Goal: Task Accomplishment & Management: Complete application form

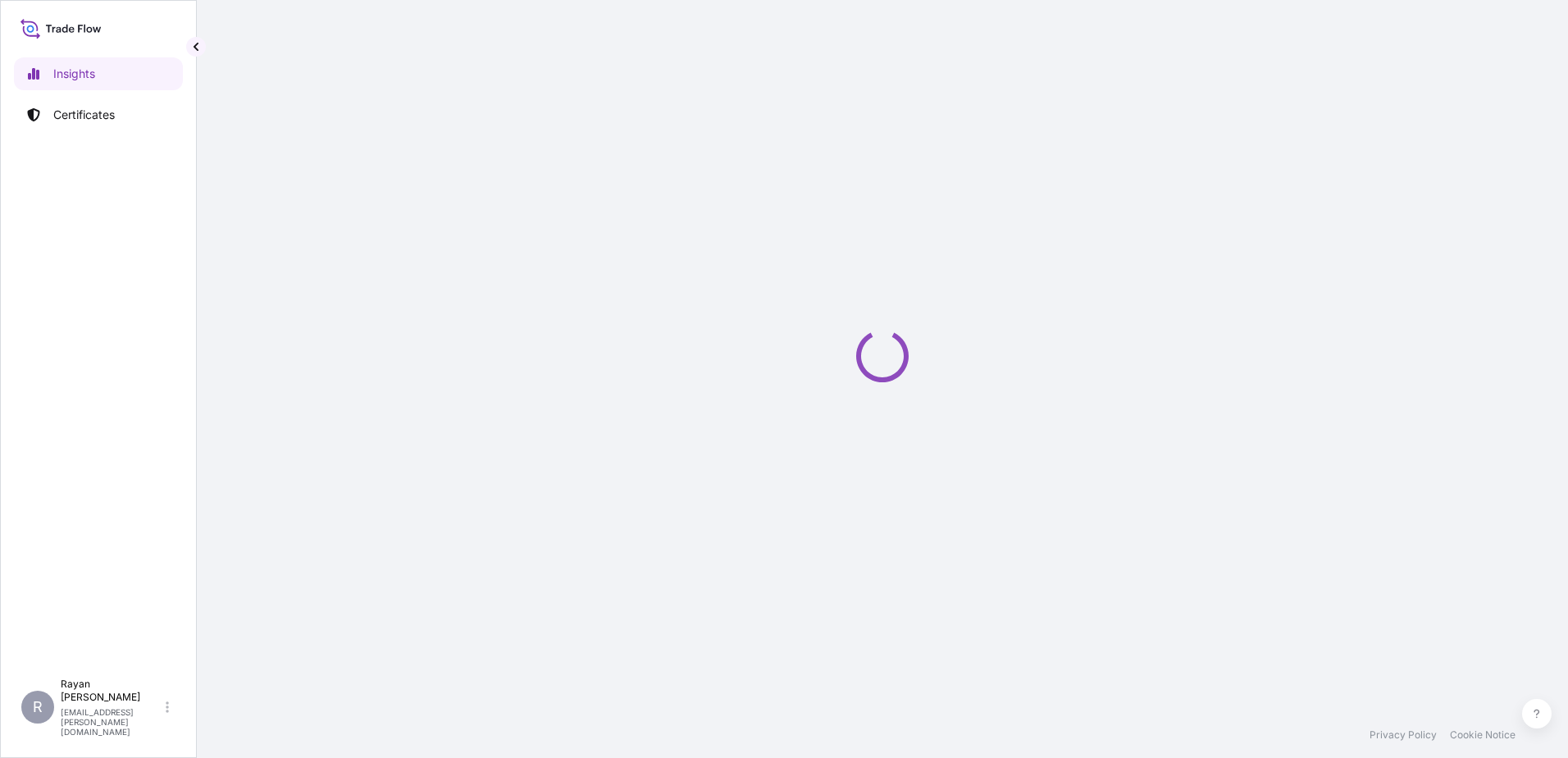
select select "2025"
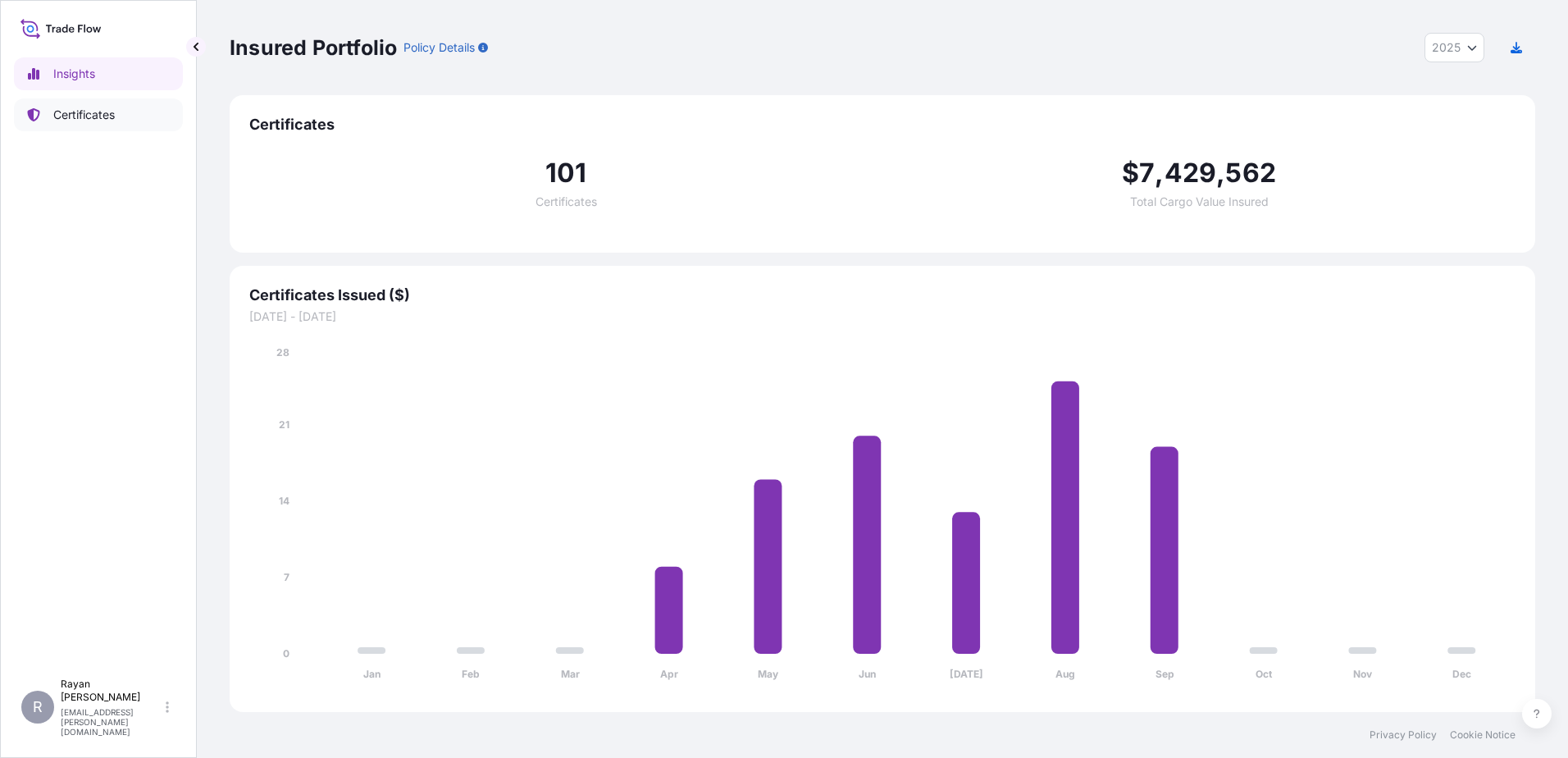
click at [117, 118] on link "Certificates" at bounding box center [97, 115] width 169 height 33
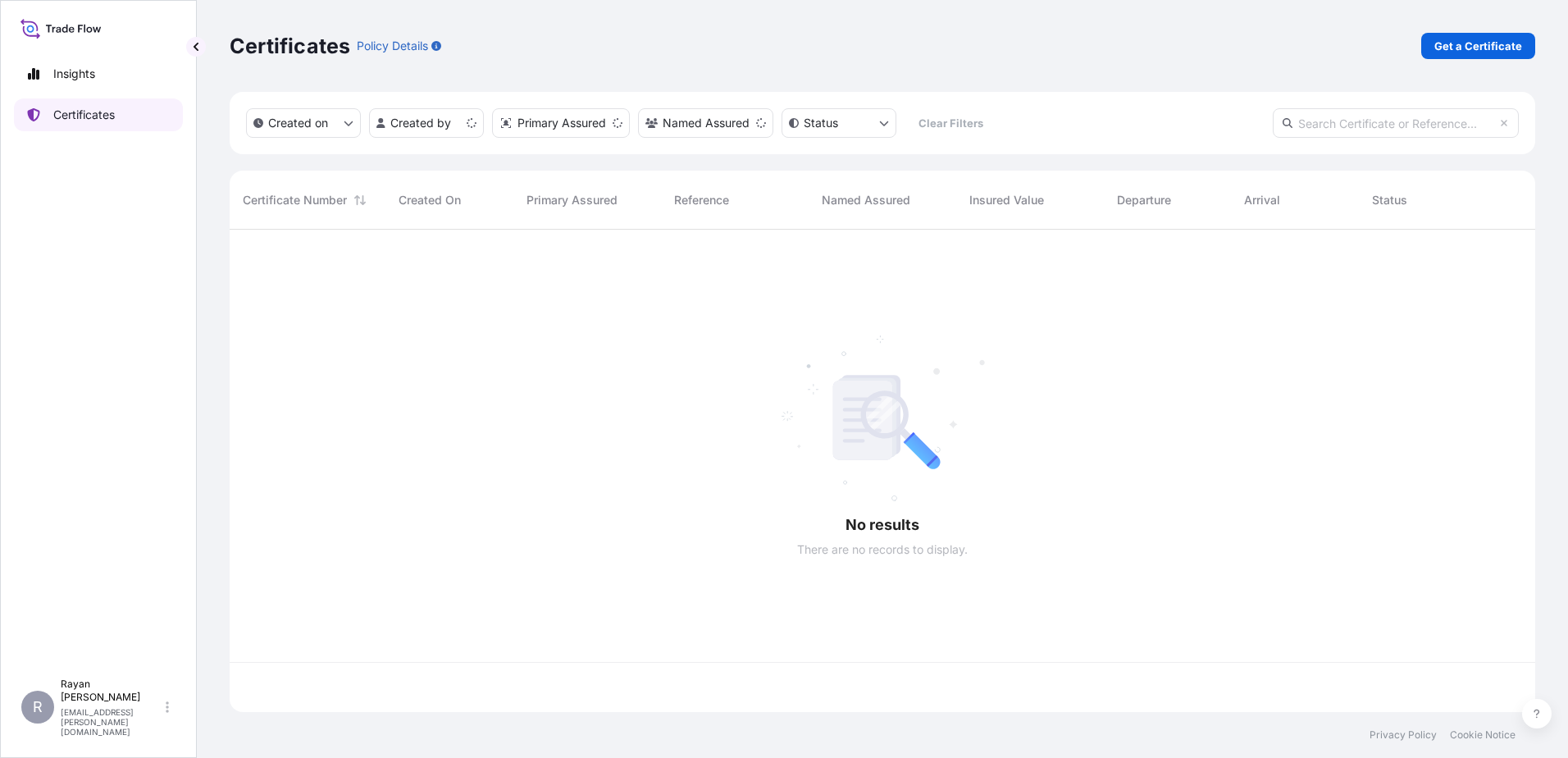
scroll to position [479, 1293]
click at [1470, 55] on link "Get a Certificate" at bounding box center [1478, 45] width 114 height 26
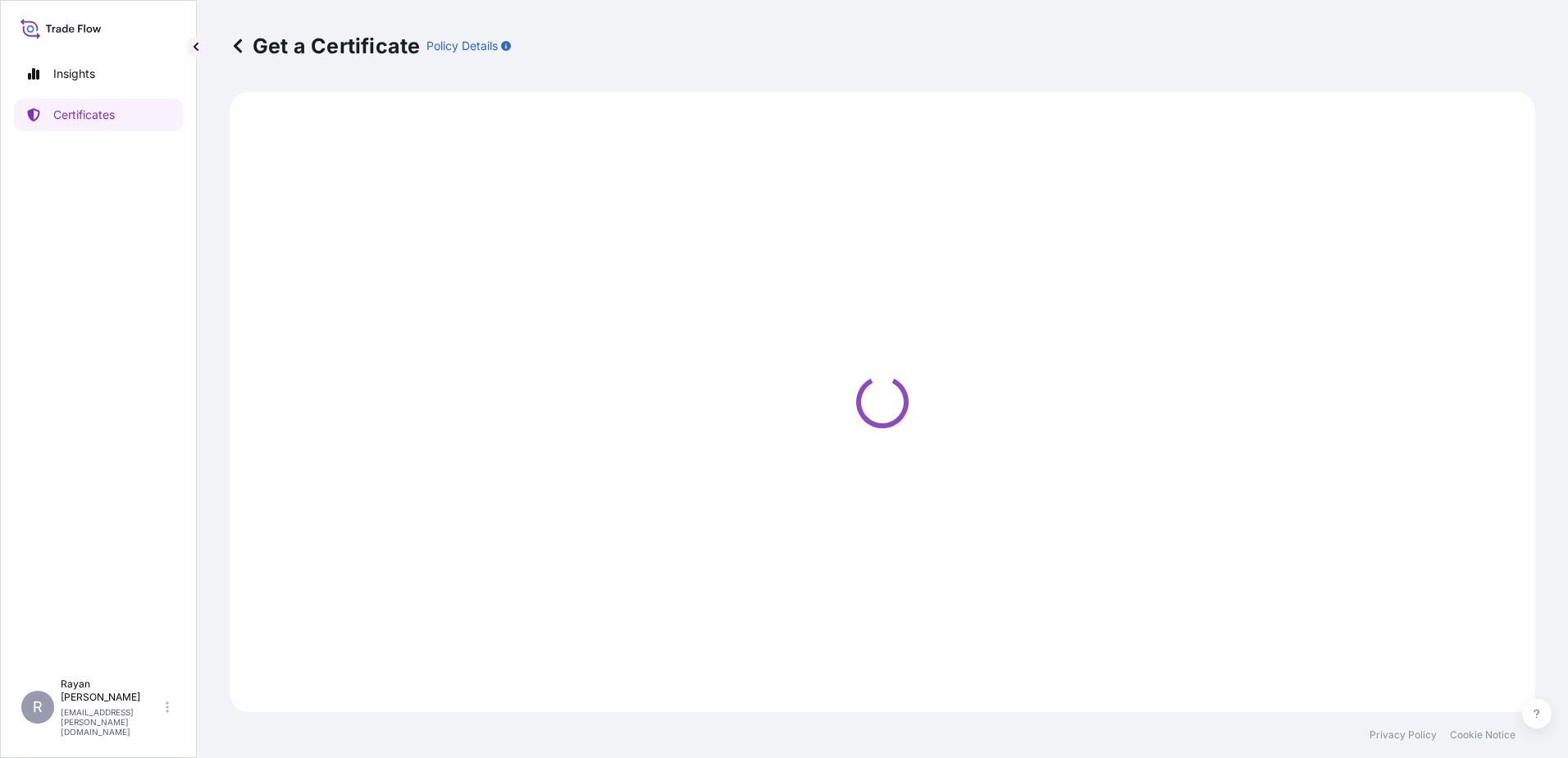
select select "Ocean Vessel"
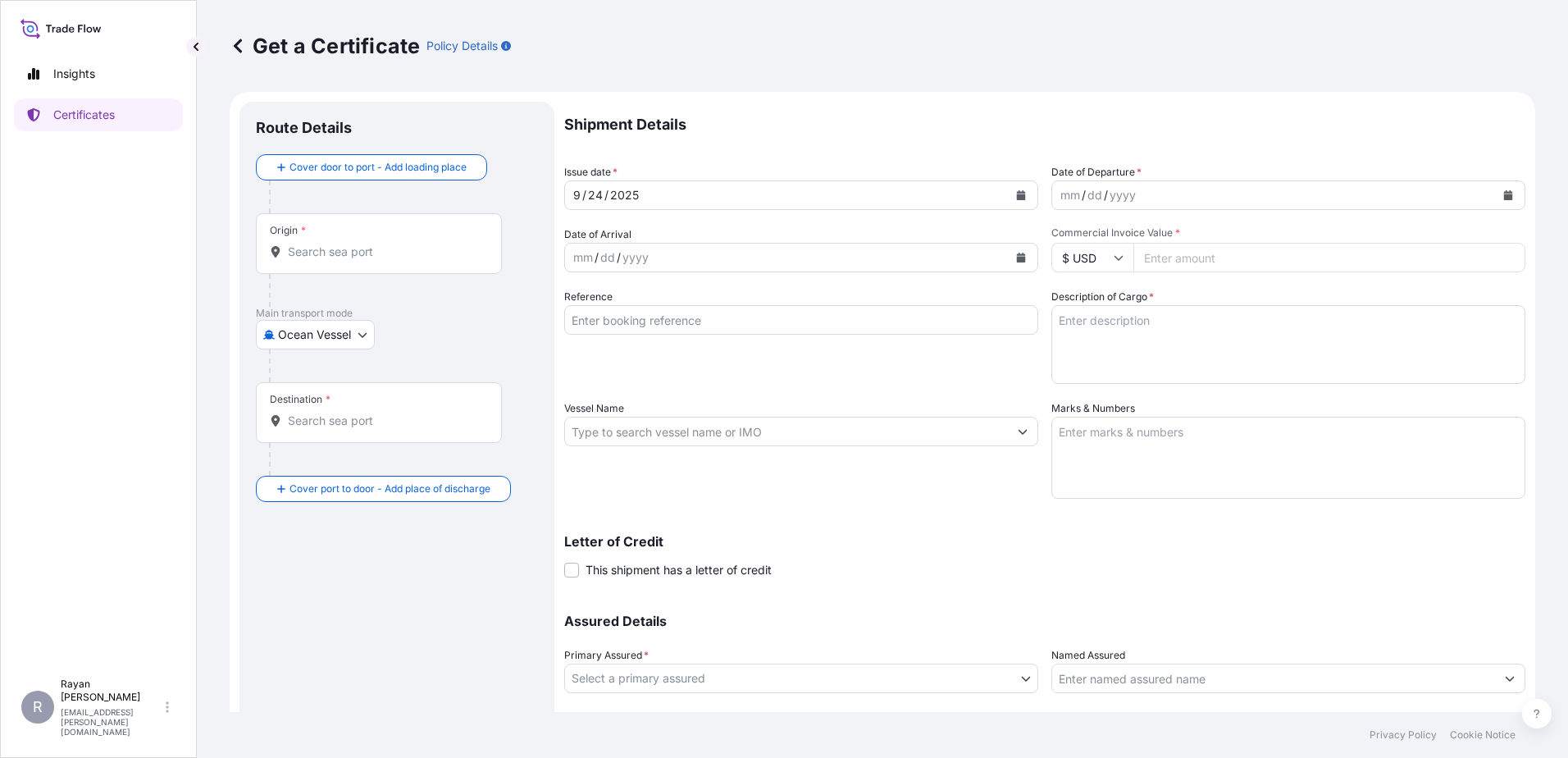
click at [376, 255] on input "Origin *" at bounding box center [384, 252] width 194 height 16
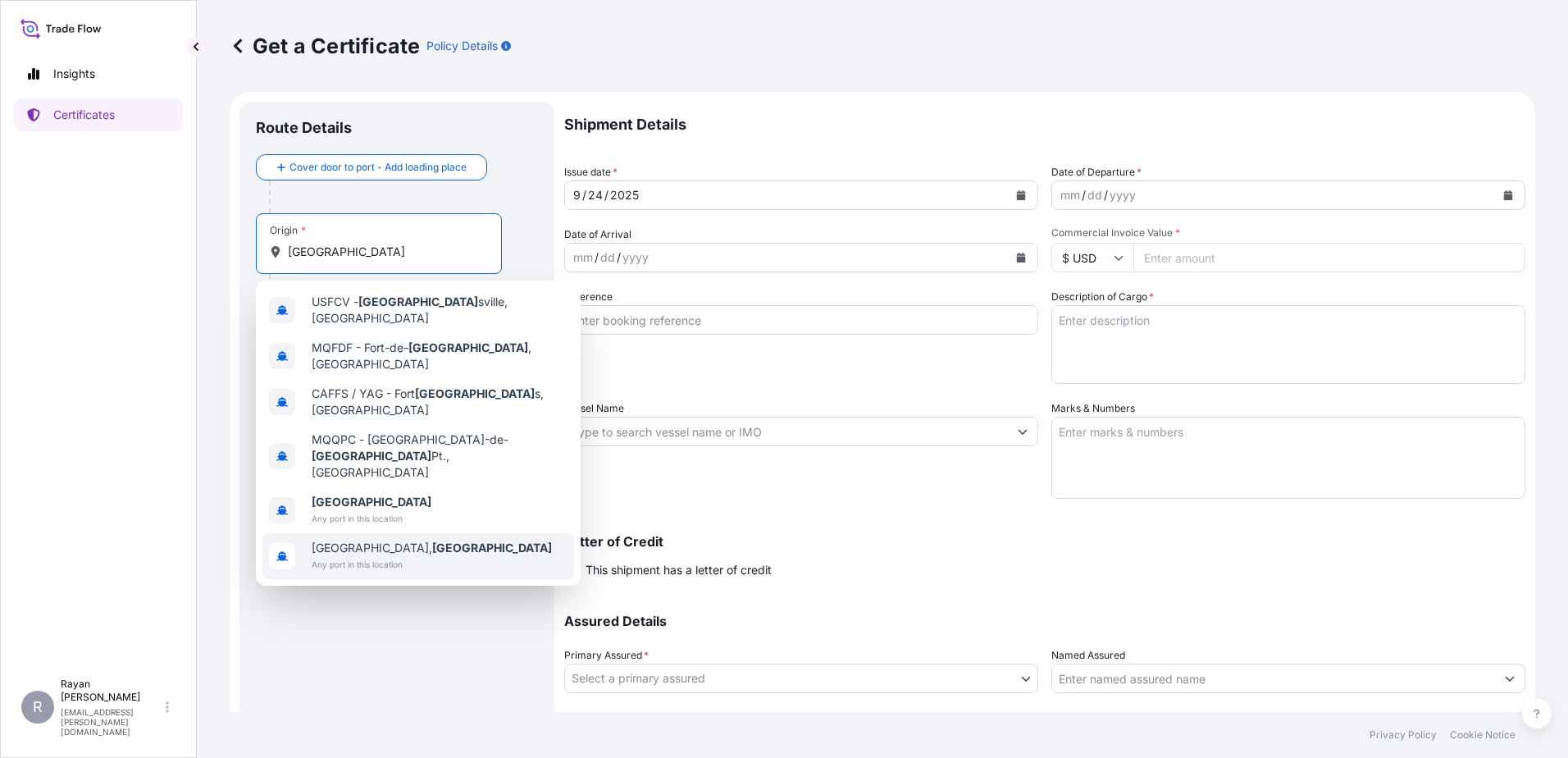
click at [412, 487] on div "[GEOGRAPHIC_DATA] Any port in this location" at bounding box center [418, 510] width 311 height 46
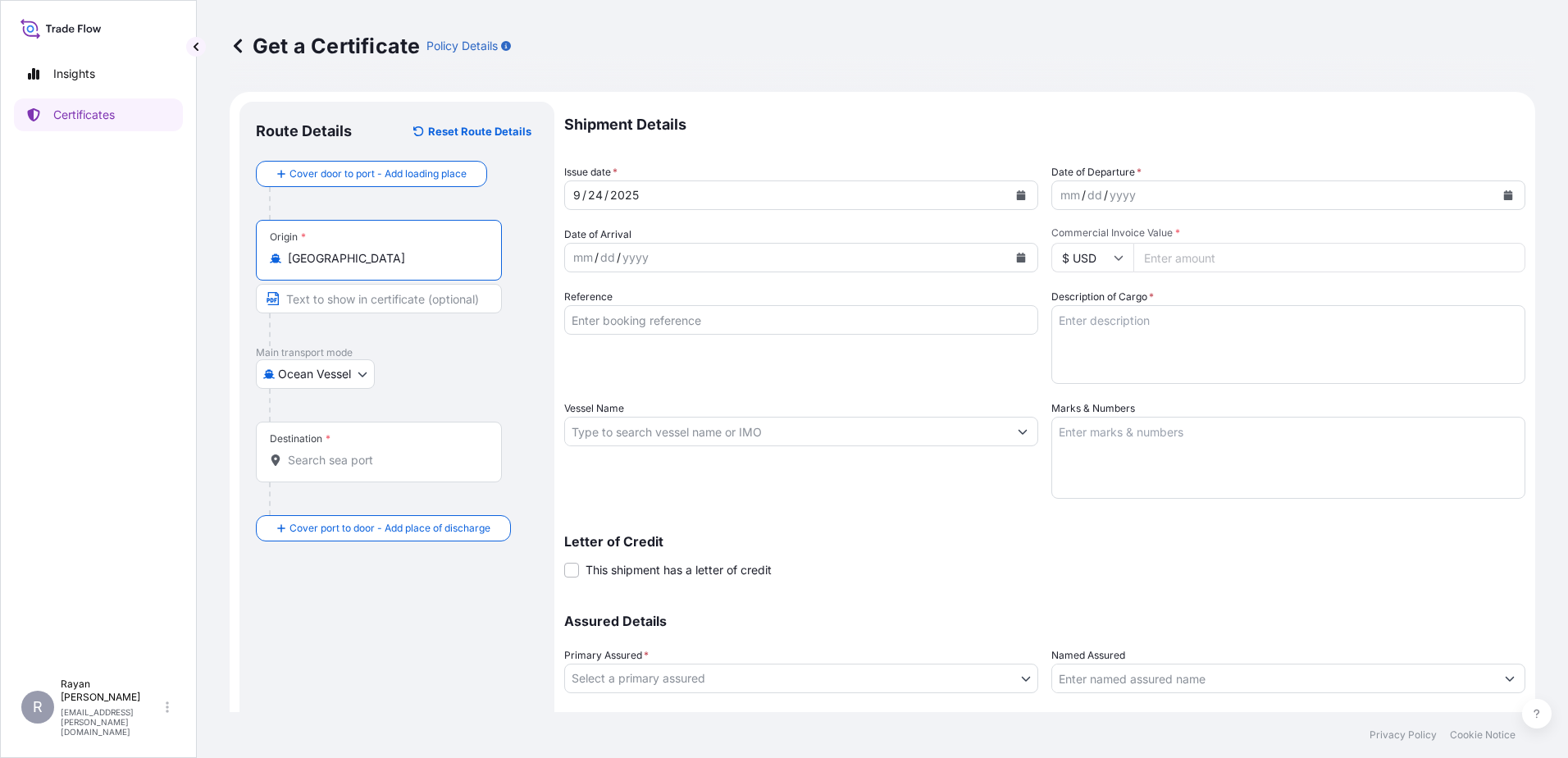
type input "[GEOGRAPHIC_DATA]"
click at [354, 383] on body "10 options available. 0 options available. 10 options available. 6 options avai…" at bounding box center [784, 379] width 1568 height 758
click at [332, 423] on div "Air" at bounding box center [315, 417] width 107 height 30
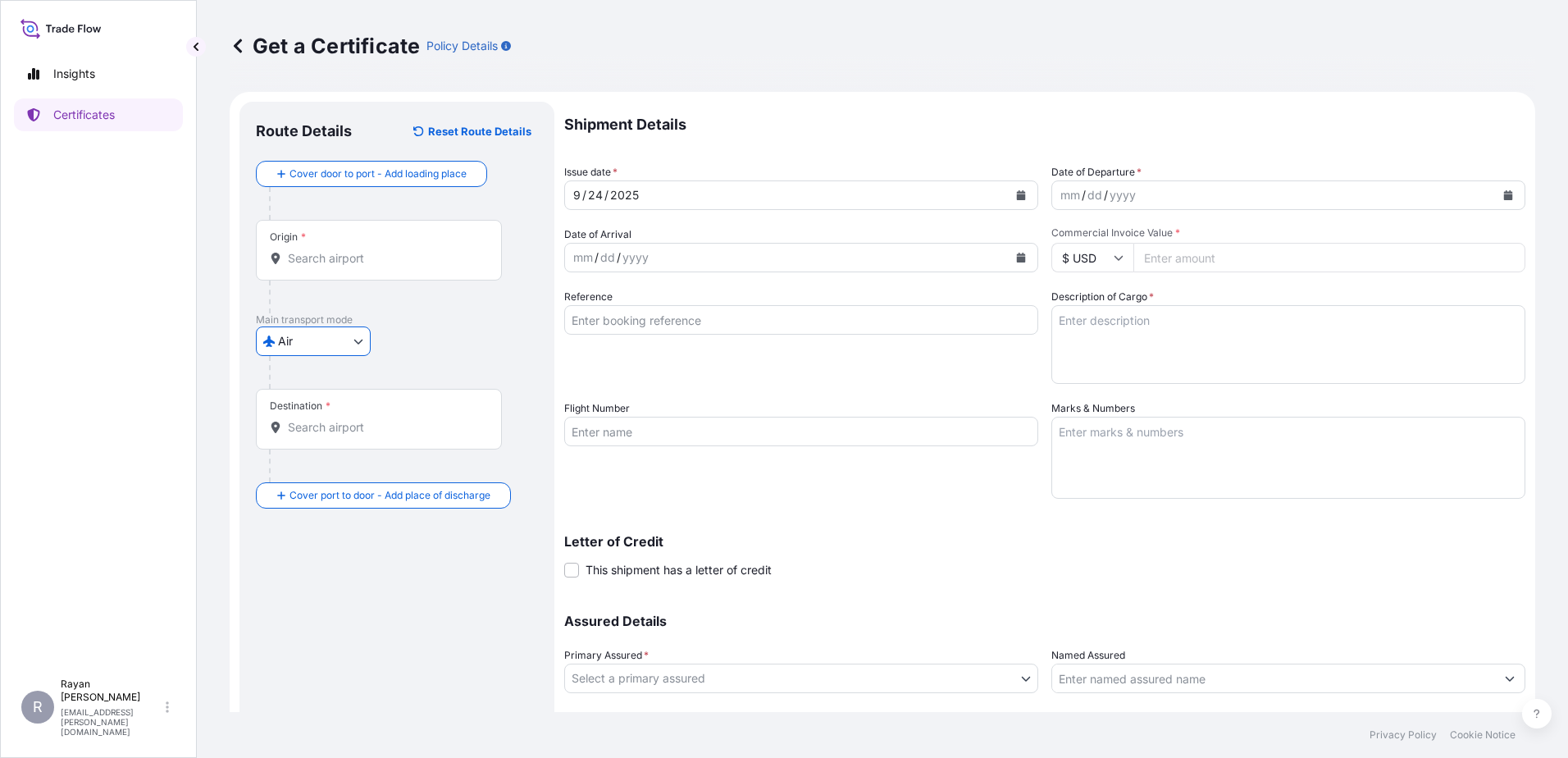
click at [369, 265] on input "Origin *" at bounding box center [384, 257] width 194 height 16
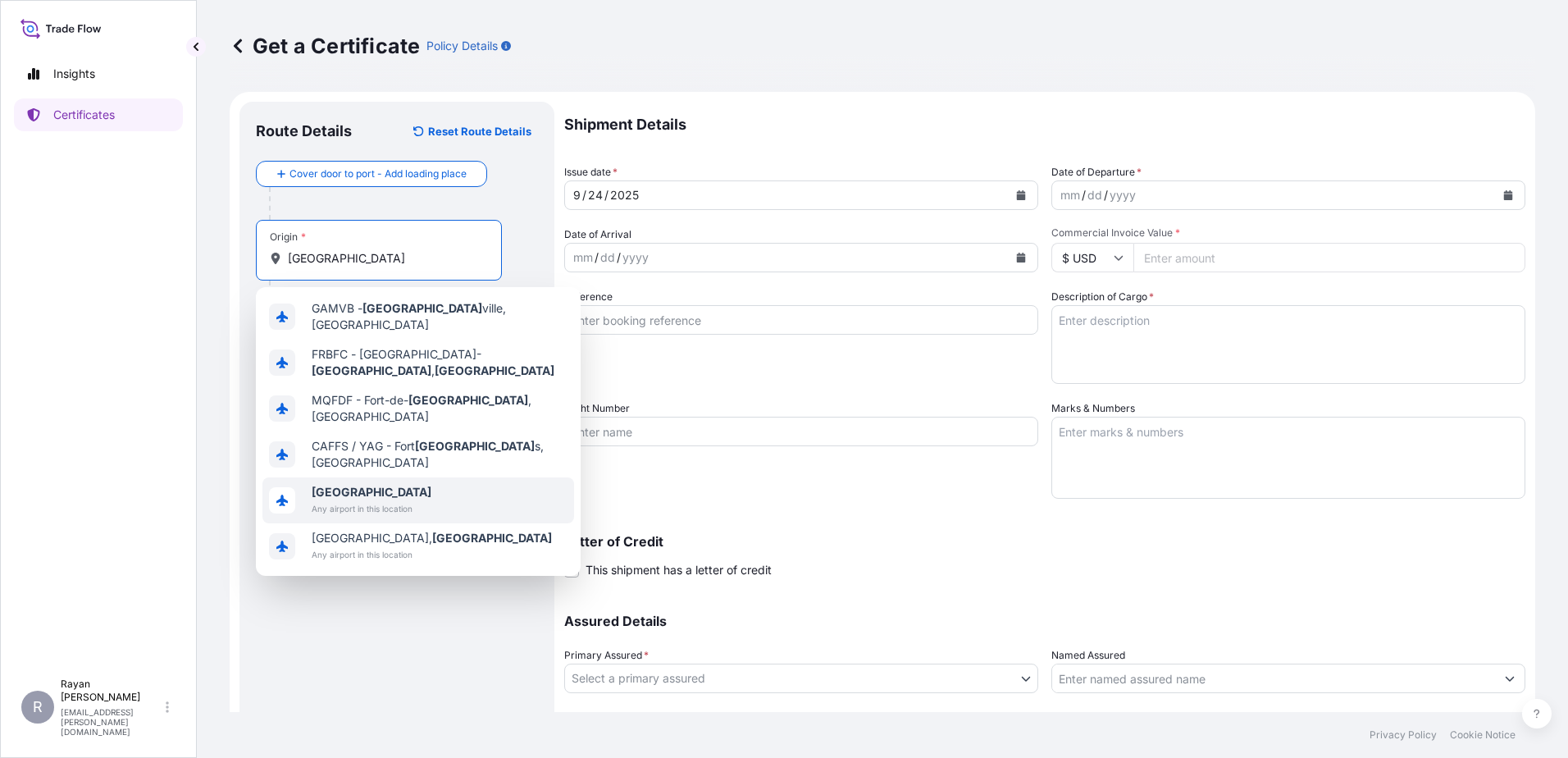
click at [341, 501] on span "Any airport in this location" at bounding box center [371, 508] width 120 height 16
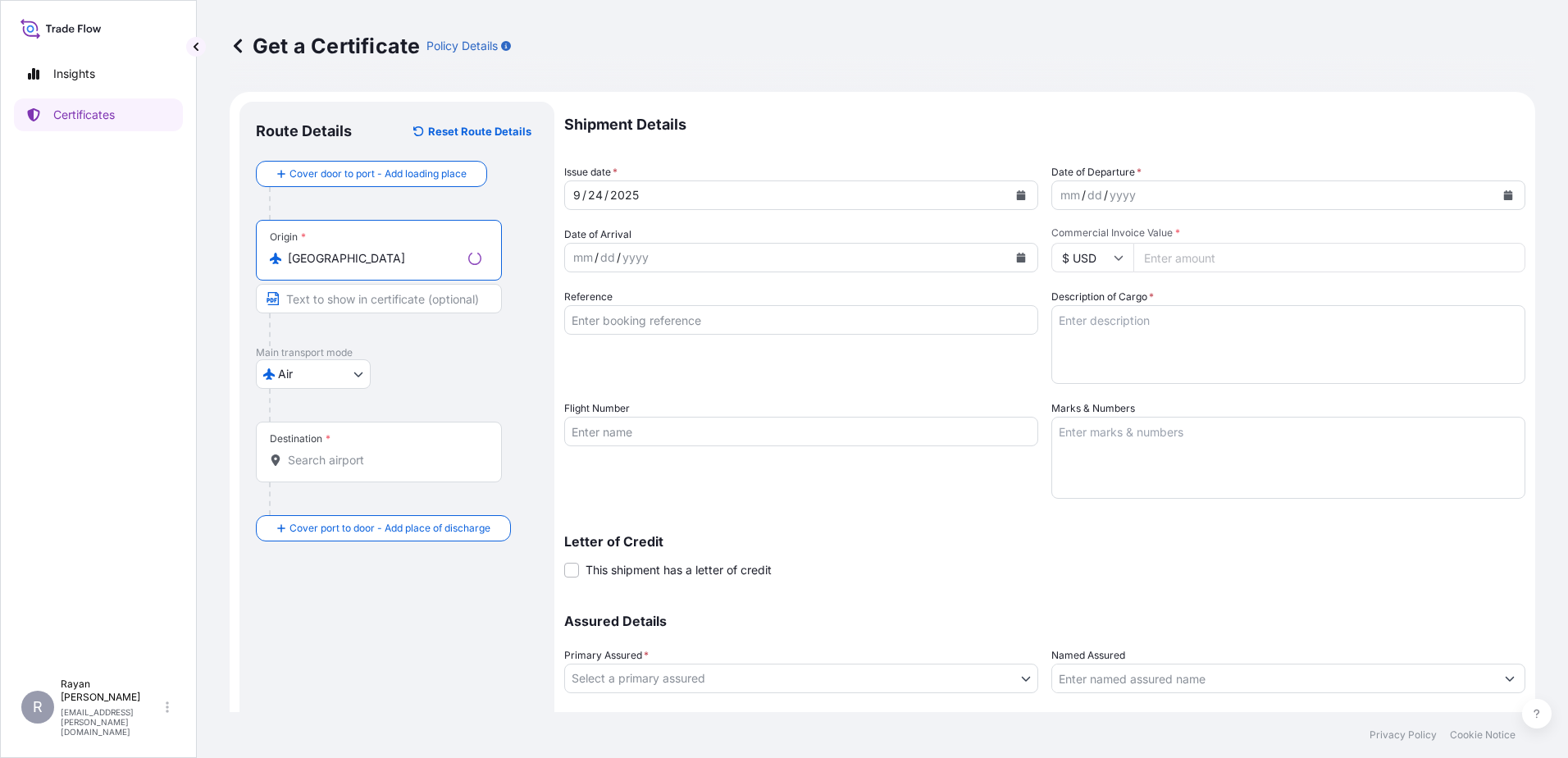
type input "[GEOGRAPHIC_DATA]"
click at [330, 448] on div "Destination *" at bounding box center [378, 451] width 246 height 61
click at [330, 452] on input "Destination *" at bounding box center [384, 460] width 194 height 16
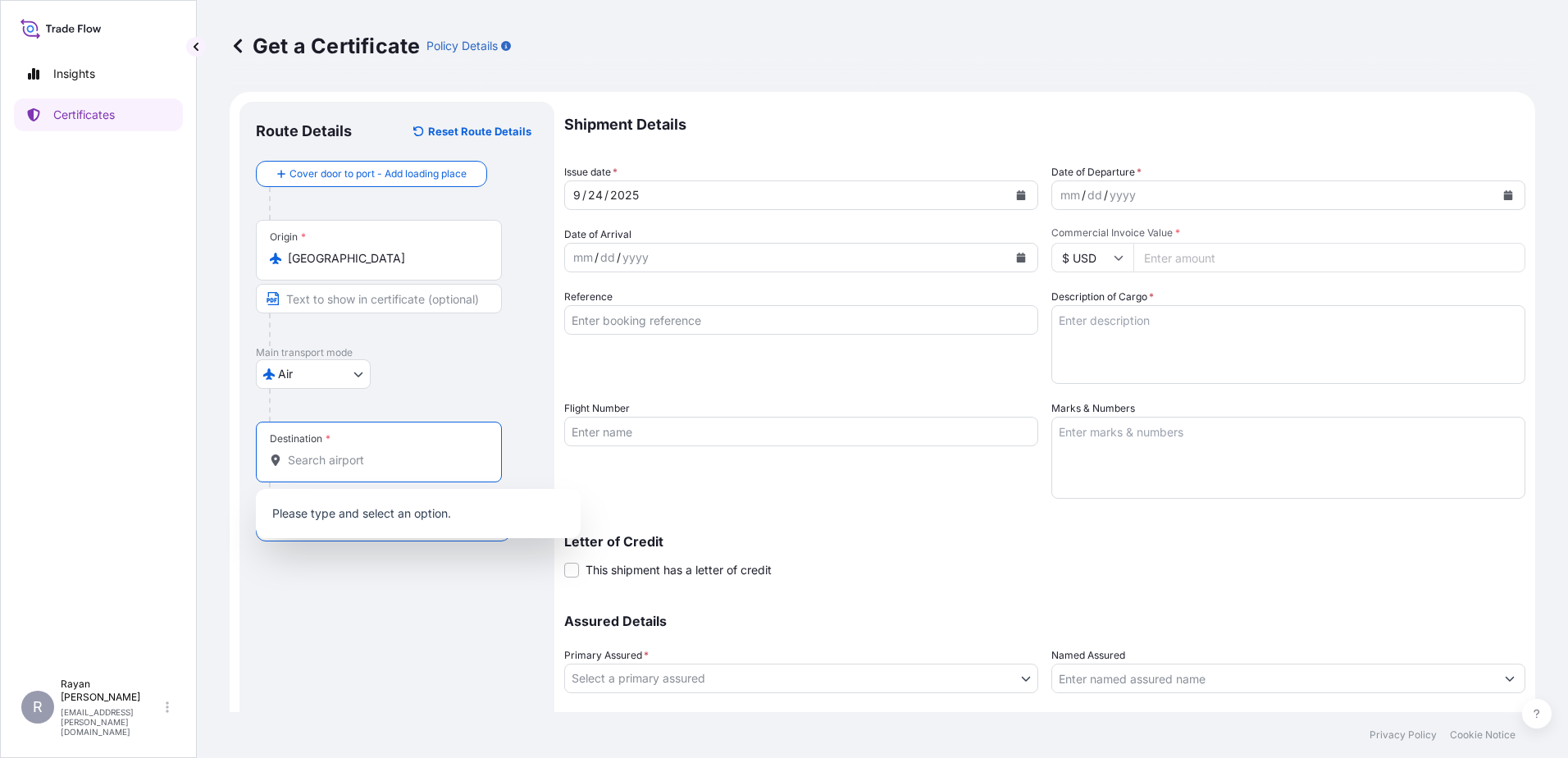
click at [334, 462] on input "Destination *" at bounding box center [384, 460] width 194 height 16
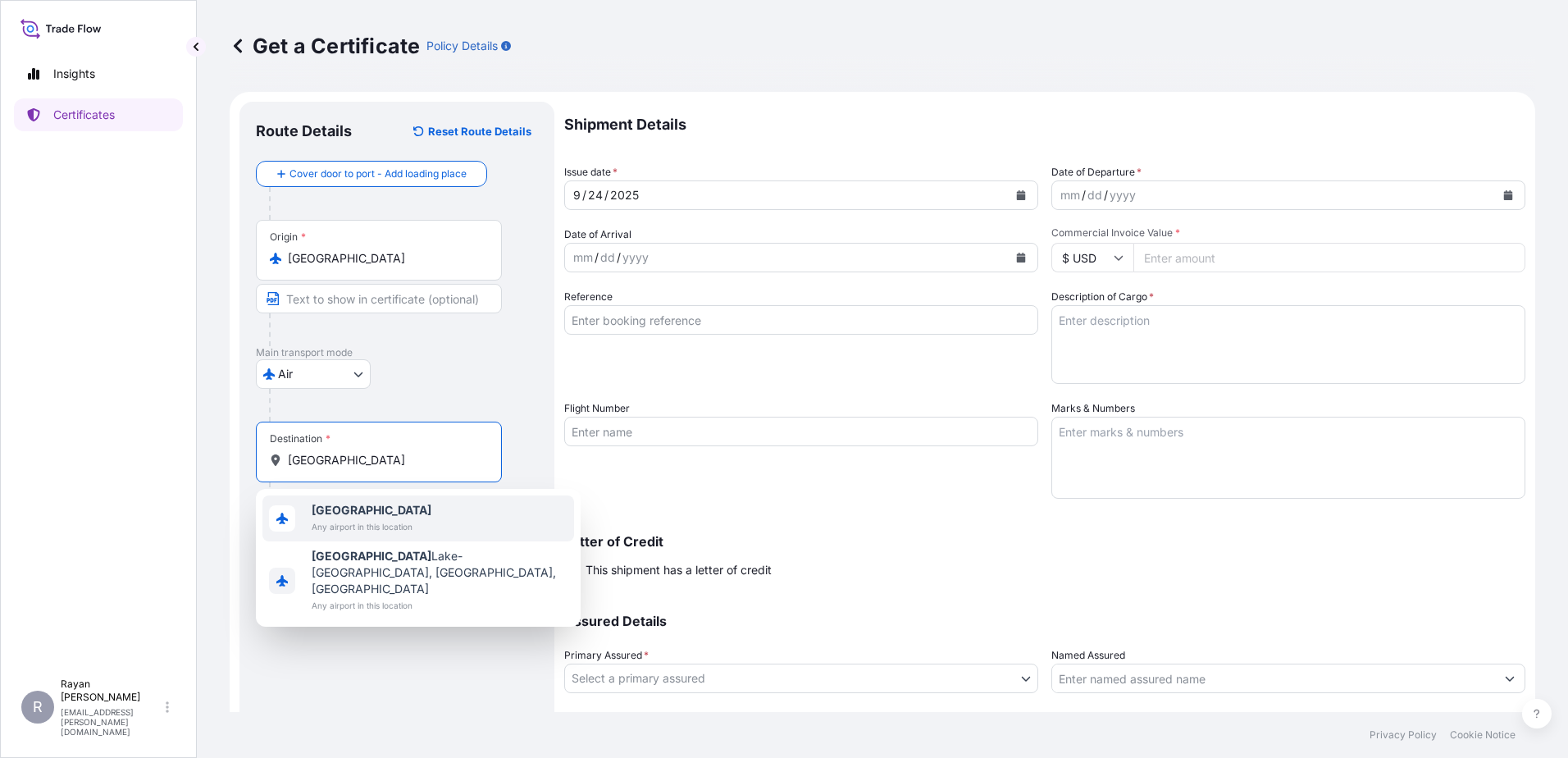
click at [350, 517] on span "[GEOGRAPHIC_DATA]" at bounding box center [371, 509] width 120 height 16
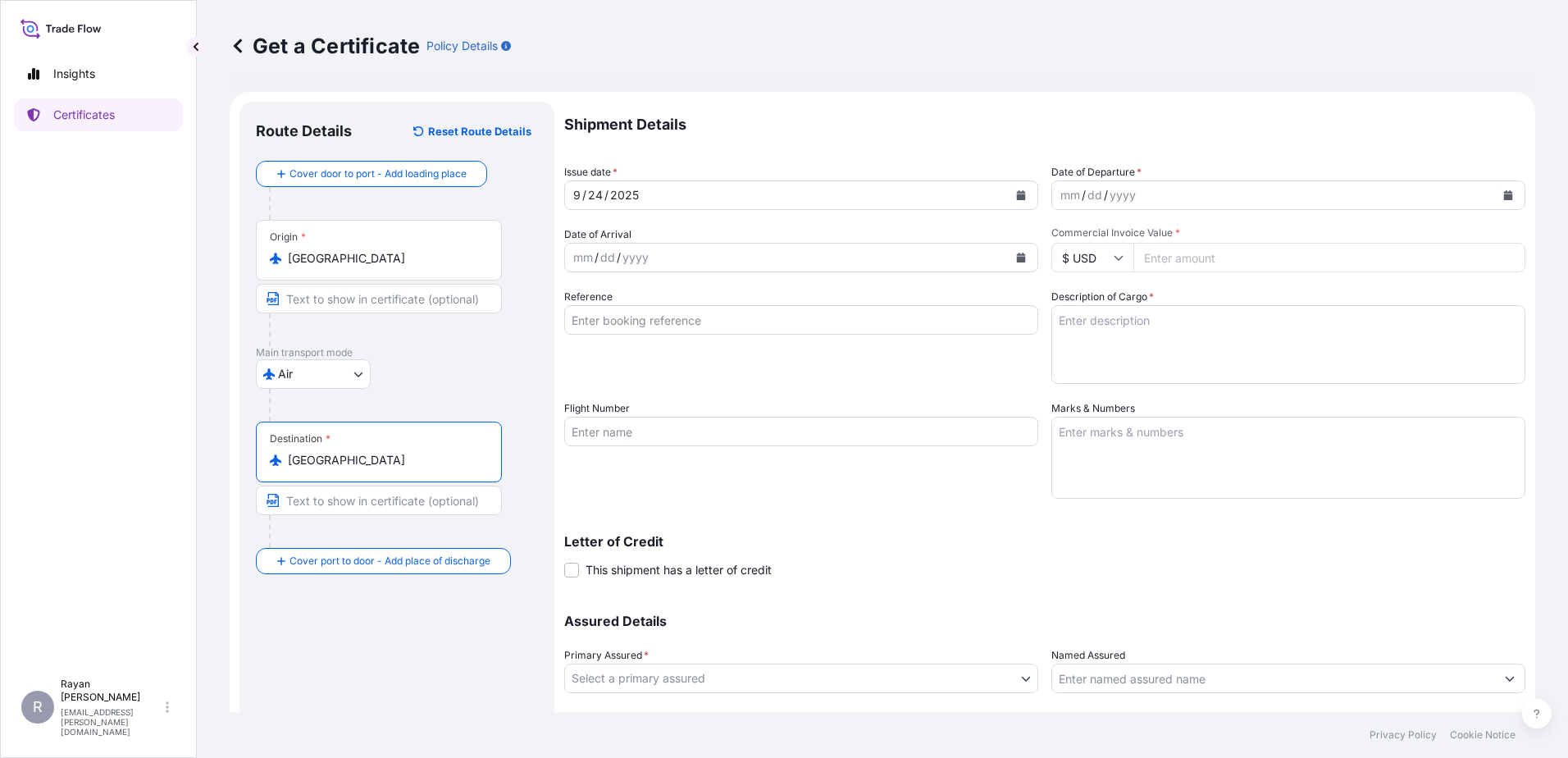
type input "[GEOGRAPHIC_DATA]"
click at [1504, 197] on icon "Calendar" at bounding box center [1508, 195] width 9 height 10
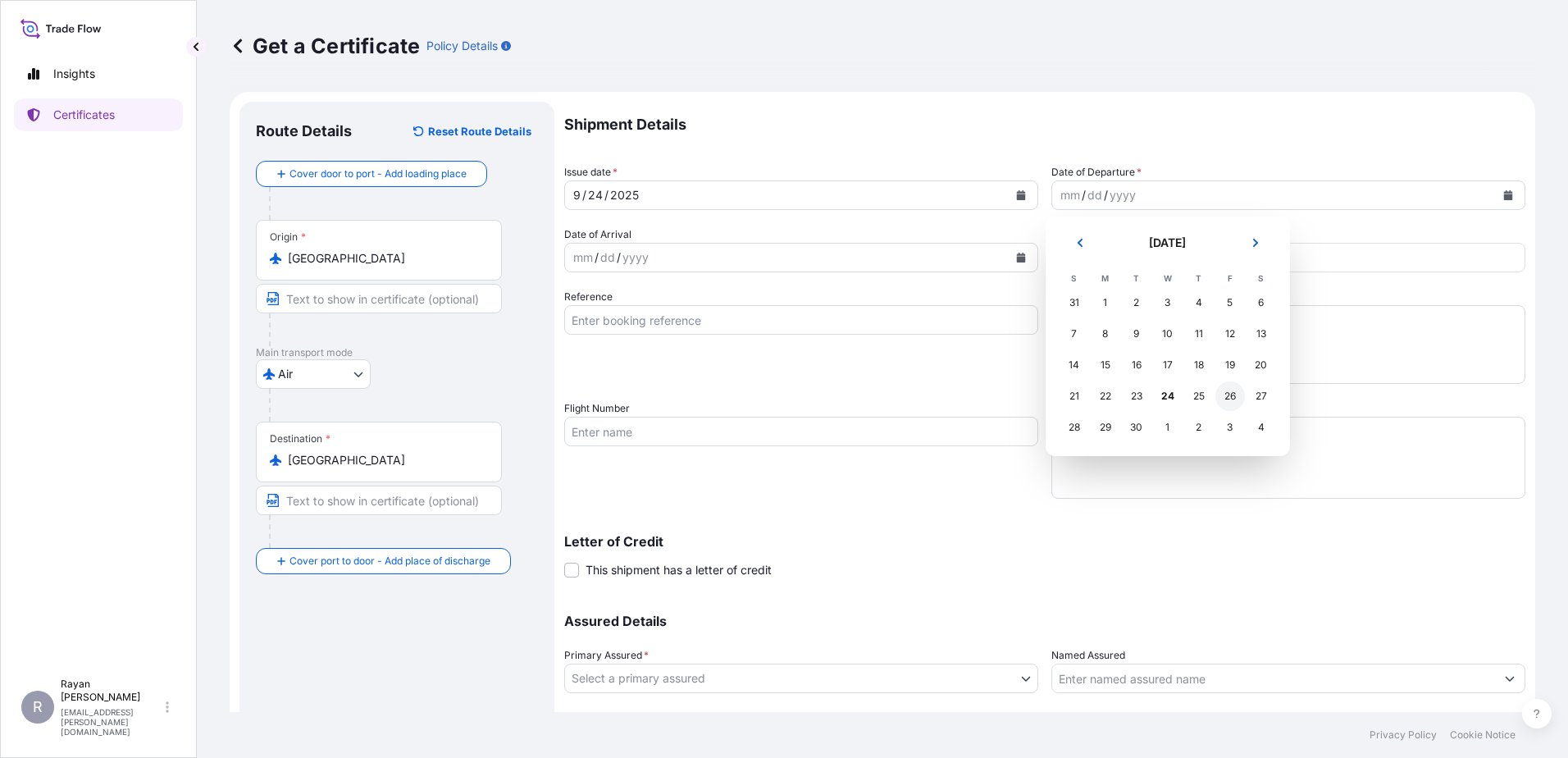
click at [1230, 396] on div "26" at bounding box center [1230, 395] width 30 height 30
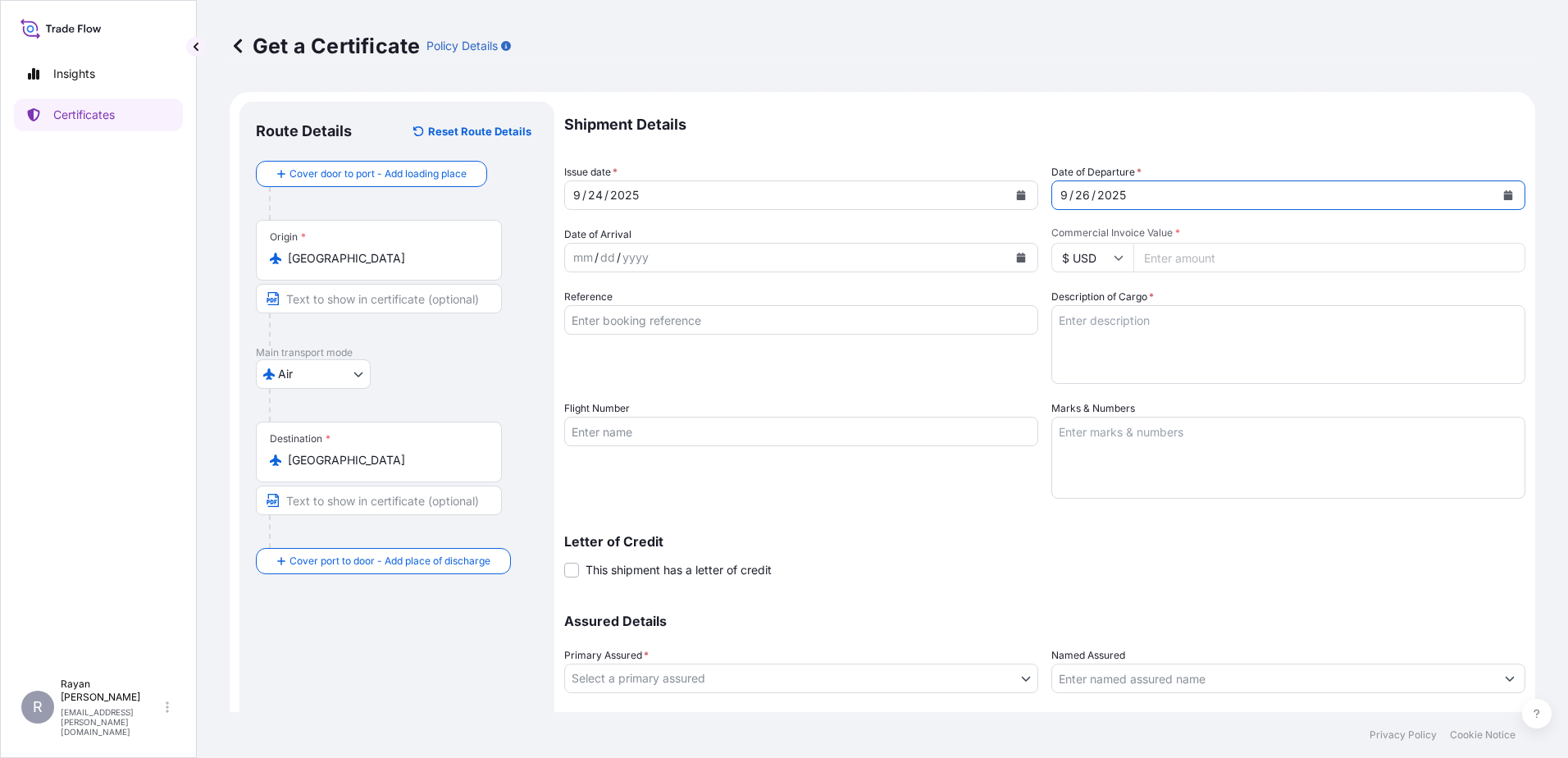
click at [1247, 258] on input "Commercial Invoice Value *" at bounding box center [1329, 257] width 392 height 30
type input "1846.02"
click at [906, 315] on input "Reference" at bounding box center [801, 319] width 474 height 30
click at [656, 320] on input "Reference" at bounding box center [801, 319] width 474 height 30
paste input "0822431208"
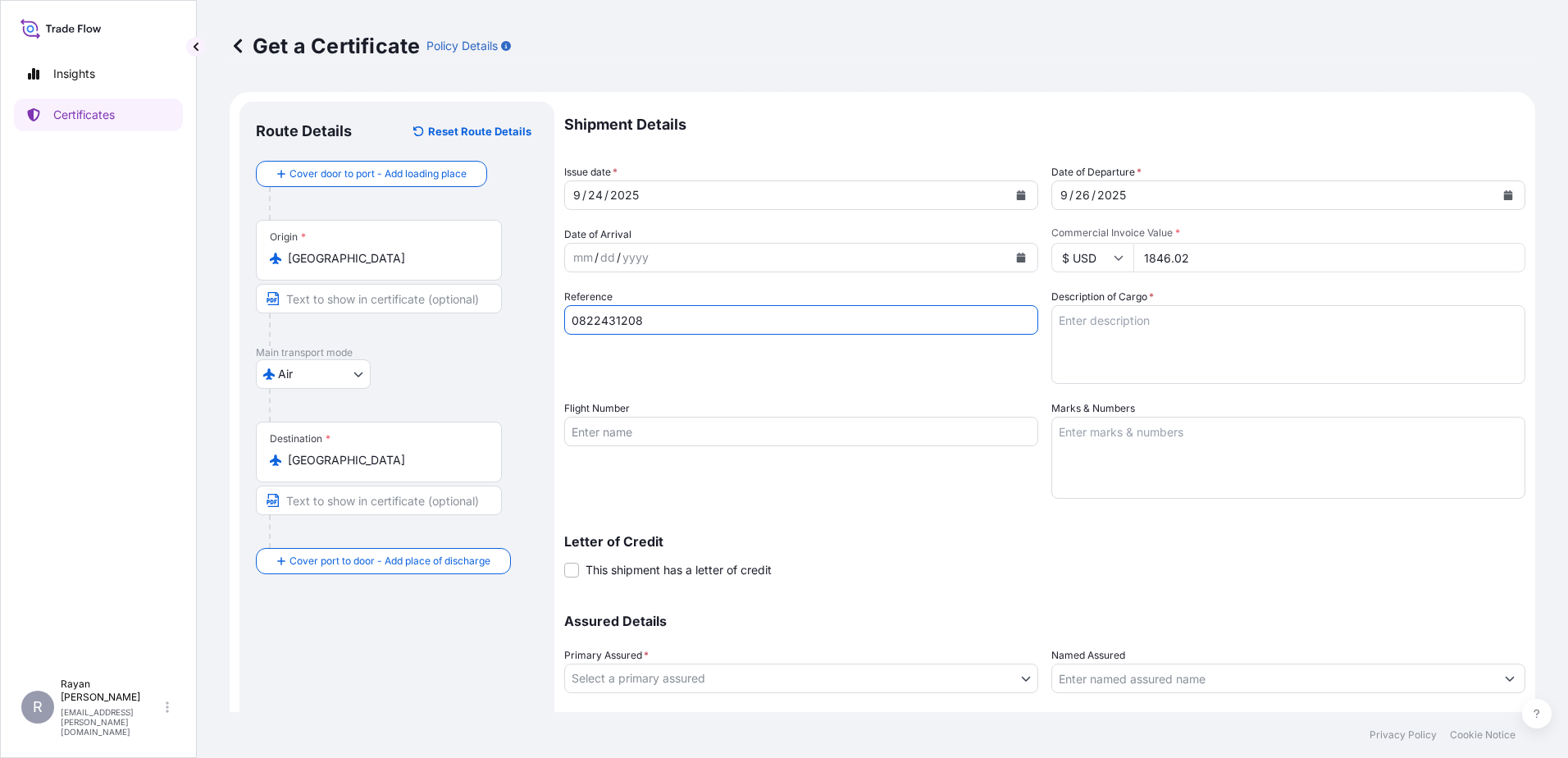
type input "0822431208"
click at [1216, 339] on textarea "Description of Cargo *" at bounding box center [1288, 344] width 474 height 79
click at [1138, 341] on textarea "Description of Cargo *" at bounding box center [1288, 344] width 474 height 79
paste textarea "Medical Supplies (diagnostics consumables & reagents)"
type textarea "Medical Supplies (diagnostics consumables & reagents)"
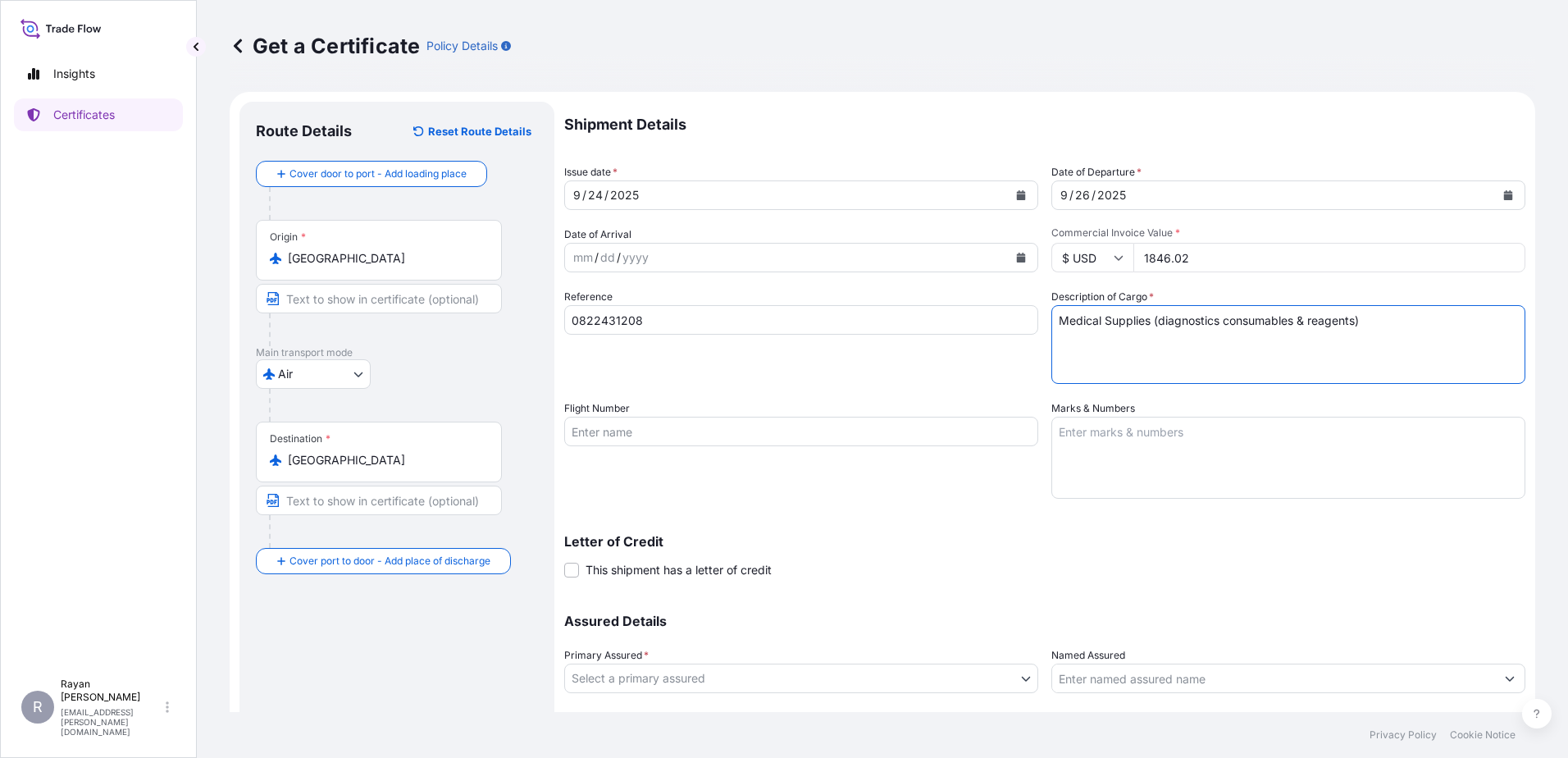
click at [681, 575] on span "This shipment has a letter of credit" at bounding box center [678, 570] width 186 height 16
click at [564, 561] on input "This shipment has a letter of credit" at bounding box center [564, 561] width 0 height 0
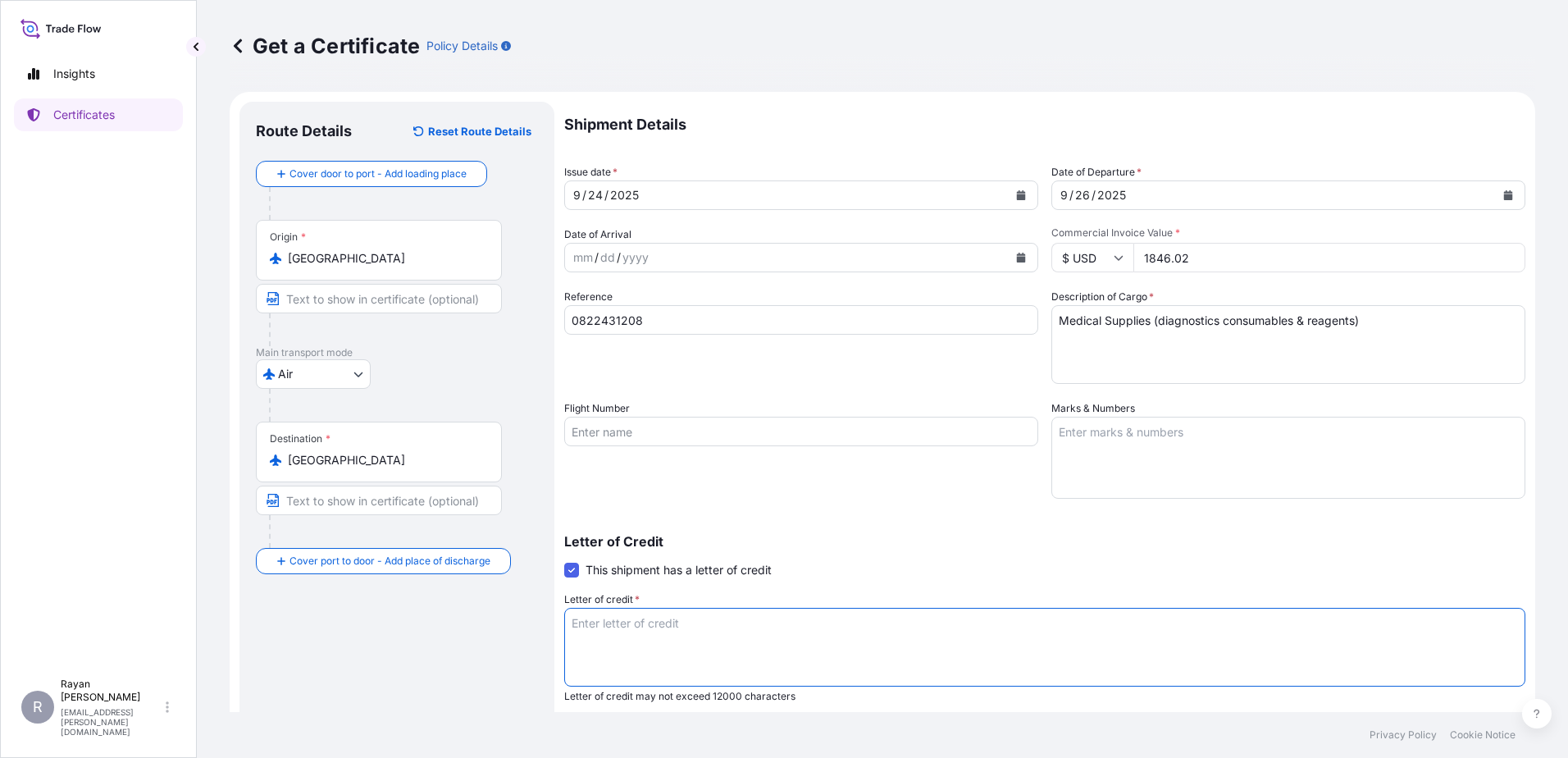
click at [779, 615] on textarea "Letter of credit *" at bounding box center [1044, 647] width 961 height 79
paste textarea "THE EGYPTIAN AUTHORITY FOR UNIFIED PROCUREMENT, MEDICAL SUPPLY AND MEDICAL TECH…"
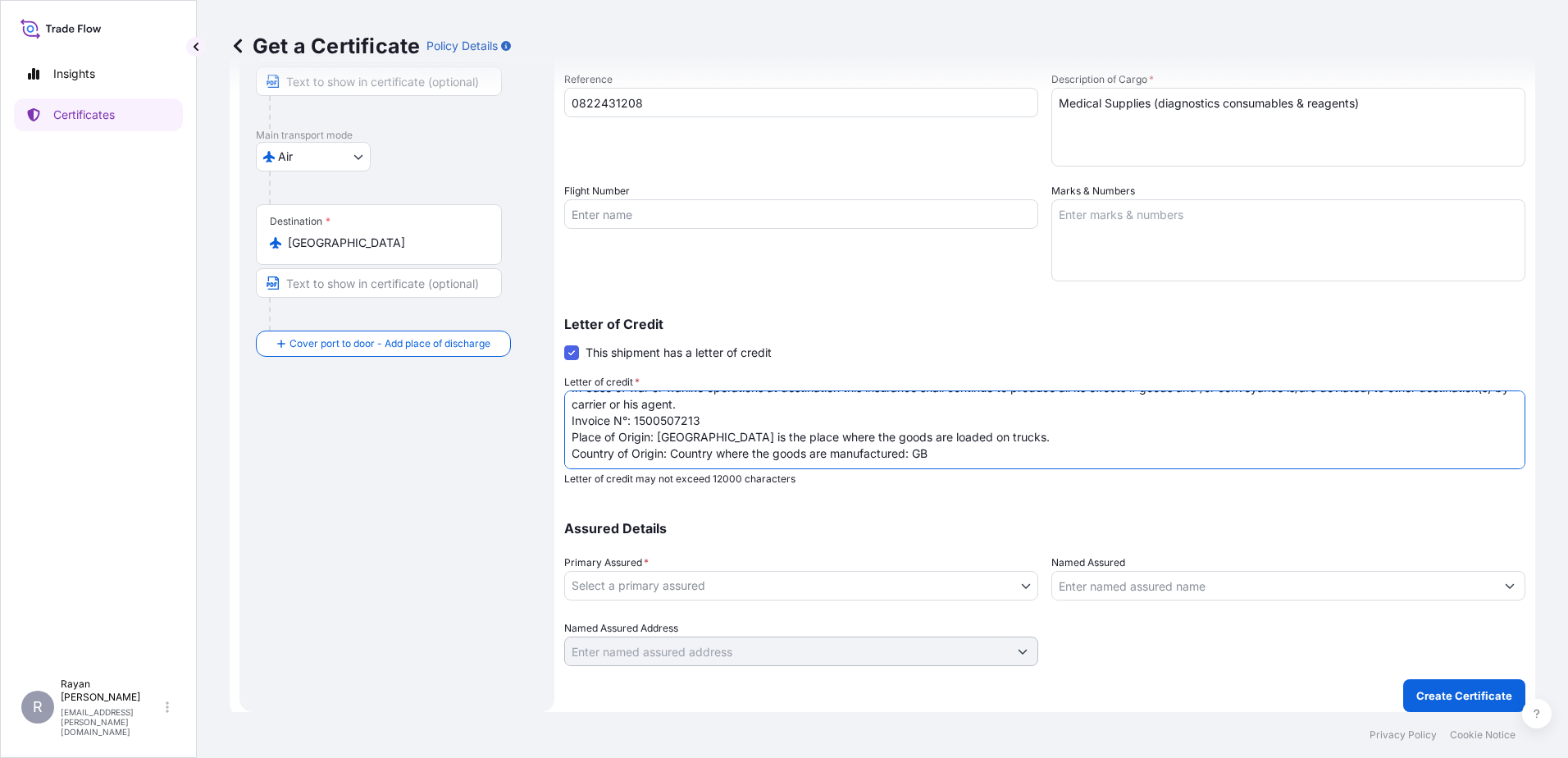
scroll to position [228, 0]
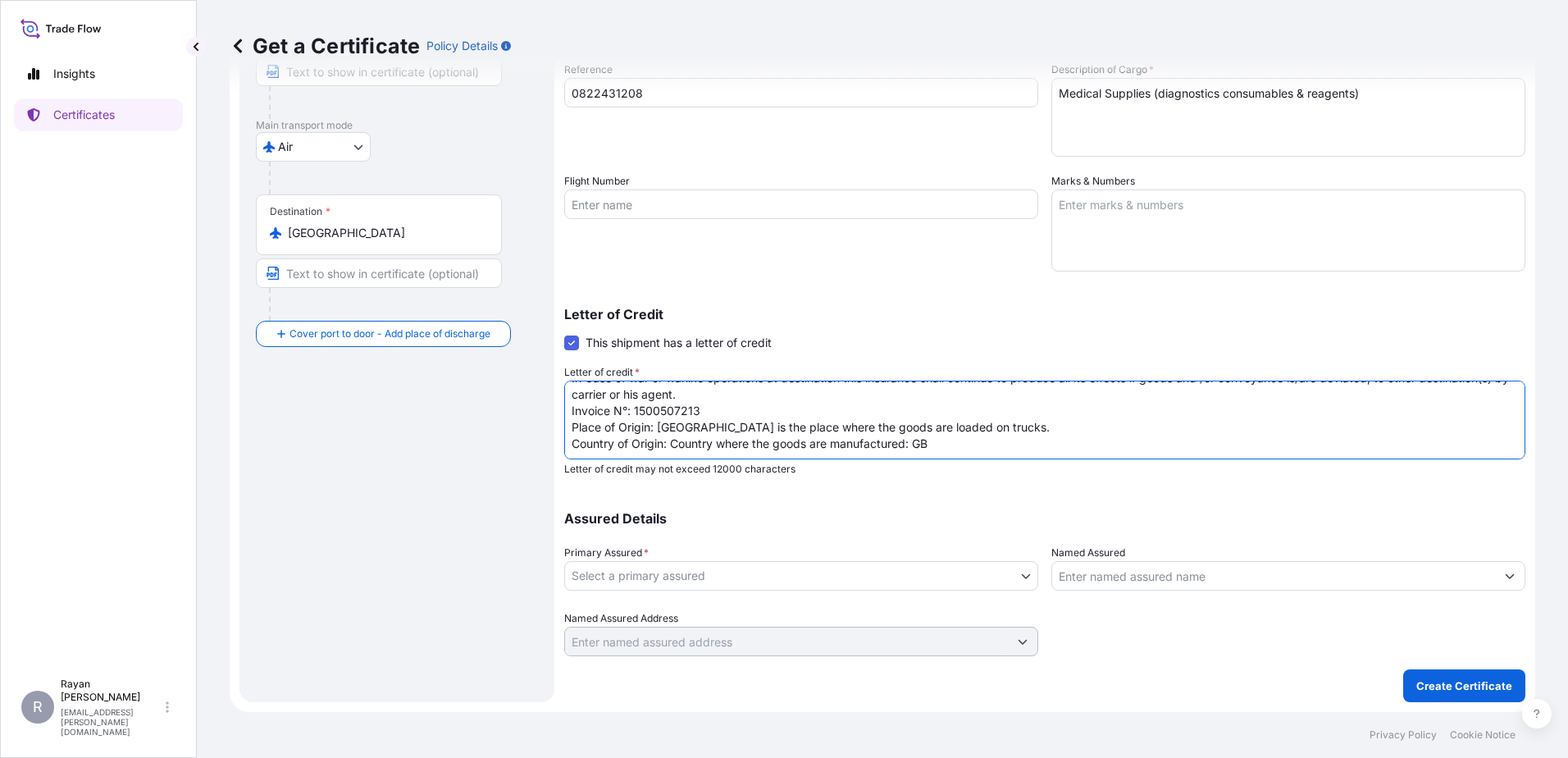
type textarea "THE EGYPTIAN AUTHORITY FOR UNIFIED PROCUREMENT, MEDICAL SUPPLY AND MEDICAL TECH…"
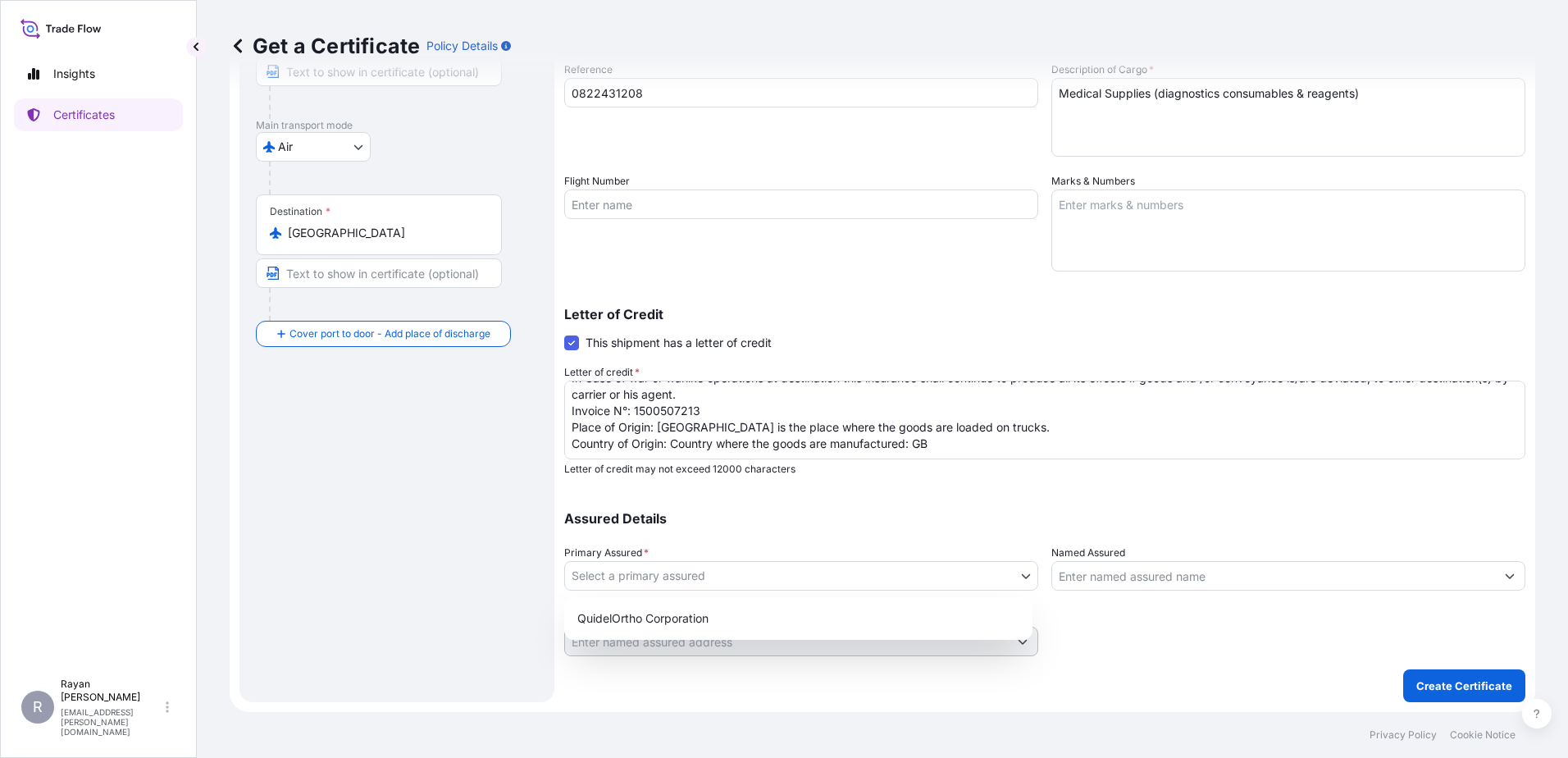
click at [974, 577] on body "Insights Certificates R [PERSON_NAME] [EMAIL_ADDRESS][PERSON_NAME][DOMAIN_NAME]…" at bounding box center [784, 379] width 1568 height 758
click at [849, 626] on div "QuidelOrtho Corporation" at bounding box center [798, 618] width 455 height 30
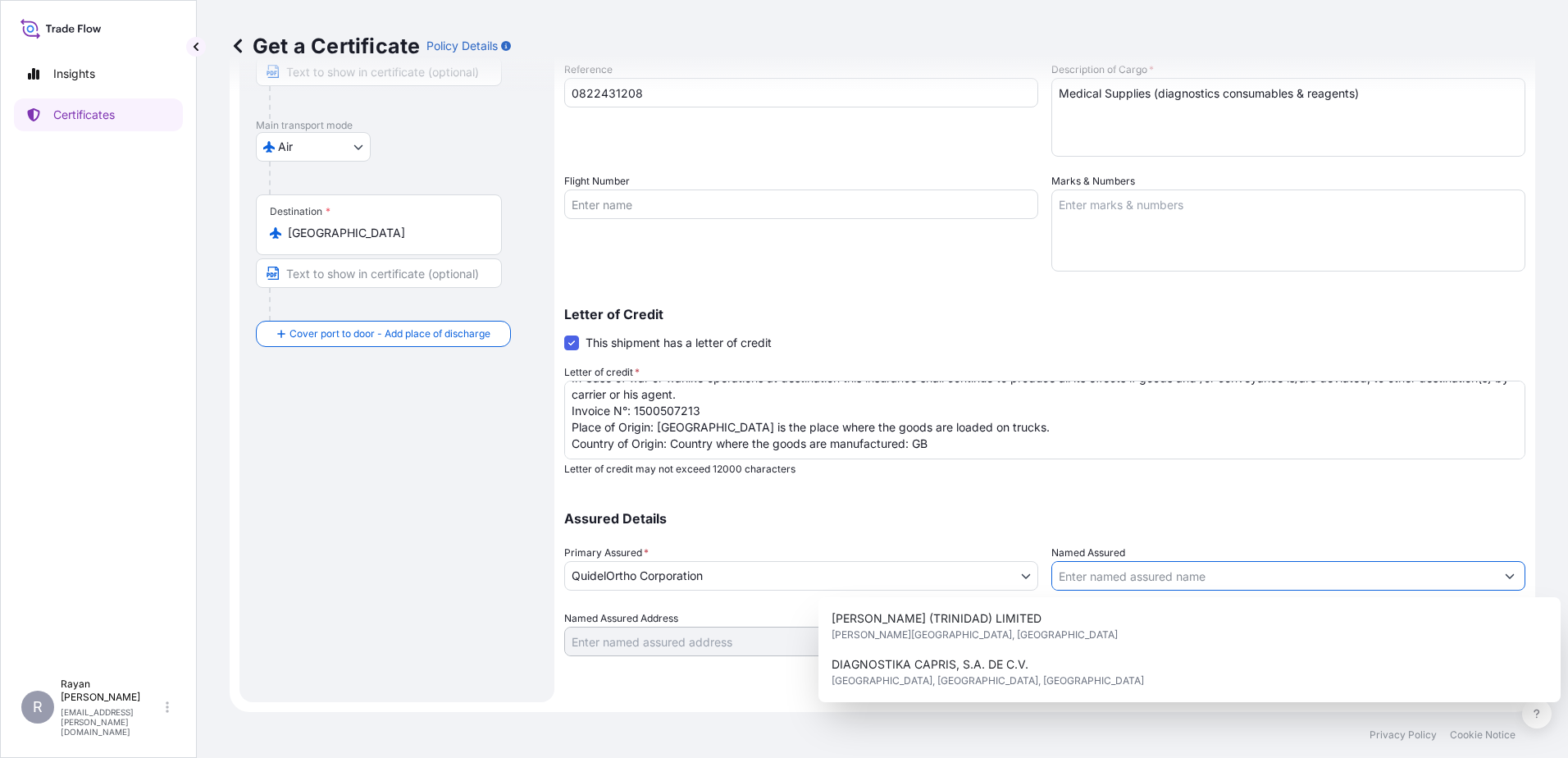
click at [1142, 584] on input "Named Assured" at bounding box center [1273, 576] width 443 height 30
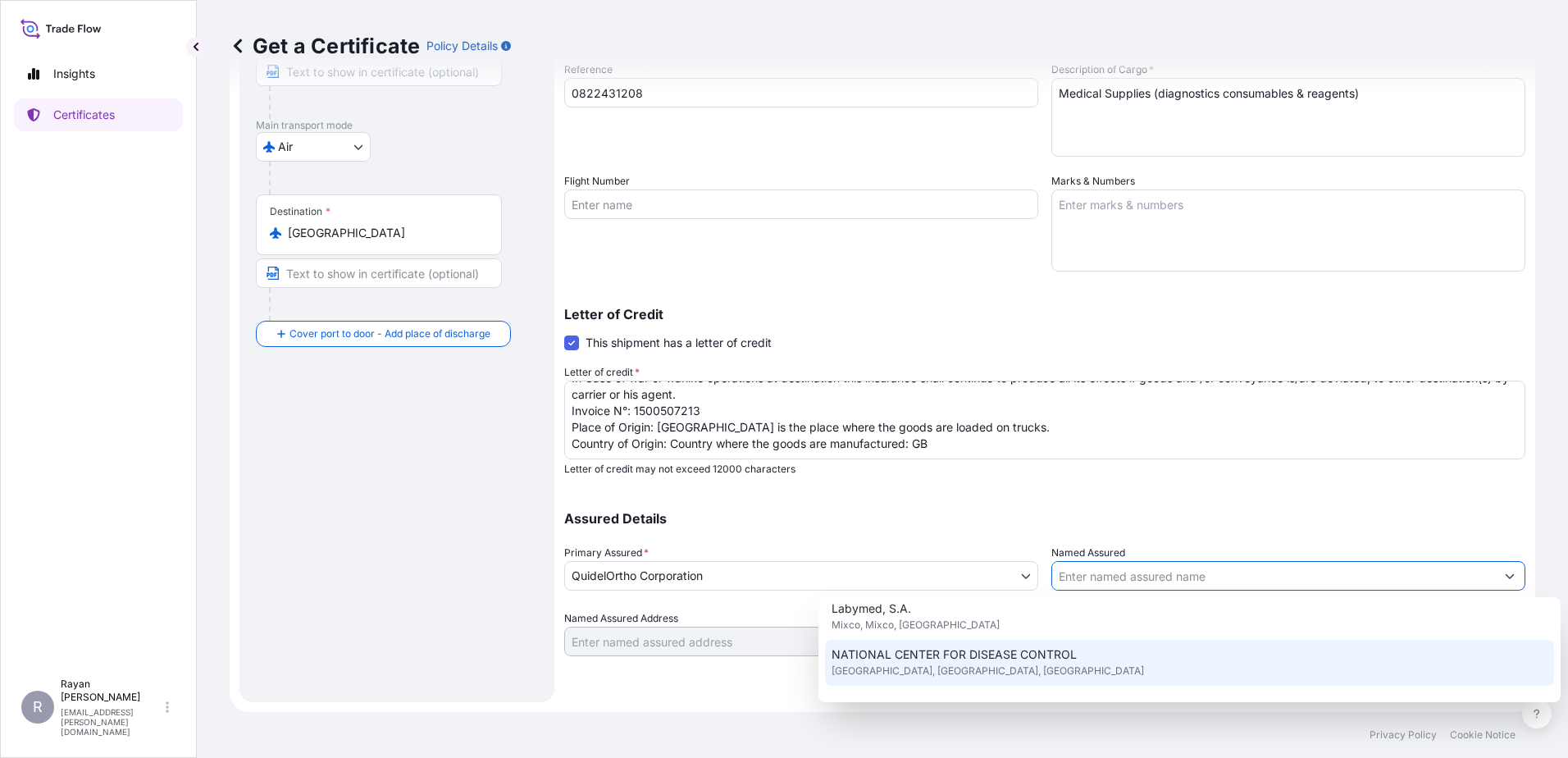
scroll to position [407, 0]
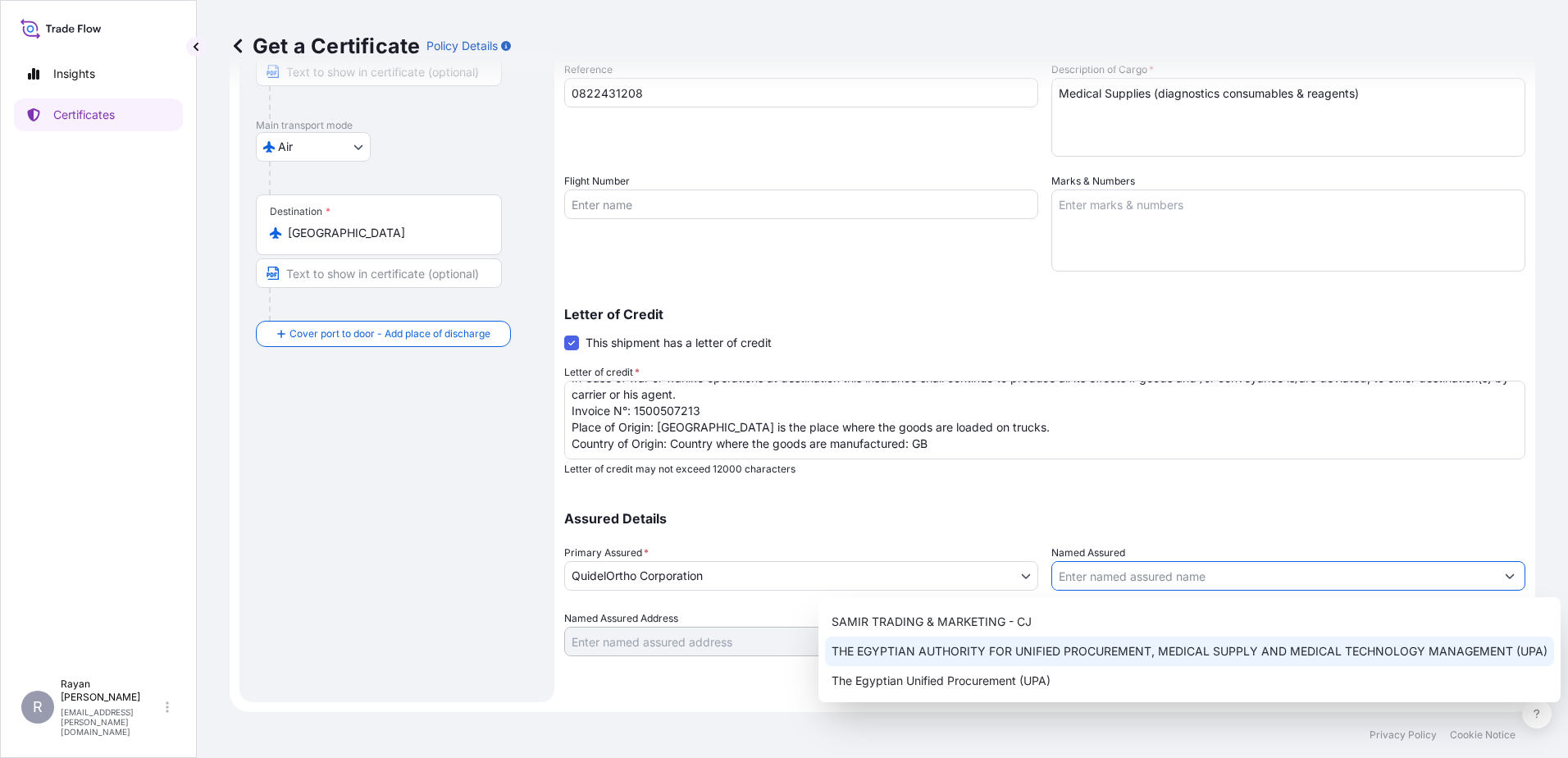
click at [1117, 638] on div "THE EGYPTIAN AUTHORITY FOR UNIFIED PROCUREMENT, MEDICAL SUPPLY AND MEDICAL TECH…" at bounding box center [1190, 651] width 729 height 30
type input "THE EGYPTIAN AUTHORITY FOR UNIFIED PROCUREMENT, MEDICAL SUPPLY AND MEDICAL TECH…"
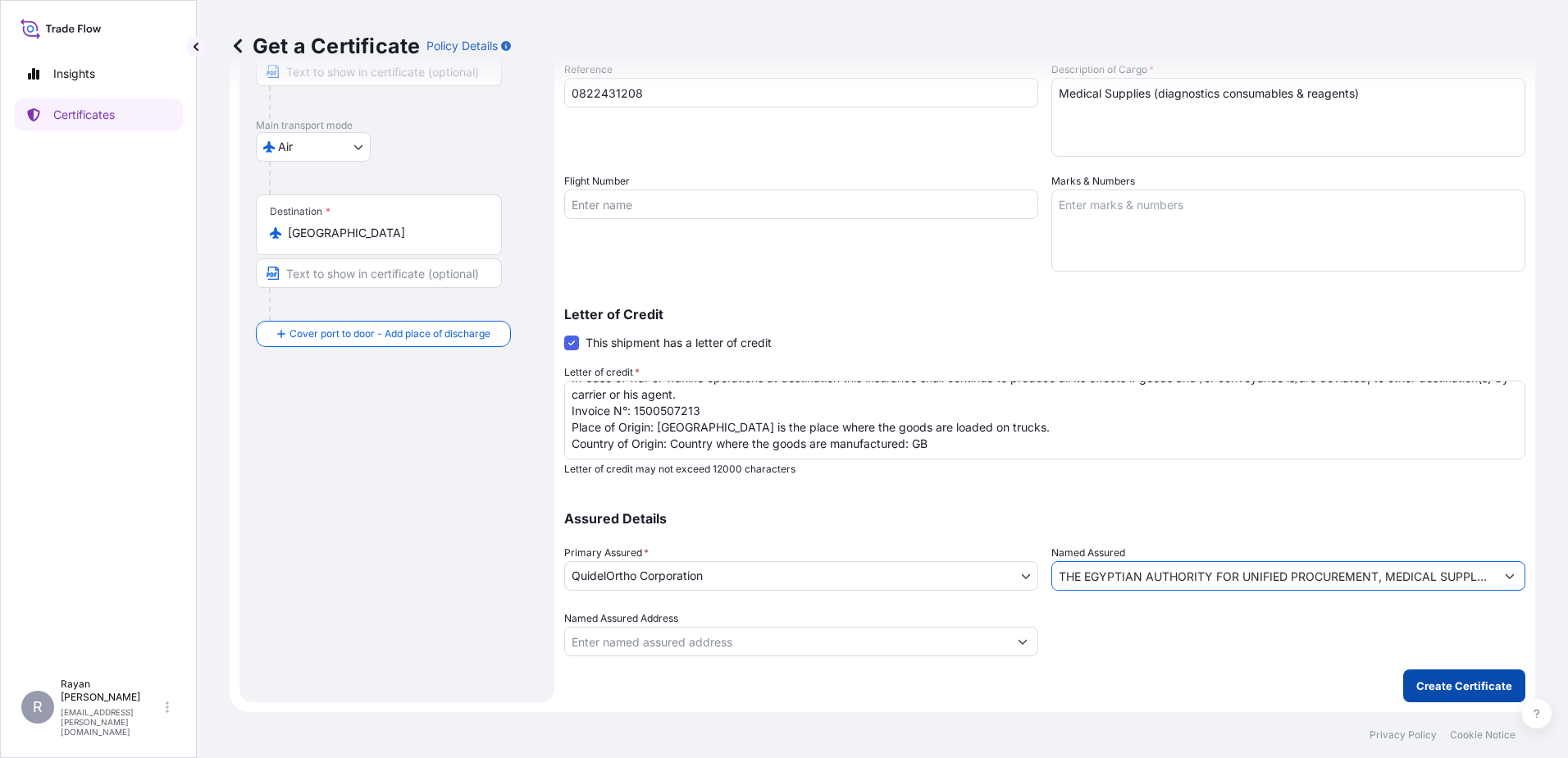
click at [1445, 679] on p "Create Certificate" at bounding box center [1464, 685] width 95 height 16
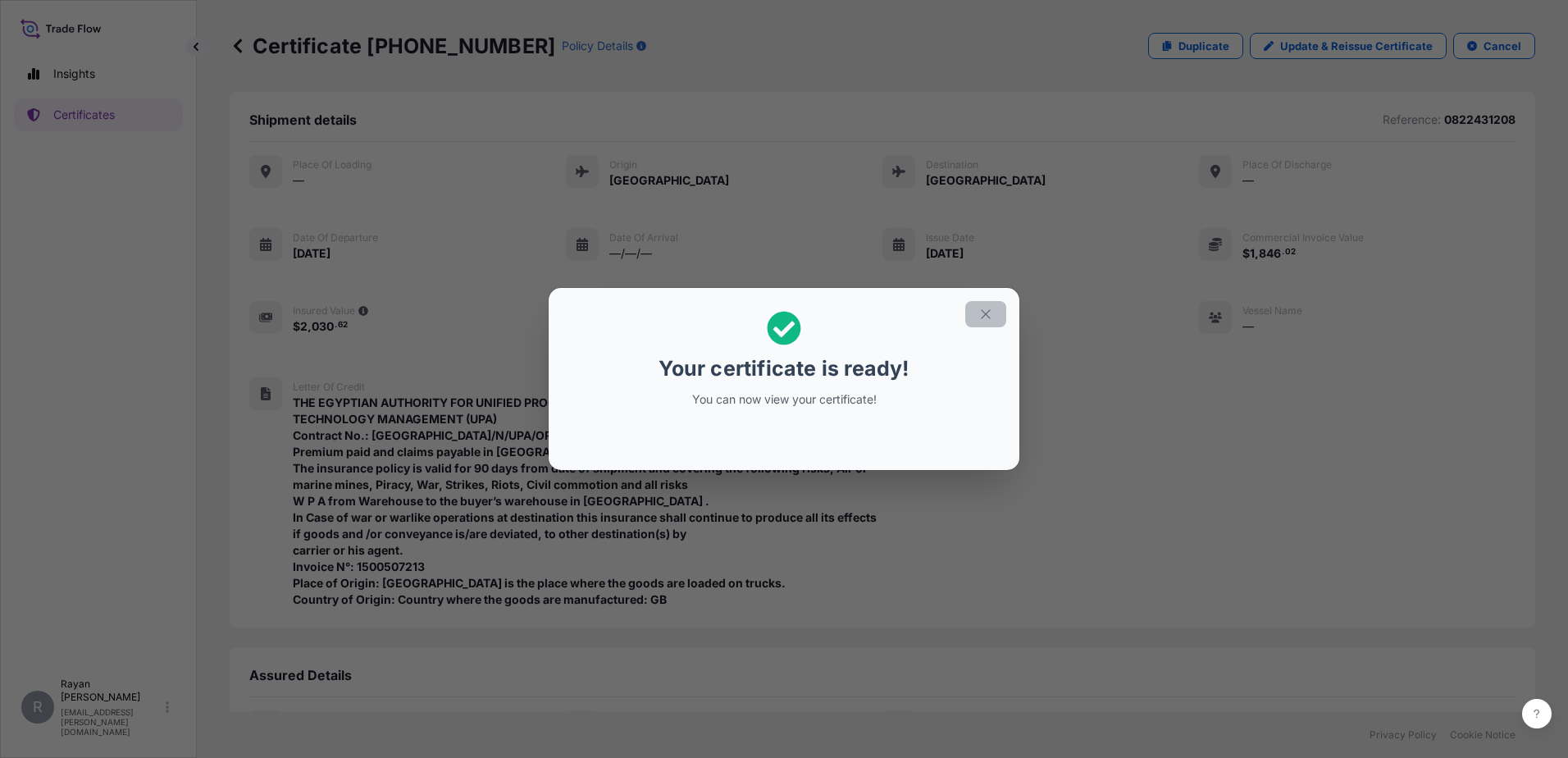
click at [994, 316] on button "button" at bounding box center [986, 313] width 41 height 26
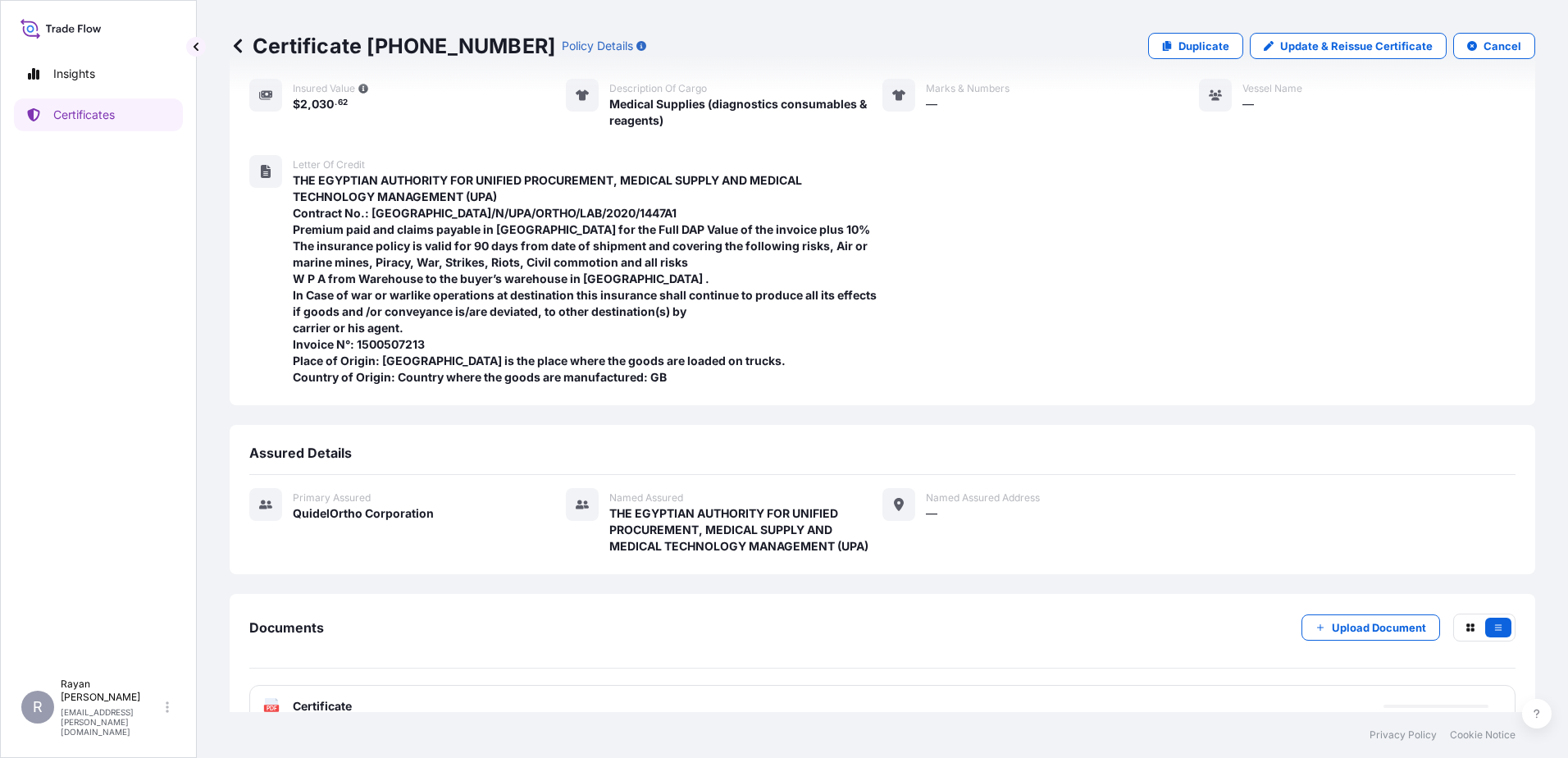
scroll to position [257, 0]
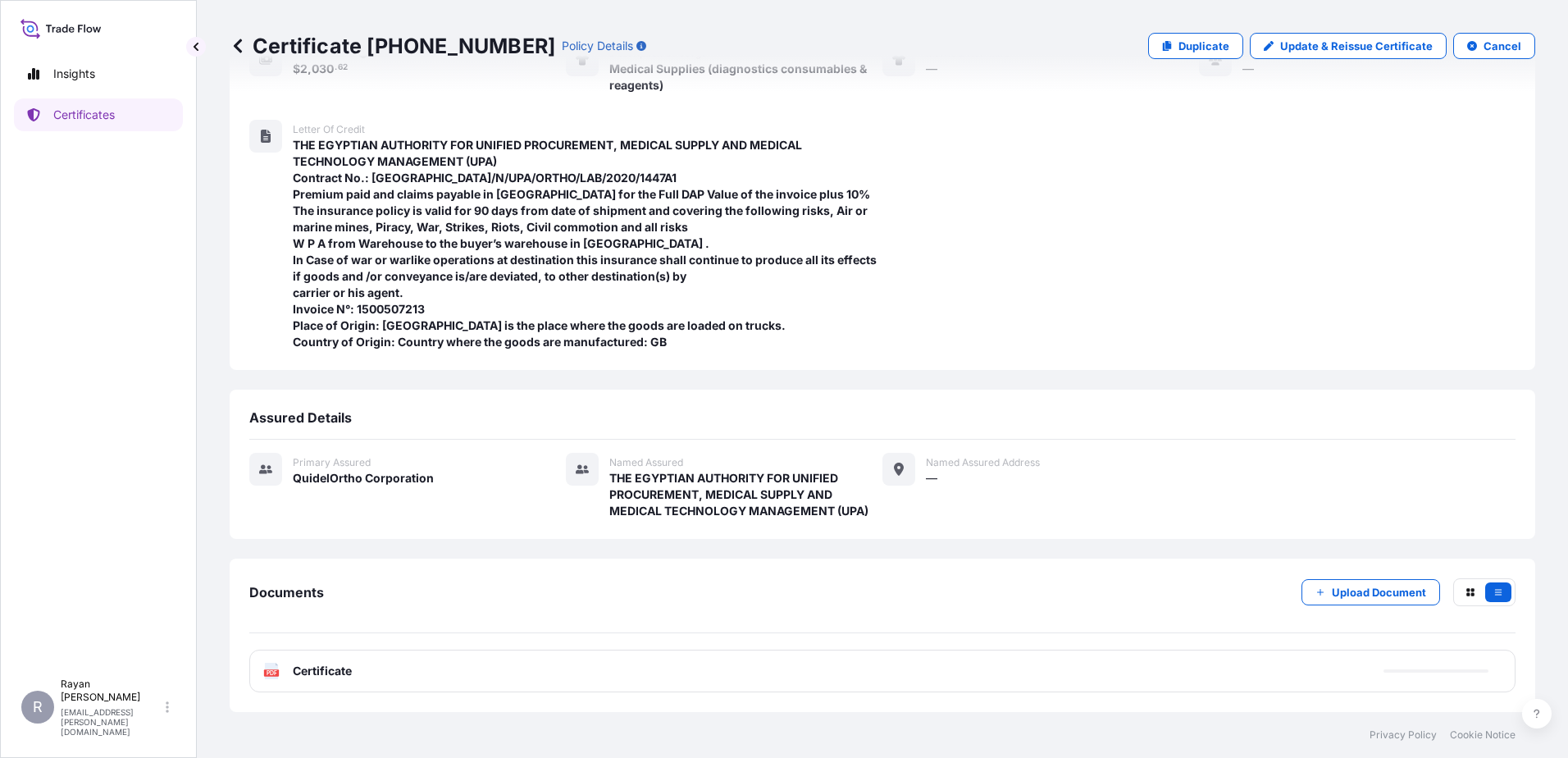
click at [342, 670] on span "Certificate" at bounding box center [322, 670] width 59 height 16
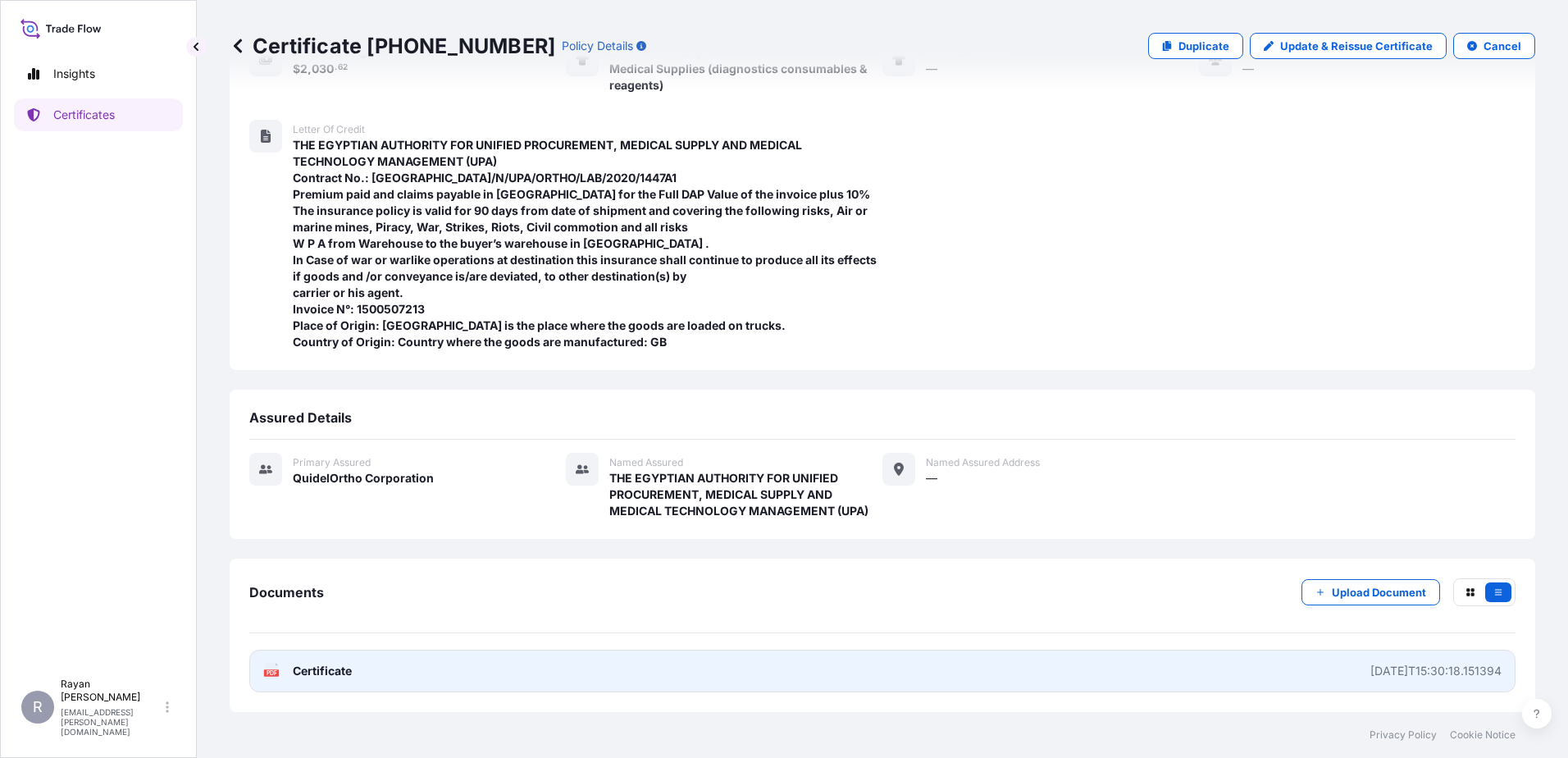
click at [293, 663] on span "Certificate" at bounding box center [322, 670] width 59 height 16
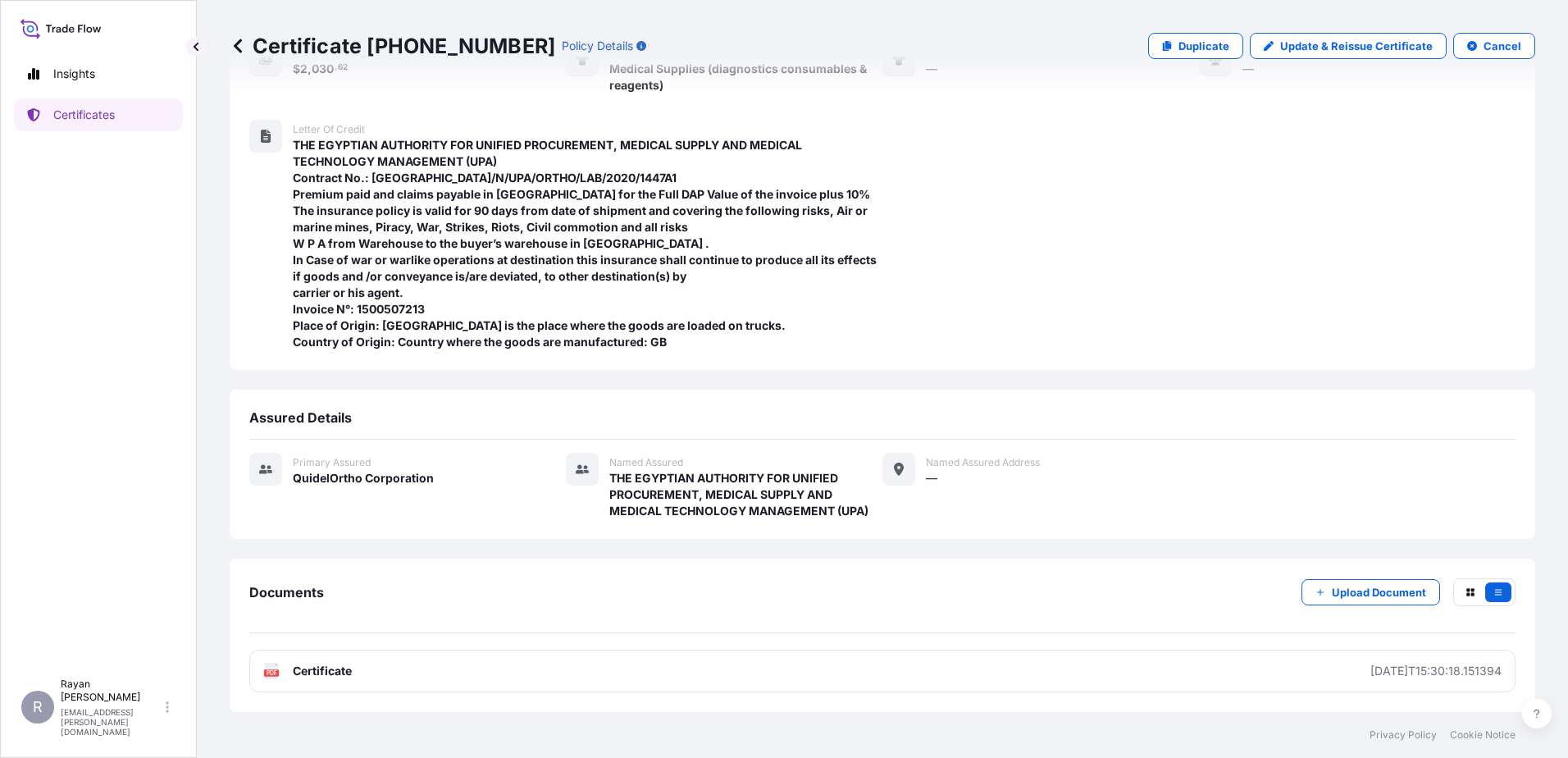
click at [235, 45] on icon at bounding box center [237, 45] width 9 height 14
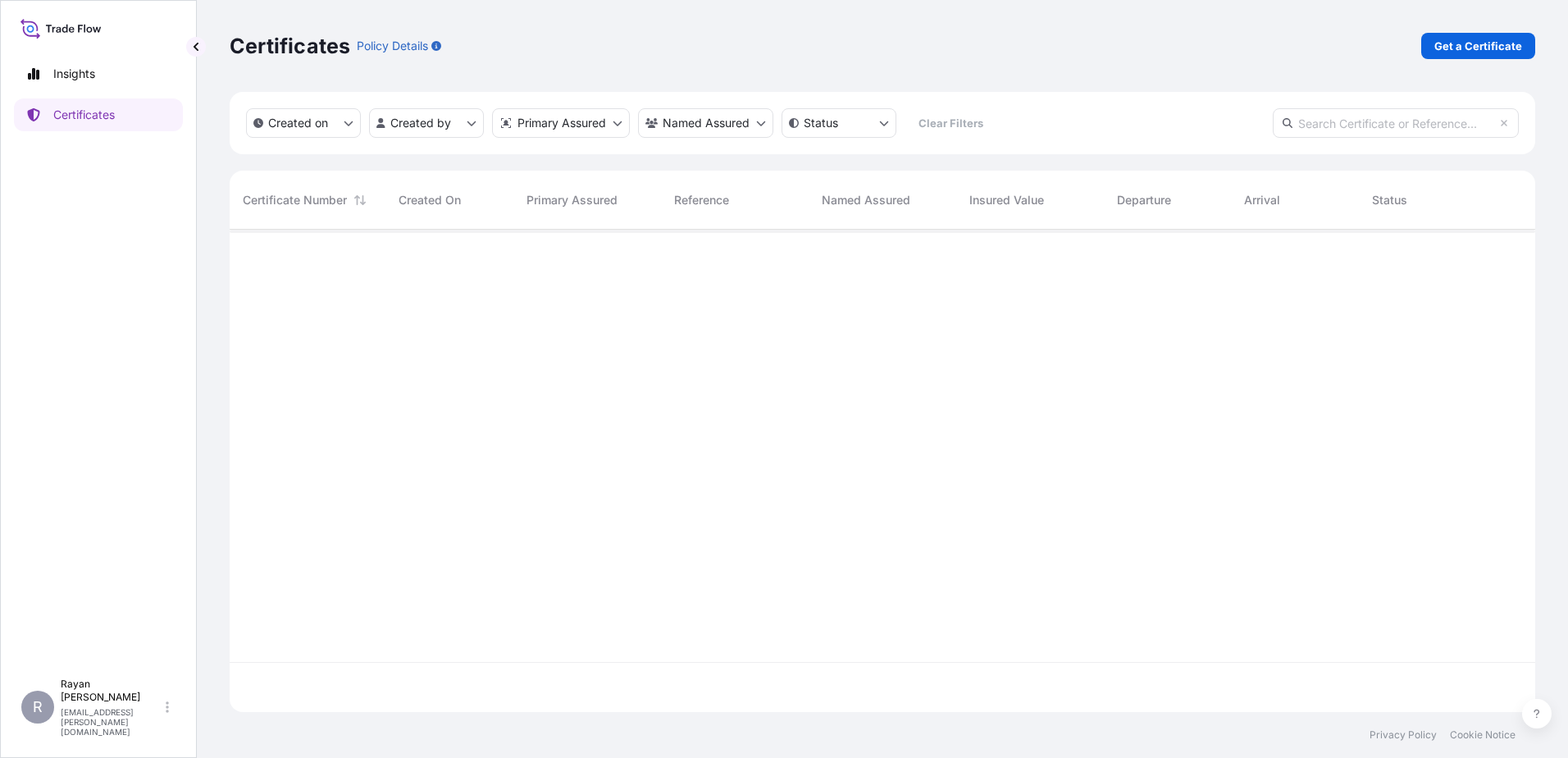
scroll to position [479, 1293]
click at [1522, 65] on div "Certificates Policy Details Get a Certificate" at bounding box center [882, 45] width 1306 height 92
click at [1487, 46] on p "Get a Certificate" at bounding box center [1477, 45] width 88 height 16
select select "Ocean Vessel"
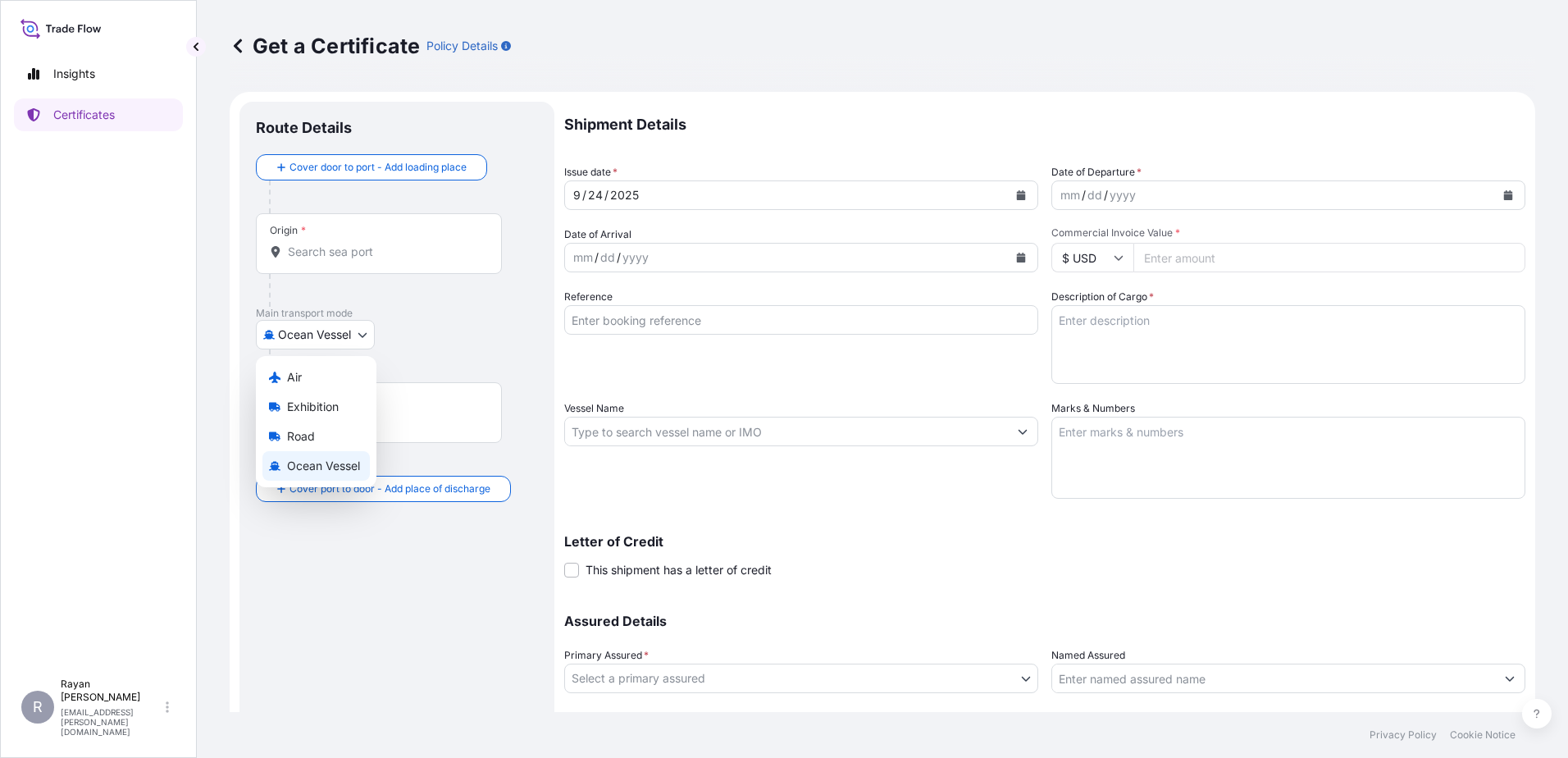
click at [326, 326] on body "Insights Certificates R [PERSON_NAME] [EMAIL_ADDRESS][PERSON_NAME][DOMAIN_NAME]…" at bounding box center [784, 379] width 1568 height 758
click at [311, 384] on div "Air" at bounding box center [315, 377] width 107 height 30
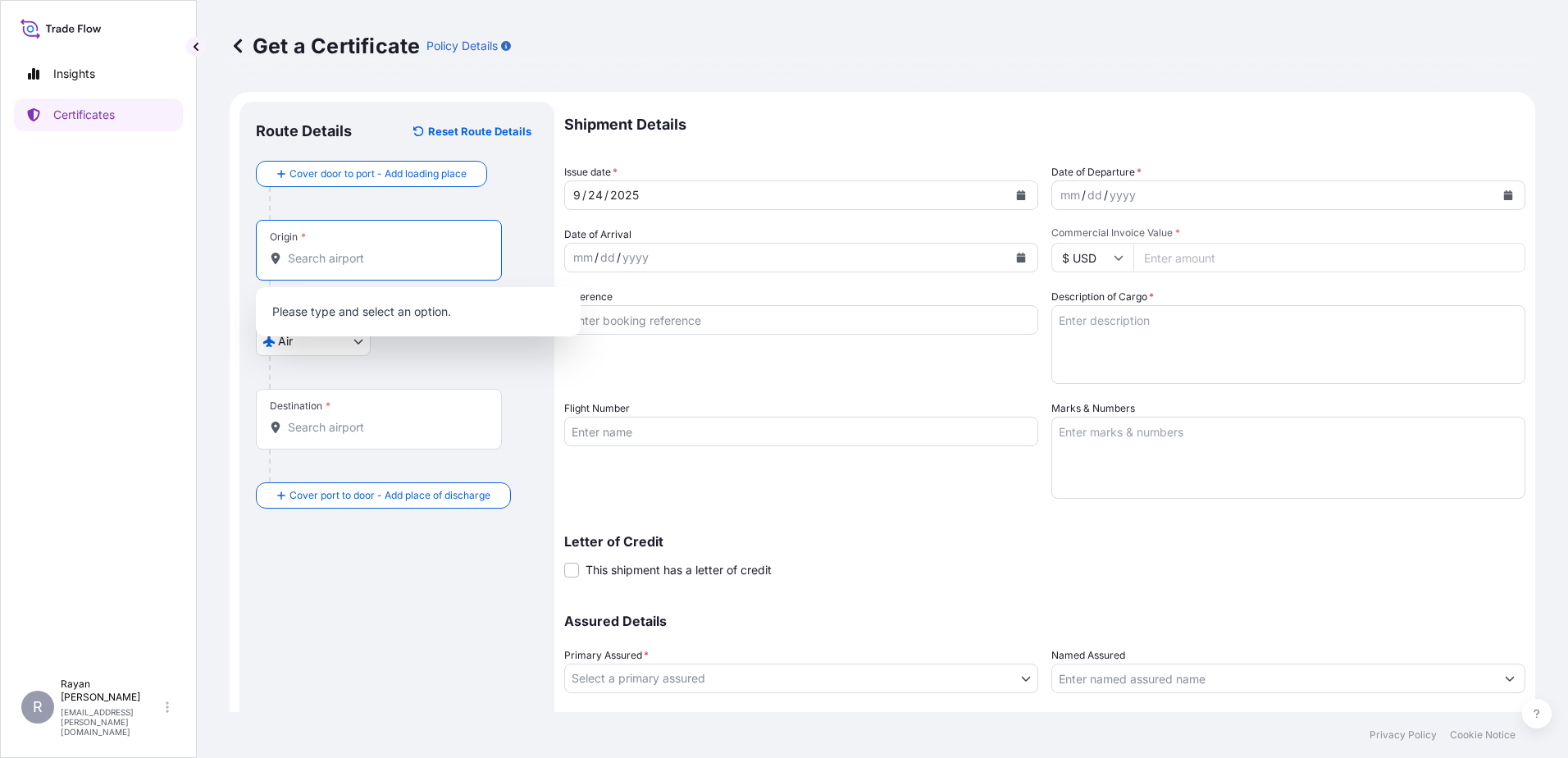
click at [331, 262] on input "Origin *" at bounding box center [384, 257] width 194 height 16
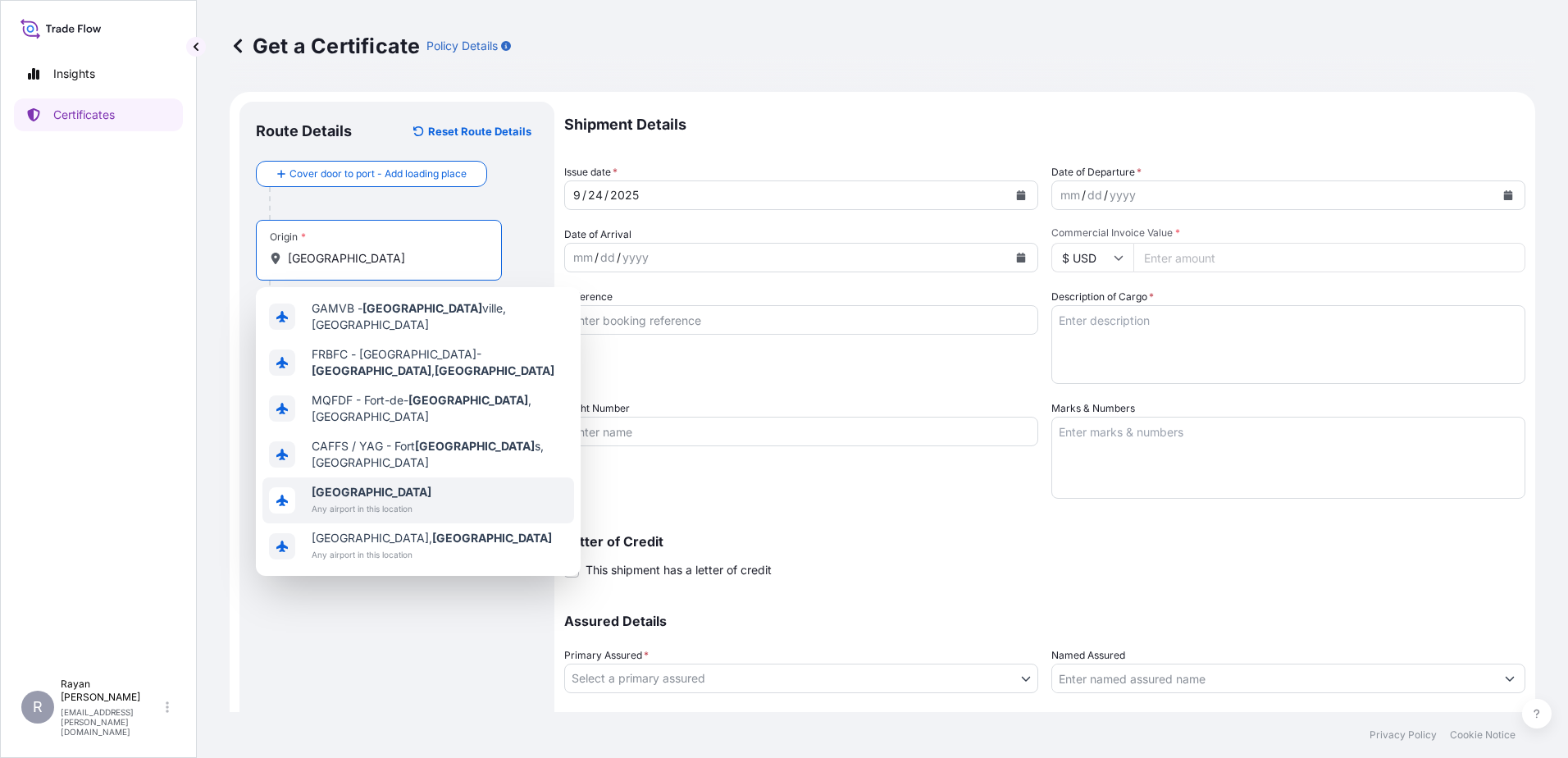
click at [372, 484] on span "[GEOGRAPHIC_DATA]" at bounding box center [371, 492] width 120 height 16
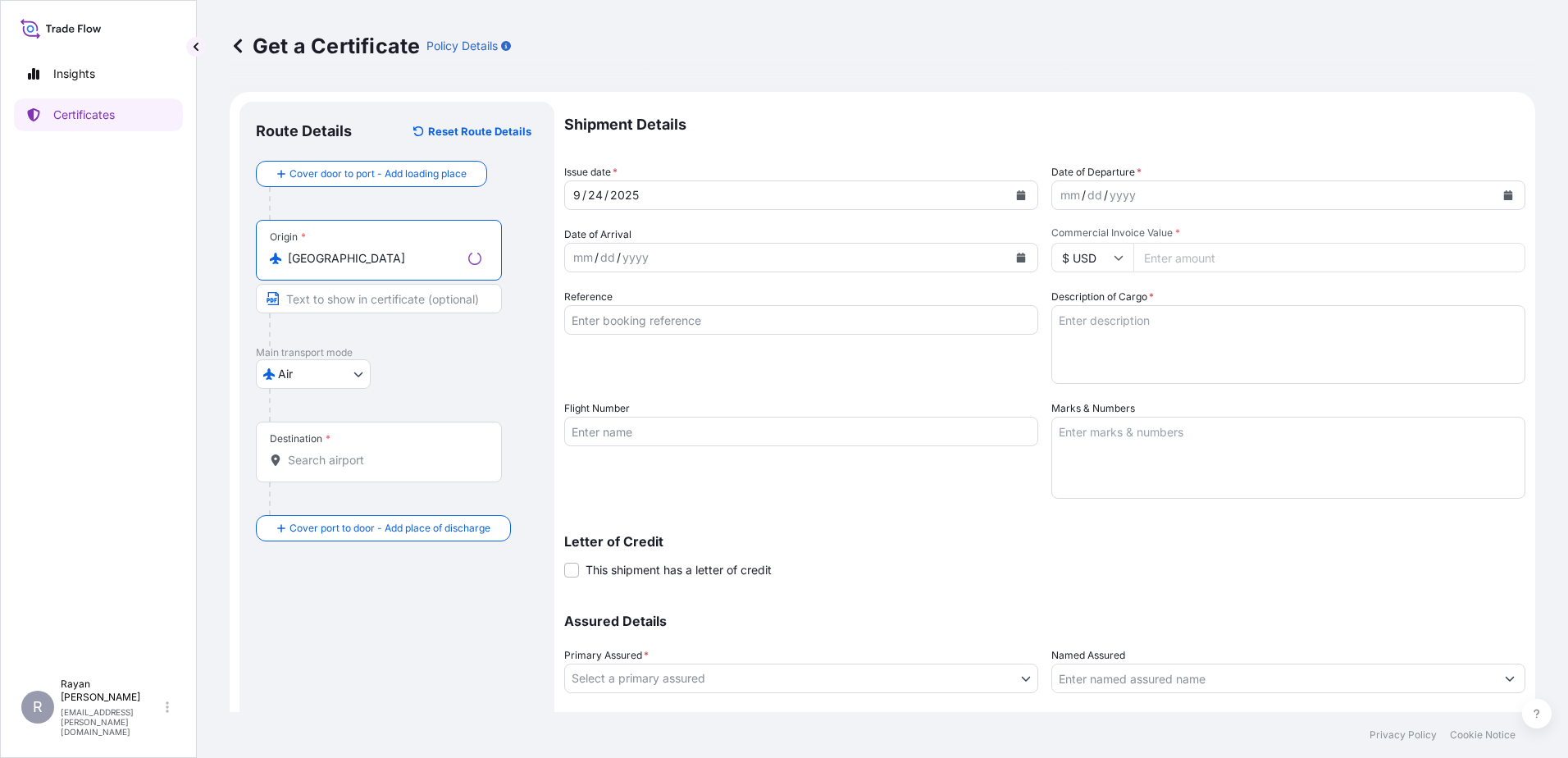
type input "[GEOGRAPHIC_DATA]"
click at [331, 459] on input "Destination *" at bounding box center [384, 460] width 194 height 16
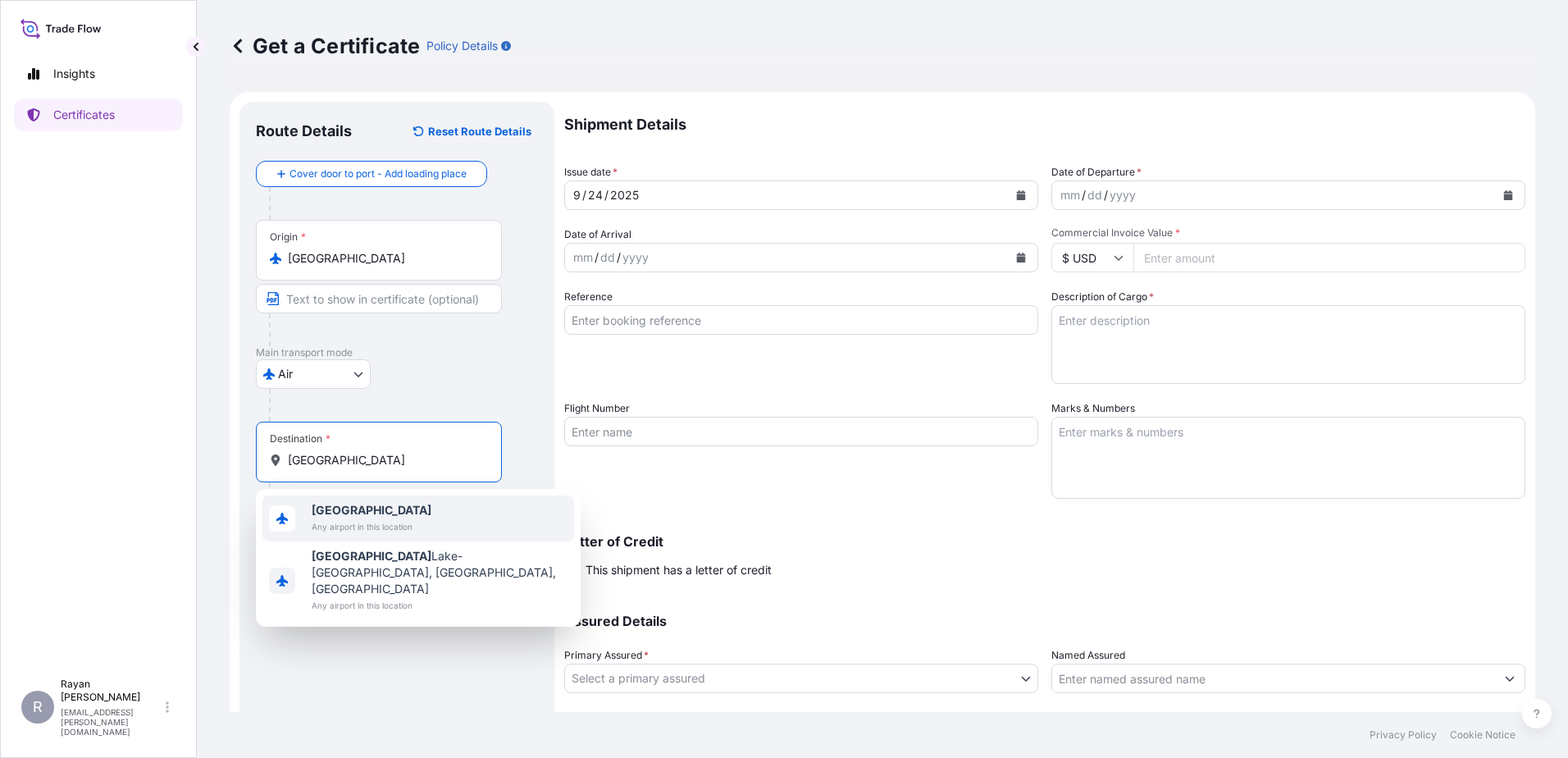
click at [356, 526] on span "Any airport in this location" at bounding box center [371, 526] width 120 height 16
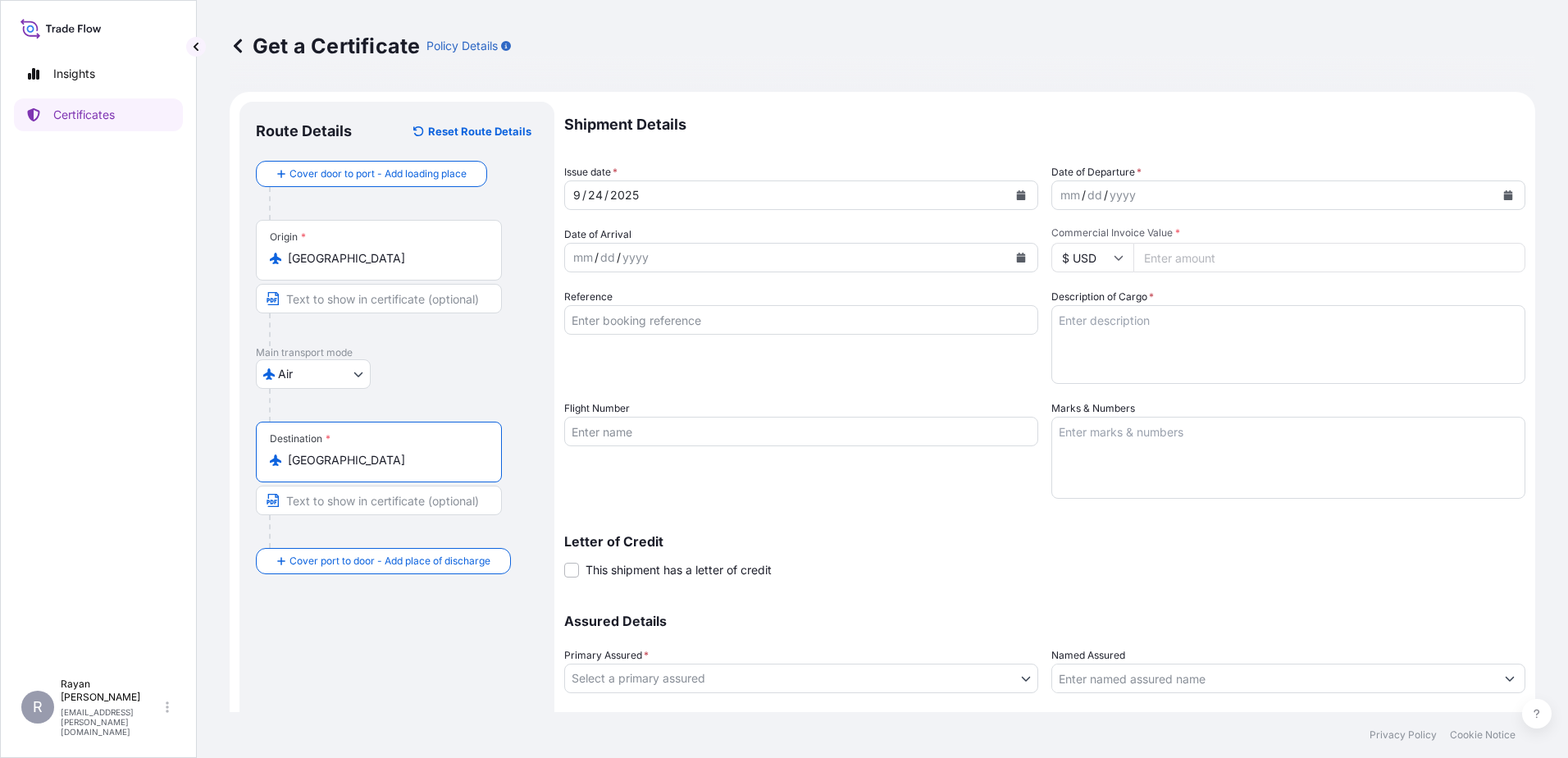
type input "[GEOGRAPHIC_DATA]"
click at [1504, 195] on icon "Calendar" at bounding box center [1508, 195] width 9 height 10
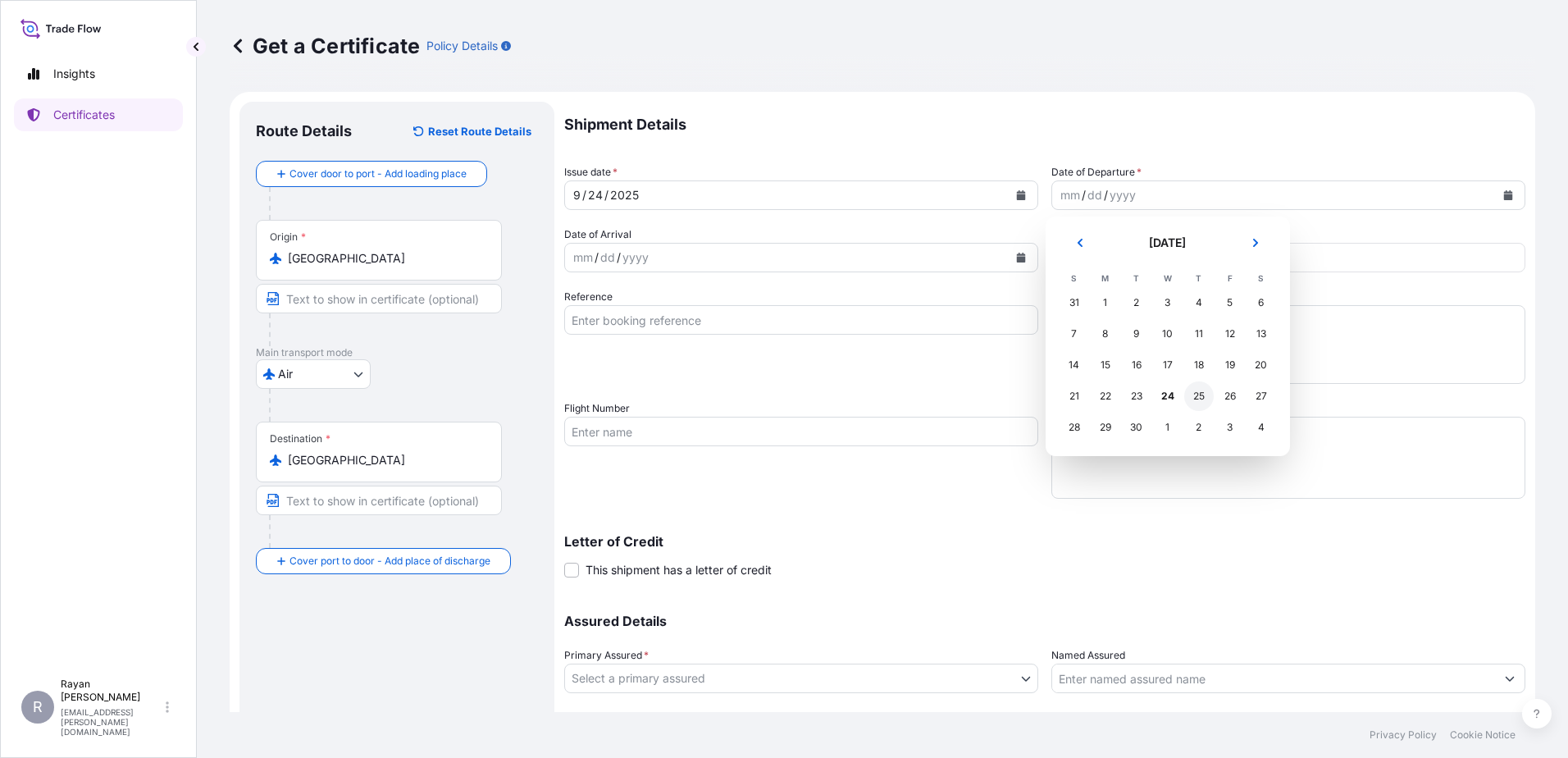
click at [1191, 393] on div "25" at bounding box center [1199, 395] width 30 height 30
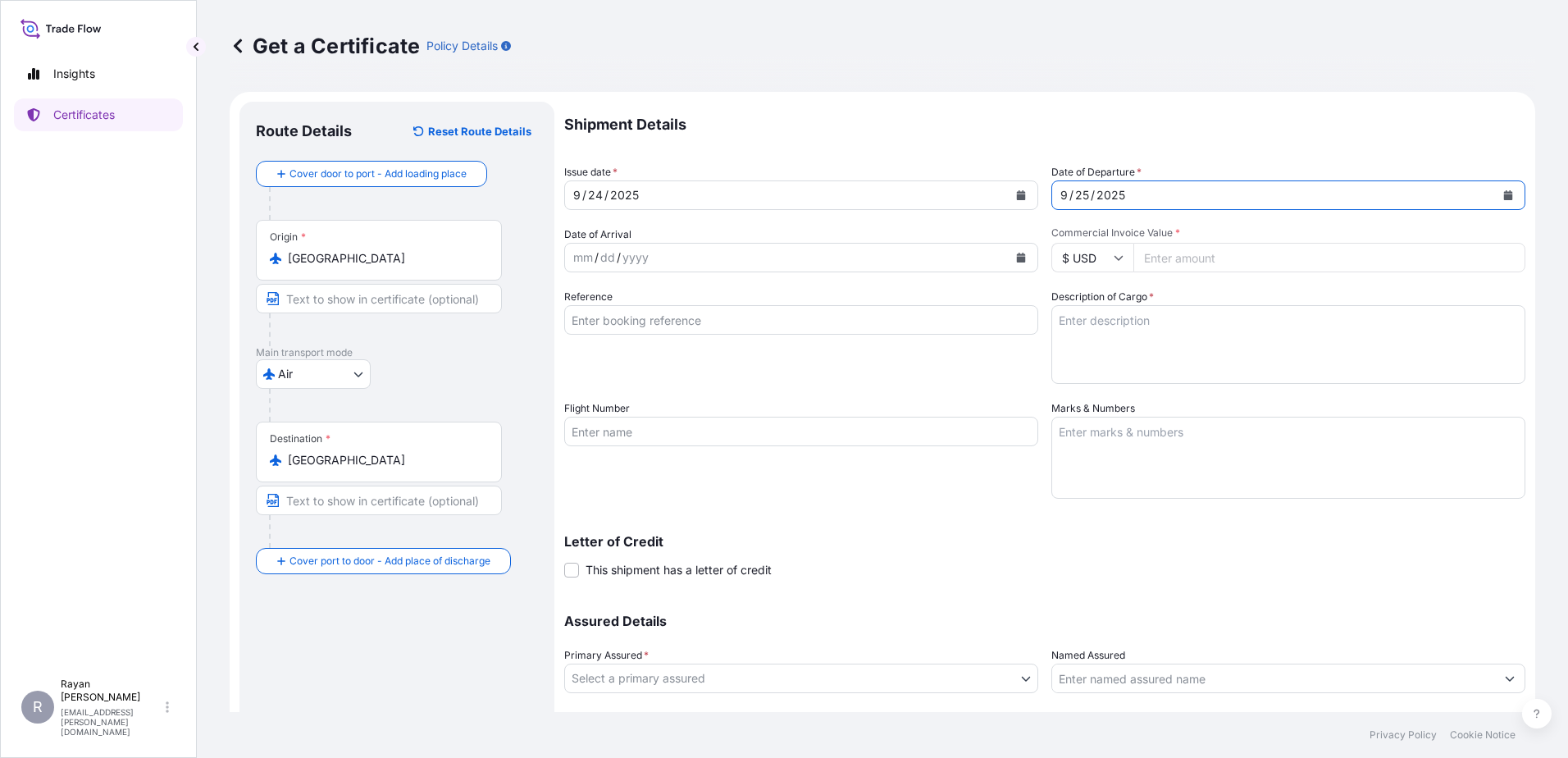
click at [1281, 266] on input "Commercial Invoice Value *" at bounding box center [1329, 257] width 392 height 30
type input "272395.58"
click at [825, 314] on input "Reference" at bounding box center [801, 319] width 474 height 30
type input "0822431209"
click at [1088, 343] on textarea "Description of Cargo *" at bounding box center [1288, 344] width 474 height 79
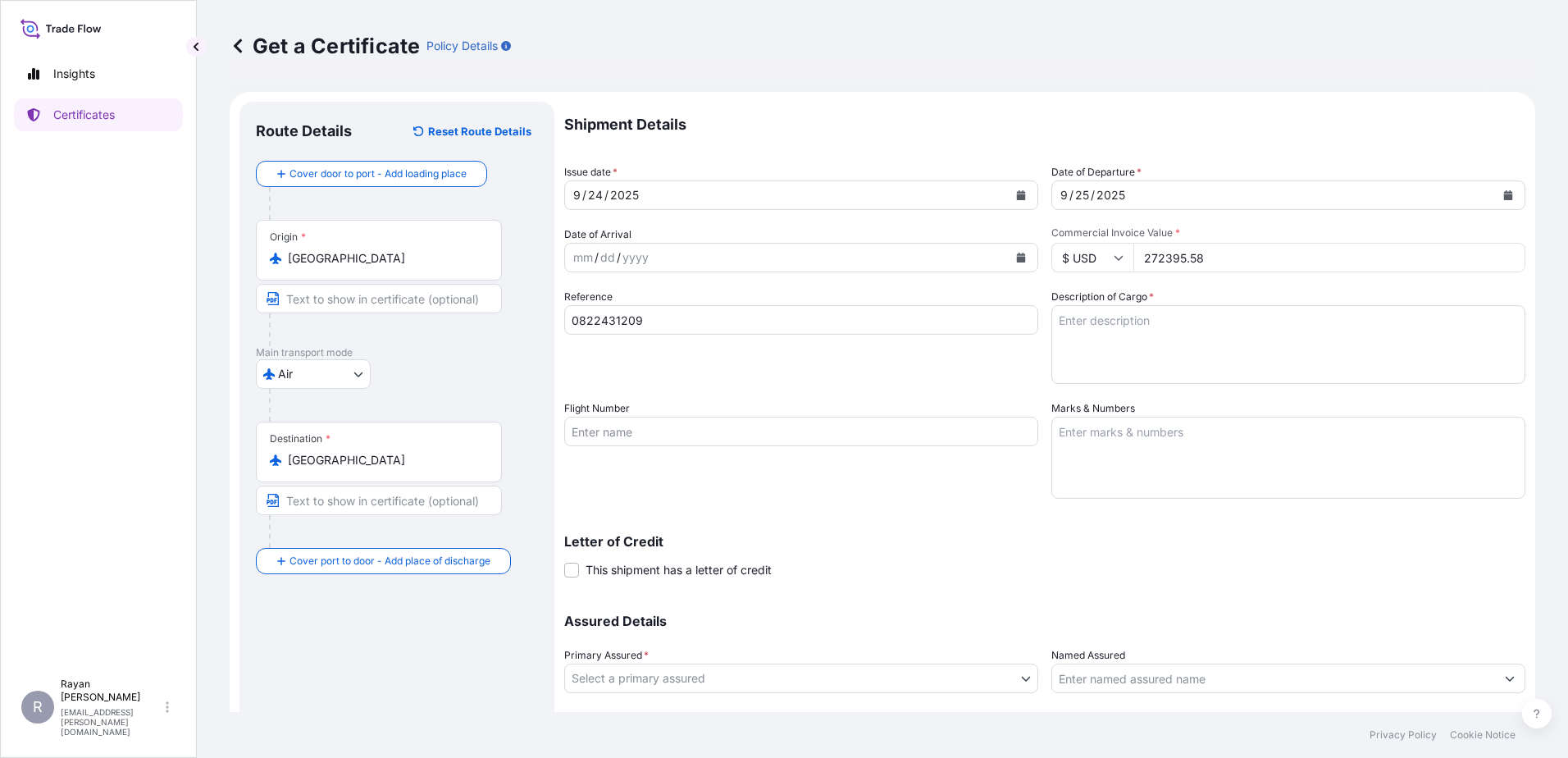
click at [1193, 355] on textarea "Description of Cargo *" at bounding box center [1288, 344] width 474 height 79
paste textarea "Medical Supplies (diagnostics consumables & reagents)"
click at [683, 571] on span "This shipment has a letter of credit" at bounding box center [678, 570] width 186 height 16
click at [564, 561] on input "This shipment has a letter of credit" at bounding box center [564, 561] width 0 height 0
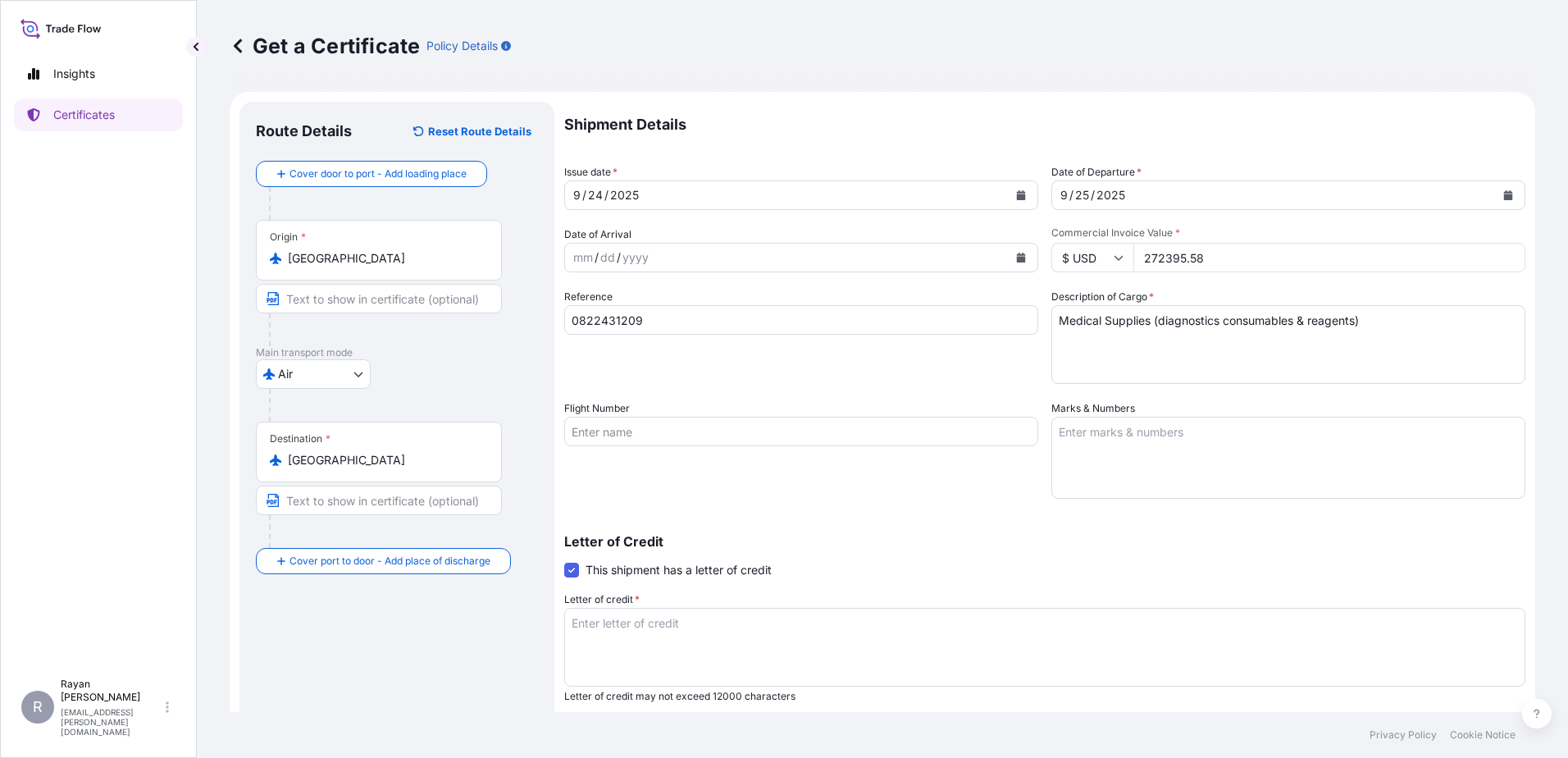
click at [1128, 339] on textarea "Medical Supplies (diagnostics consumables & reagents)" at bounding box center [1288, 344] width 474 height 79
type textarea "Medical Supplies (diagnostics consumables & reagents)"
click at [863, 644] on textarea "Letter of credit *" at bounding box center [1044, 647] width 961 height 79
paste textarea "THE EGYPTIAN AUTHORITY FOR UNIFIED PROCUREMENT, MEDICAL SUPPLY AND MEDICAL TECH…"
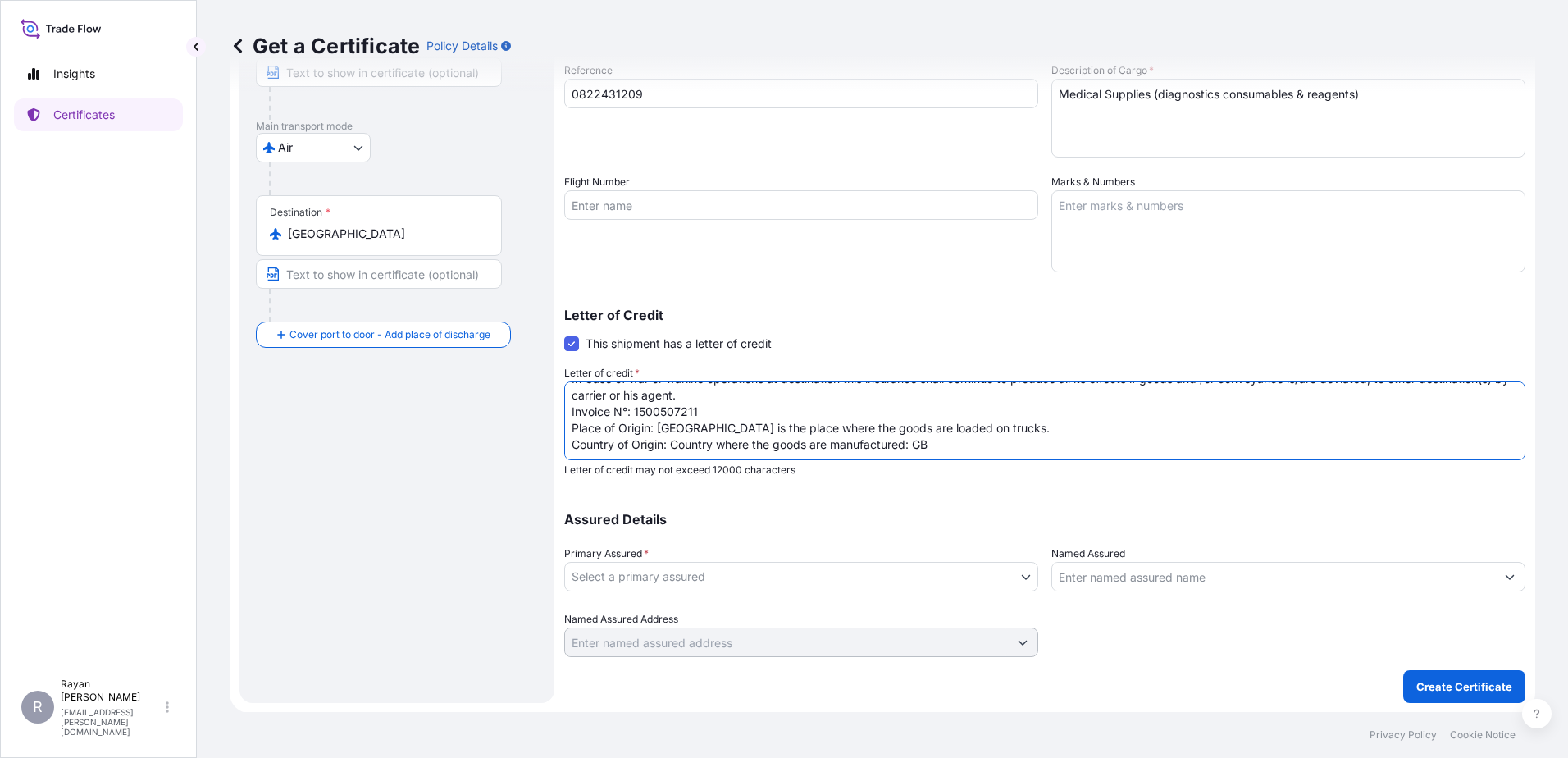
scroll to position [228, 0]
type textarea "THE EGYPTIAN AUTHORITY FOR UNIFIED PROCUREMENT, MEDICAL SUPPLY AND MEDICAL TECH…"
click at [891, 579] on body "Insights Certificates R [PERSON_NAME] [EMAIL_ADDRESS][PERSON_NAME][DOMAIN_NAME]…" at bounding box center [784, 379] width 1568 height 758
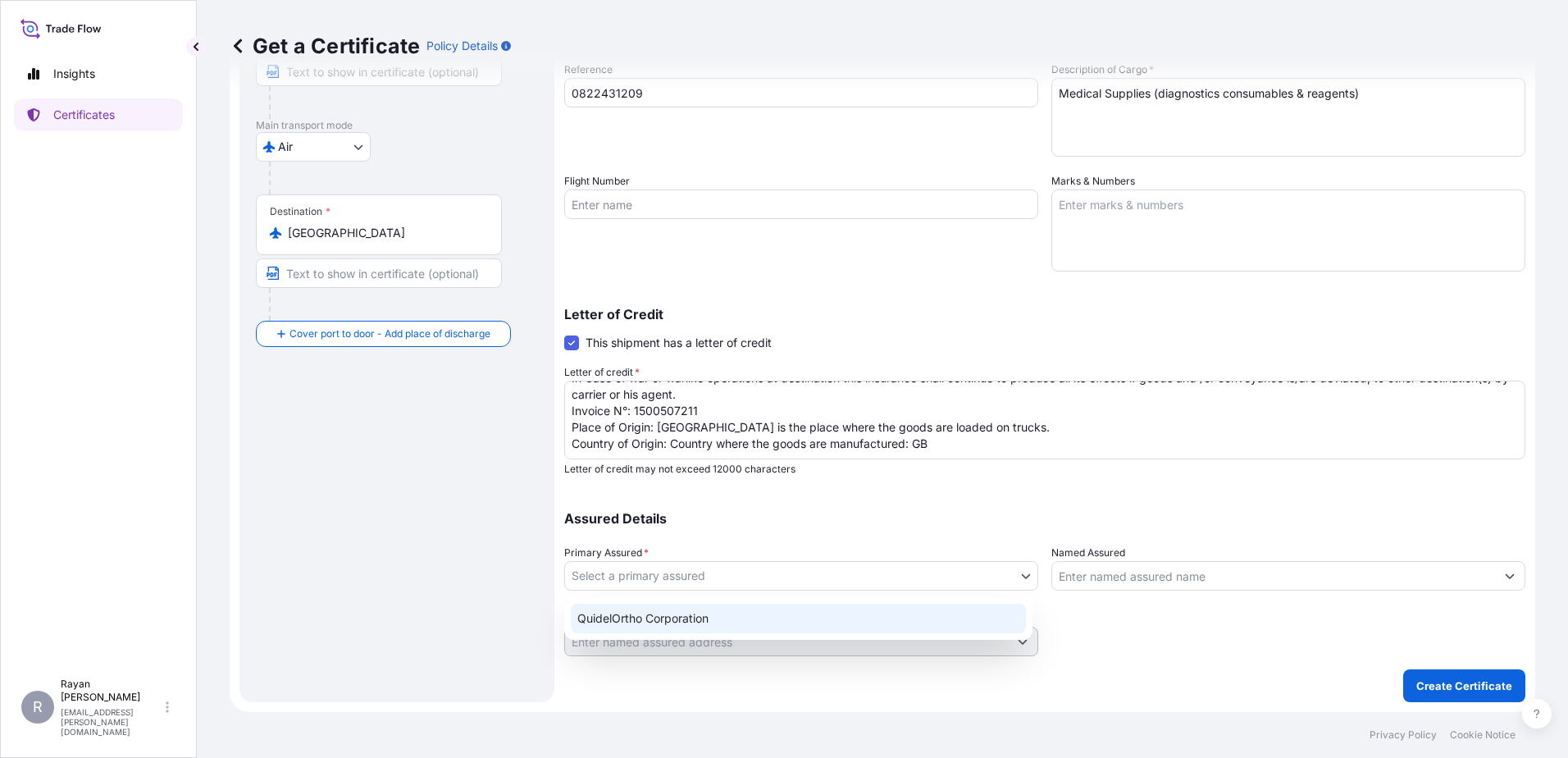
click at [759, 614] on div "QuidelOrtho Corporation" at bounding box center [798, 618] width 455 height 30
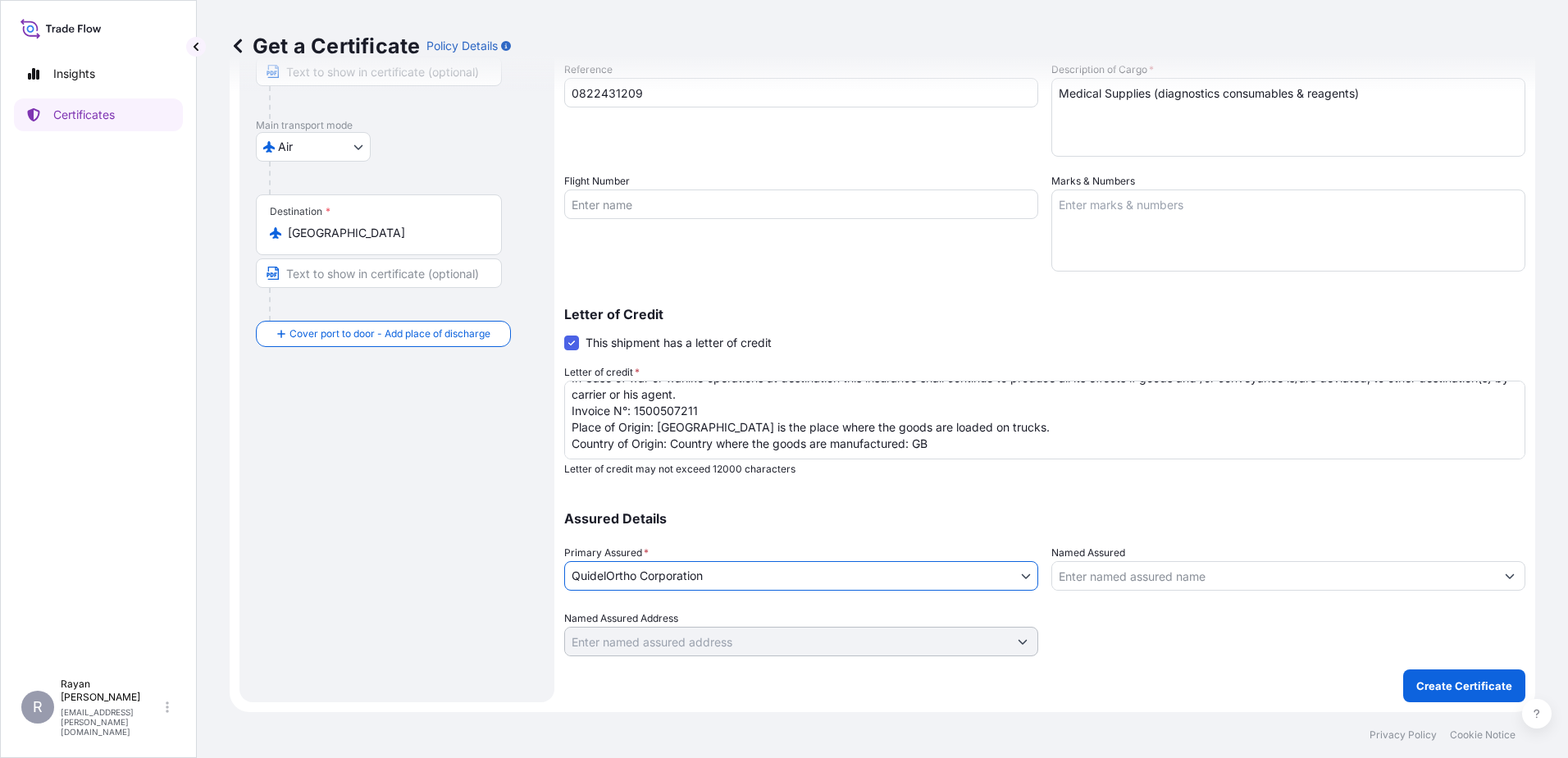
click at [1103, 567] on input "Named Assured" at bounding box center [1273, 576] width 443 height 30
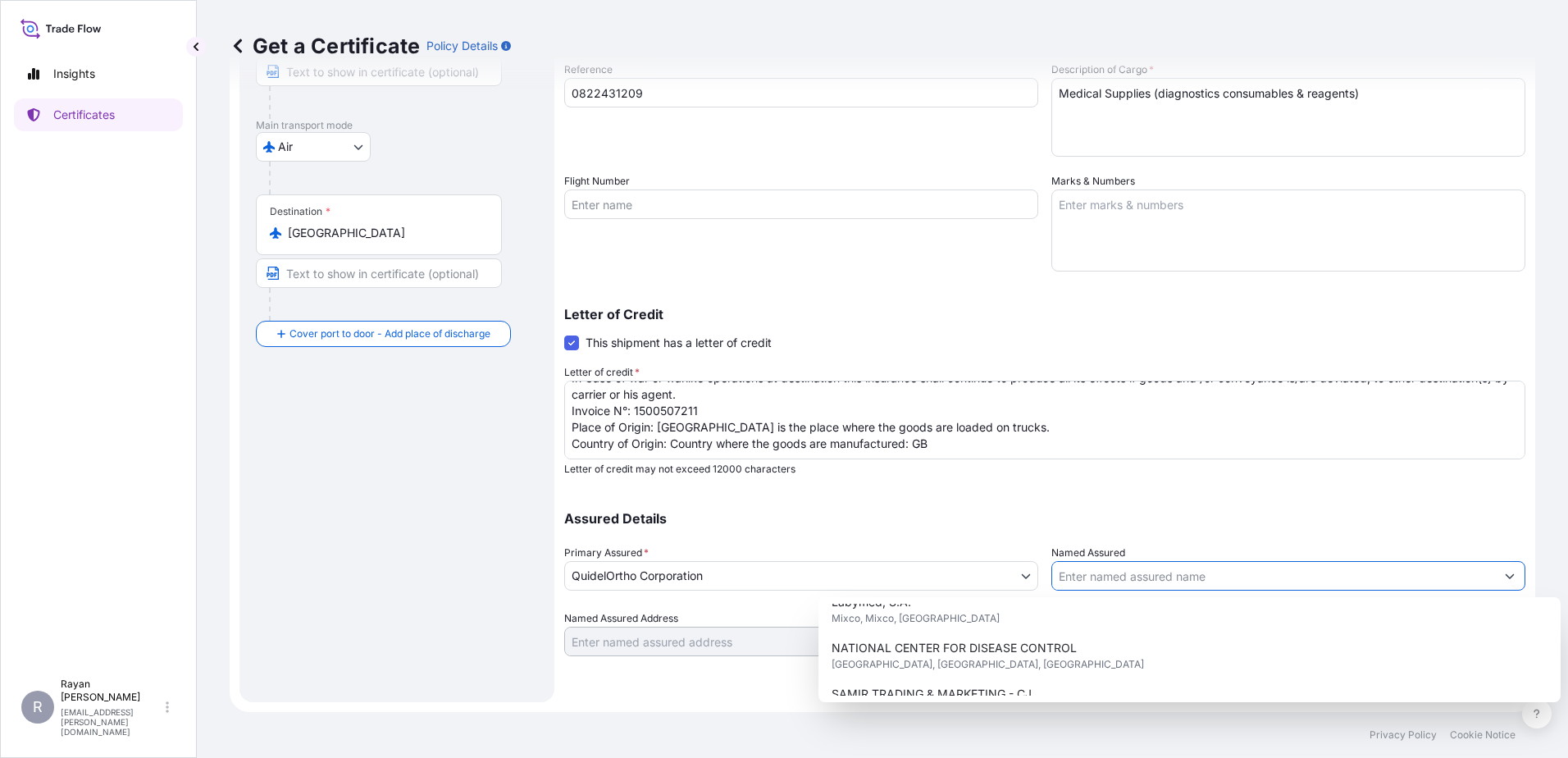
scroll to position [407, 0]
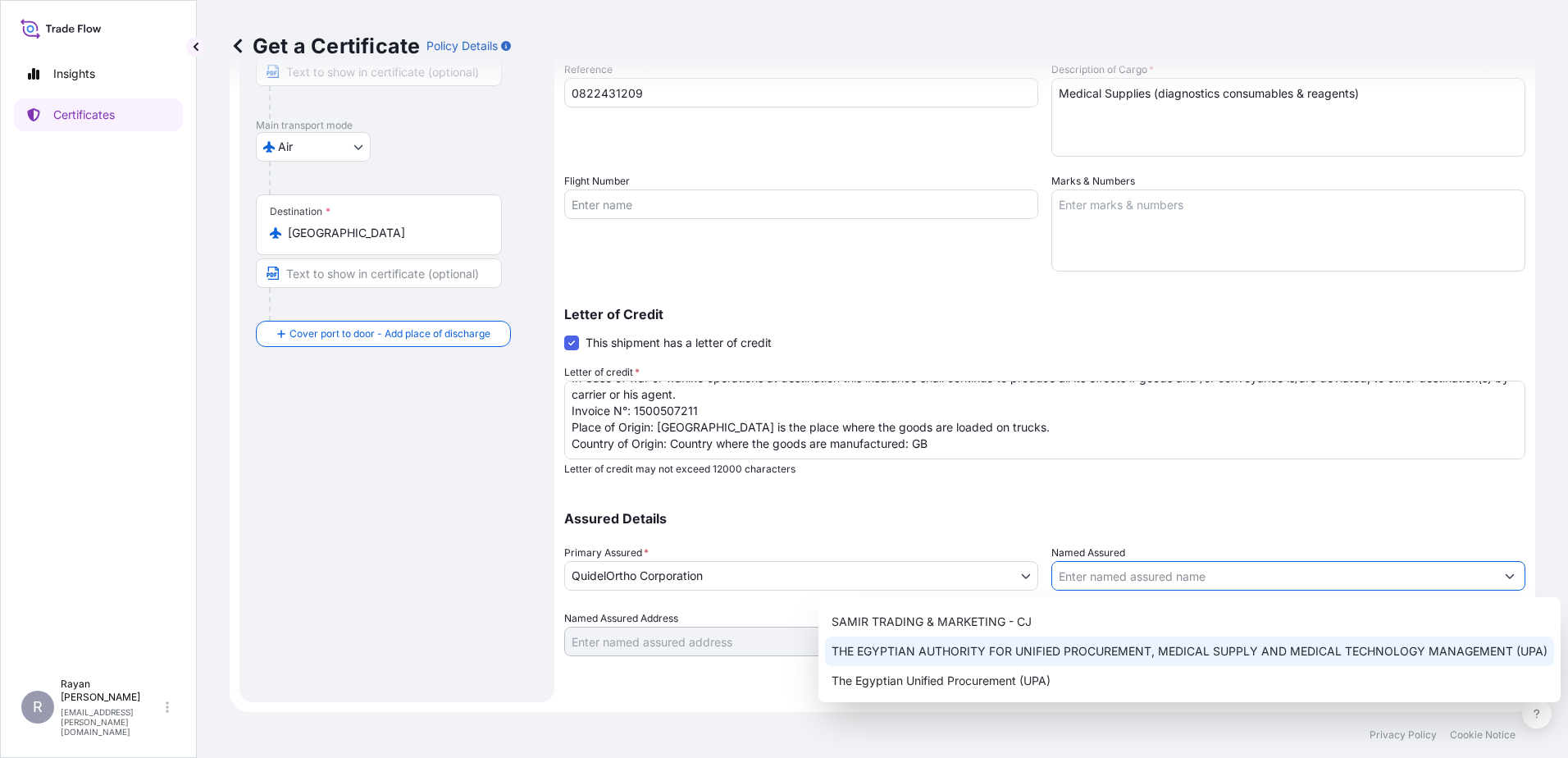
click at [1075, 639] on div "THE EGYPTIAN AUTHORITY FOR UNIFIED PROCUREMENT, MEDICAL SUPPLY AND MEDICAL TECH…" at bounding box center [1190, 651] width 729 height 30
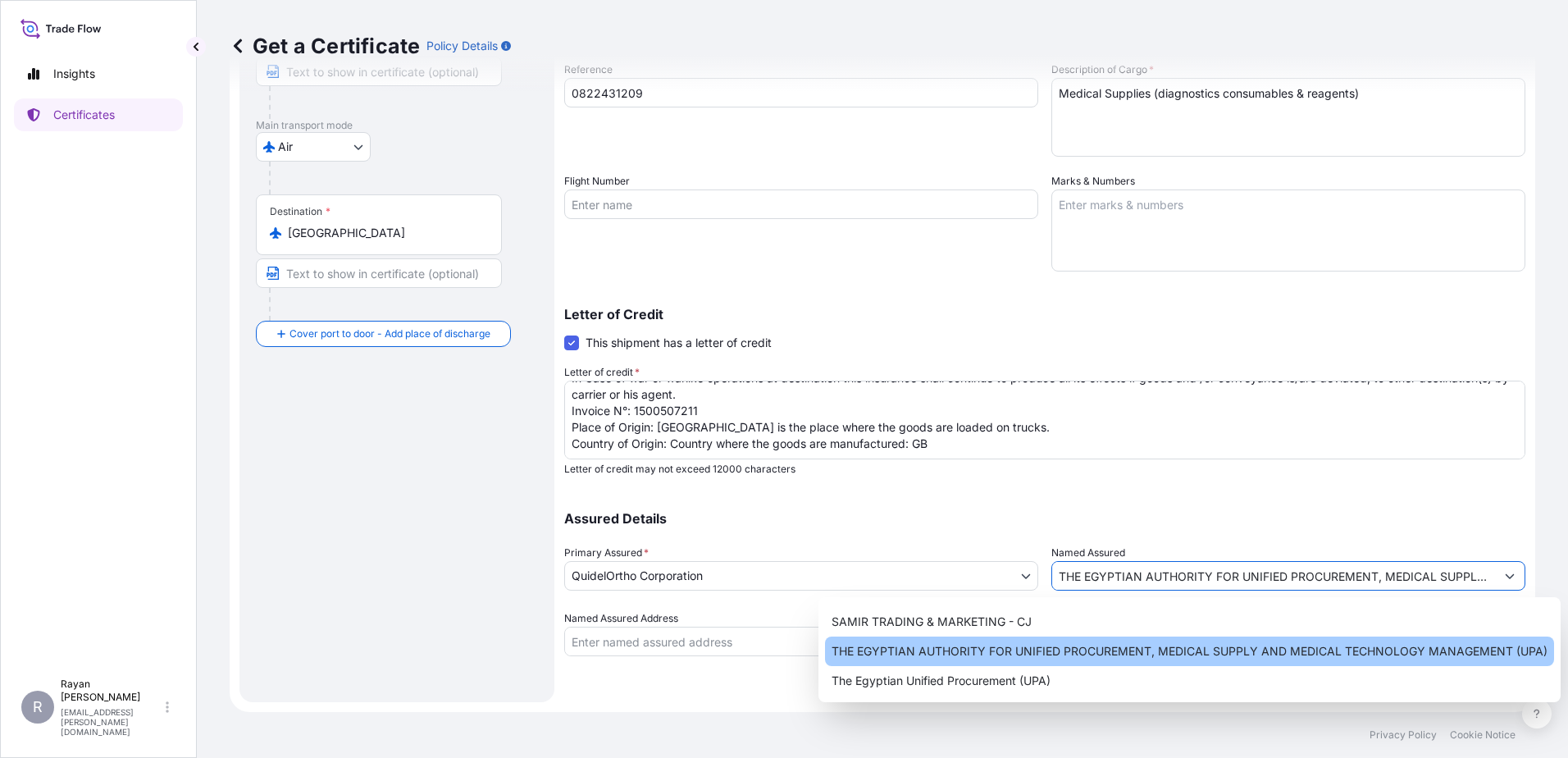
type input "THE EGYPTIAN AUTHORITY FOR UNIFIED PROCUREMENT, MEDICAL SUPPLY AND MEDICAL TECH…"
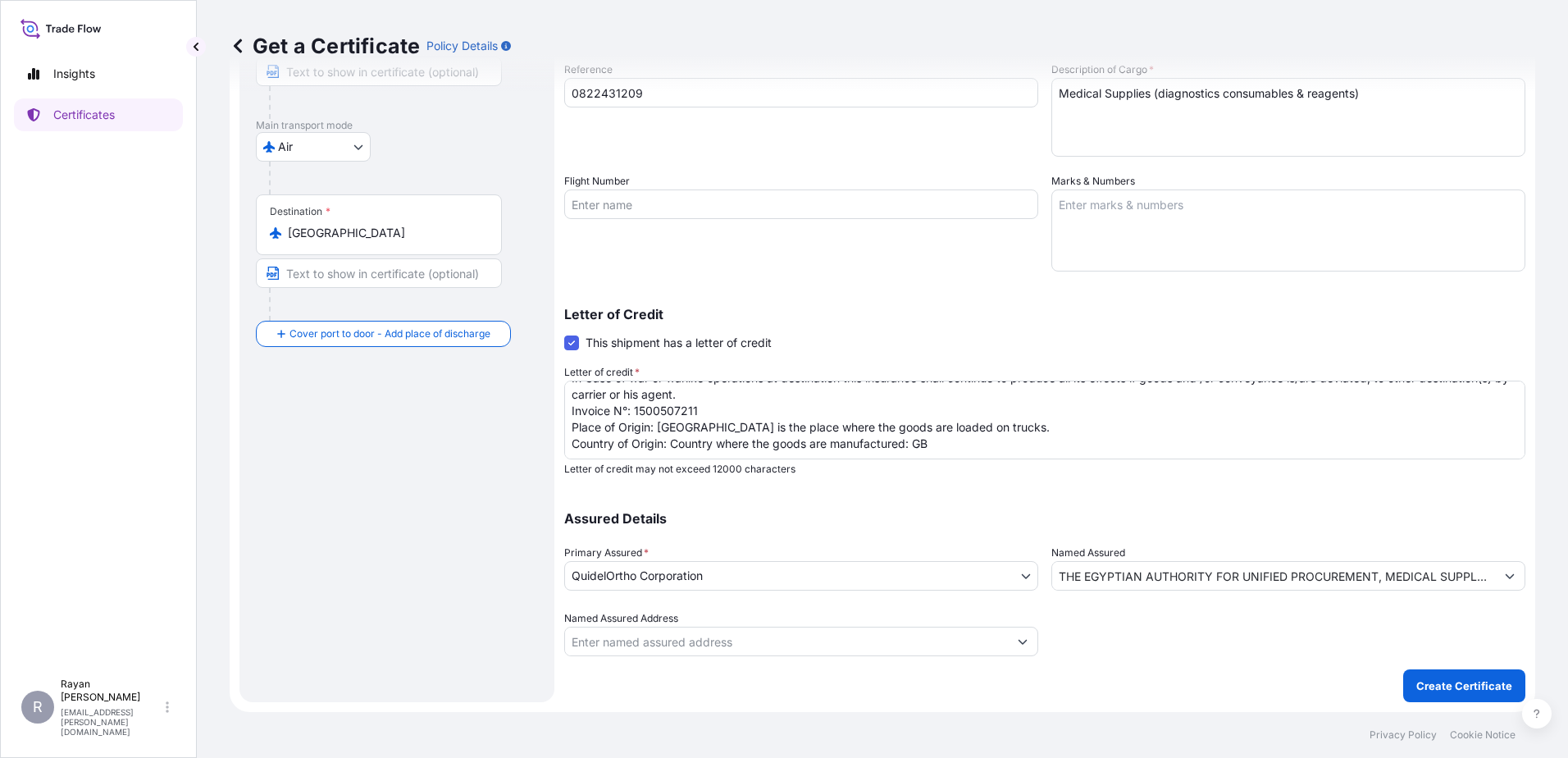
click at [1194, 628] on div at bounding box center [1288, 634] width 474 height 46
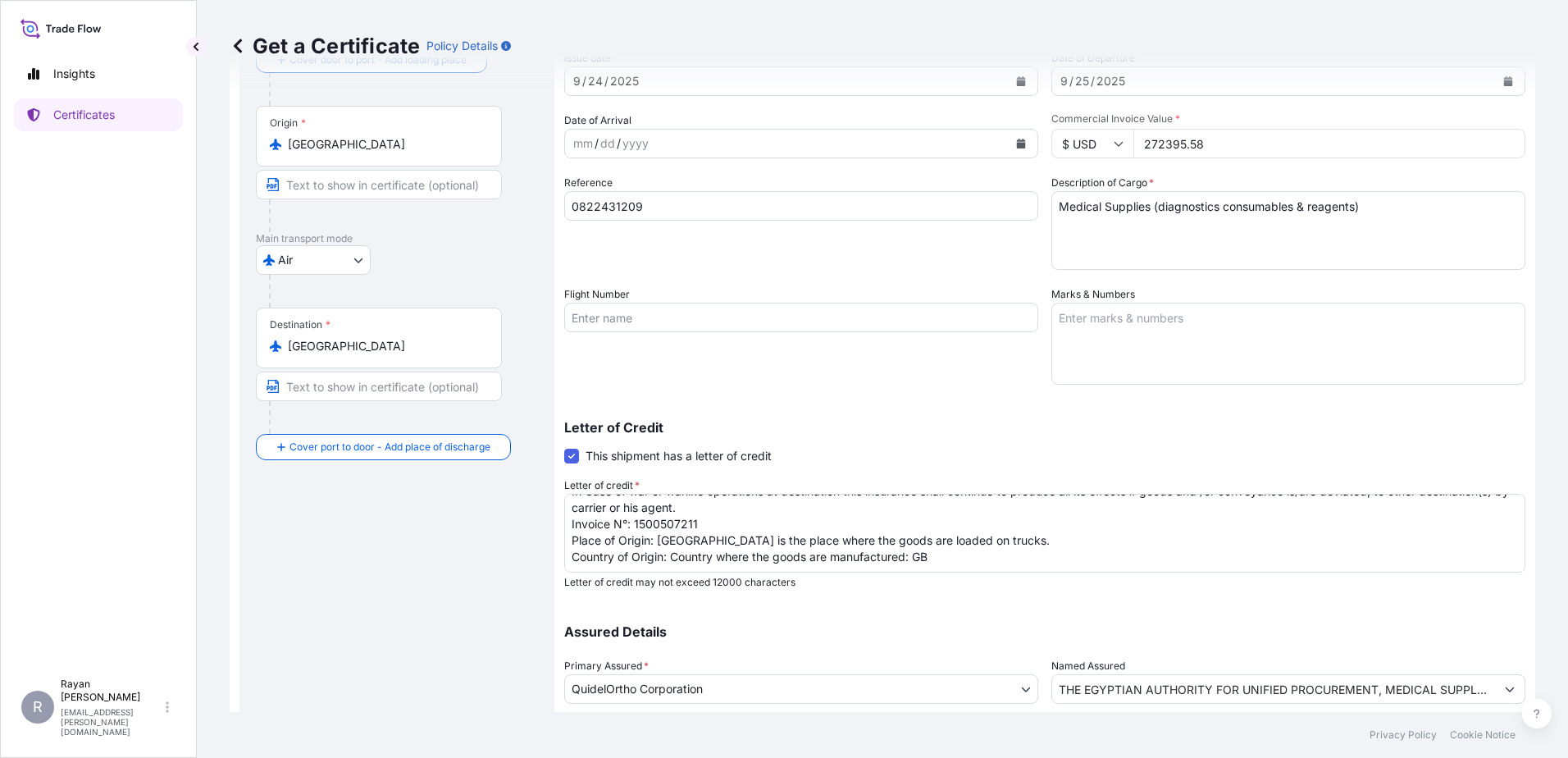
scroll to position [228, 0]
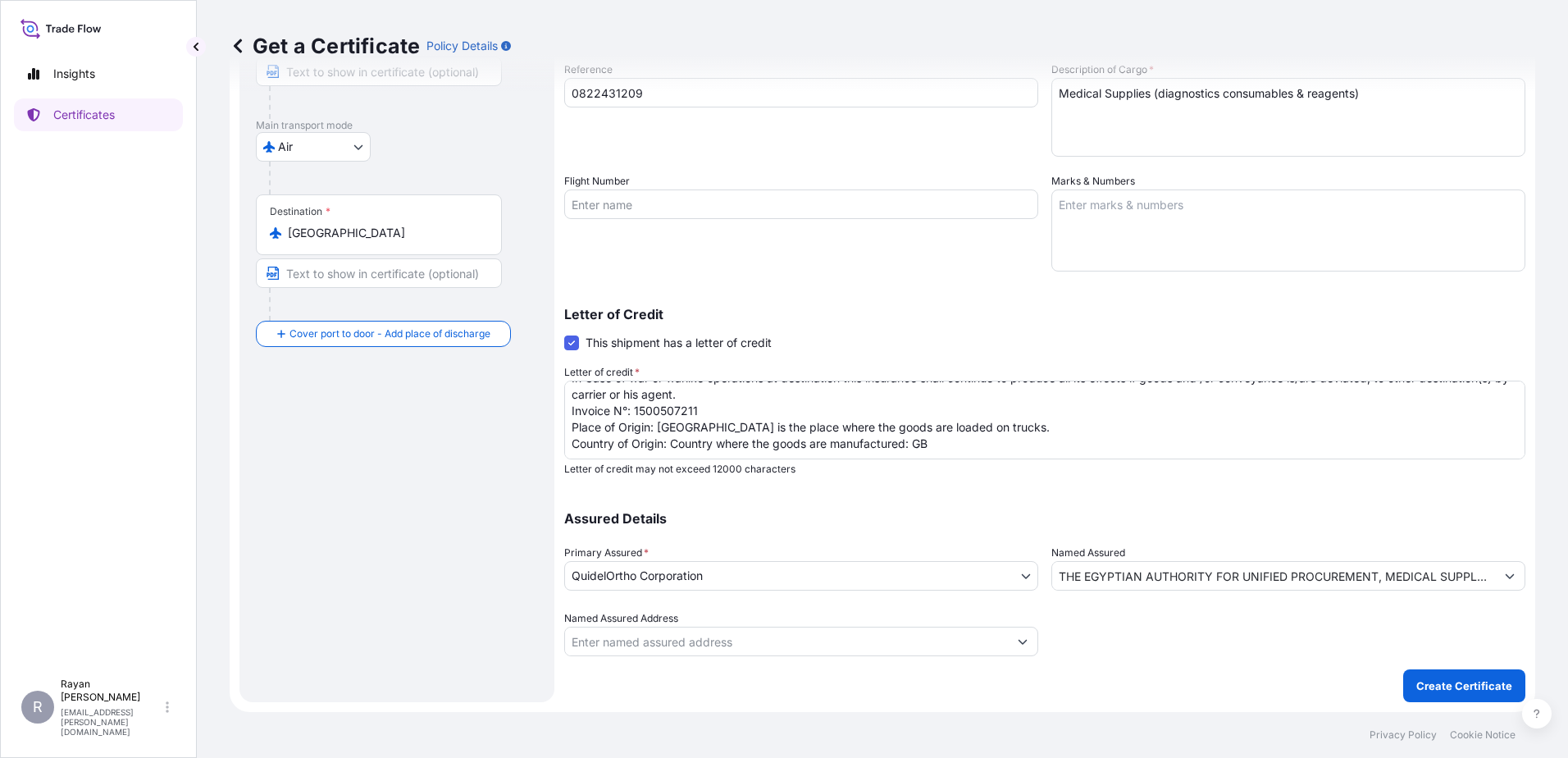
click at [1116, 646] on div at bounding box center [1288, 634] width 474 height 46
click at [1449, 683] on p "Create Certificate" at bounding box center [1464, 685] width 95 height 16
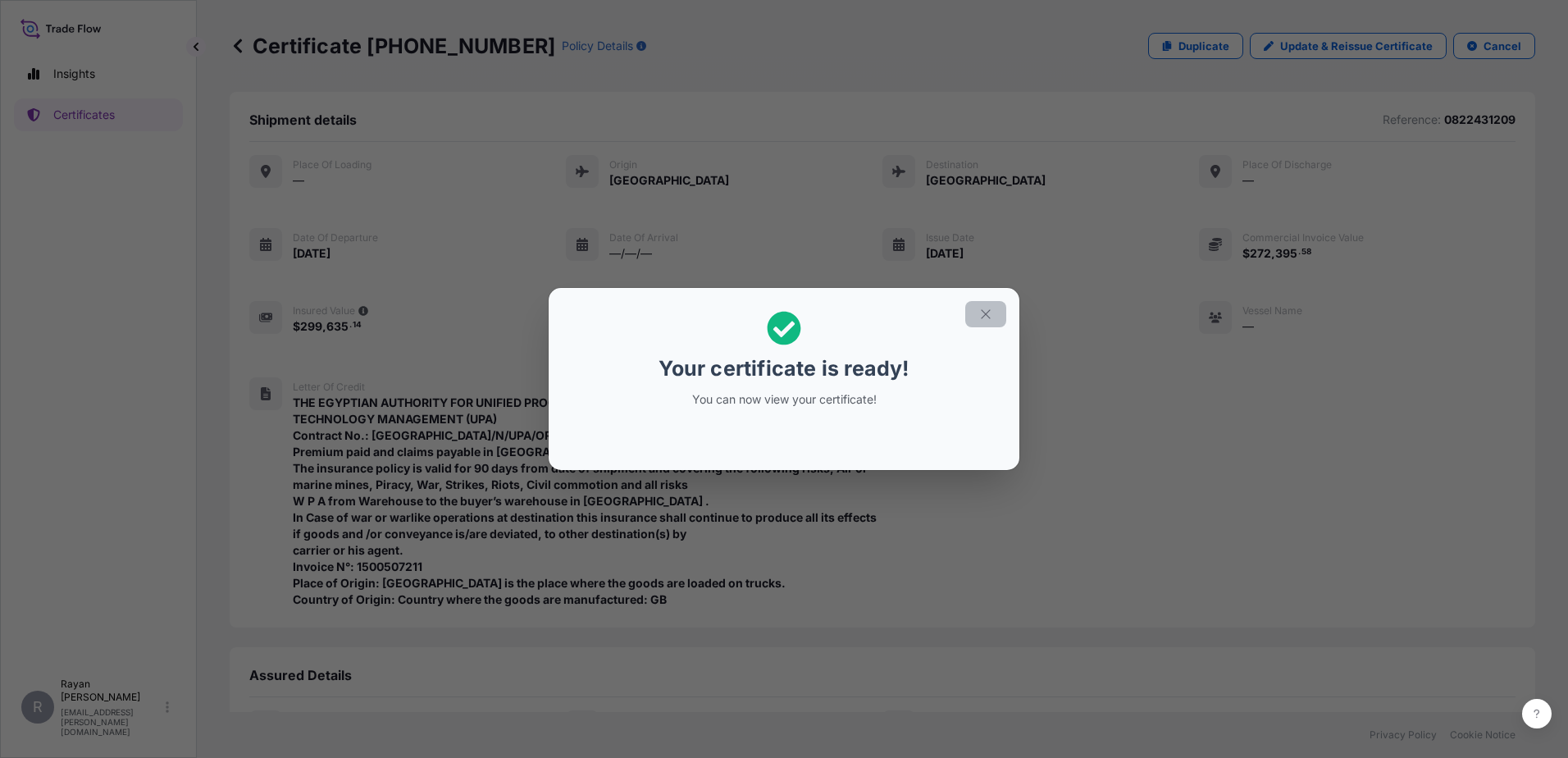
click at [992, 310] on icon "button" at bounding box center [986, 313] width 14 height 14
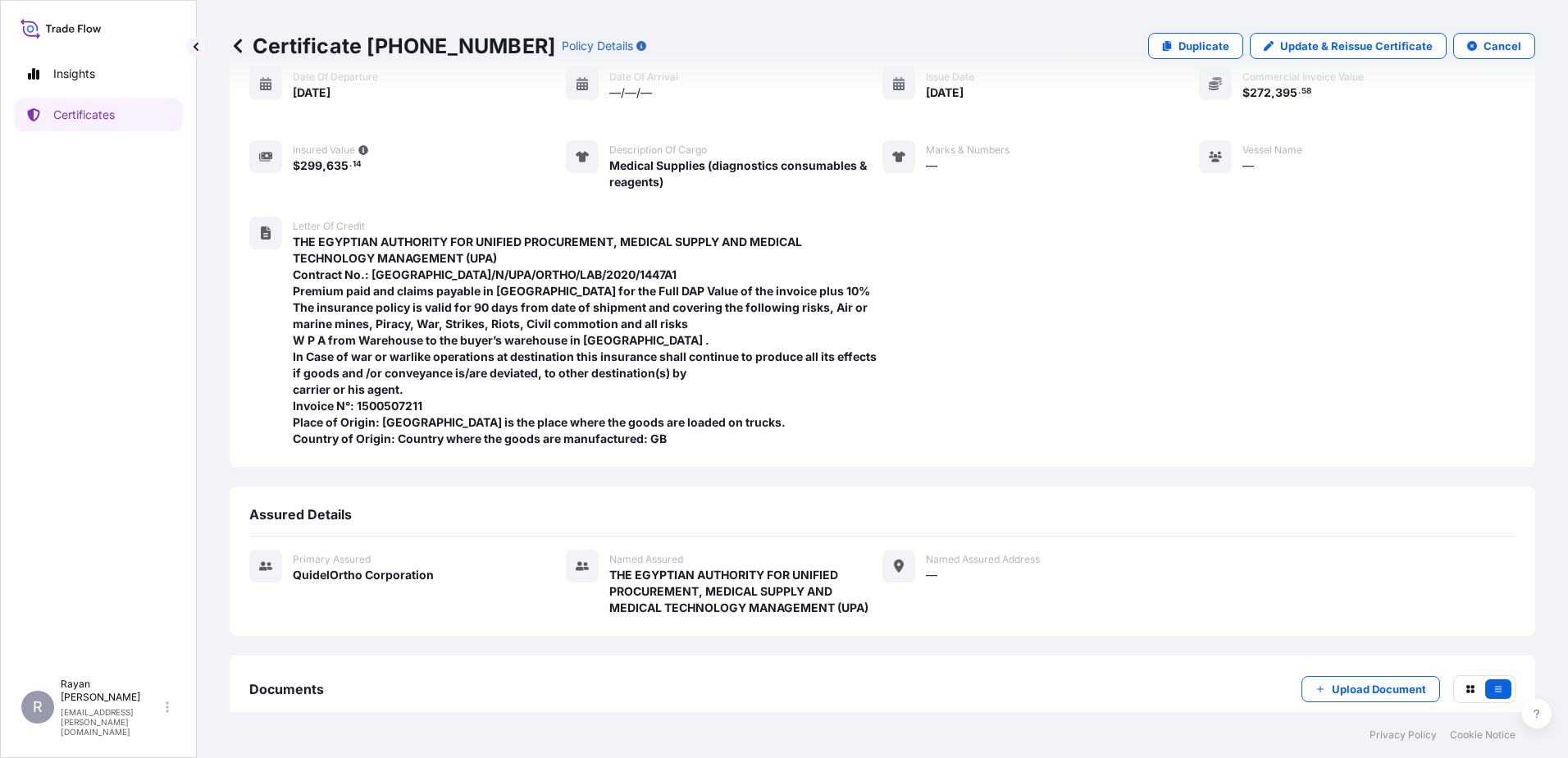
scroll to position [257, 0]
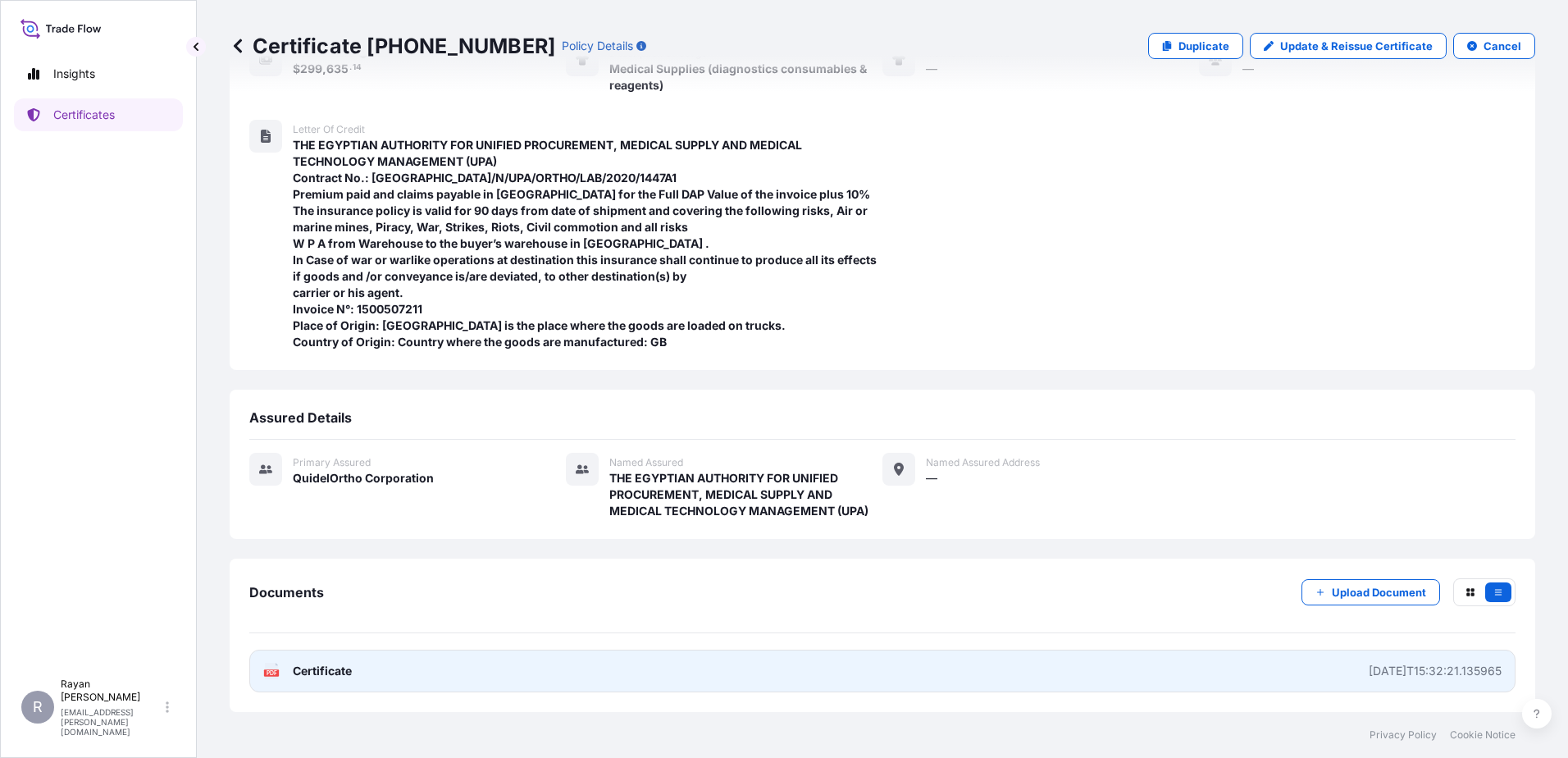
click at [328, 674] on span "Certificate" at bounding box center [322, 670] width 59 height 16
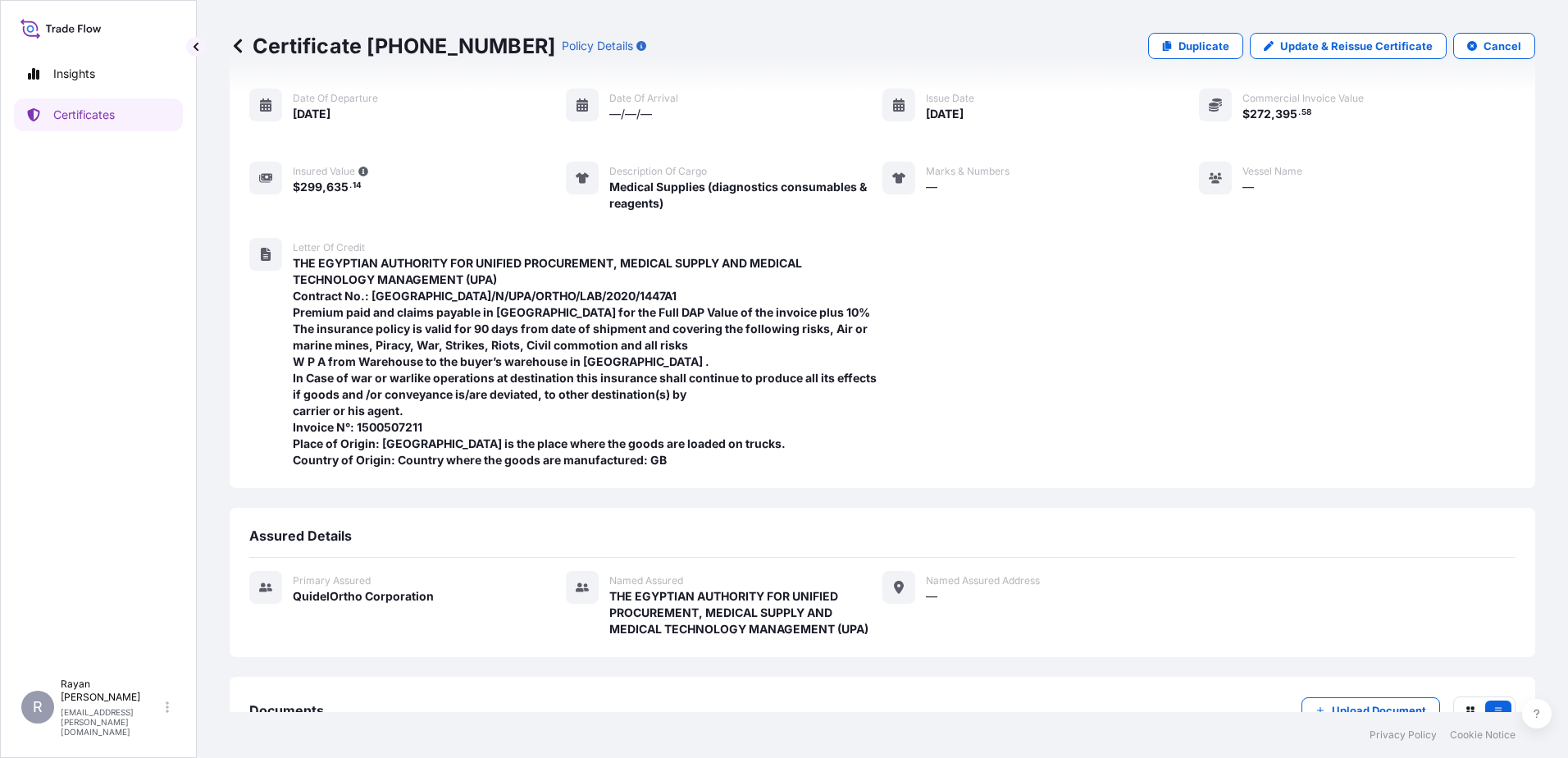
scroll to position [0, 0]
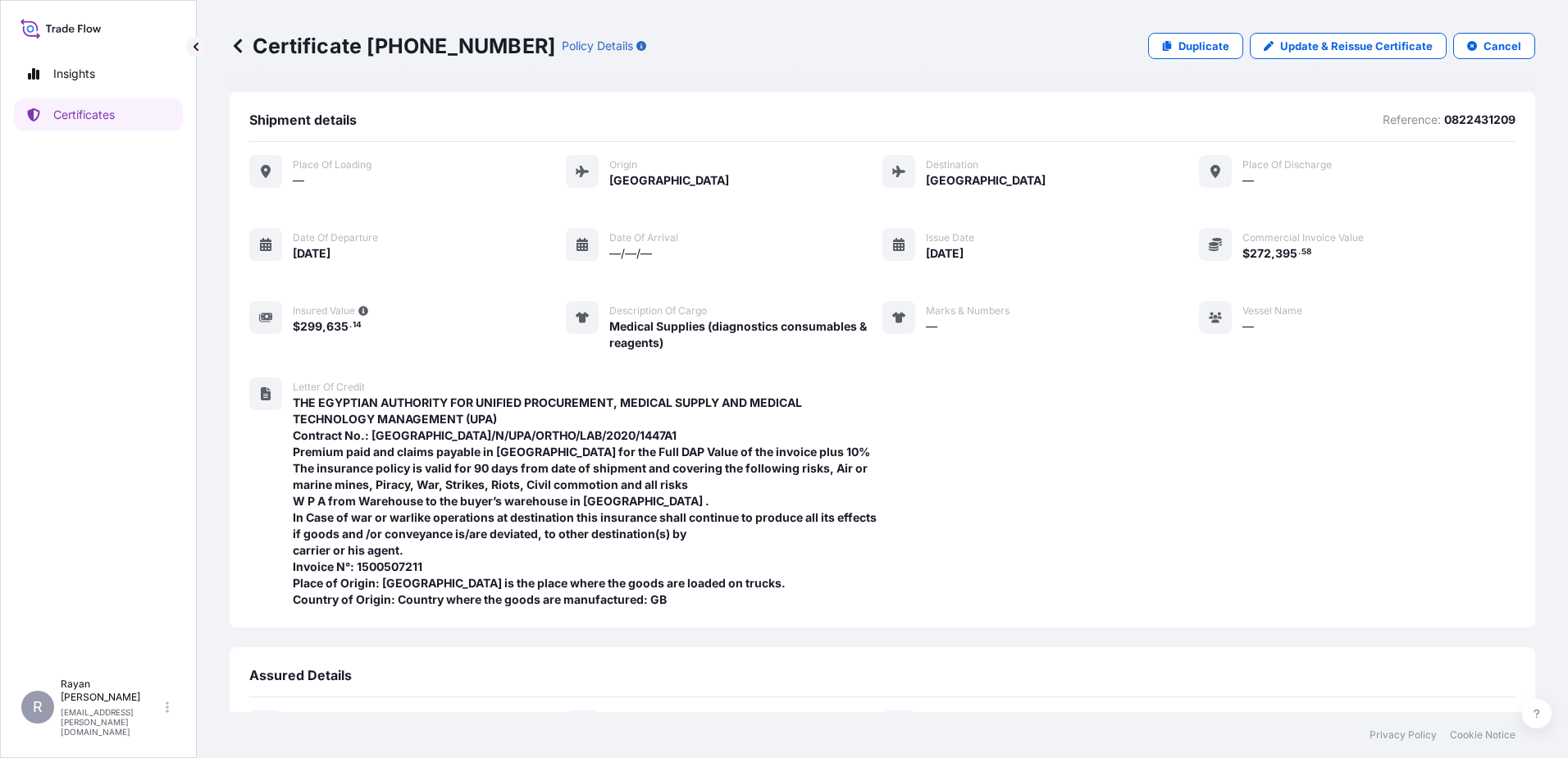
click at [231, 51] on icon at bounding box center [237, 45] width 16 height 16
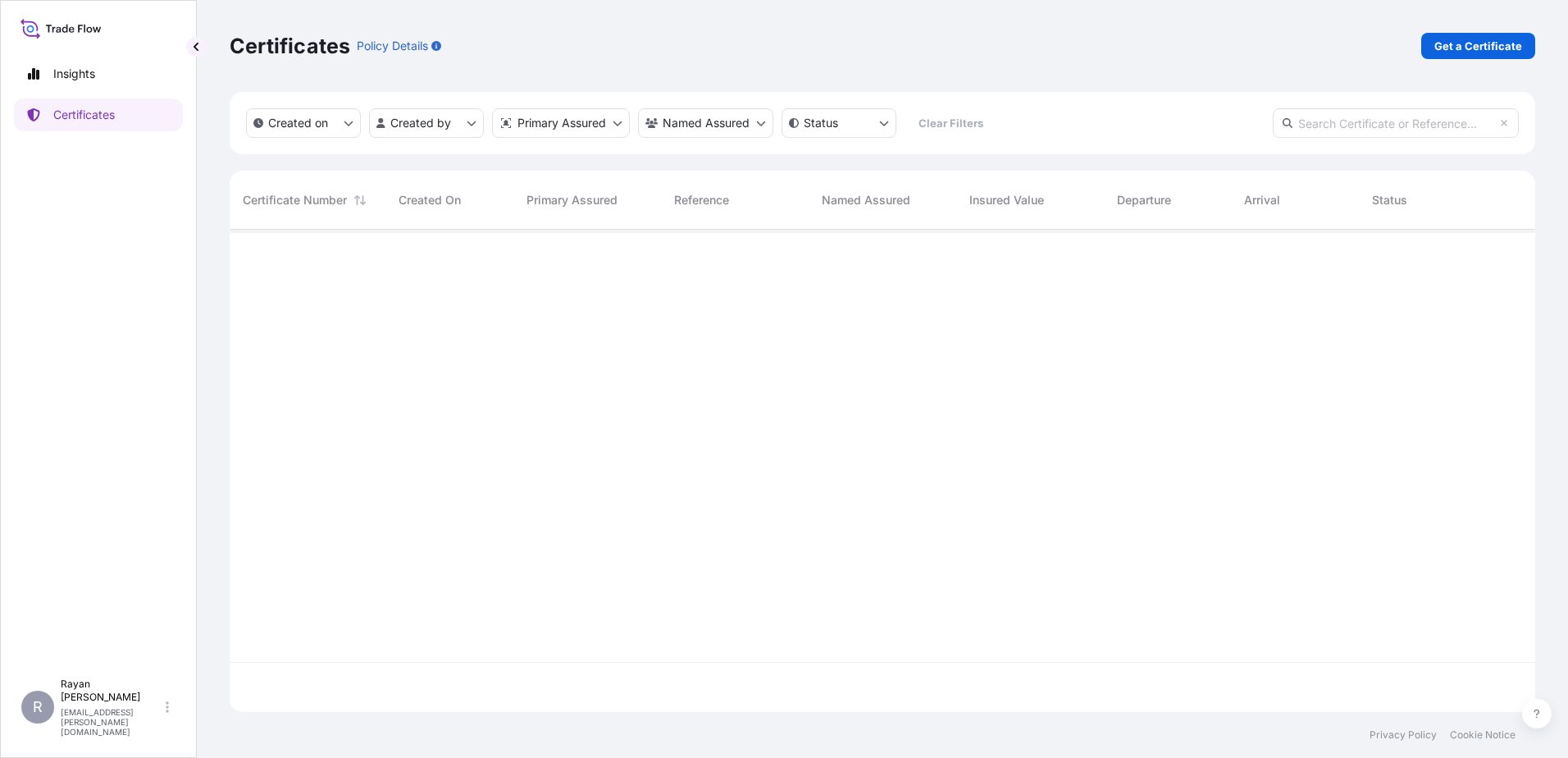
scroll to position [479, 1293]
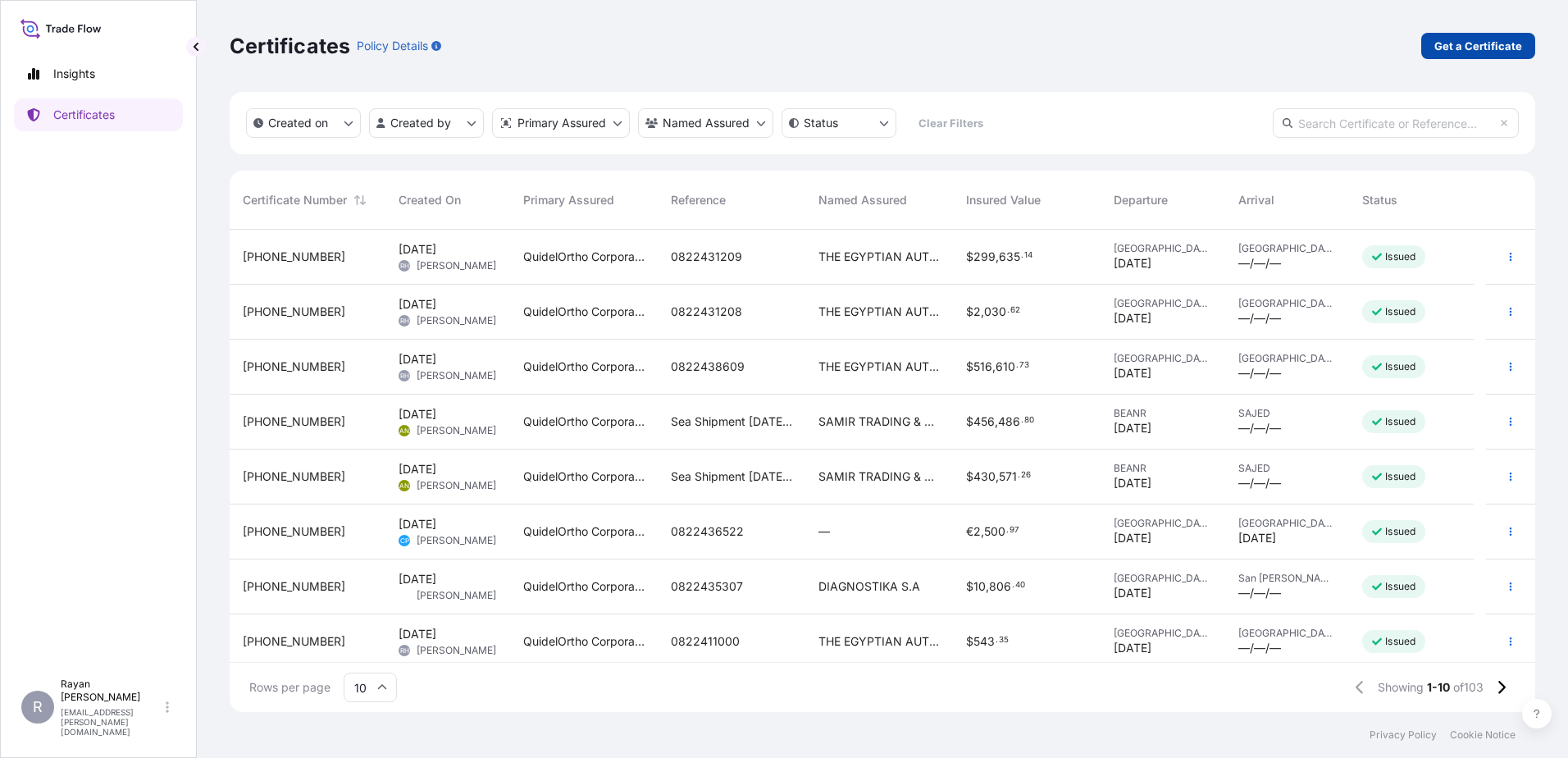
click at [1484, 49] on p "Get a Certificate" at bounding box center [1477, 45] width 88 height 16
select select "Ocean Vessel"
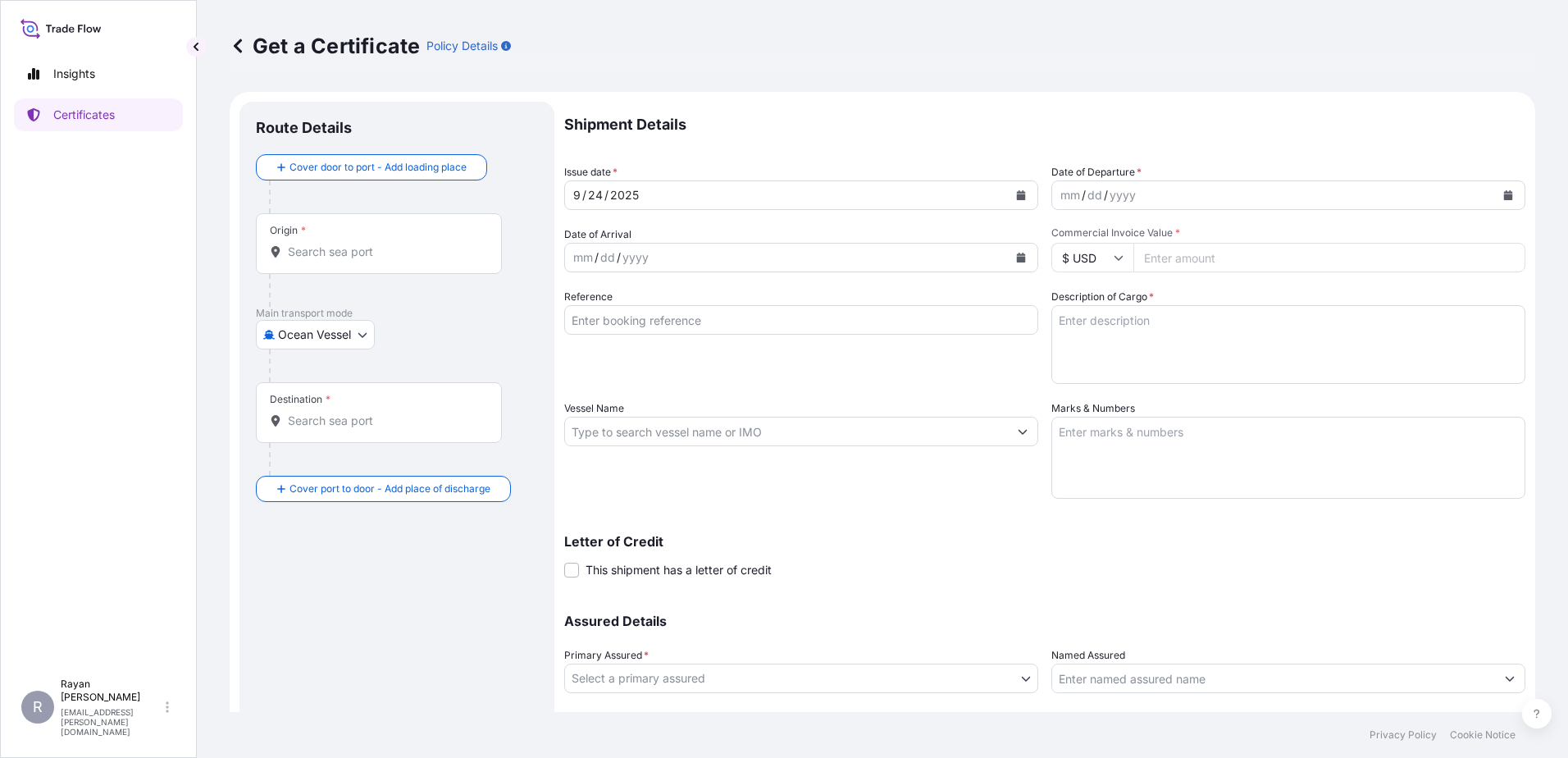
click at [305, 327] on body "Insights Certificates R [PERSON_NAME] [EMAIL_ADDRESS][PERSON_NAME][DOMAIN_NAME]…" at bounding box center [784, 379] width 1568 height 758
click at [310, 383] on div "Air" at bounding box center [315, 377] width 107 height 30
click at [330, 260] on input "Origin *" at bounding box center [384, 257] width 194 height 16
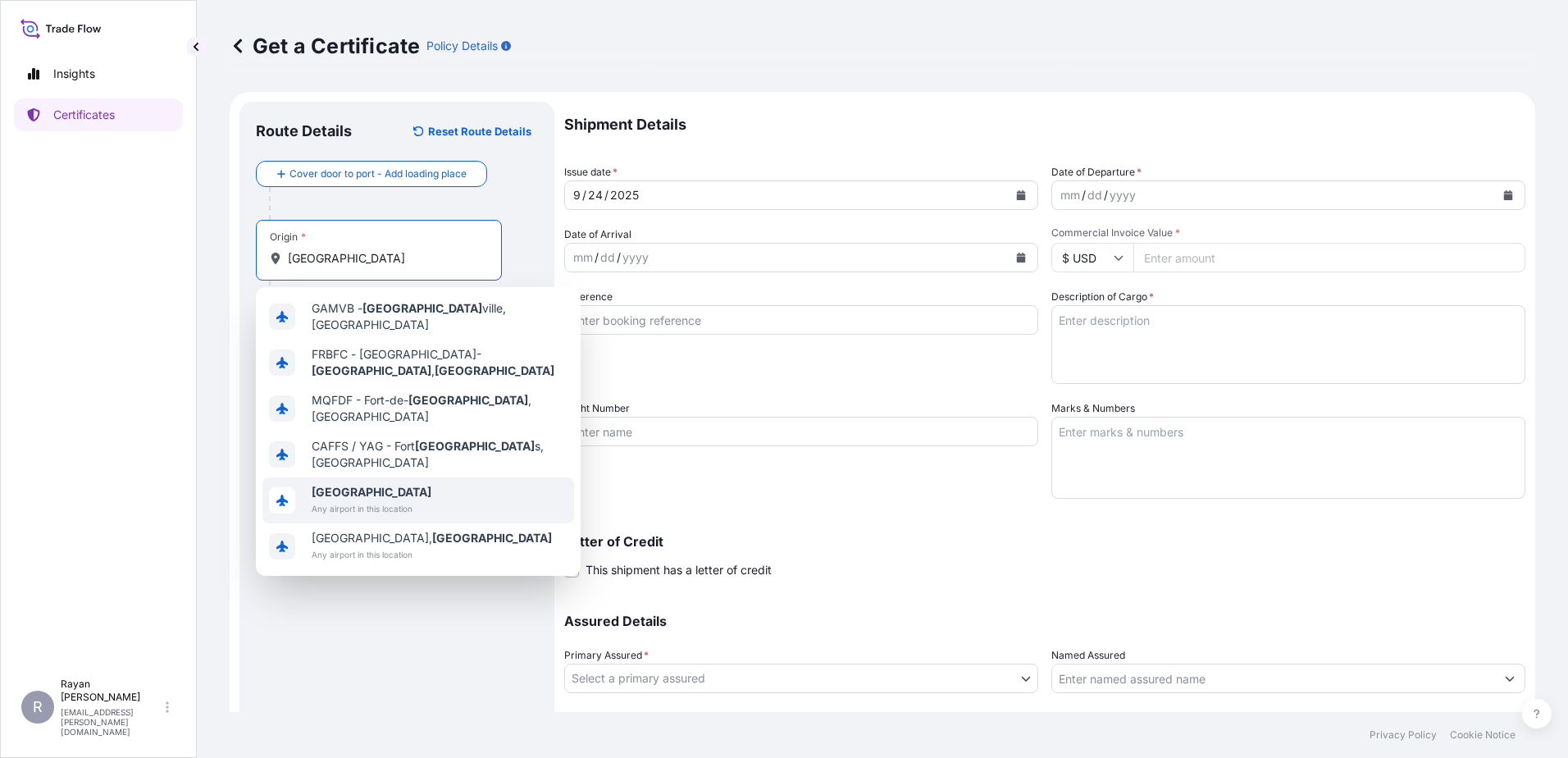
click at [374, 484] on span "[GEOGRAPHIC_DATA]" at bounding box center [371, 492] width 120 height 16
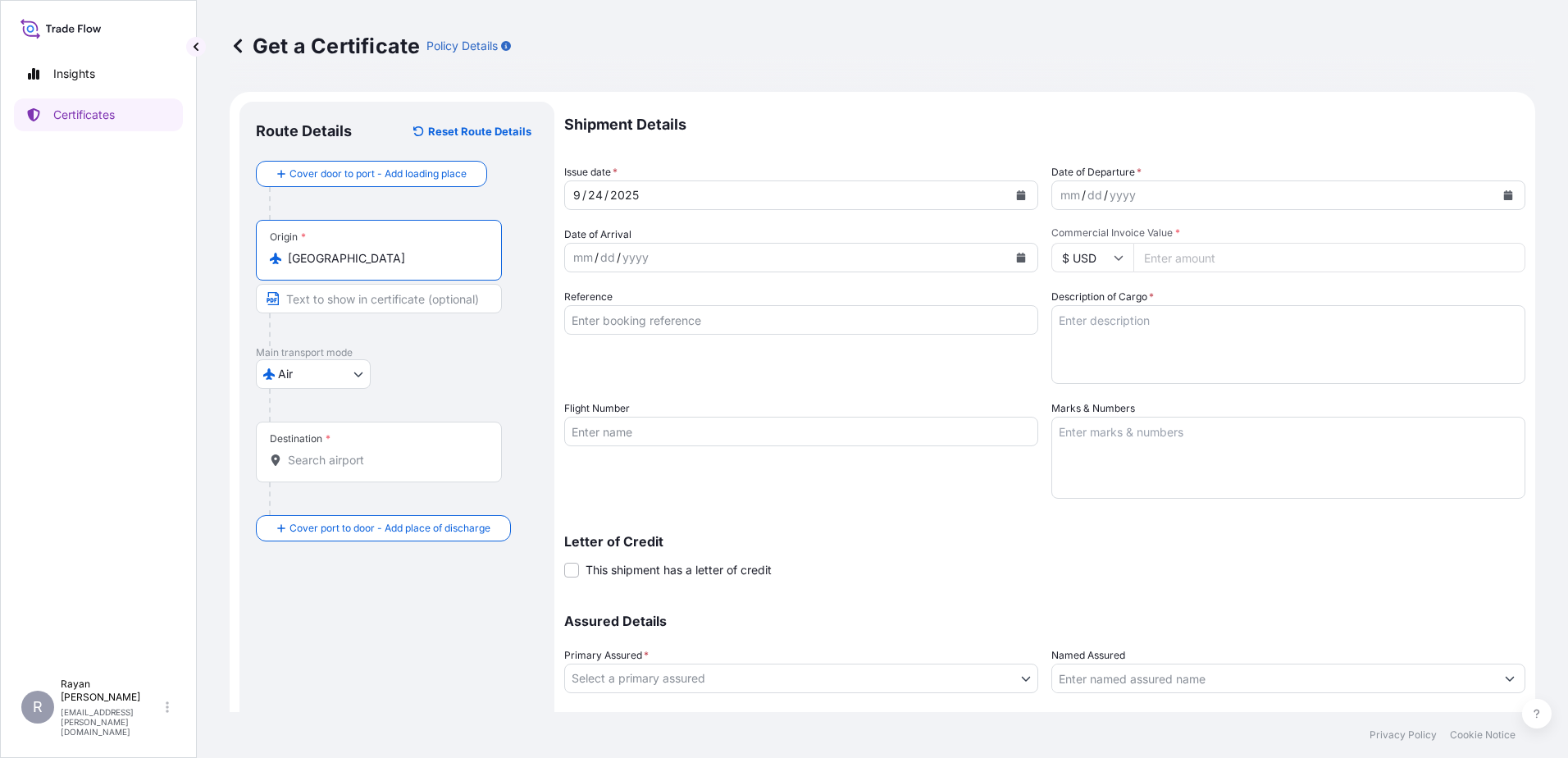
type input "[GEOGRAPHIC_DATA]"
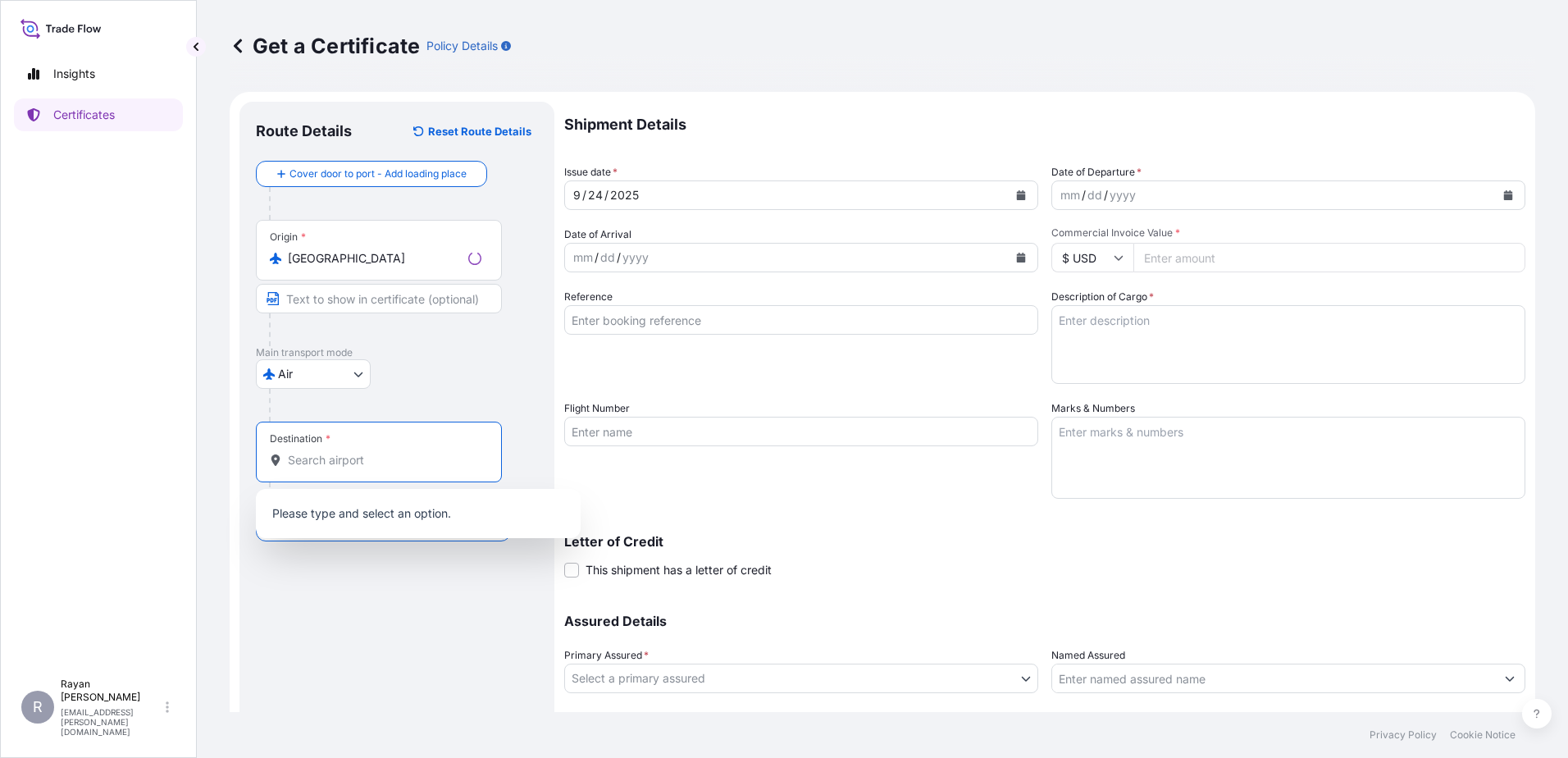
click at [332, 452] on input "Destination *" at bounding box center [384, 460] width 194 height 16
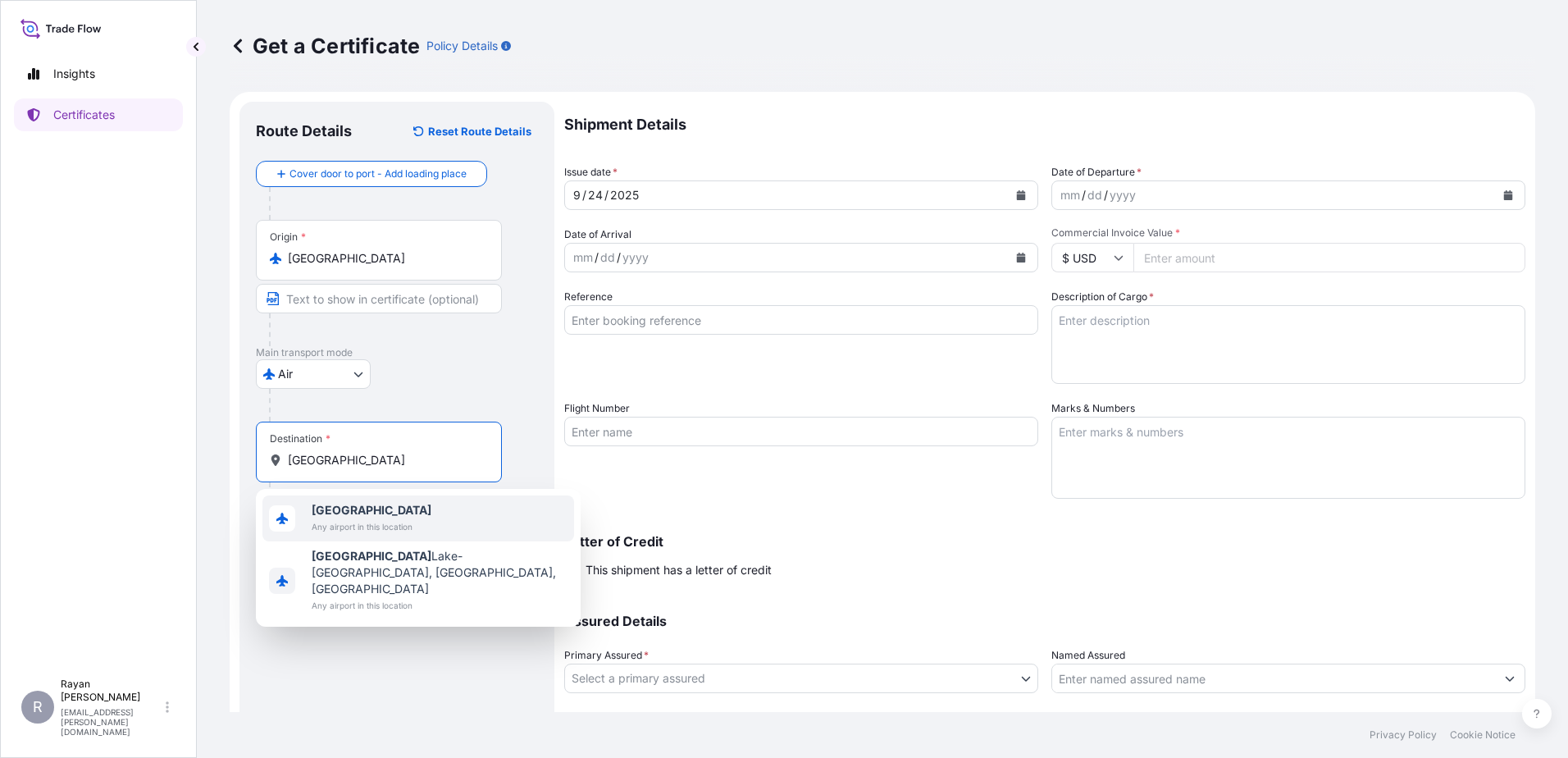
click at [343, 526] on span "Any airport in this location" at bounding box center [371, 526] width 120 height 16
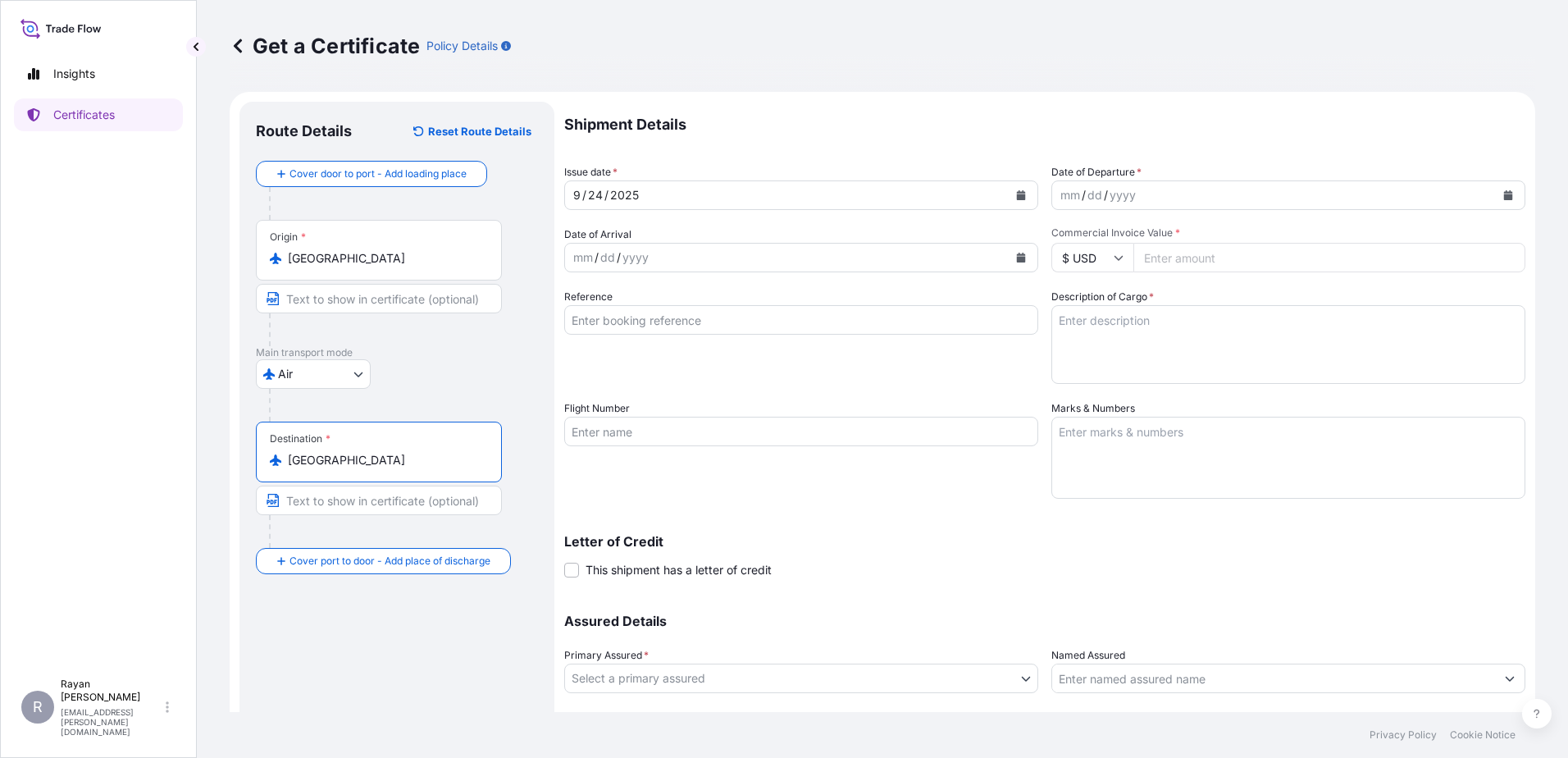
type input "[GEOGRAPHIC_DATA]"
click at [1495, 195] on button "Calendar" at bounding box center [1507, 195] width 26 height 26
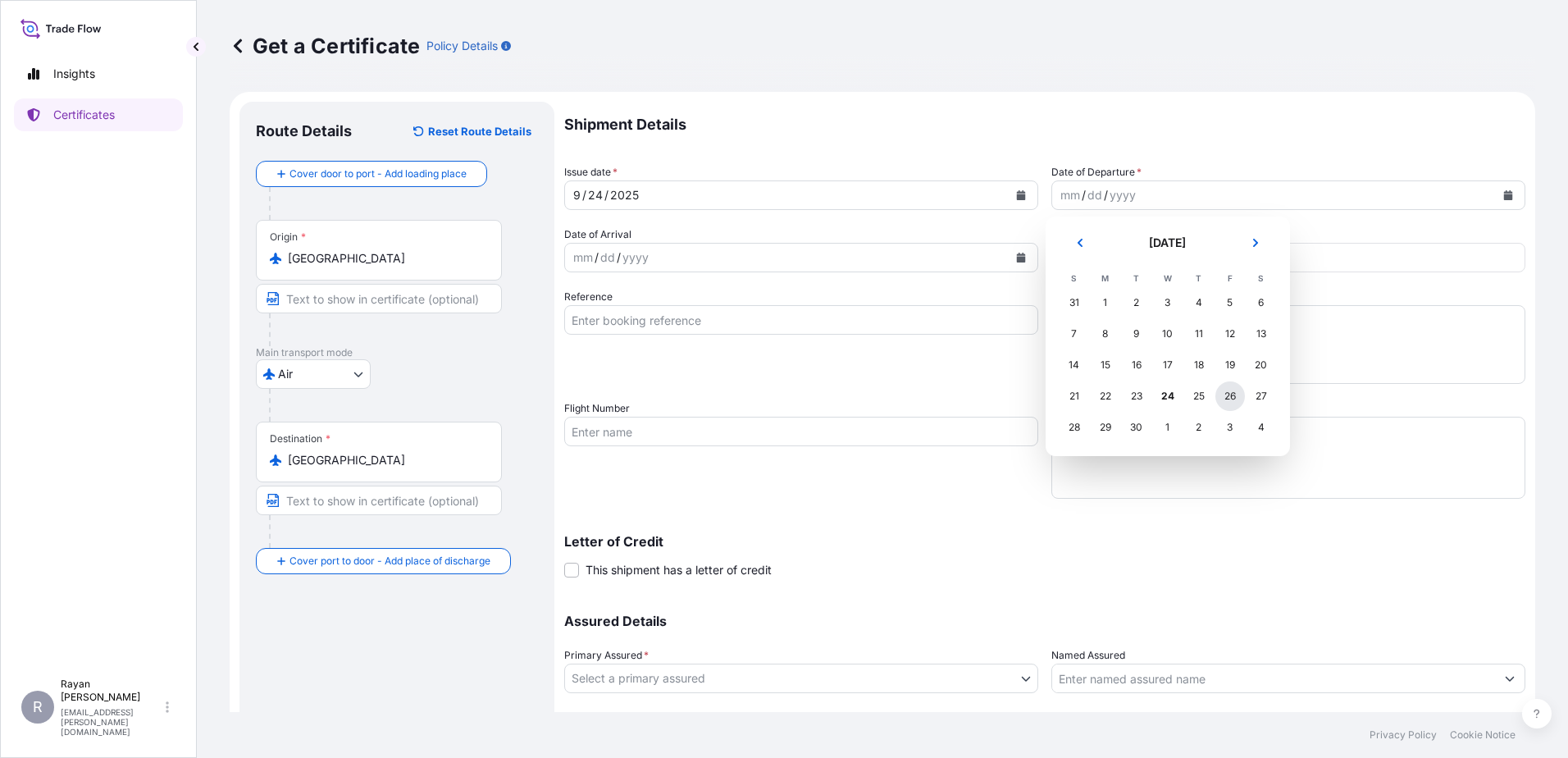
click at [1226, 396] on div "26" at bounding box center [1230, 395] width 30 height 30
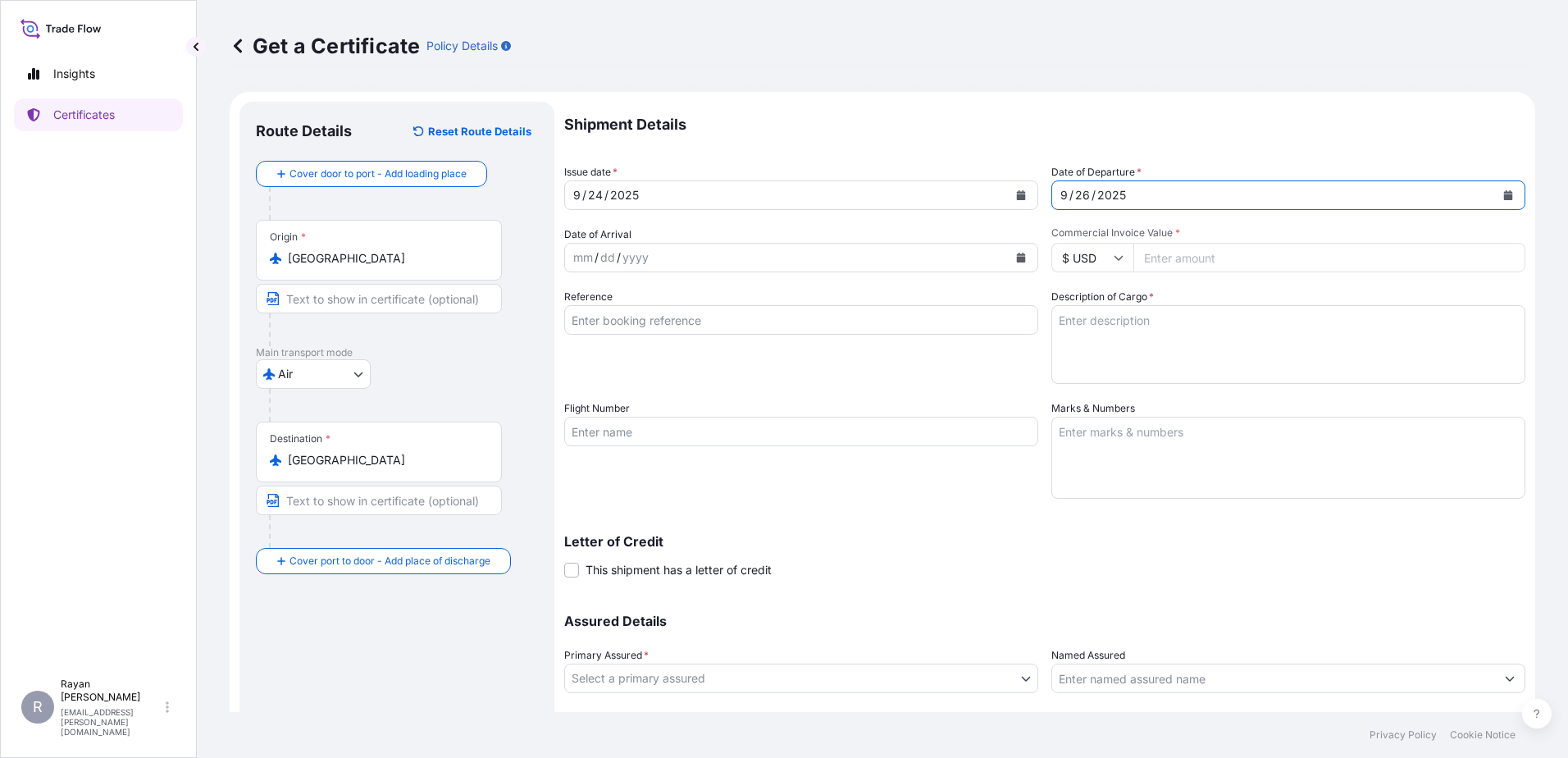
click at [1157, 263] on input "Commercial Invoice Value *" at bounding box center [1329, 257] width 392 height 30
type input "11483.5"
click at [856, 316] on input "Reference" at bounding box center [801, 319] width 474 height 30
type input "0822431246"
drag, startPoint x: 936, startPoint y: 365, endPoint x: 927, endPoint y: 627, distance: 262.2
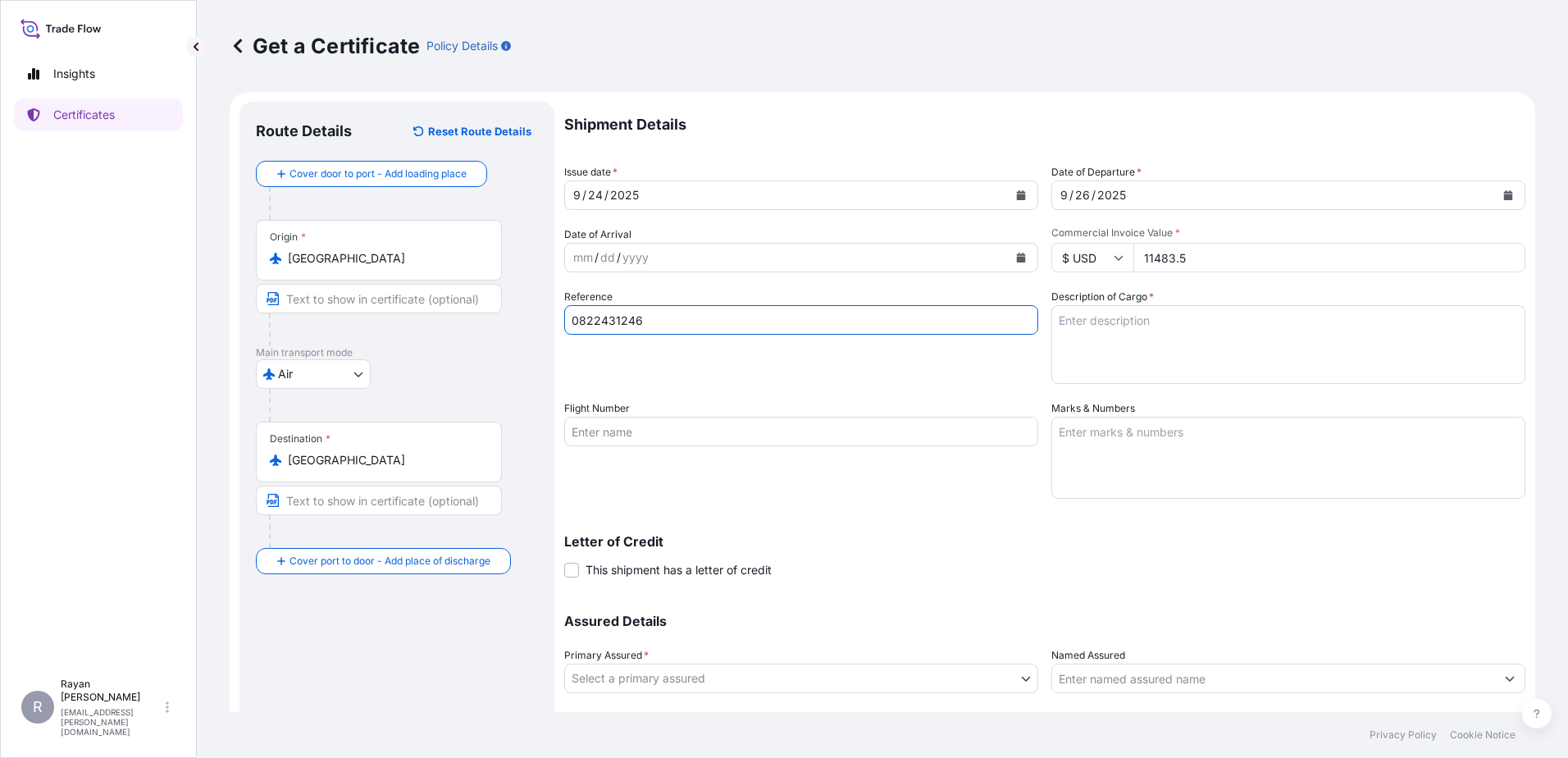
click at [937, 365] on div "Reference 0822431246" at bounding box center [801, 336] width 474 height 95
click at [1200, 349] on textarea "Description of Cargo *" at bounding box center [1288, 344] width 474 height 79
paste textarea "Medical Supplies (diagnostics consumables & reagents)"
type textarea "Medical Supplies (diagnostics consumables & reagents)"
click at [688, 566] on span "This shipment has a letter of credit" at bounding box center [678, 570] width 186 height 16
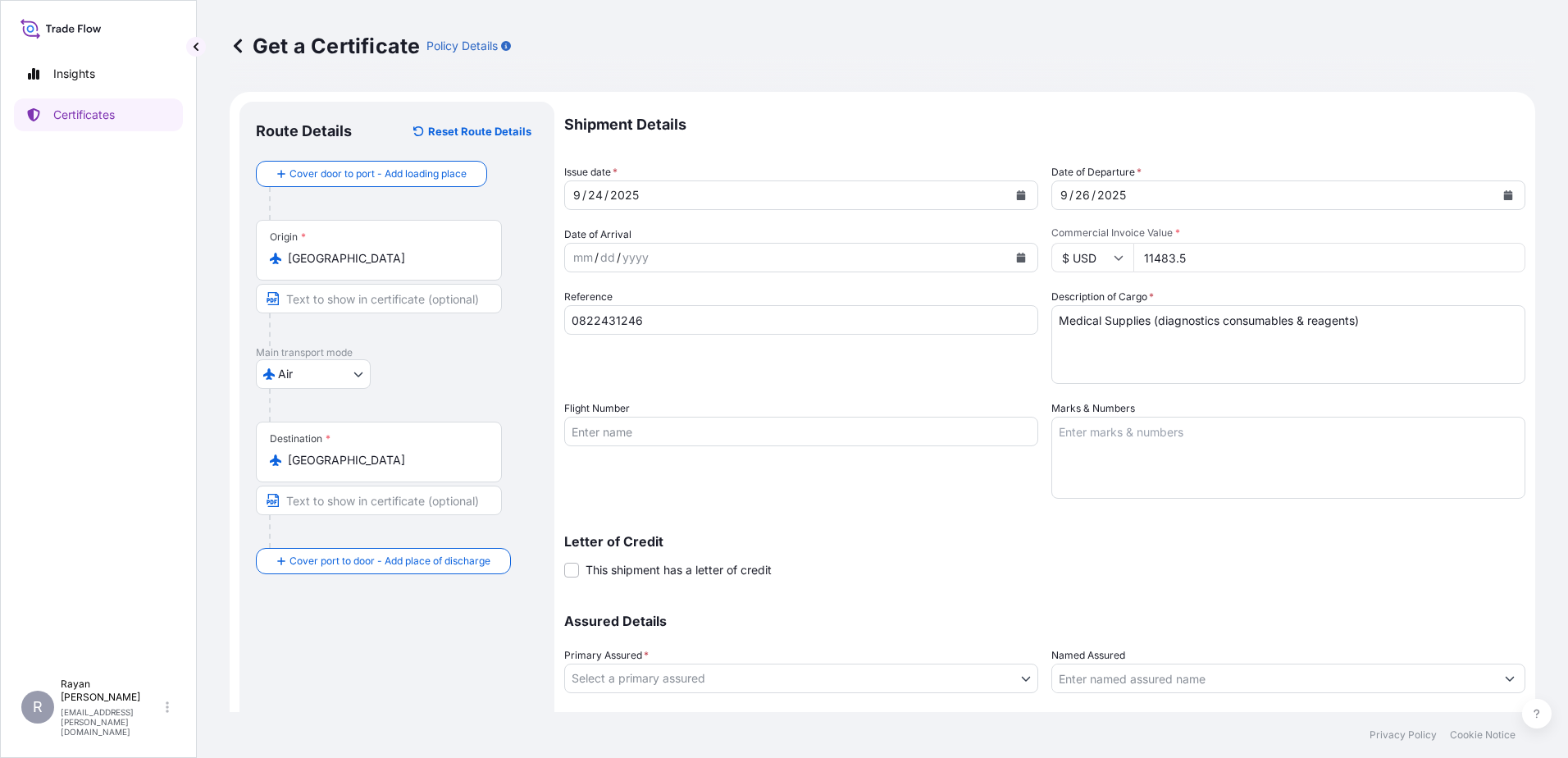
click at [564, 561] on input "This shipment has a letter of credit" at bounding box center [564, 561] width 0 height 0
click at [818, 620] on textarea "Letter of credit *" at bounding box center [1044, 647] width 961 height 79
paste textarea "THE EGYPTIAN AUTHORITY FOR UNIFIED PROCUREMENT, MEDICAL SUPPLY AND MEDICAL TECH…"
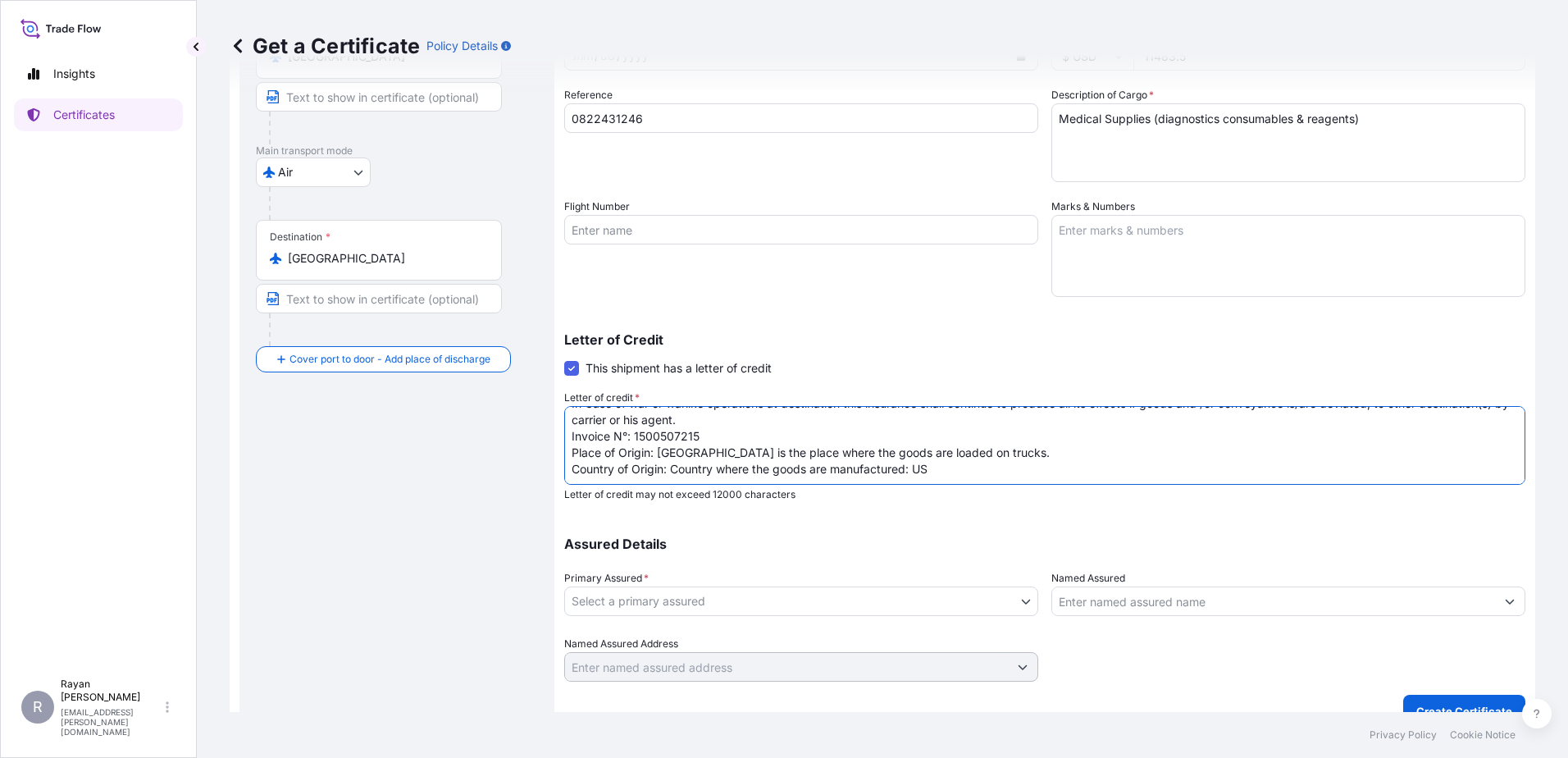
scroll to position [228, 0]
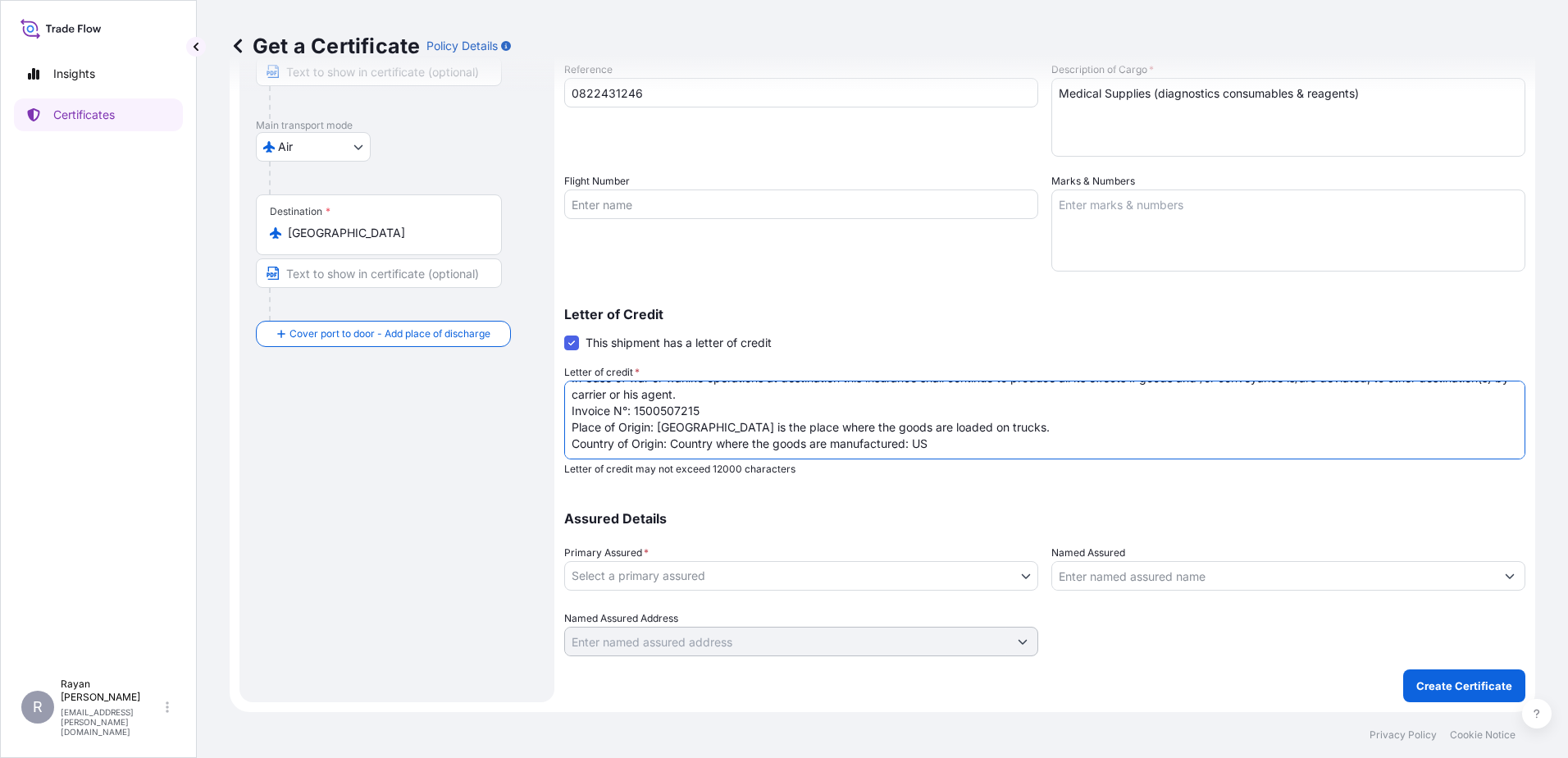
type textarea "THE EGYPTIAN AUTHORITY FOR UNIFIED PROCUREMENT, MEDICAL SUPPLY AND MEDICAL TECH…"
click at [1178, 454] on textarea "THE EGYPTIAN AUTHORITY FOR UNIFIED PROCUREMENT, MEDICAL SUPPLY AND MEDICAL TECH…" at bounding box center [1044, 420] width 961 height 79
click at [802, 569] on body "Insights Certificates R [PERSON_NAME] [EMAIL_ADDRESS][PERSON_NAME][DOMAIN_NAME]…" at bounding box center [784, 379] width 1568 height 758
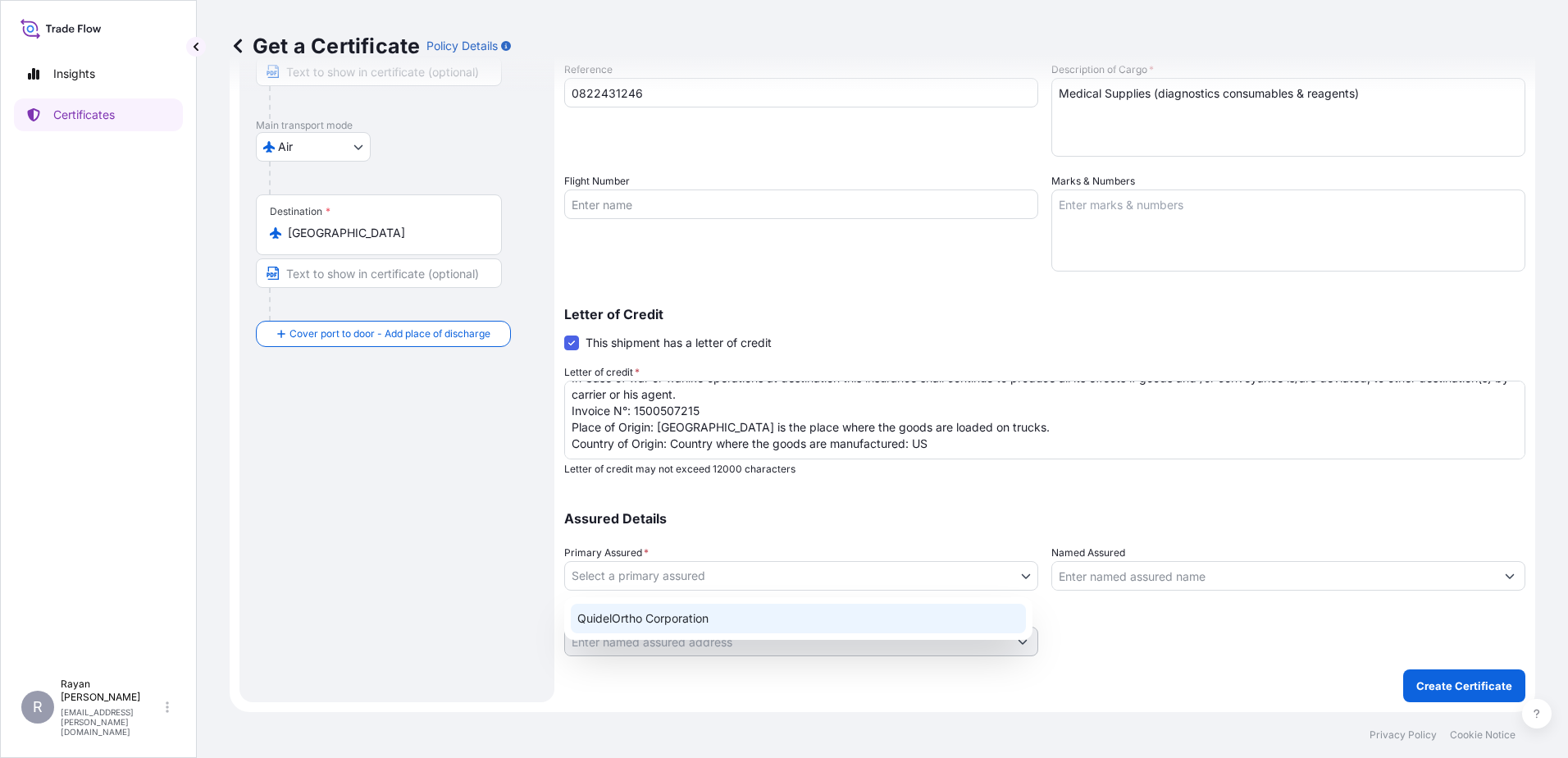
click at [728, 621] on div "QuidelOrtho Corporation" at bounding box center [798, 618] width 455 height 30
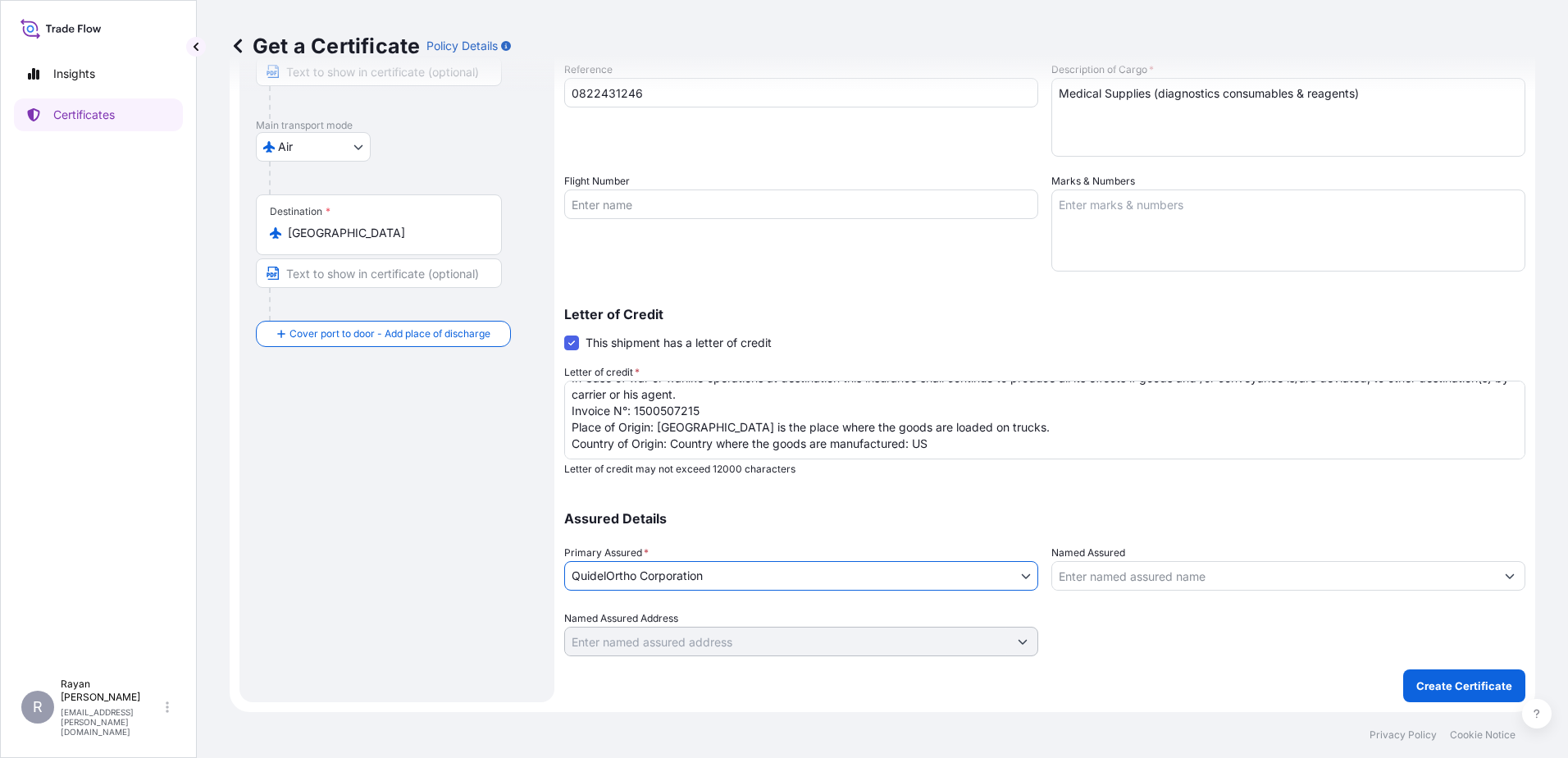
click at [1135, 584] on input "Named Assured" at bounding box center [1273, 576] width 443 height 30
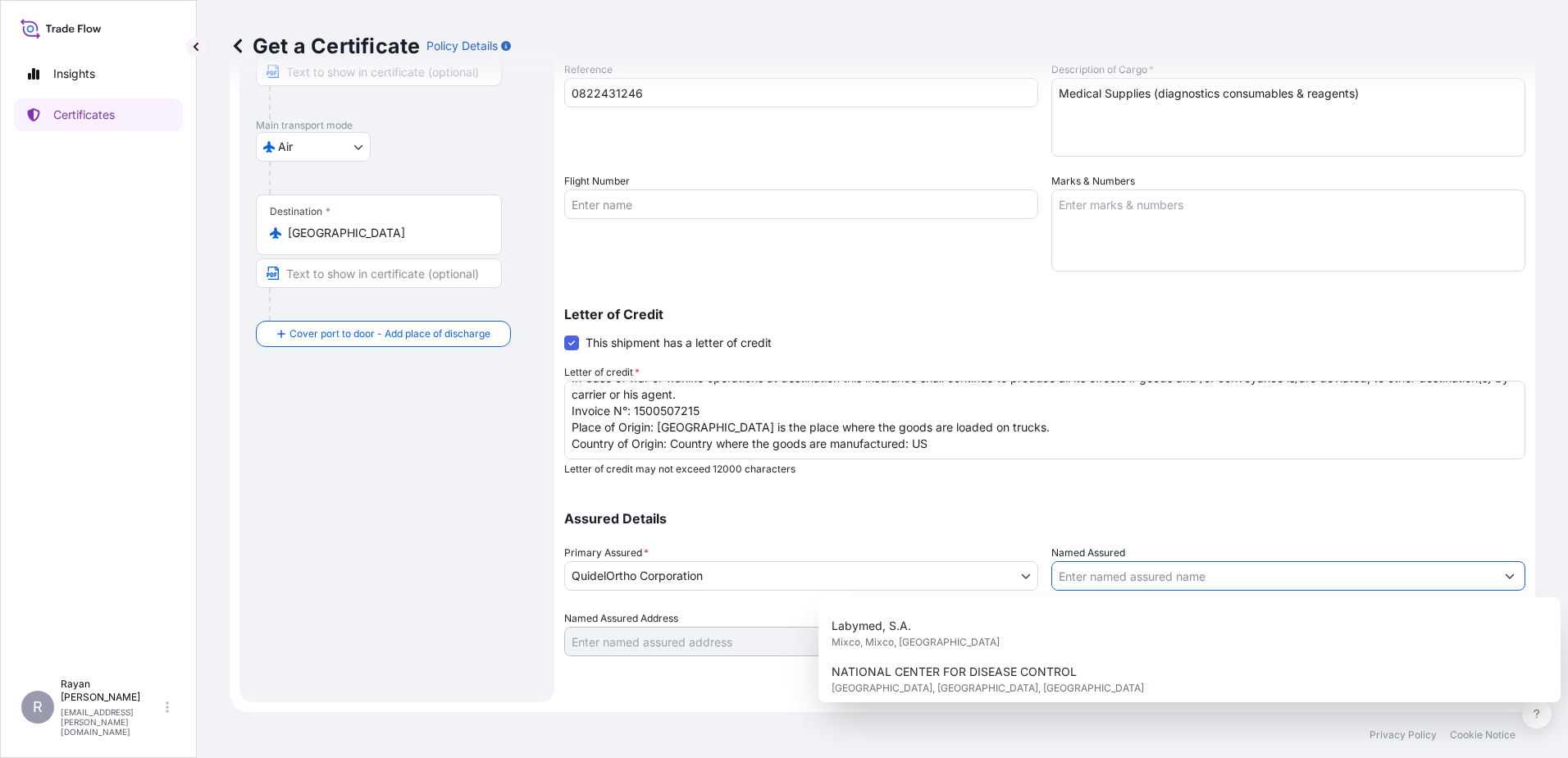
scroll to position [407, 0]
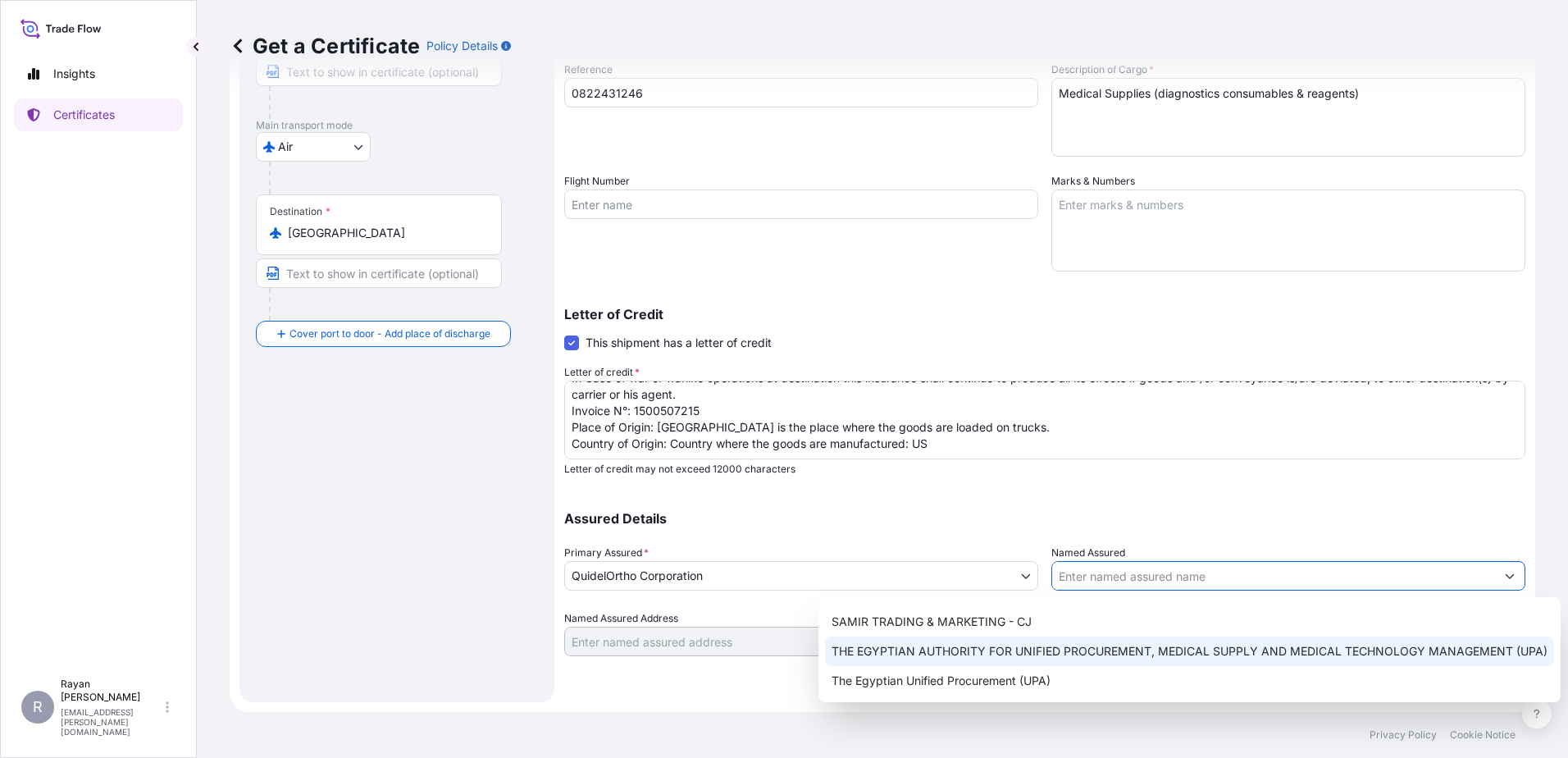
click at [1131, 656] on span "THE EGYPTIAN AUTHORITY FOR UNIFIED PROCUREMENT, MEDICAL SUPPLY AND MEDICAL TECH…" at bounding box center [1189, 651] width 716 height 16
type input "THE EGYPTIAN AUTHORITY FOR UNIFIED PROCUREMENT, MEDICAL SUPPLY AND MEDICAL TECH…"
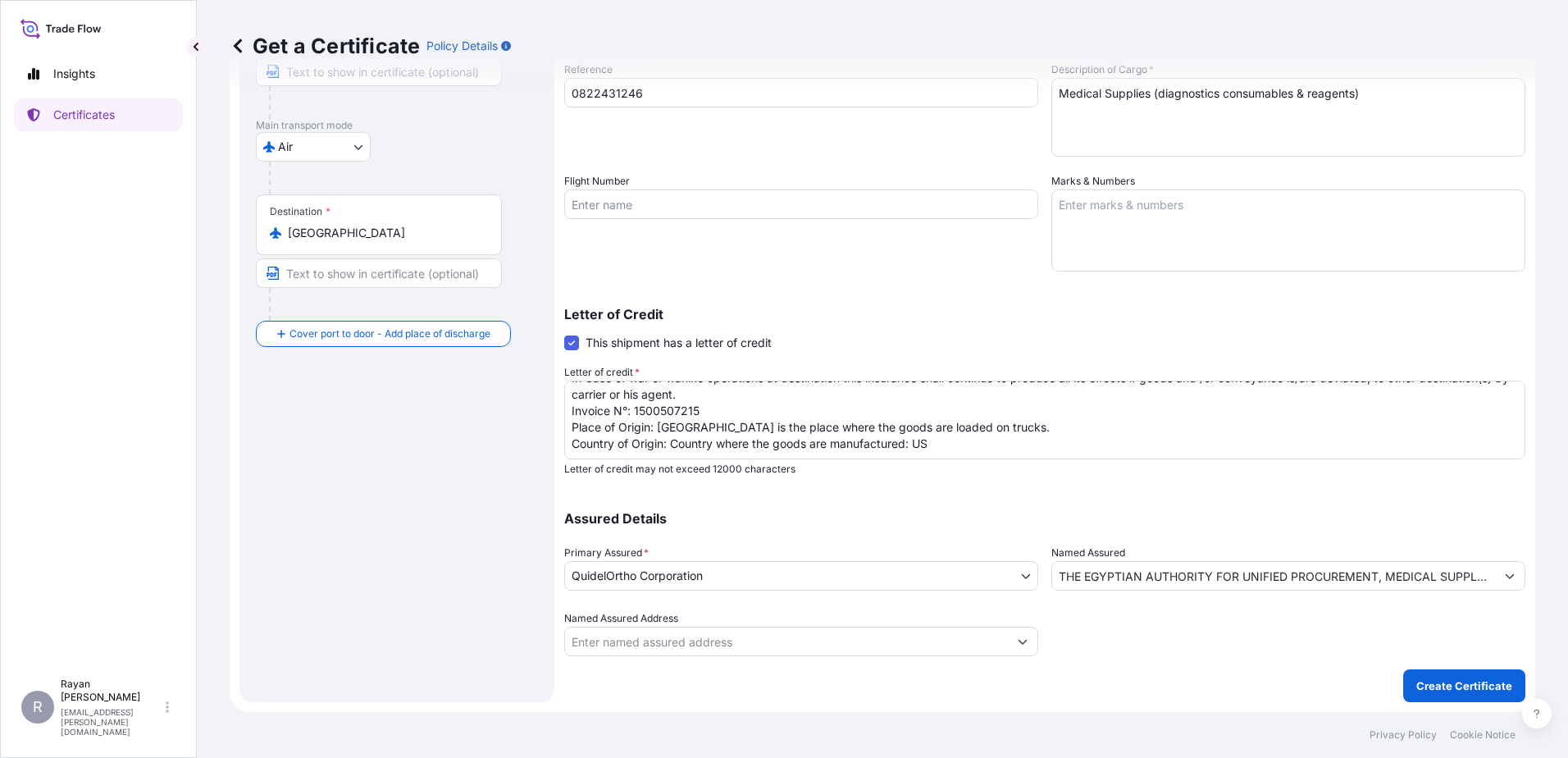
click at [1158, 643] on div at bounding box center [1288, 634] width 474 height 46
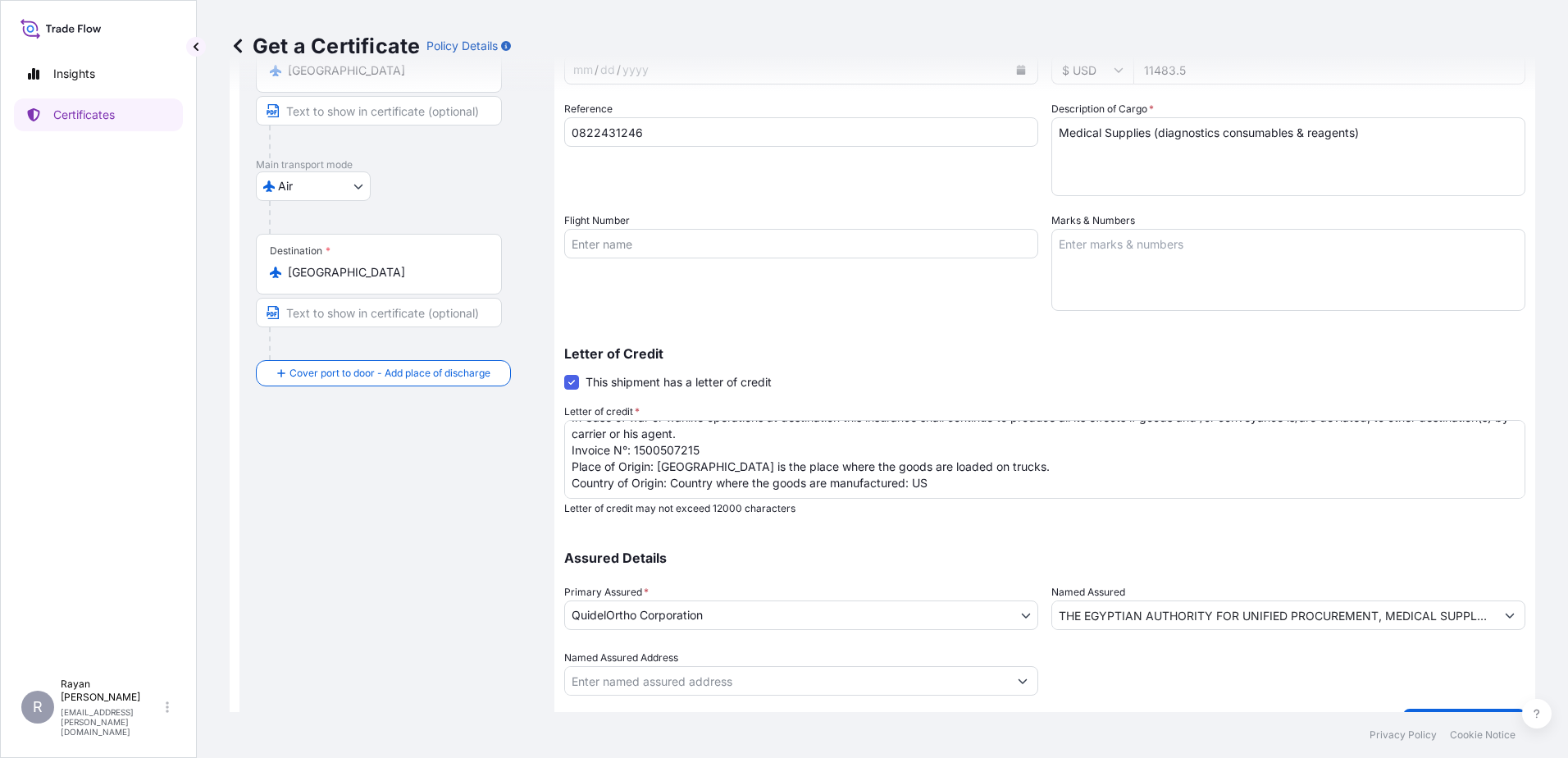
scroll to position [228, 0]
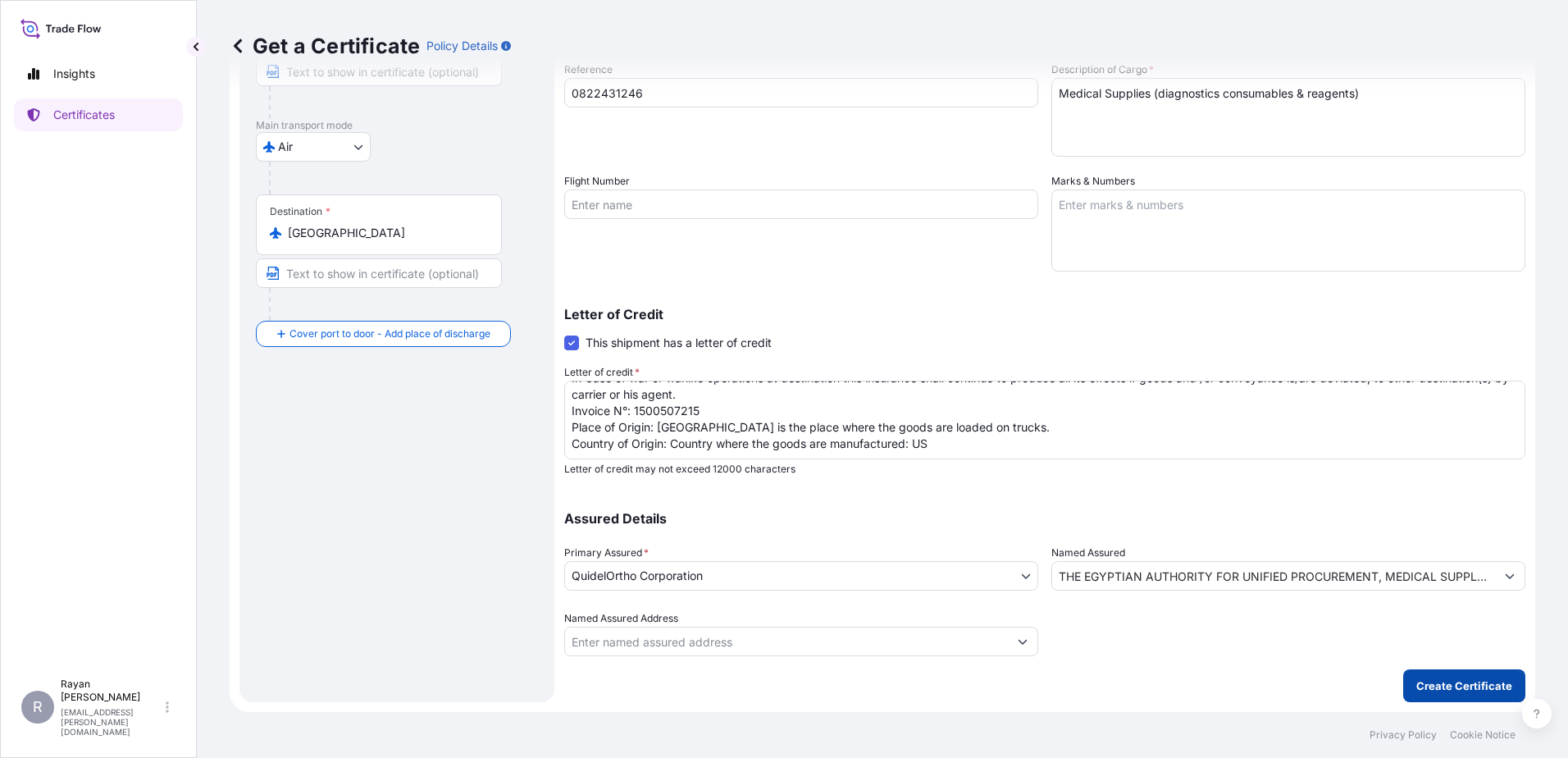
click at [1444, 676] on button "Create Certificate" at bounding box center [1464, 686] width 122 height 33
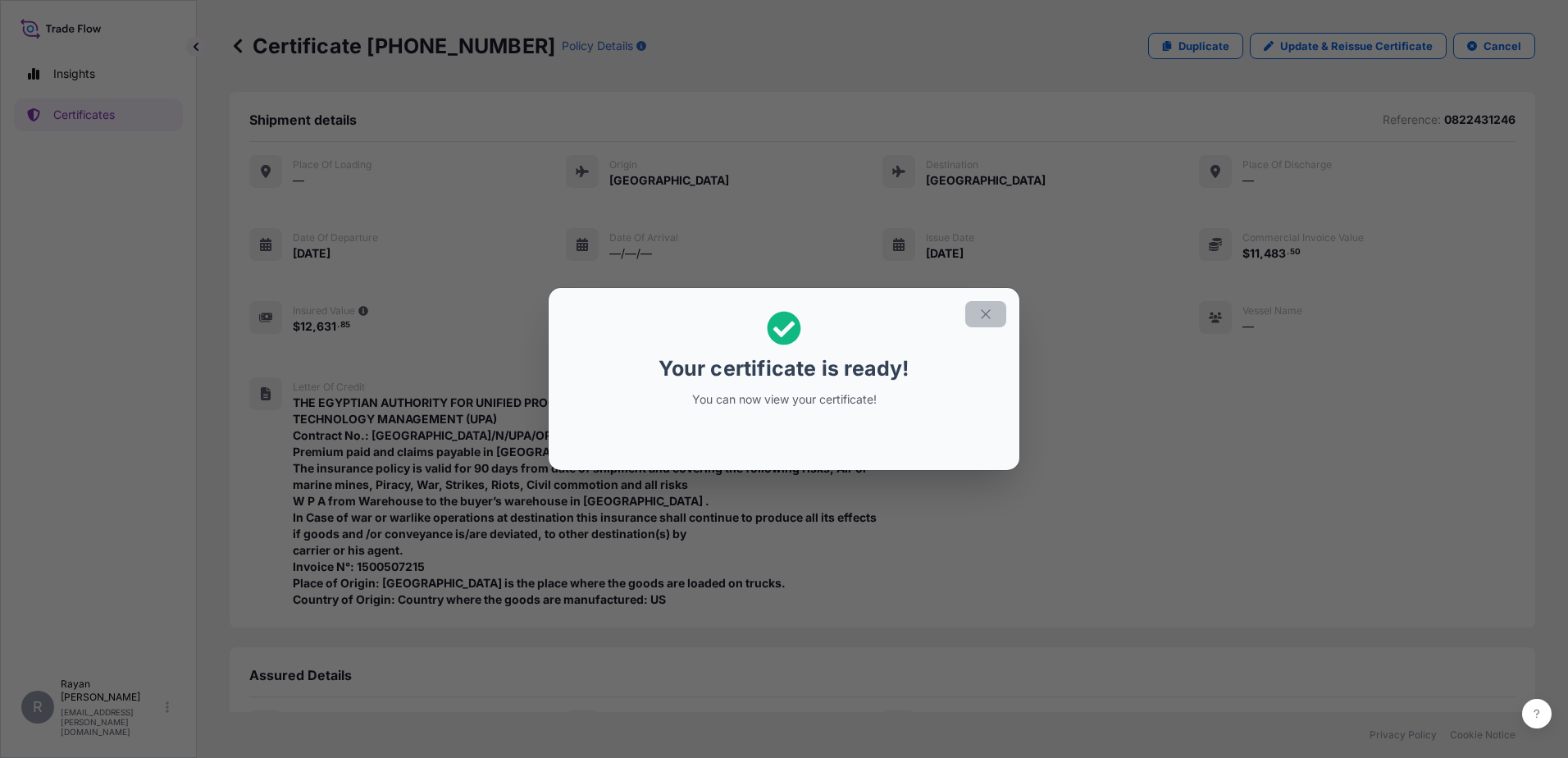
click at [989, 314] on icon "button" at bounding box center [986, 313] width 14 height 14
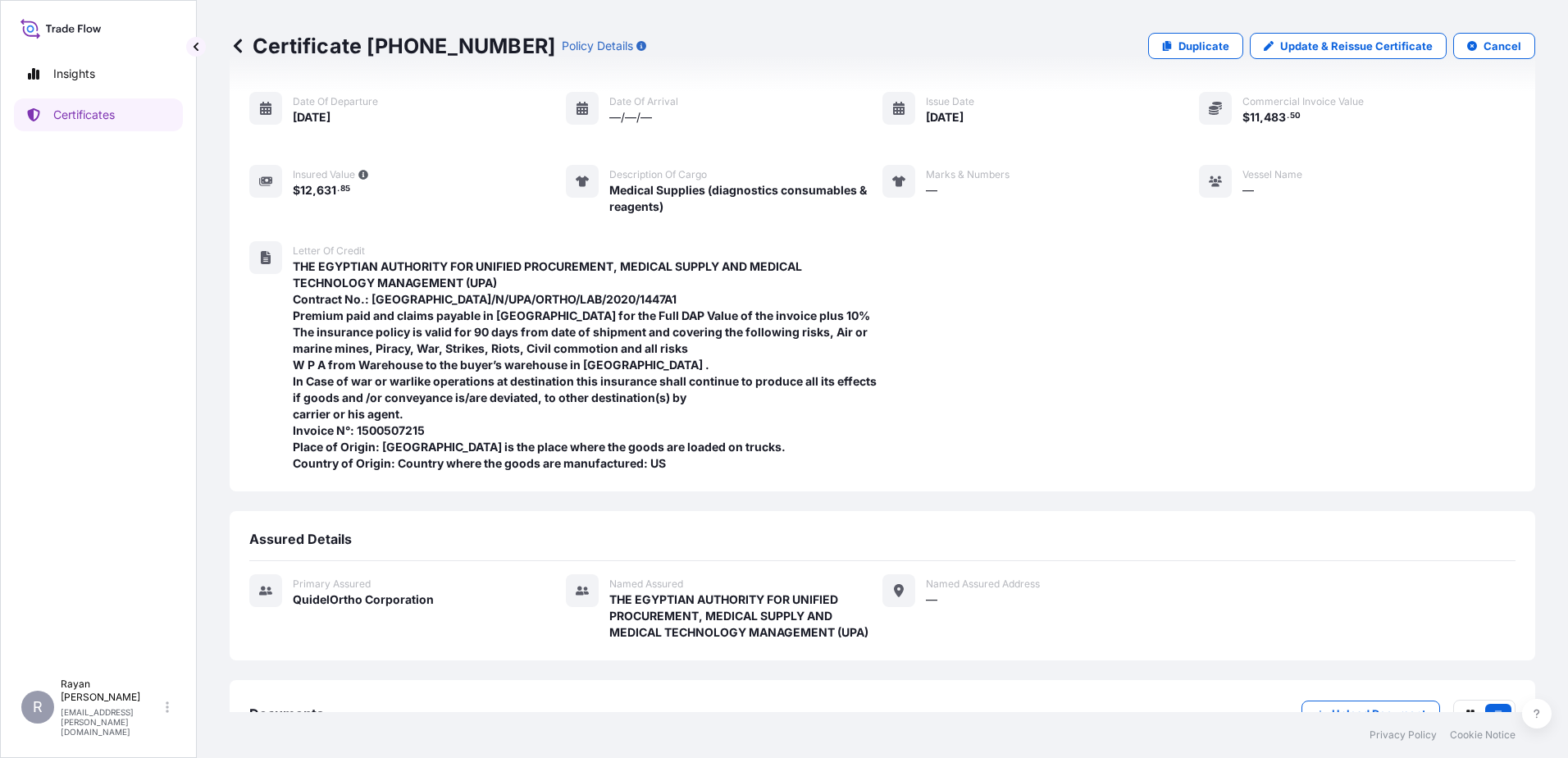
scroll to position [257, 0]
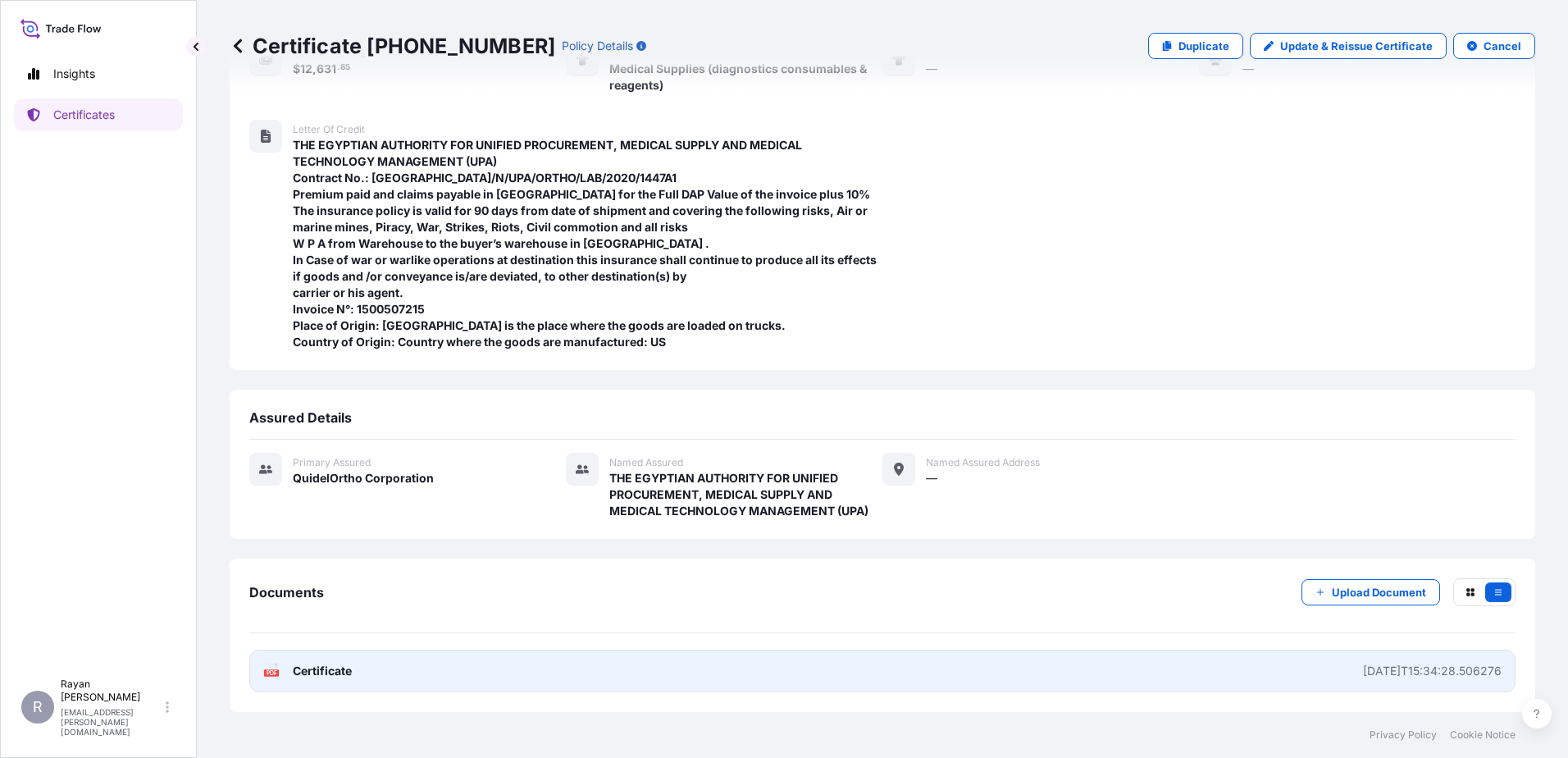
click at [343, 675] on span "Certificate" at bounding box center [322, 670] width 59 height 16
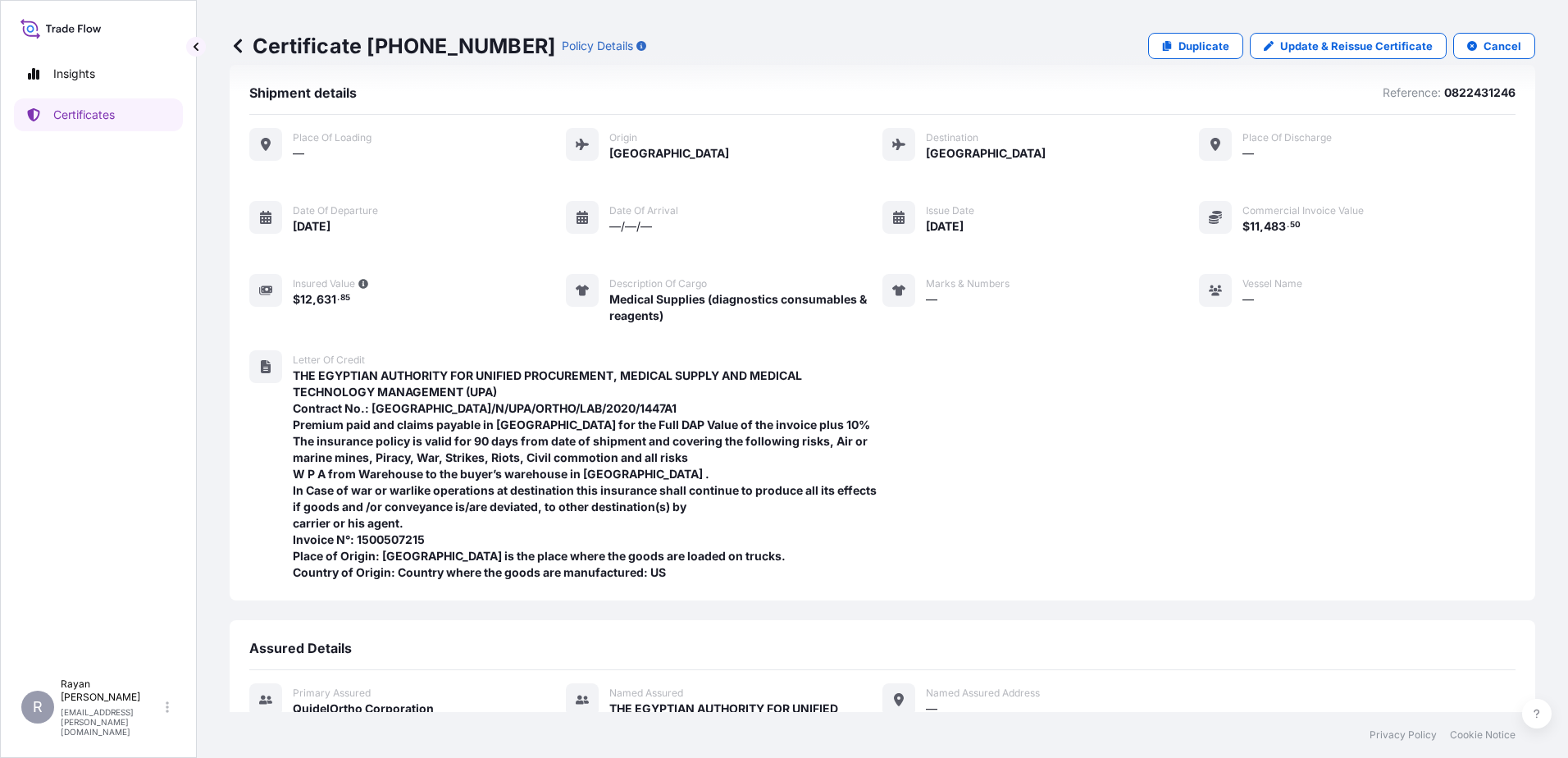
scroll to position [0, 0]
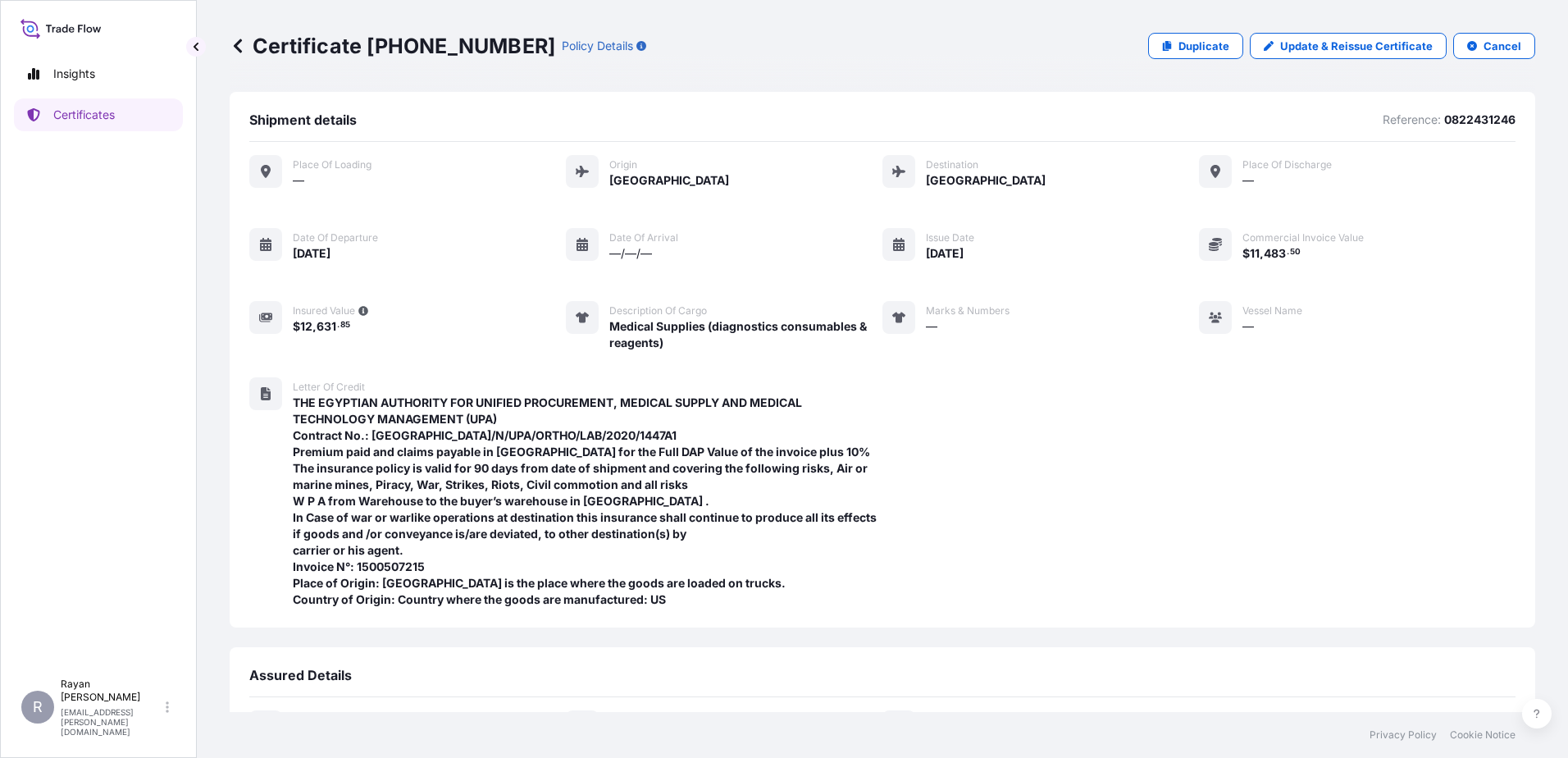
click at [236, 46] on icon at bounding box center [237, 45] width 9 height 14
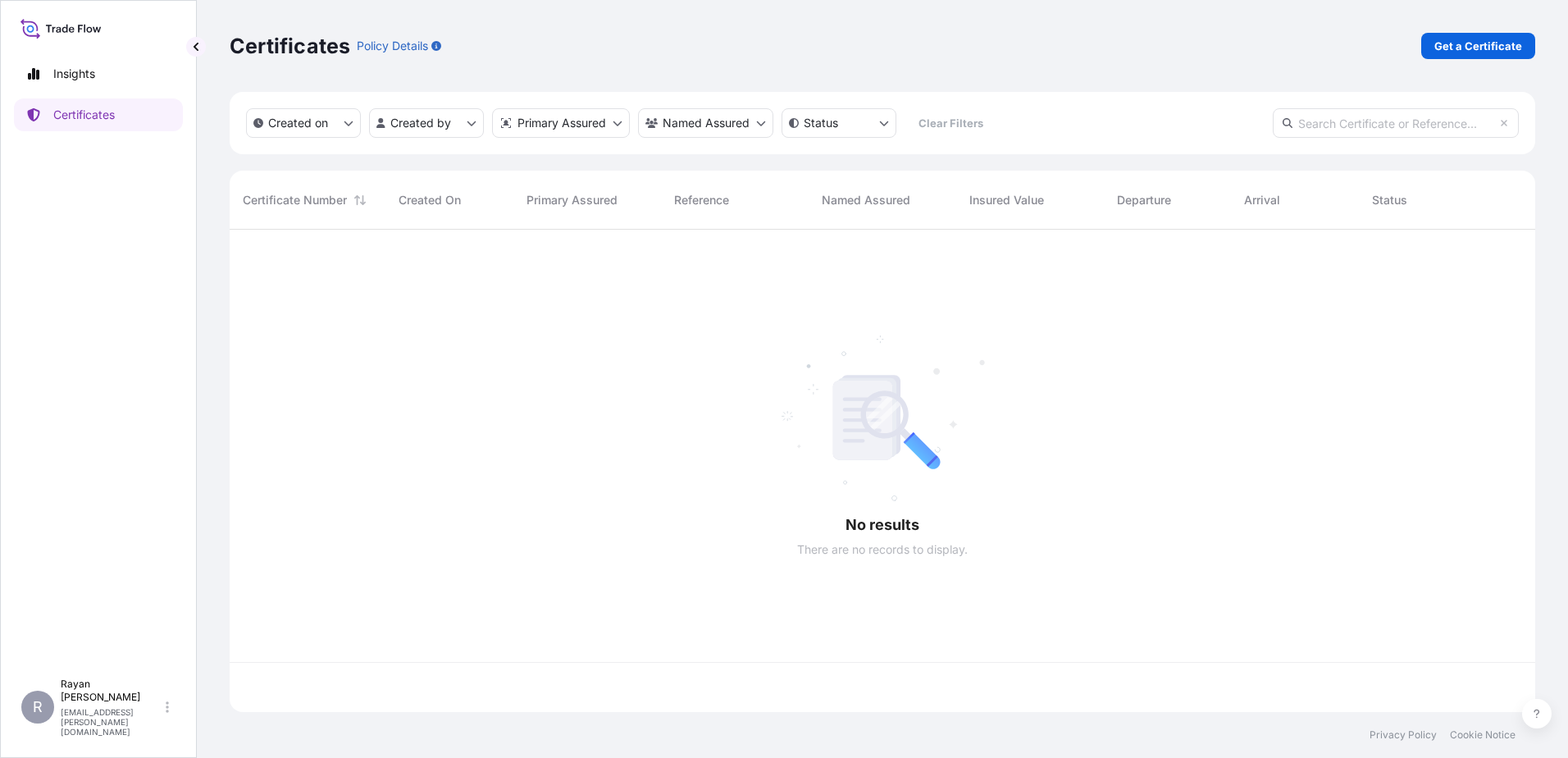
scroll to position [479, 1293]
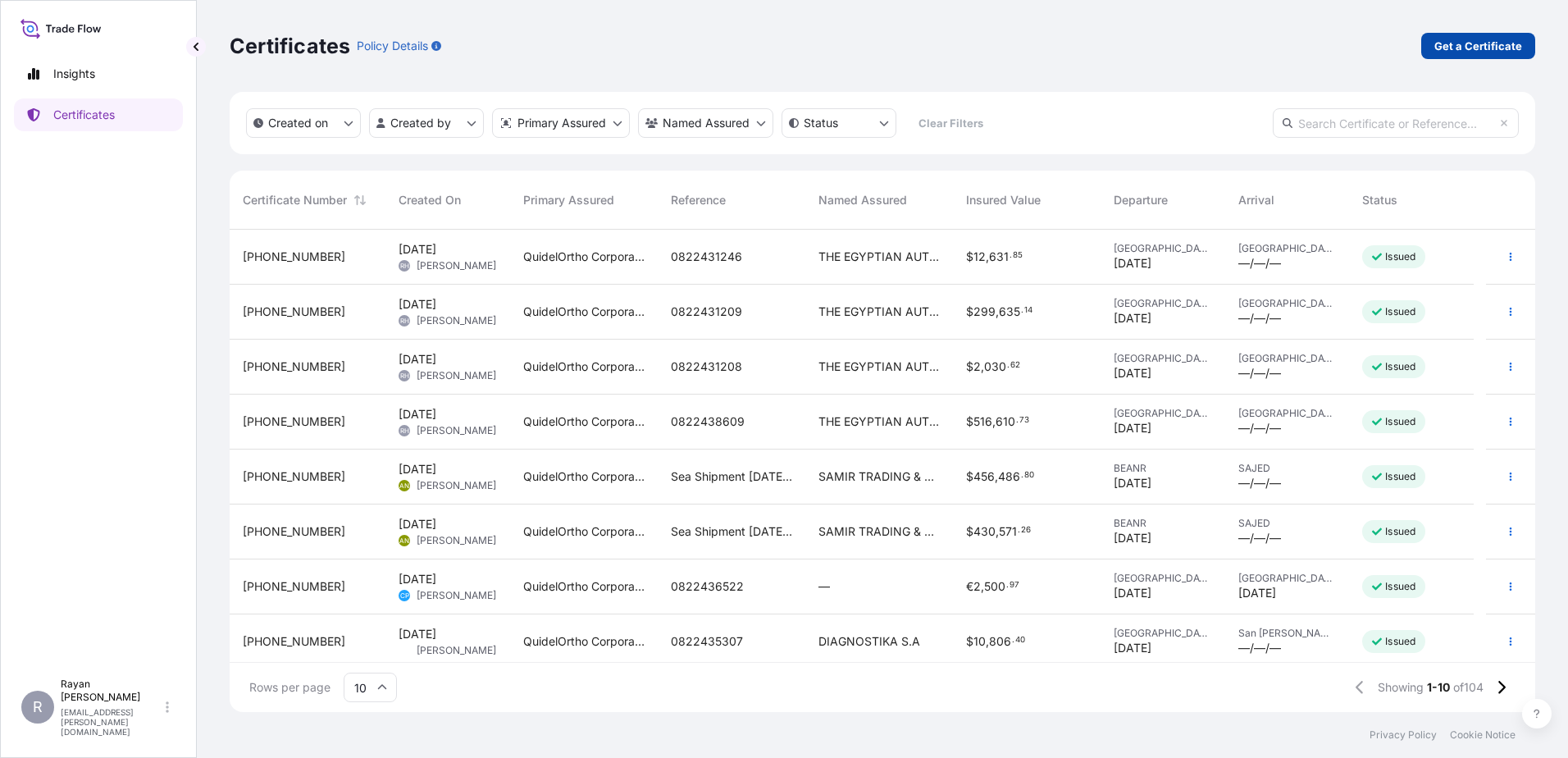
click at [1488, 39] on p "Get a Certificate" at bounding box center [1477, 45] width 88 height 16
select select "Ocean Vessel"
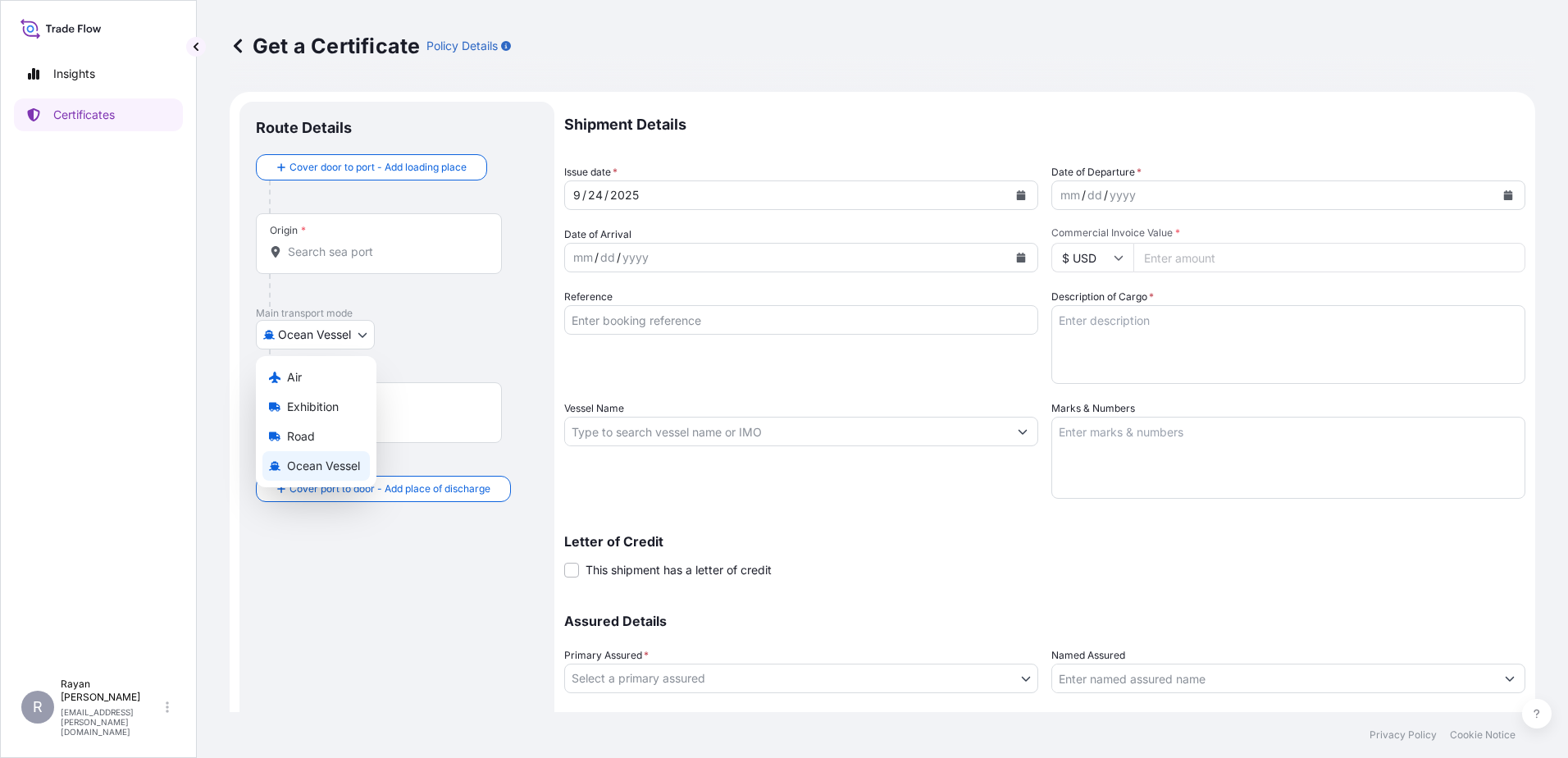
click at [342, 334] on body "Insights Certificates R [PERSON_NAME] [EMAIL_ADDRESS][PERSON_NAME][DOMAIN_NAME]…" at bounding box center [784, 379] width 1568 height 758
click at [318, 387] on div "Air" at bounding box center [315, 377] width 107 height 30
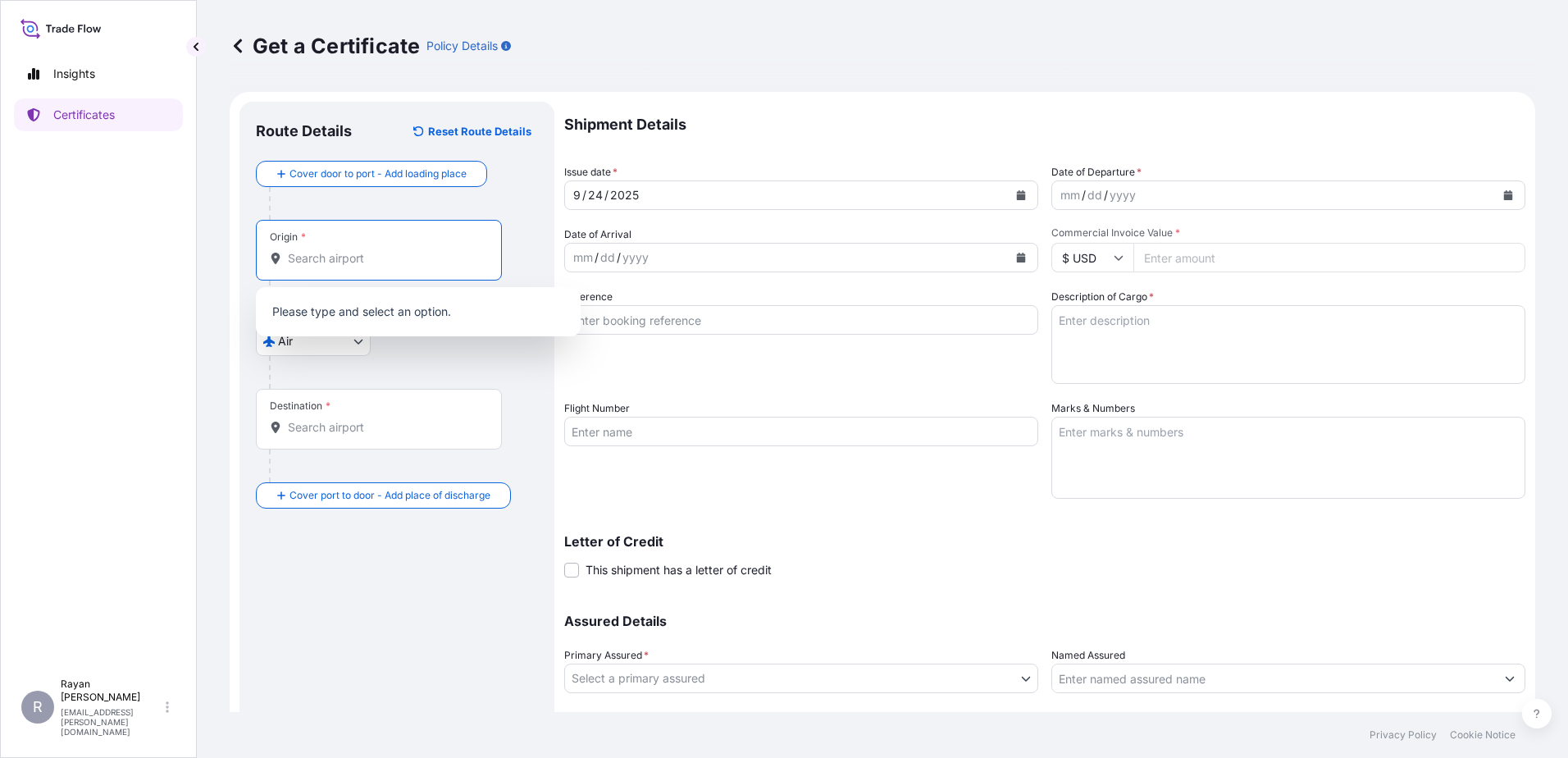
click at [340, 264] on input "Origin *" at bounding box center [384, 257] width 194 height 16
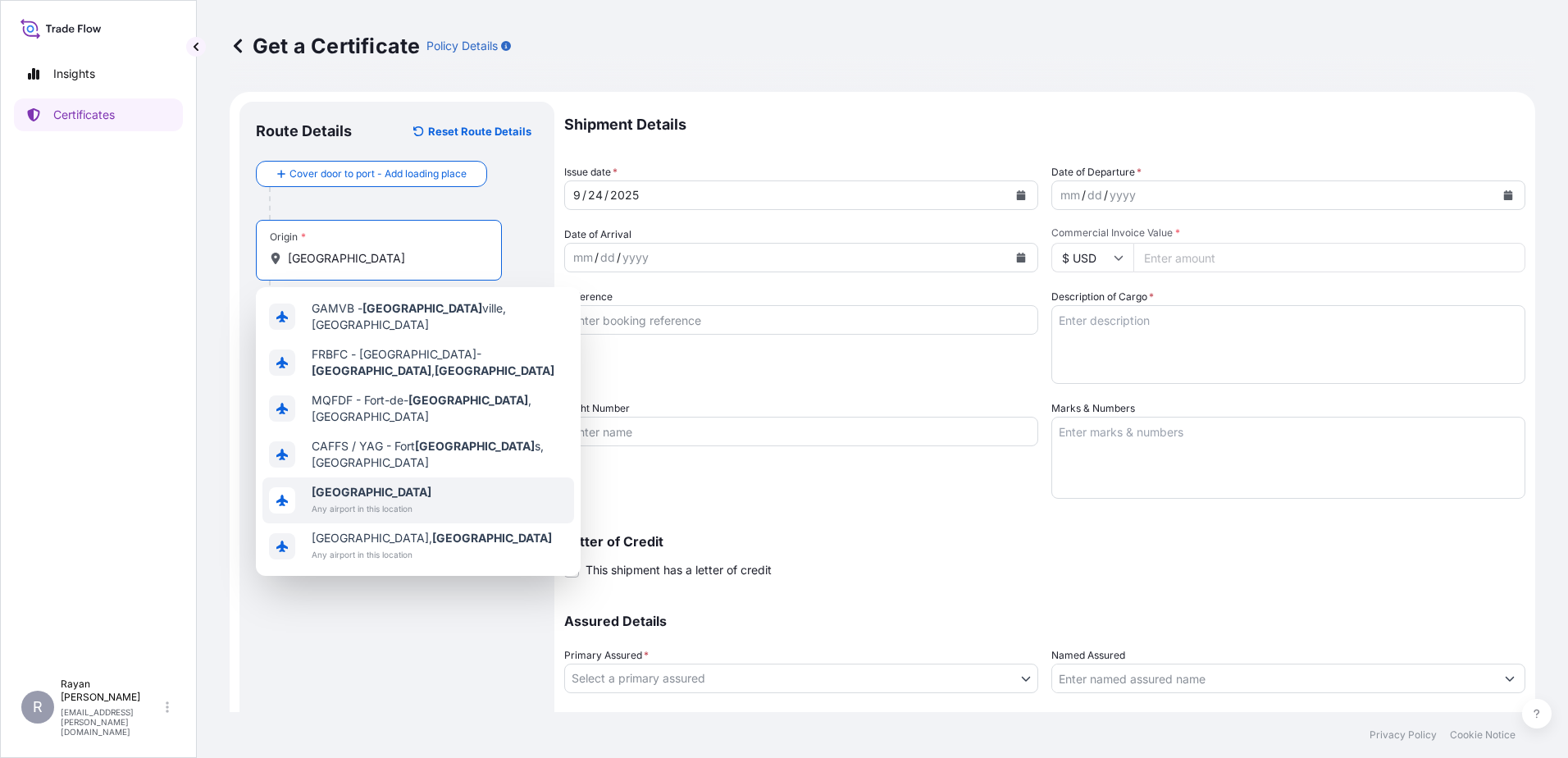
click at [435, 477] on div "[GEOGRAPHIC_DATA] Any airport in this location" at bounding box center [418, 501] width 311 height 46
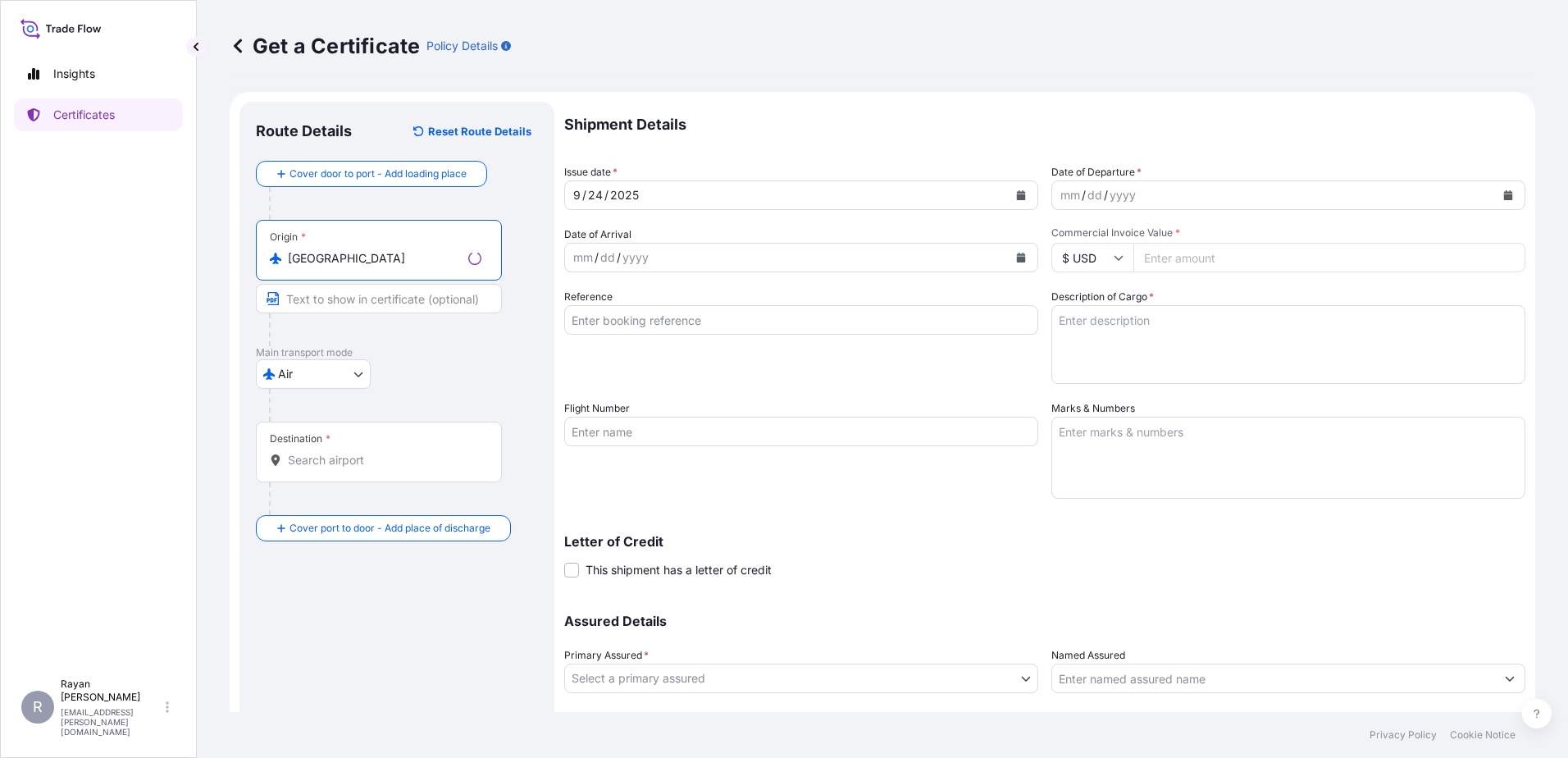
type input "[GEOGRAPHIC_DATA]"
click at [338, 467] on input "Destination *" at bounding box center [384, 460] width 194 height 16
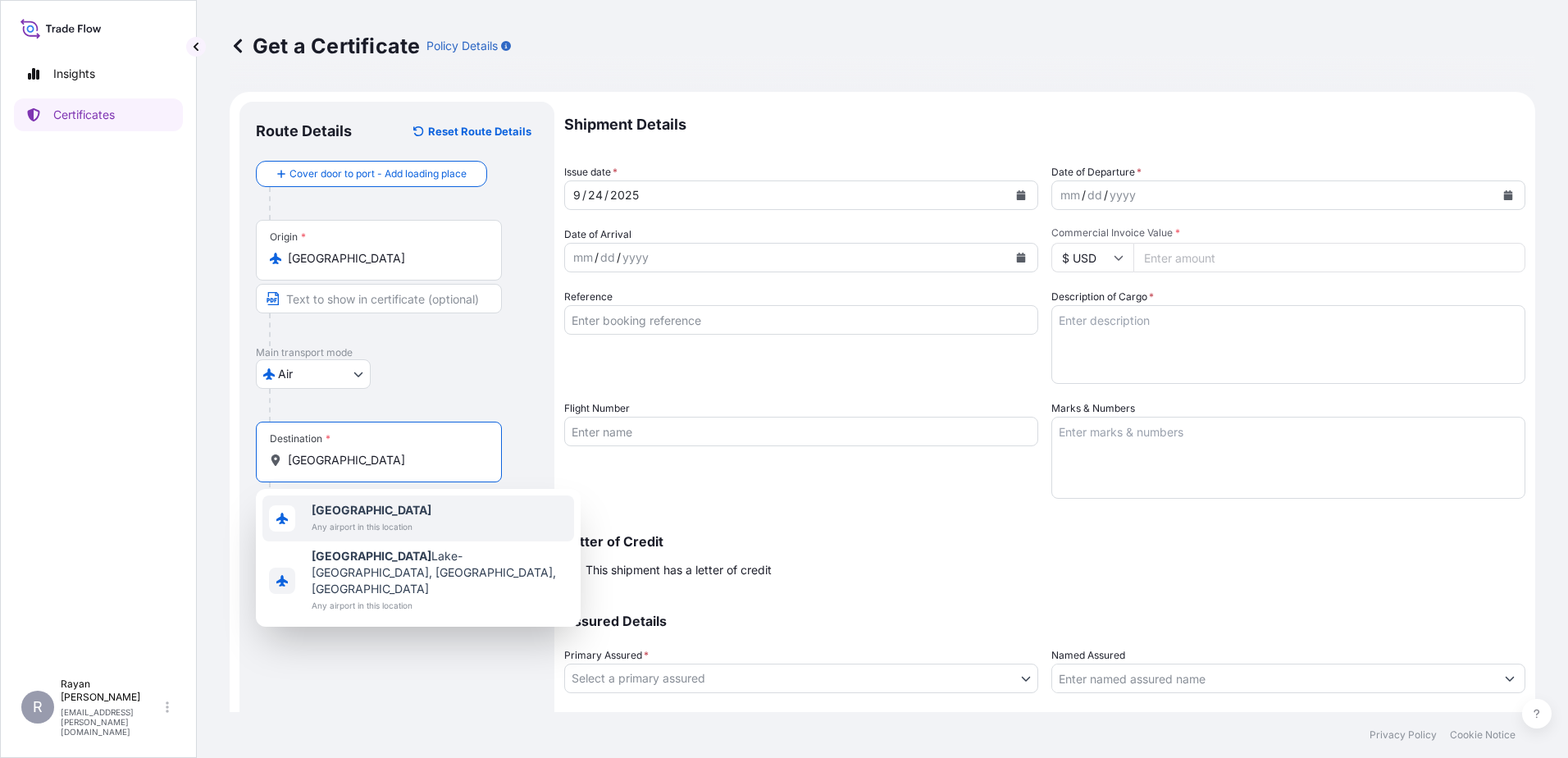
click at [352, 524] on span "Any airport in this location" at bounding box center [371, 526] width 120 height 16
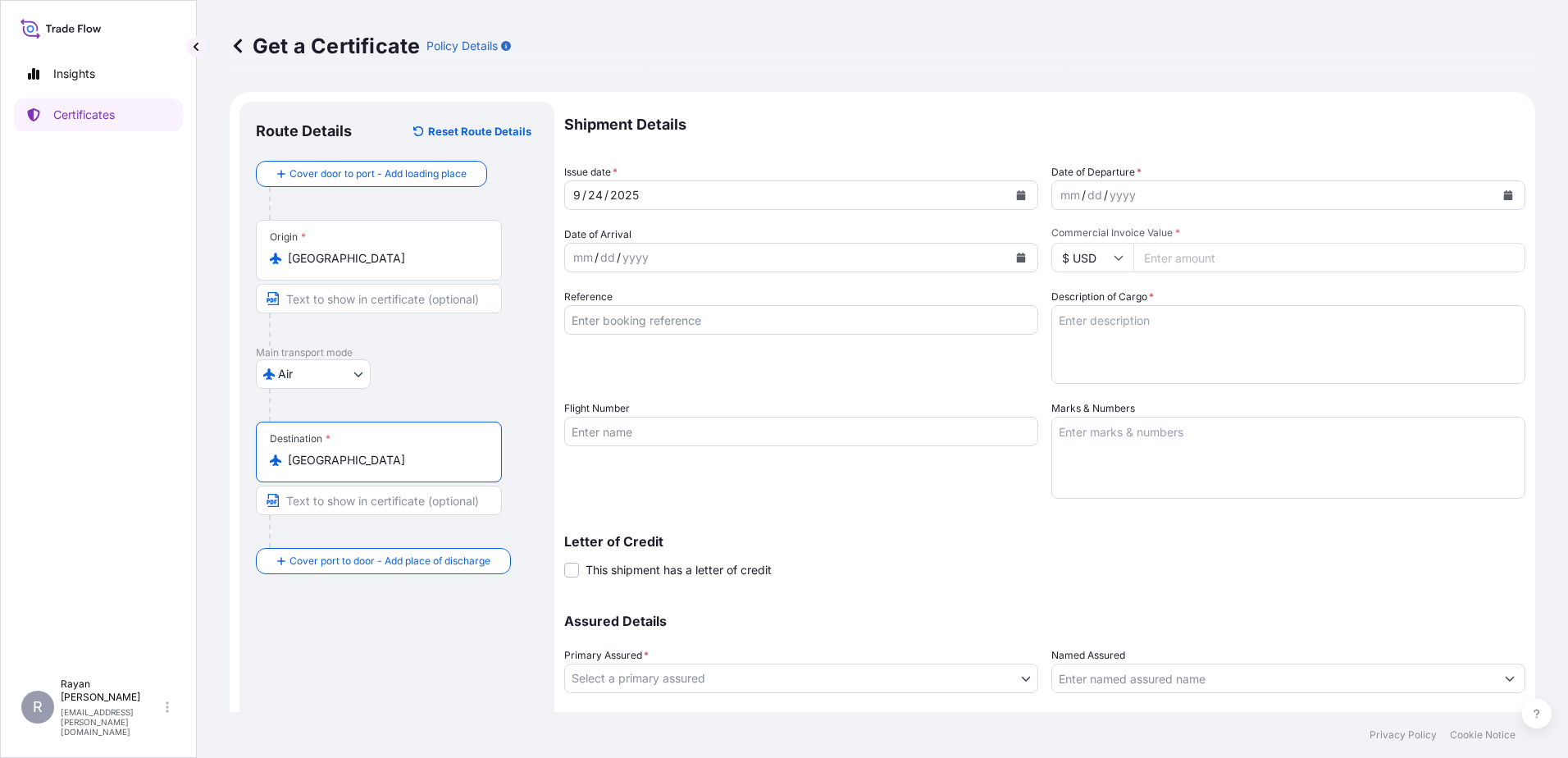
type input "[GEOGRAPHIC_DATA]"
click at [1199, 191] on div "mm / dd / yyyy" at bounding box center [1273, 195] width 443 height 30
click at [1149, 190] on div "mm / dd / yyyy" at bounding box center [1273, 195] width 443 height 30
click at [1510, 189] on div "mm / dd / yyyy" at bounding box center [1288, 195] width 474 height 30
click at [1495, 189] on button "Calendar" at bounding box center [1507, 195] width 26 height 26
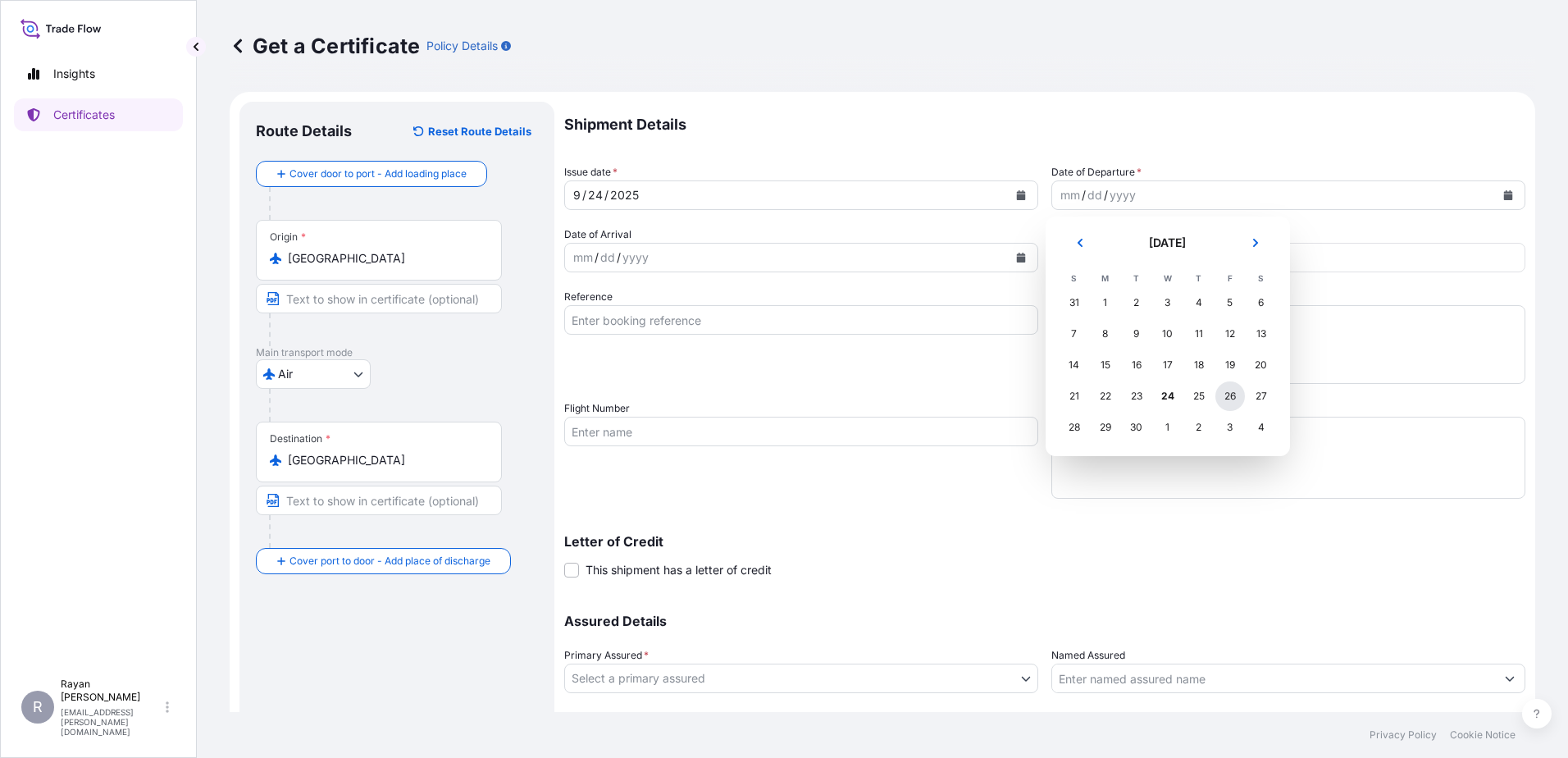
click at [1234, 387] on div "26" at bounding box center [1230, 395] width 30 height 30
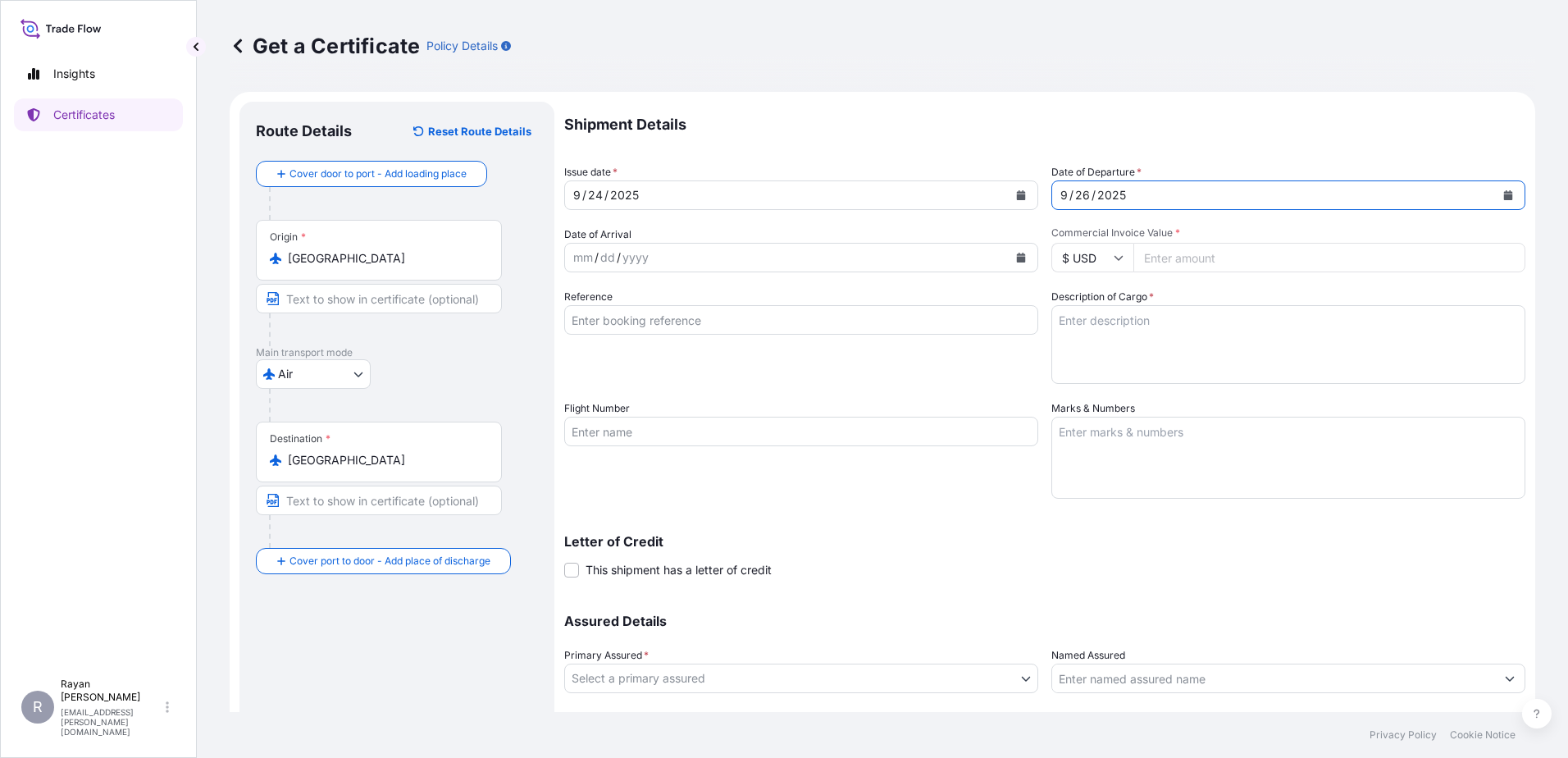
click at [1185, 263] on input "Commercial Invoice Value *" at bounding box center [1329, 257] width 392 height 30
type input "163115"
click at [803, 338] on div "Reference" at bounding box center [801, 336] width 474 height 95
click at [799, 324] on input "Reference" at bounding box center [801, 319] width 474 height 30
type input "0822431252"
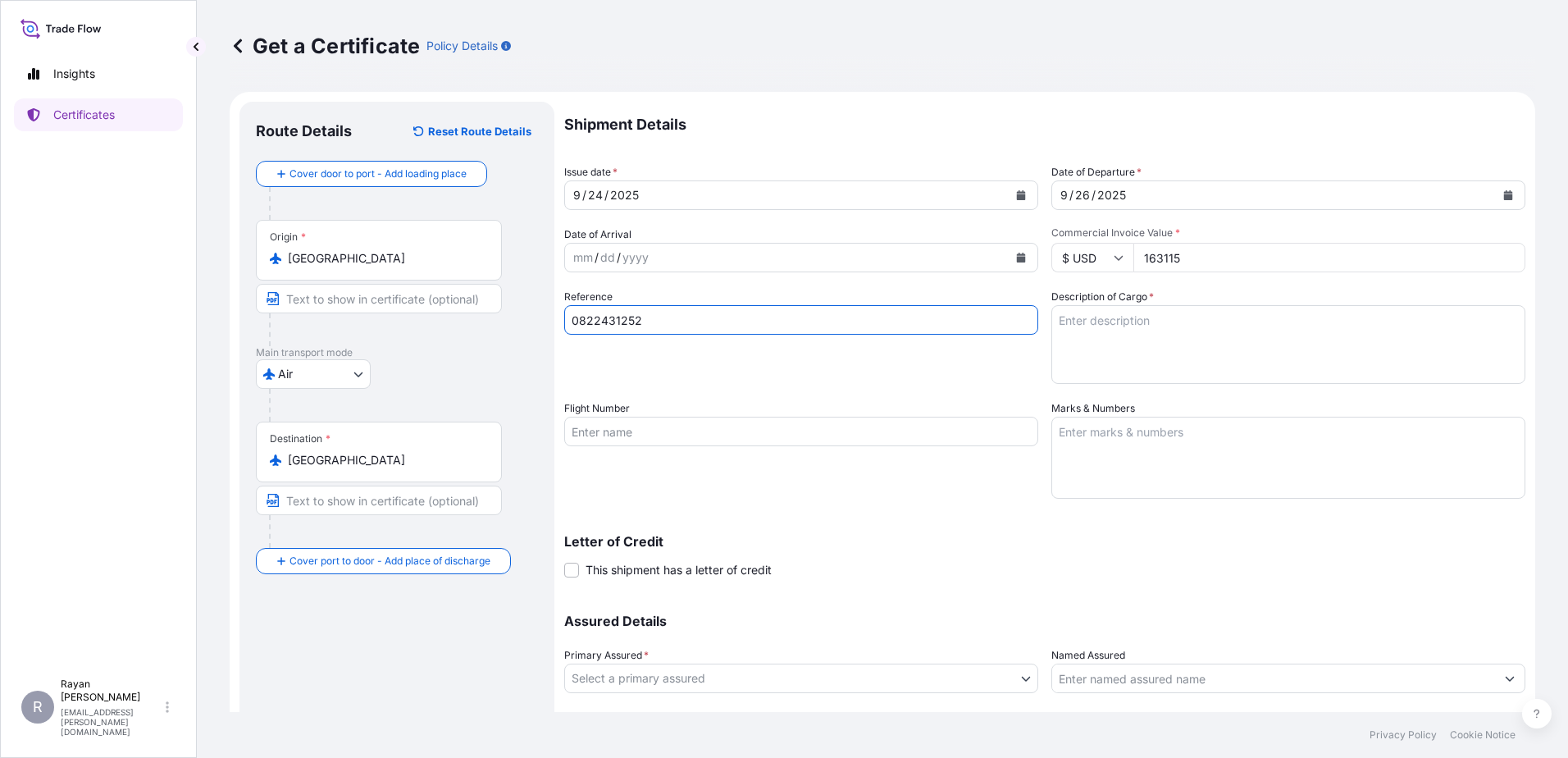
click at [830, 363] on div "Reference 0822431252" at bounding box center [801, 336] width 474 height 95
click at [1203, 353] on textarea "Description of Cargo *" at bounding box center [1288, 344] width 474 height 79
paste textarea "Medical Supplies (diagnostics consumables & reagents)"
type textarea "Medical Supplies (diagnostics consumables & reagents)"
click at [973, 368] on div "Reference 0822431252" at bounding box center [801, 336] width 474 height 95
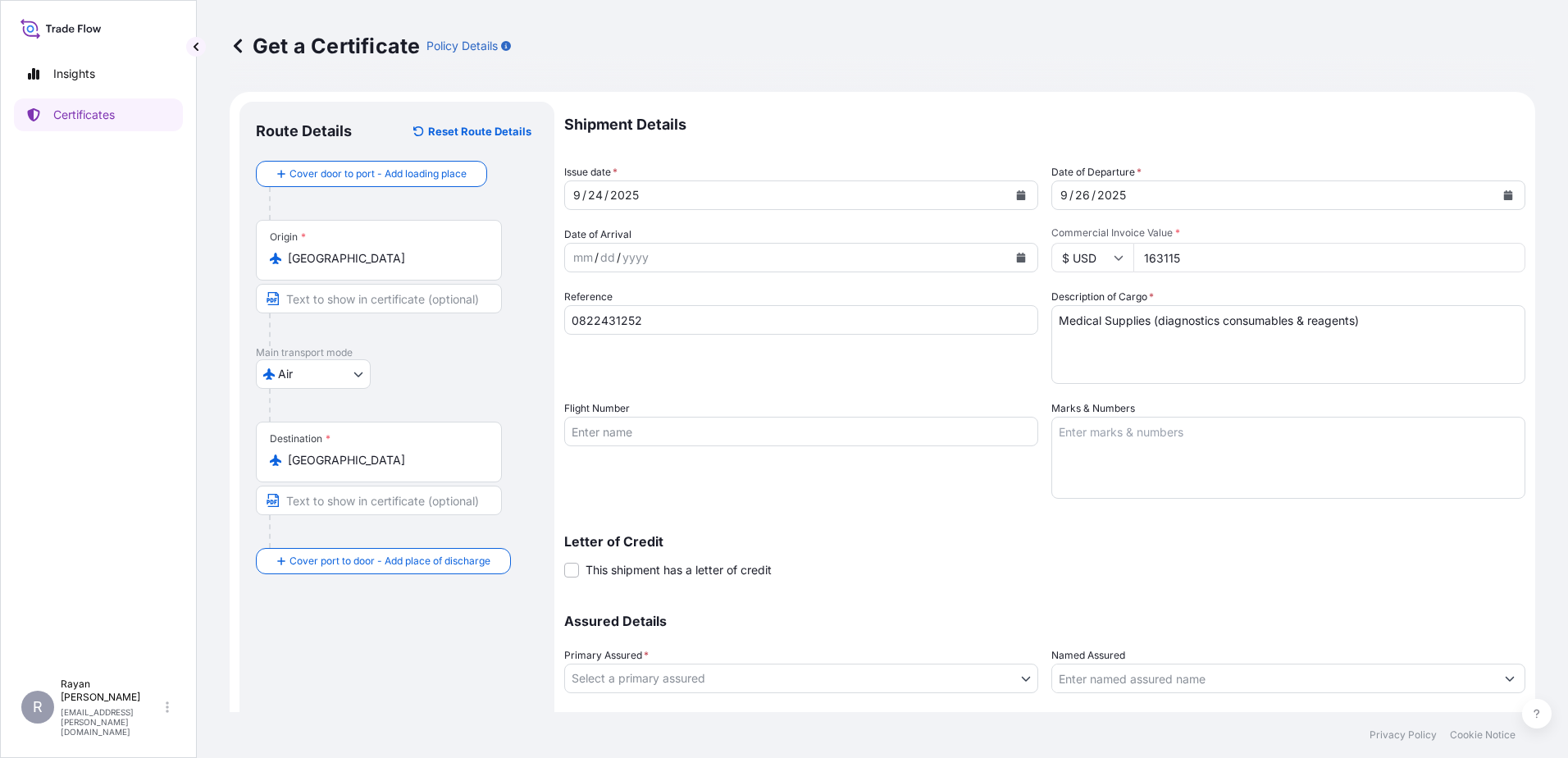
click at [660, 577] on span "This shipment has a letter of credit" at bounding box center [678, 570] width 186 height 16
drag, startPoint x: 660, startPoint y: 577, endPoint x: 743, endPoint y: 562, distance: 84.3
click at [743, 562] on span "This shipment has a letter of credit" at bounding box center [678, 570] width 186 height 16
click at [564, 561] on input "This shipment has a letter of credit" at bounding box center [564, 561] width 0 height 0
click at [877, 648] on textarea "Letter of credit *" at bounding box center [1044, 647] width 961 height 79
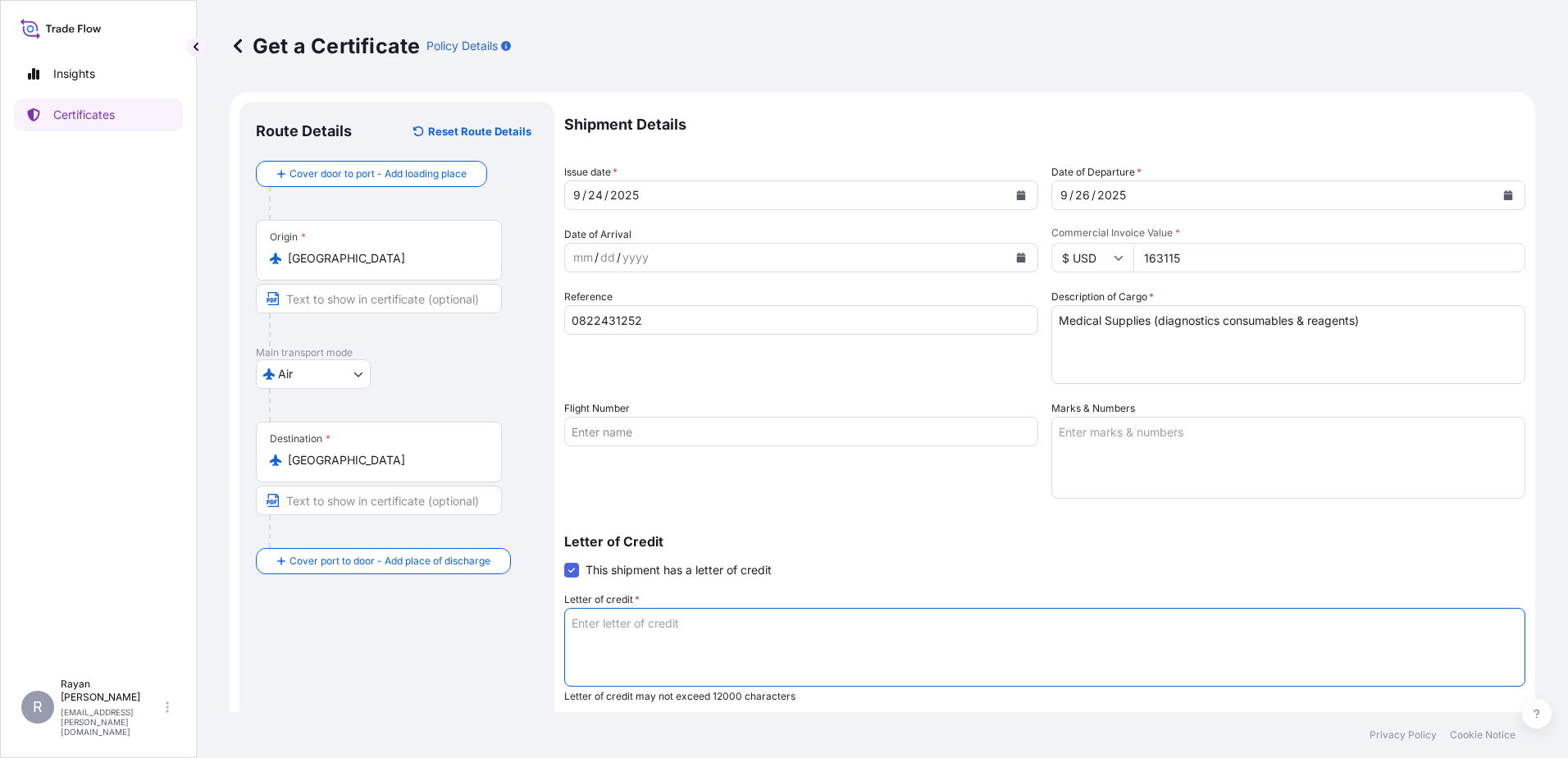
paste textarea "THE EGYPTIAN AUTHORITY FOR UNIFIED PROCUREMENT, MEDICAL SUPPLY AND MEDICAL TECH…"
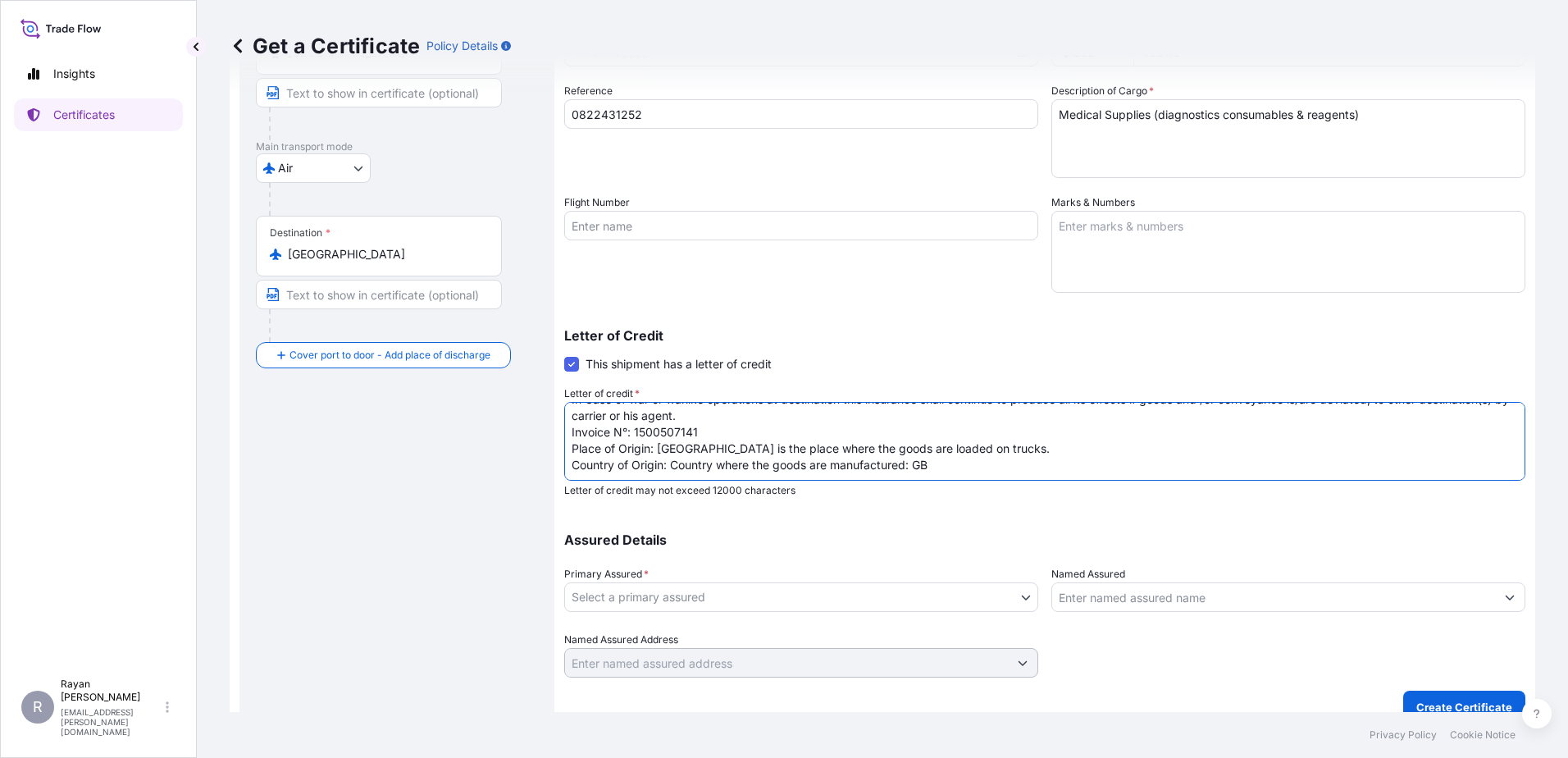
scroll to position [228, 0]
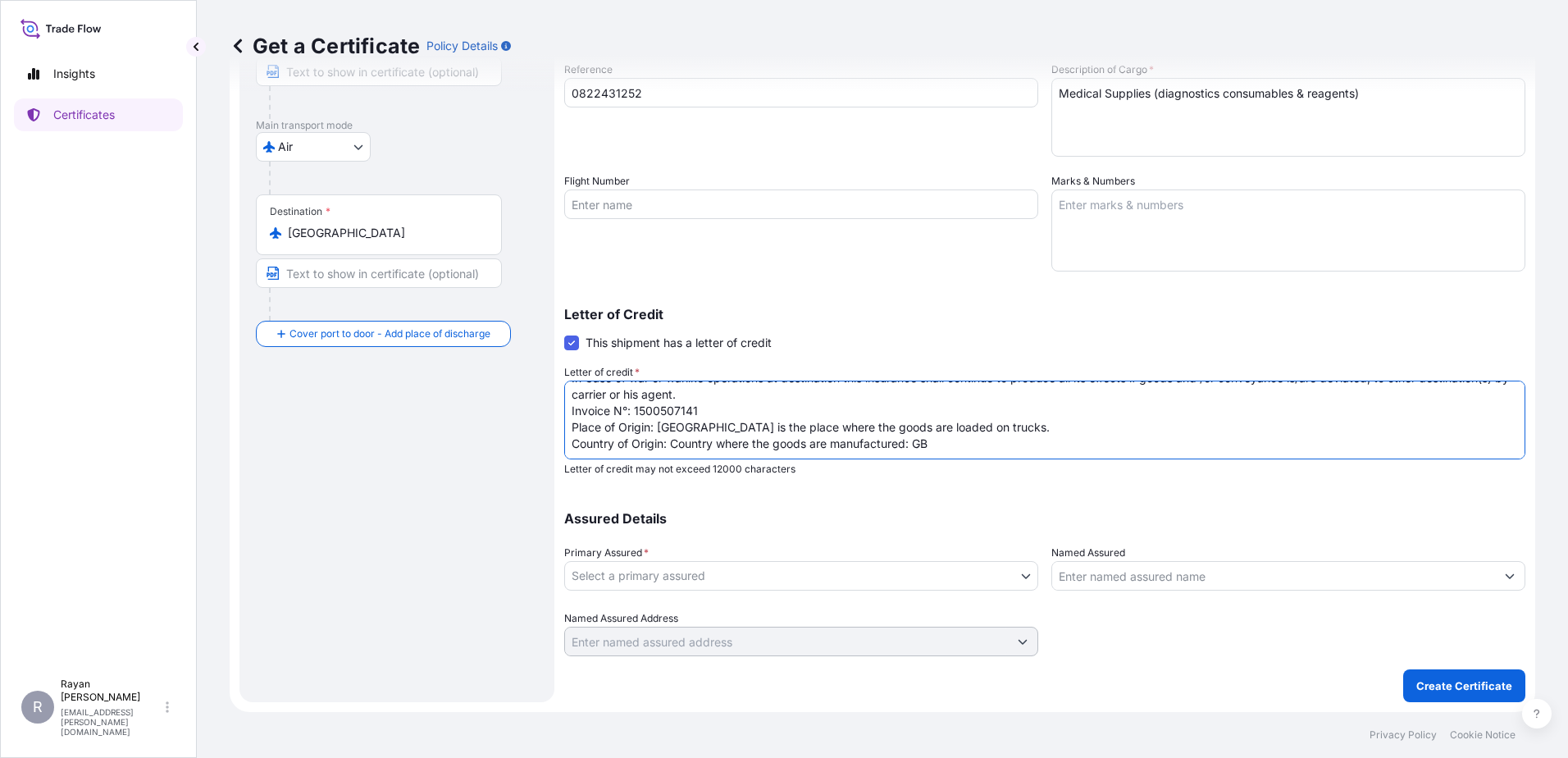
type textarea "THE EGYPTIAN AUTHORITY FOR UNIFIED PROCUREMENT, MEDICAL SUPPLY AND MEDICAL TECH…"
click at [916, 570] on body "Insights Certificates R [PERSON_NAME] [EMAIL_ADDRESS][PERSON_NAME][DOMAIN_NAME]…" at bounding box center [784, 379] width 1568 height 758
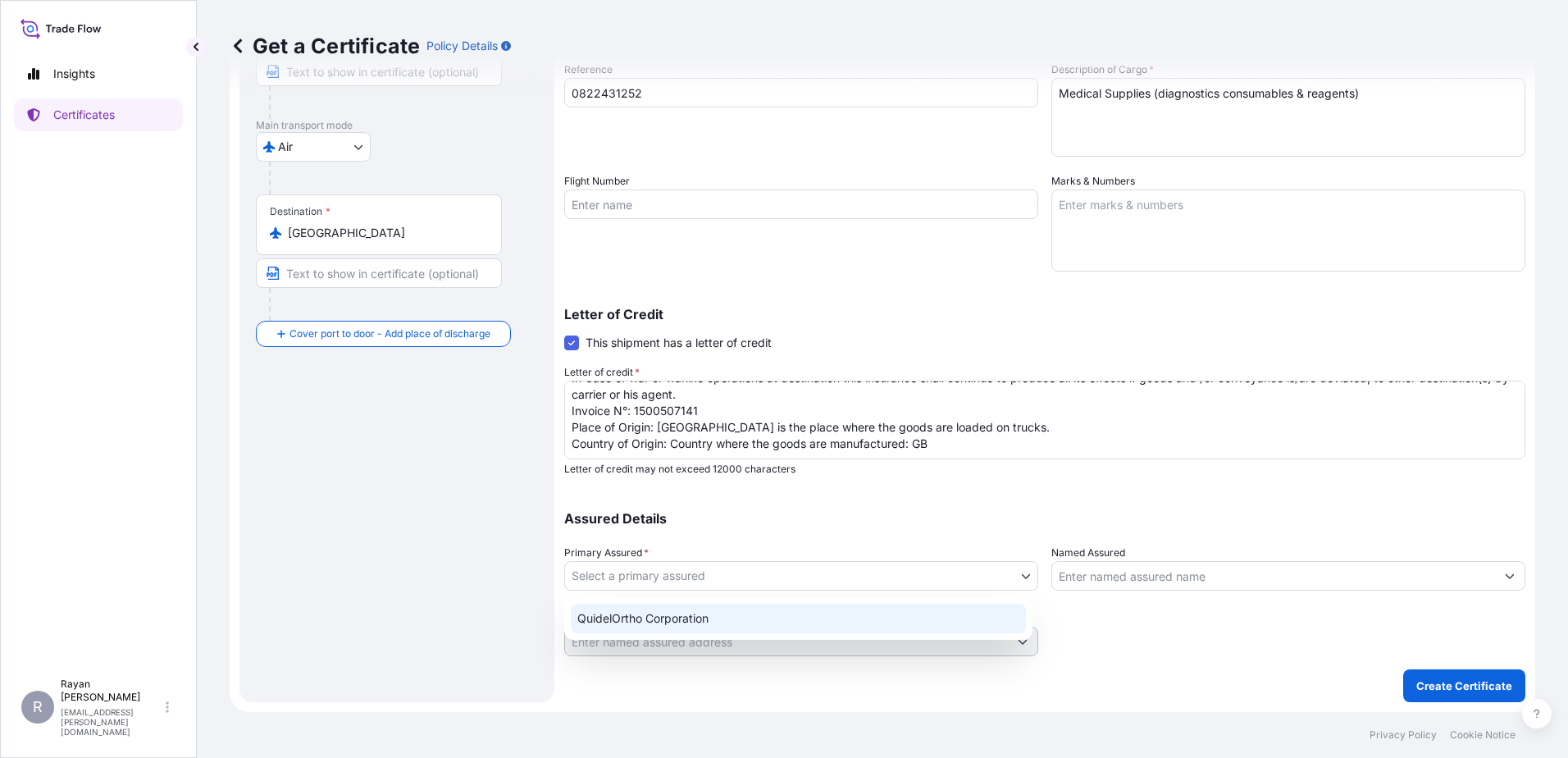
click at [845, 620] on div "QuidelOrtho Corporation" at bounding box center [798, 618] width 455 height 30
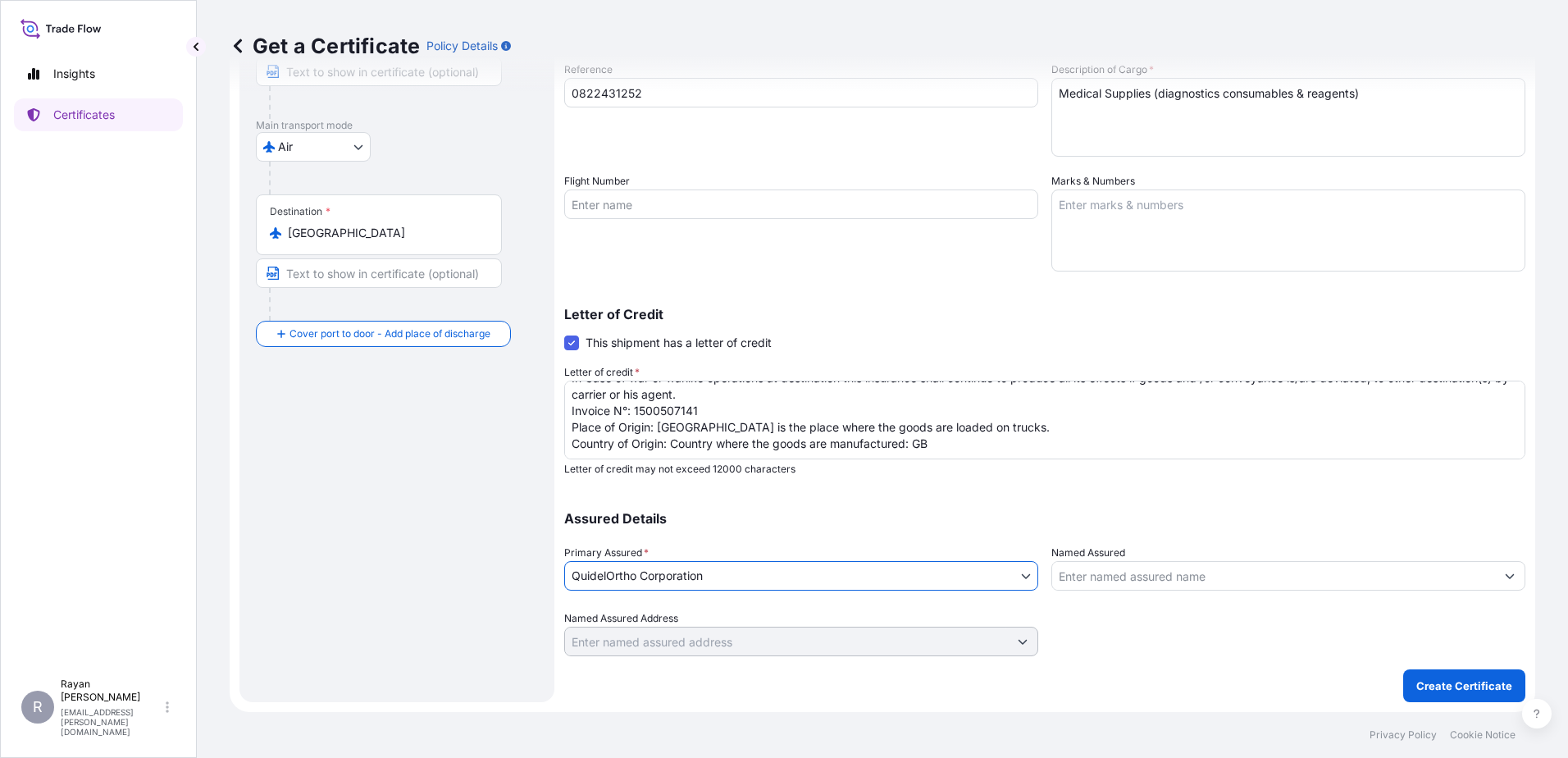
click at [1112, 574] on input "Named Assured" at bounding box center [1273, 576] width 443 height 30
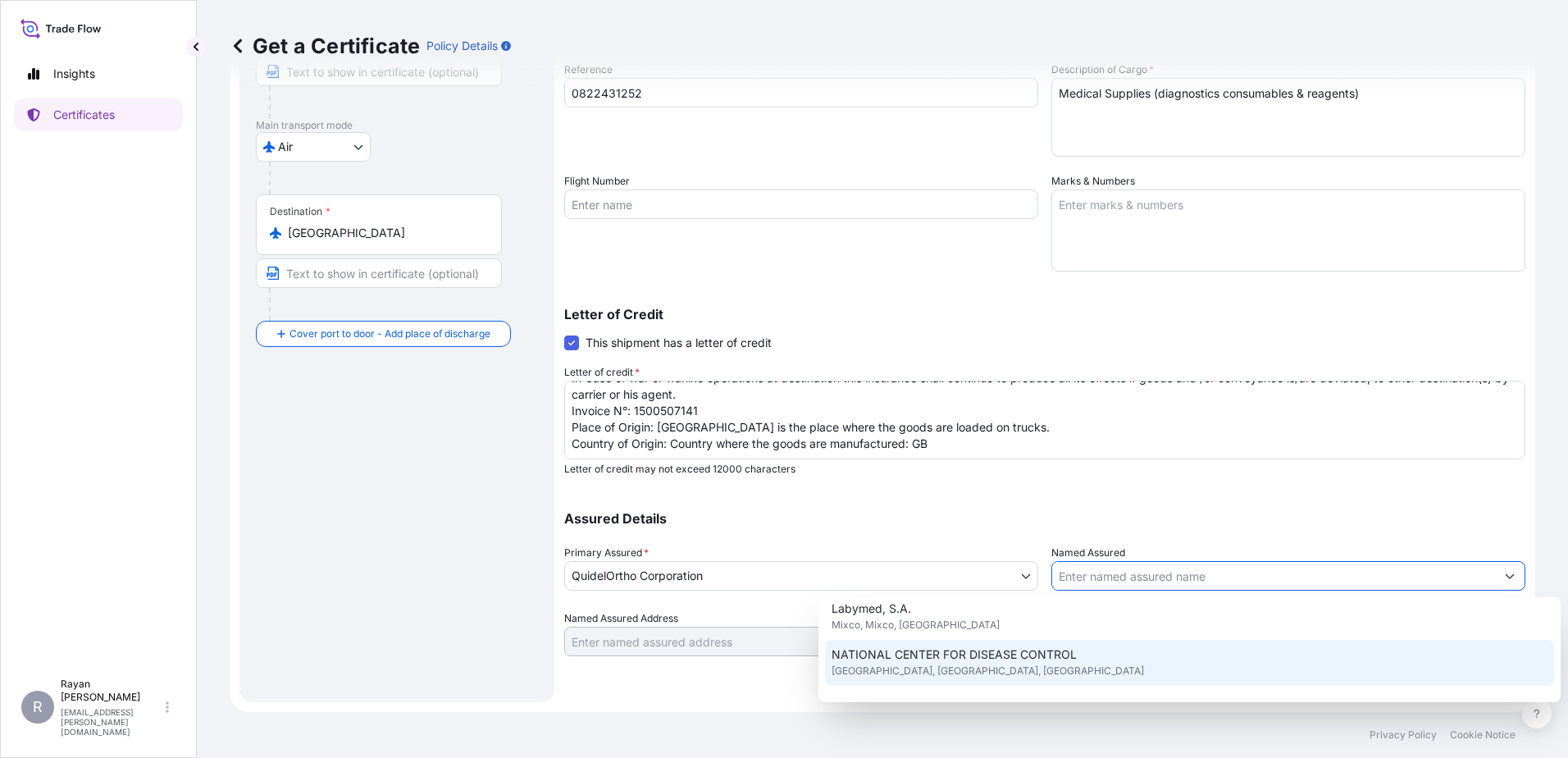
scroll to position [407, 0]
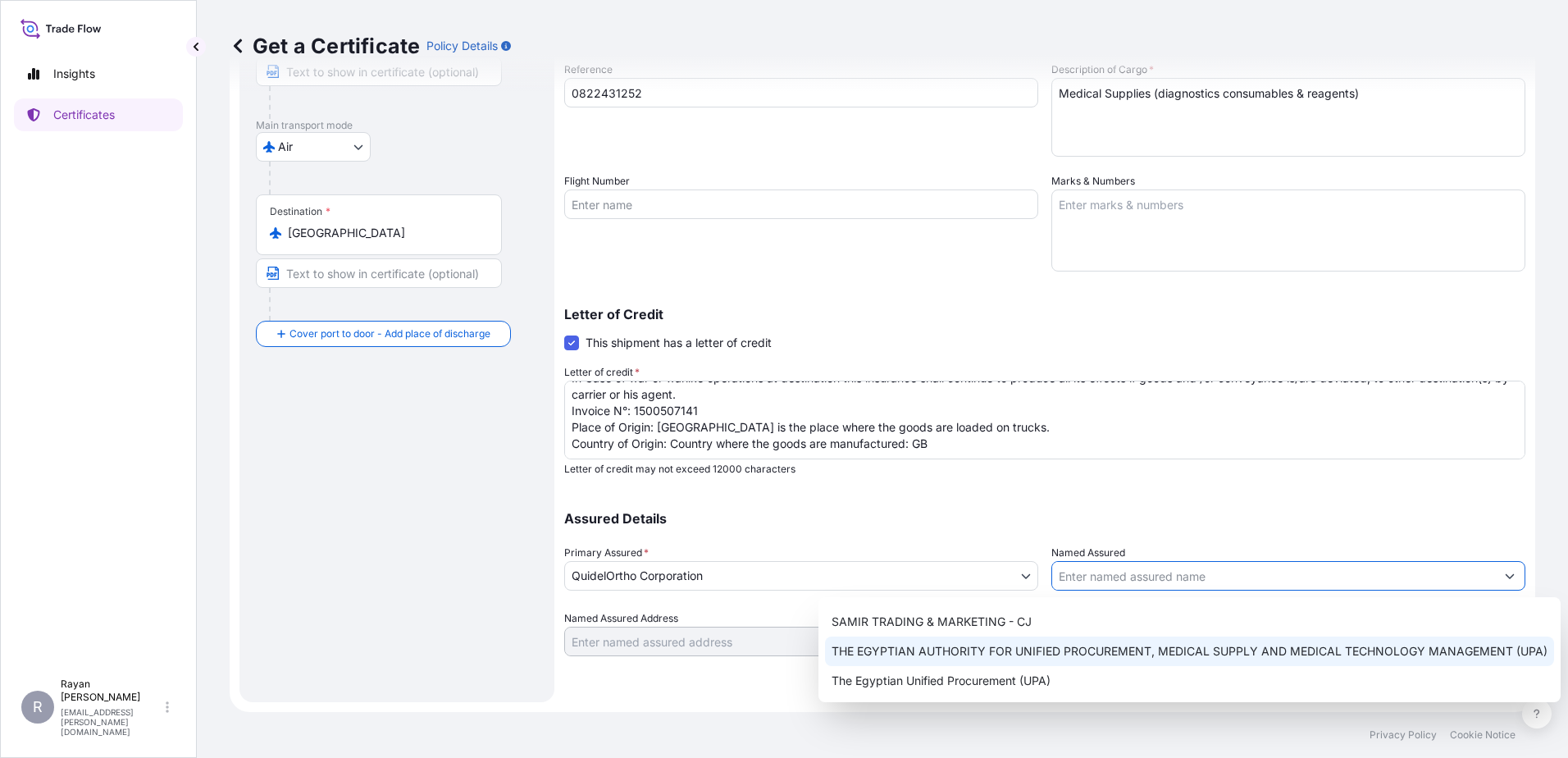
click at [1074, 646] on span "THE EGYPTIAN AUTHORITY FOR UNIFIED PROCUREMENT, MEDICAL SUPPLY AND MEDICAL TECH…" at bounding box center [1189, 651] width 716 height 16
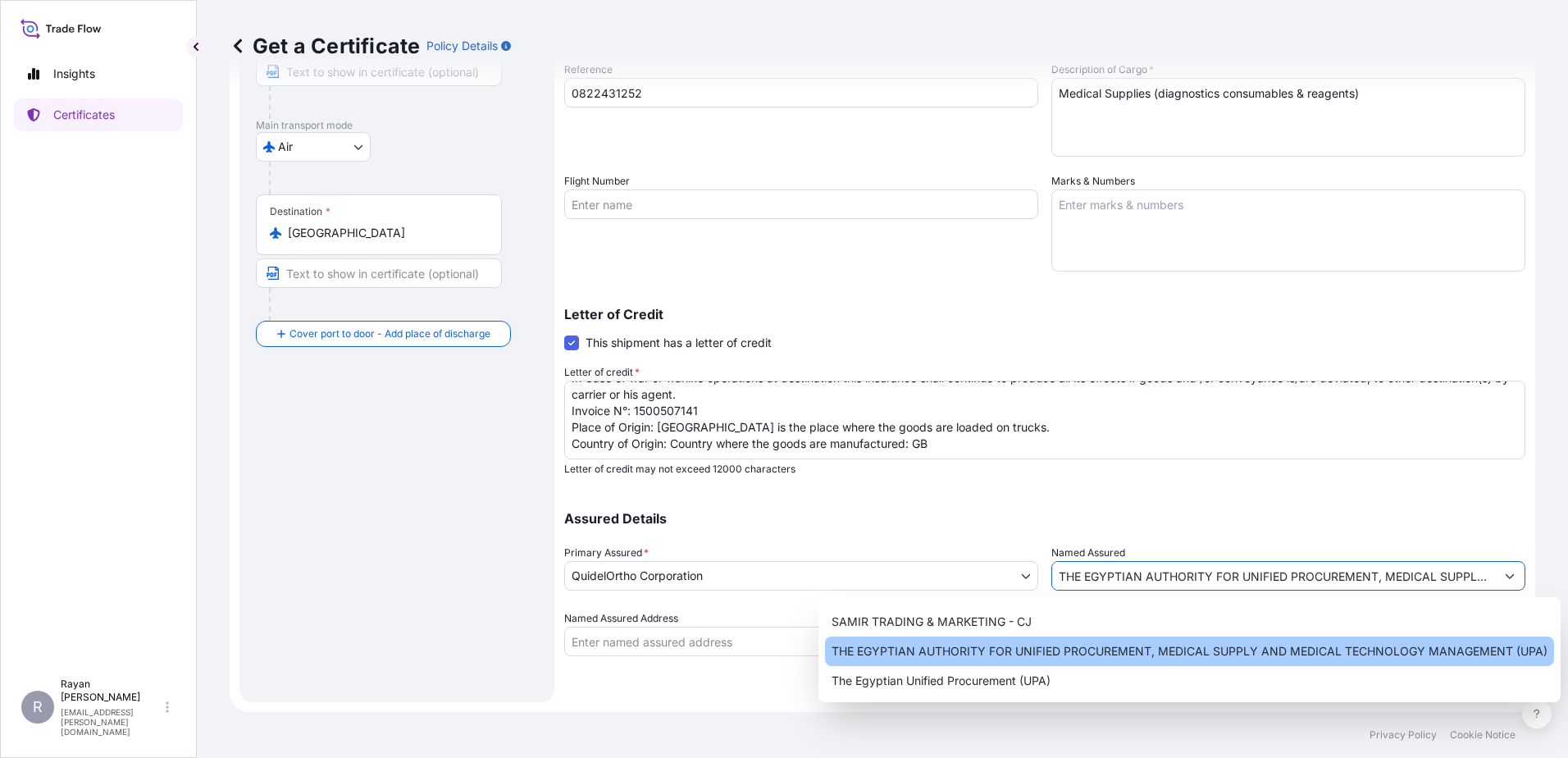
type input "THE EGYPTIAN AUTHORITY FOR UNIFIED PROCUREMENT, MEDICAL SUPPLY AND MEDICAL TECH…"
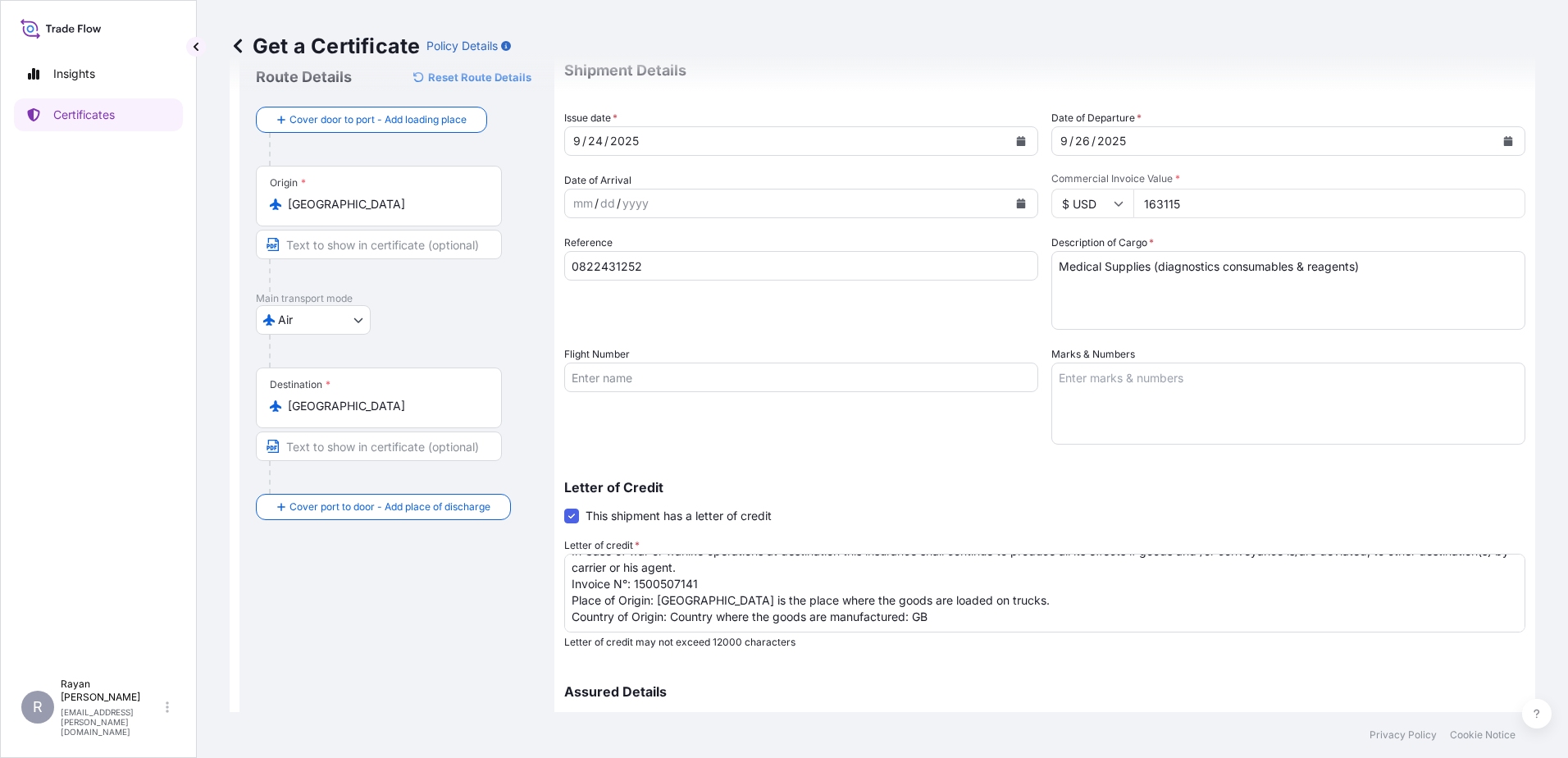
scroll to position [228, 0]
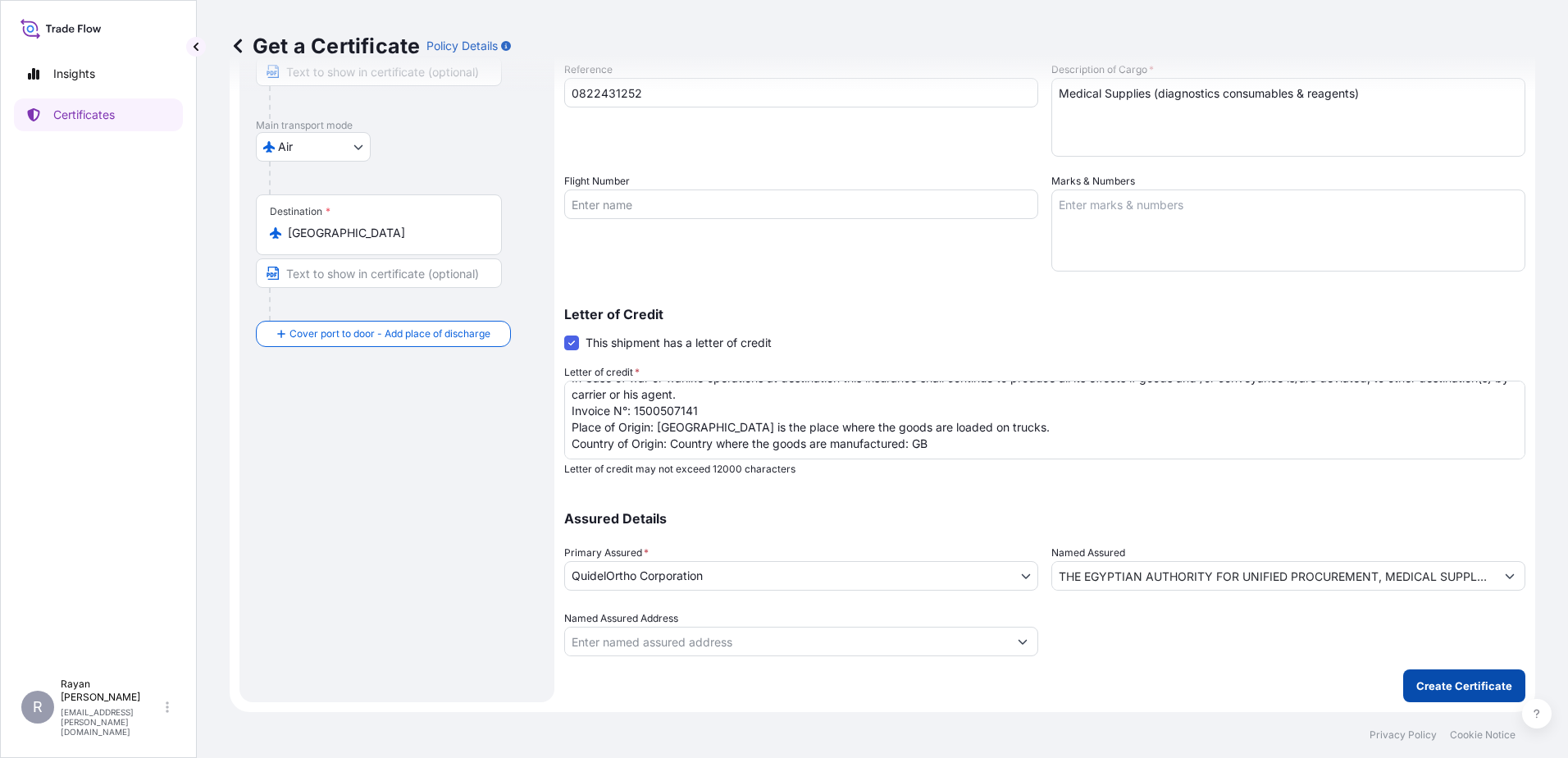
click at [1417, 682] on p "Create Certificate" at bounding box center [1464, 685] width 95 height 16
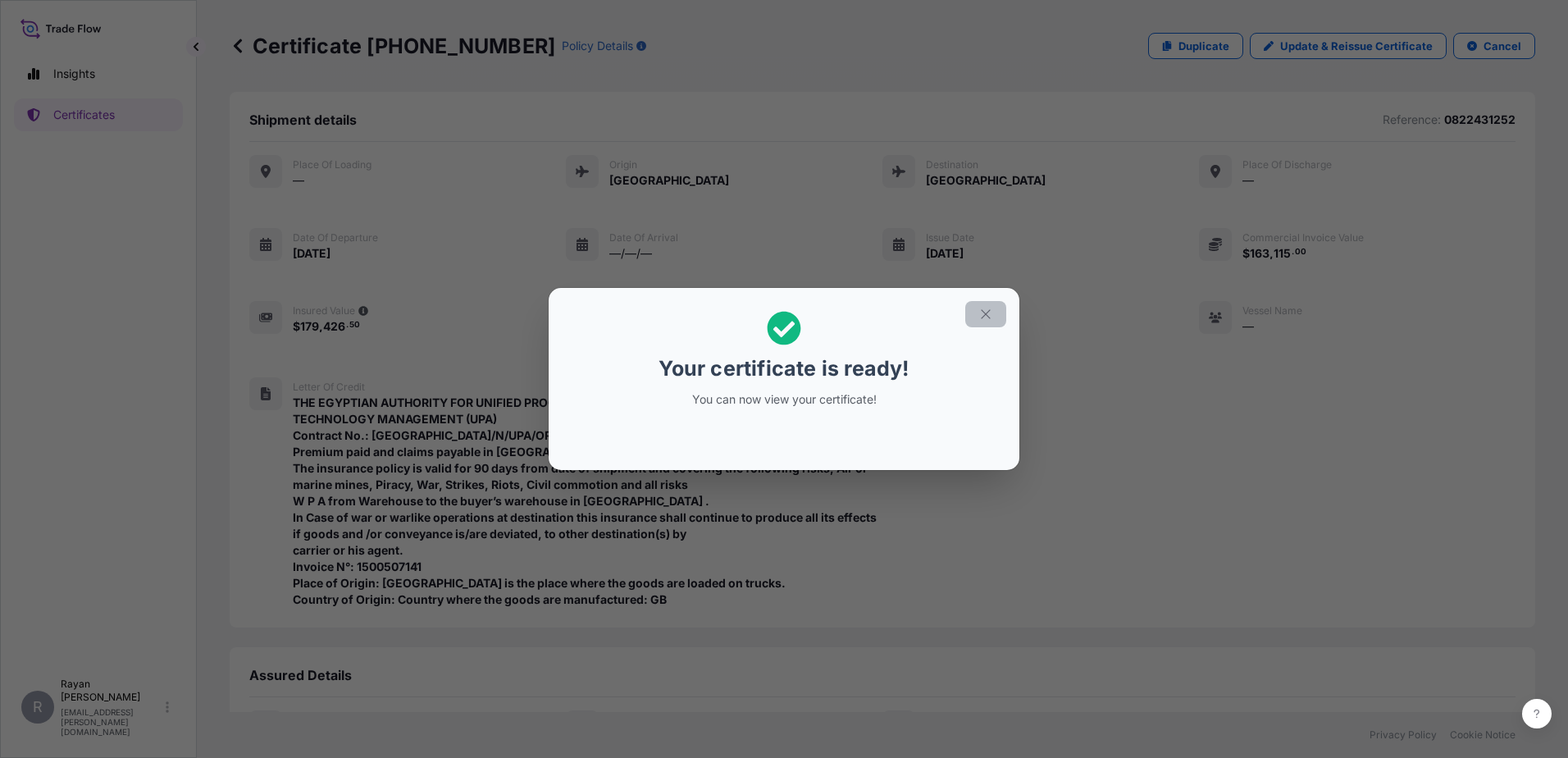
click at [993, 319] on button "button" at bounding box center [986, 313] width 41 height 26
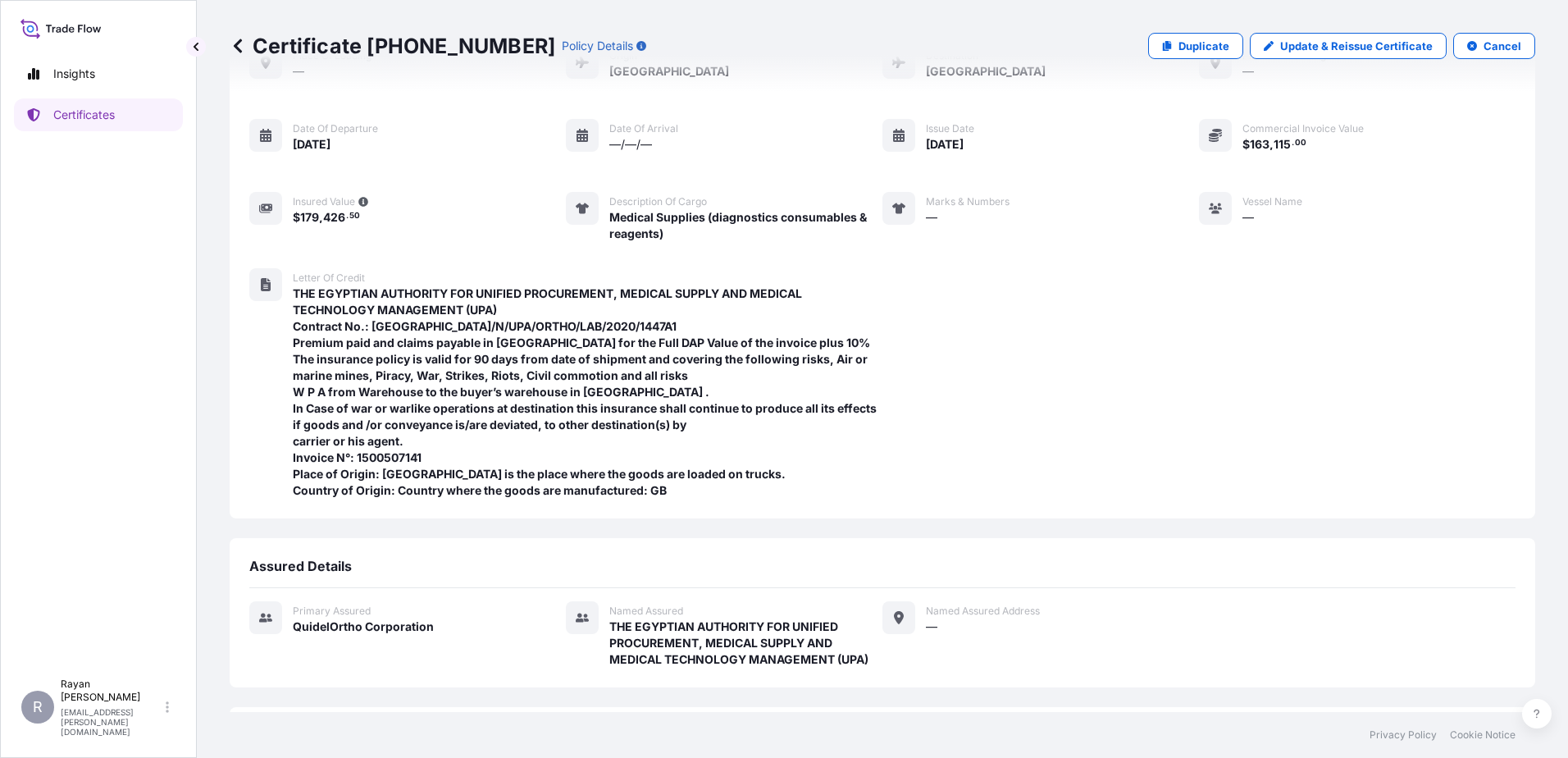
scroll to position [257, 0]
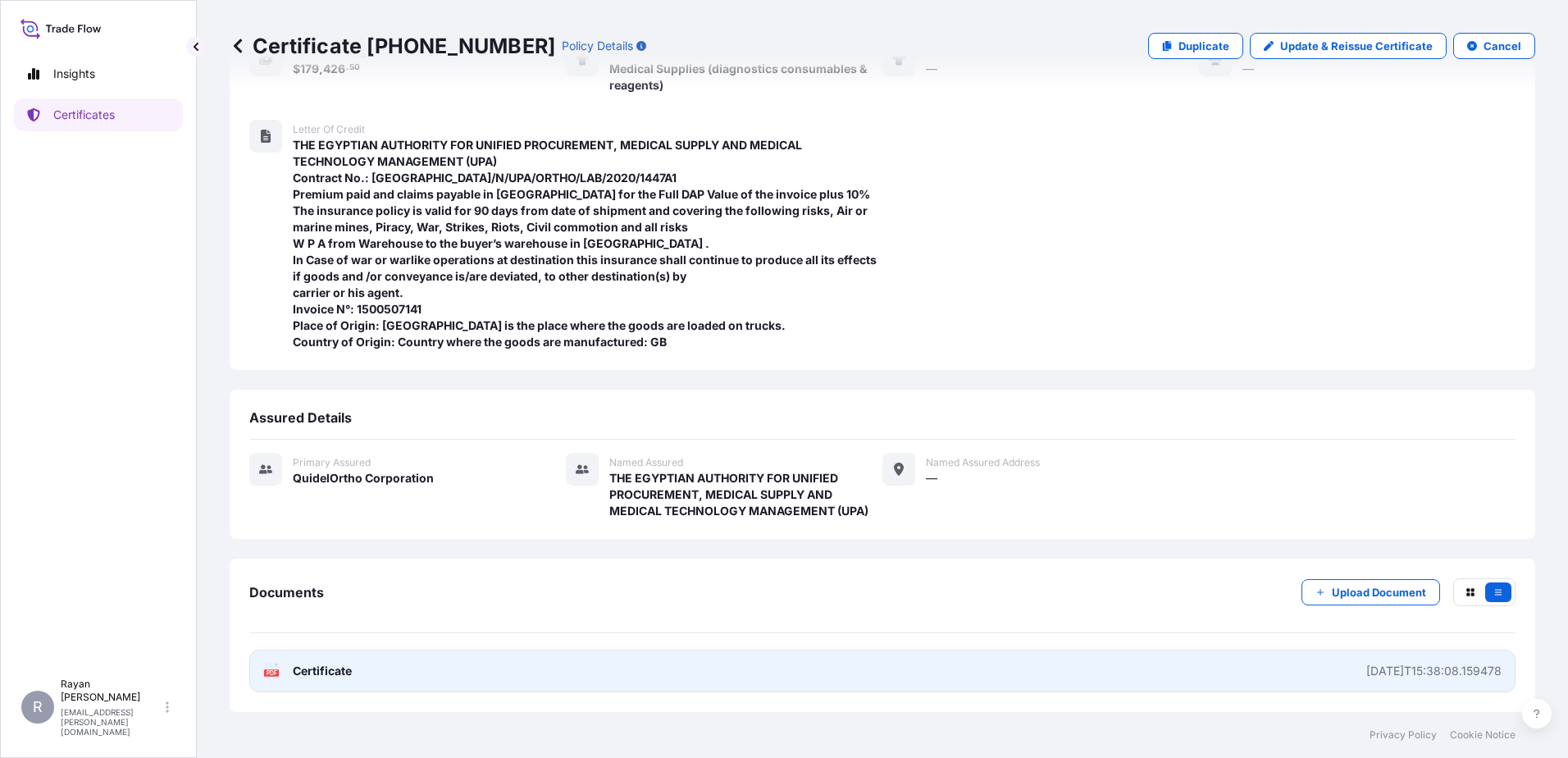
click at [321, 677] on span "Certificate" at bounding box center [322, 670] width 59 height 16
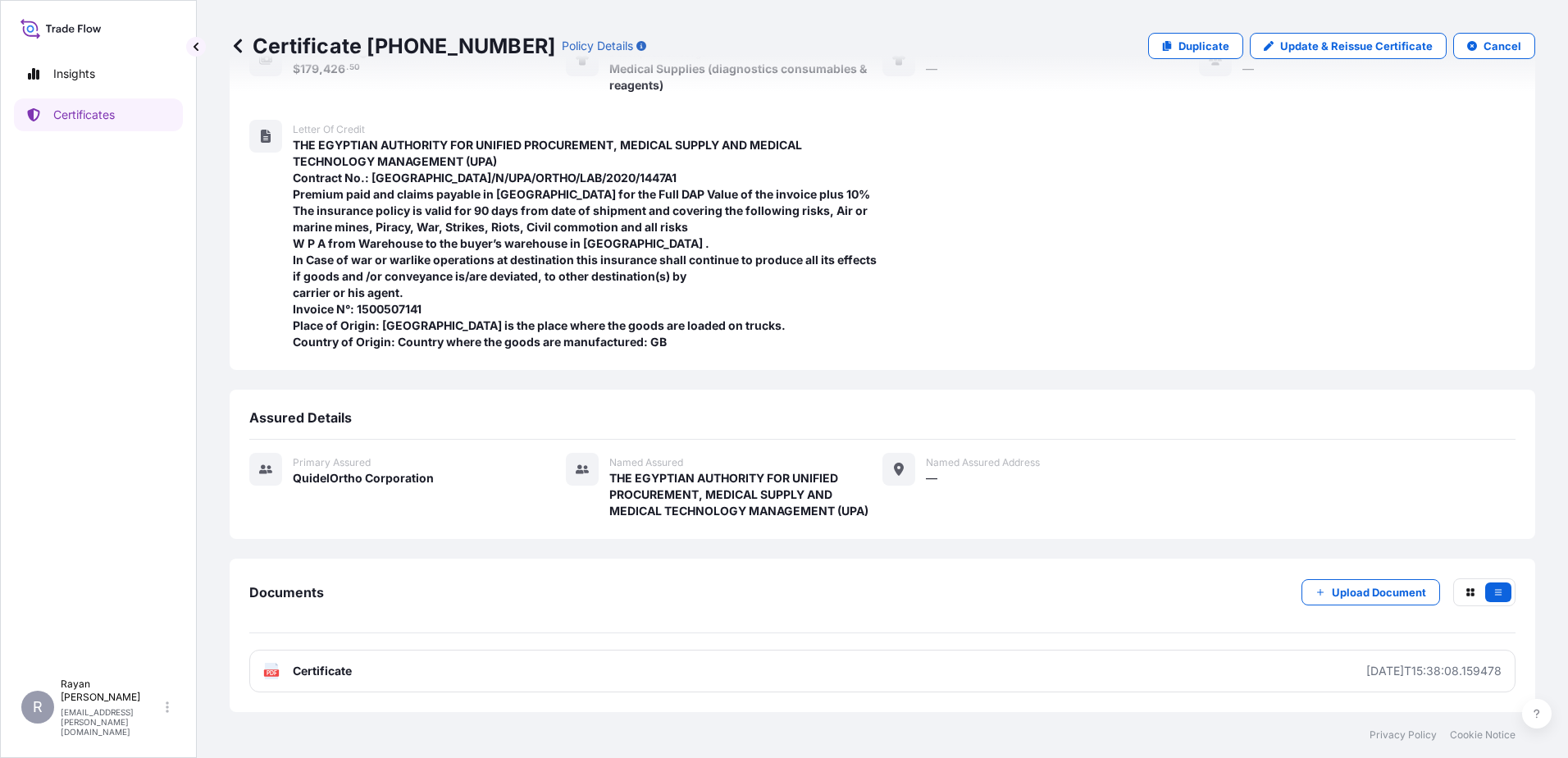
click at [233, 46] on icon at bounding box center [237, 45] width 16 height 16
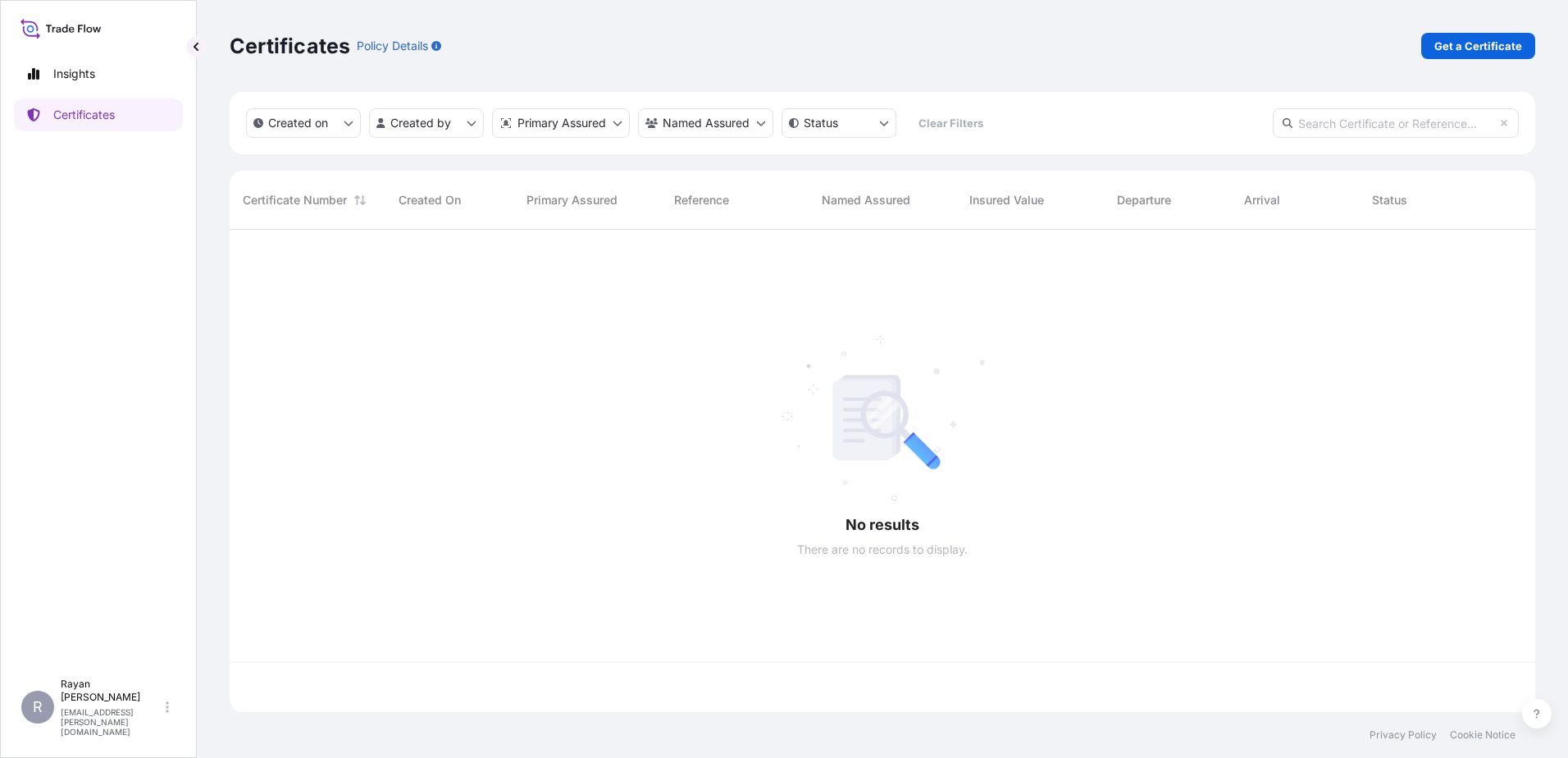
scroll to position [479, 1293]
click at [1488, 41] on p "Get a Certificate" at bounding box center [1477, 45] width 88 height 16
select select "Ocean Vessel"
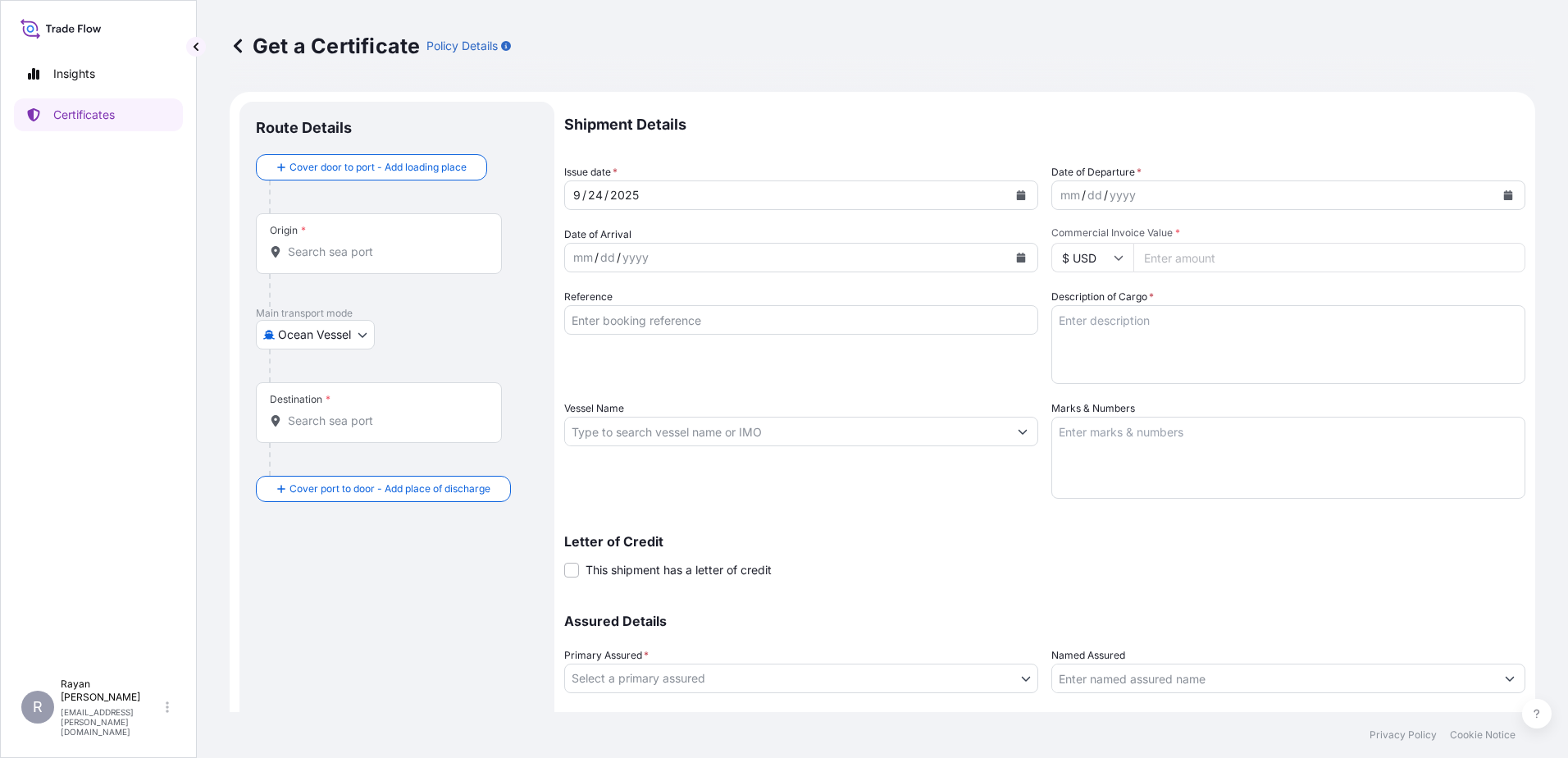
click at [321, 336] on body "Insights Certificates R [PERSON_NAME] [EMAIL_ADDRESS][PERSON_NAME][DOMAIN_NAME]…" at bounding box center [784, 379] width 1568 height 758
click at [306, 382] on div "Air" at bounding box center [315, 377] width 107 height 30
click at [341, 257] on input "Origin *" at bounding box center [384, 257] width 194 height 16
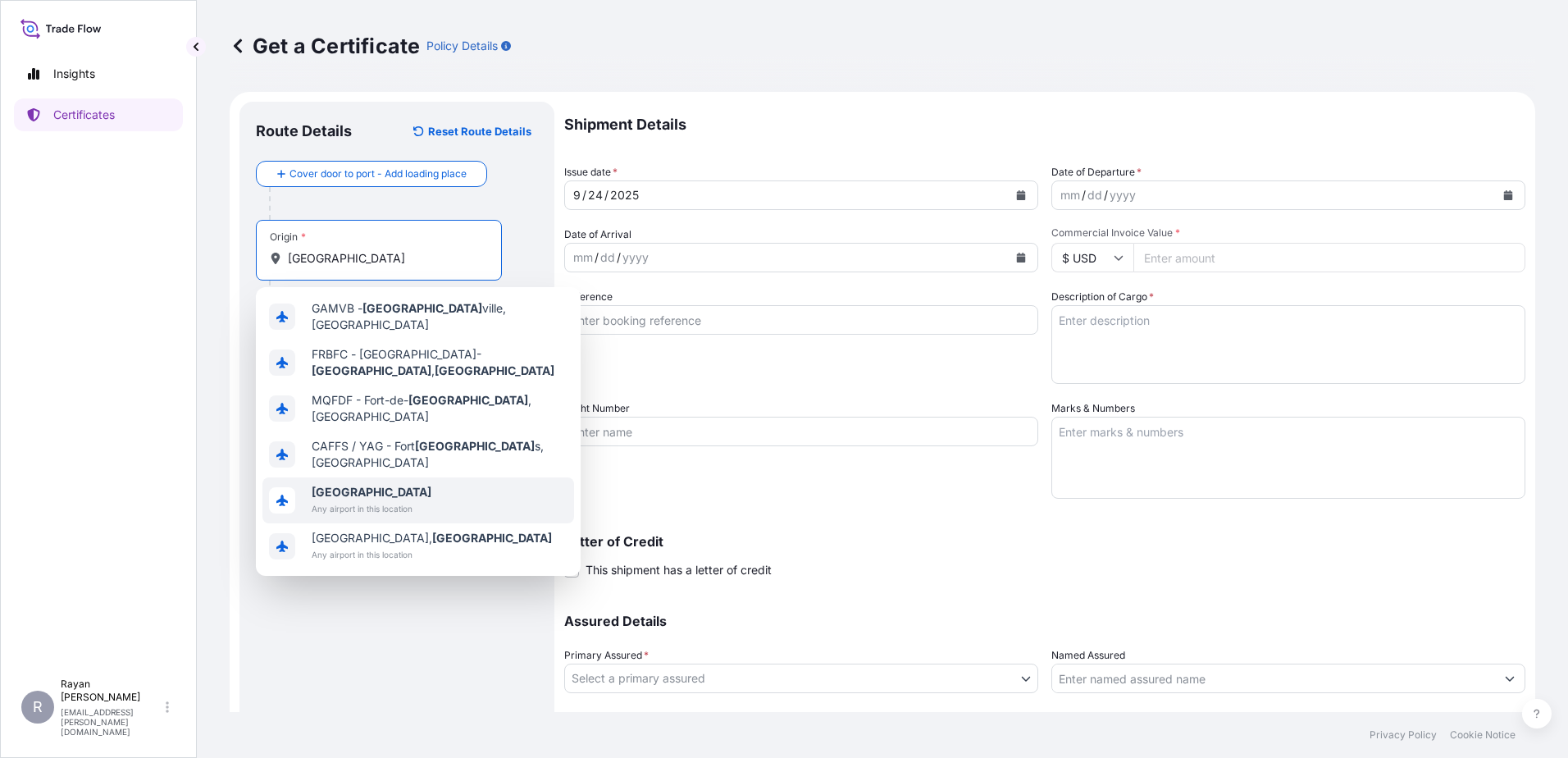
click at [352, 484] on span "[GEOGRAPHIC_DATA]" at bounding box center [371, 492] width 120 height 16
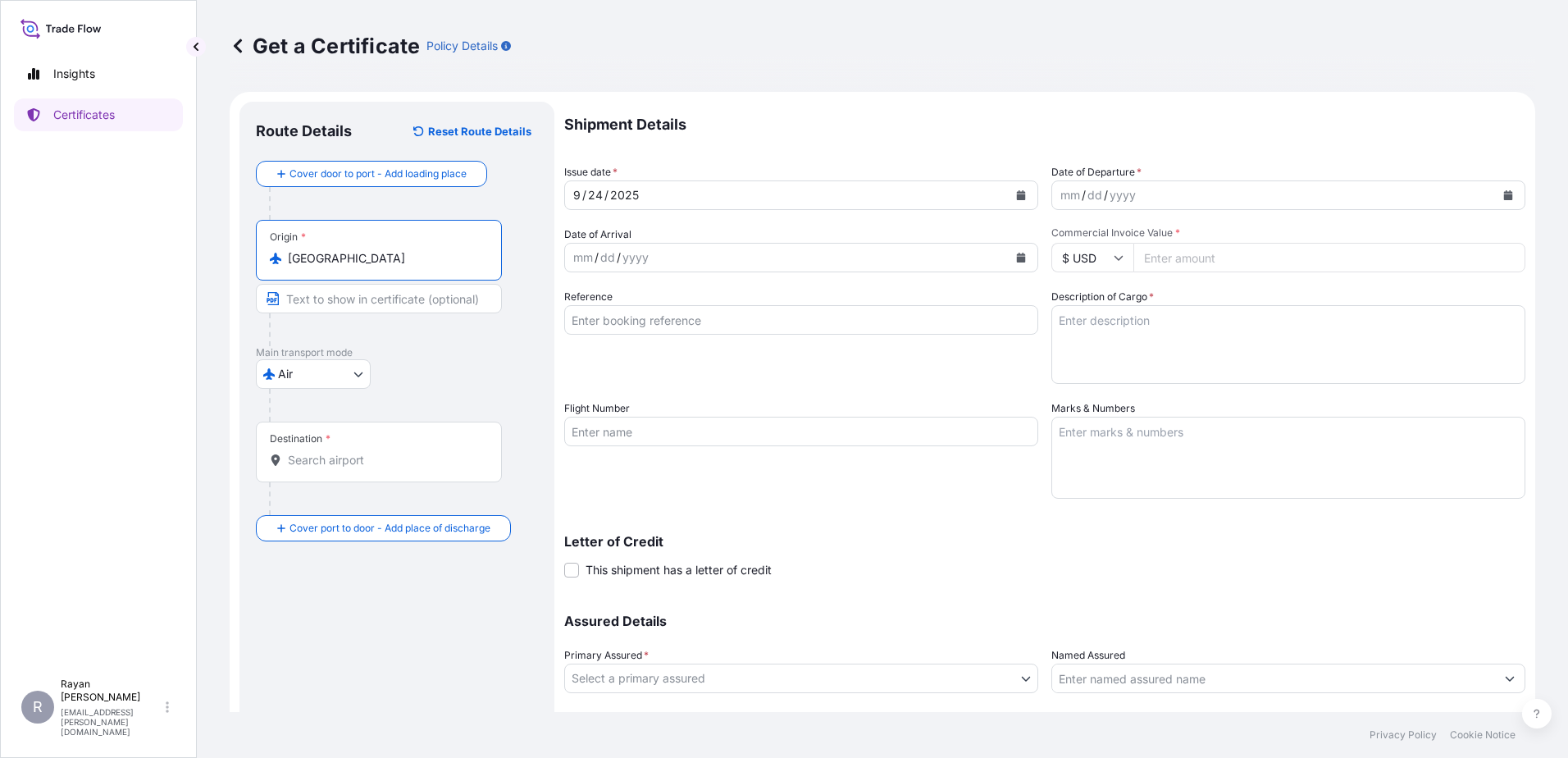
type input "[GEOGRAPHIC_DATA]"
click at [338, 469] on div "Destination *" at bounding box center [378, 451] width 246 height 61
click at [338, 469] on input "Destination *" at bounding box center [384, 460] width 194 height 16
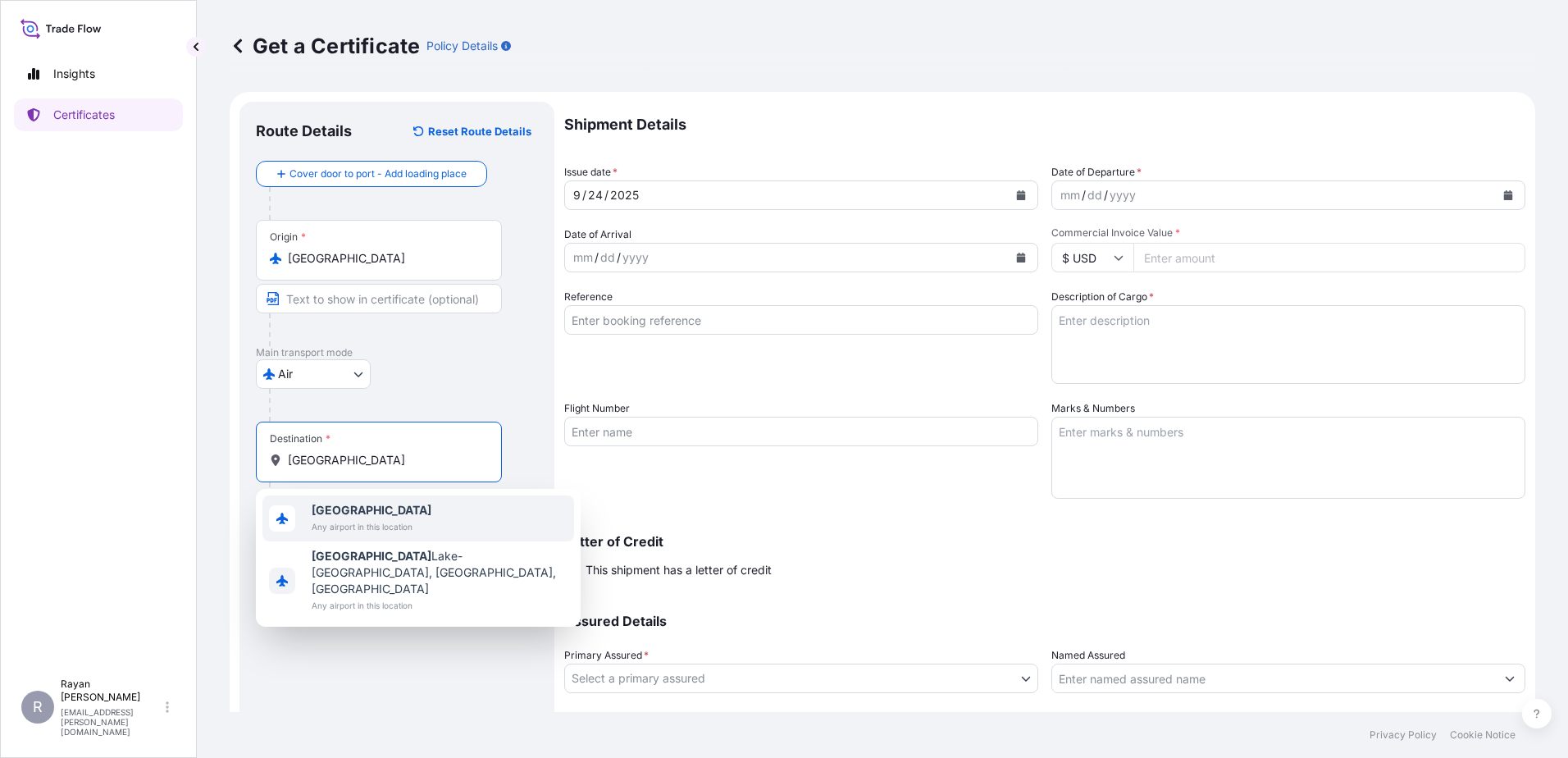
click at [352, 514] on span "[GEOGRAPHIC_DATA]" at bounding box center [371, 509] width 120 height 16
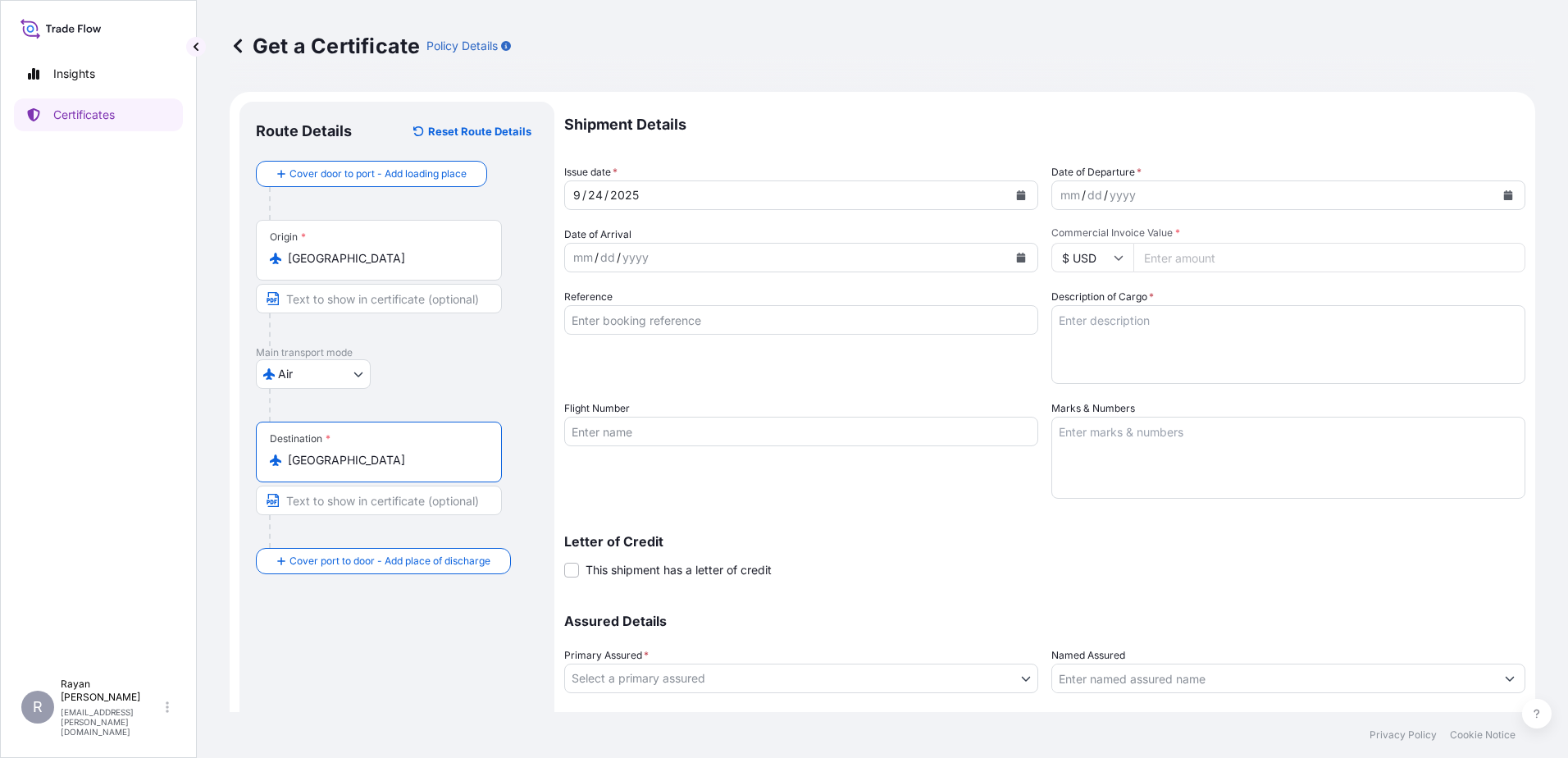
type input "[GEOGRAPHIC_DATA]"
click at [1500, 195] on button "Calendar" at bounding box center [1507, 195] width 26 height 26
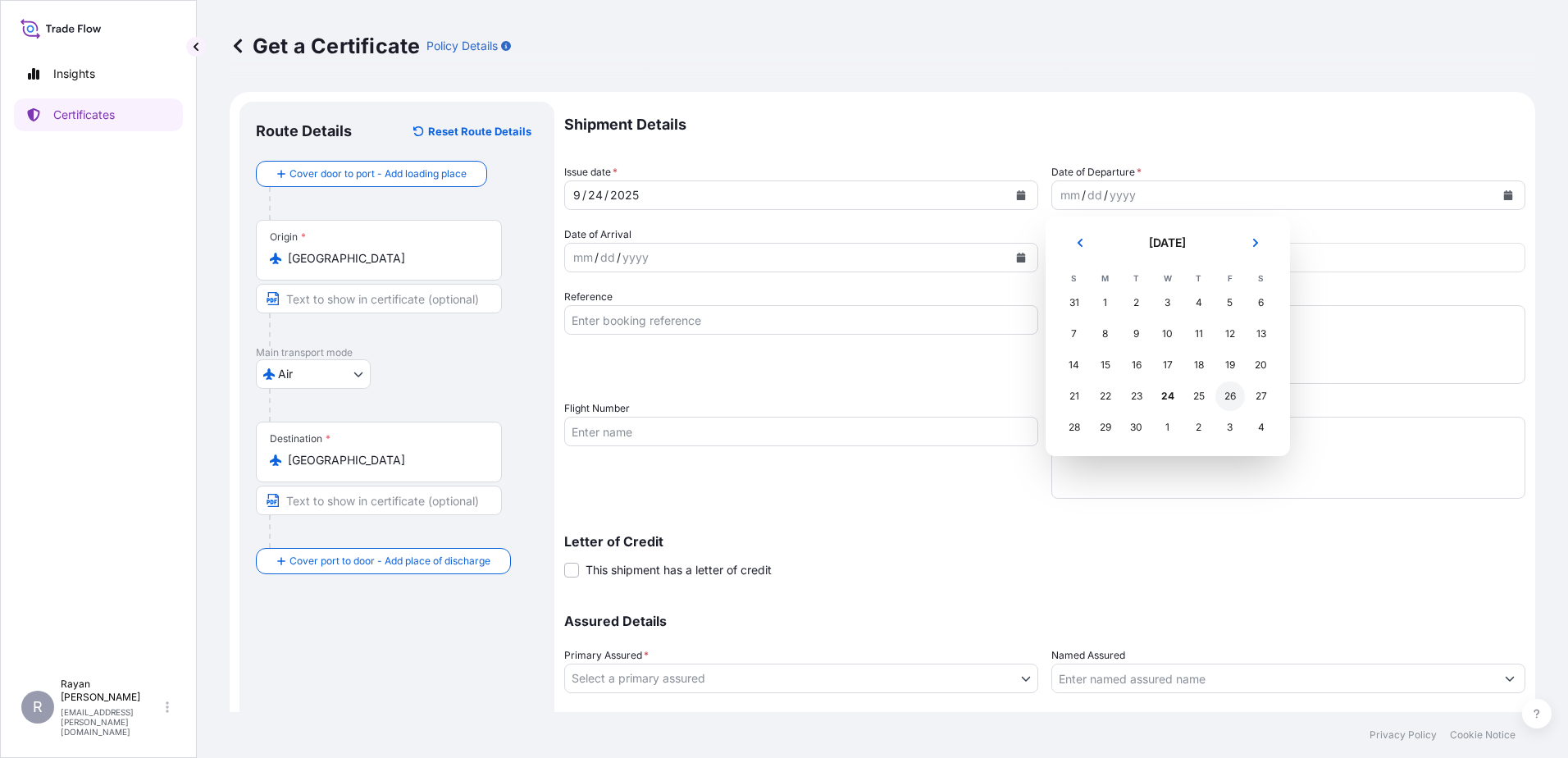
click at [1232, 398] on div "26" at bounding box center [1230, 395] width 30 height 30
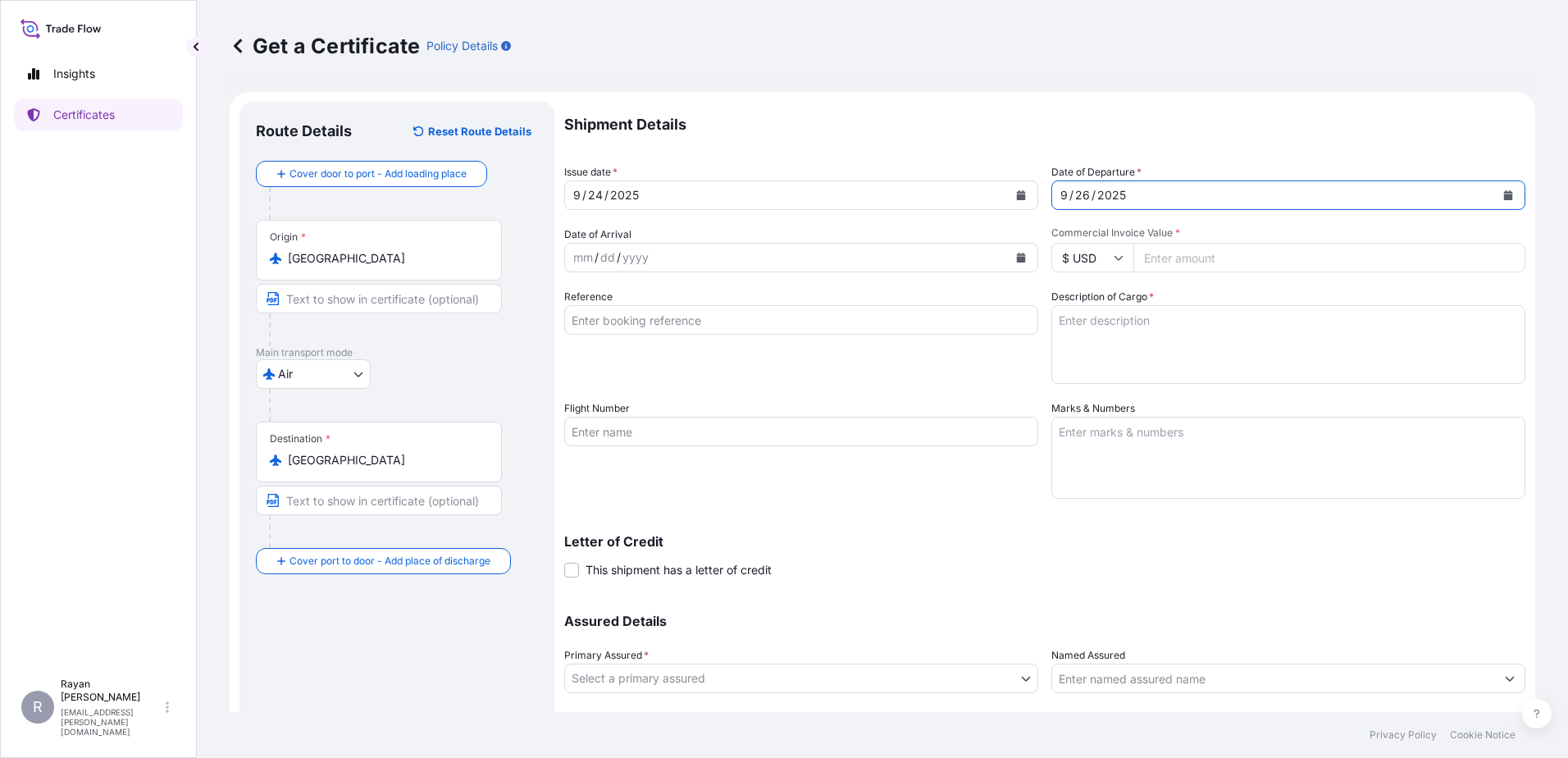
click at [1209, 263] on input "Commercial Invoice Value *" at bounding box center [1329, 257] width 392 height 30
type input "75015"
drag, startPoint x: 843, startPoint y: 337, endPoint x: 842, endPoint y: 326, distance: 11.0
click at [843, 336] on div "Reference" at bounding box center [801, 336] width 474 height 95
click at [842, 326] on input "Reference" at bounding box center [801, 319] width 474 height 30
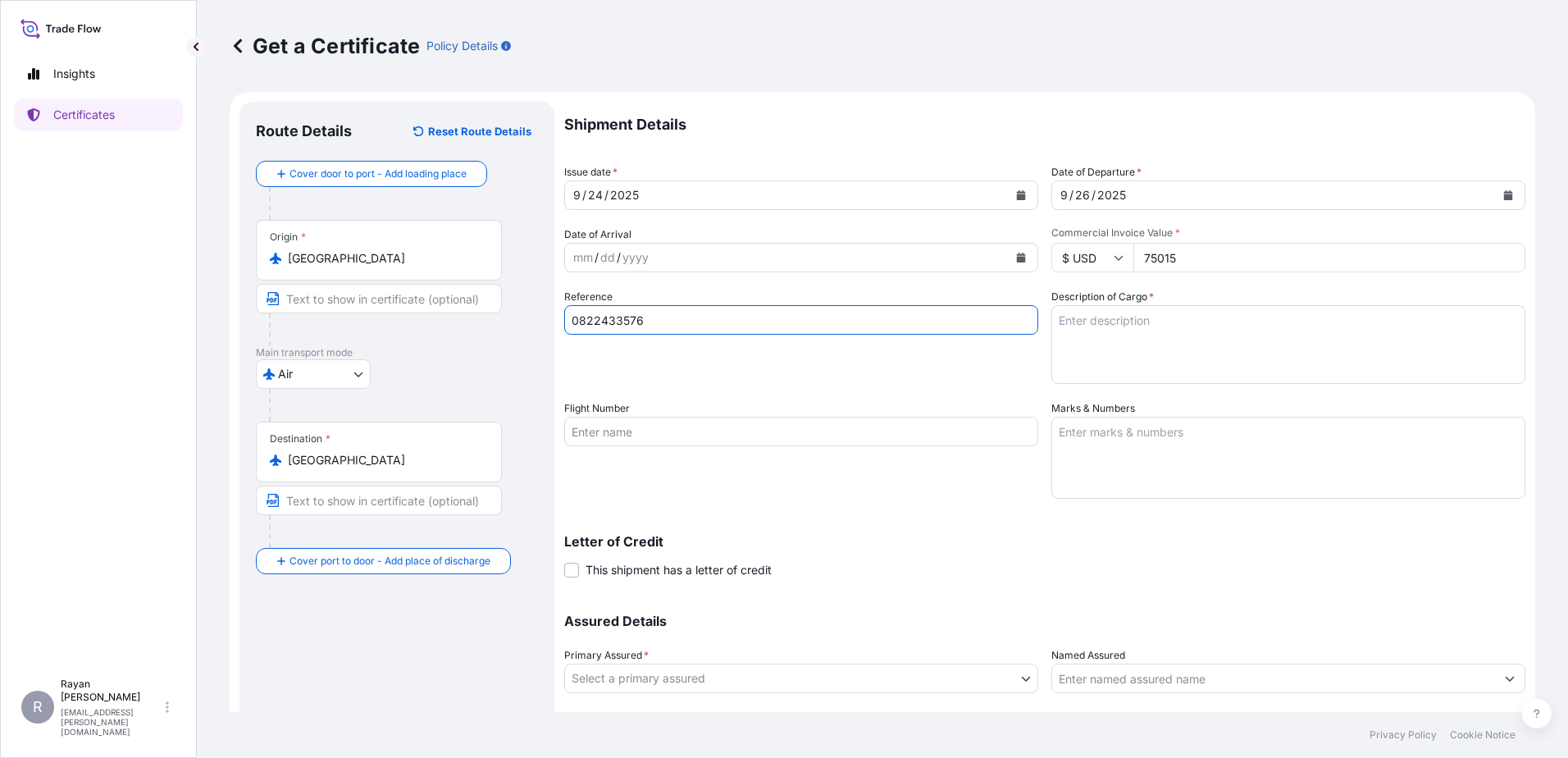
type input "0822433576"
click at [849, 375] on div "Reference 0822433576" at bounding box center [801, 336] width 474 height 95
click at [1122, 348] on textarea "Description of Cargo *" at bounding box center [1288, 344] width 474 height 79
paste textarea "Medical Supplies (diagnostics consumables & reagents)"
type textarea "Medical Supplies (diagnostics consumables & reagents)"
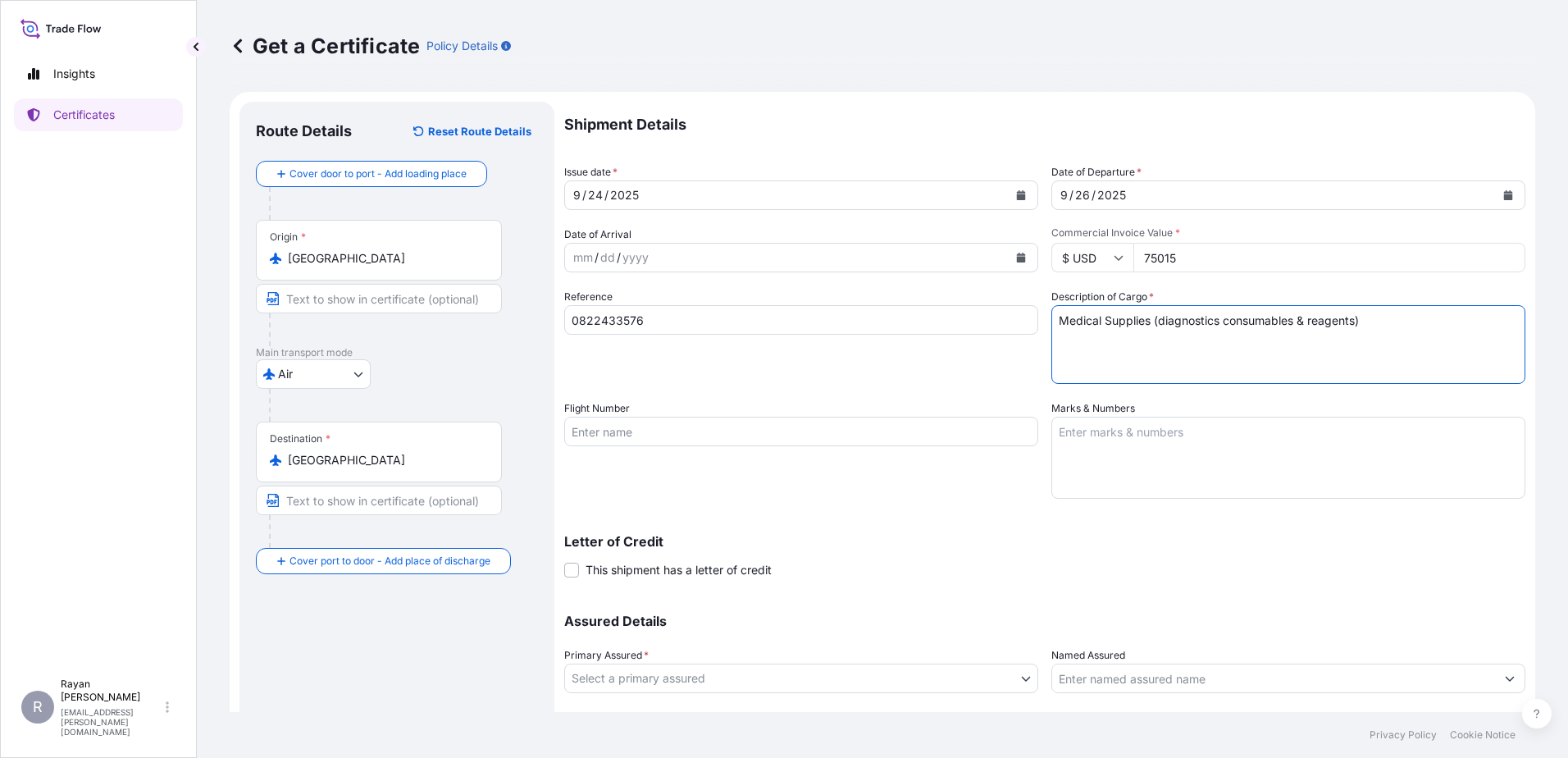
click at [981, 343] on div "Reference 0822433576" at bounding box center [801, 336] width 474 height 95
click at [669, 557] on div "Letter of Credit This shipment has a letter of credit Letter of credit * Letter…" at bounding box center [1044, 555] width 961 height 43
drag, startPoint x: 673, startPoint y: 566, endPoint x: 710, endPoint y: 556, distance: 38.3
click at [674, 567] on span "This shipment has a letter of credit" at bounding box center [678, 570] width 186 height 16
click at [564, 561] on input "This shipment has a letter of credit" at bounding box center [564, 561] width 0 height 0
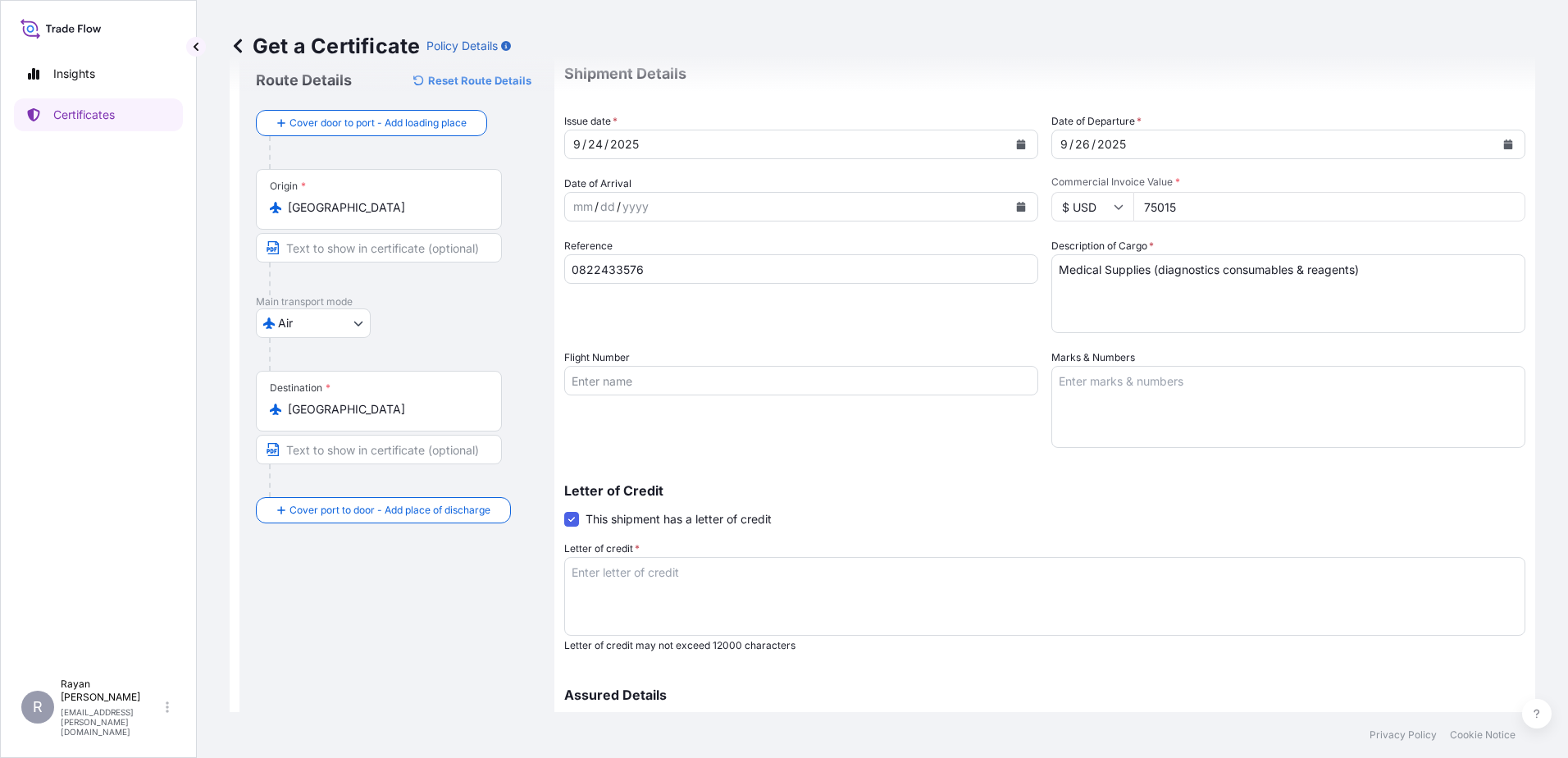
scroll to position [164, 0]
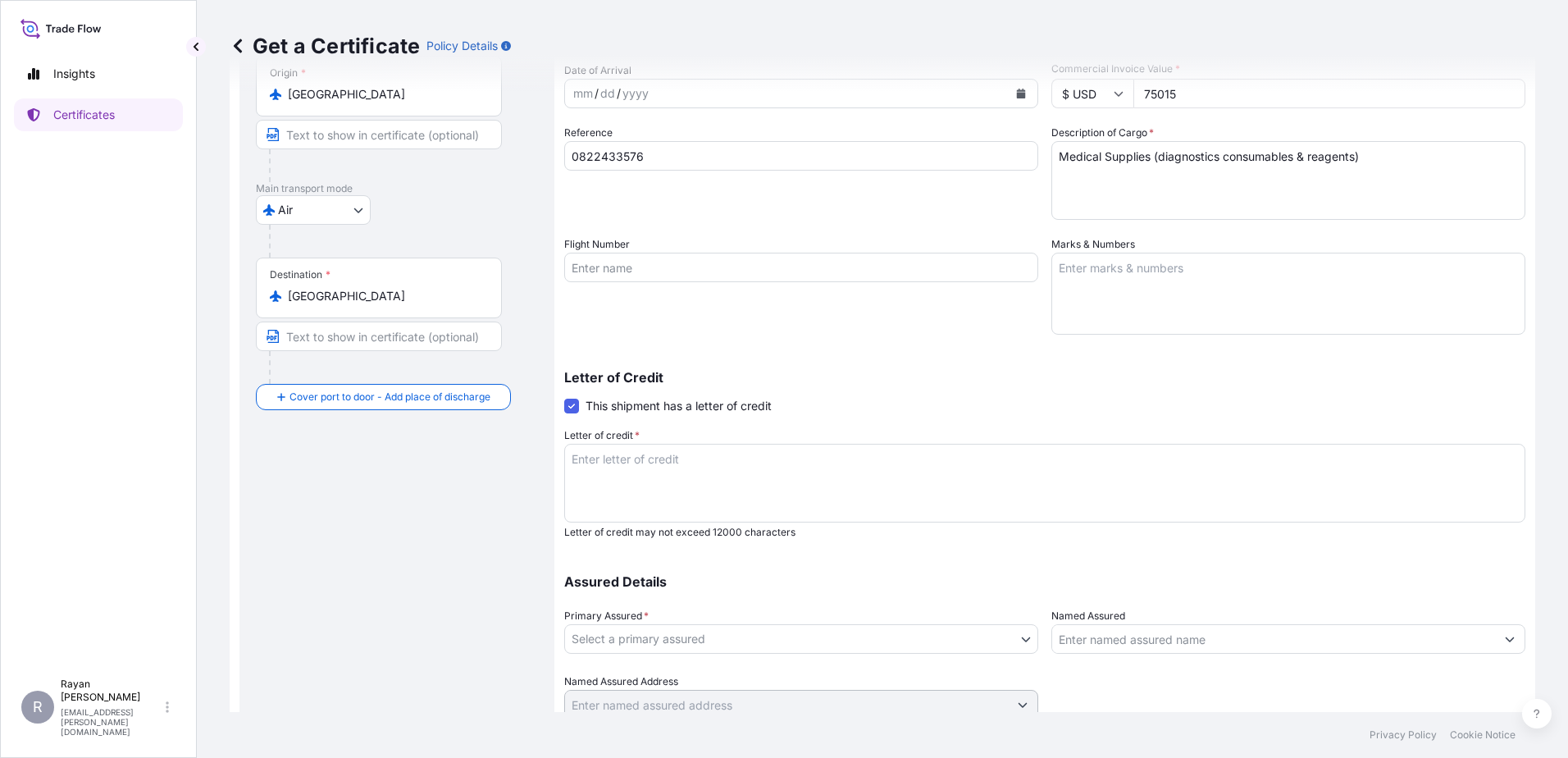
click at [713, 506] on textarea "Letter of credit *" at bounding box center [1044, 483] width 961 height 79
paste textarea "THE EGYPTIAN AUTHORITY FOR UNIFIED PROCUREMENT, MEDICAL SUPPLY AND MEDICAL TECH…"
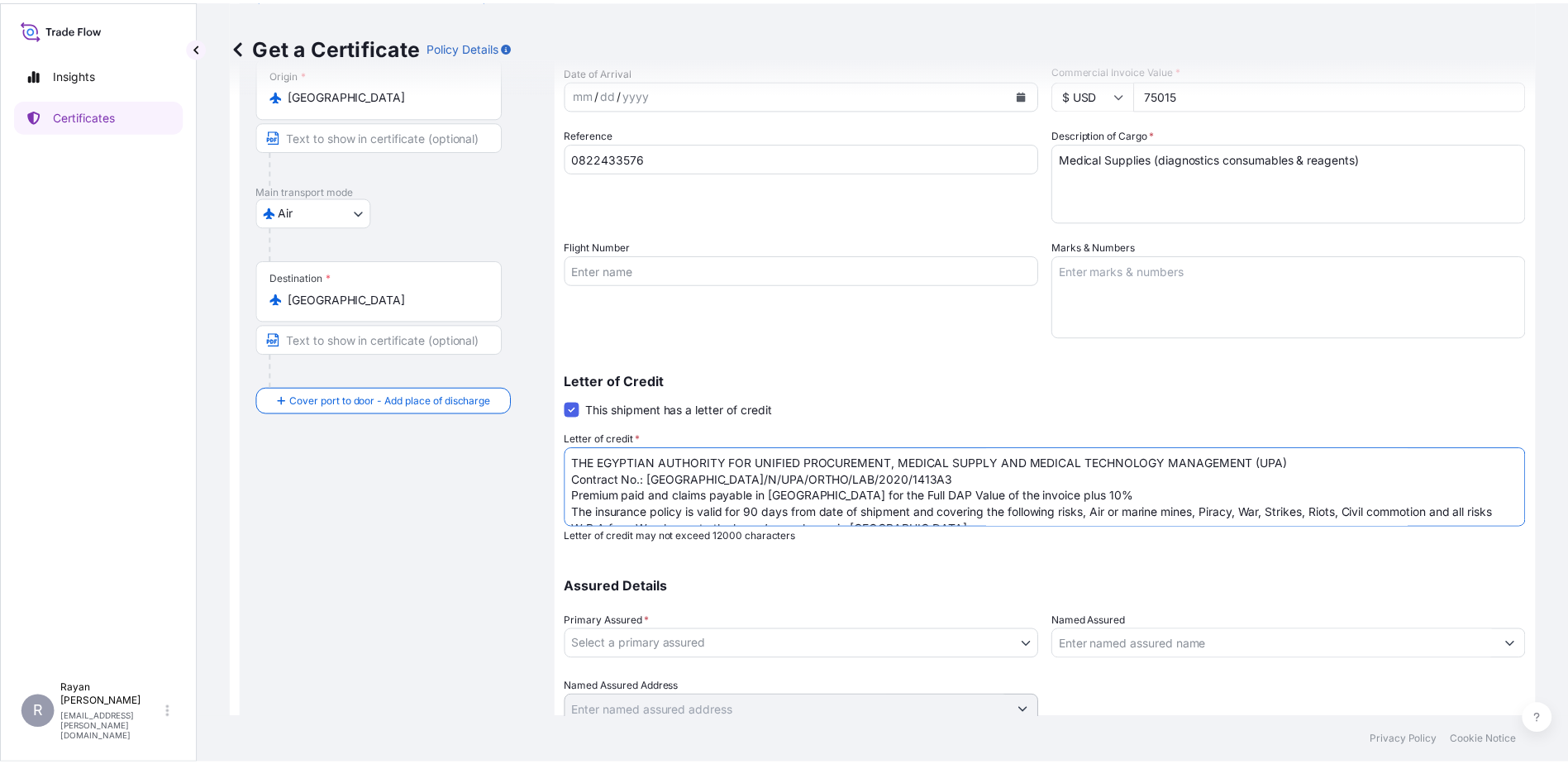
scroll to position [125, 0]
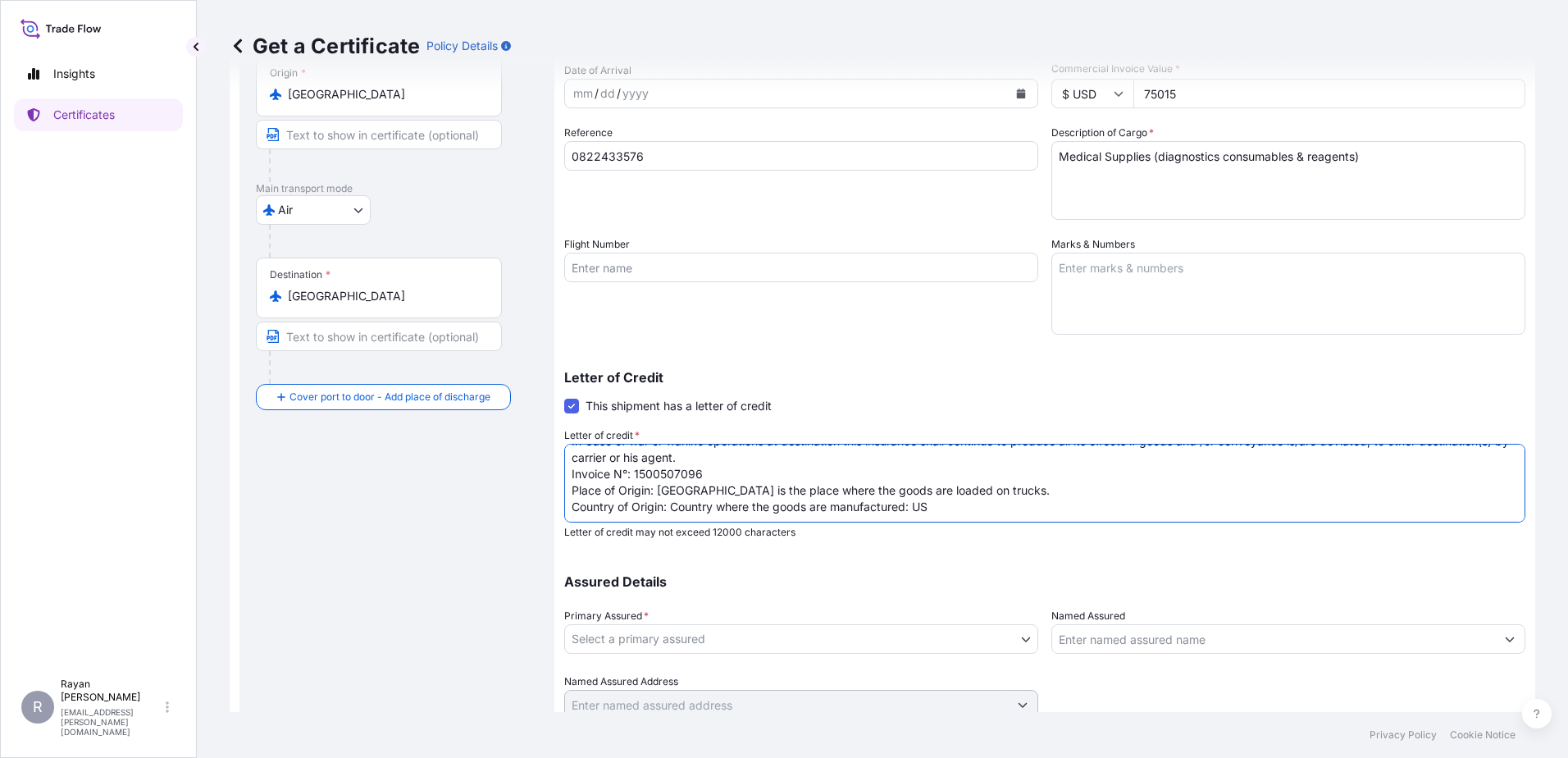
type textarea "THE EGYPTIAN AUTHORITY FOR UNIFIED PROCUREMENT, MEDICAL SUPPLY AND MEDICAL TECH…"
click at [946, 633] on body "Insights Certificates R [PERSON_NAME] [EMAIL_ADDRESS][PERSON_NAME][DOMAIN_NAME]…" at bounding box center [784, 379] width 1568 height 758
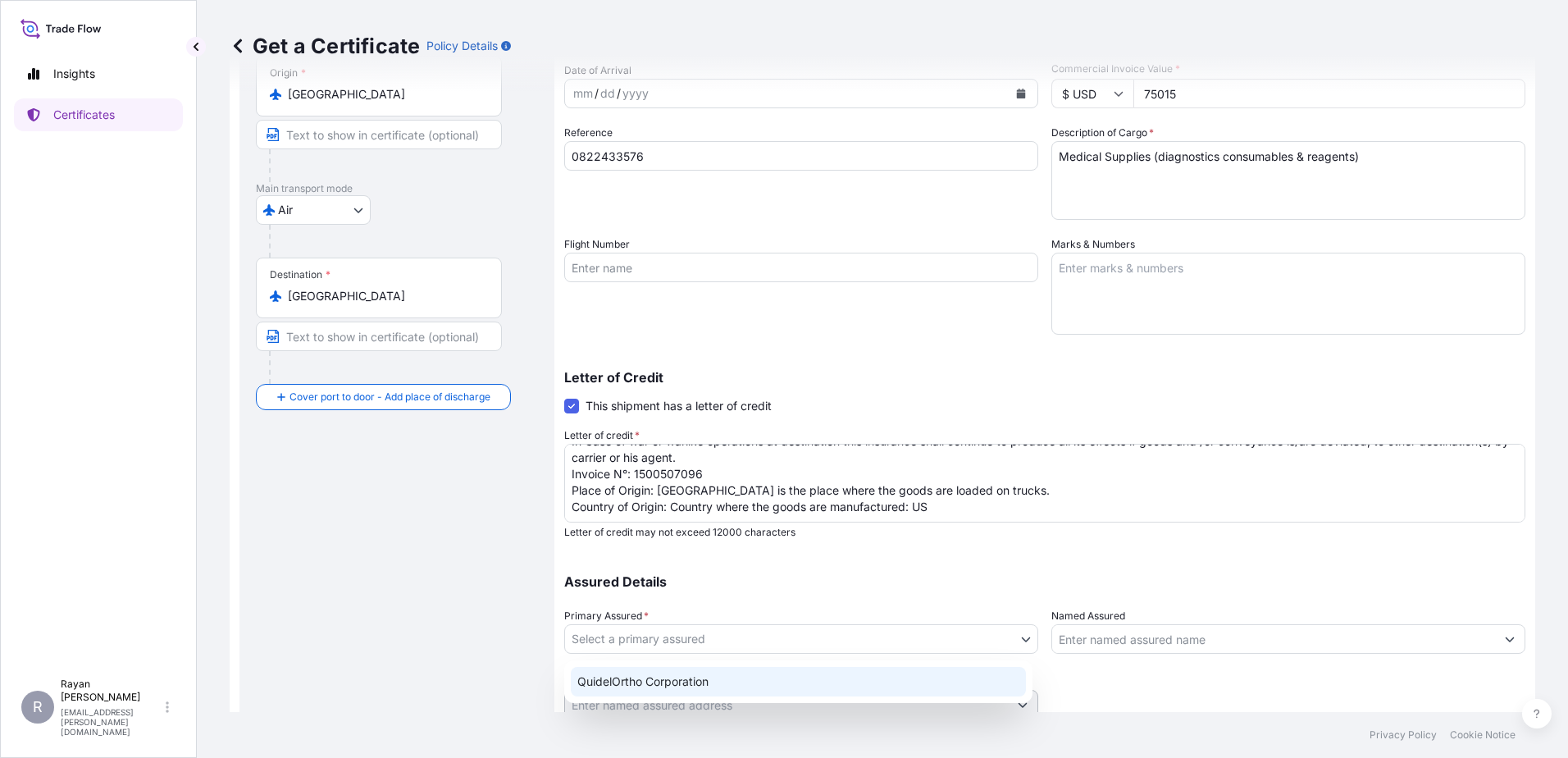
click at [749, 673] on div "QuidelOrtho Corporation" at bounding box center [798, 681] width 455 height 30
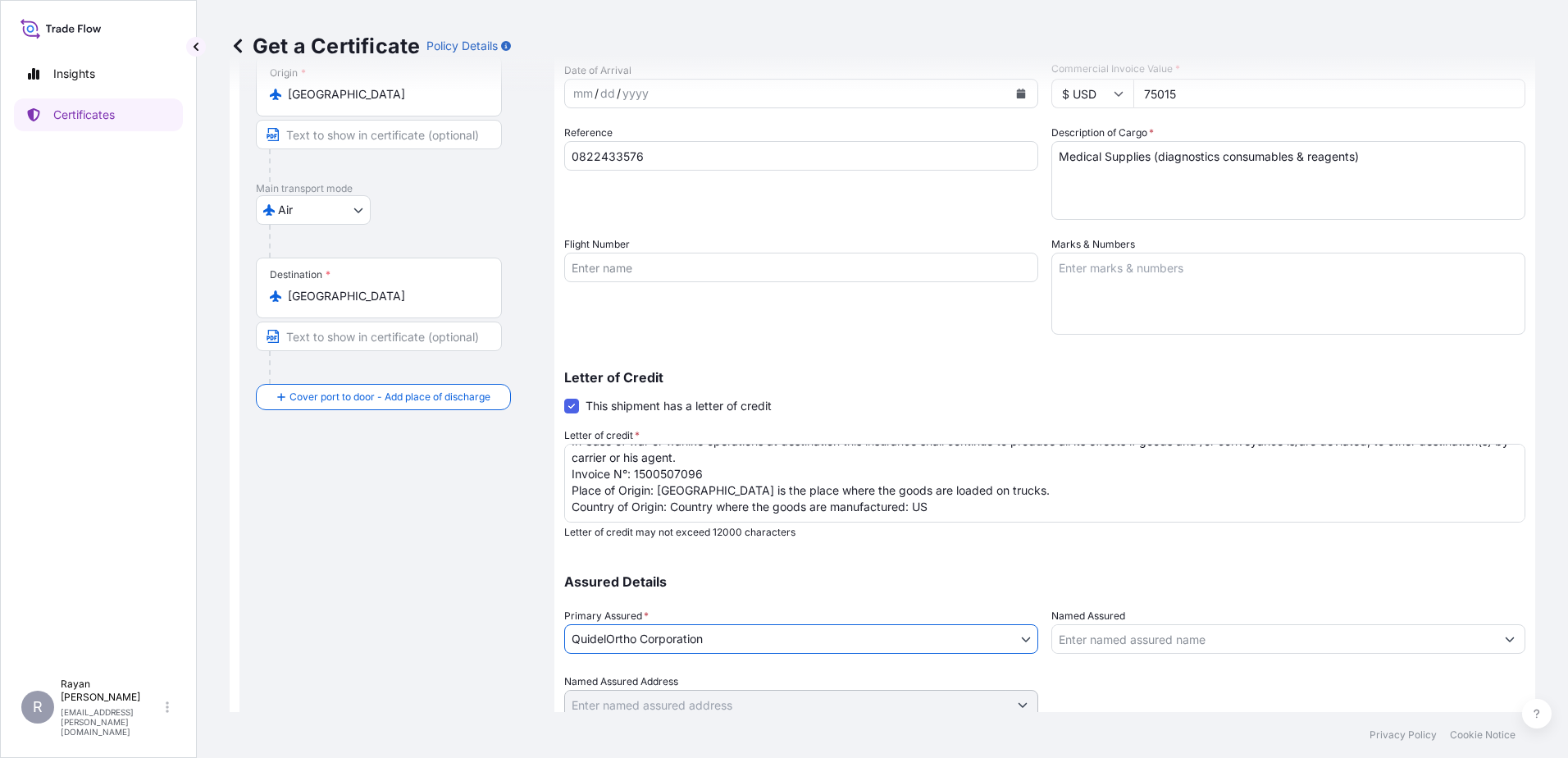
click at [1138, 642] on input "Named Assured" at bounding box center [1273, 638] width 443 height 30
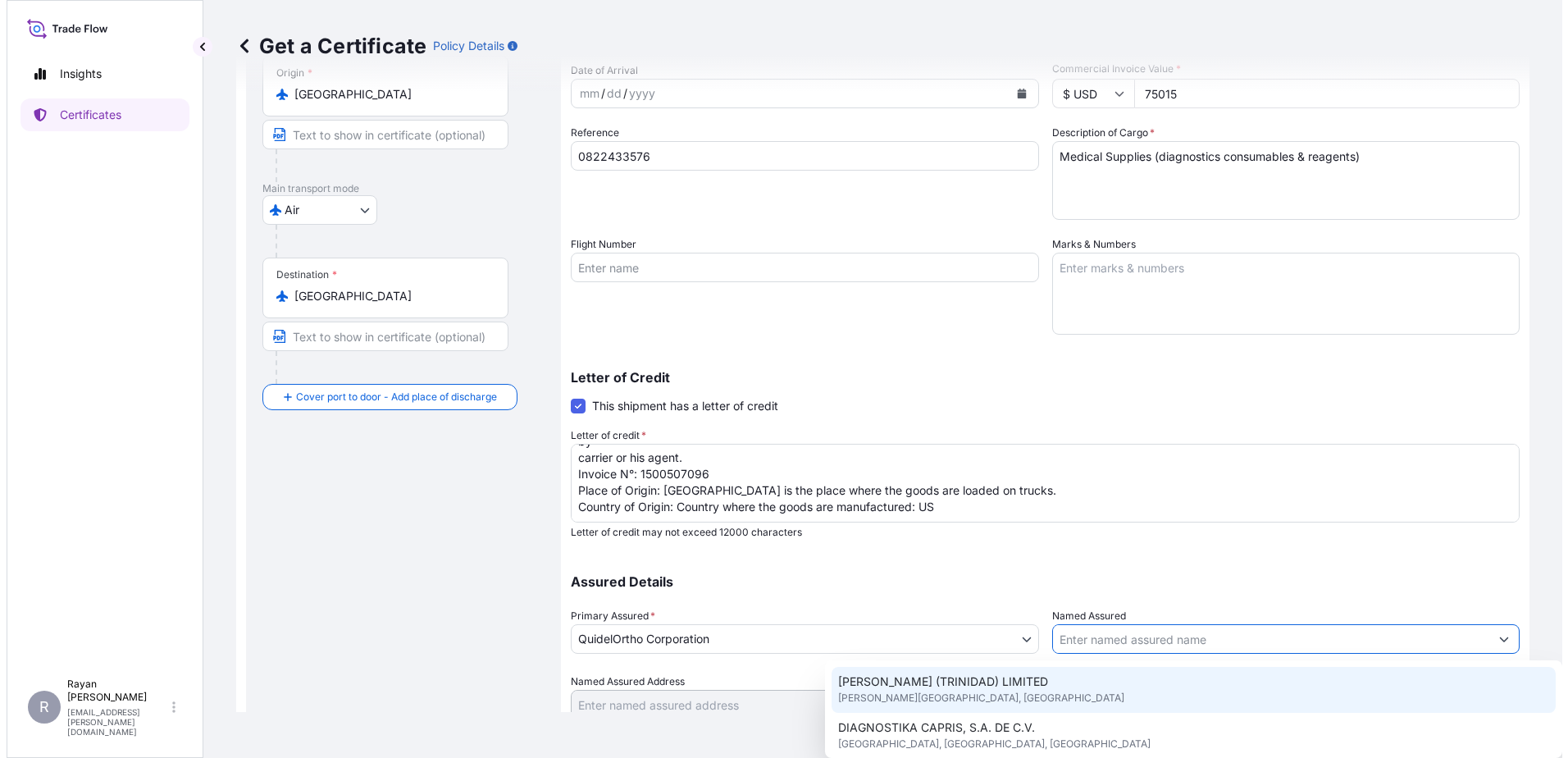
scroll to position [228, 0]
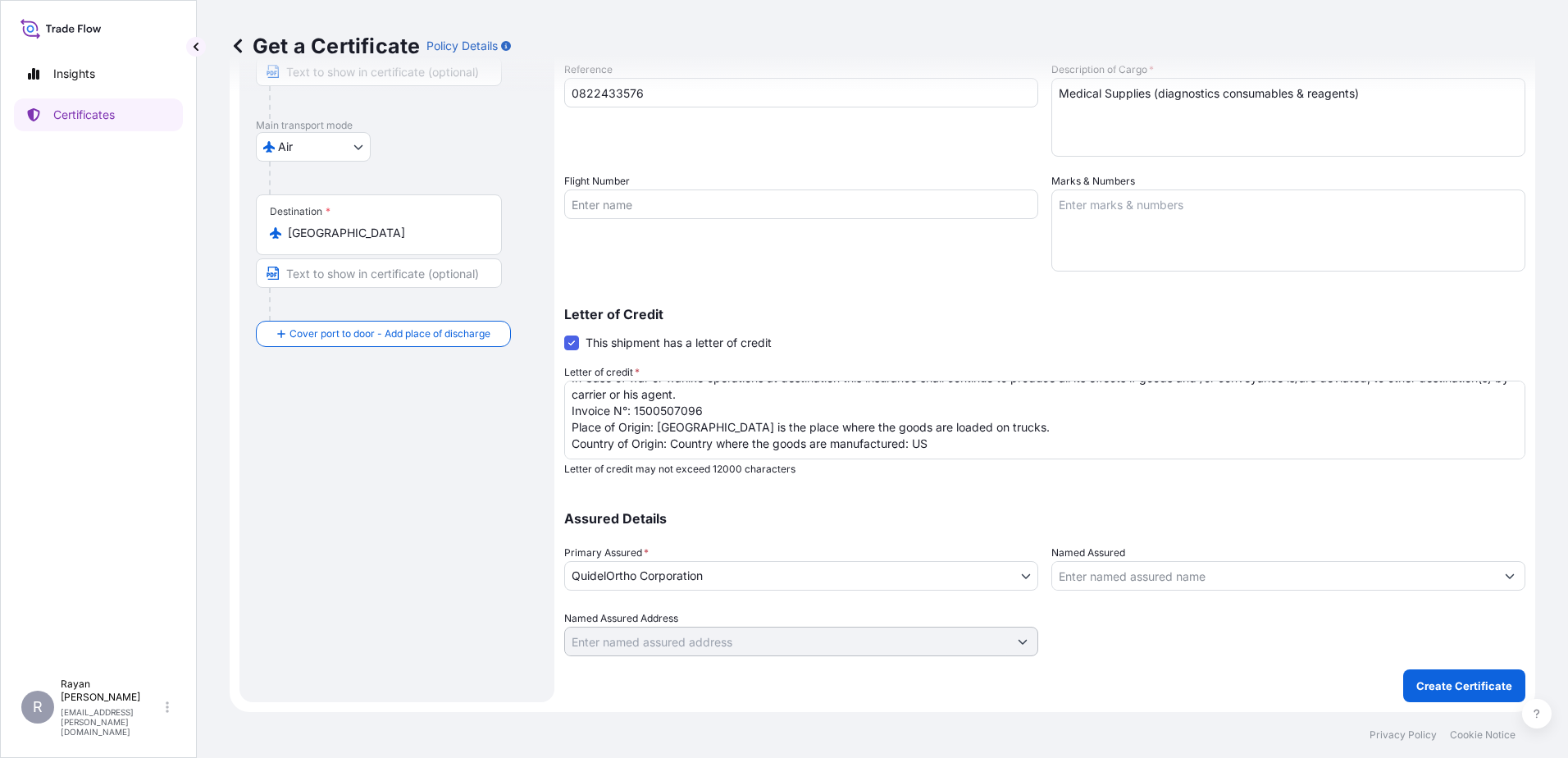
click at [1188, 599] on div "Assured Details Primary Assured * QuidelOrtho Corporation QuidelOrtho Corporati…" at bounding box center [1044, 574] width 961 height 164
click at [1187, 583] on input "Named Assured" at bounding box center [1273, 576] width 443 height 30
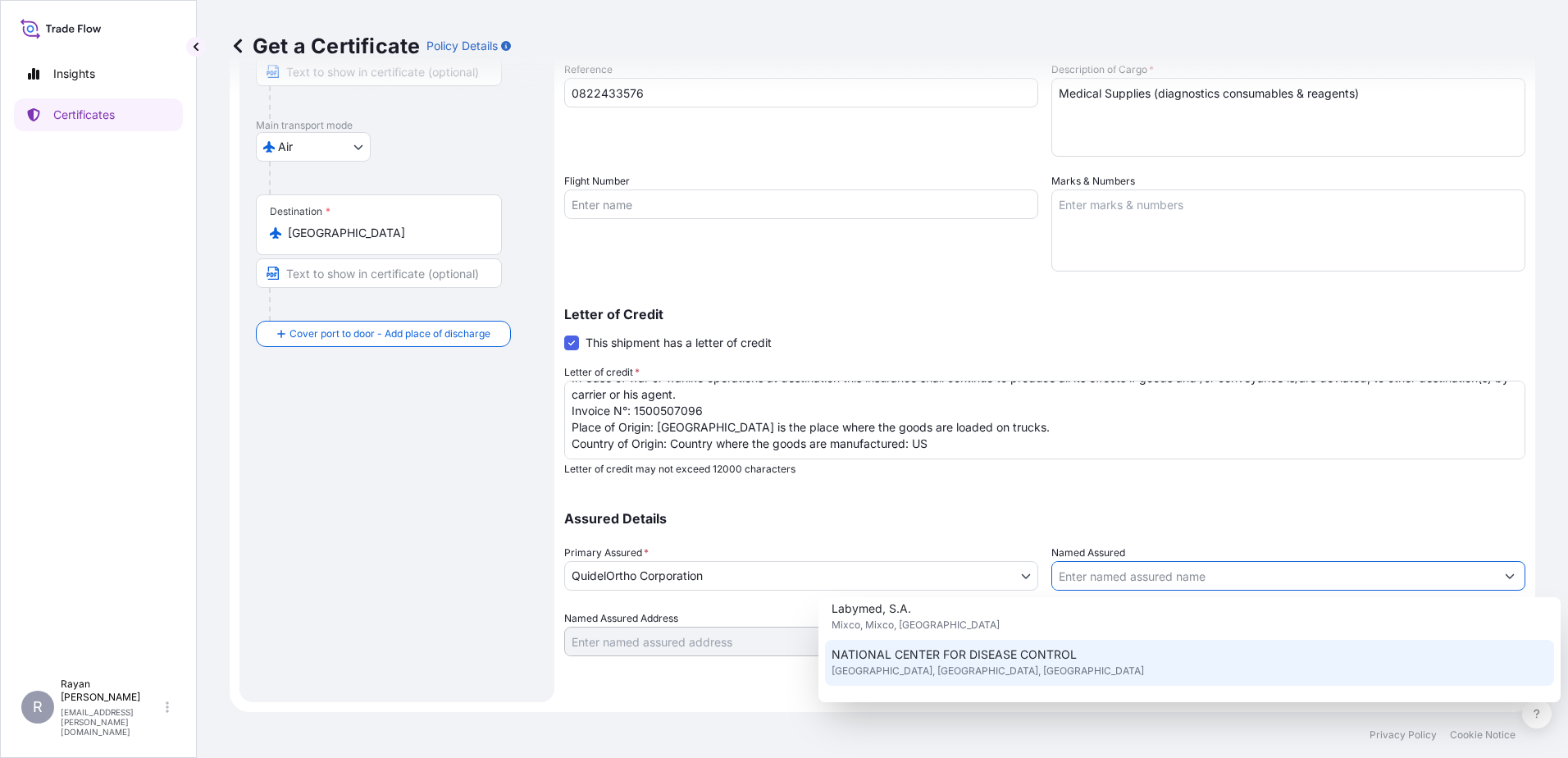
scroll to position [407, 0]
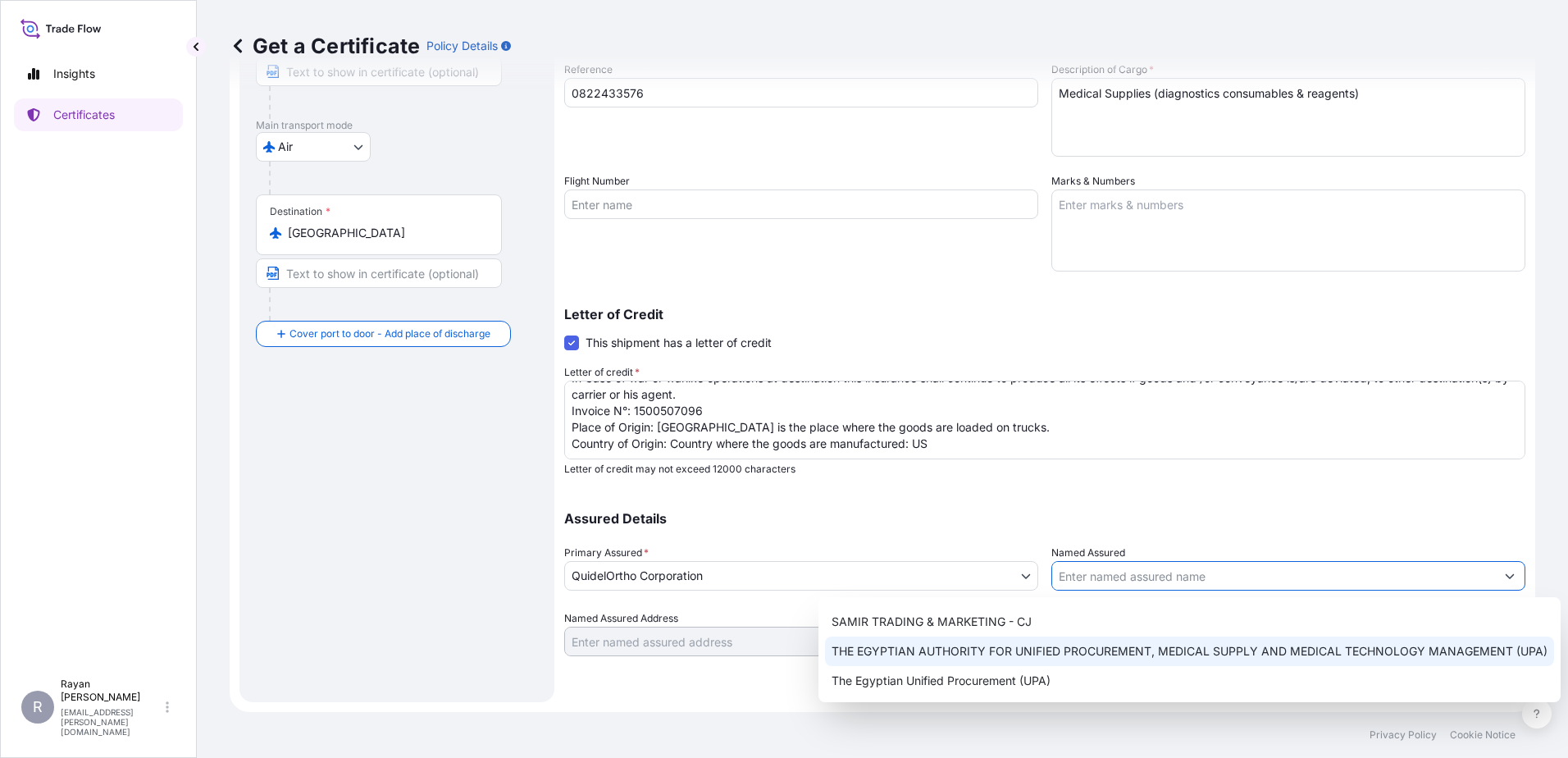
click at [1027, 660] on div "THE EGYPTIAN AUTHORITY FOR UNIFIED PROCUREMENT, MEDICAL SUPPLY AND MEDICAL TECH…" at bounding box center [1190, 651] width 729 height 30
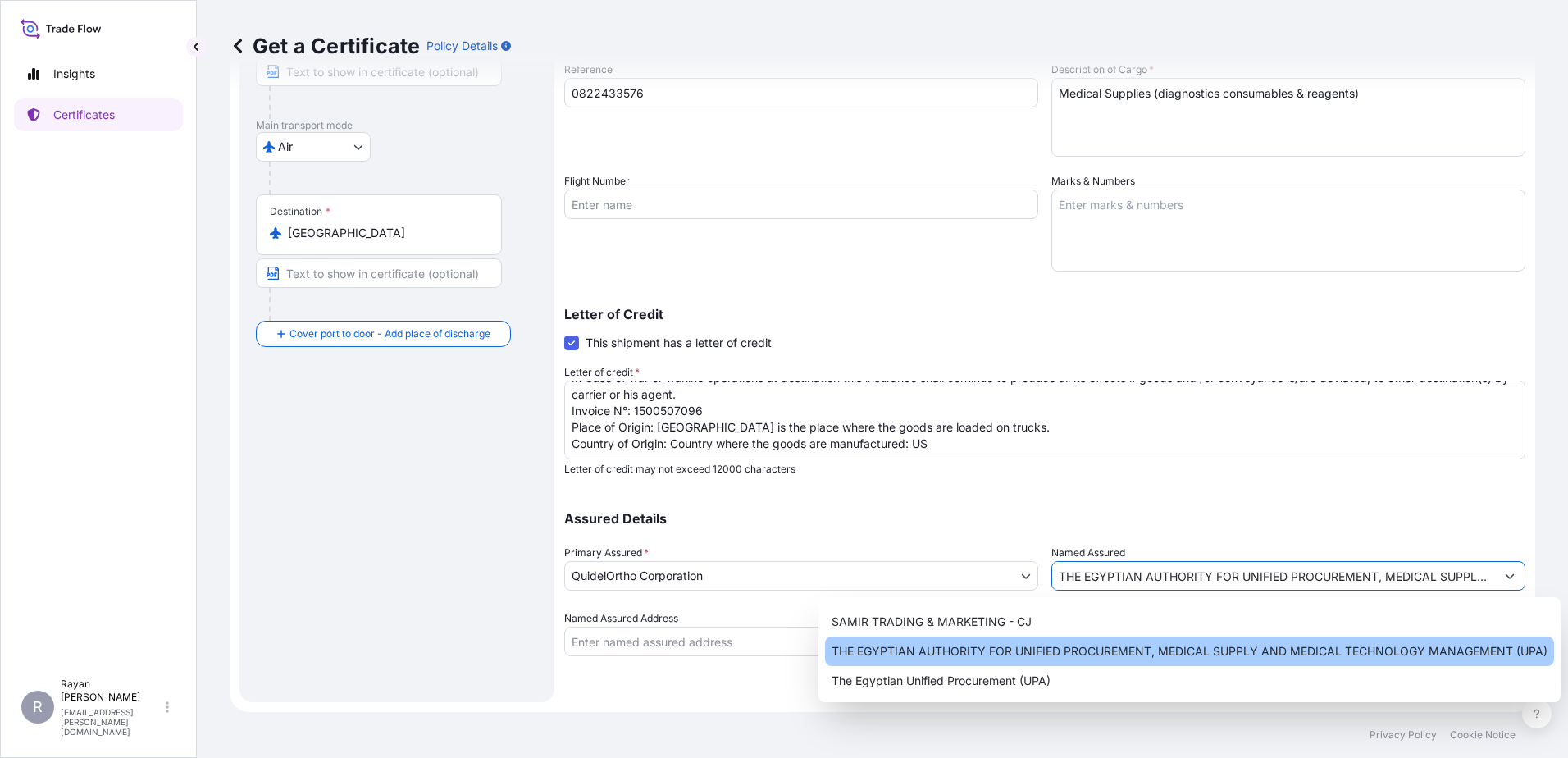
type input "THE EGYPTIAN AUTHORITY FOR UNIFIED PROCUREMENT, MEDICAL SUPPLY AND MEDICAL TECH…"
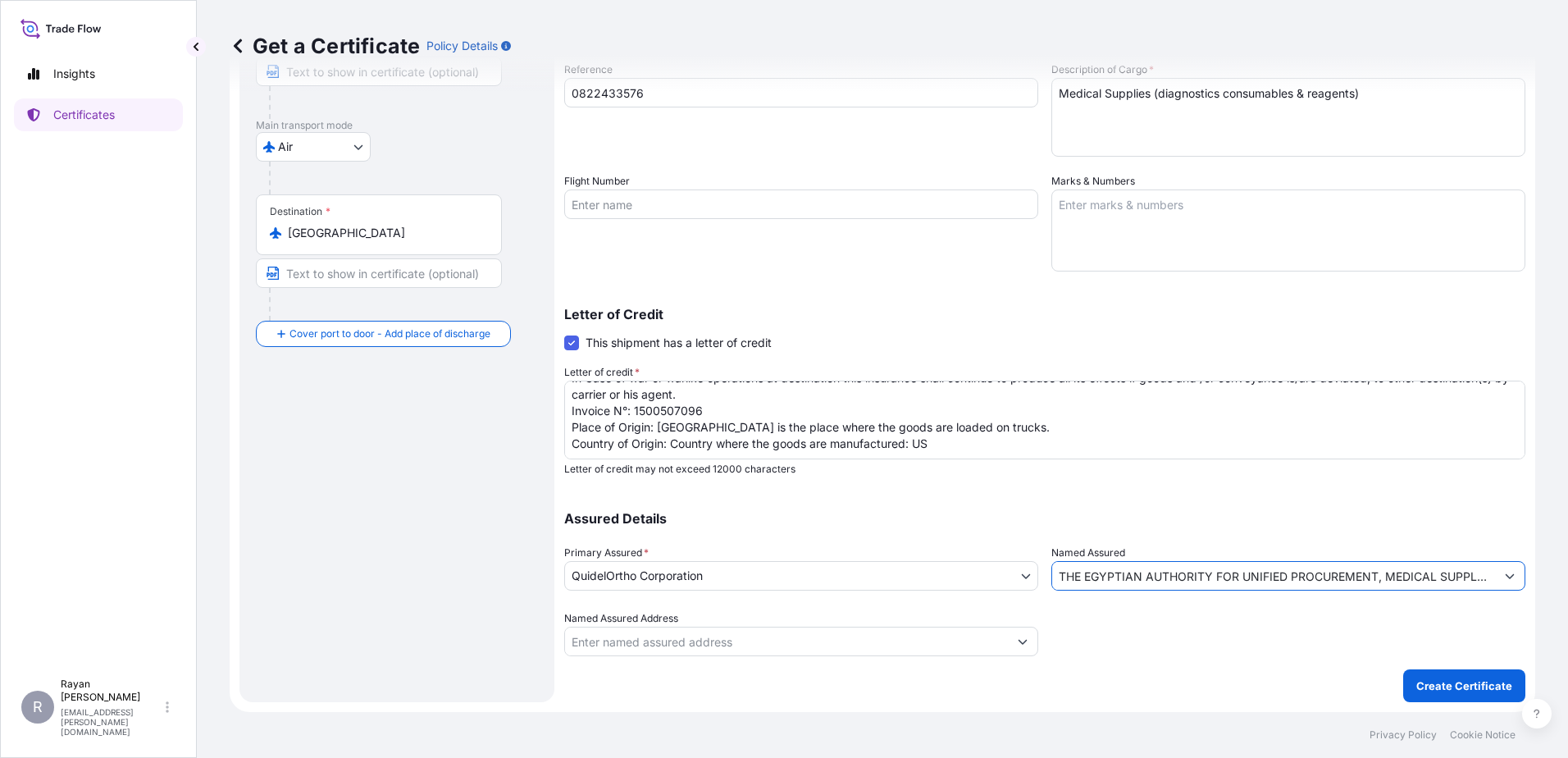
click at [1068, 485] on div "Shipment Details Issue date * [DATE] Date of Departure * [DATE] Date of Arrival…" at bounding box center [1044, 265] width 961 height 781
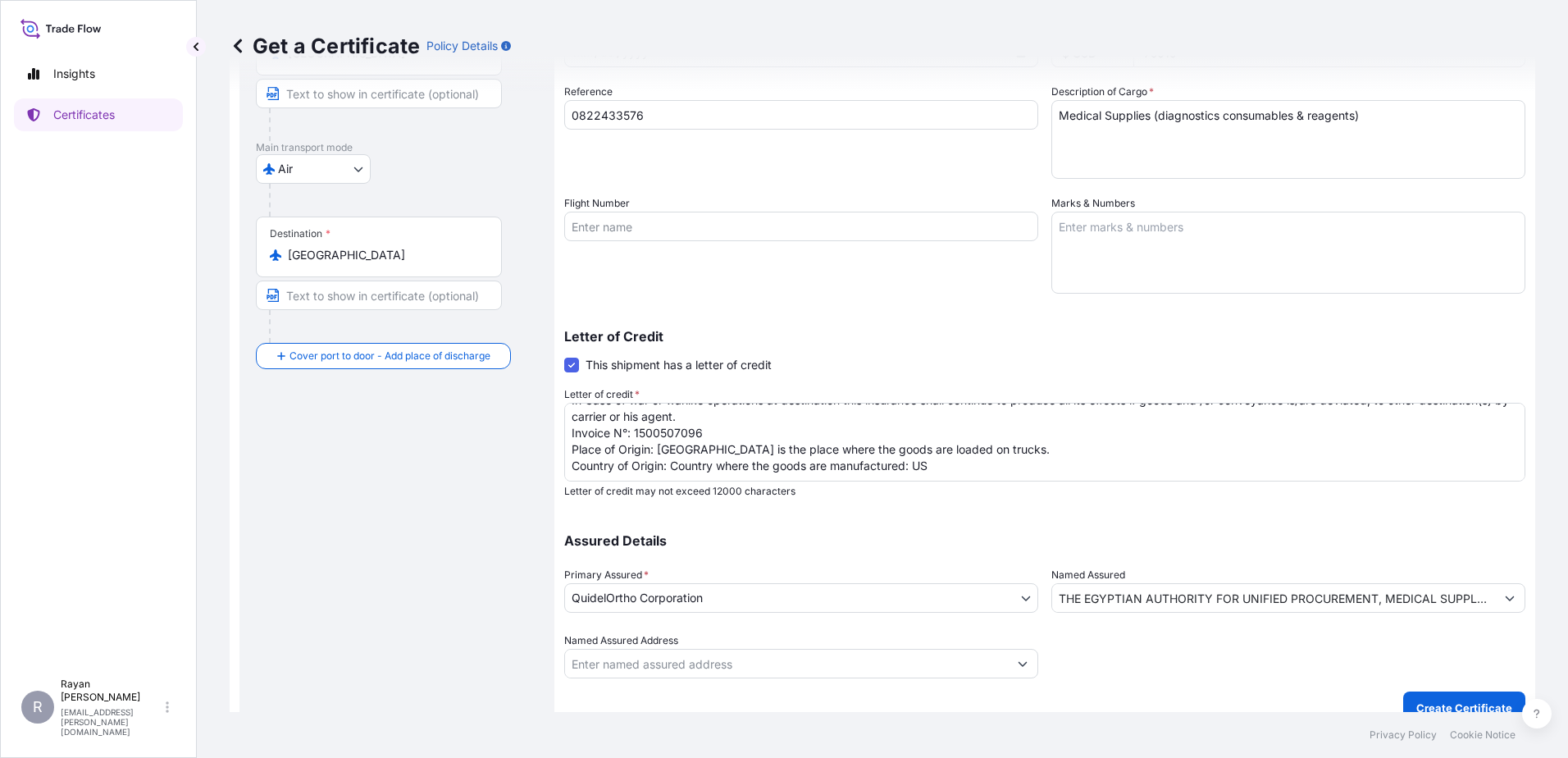
scroll to position [228, 0]
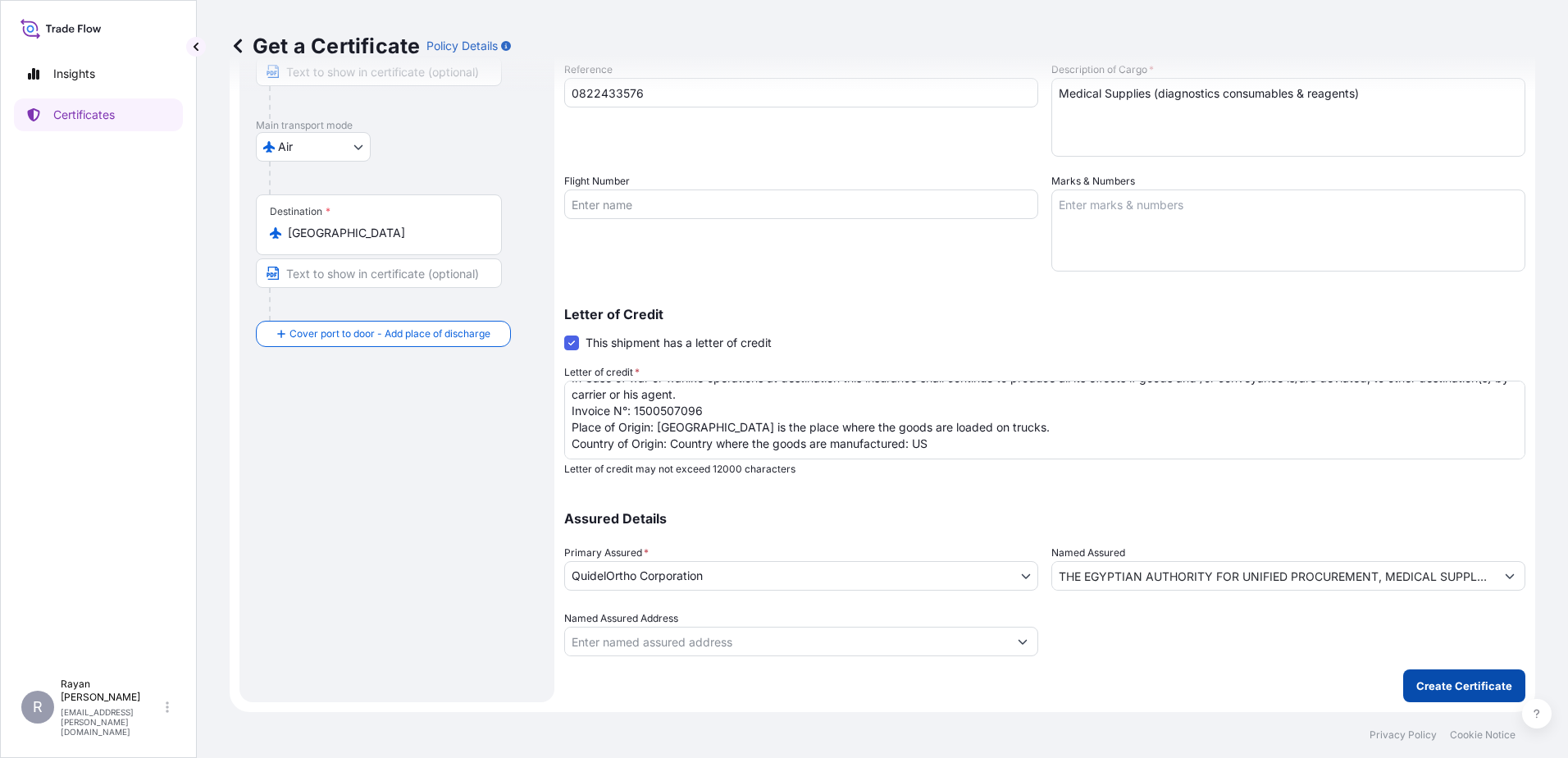
click at [1444, 677] on button "Create Certificate" at bounding box center [1464, 686] width 122 height 33
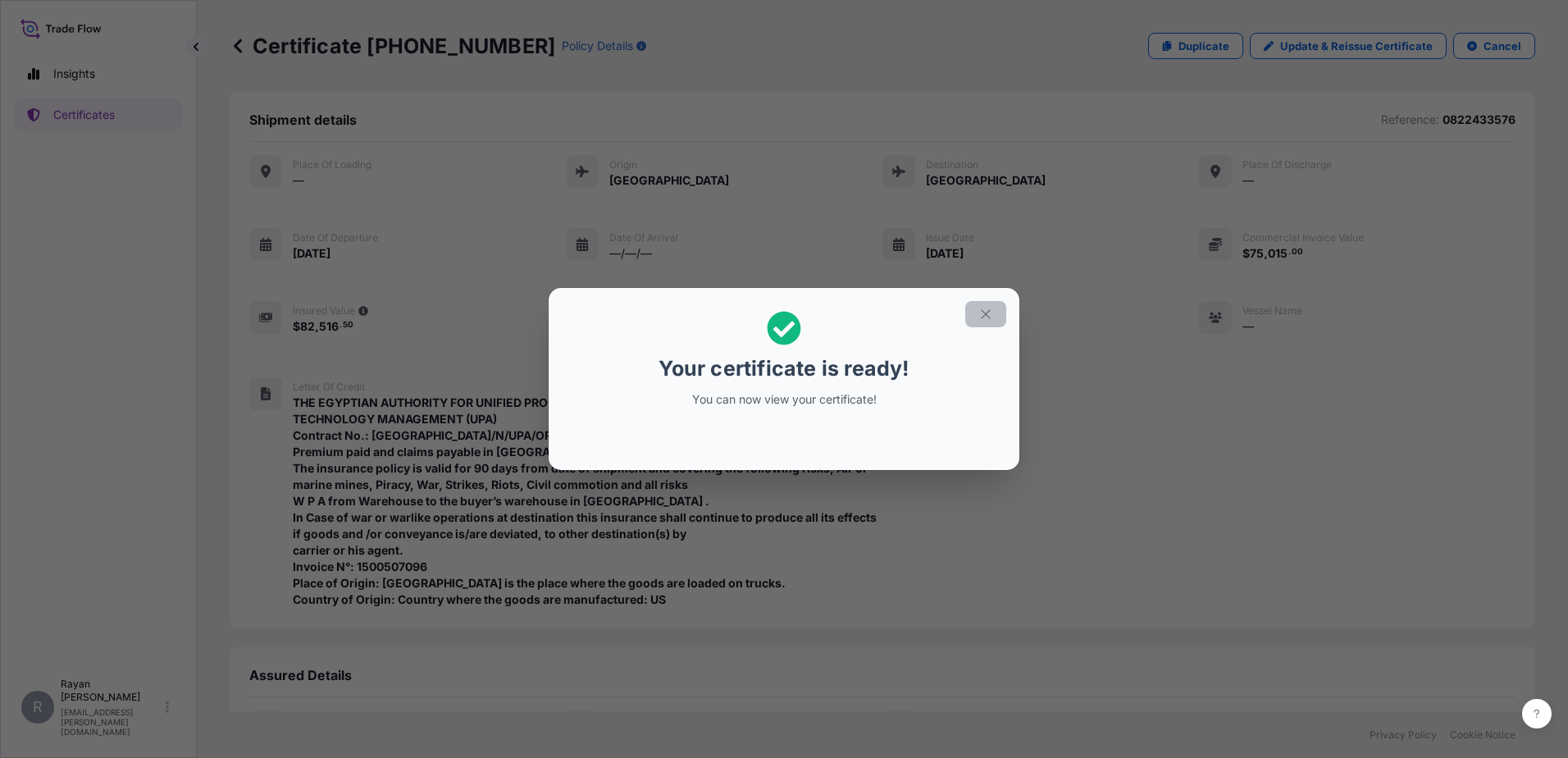
click at [987, 321] on button "button" at bounding box center [986, 313] width 41 height 26
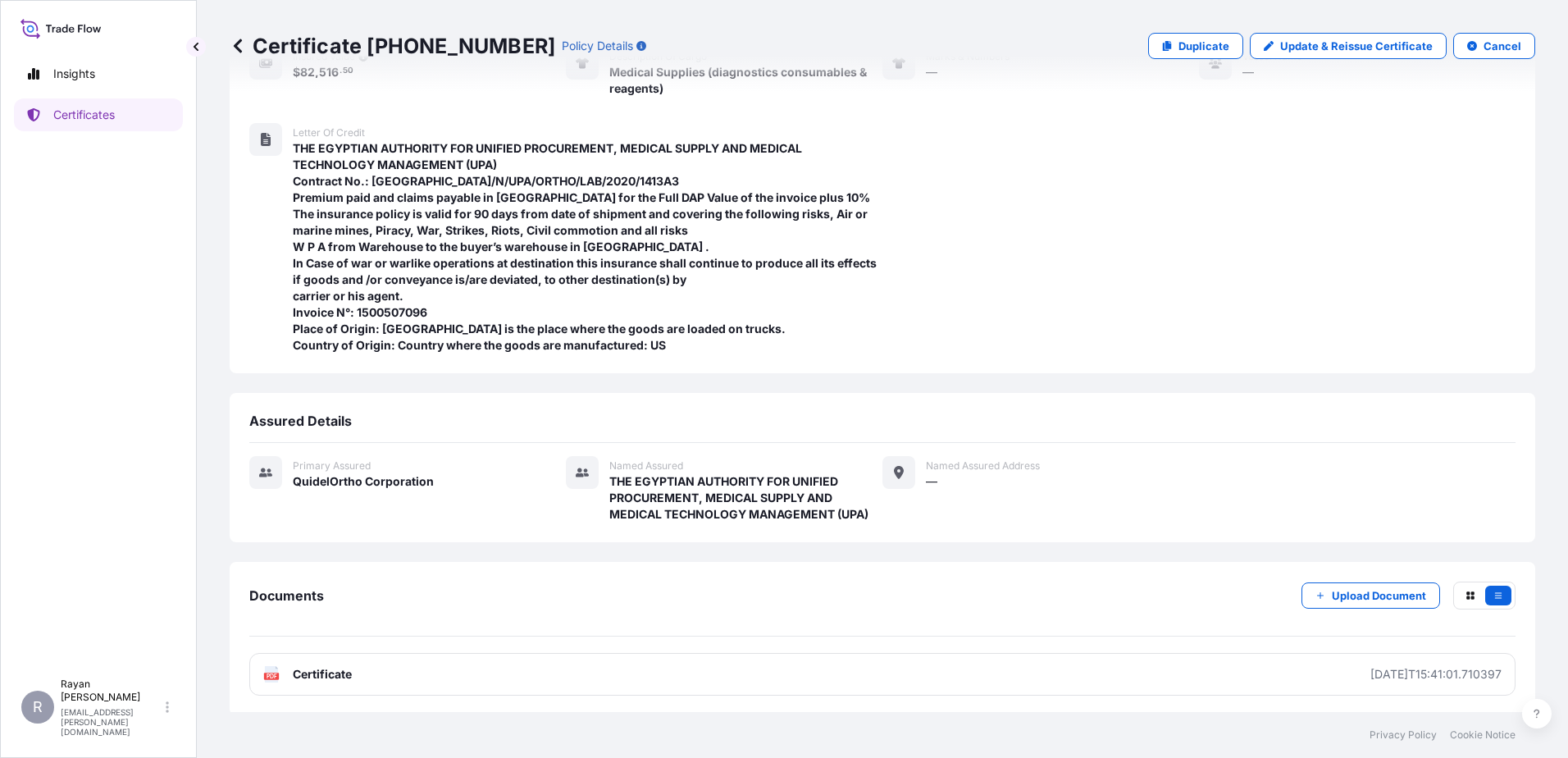
scroll to position [257, 0]
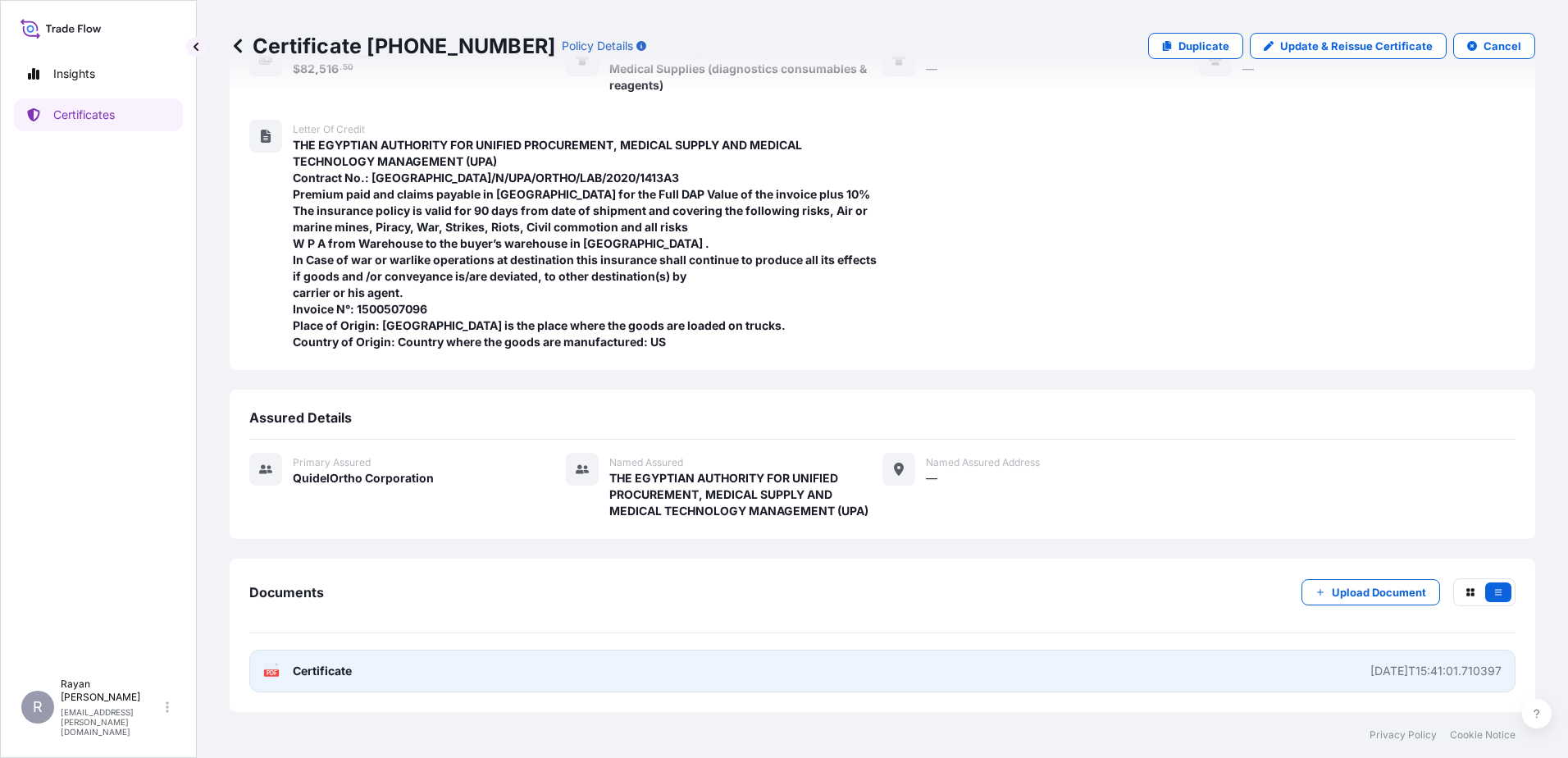
click at [290, 671] on div "PDF Certificate" at bounding box center [308, 670] width 89 height 16
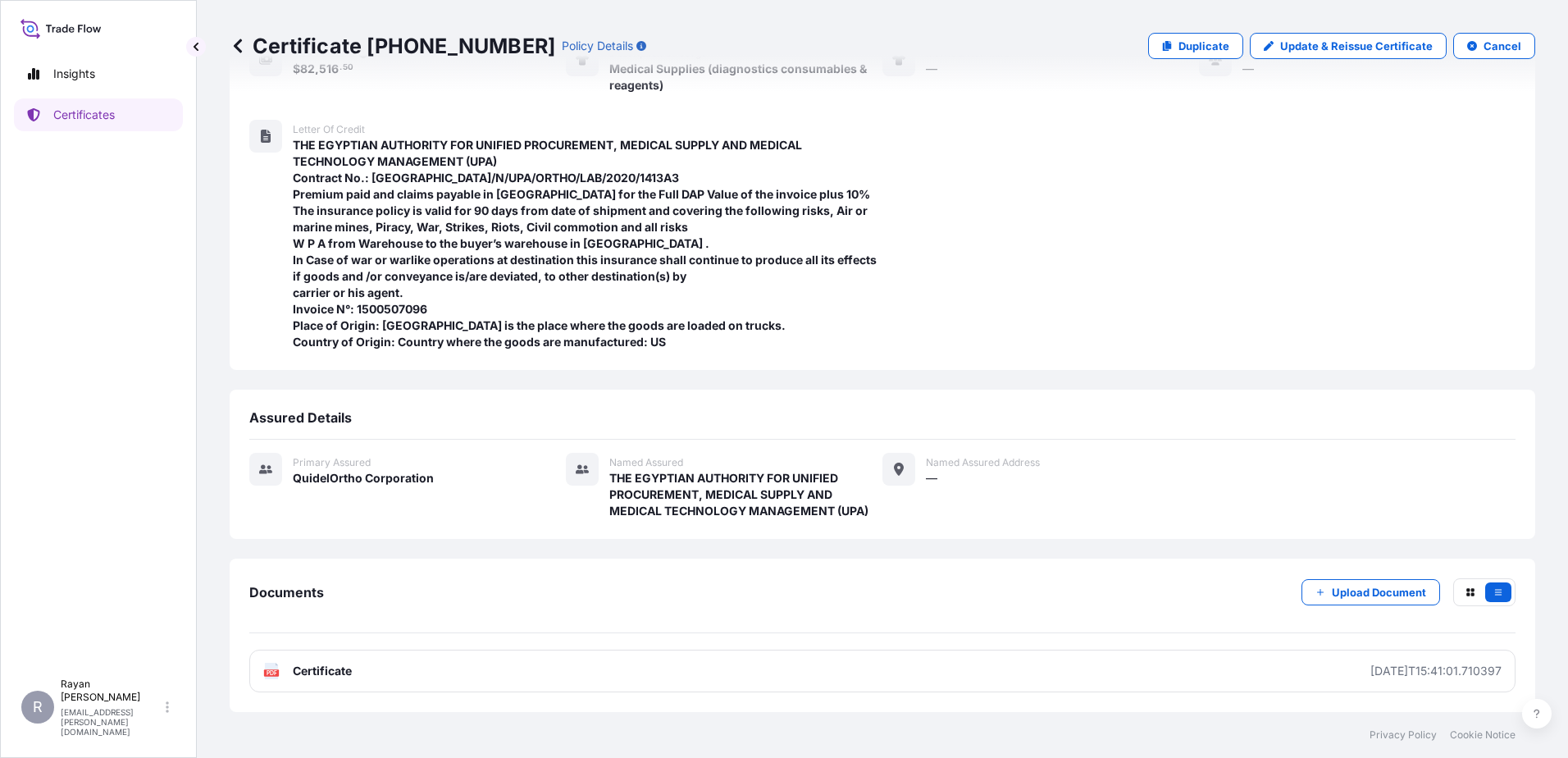
click at [244, 50] on icon at bounding box center [237, 45] width 16 height 16
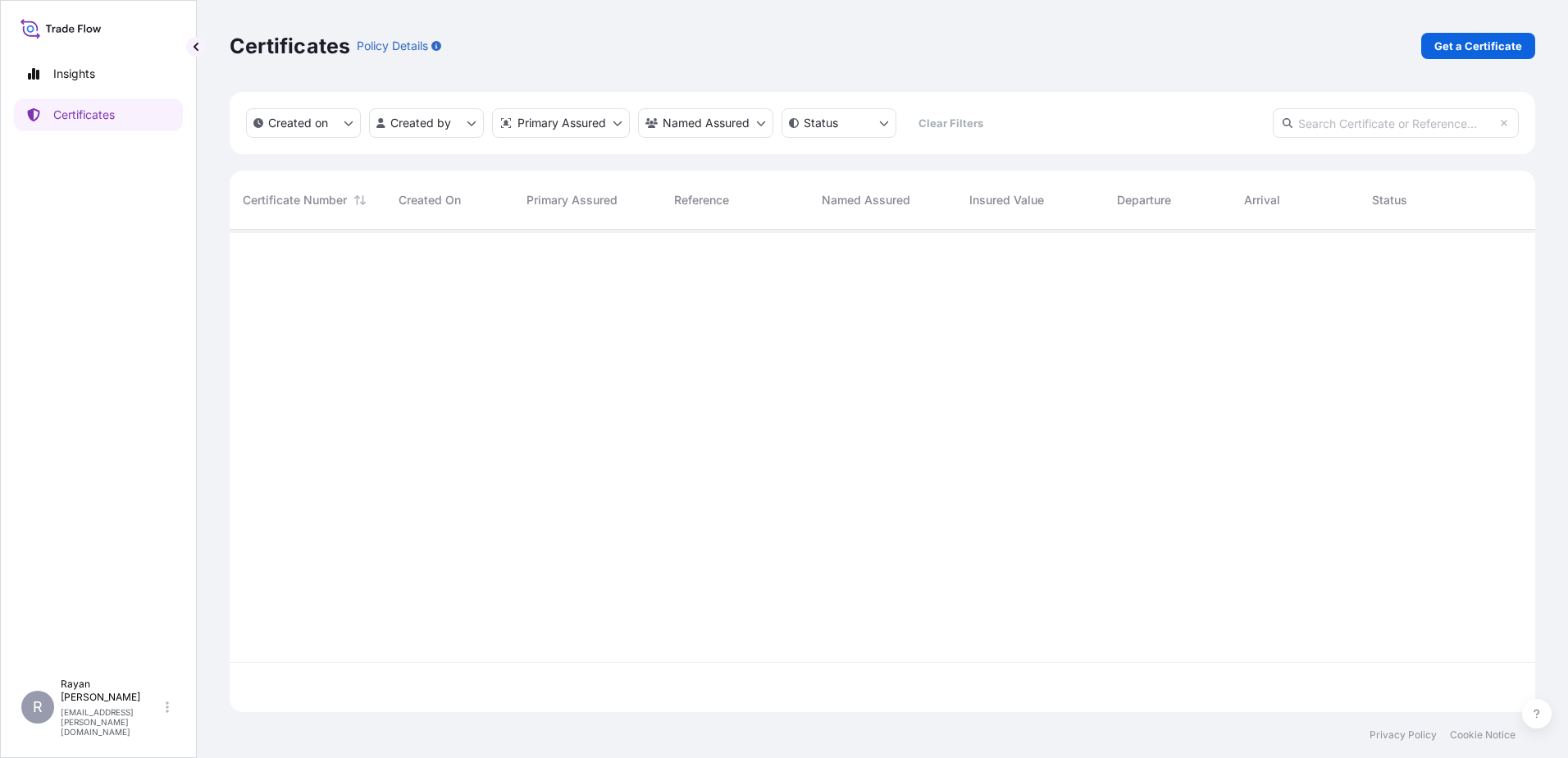
scroll to position [479, 1293]
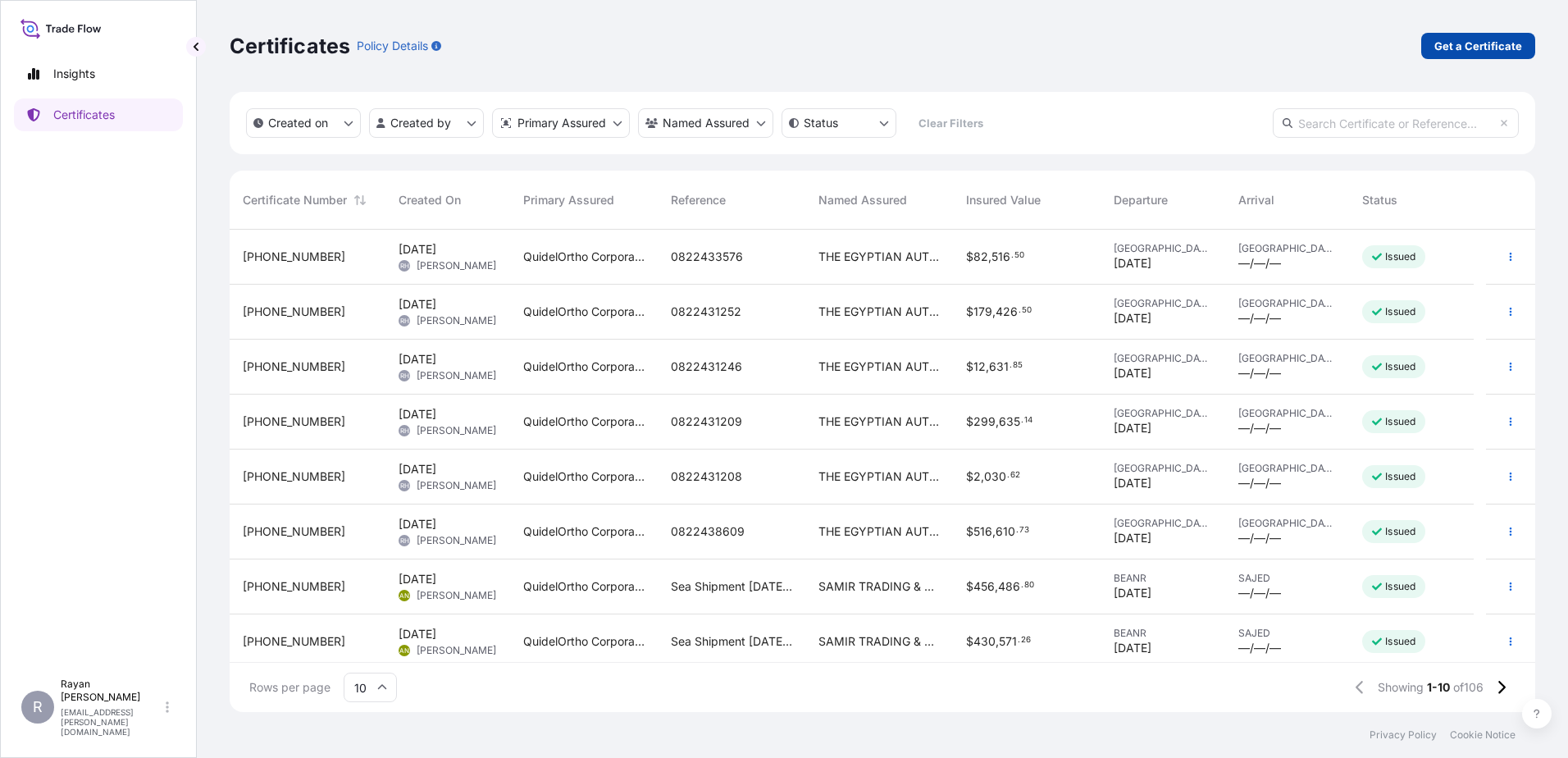
click at [1448, 52] on p "Get a Certificate" at bounding box center [1477, 45] width 88 height 16
select select "Ocean Vessel"
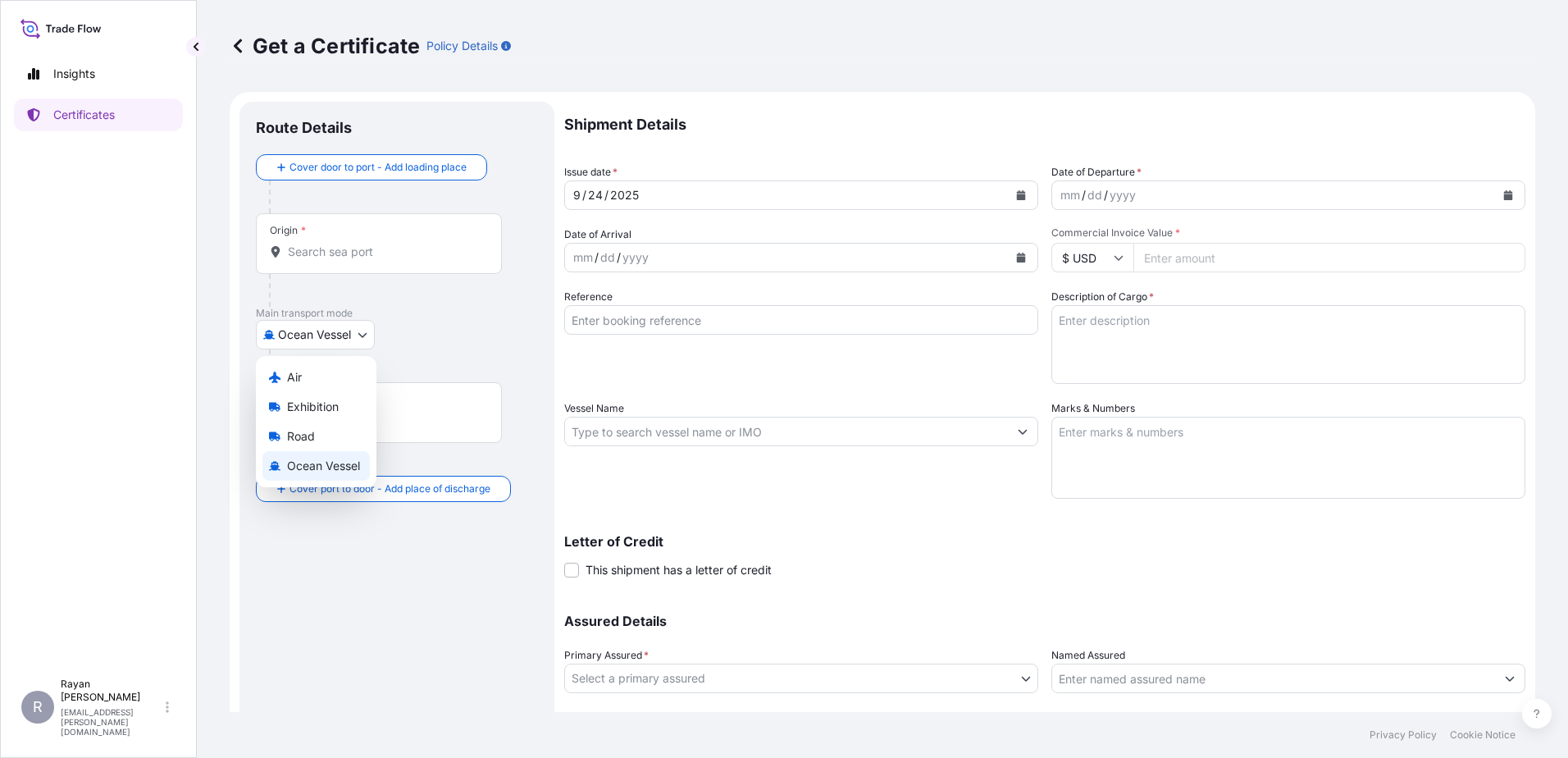
click at [289, 332] on body "Insights Certificates R [PERSON_NAME] [EMAIL_ADDRESS][PERSON_NAME][DOMAIN_NAME]…" at bounding box center [784, 379] width 1568 height 758
click at [315, 381] on div "Air" at bounding box center [315, 377] width 107 height 30
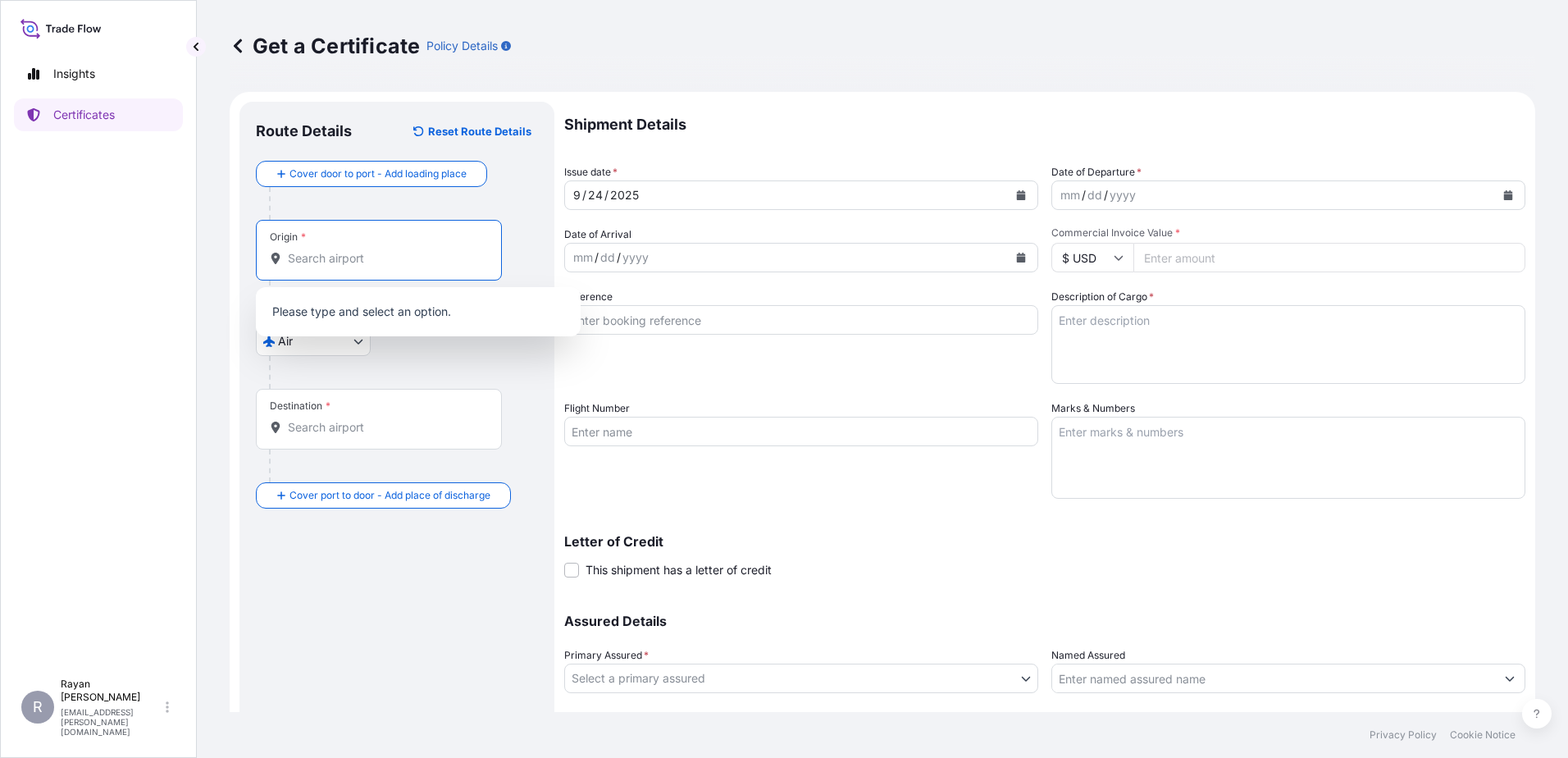
click at [311, 264] on input "Origin *" at bounding box center [384, 257] width 194 height 16
type input "r"
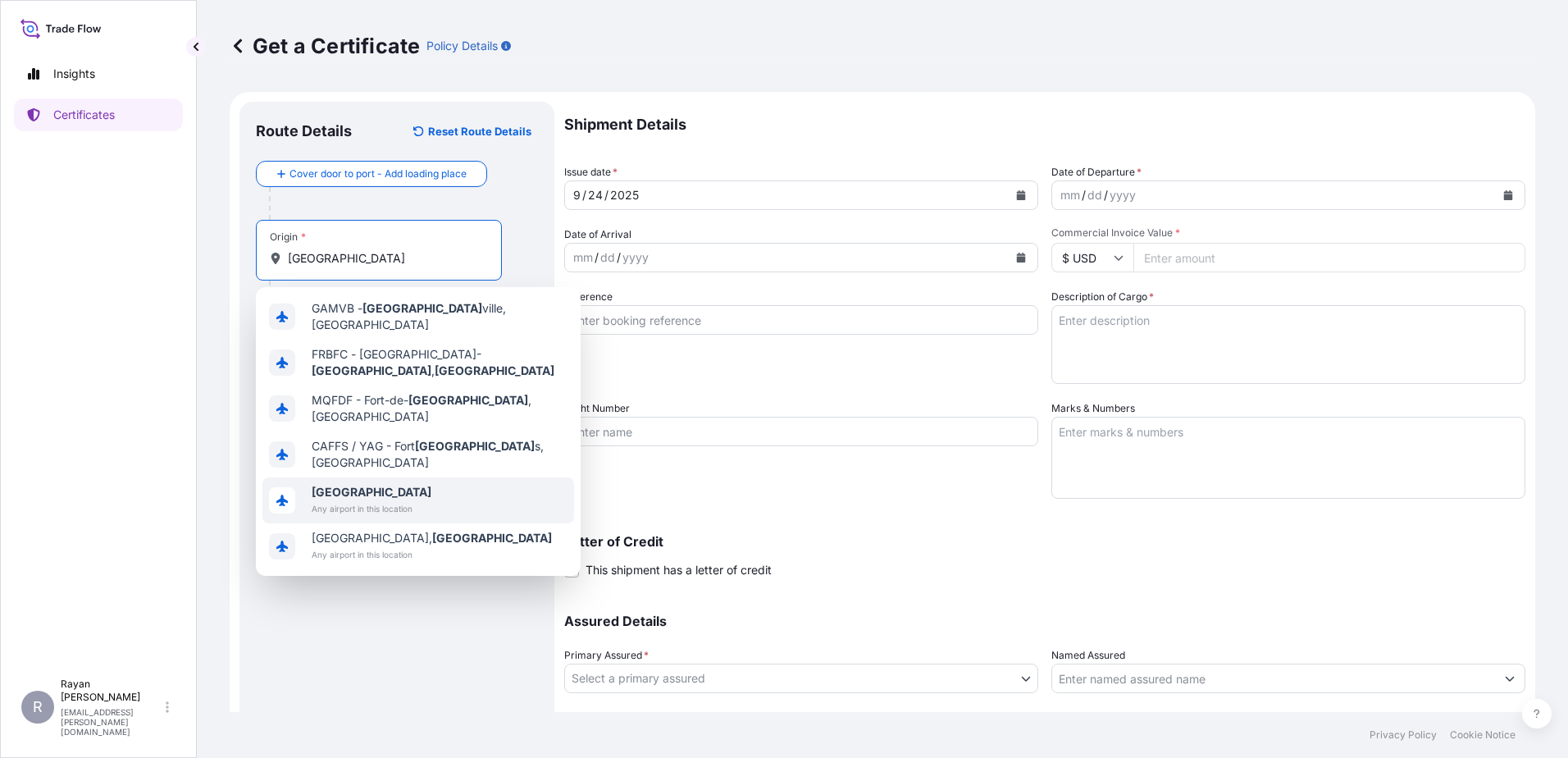
click at [387, 484] on span "[GEOGRAPHIC_DATA]" at bounding box center [371, 492] width 120 height 16
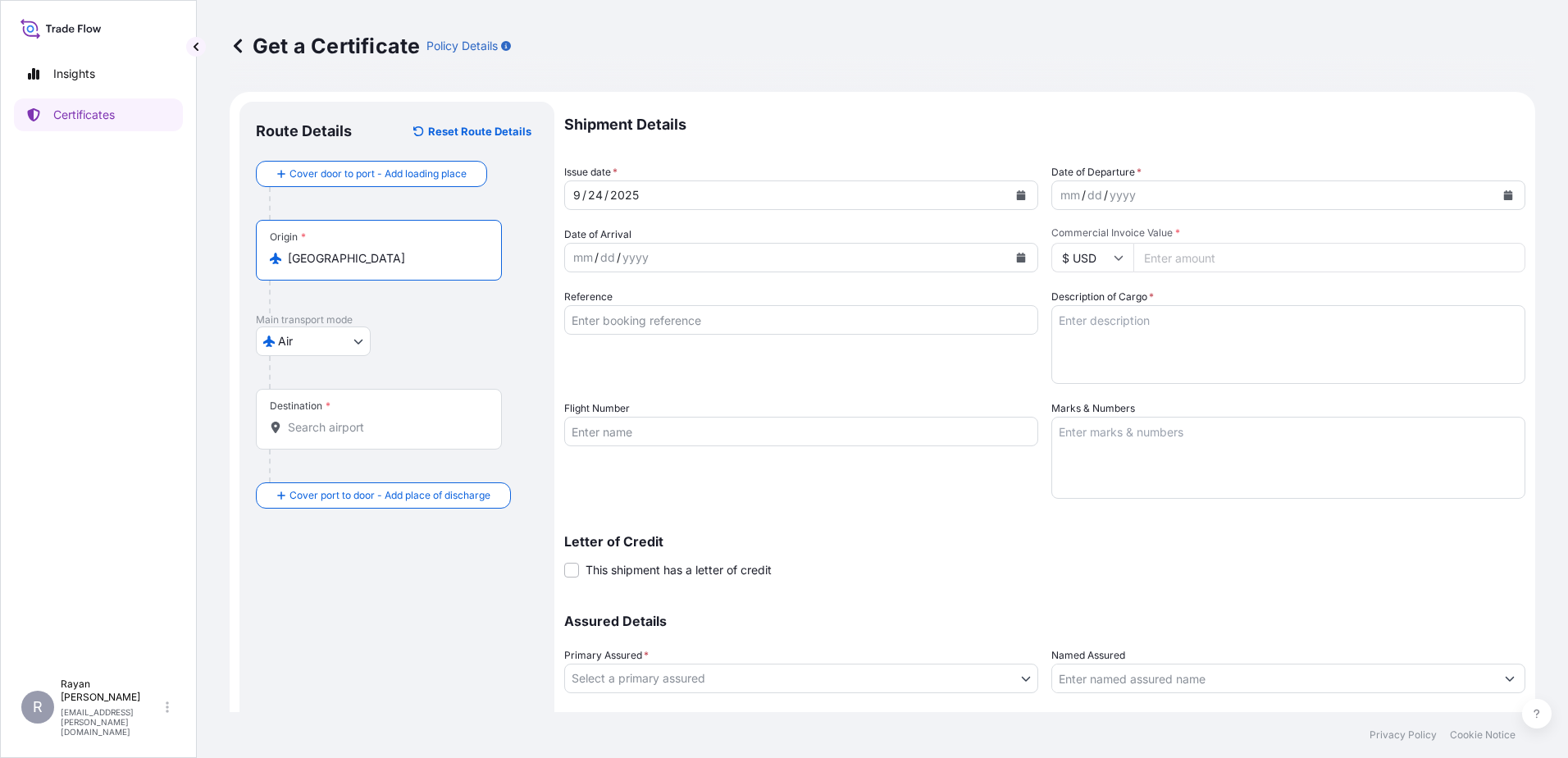
type input "[GEOGRAPHIC_DATA]"
click at [351, 424] on div "Destination *" at bounding box center [378, 419] width 246 height 61
click at [351, 424] on input "Destination *" at bounding box center [384, 427] width 194 height 16
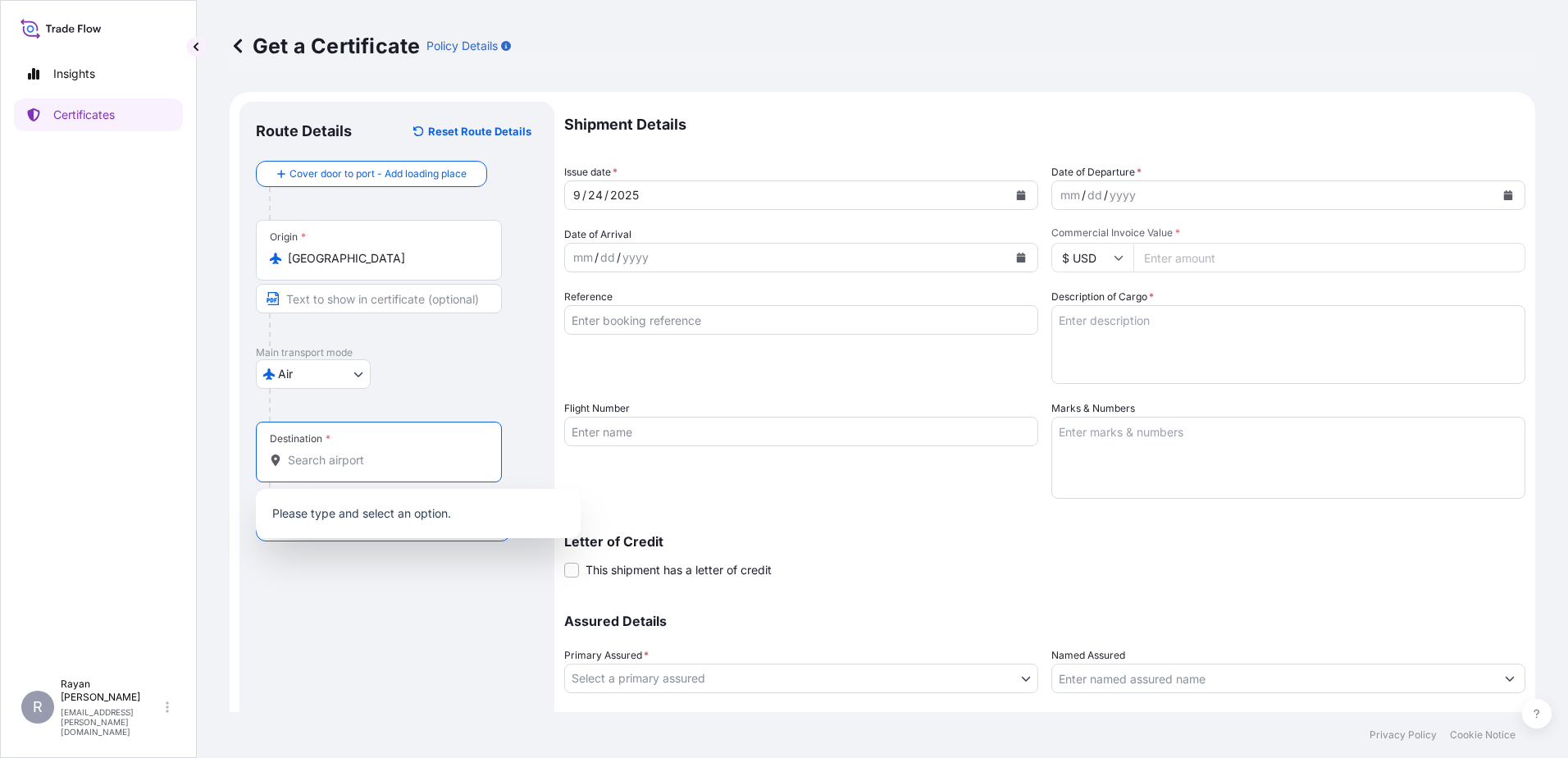
click at [370, 463] on input "Destination *" at bounding box center [384, 460] width 194 height 16
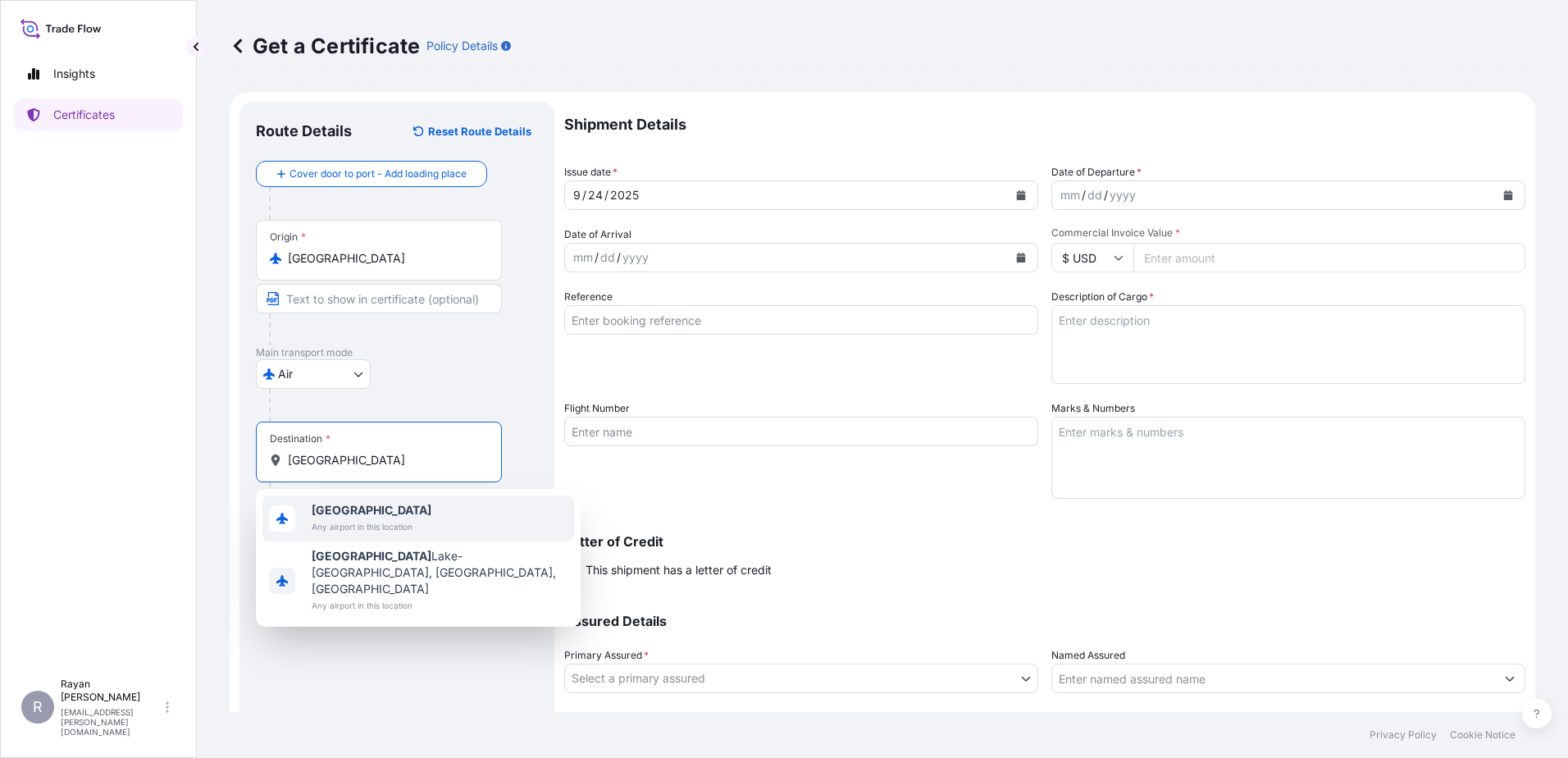
click at [372, 517] on span "[GEOGRAPHIC_DATA]" at bounding box center [371, 509] width 120 height 16
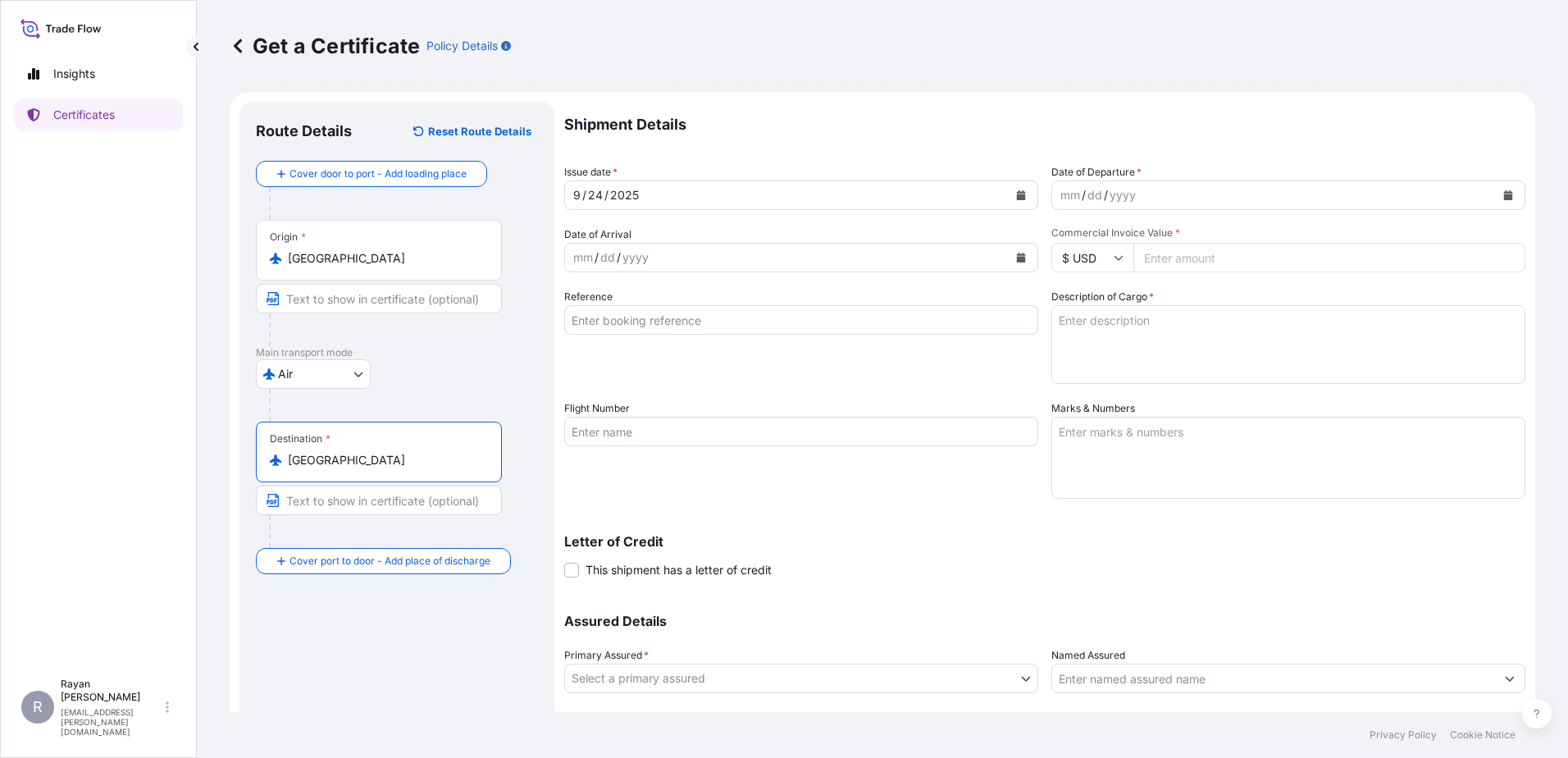
type input "[GEOGRAPHIC_DATA]"
click at [1495, 200] on button "Calendar" at bounding box center [1507, 195] width 26 height 26
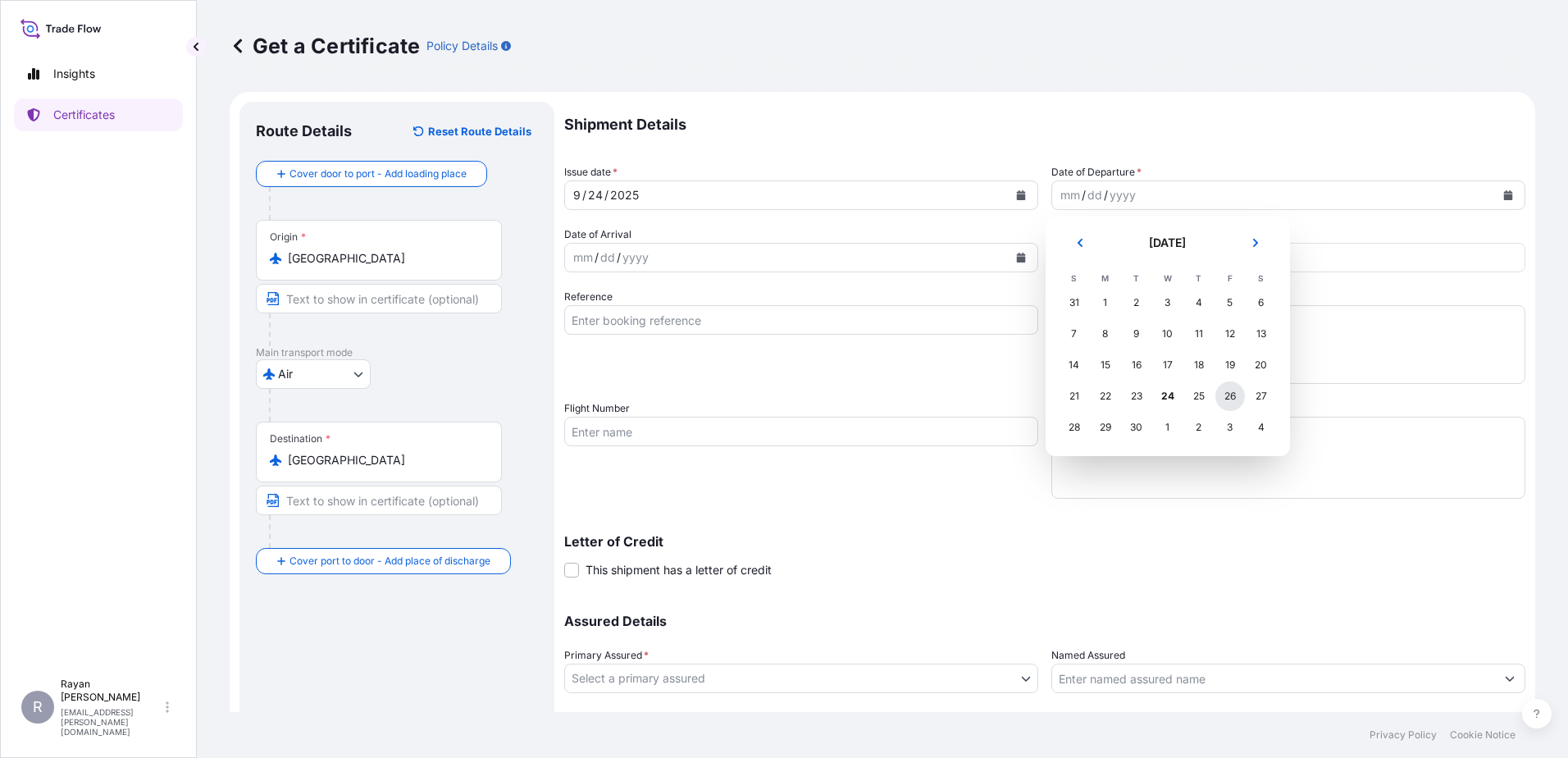
click at [1222, 395] on div "26" at bounding box center [1230, 395] width 30 height 30
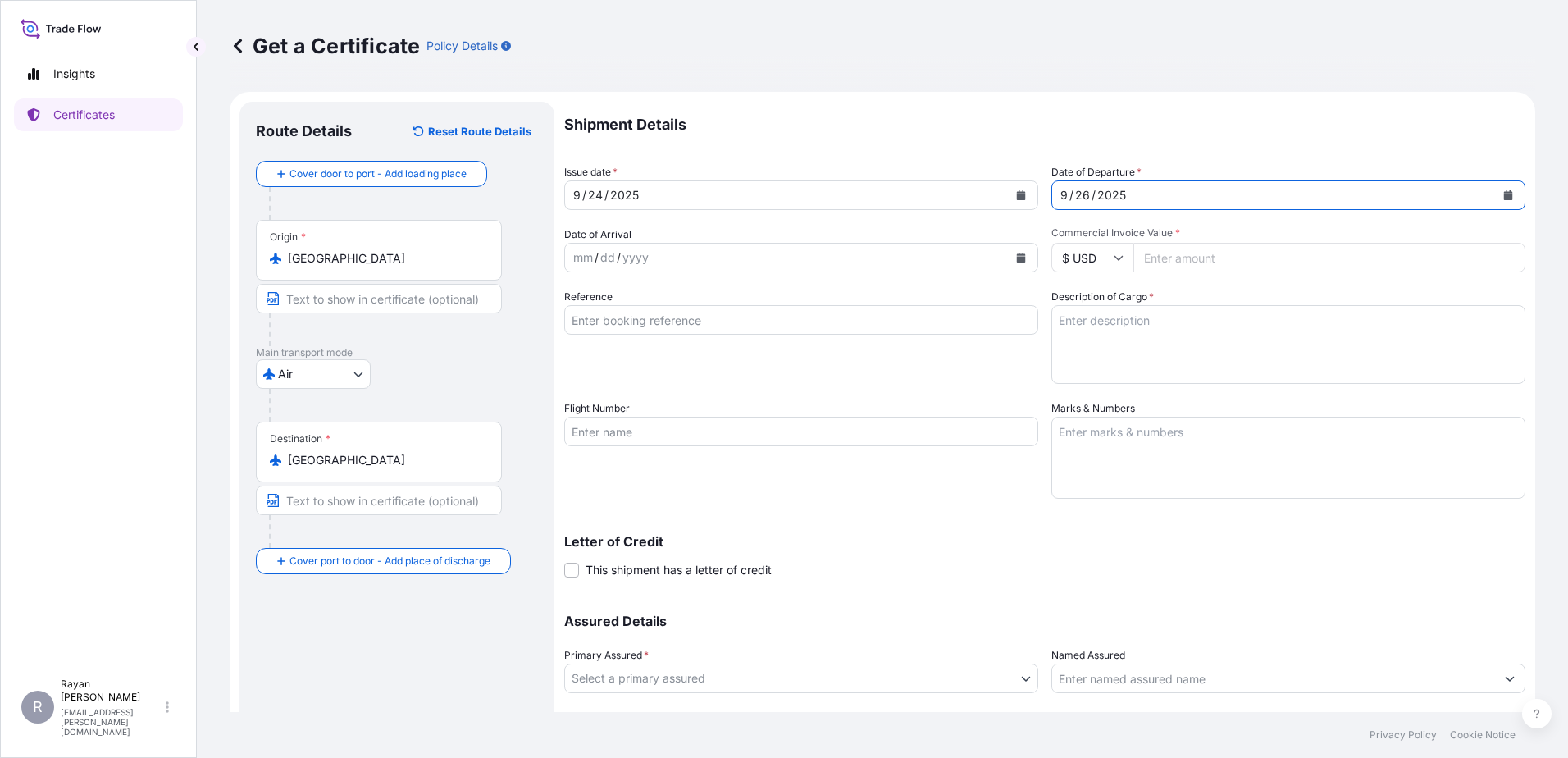
click at [1193, 266] on input "Commercial Invoice Value *" at bounding box center [1329, 257] width 392 height 30
type input "23800"
click at [1191, 293] on div "Description of Cargo *" at bounding box center [1288, 336] width 474 height 95
drag, startPoint x: 1144, startPoint y: 338, endPoint x: 1185, endPoint y: 330, distance: 41.8
click at [1144, 337] on textarea "Description of Cargo *" at bounding box center [1288, 344] width 474 height 79
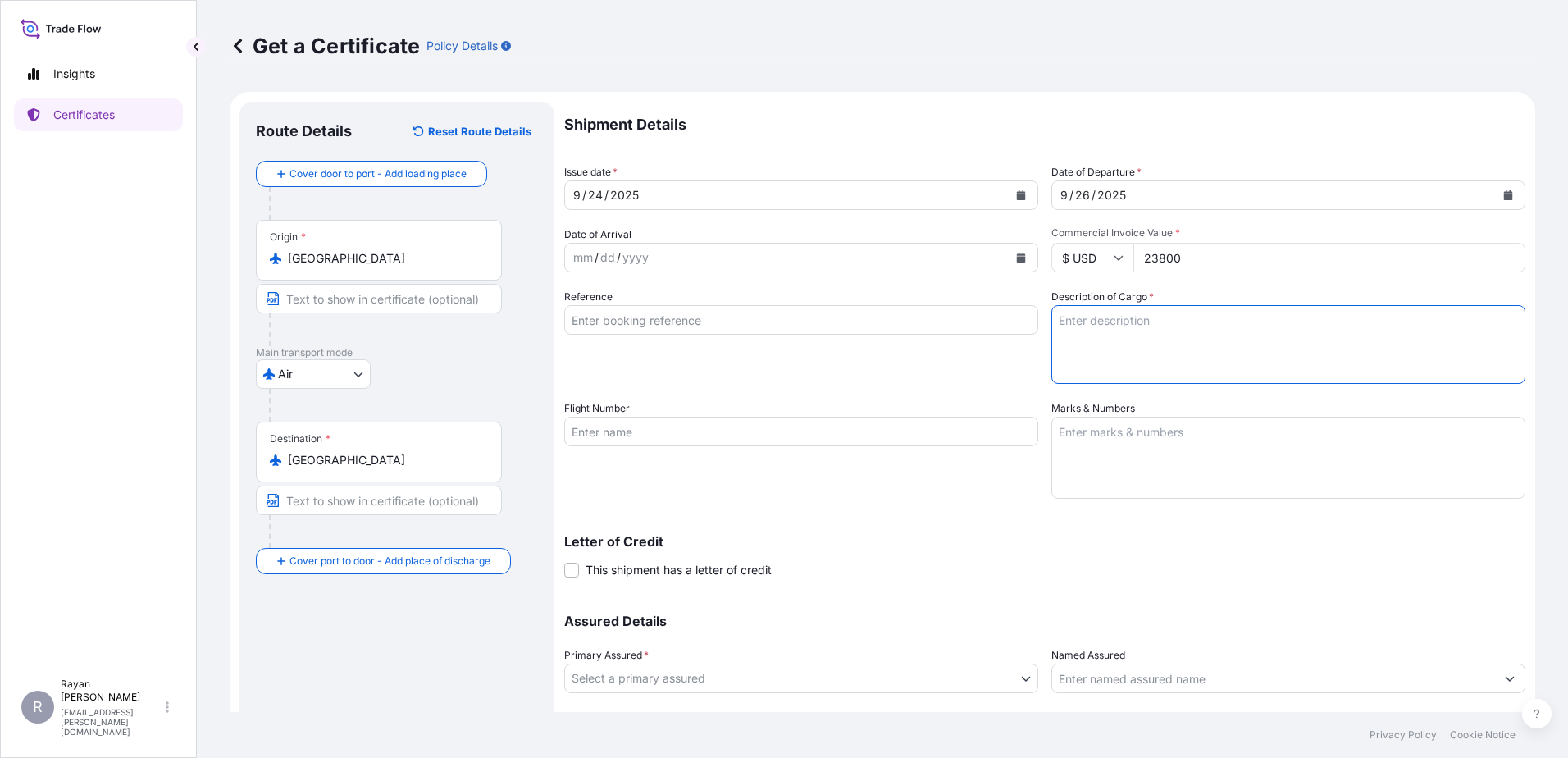
click at [744, 315] on input "Reference" at bounding box center [801, 319] width 474 height 30
type input "0822433596"
click at [1105, 355] on textarea "Description of Cargo *" at bounding box center [1288, 344] width 474 height 79
paste textarea "Medical Supplies (diagnostics consumables & reagents)"
type textarea "Medical Supplies (diagnostics consumables & reagents)"
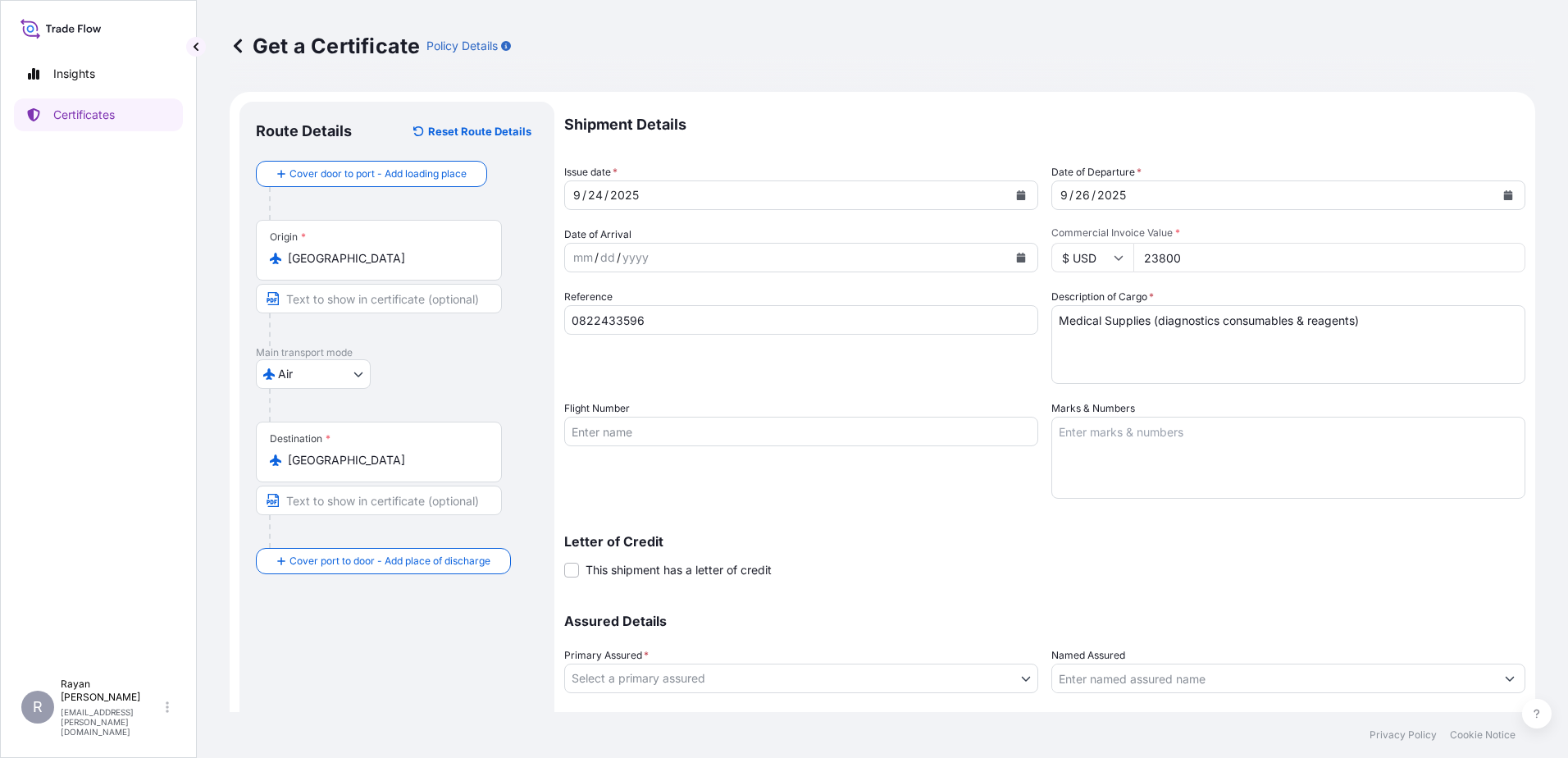
click at [994, 356] on div "Reference 0822433596" at bounding box center [801, 336] width 474 height 95
click at [742, 574] on span "This shipment has a letter of credit" at bounding box center [678, 570] width 186 height 16
click at [564, 561] on input "This shipment has a letter of credit" at bounding box center [564, 561] width 0 height 0
click at [825, 643] on textarea "Letter of credit *" at bounding box center [1044, 647] width 961 height 79
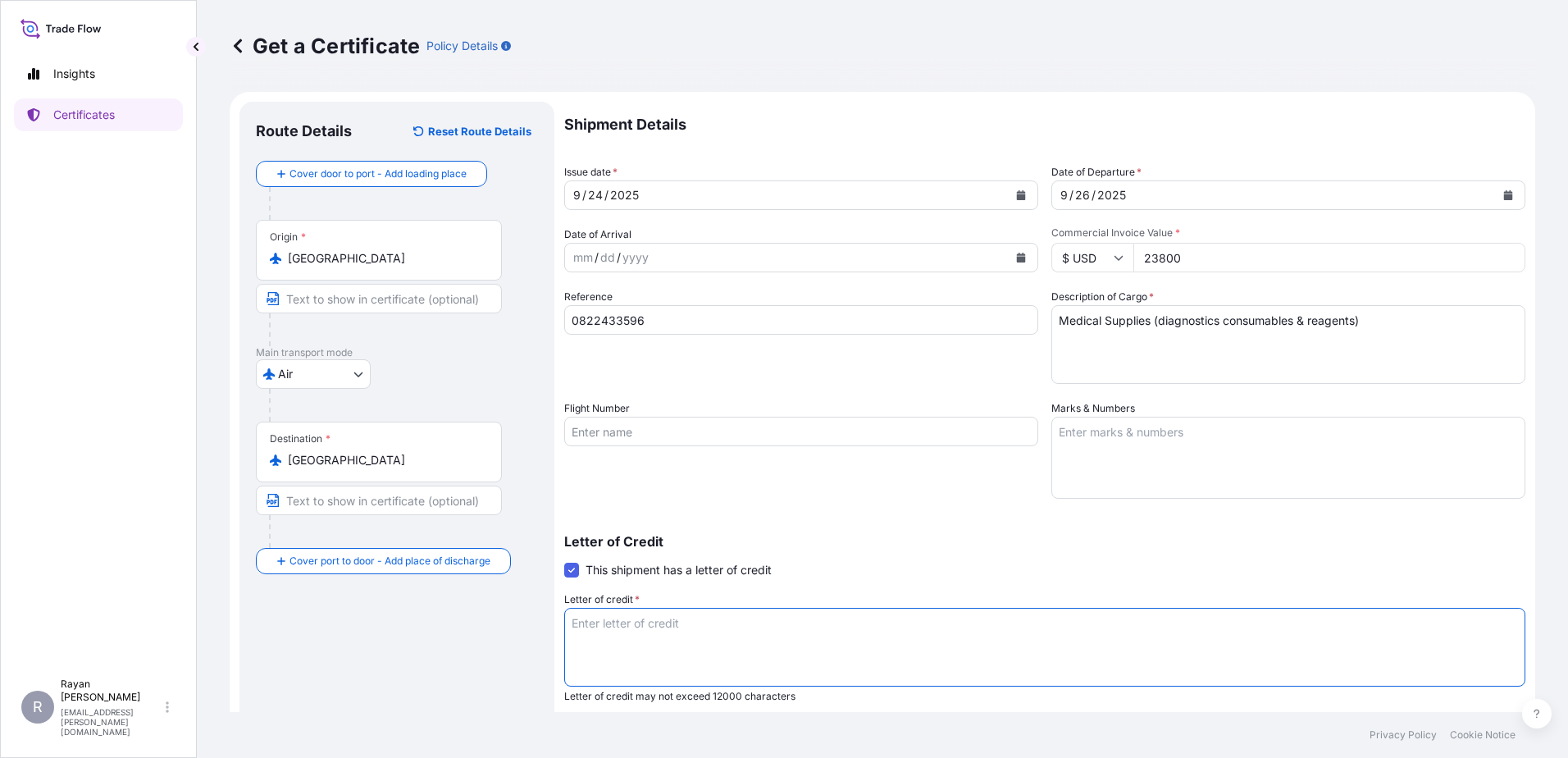
paste textarea "THE EGYPTIAN AUTHORITY FOR UNIFIED PROCUREMENT, MEDICAL SUPPLY AND MEDICAL TECH…"
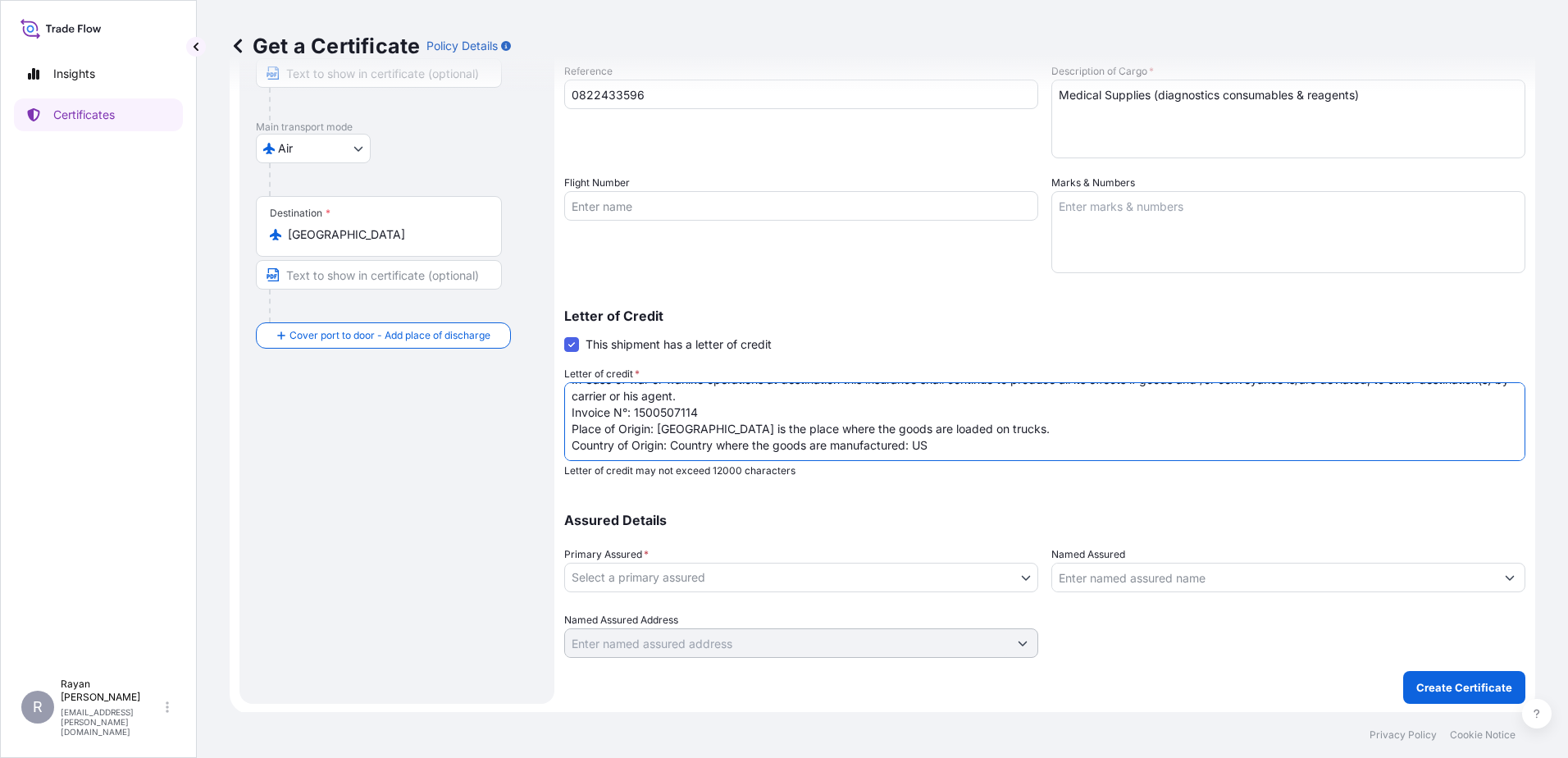
scroll to position [228, 0]
type textarea "THE EGYPTIAN AUTHORITY FOR UNIFIED PROCUREMENT, MEDICAL SUPPLY AND MEDICAL TECH…"
click at [913, 591] on div "Assured Details Primary Assured * Select a primary assured QuidelOrtho Corporat…" at bounding box center [1044, 574] width 961 height 164
click at [859, 583] on body "Insights Certificates R [PERSON_NAME] [EMAIL_ADDRESS][PERSON_NAME][DOMAIN_NAME]…" at bounding box center [784, 379] width 1568 height 758
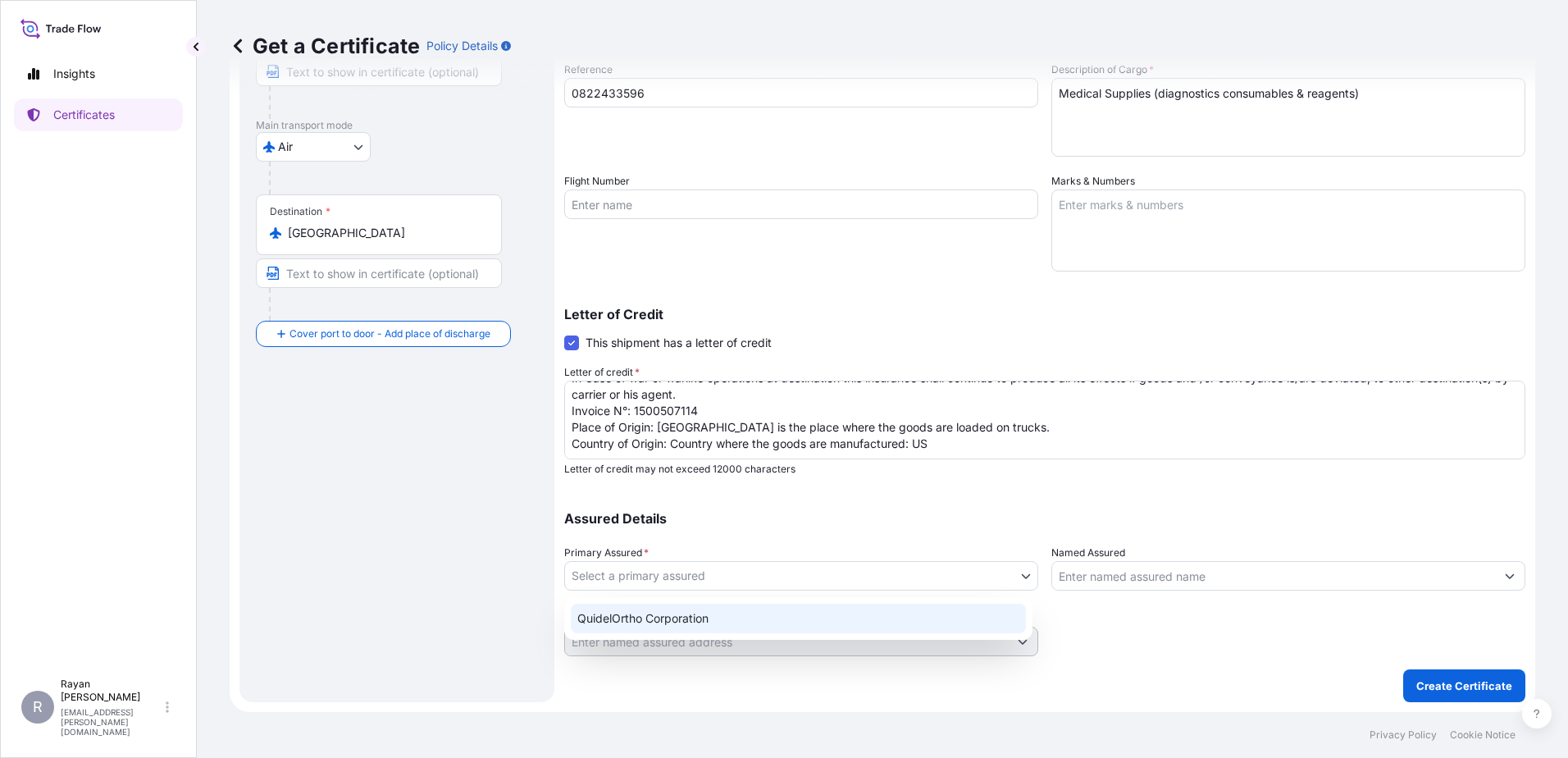
click at [743, 619] on div "QuidelOrtho Corporation" at bounding box center [798, 618] width 455 height 30
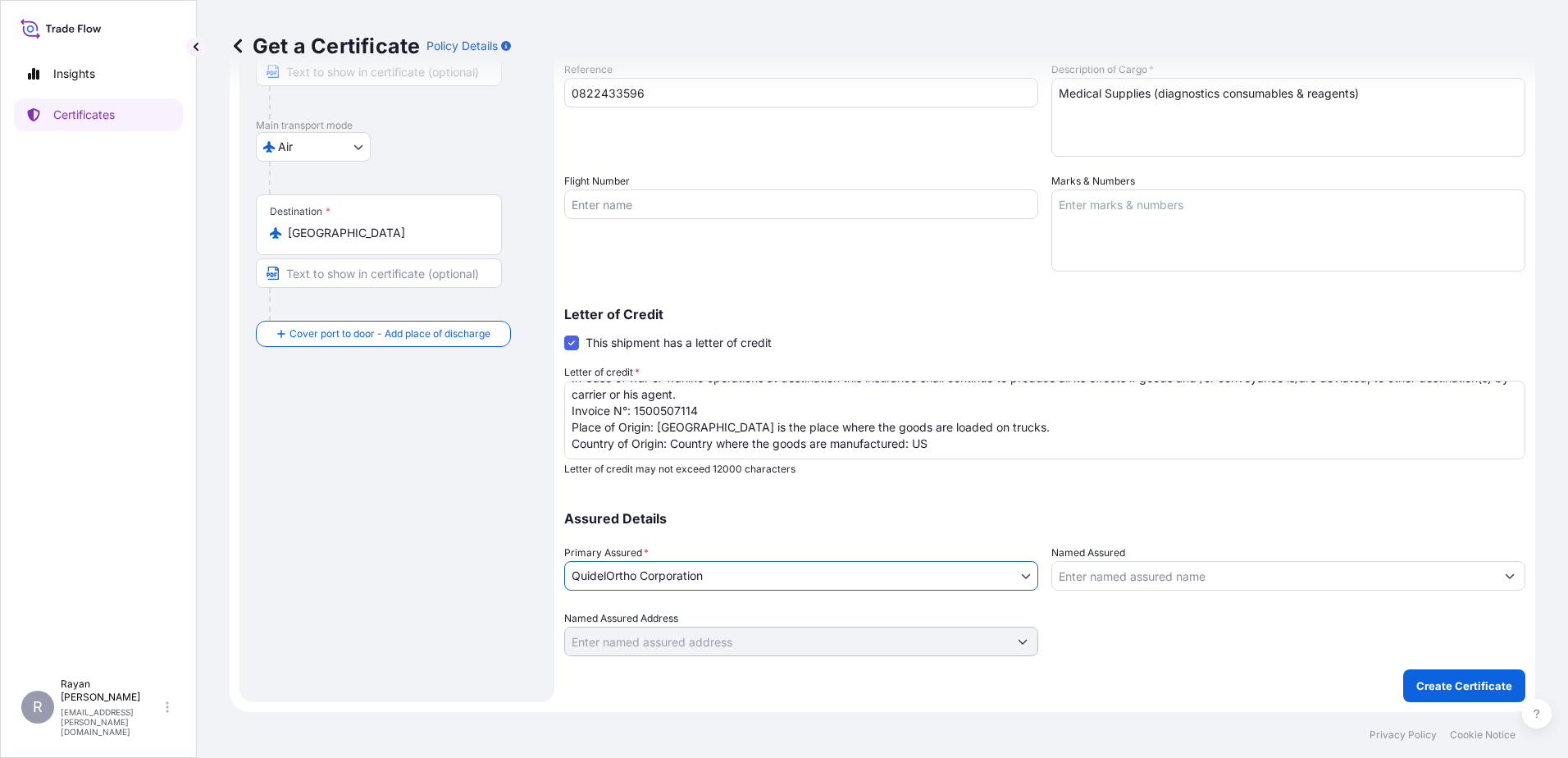
click at [1075, 568] on input "Named Assured" at bounding box center [1273, 576] width 443 height 30
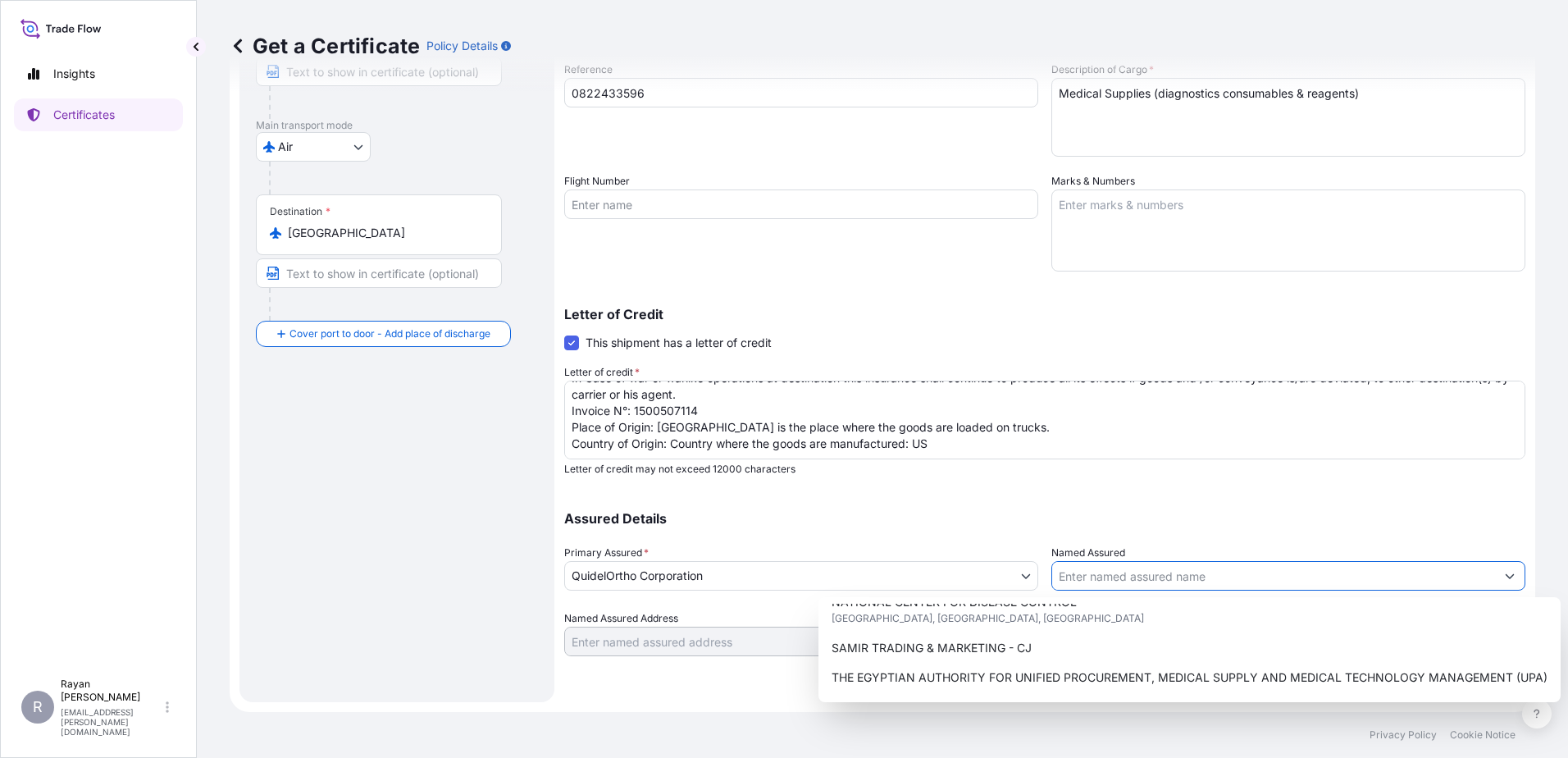
scroll to position [407, 0]
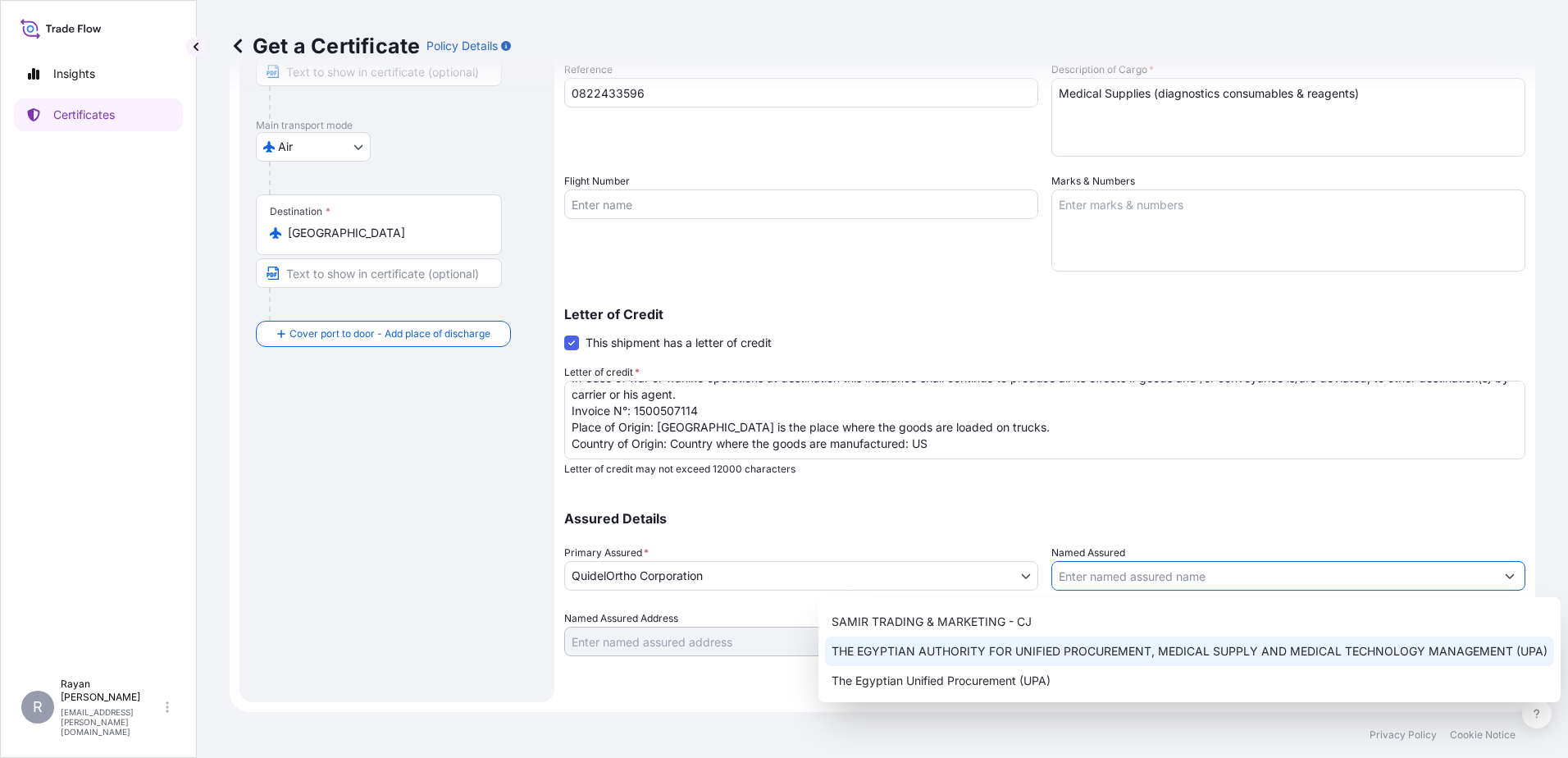
click at [1074, 648] on span "THE EGYPTIAN AUTHORITY FOR UNIFIED PROCUREMENT, MEDICAL SUPPLY AND MEDICAL TECH…" at bounding box center [1189, 651] width 716 height 16
type input "THE EGYPTIAN AUTHORITY FOR UNIFIED PROCUREMENT, MEDICAL SUPPLY AND MEDICAL TECH…"
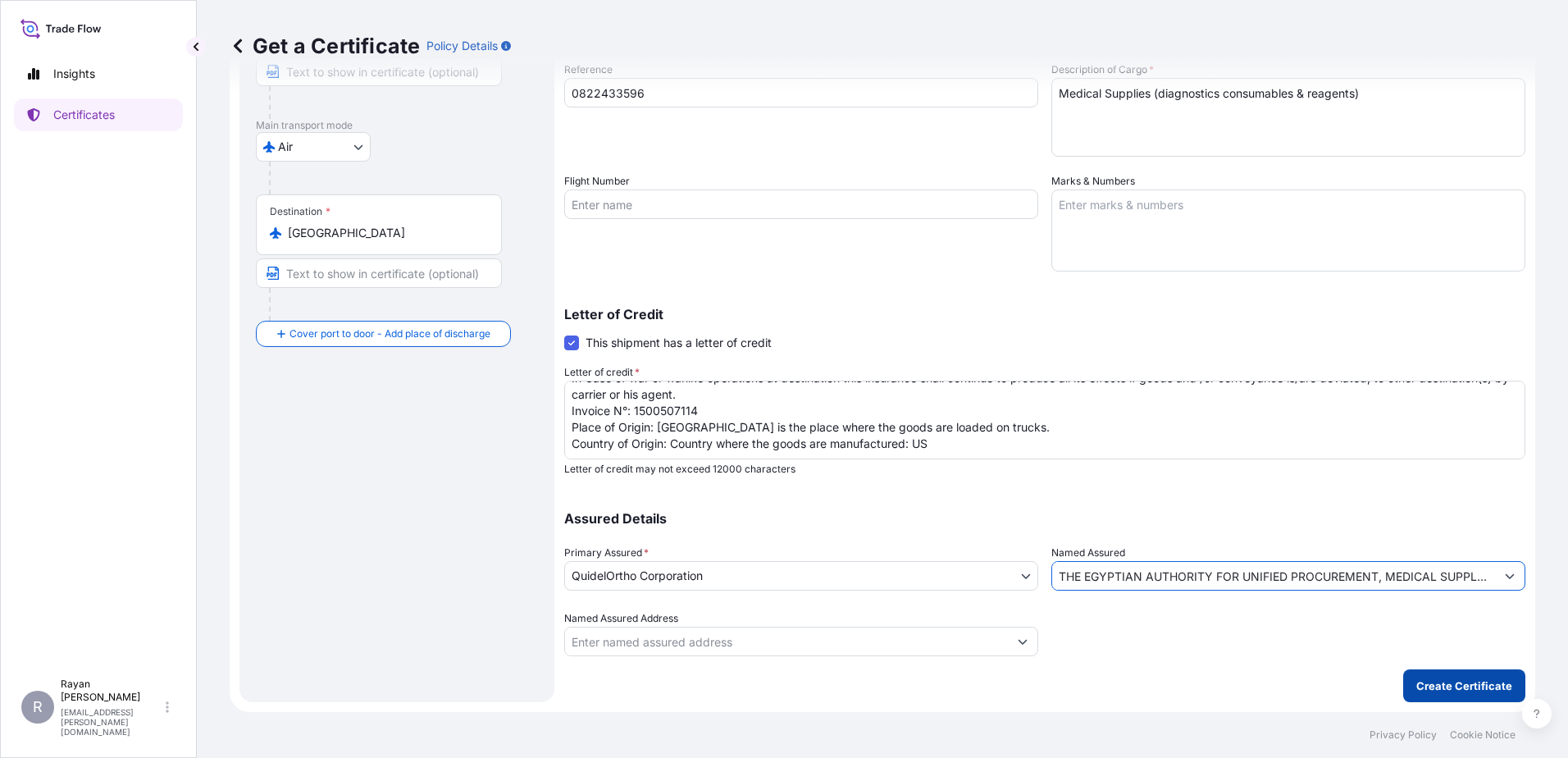
click at [1473, 681] on p "Create Certificate" at bounding box center [1464, 685] width 95 height 16
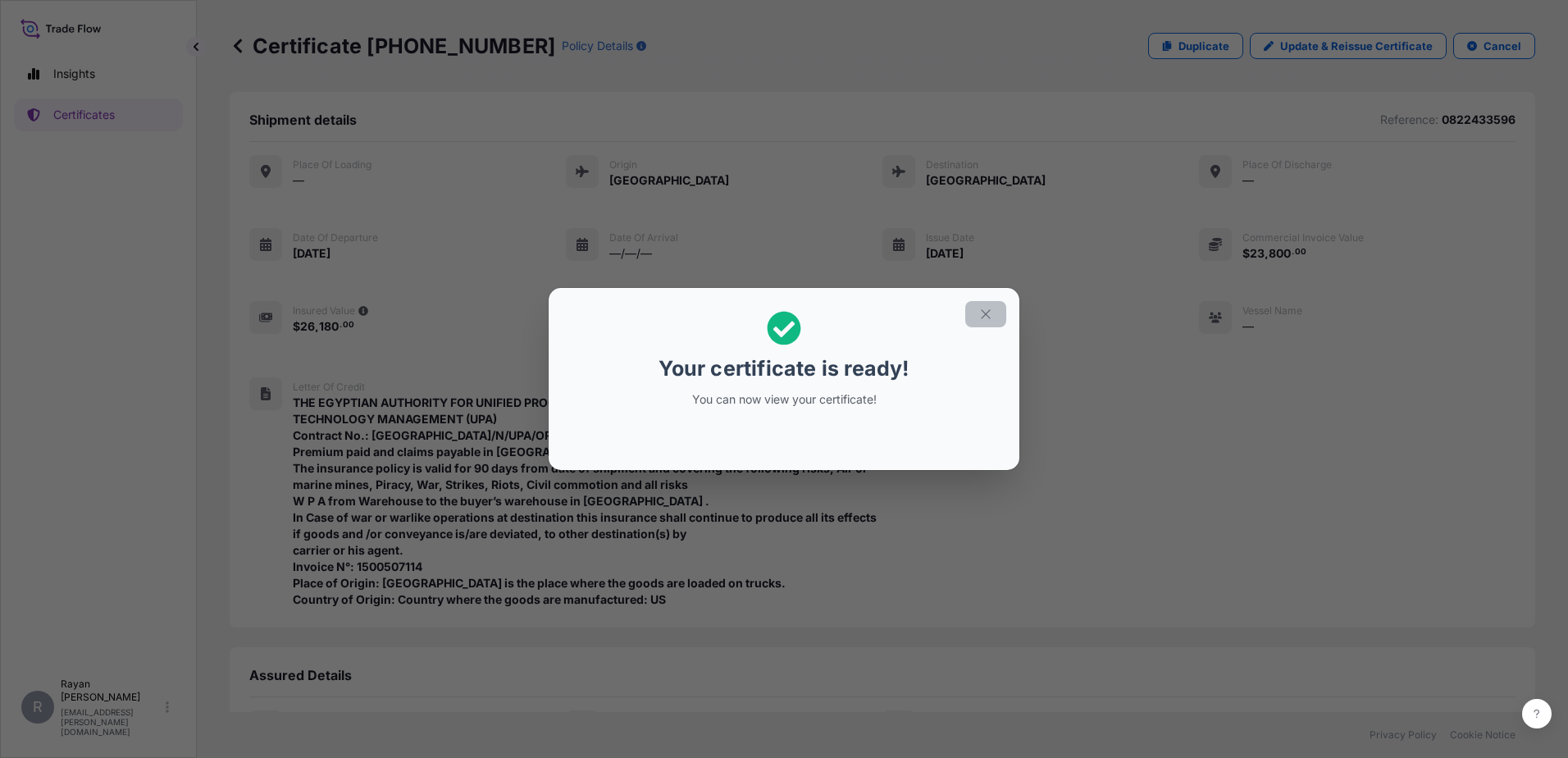
click at [973, 322] on button "button" at bounding box center [986, 313] width 41 height 26
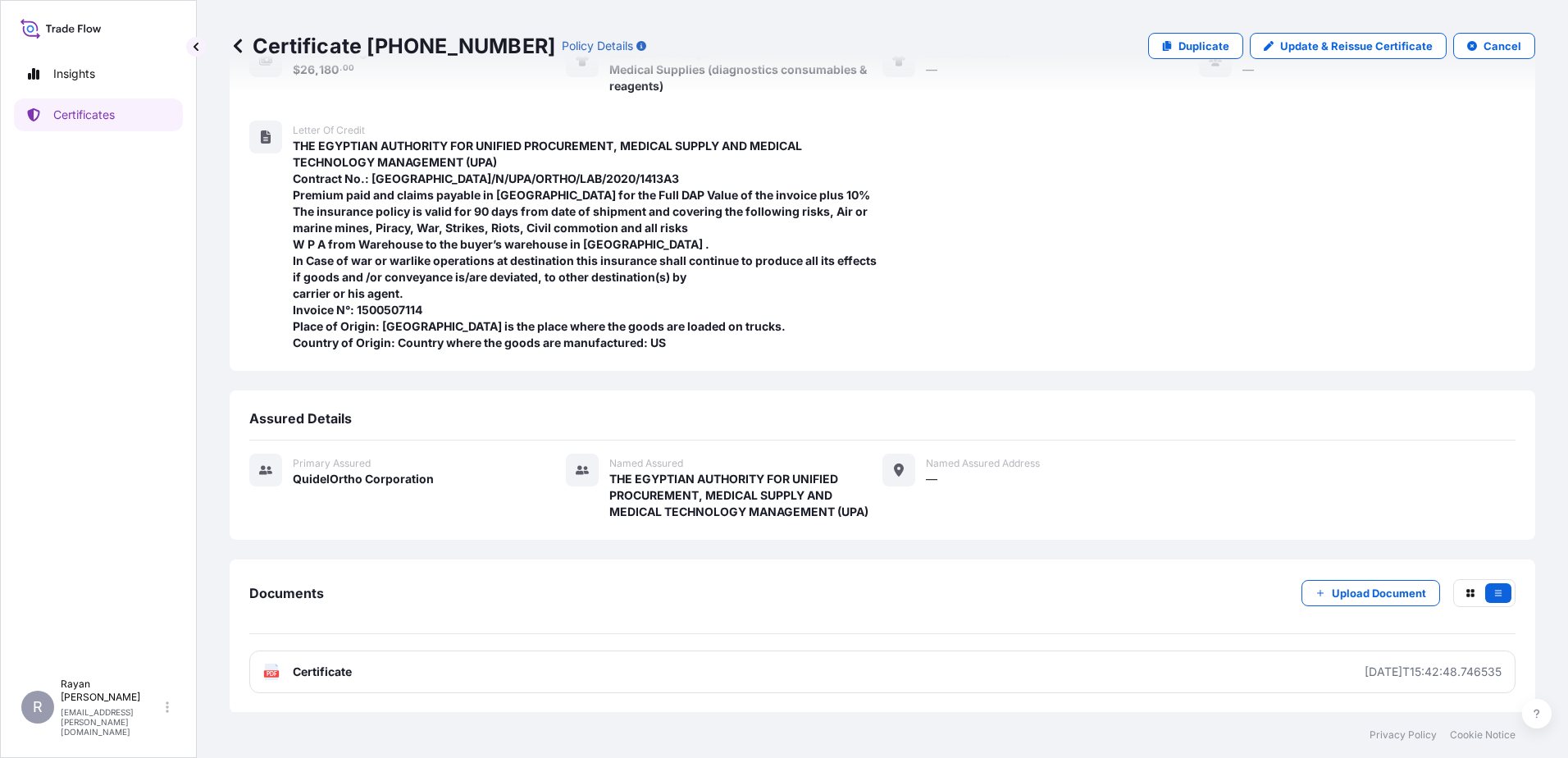
scroll to position [257, 0]
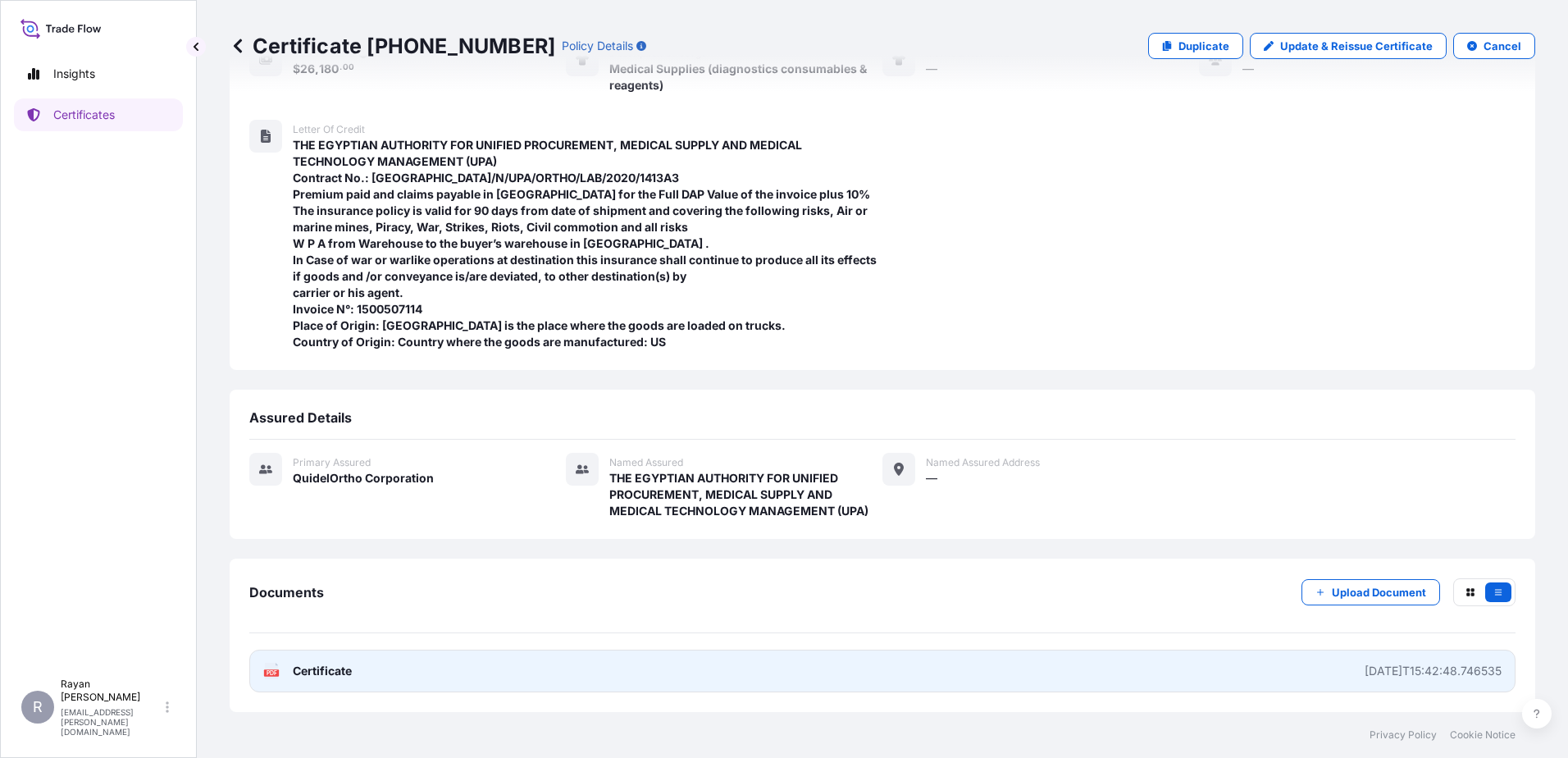
click at [324, 658] on link "PDF Certificate [DATE]T15:42:48.746535" at bounding box center [882, 671] width 1266 height 42
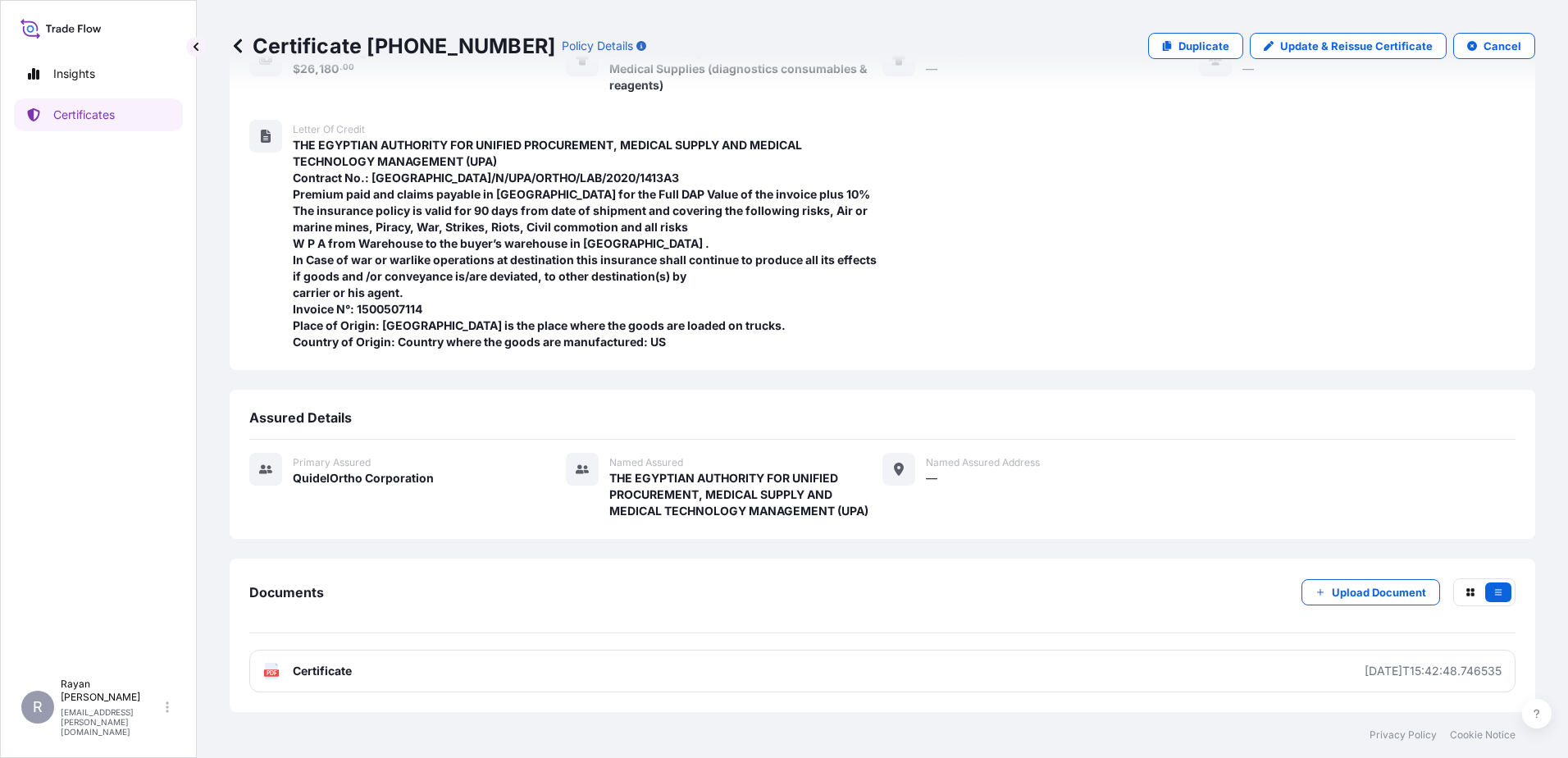
click at [238, 42] on icon at bounding box center [237, 45] width 9 height 14
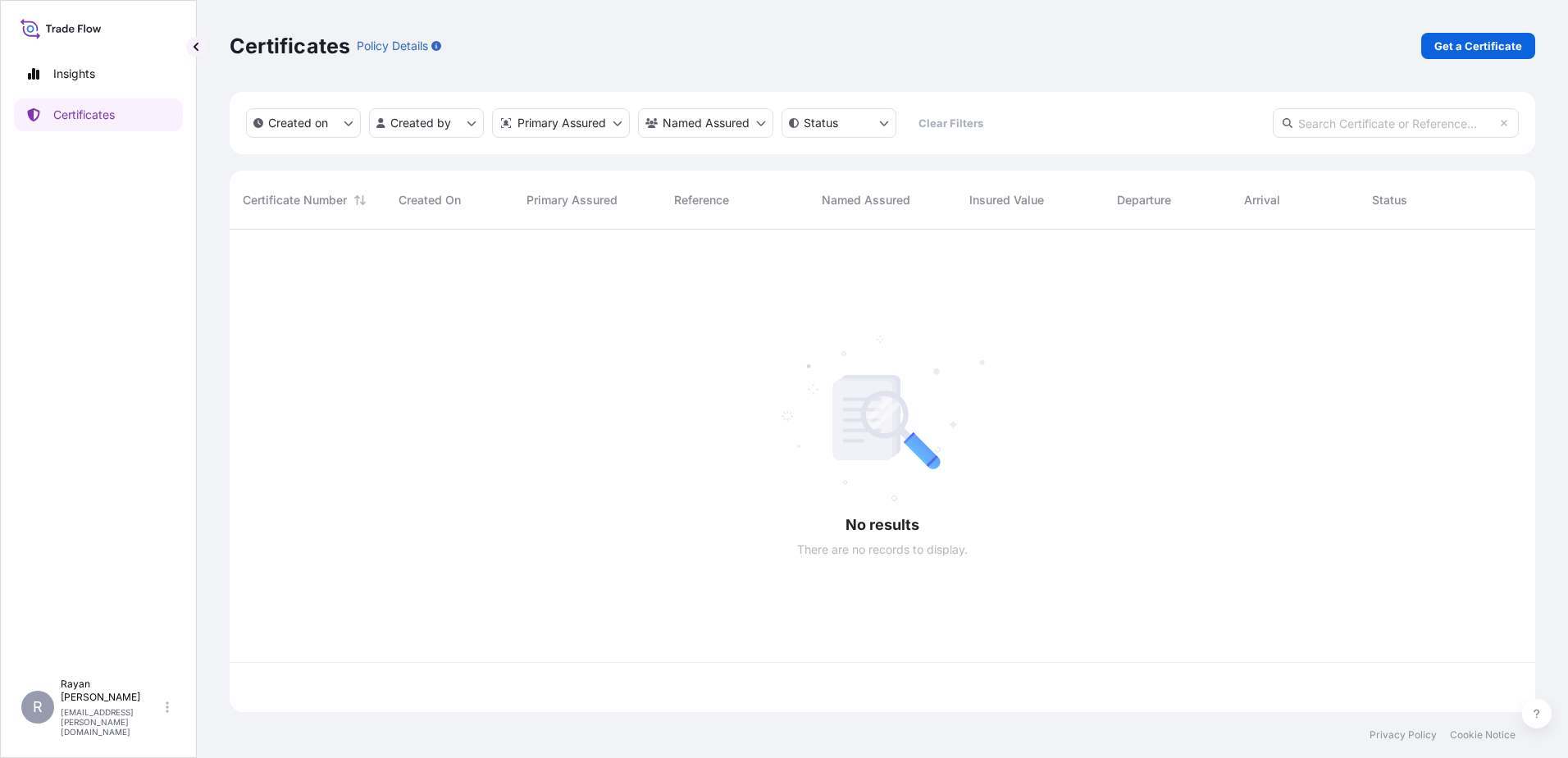
scroll to position [479, 1293]
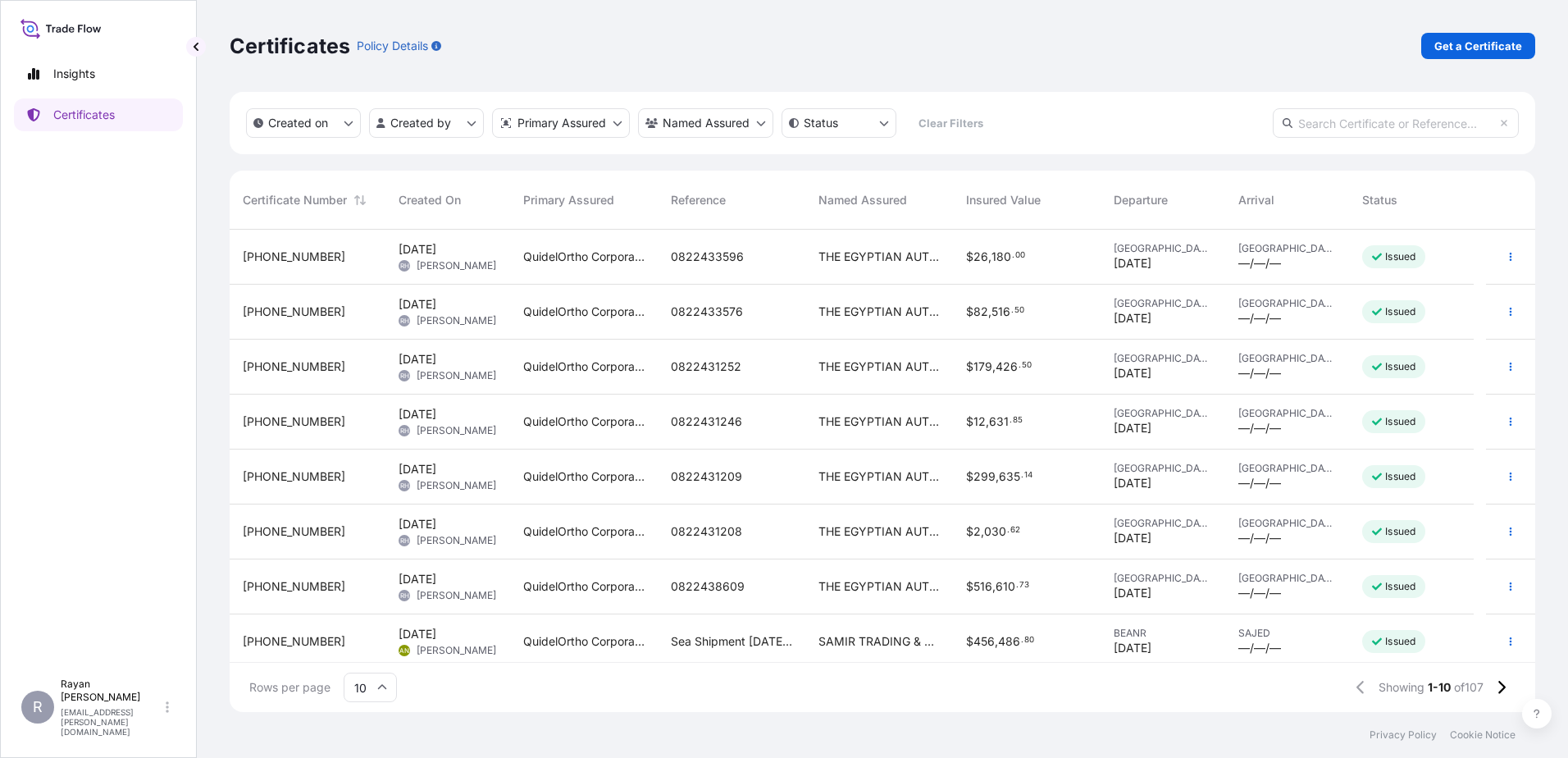
click at [1417, 46] on div "Certificates Policy Details Get a Certificate" at bounding box center [882, 45] width 1306 height 26
click at [1477, 54] on link "Get a Certificate" at bounding box center [1478, 45] width 114 height 26
select select "Ocean Vessel"
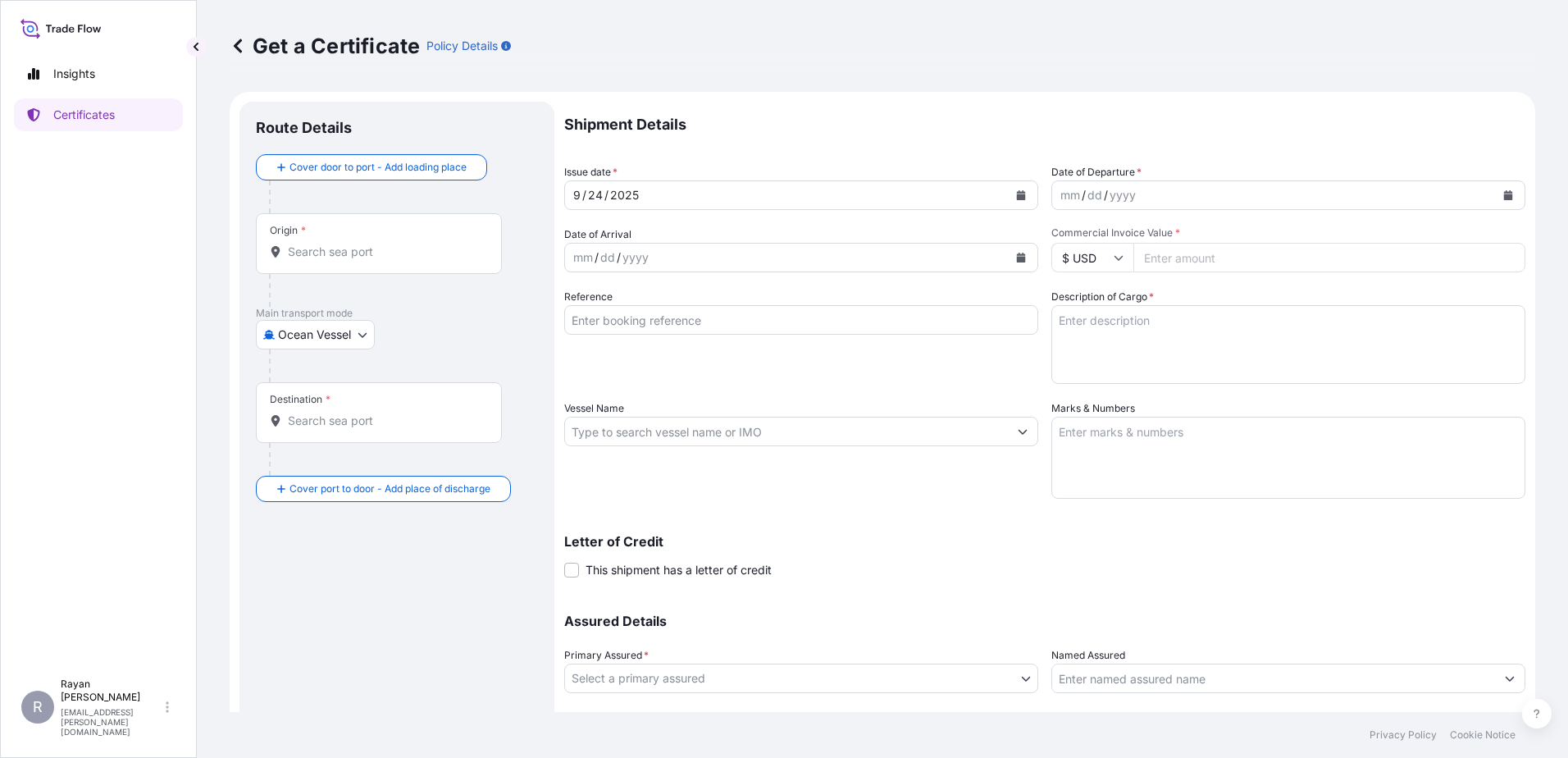
click at [329, 314] on p "Main transport mode" at bounding box center [396, 313] width 283 height 14
click at [326, 330] on body "Insights Certificates R [PERSON_NAME] [EMAIL_ADDRESS][PERSON_NAME][DOMAIN_NAME]…" at bounding box center [784, 379] width 1568 height 758
click at [309, 375] on div "Air" at bounding box center [315, 377] width 107 height 30
click at [310, 250] on div "Origin *" at bounding box center [378, 250] width 246 height 61
click at [310, 250] on input "Origin *" at bounding box center [384, 257] width 194 height 16
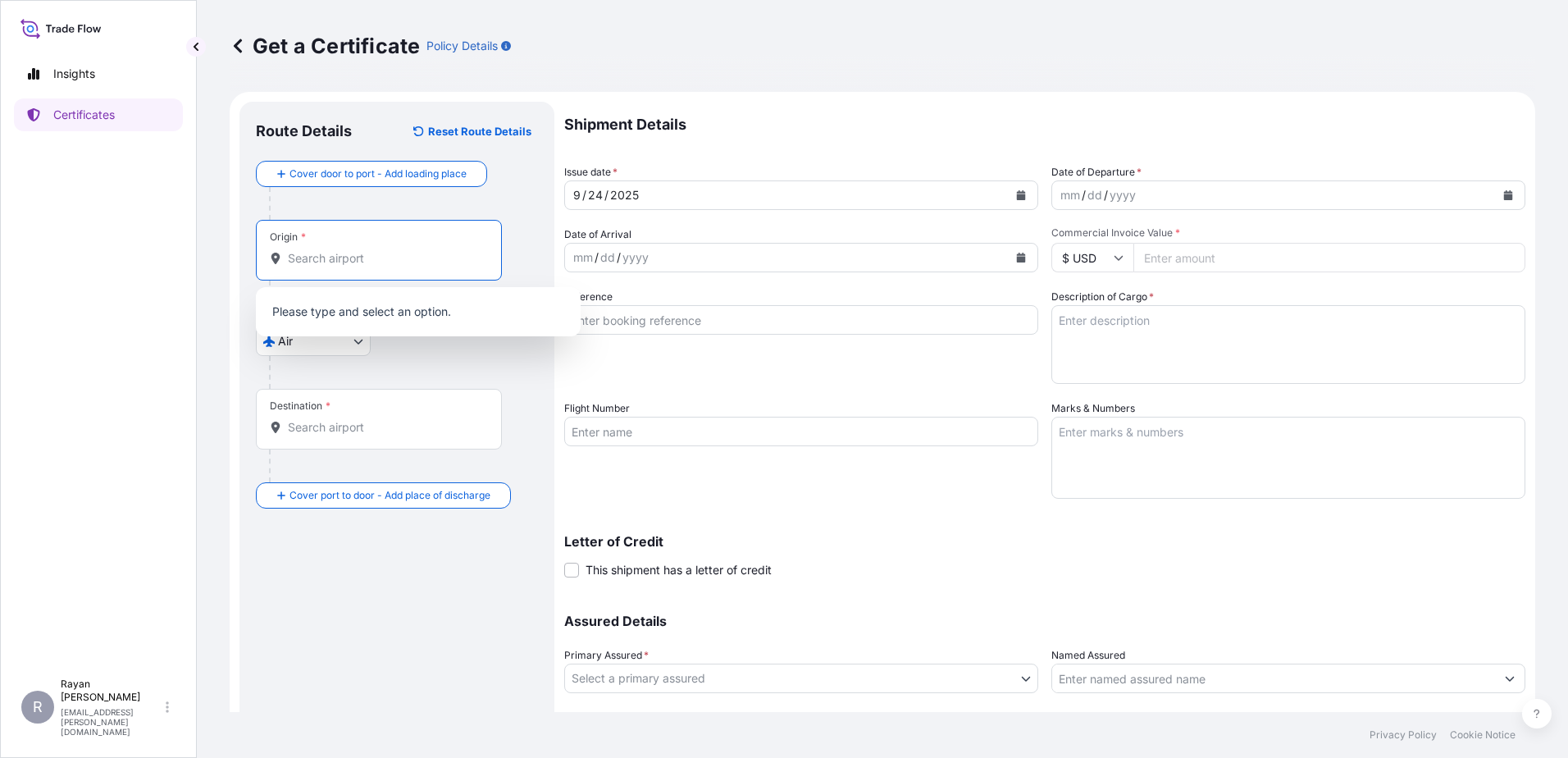
click at [308, 260] on input "Origin *" at bounding box center [384, 257] width 194 height 16
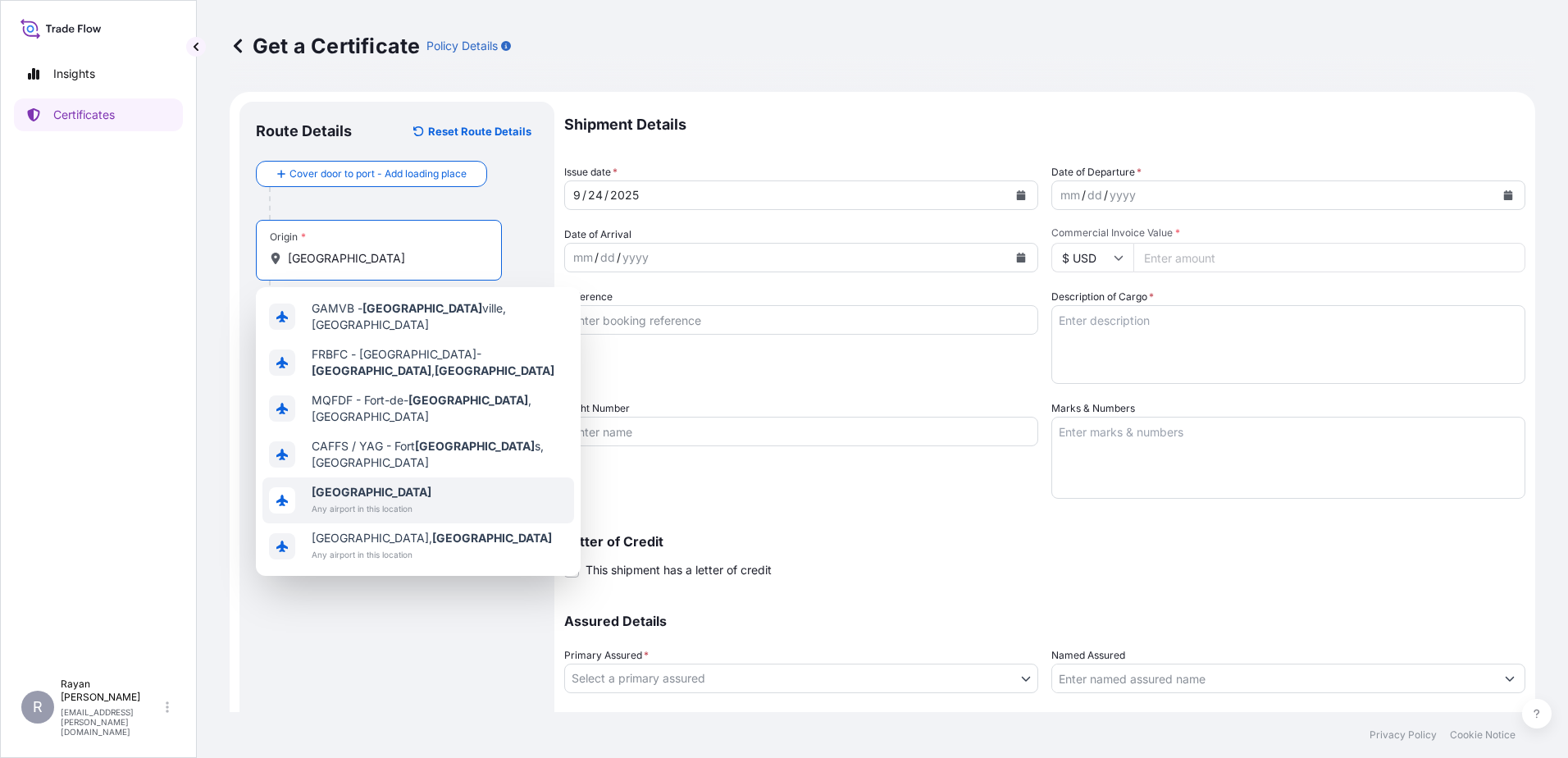
click at [359, 484] on span "[GEOGRAPHIC_DATA]" at bounding box center [371, 492] width 120 height 16
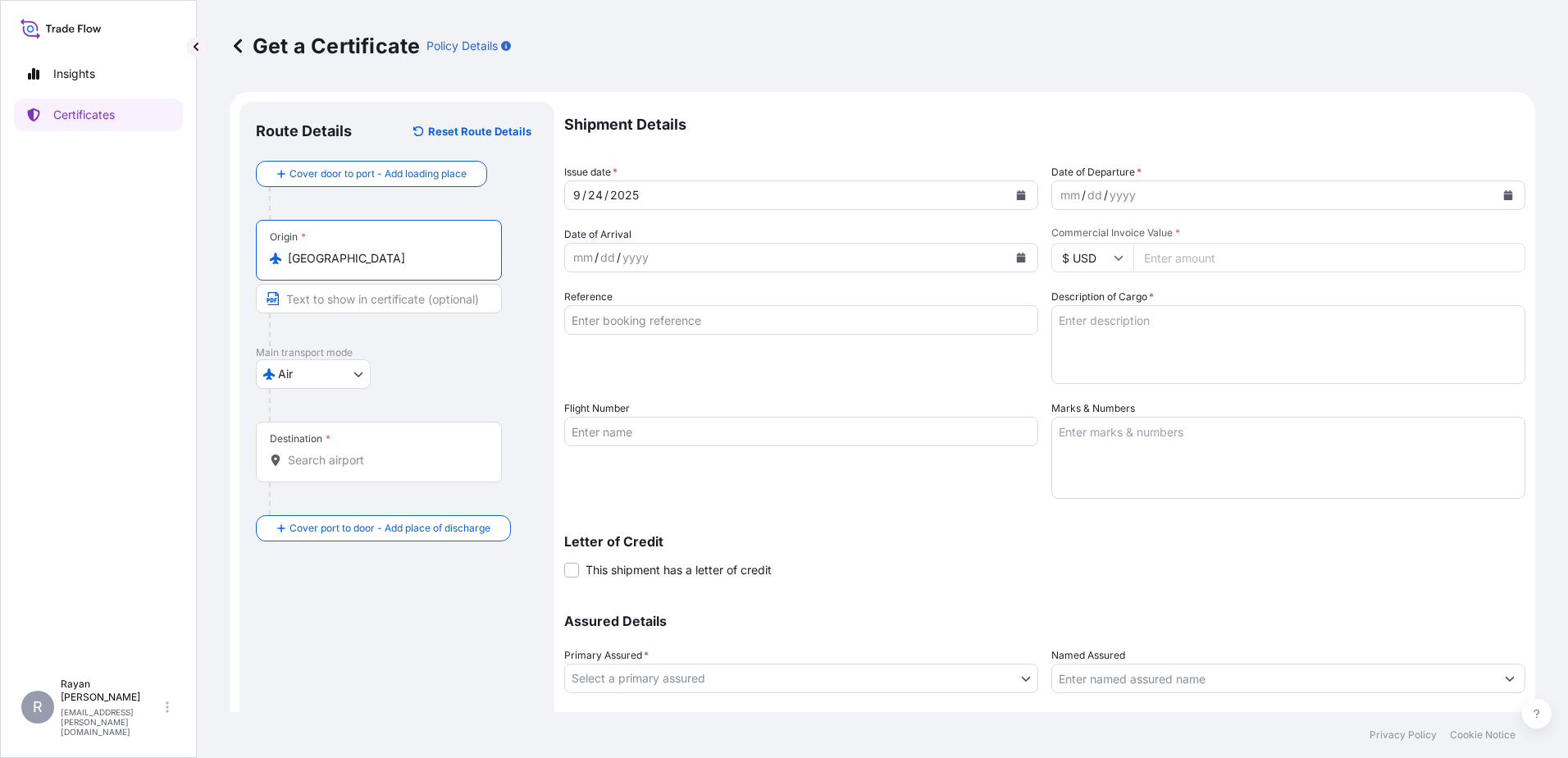
type input "[GEOGRAPHIC_DATA]"
click at [328, 469] on div "Destination *" at bounding box center [378, 451] width 246 height 61
click at [328, 469] on input "Destination *" at bounding box center [384, 460] width 194 height 16
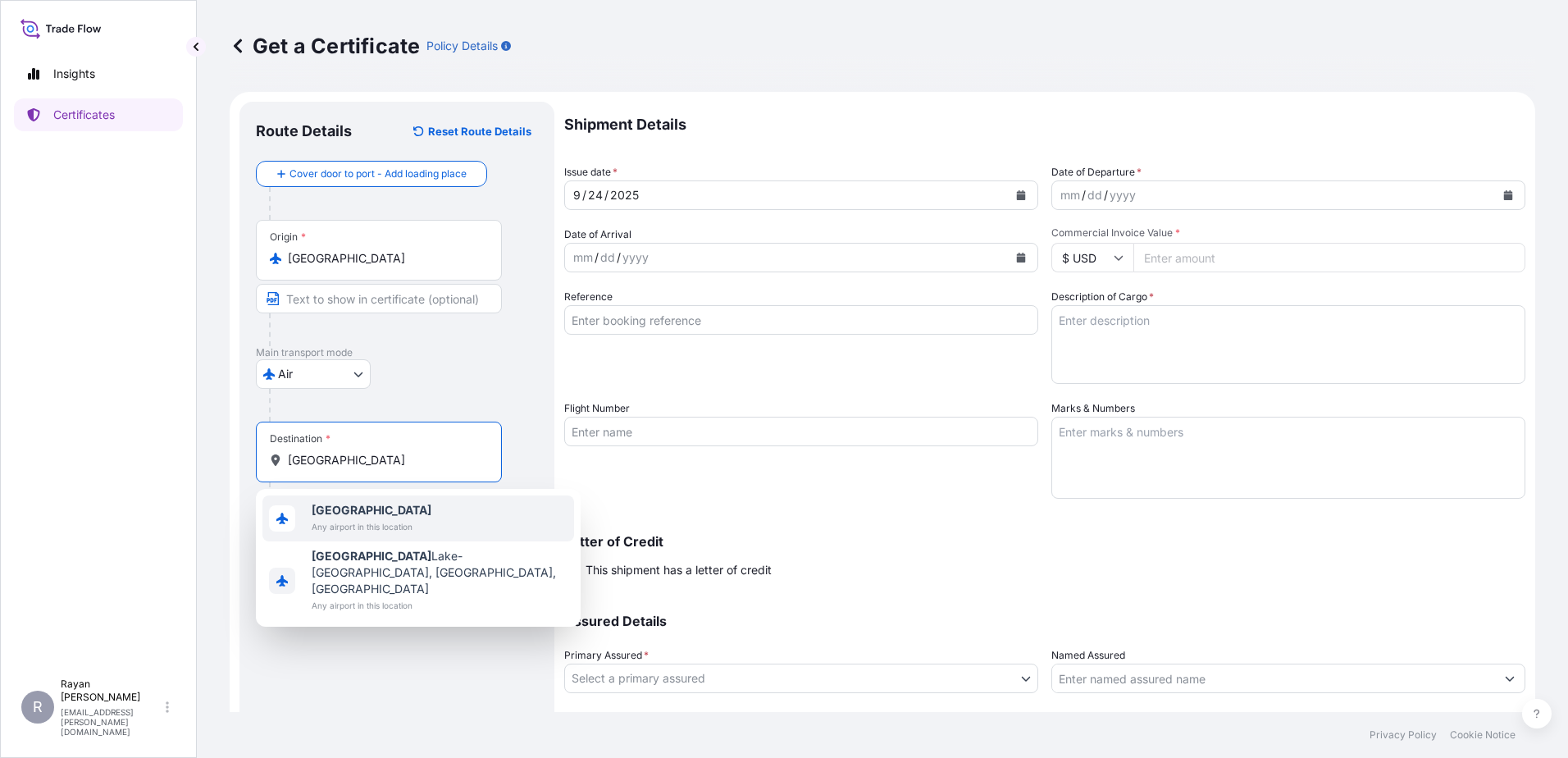
click at [334, 519] on span "Any airport in this location" at bounding box center [371, 526] width 120 height 16
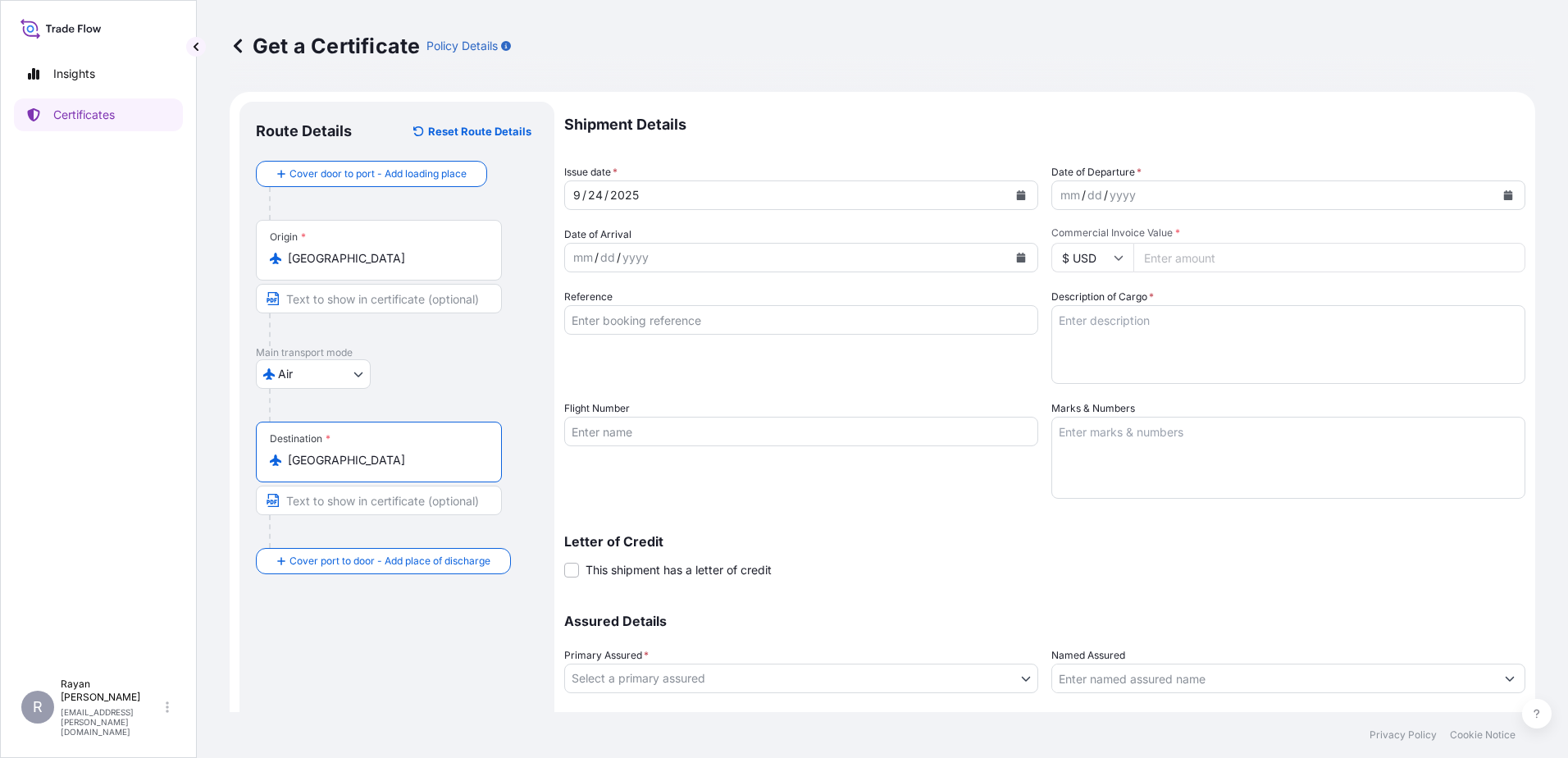
type input "[GEOGRAPHIC_DATA]"
click at [1504, 192] on icon "Calendar" at bounding box center [1508, 195] width 9 height 10
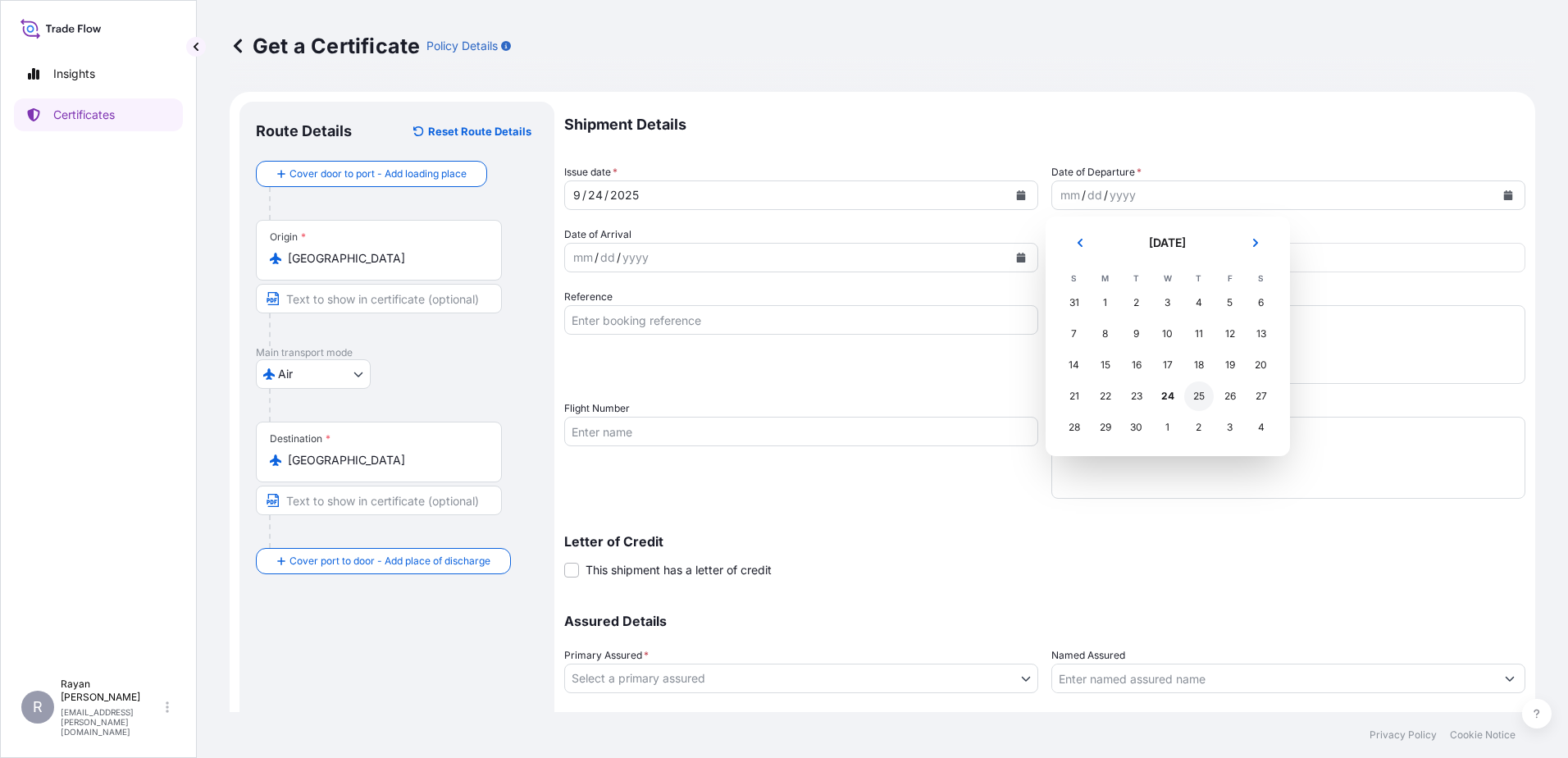
click at [1199, 393] on div "25" at bounding box center [1199, 395] width 30 height 30
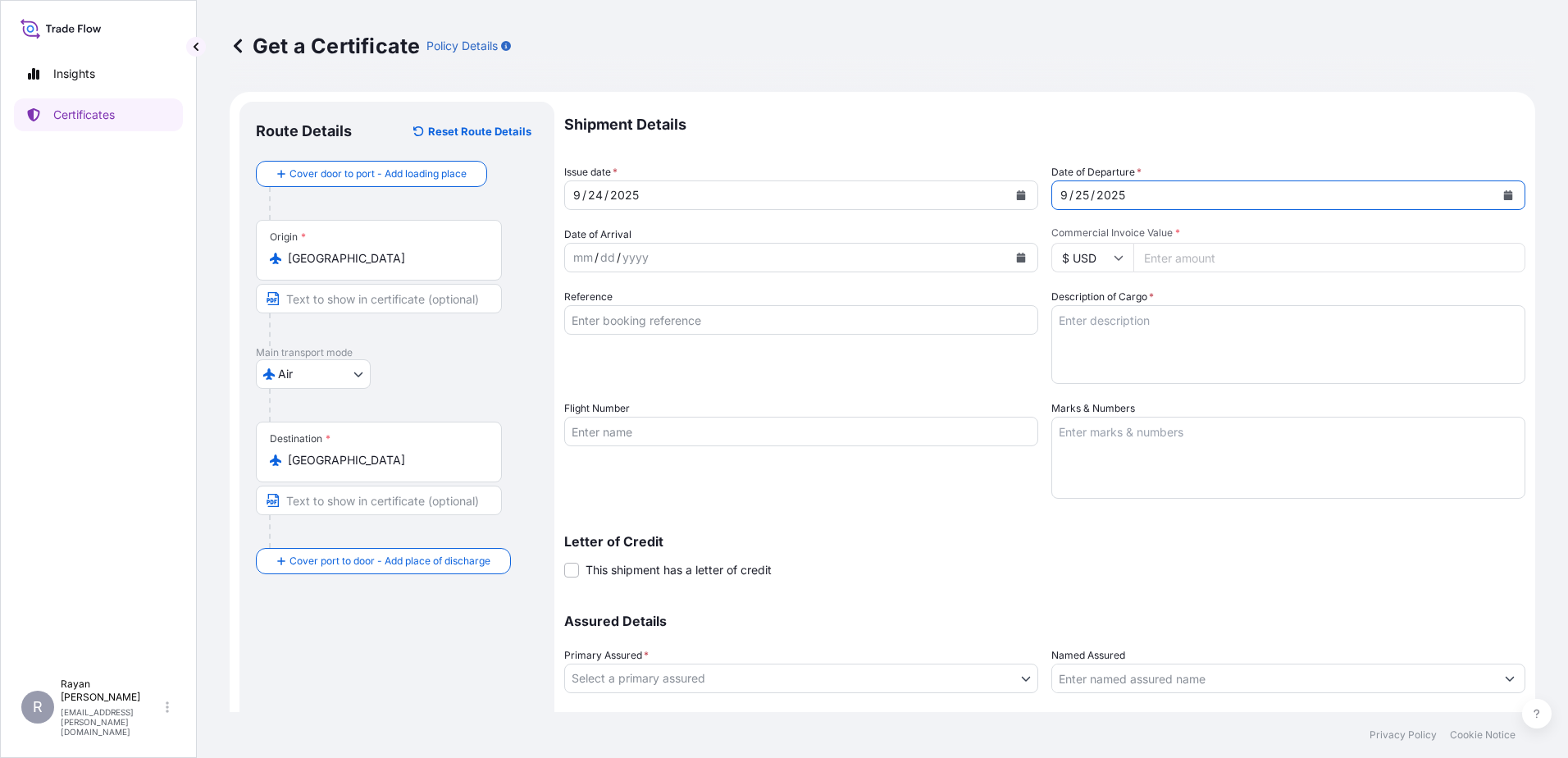
click at [1181, 262] on input "Commercial Invoice Value *" at bounding box center [1329, 257] width 392 height 30
type input "21750"
click at [939, 319] on input "Reference" at bounding box center [801, 319] width 474 height 30
type input "0822435335"
click at [1141, 341] on textarea "Description of Cargo *" at bounding box center [1288, 344] width 474 height 79
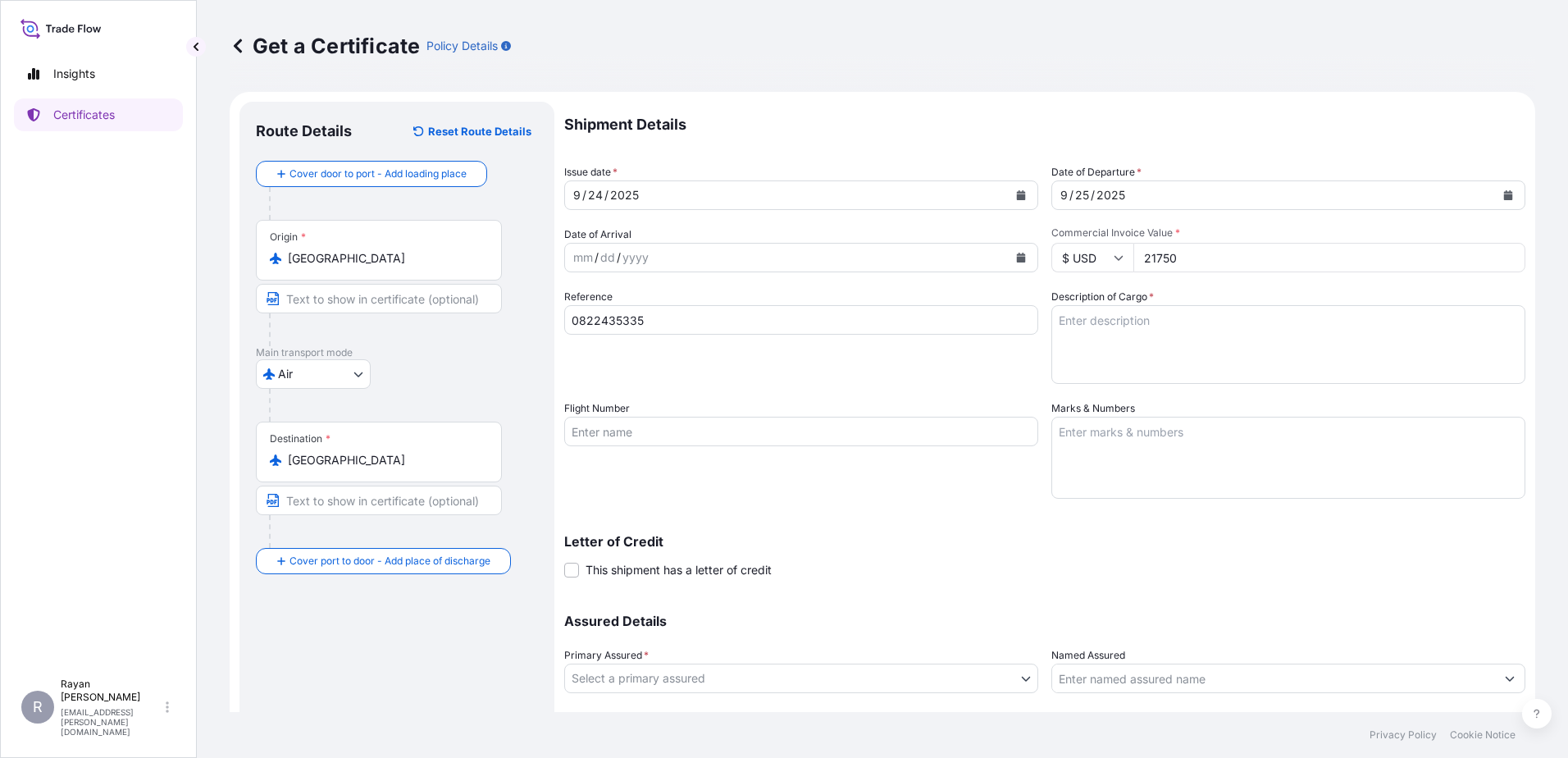
click at [1166, 336] on textarea "Description of Cargo *" at bounding box center [1288, 344] width 474 height 79
paste textarea "Medical Supplies (diagnostics consumables & reagents)"
type textarea "Medical Supplies (diagnostics consumables & reagents)"
click at [699, 568] on span "This shipment has a letter of credit" at bounding box center [678, 570] width 186 height 16
click at [564, 561] on input "This shipment has a letter of credit" at bounding box center [564, 561] width 0 height 0
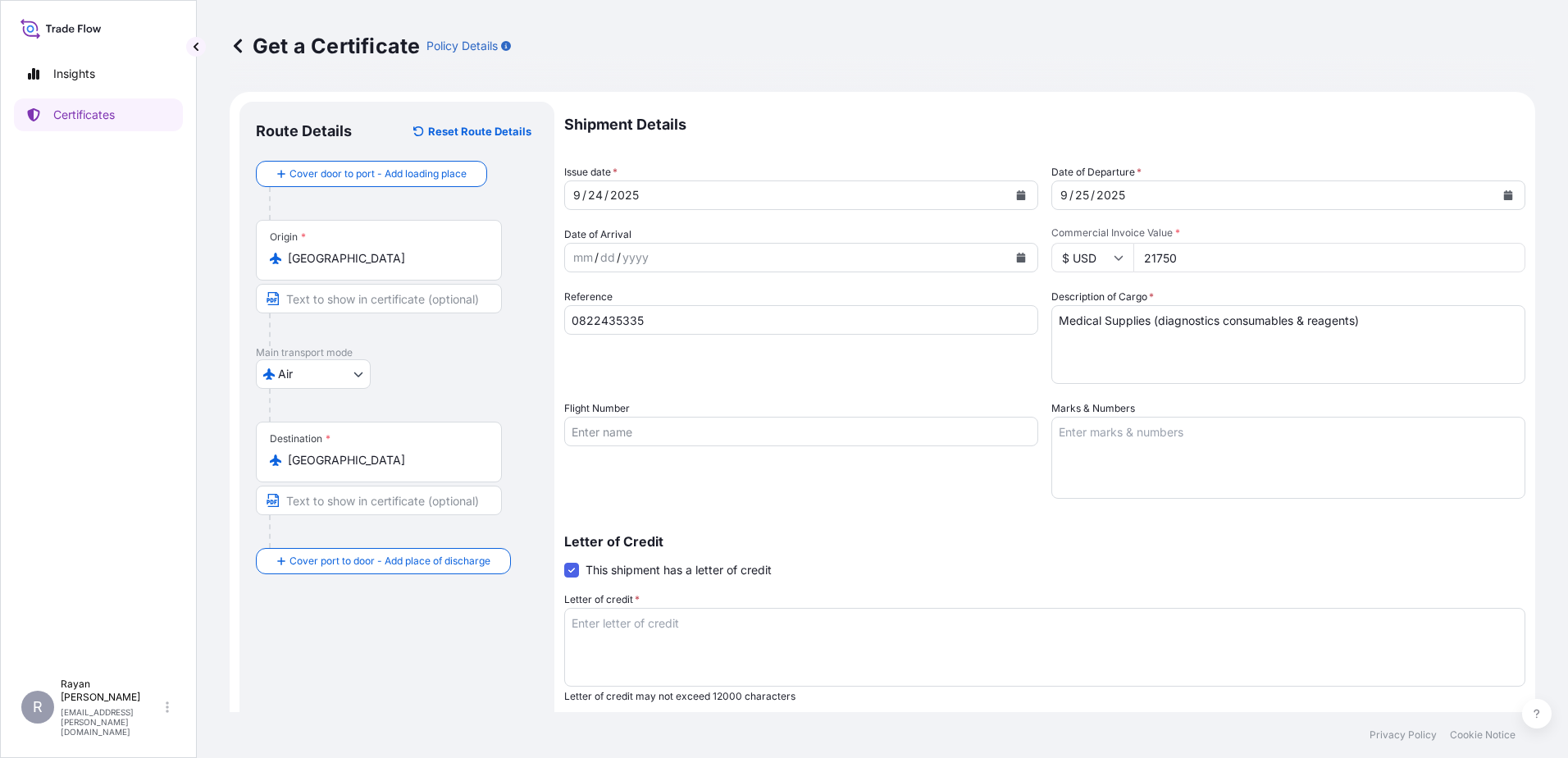
click at [765, 622] on textarea "Letter of credit *" at bounding box center [1044, 647] width 961 height 79
paste textarea "THE EGYPTIAN AUTHORITY FOR UNIFIED PROCUREMENT, MEDICAL SUPPLY AND MEDICAL TECH…"
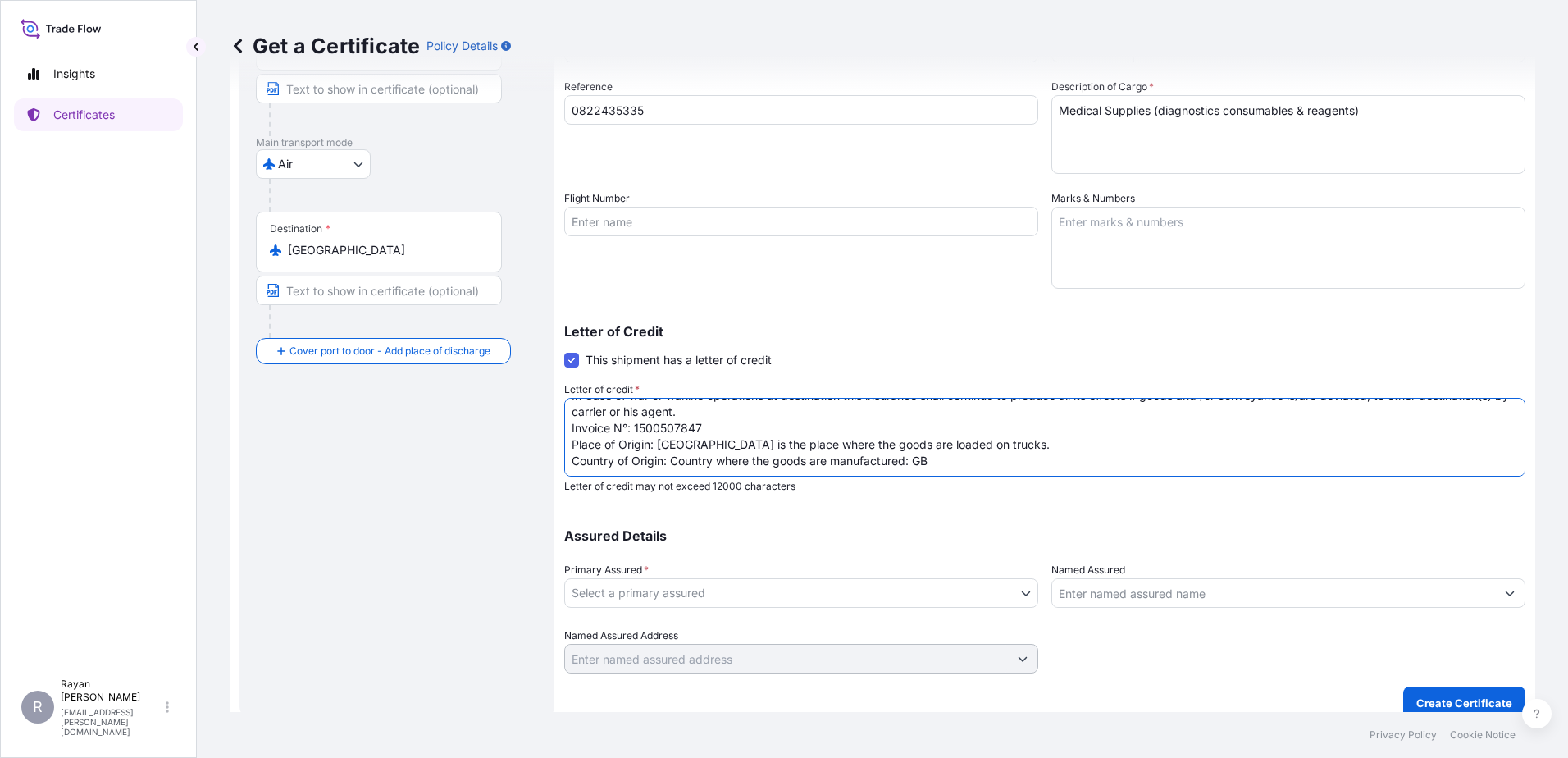
scroll to position [228, 0]
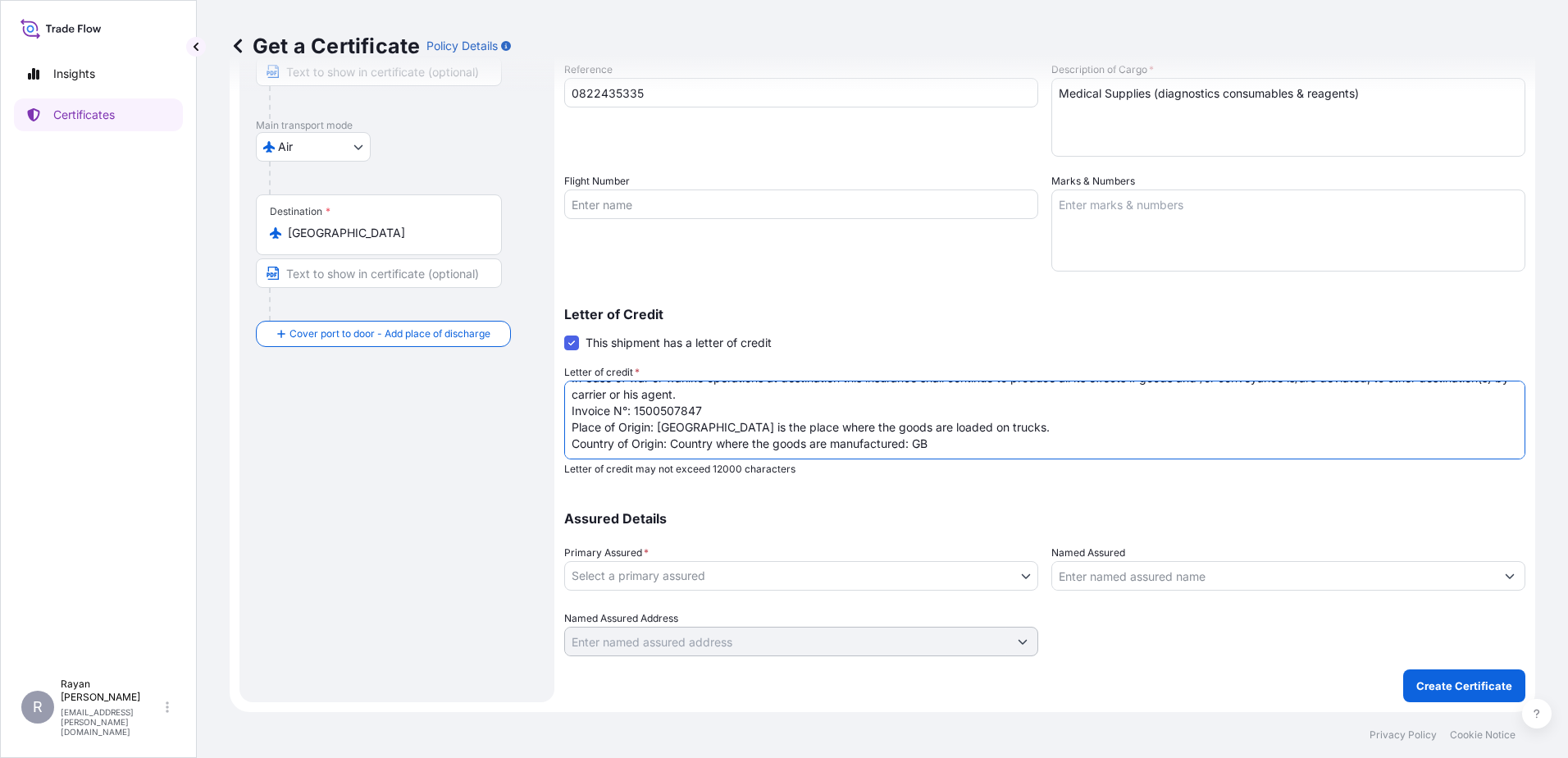
type textarea "THE EGYPTIAN AUTHORITY FOR UNIFIED PROCUREMENT, MEDICAL SUPPLY AND MEDICAL TECH…"
click at [938, 579] on body "Insights Certificates R [PERSON_NAME] [EMAIL_ADDRESS][PERSON_NAME][DOMAIN_NAME]…" at bounding box center [784, 379] width 1568 height 758
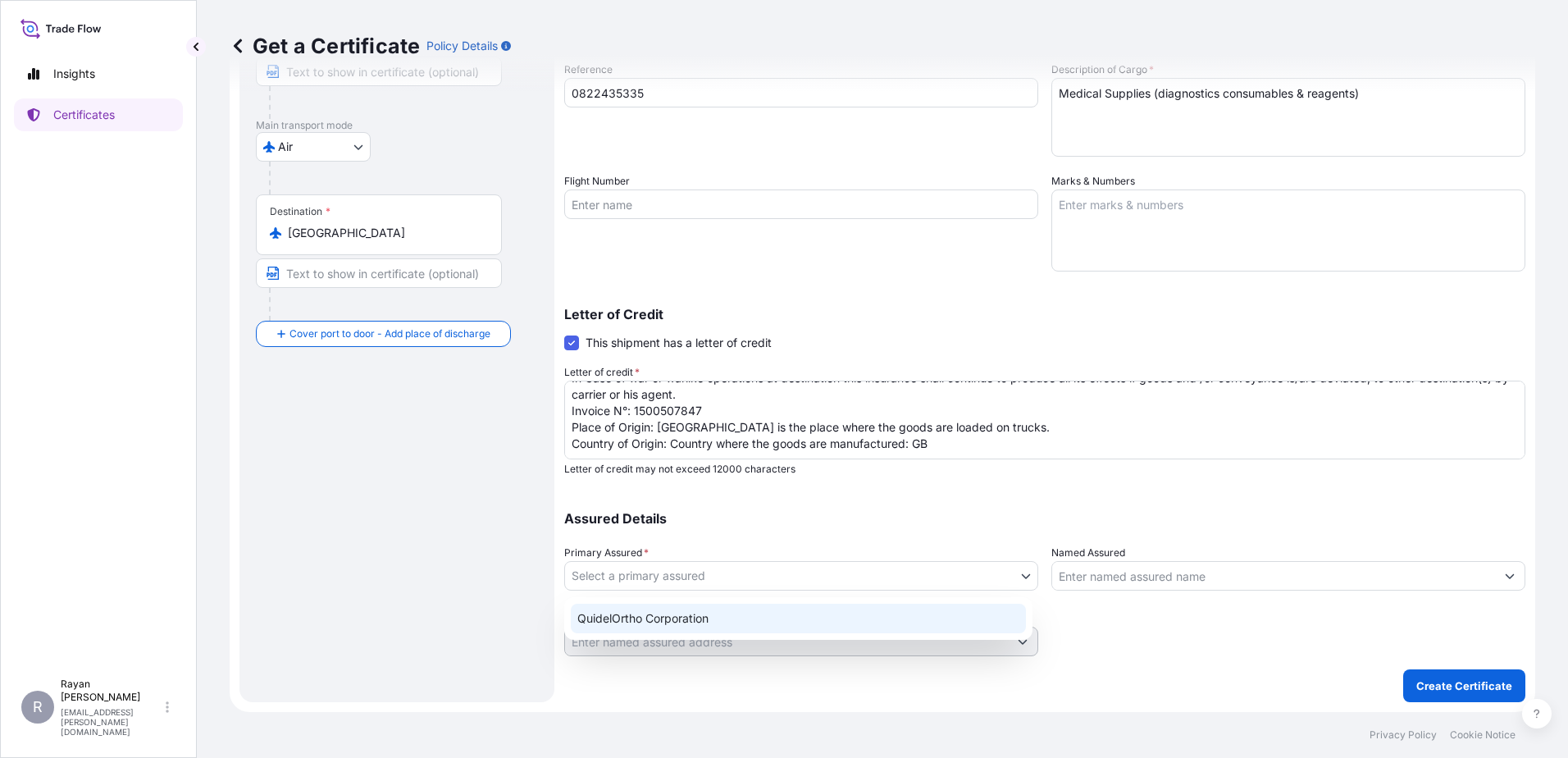
click at [814, 634] on div "QuidelOrtho Corporation" at bounding box center [798, 618] width 469 height 42
click at [836, 622] on div "QuidelOrtho Corporation" at bounding box center [798, 618] width 455 height 30
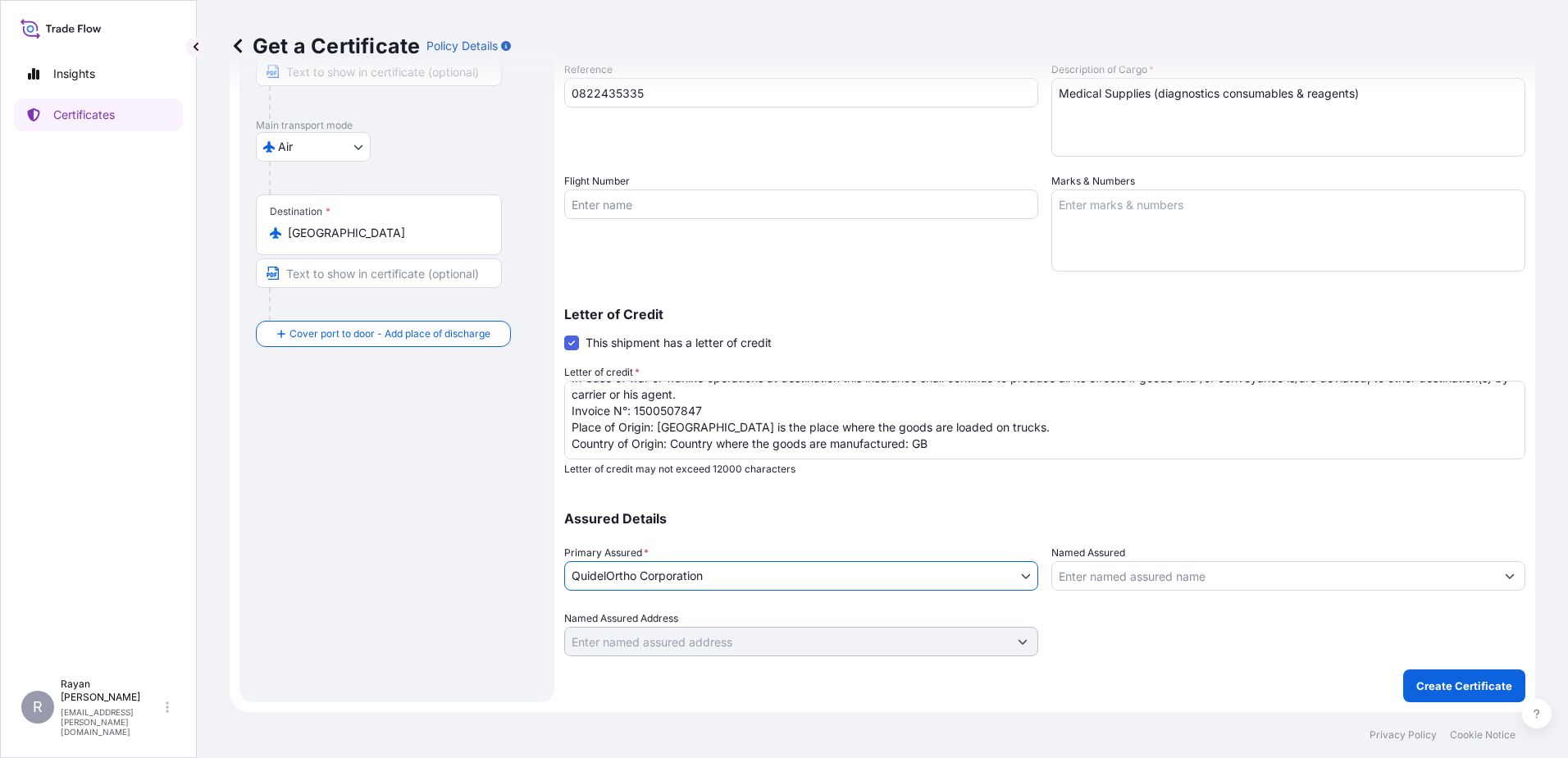
click at [1106, 580] on input "Named Assured" at bounding box center [1273, 576] width 443 height 30
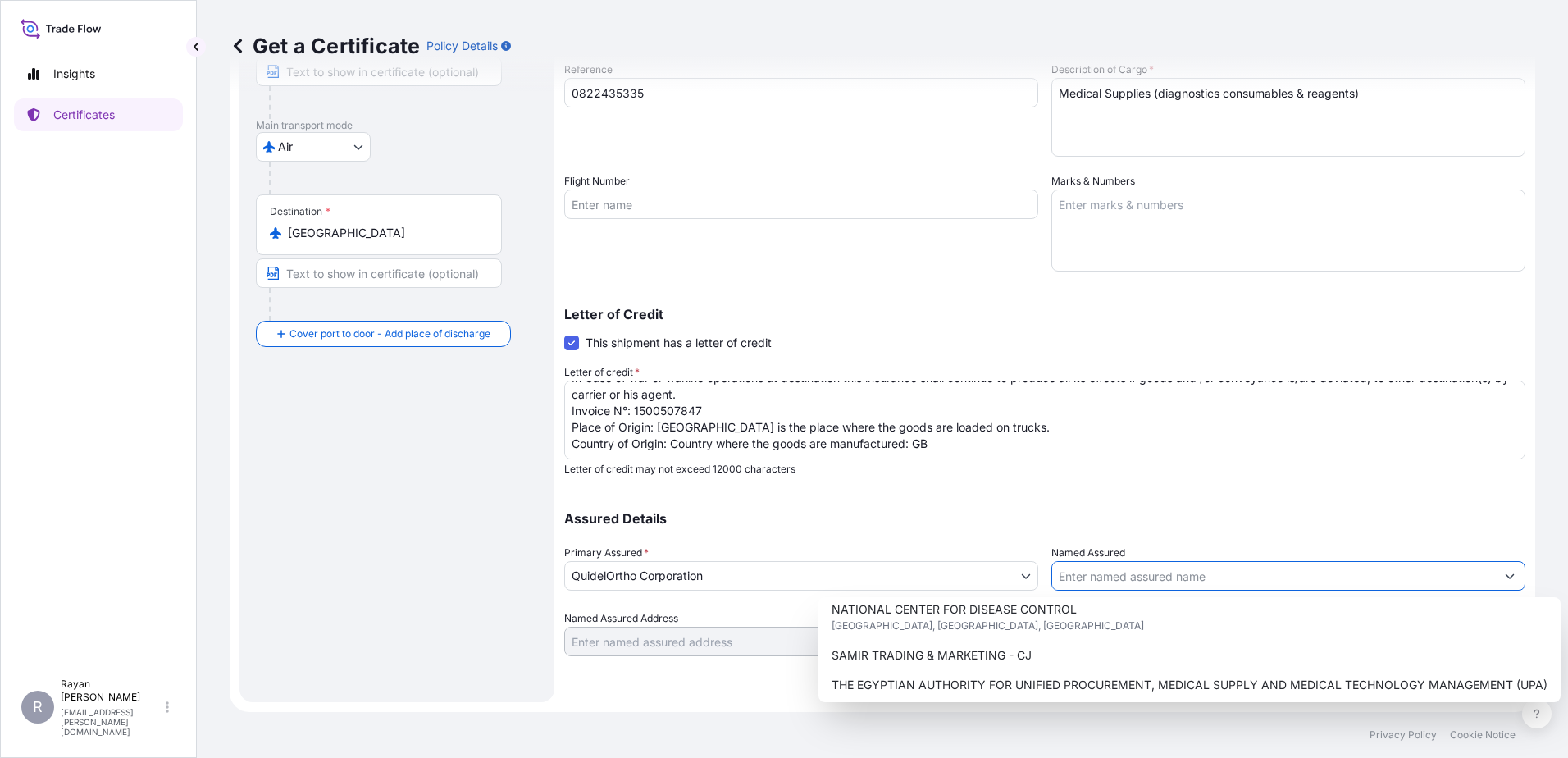
scroll to position [407, 0]
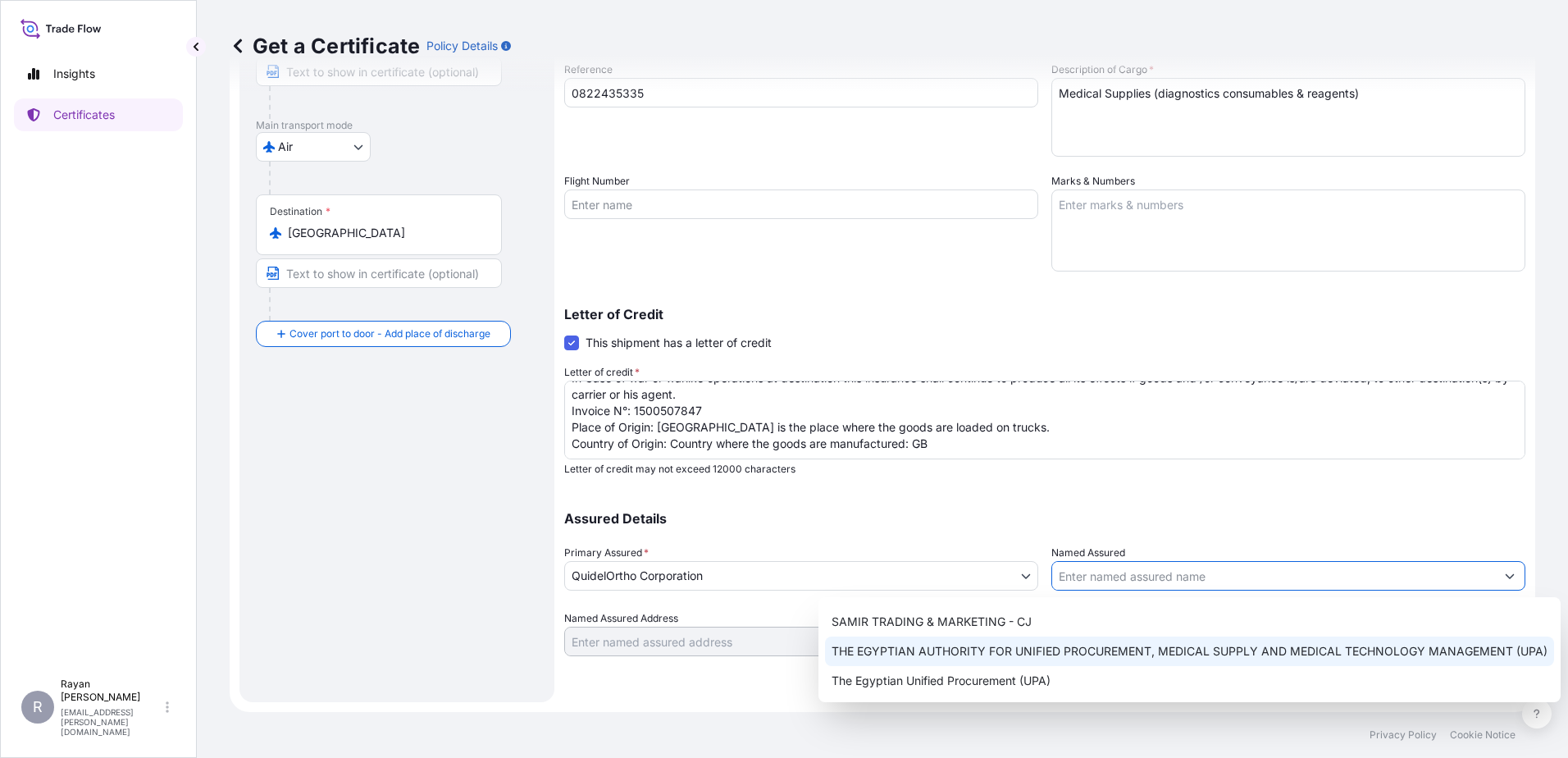
click at [1123, 654] on span "THE EGYPTIAN AUTHORITY FOR UNIFIED PROCUREMENT, MEDICAL SUPPLY AND MEDICAL TECH…" at bounding box center [1189, 651] width 716 height 16
type input "THE EGYPTIAN AUTHORITY FOR UNIFIED PROCUREMENT, MEDICAL SUPPLY AND MEDICAL TECH…"
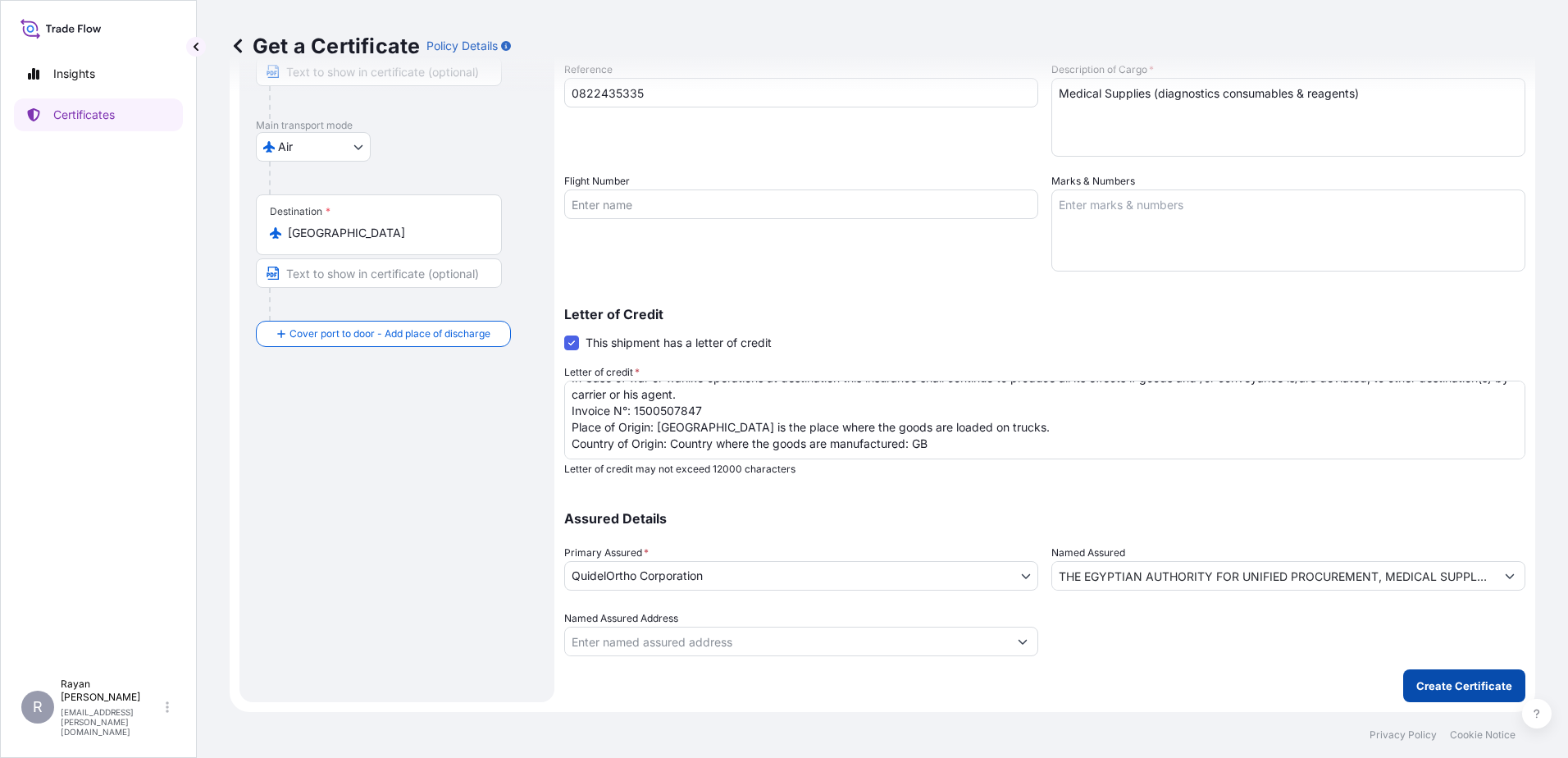
click at [1422, 675] on button "Create Certificate" at bounding box center [1464, 686] width 122 height 33
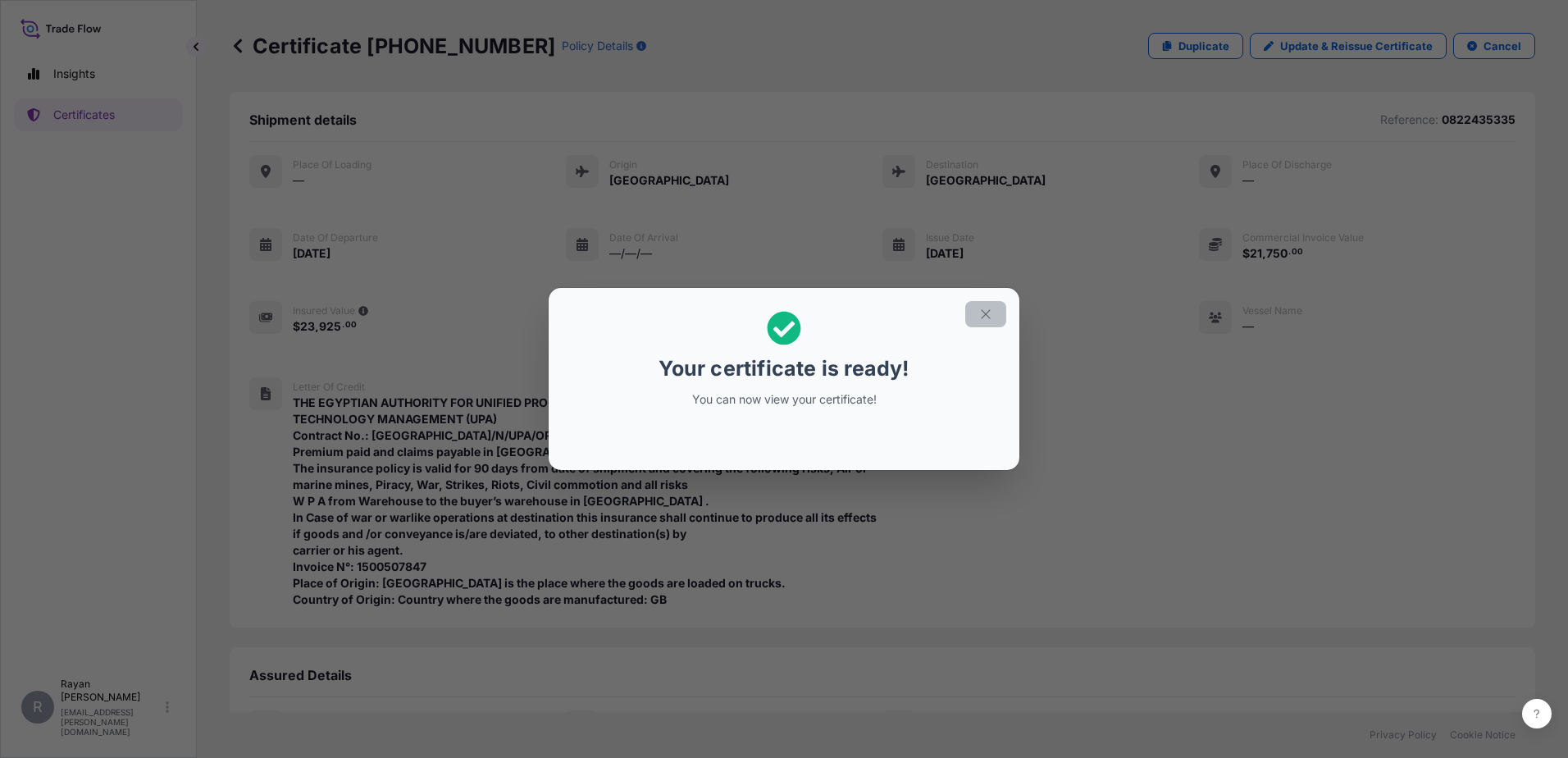
click at [994, 311] on button "button" at bounding box center [986, 313] width 41 height 26
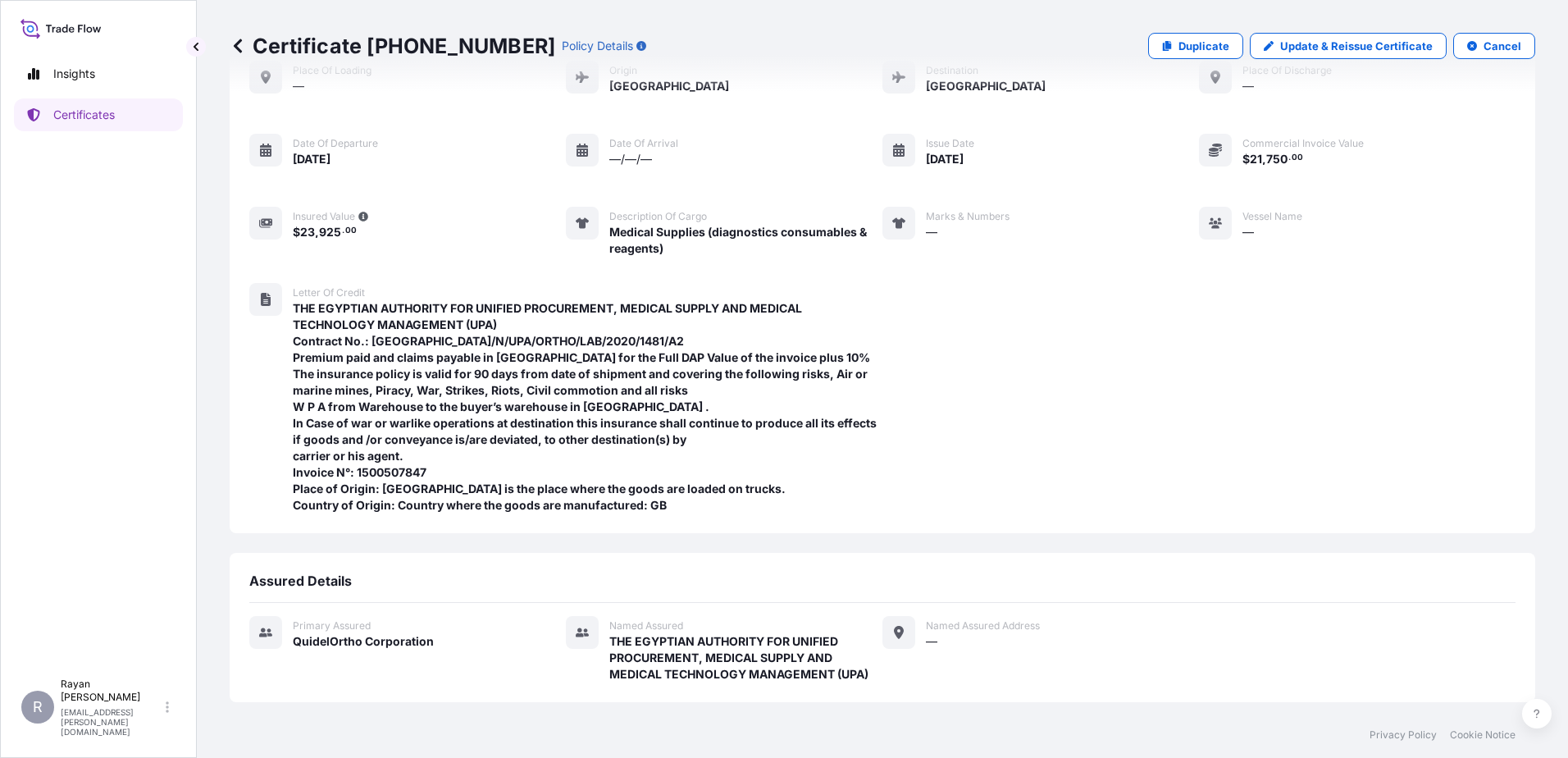
scroll to position [257, 0]
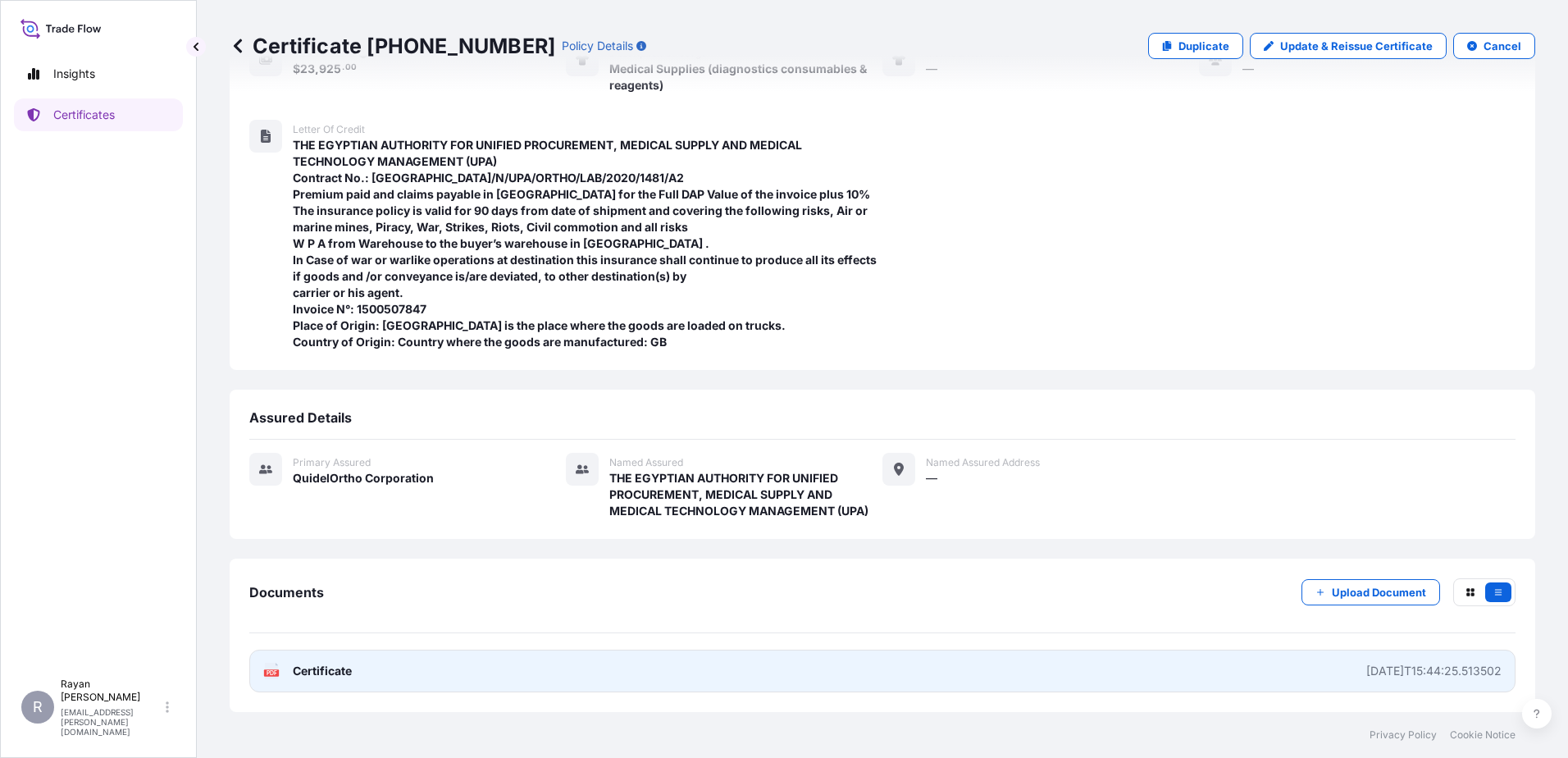
click at [347, 673] on span "Certificate" at bounding box center [322, 670] width 59 height 16
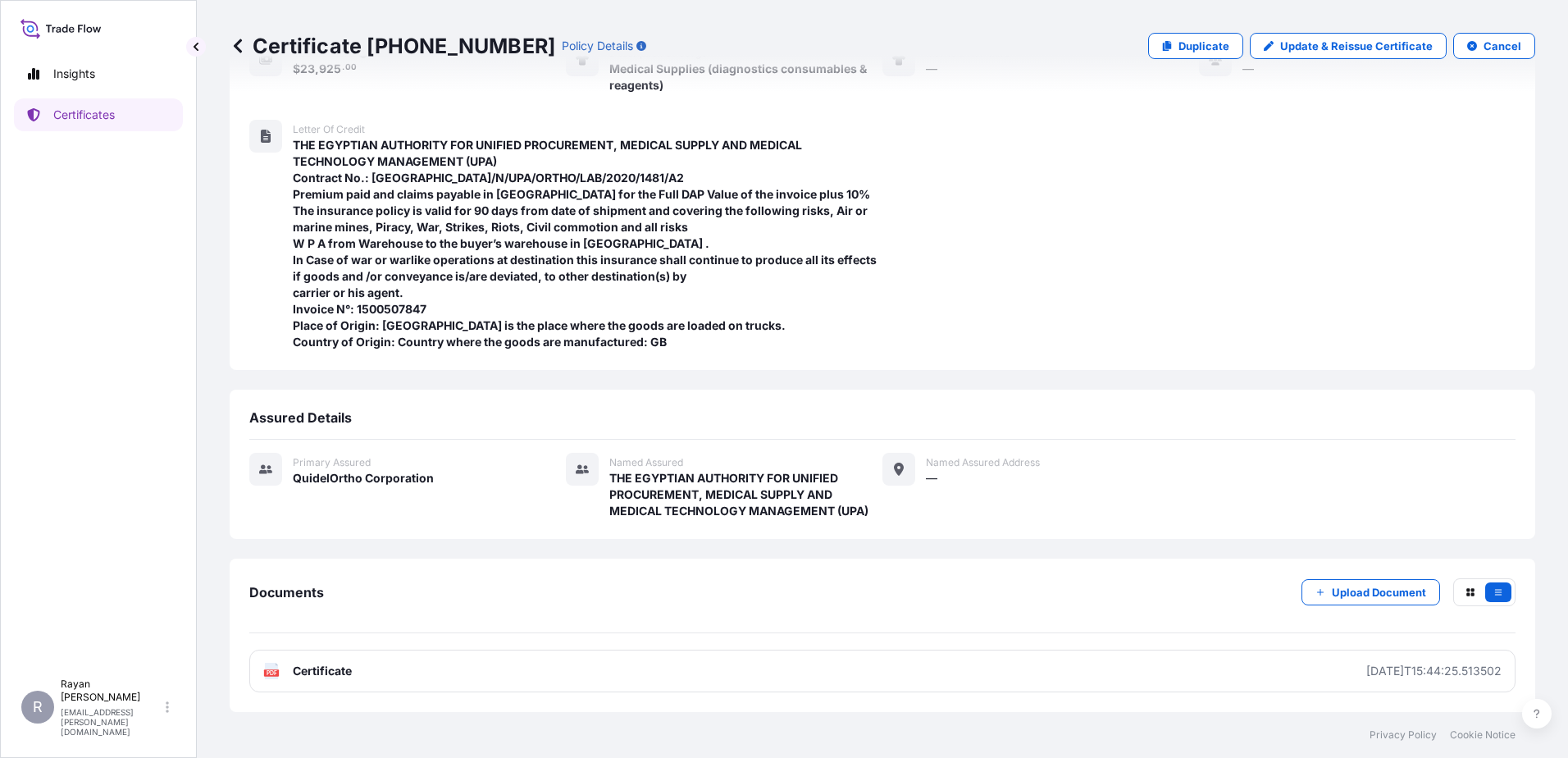
click at [241, 48] on icon at bounding box center [237, 45] width 16 height 16
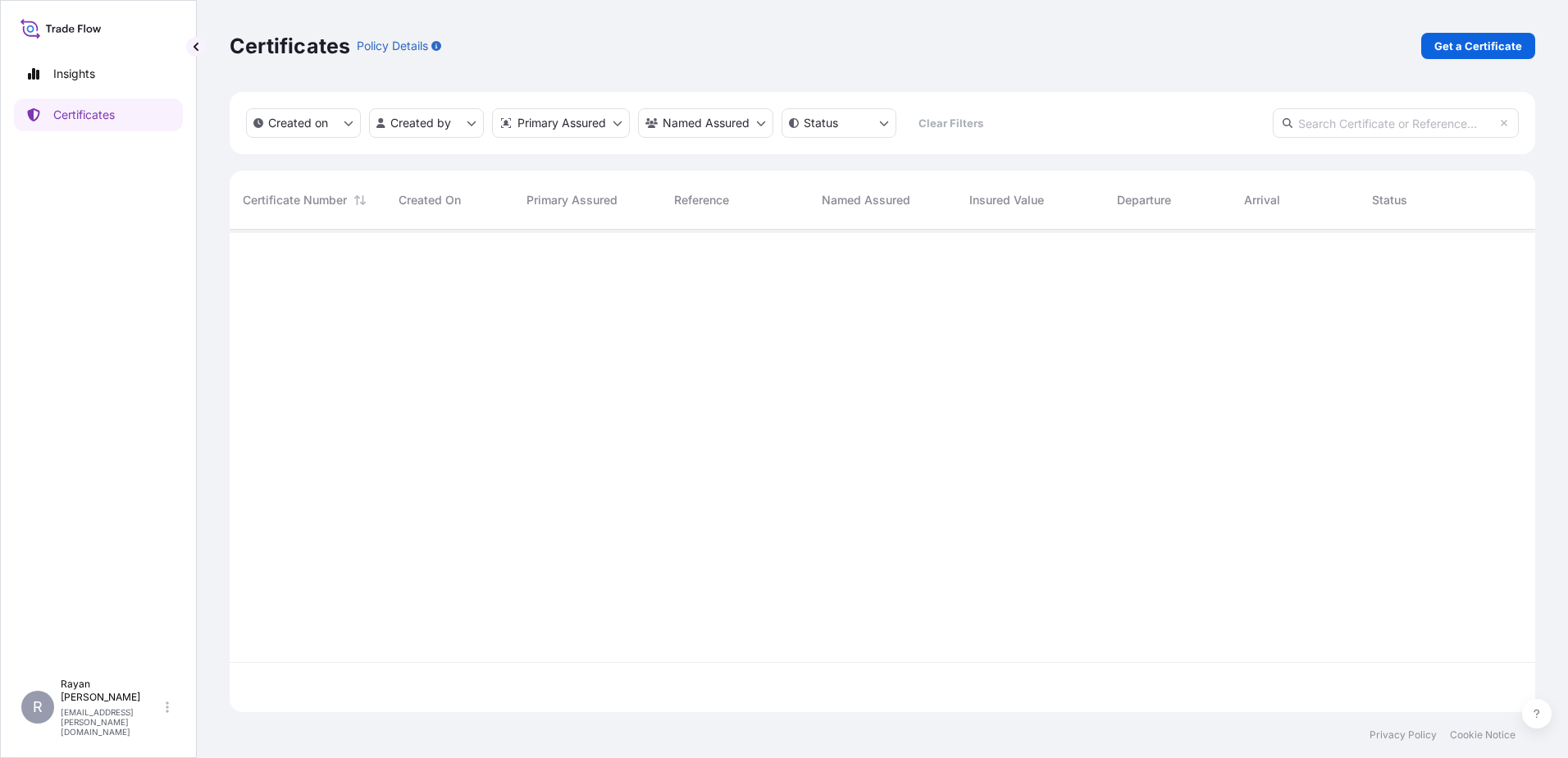
scroll to position [479, 1293]
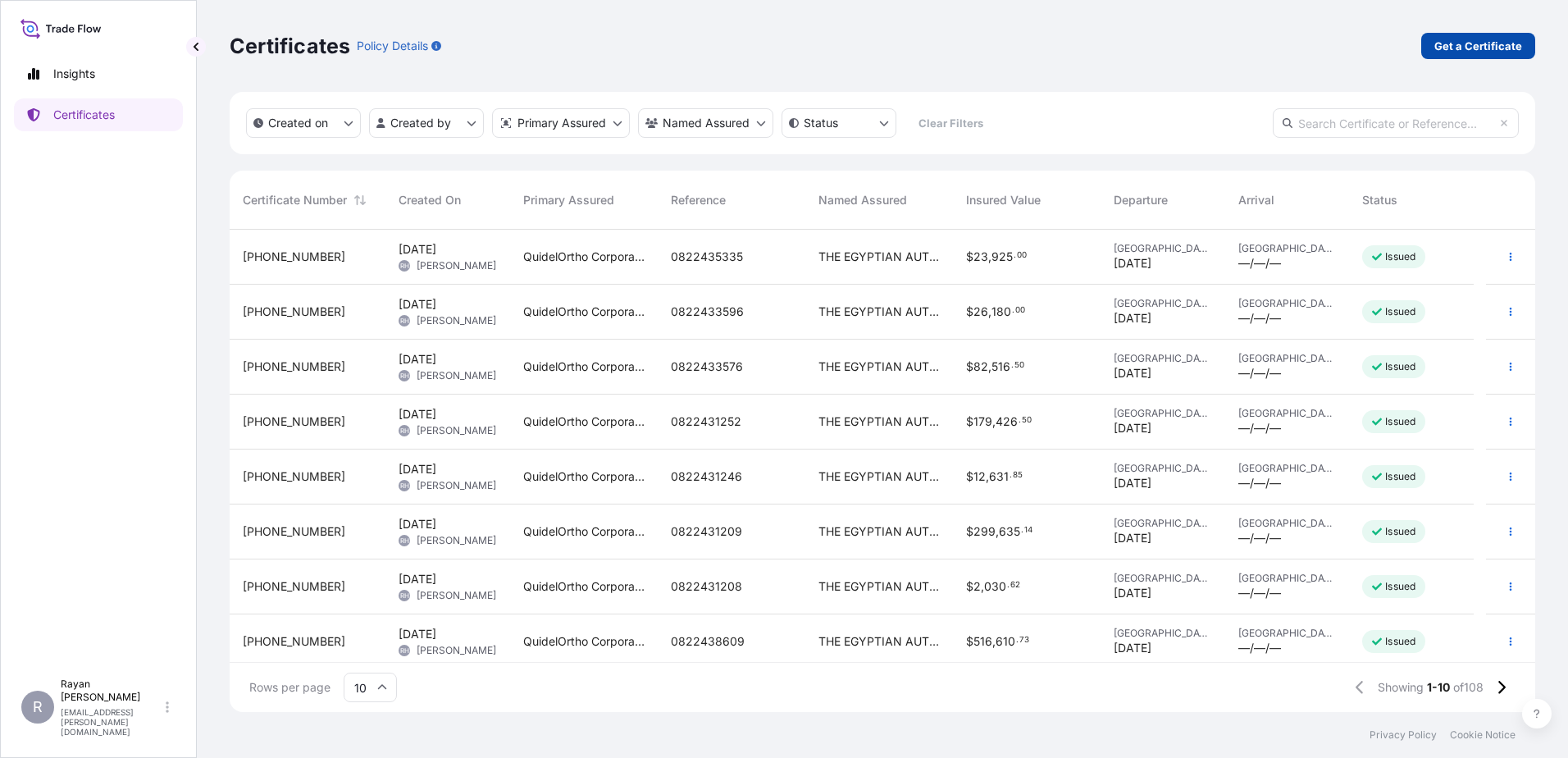
click at [1525, 36] on link "Get a Certificate" at bounding box center [1478, 45] width 114 height 26
select select "Ocean Vessel"
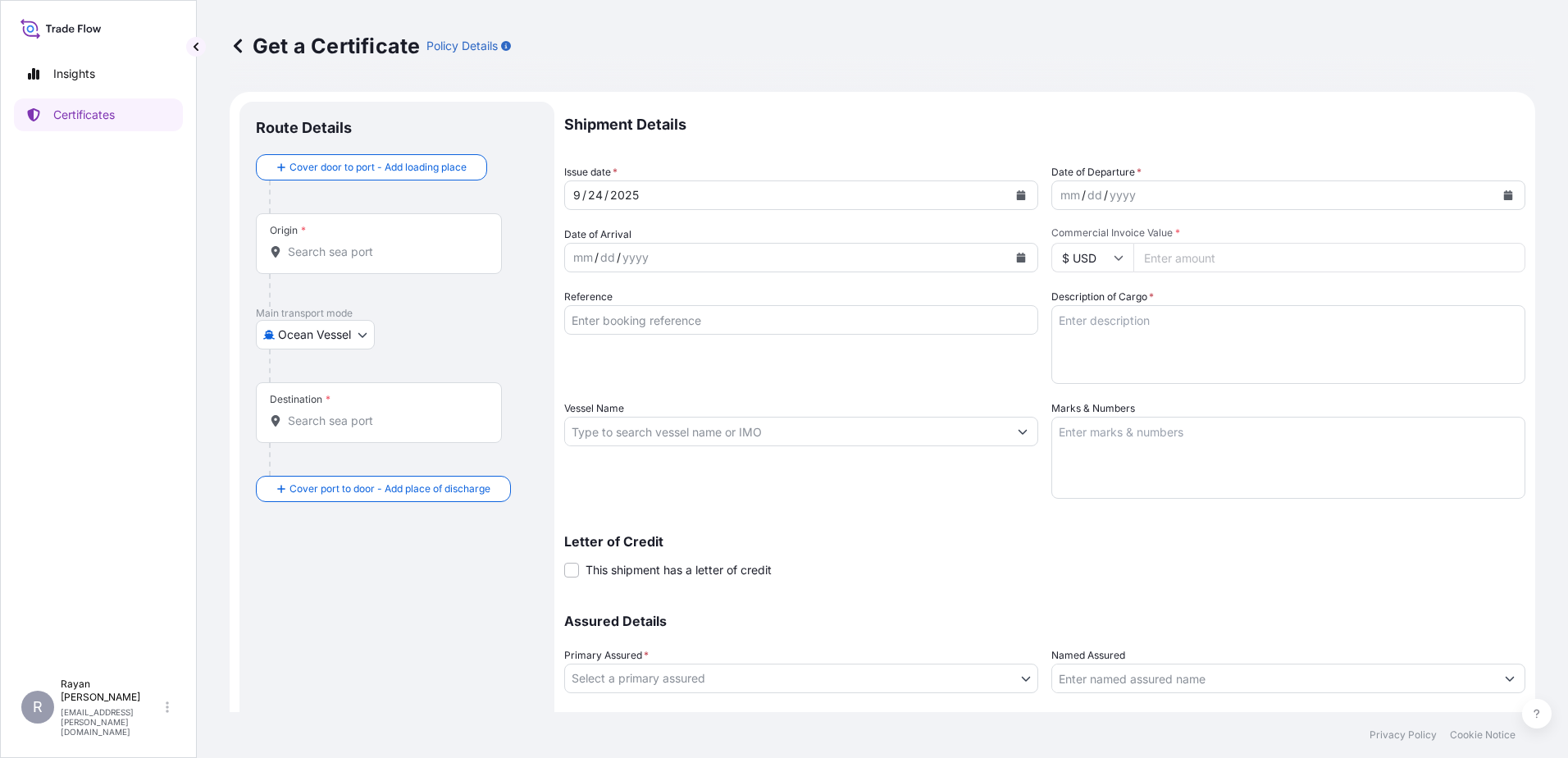
click at [321, 338] on body "Insights Certificates R [PERSON_NAME] [EMAIL_ADDRESS][PERSON_NAME][DOMAIN_NAME]…" at bounding box center [784, 379] width 1568 height 758
click at [304, 381] on div "Air" at bounding box center [315, 377] width 107 height 30
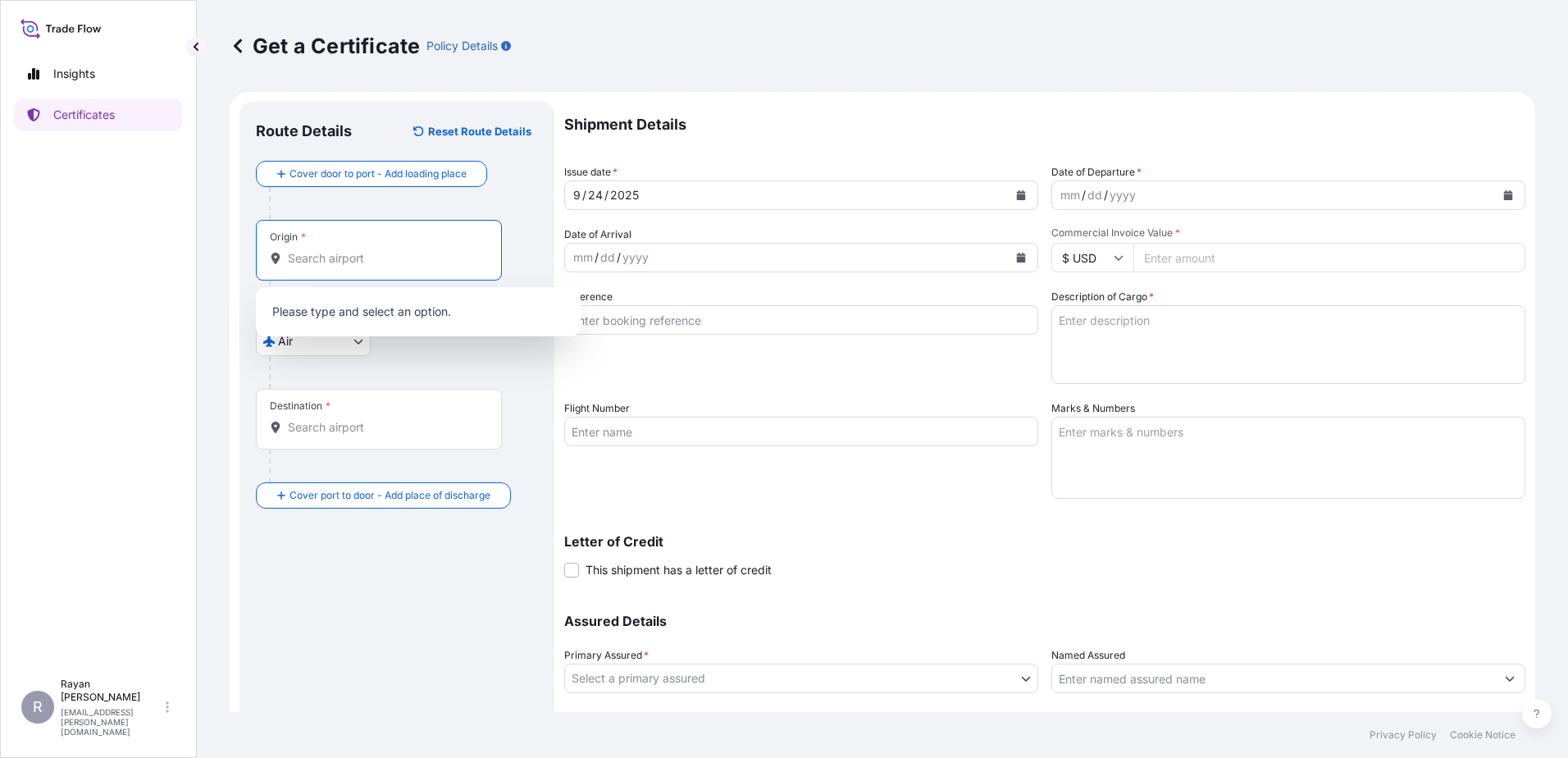
click at [344, 258] on input "Origin *" at bounding box center [384, 257] width 194 height 16
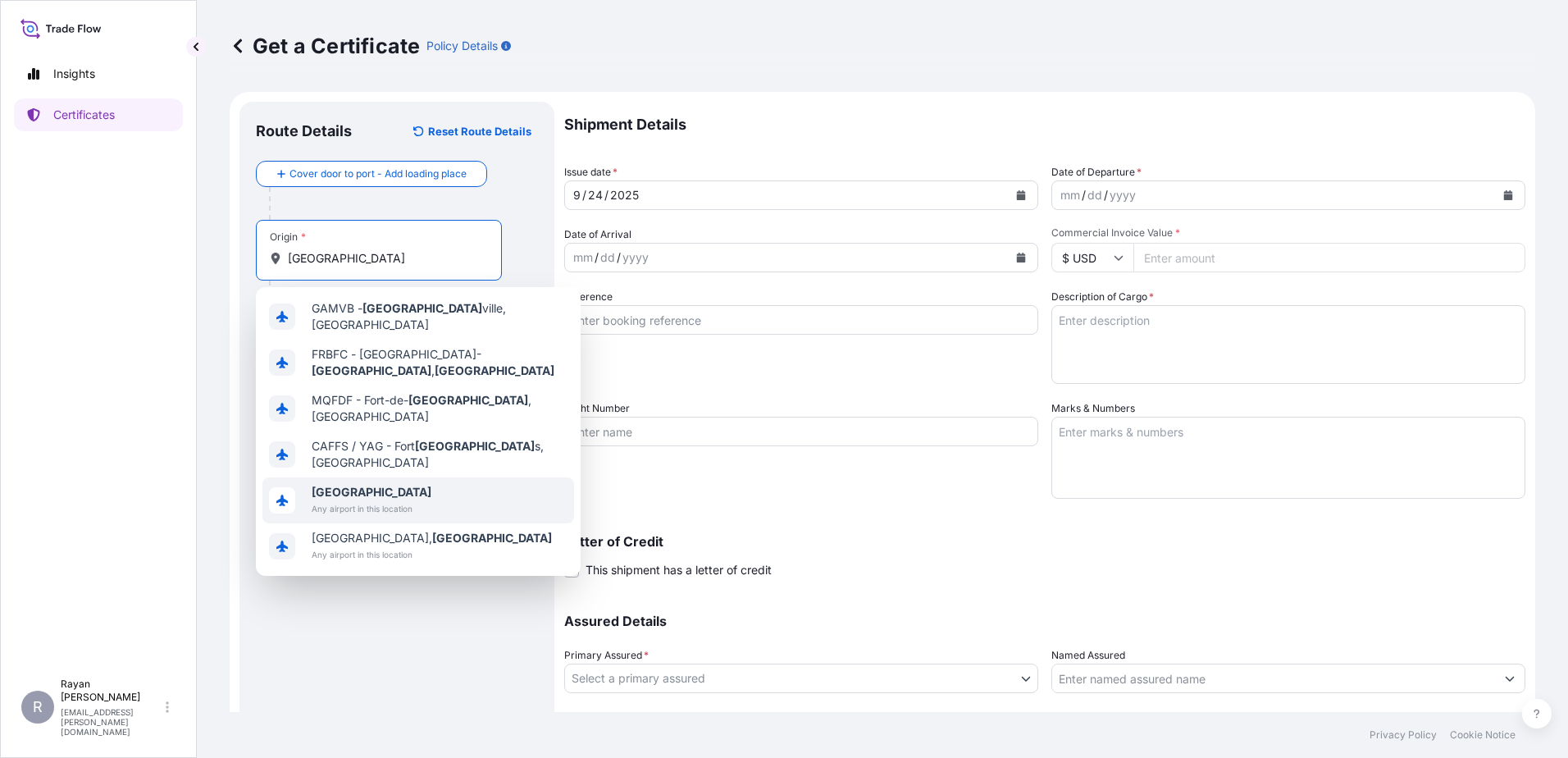
click at [372, 484] on span "[GEOGRAPHIC_DATA]" at bounding box center [371, 492] width 120 height 16
type input "[GEOGRAPHIC_DATA]"
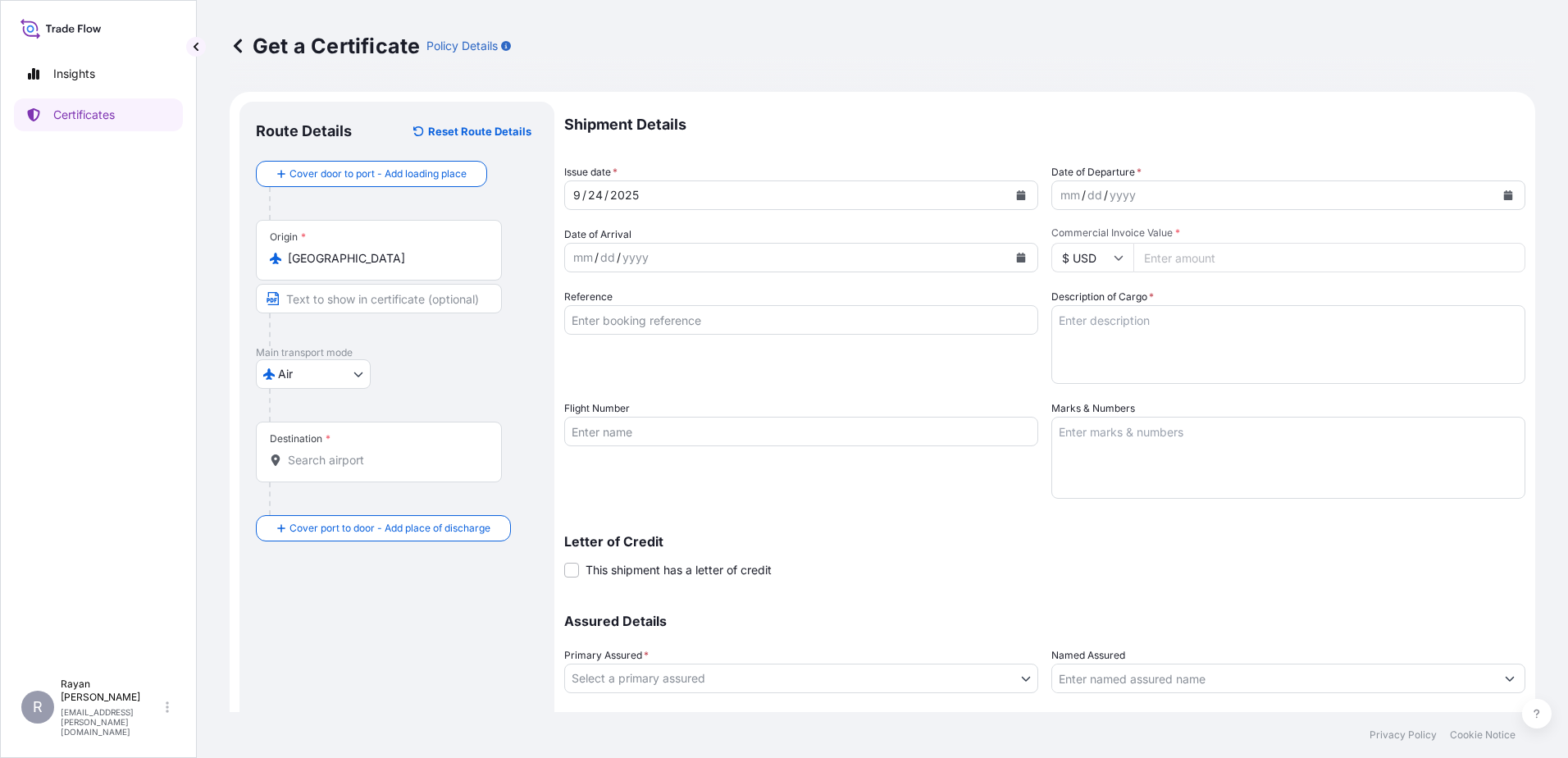
click at [362, 486] on div at bounding box center [386, 499] width 233 height 33
click at [355, 446] on div "Destination *" at bounding box center [378, 451] width 246 height 61
click at [355, 452] on input "Destination *" at bounding box center [384, 460] width 194 height 16
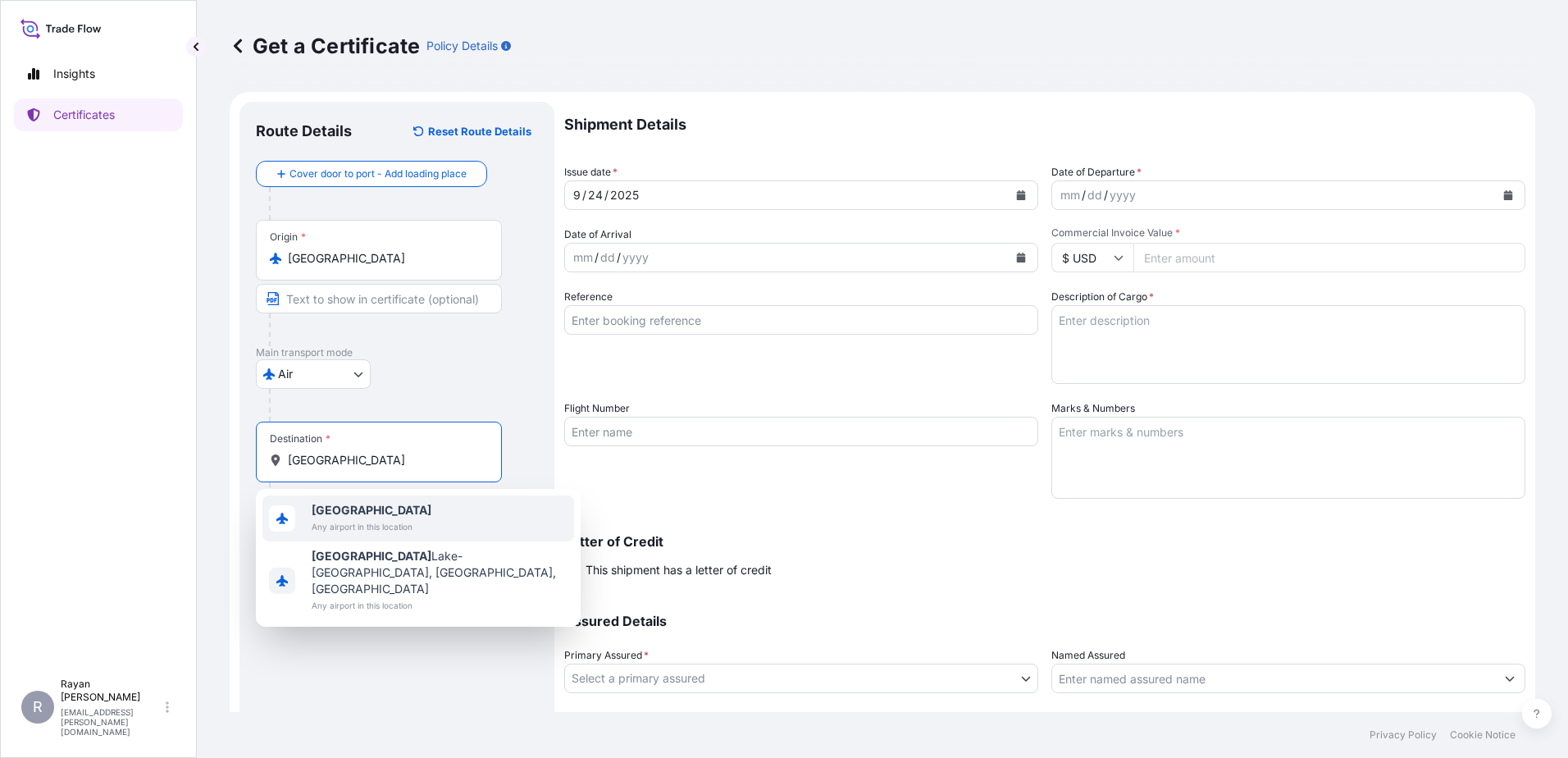
click at [367, 531] on span "Any airport in this location" at bounding box center [371, 526] width 120 height 16
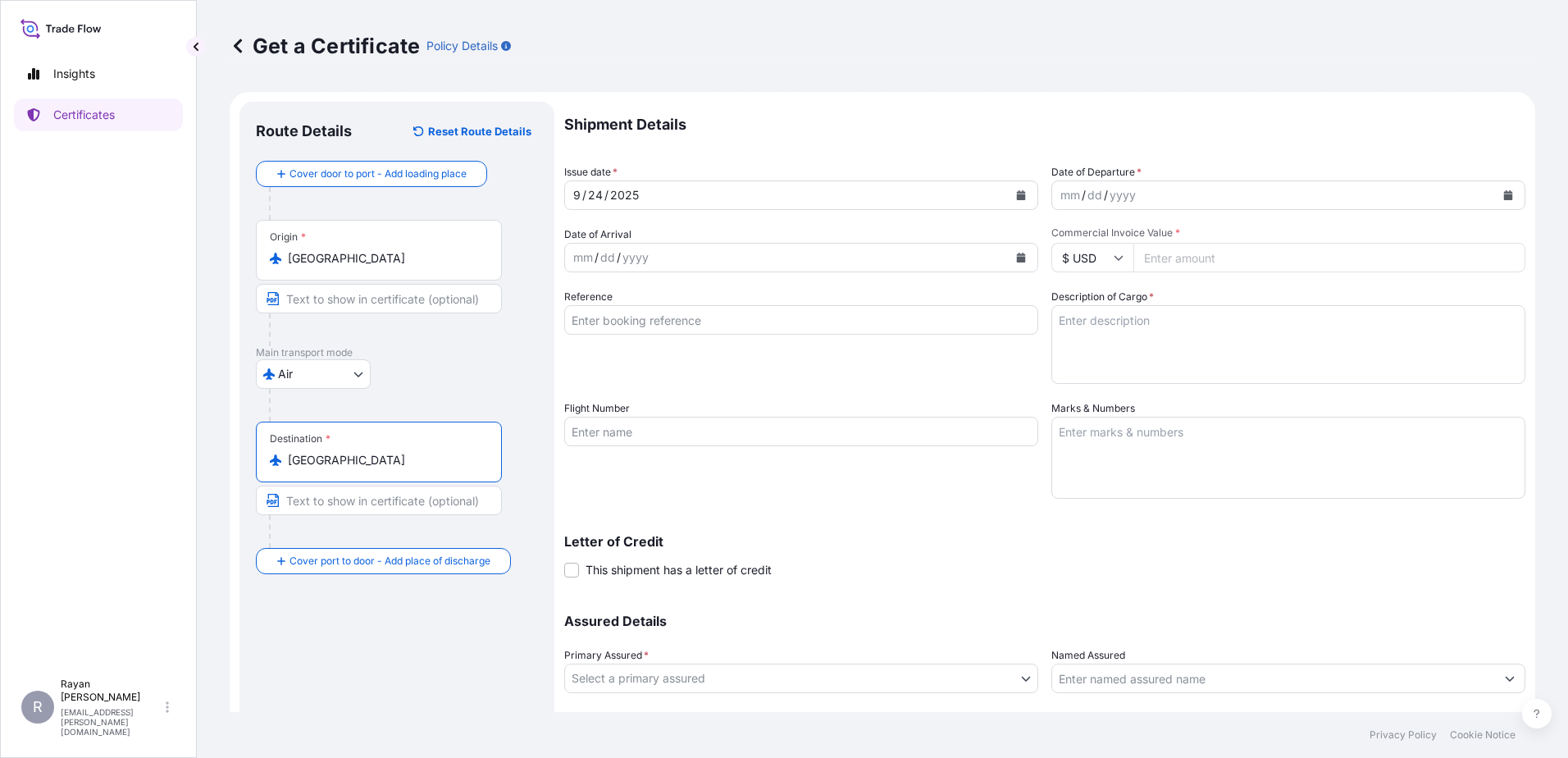
type input "[GEOGRAPHIC_DATA]"
click at [1495, 198] on button "Calendar" at bounding box center [1507, 195] width 26 height 26
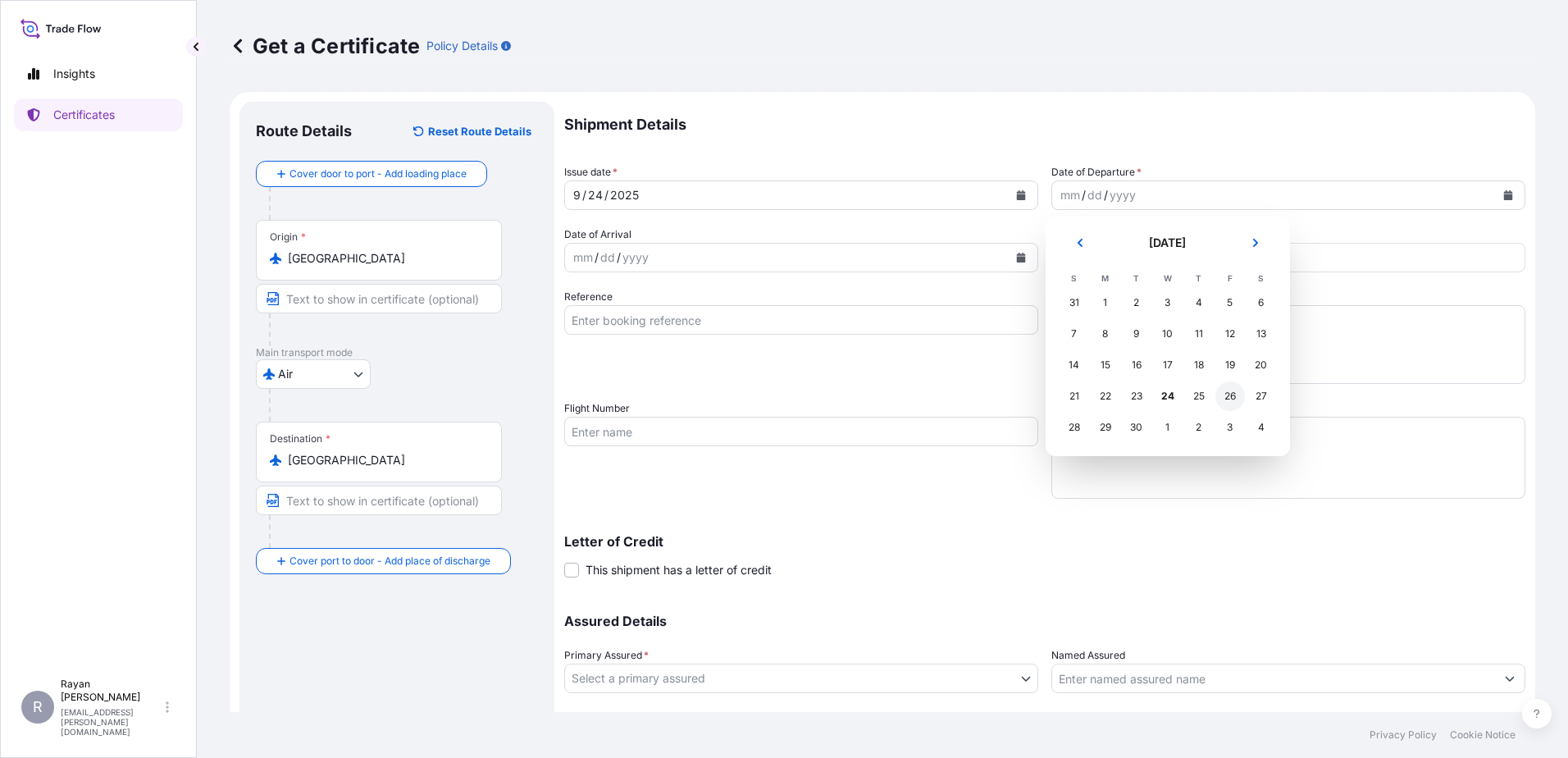
click at [1223, 397] on div "26" at bounding box center [1230, 395] width 30 height 30
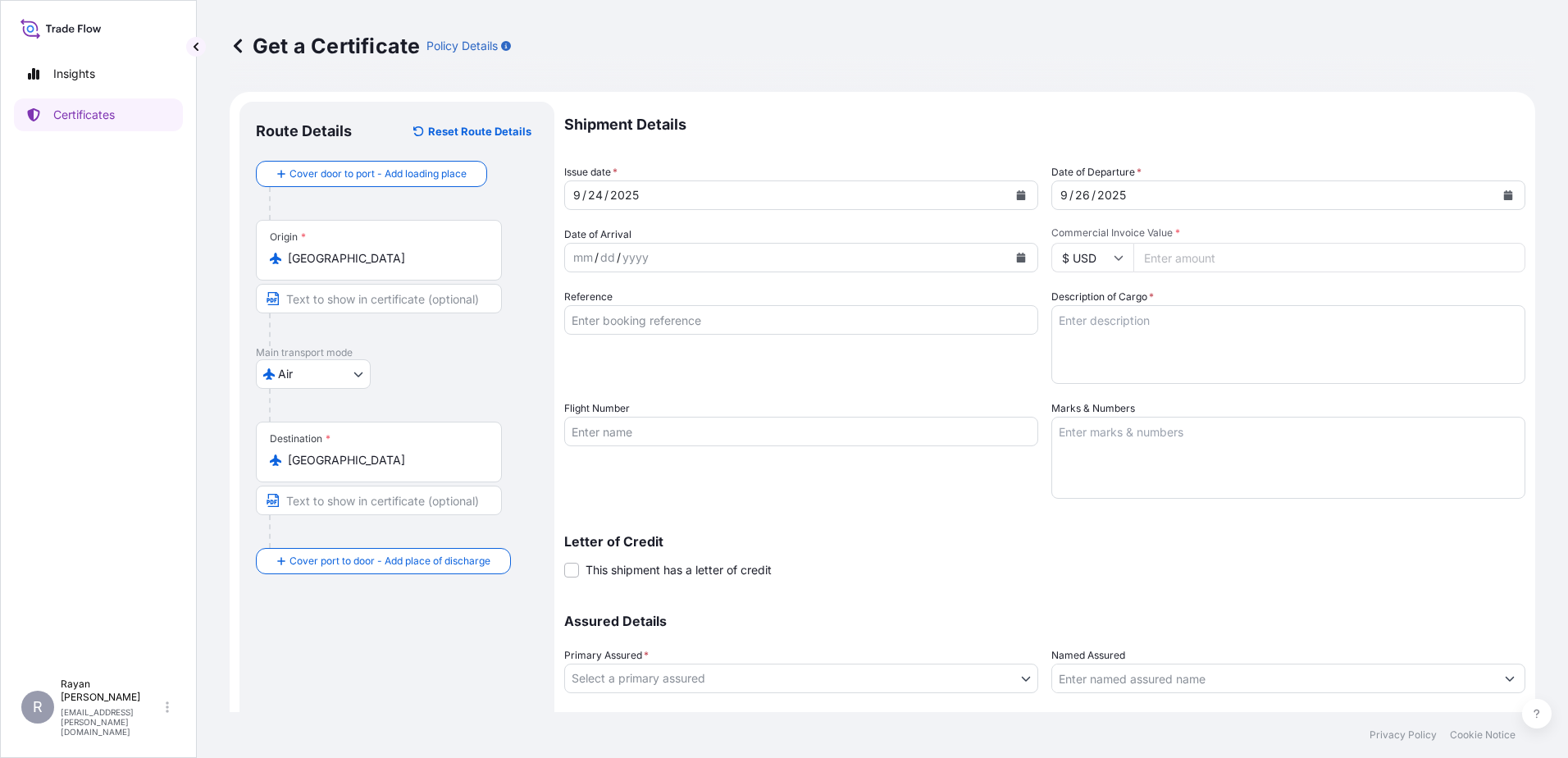
click at [1171, 258] on input "Commercial Invoice Value *" at bounding box center [1329, 257] width 392 height 30
type input "768.95"
click at [1229, 274] on div "Shipment Details Issue date * [DATE] Date of Departure * [DATE] Date of Arrival…" at bounding box center [1044, 429] width 961 height 657
click at [894, 321] on input "Reference" at bounding box center [801, 319] width 474 height 30
type input "0822435353"
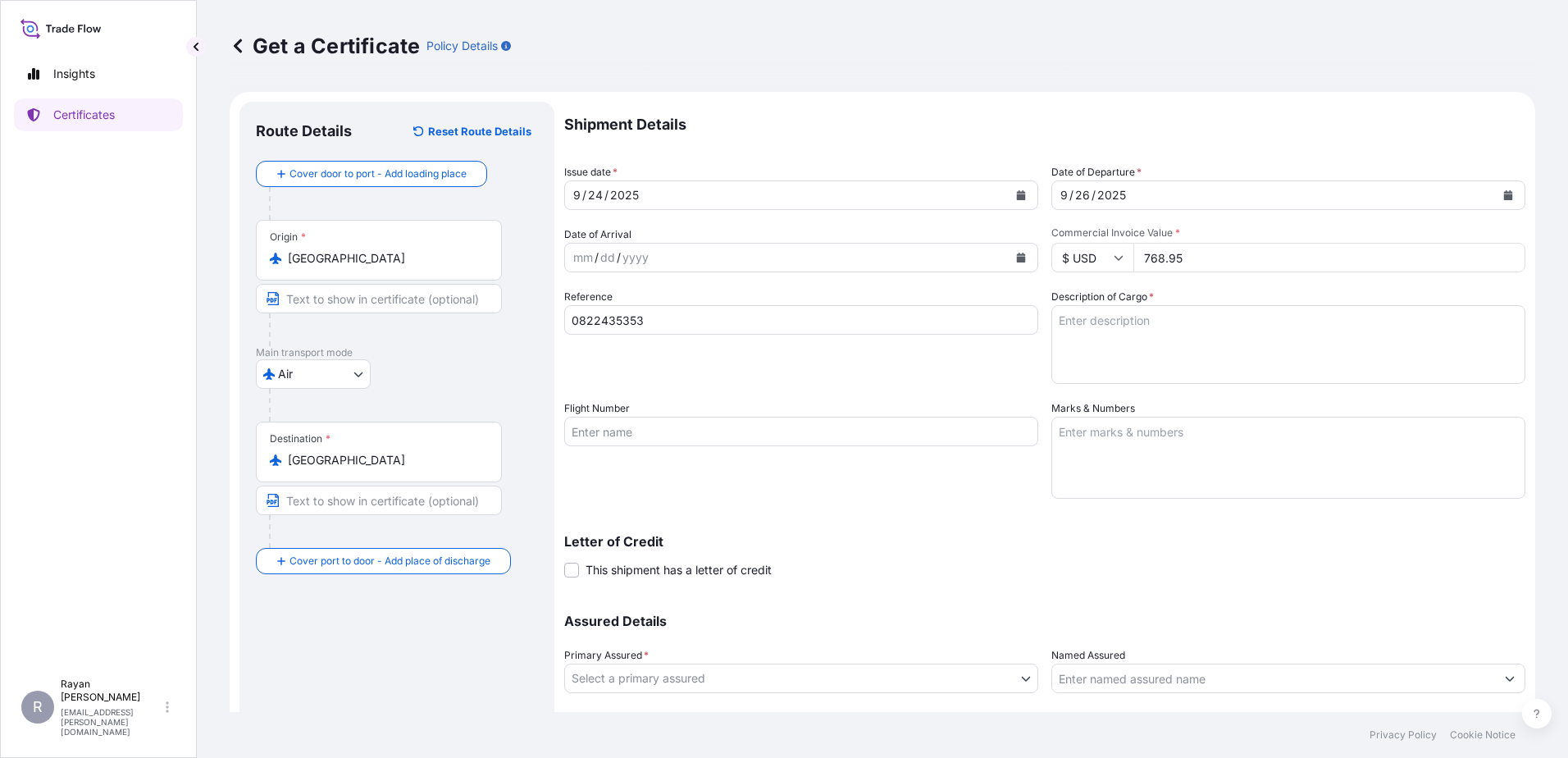
click at [969, 357] on div "Reference 0822435353" at bounding box center [801, 336] width 474 height 95
click at [1084, 342] on textarea "Description of Cargo *" at bounding box center [1288, 344] width 474 height 79
click at [1151, 376] on textarea "Description of Cargo *" at bounding box center [1288, 344] width 474 height 79
paste textarea "Medical Supplies (diagnostics consumables & reagents)"
click at [982, 378] on div "Reference 0822435353" at bounding box center [801, 336] width 474 height 95
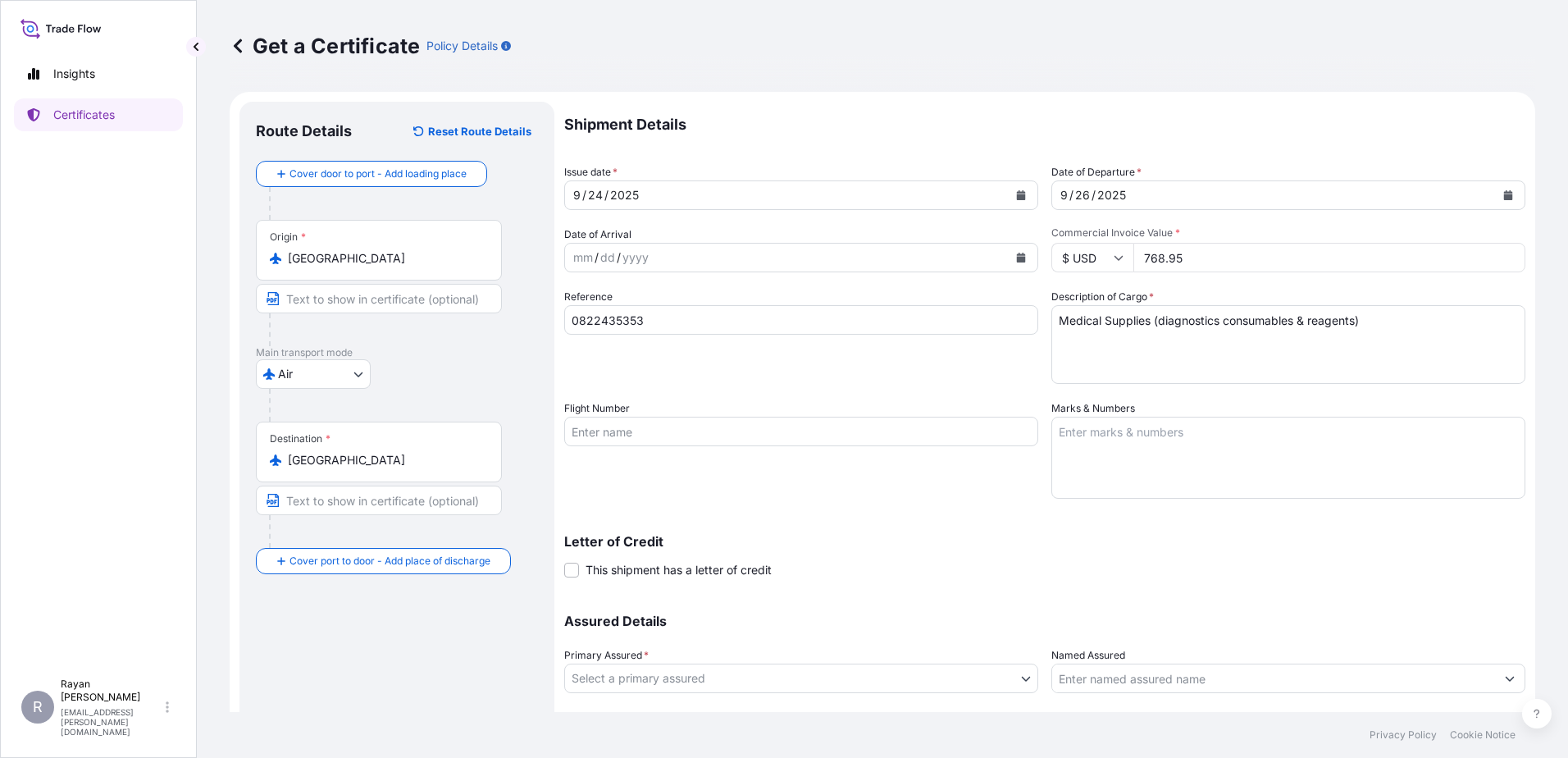
click at [1077, 359] on textarea "Medical Supplies (diagnostics consumables & reagents)" at bounding box center [1288, 344] width 474 height 79
type textarea "Medical Supplies (diagnostics consumables & reagents)"
click at [1005, 358] on div "Reference 0822435353" at bounding box center [801, 336] width 474 height 95
click at [707, 567] on span "This shipment has a letter of credit" at bounding box center [678, 570] width 186 height 16
click at [564, 561] on input "This shipment has a letter of credit" at bounding box center [564, 561] width 0 height 0
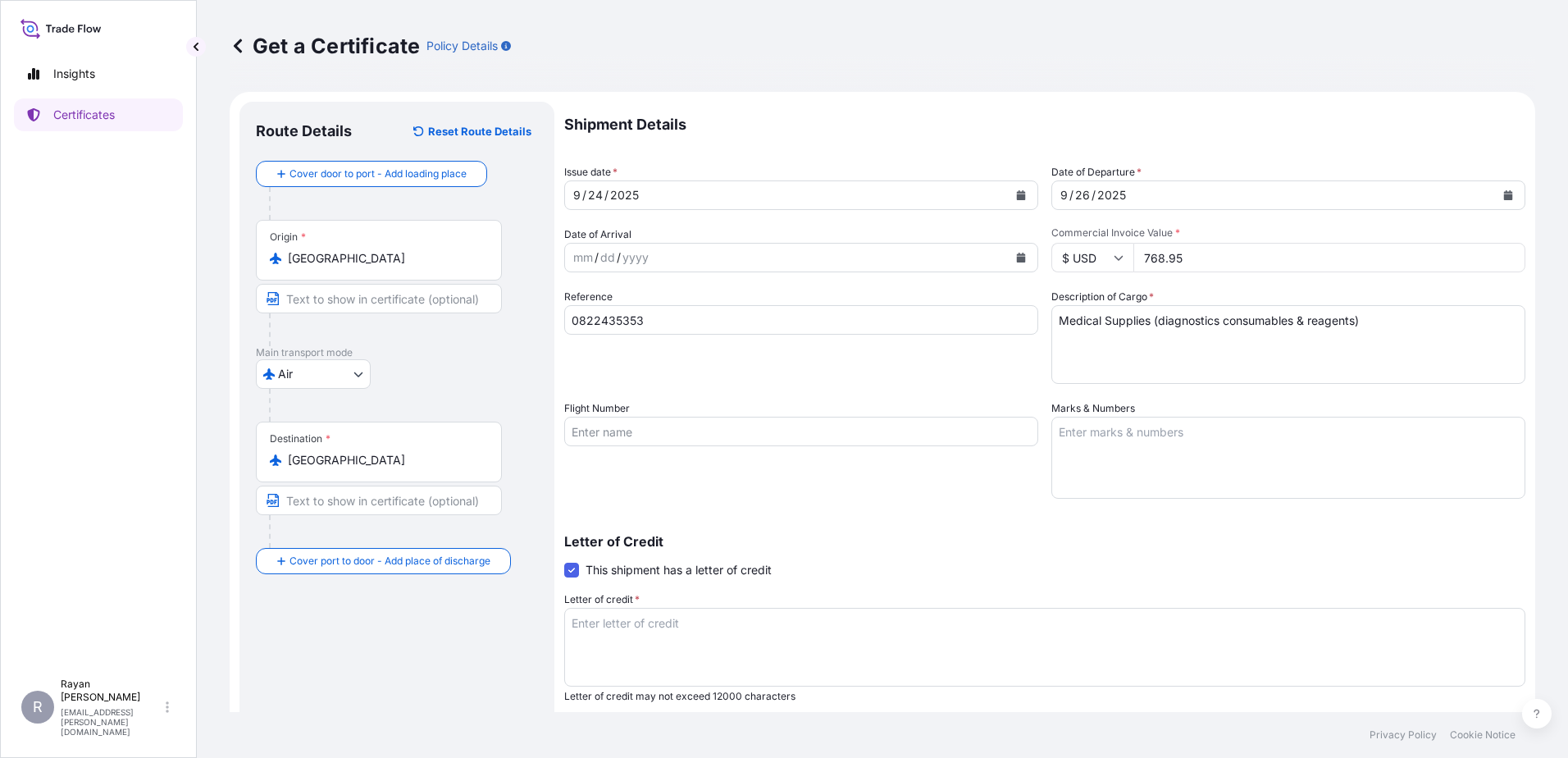
click at [909, 600] on div "Letter of credit * Letter of credit may not exceed 12000 characters" at bounding box center [1044, 647] width 961 height 112
click at [898, 628] on textarea "Letter of credit *" at bounding box center [1044, 647] width 961 height 79
paste textarea "THE EGYPTIAN AUTHORITY FOR UNIFIED PROCUREMENT, MEDICAL SUPPLY AND MEDICAL TECH…"
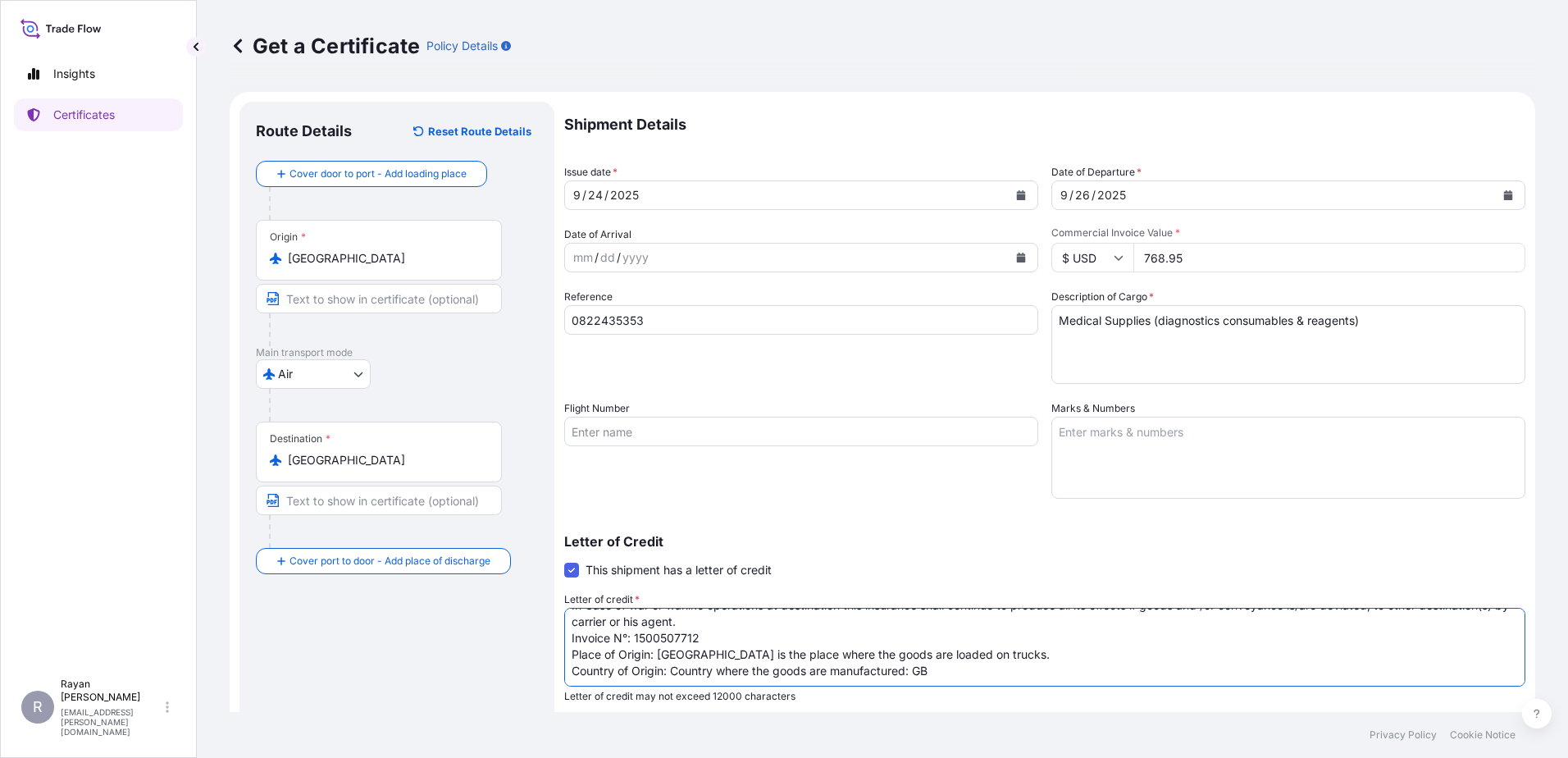
scroll to position [133, 0]
type textarea "THE EGYPTIAN AUTHORITY FOR UNIFIED PROCUREMENT, MEDICAL SUPPLY AND MEDICAL TECH…"
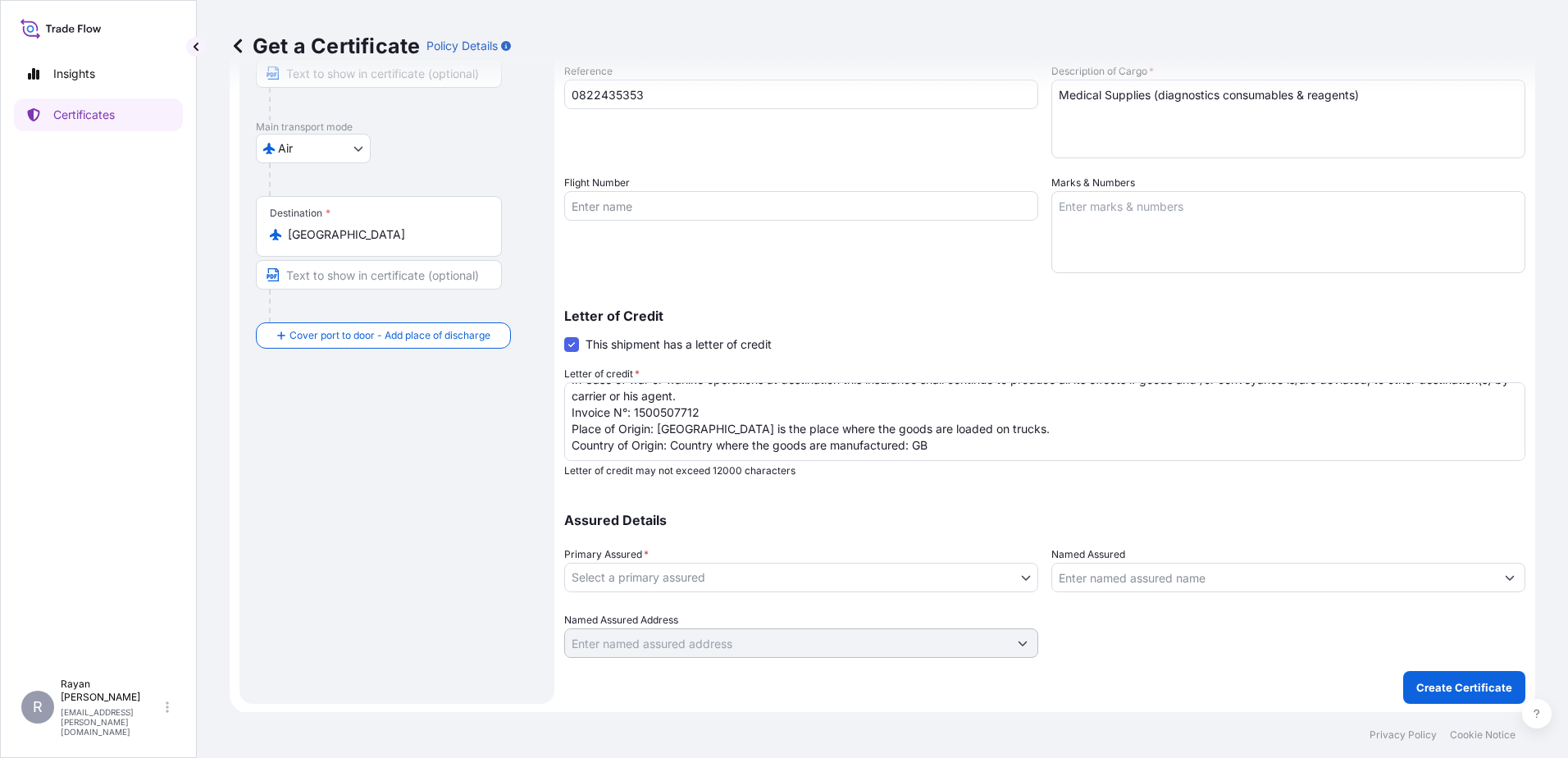
scroll to position [228, 0]
click at [962, 583] on body "Insights Certificates R [PERSON_NAME] [EMAIL_ADDRESS][PERSON_NAME][DOMAIN_NAME]…" at bounding box center [784, 379] width 1568 height 758
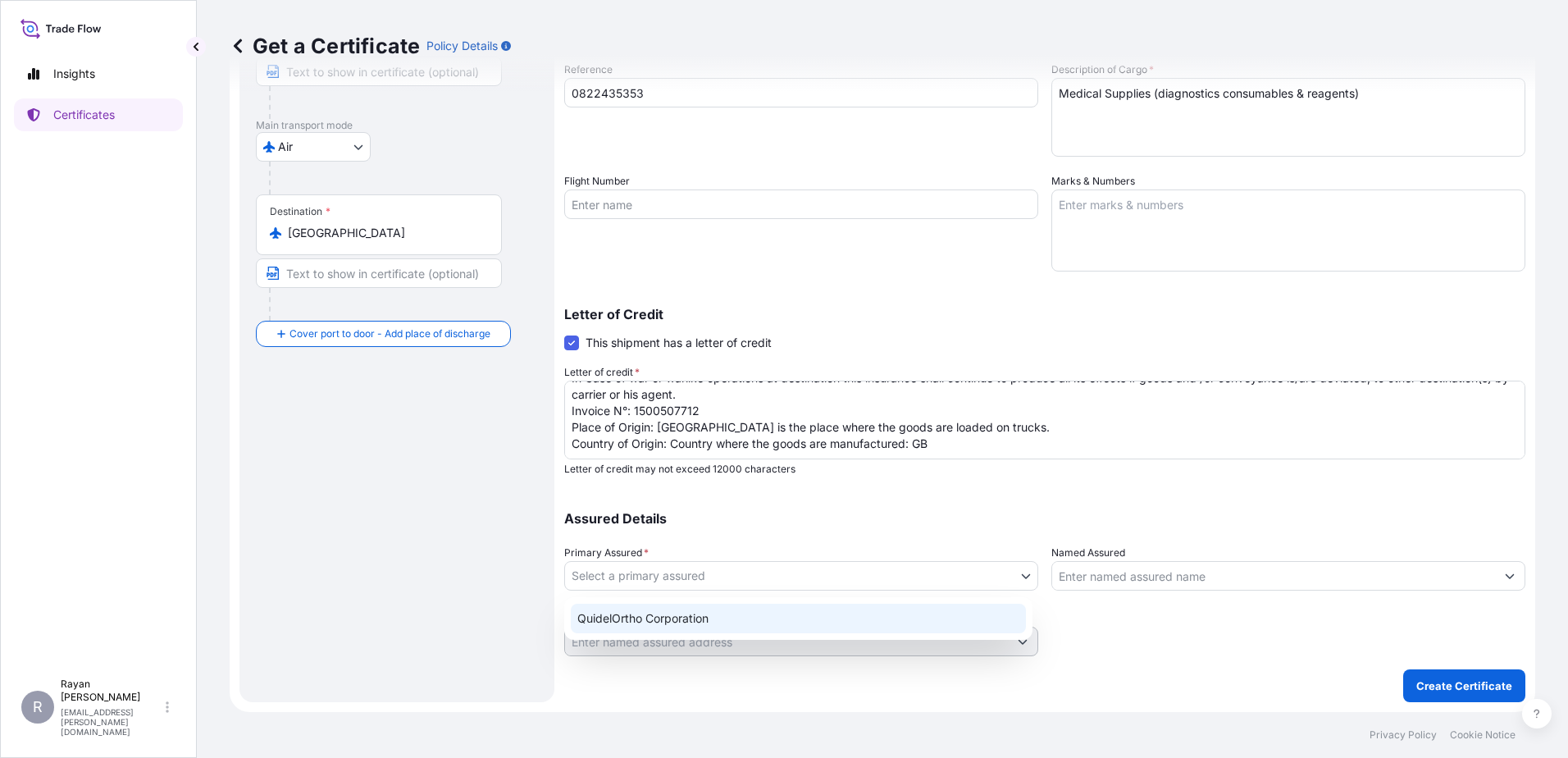
click at [917, 619] on div "QuidelOrtho Corporation" at bounding box center [798, 618] width 455 height 30
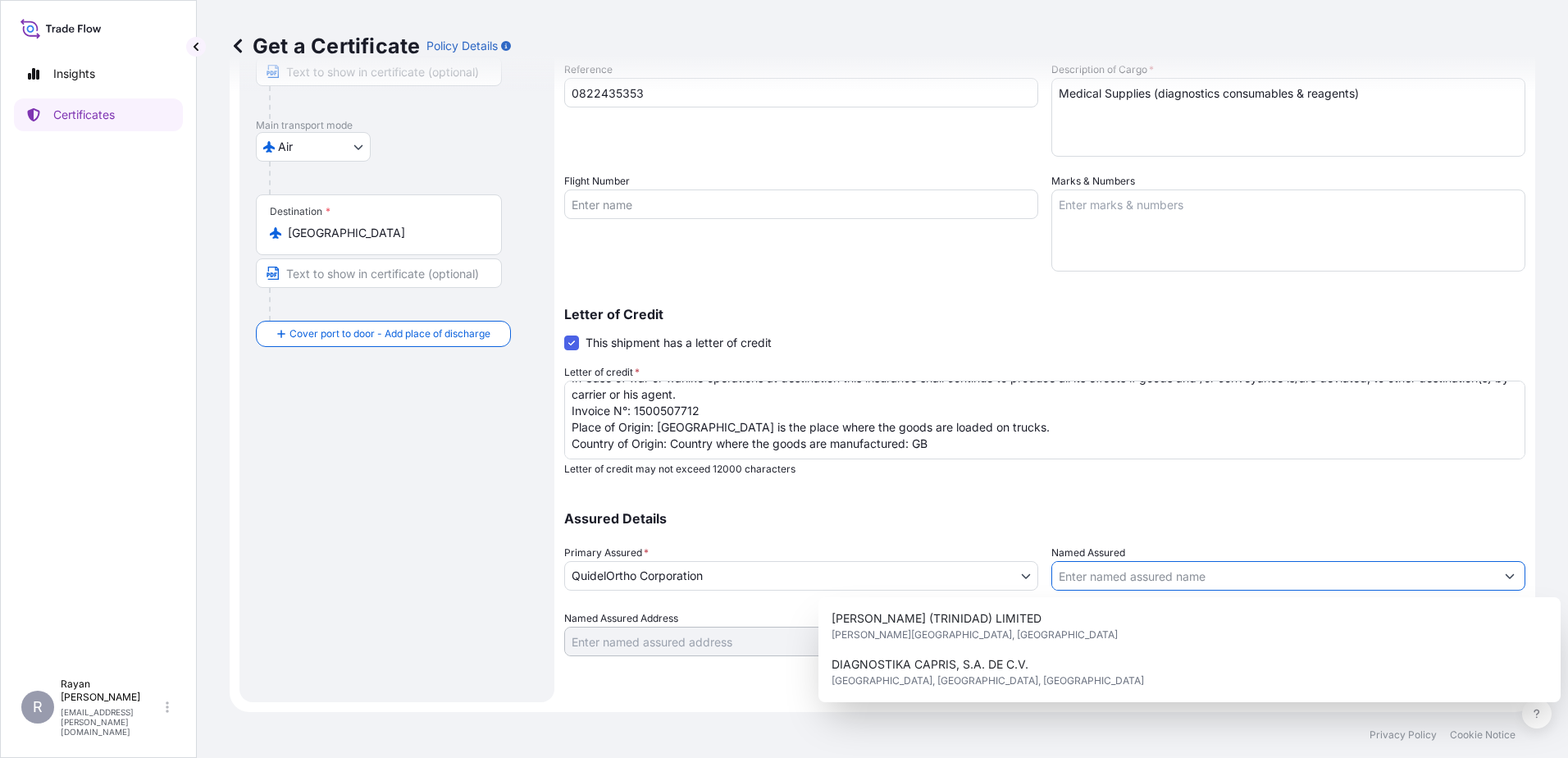
click at [1125, 577] on input "Named Assured" at bounding box center [1273, 576] width 443 height 30
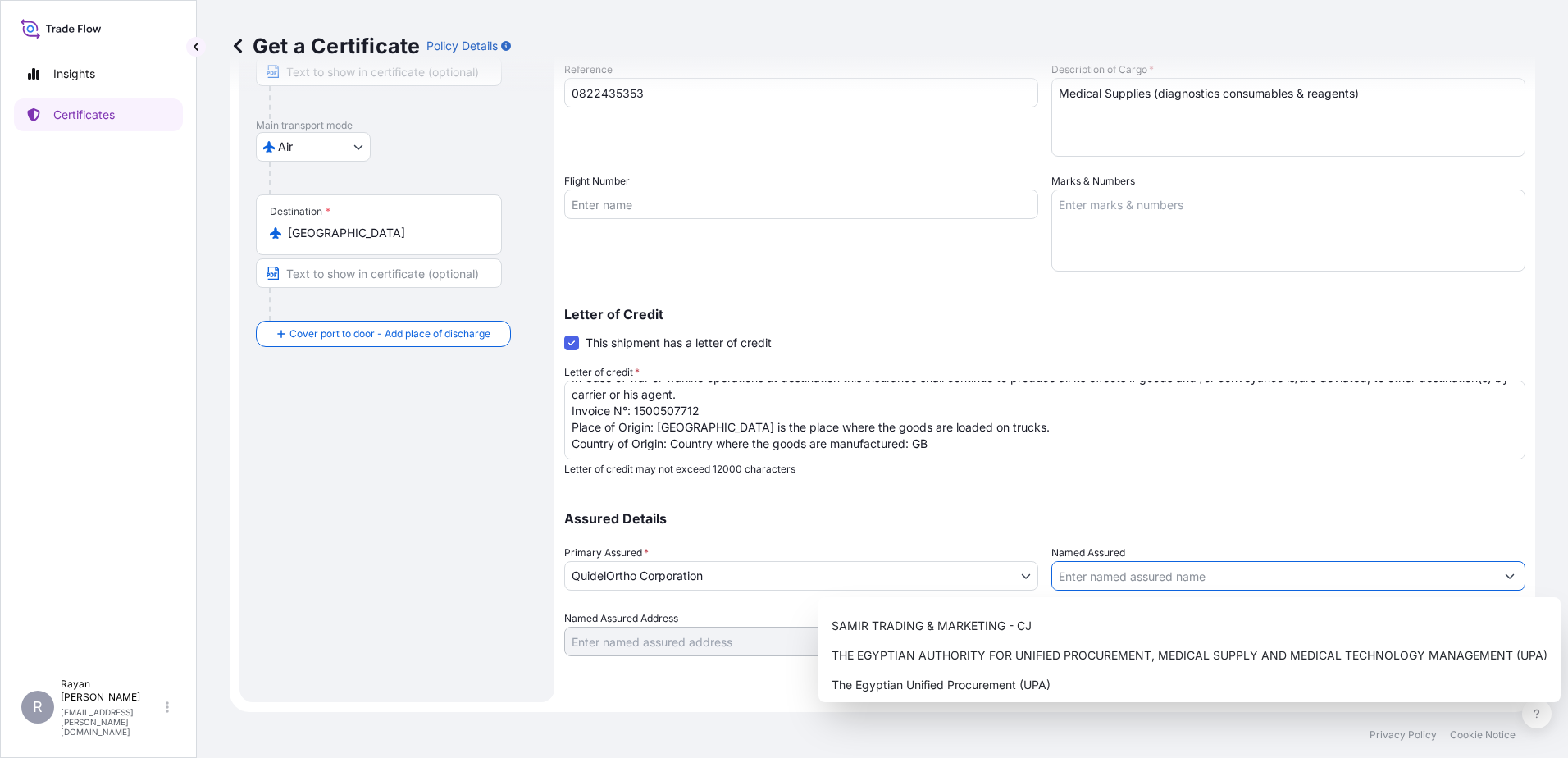
scroll to position [407, 0]
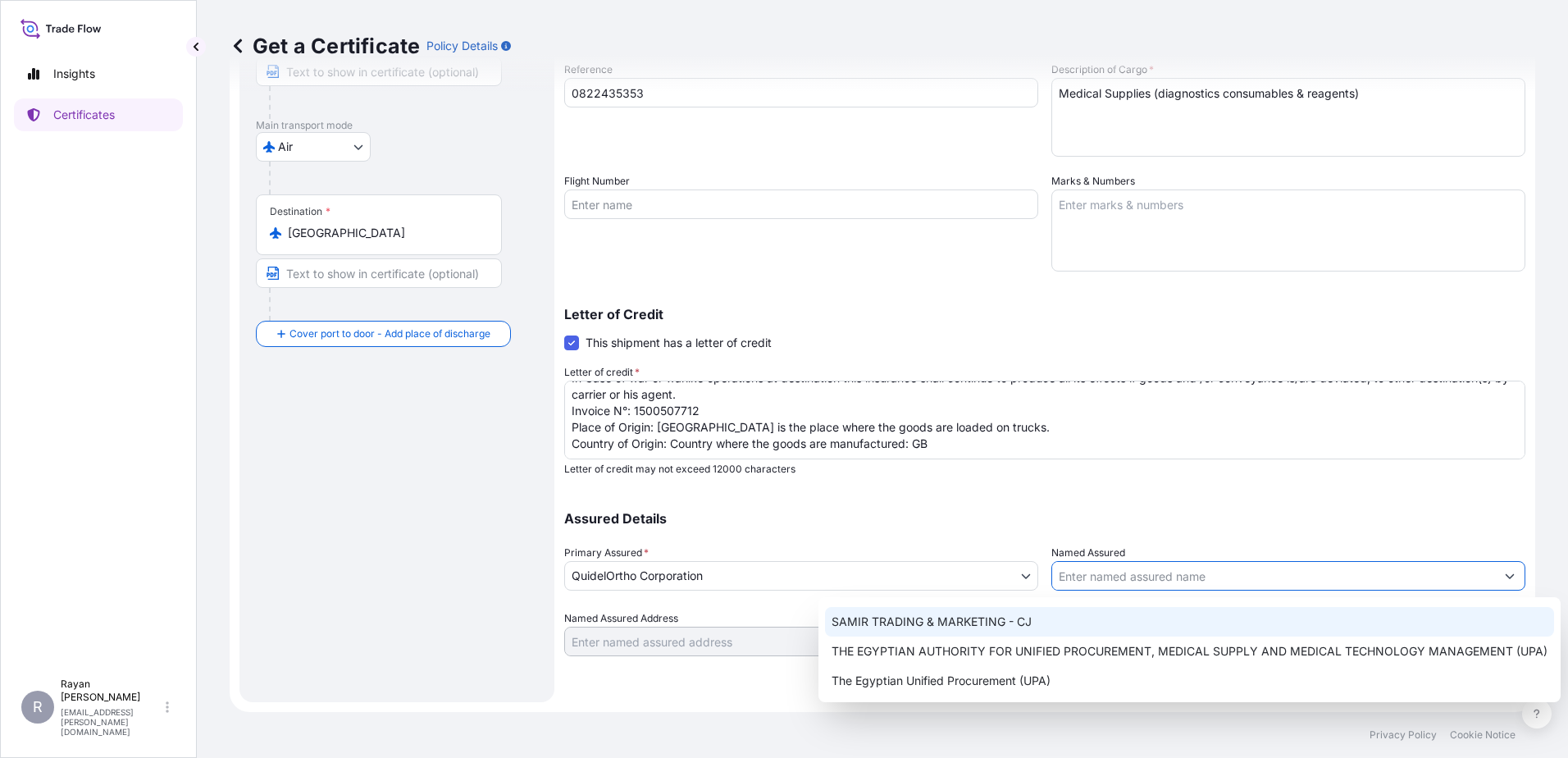
click at [1102, 639] on div "THE EGYPTIAN AUTHORITY FOR UNIFIED PROCUREMENT, MEDICAL SUPPLY AND MEDICAL TECH…" at bounding box center [1190, 651] width 729 height 30
type input "THE EGYPTIAN AUTHORITY FOR UNIFIED PROCUREMENT, MEDICAL SUPPLY AND MEDICAL TECH…"
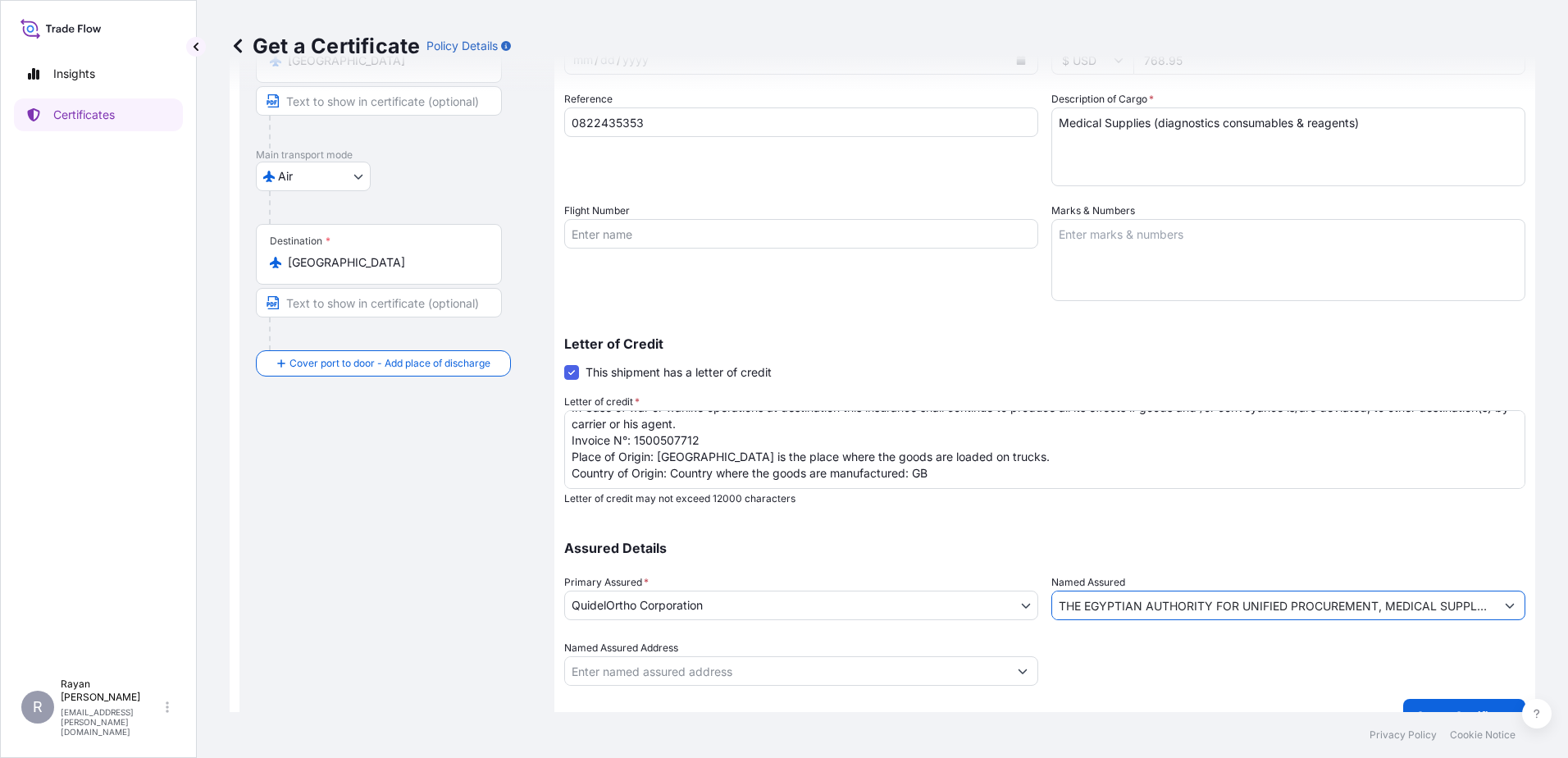
scroll to position [228, 0]
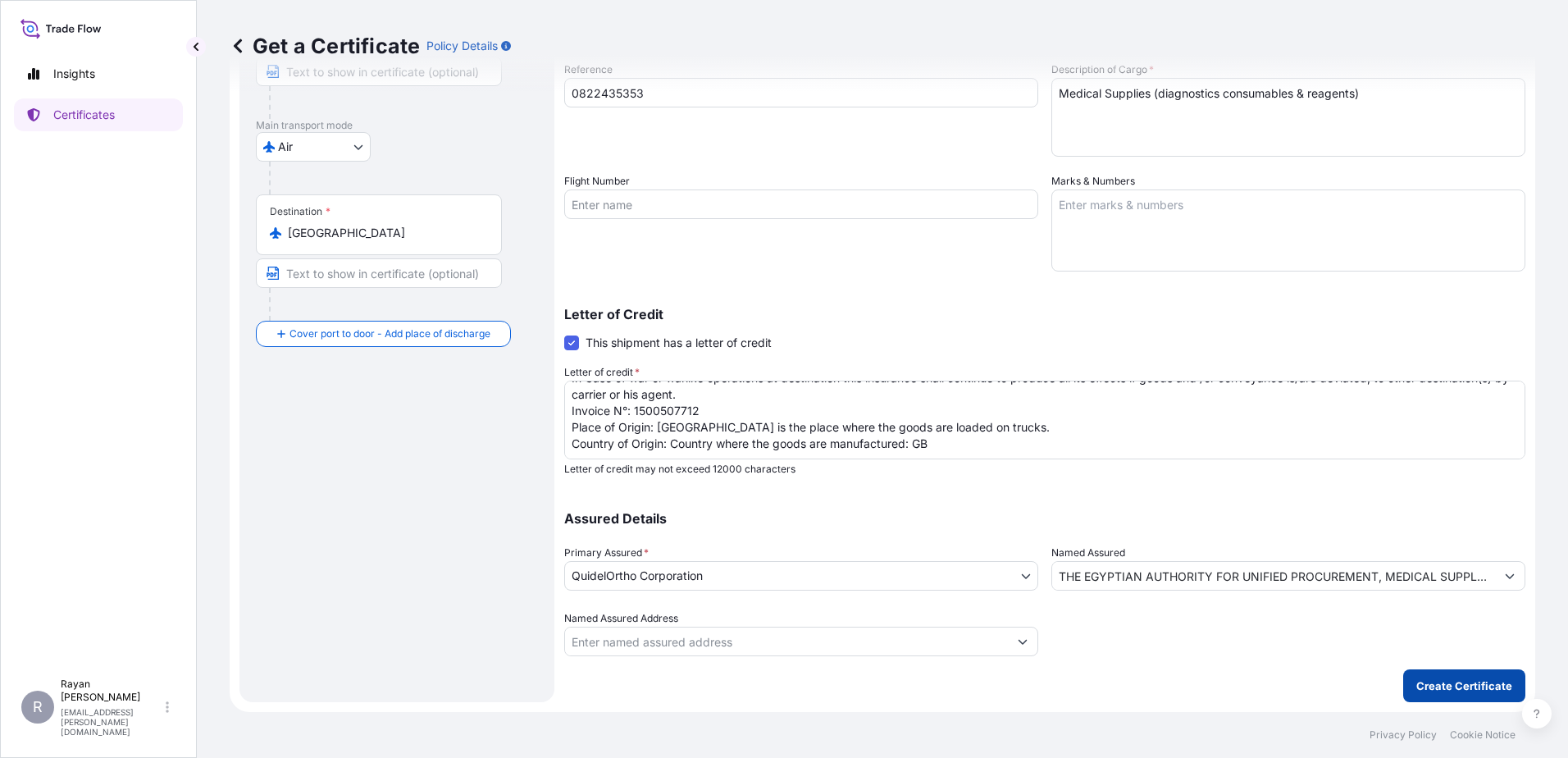
click at [1438, 682] on p "Create Certificate" at bounding box center [1464, 685] width 95 height 16
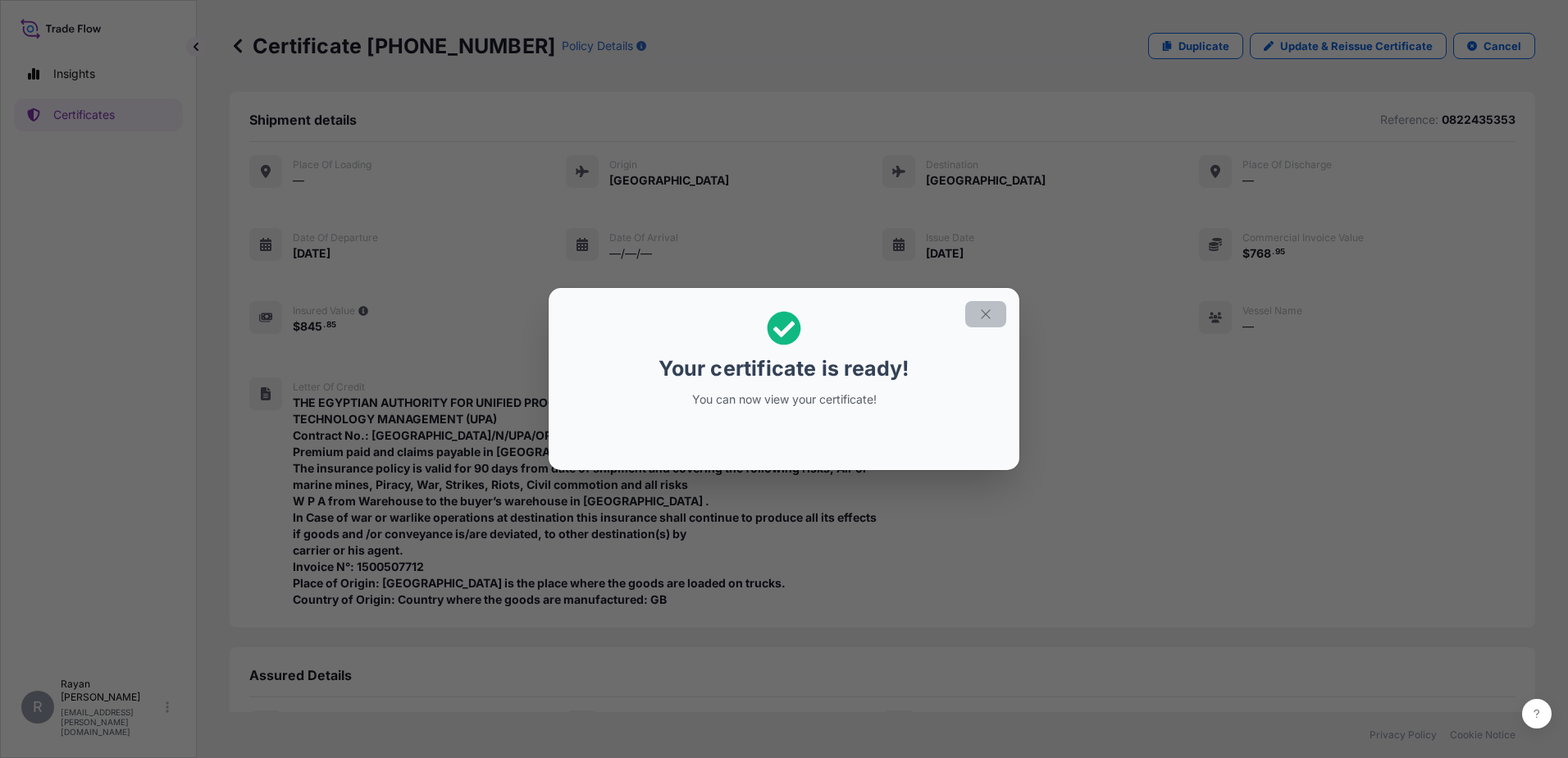
click at [983, 312] on icon "button" at bounding box center [986, 313] width 14 height 14
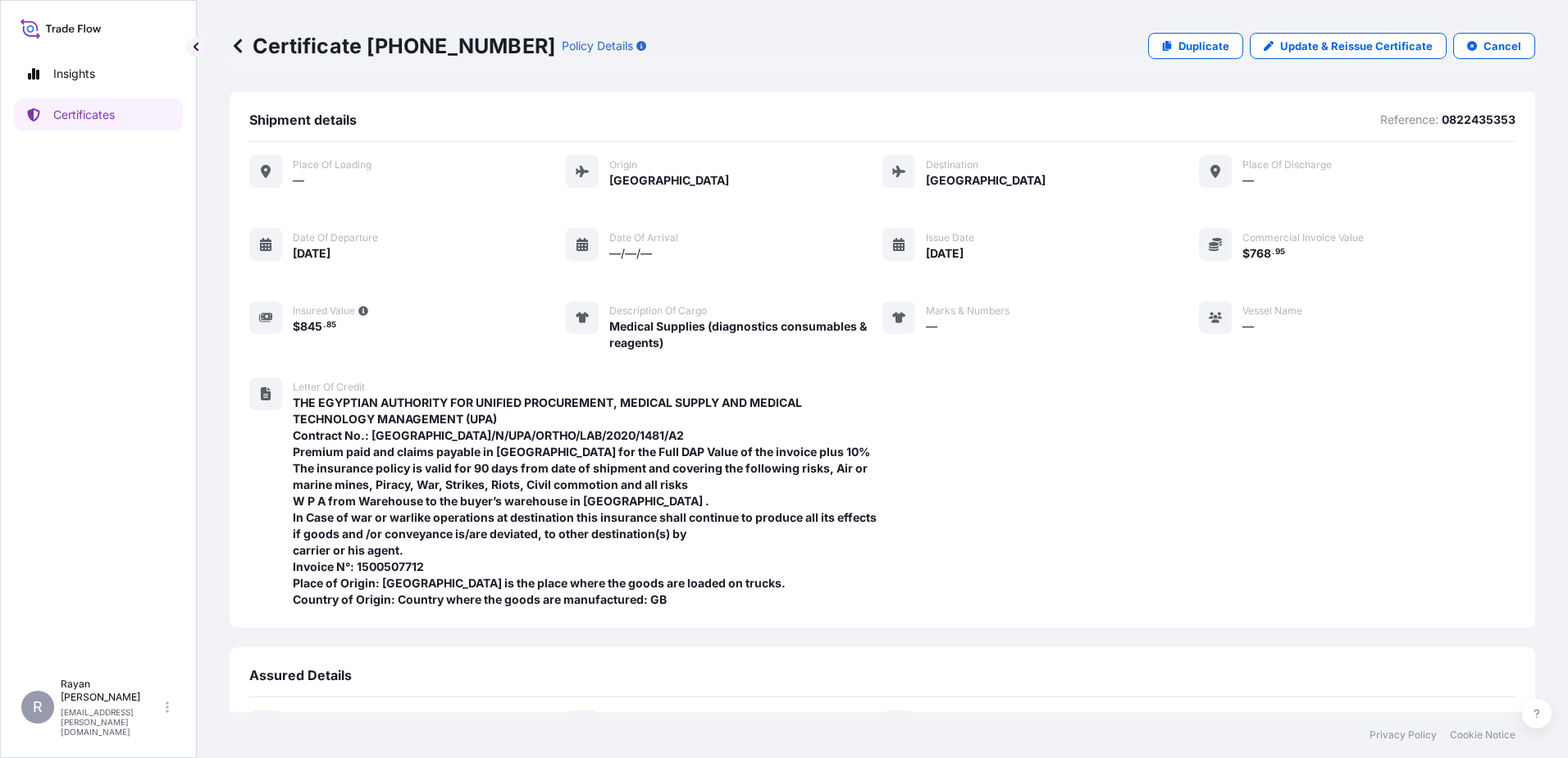
scroll to position [257, 0]
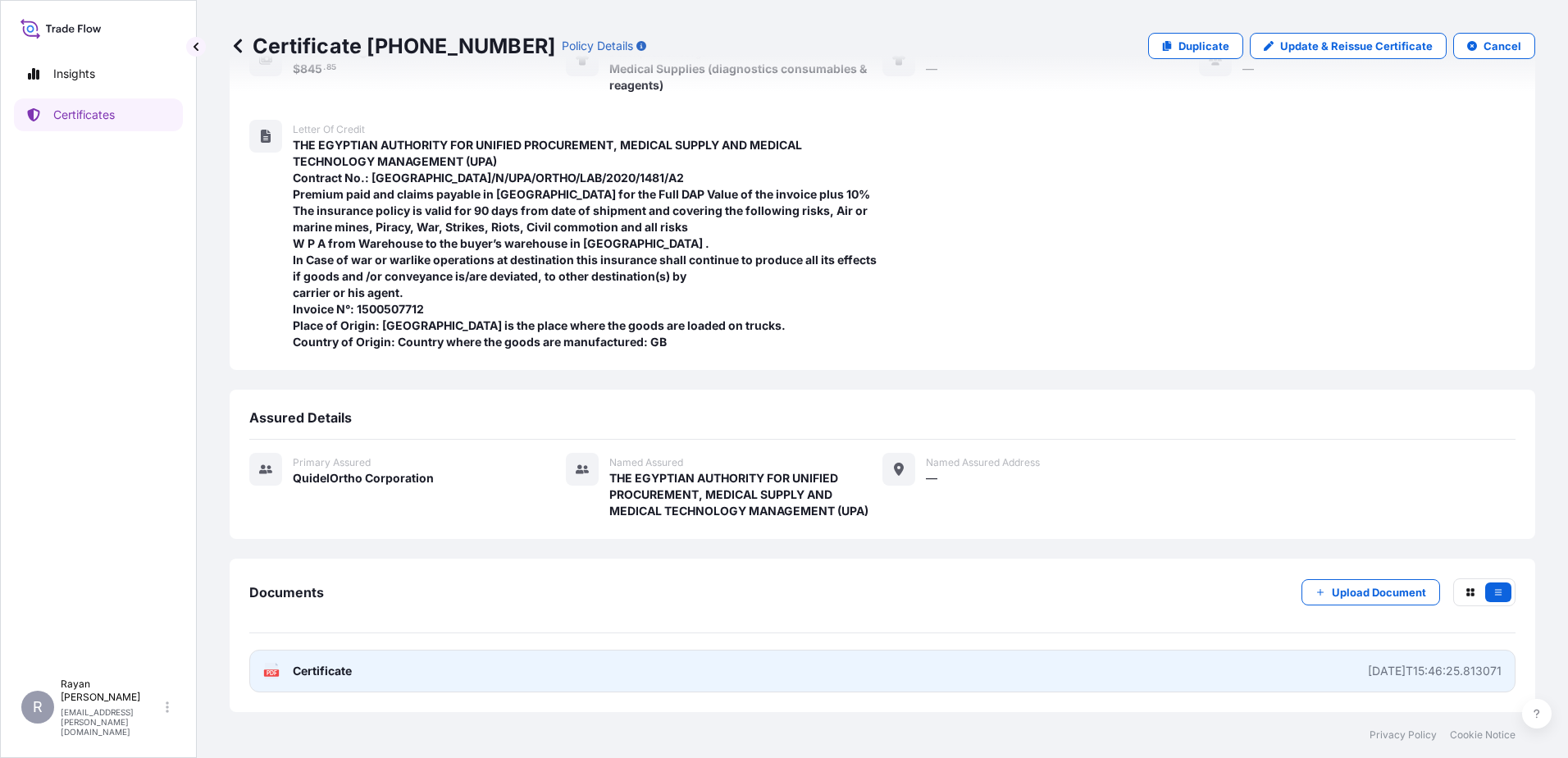
click at [322, 672] on span "Certificate" at bounding box center [322, 670] width 59 height 16
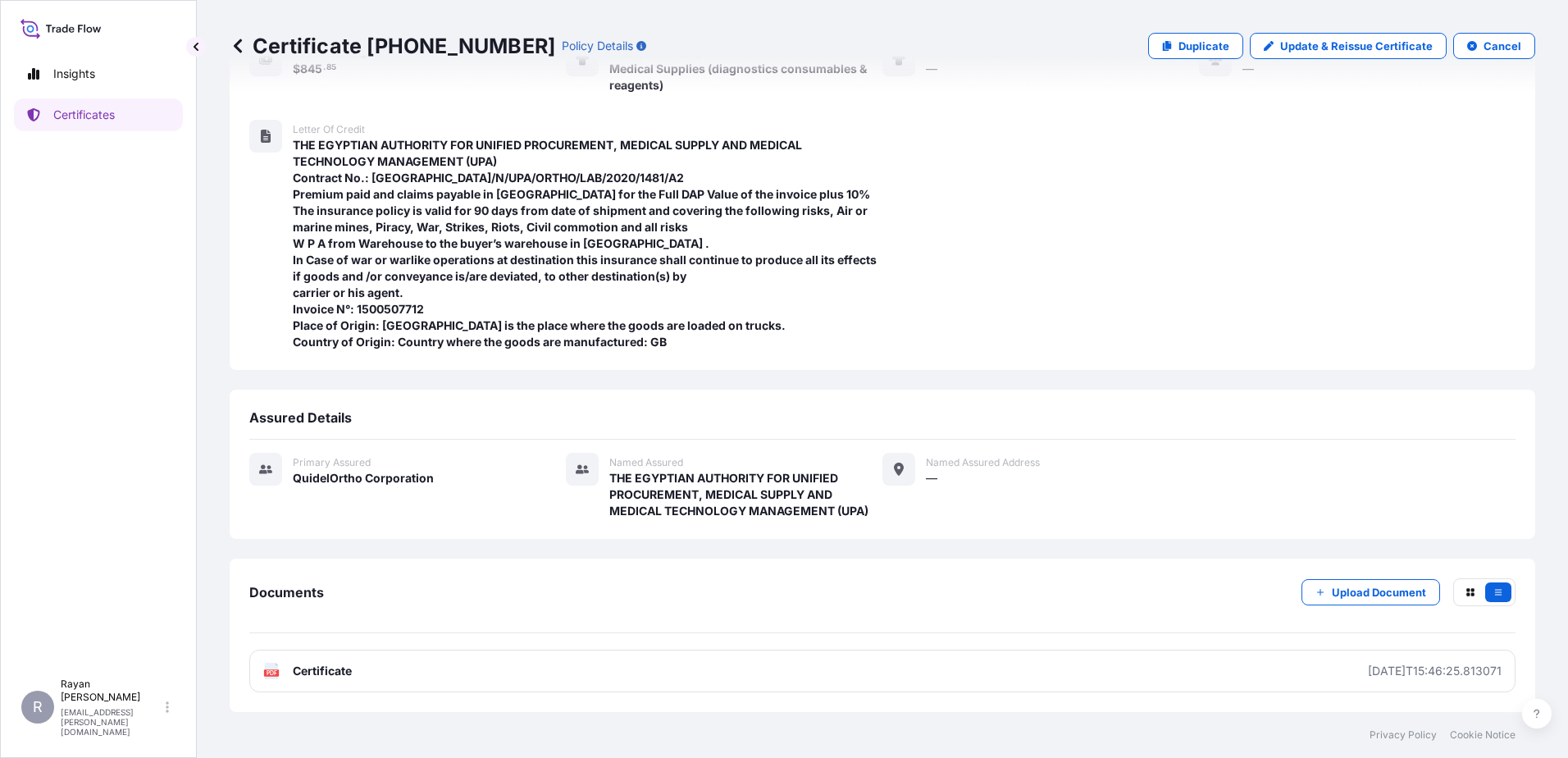
click at [240, 47] on icon at bounding box center [237, 45] width 16 height 16
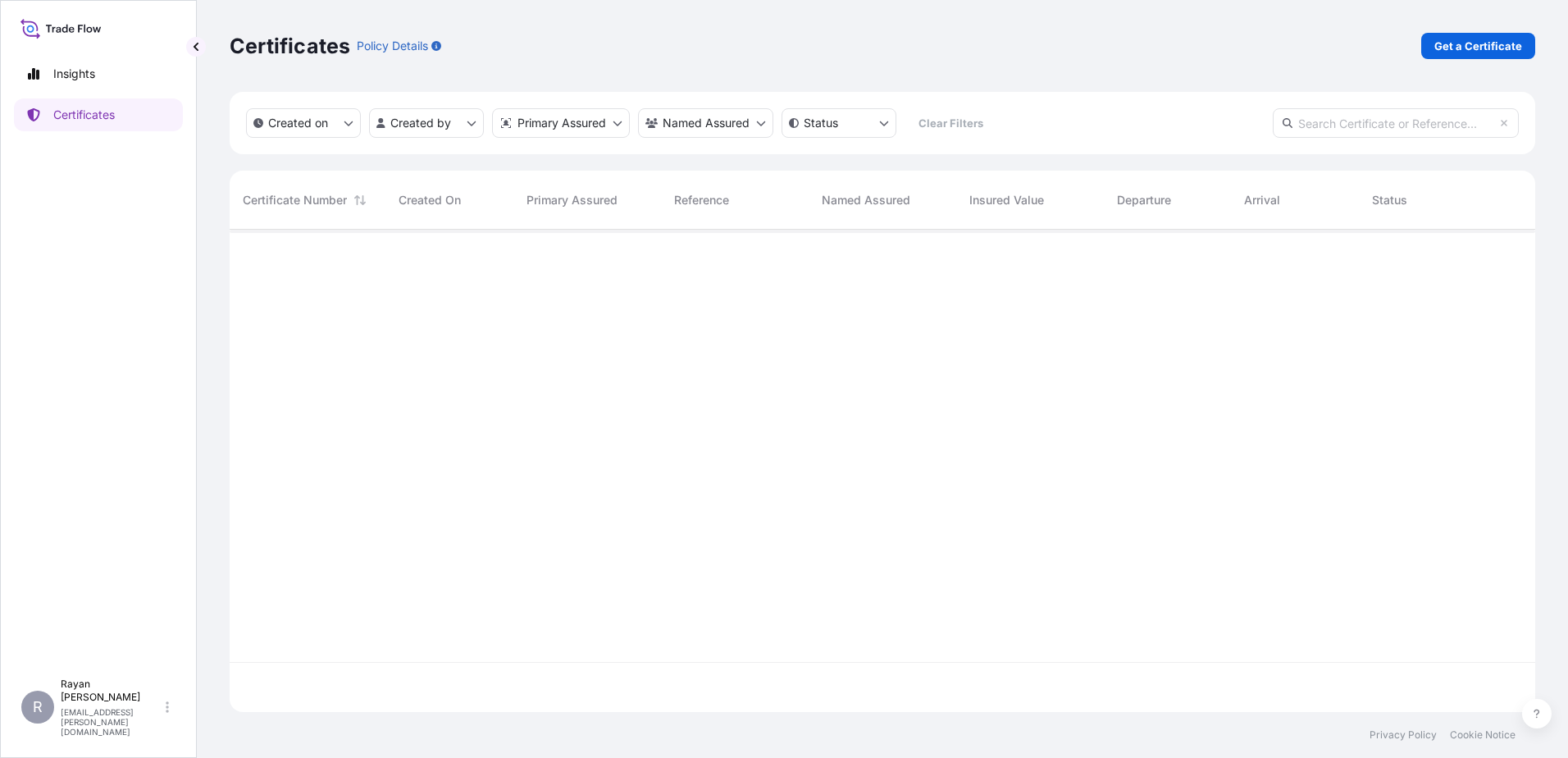
scroll to position [479, 1293]
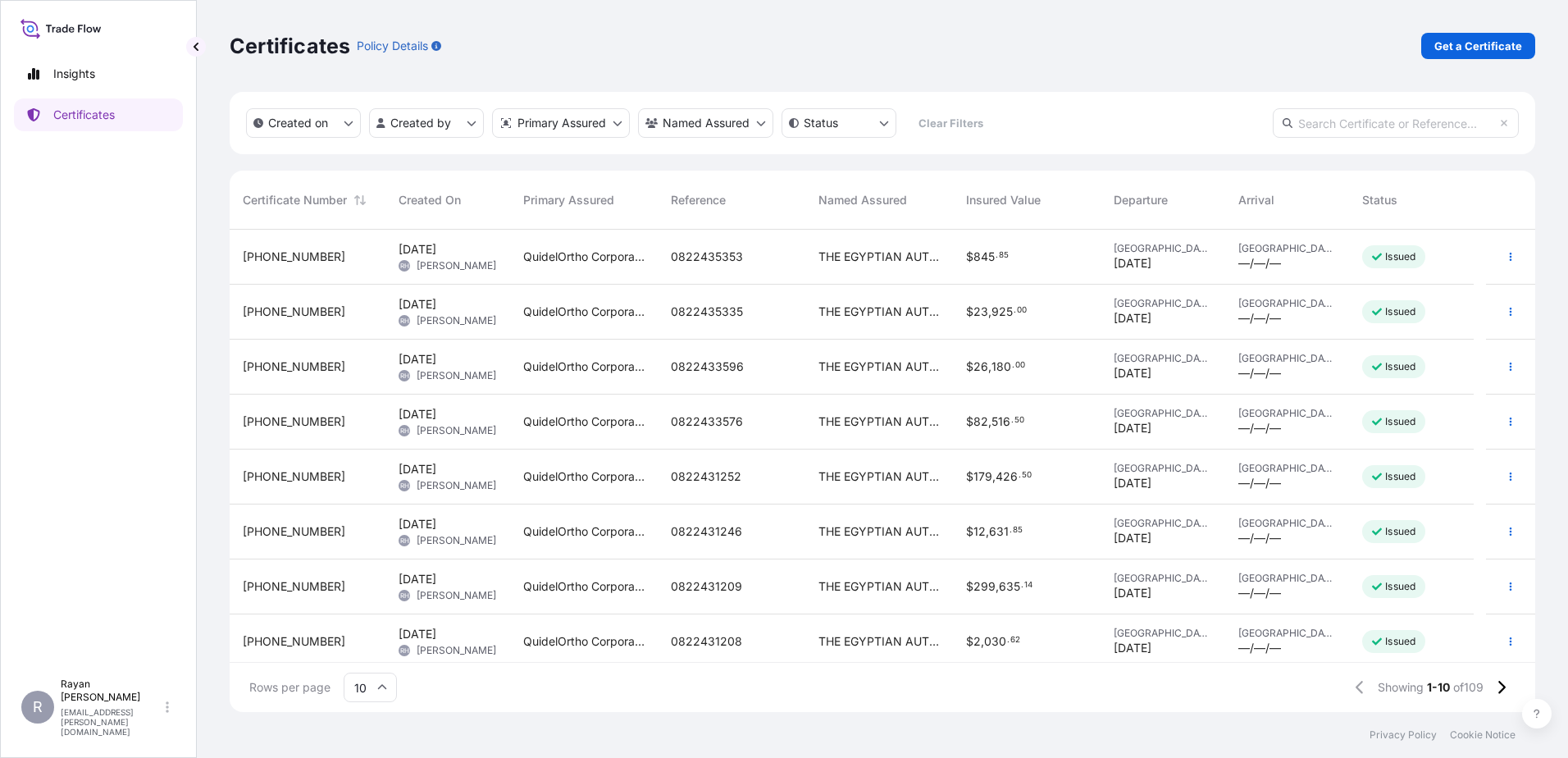
click at [1449, 56] on link "Get a Certificate" at bounding box center [1478, 45] width 114 height 26
select select "Ocean Vessel"
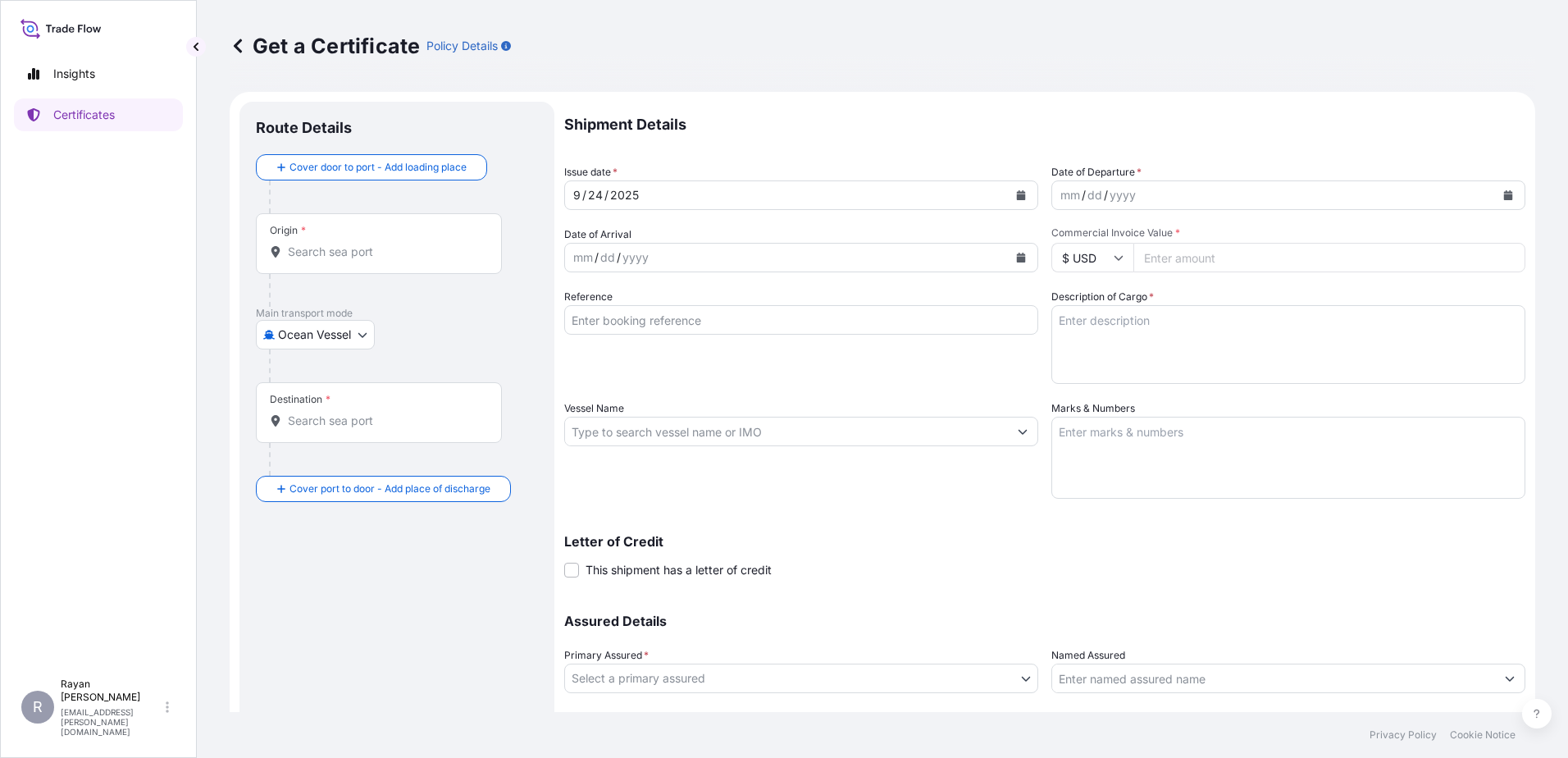
click at [316, 356] on div at bounding box center [403, 365] width 269 height 33
click at [318, 343] on body "Insights Certificates R [PERSON_NAME] [EMAIL_ADDRESS][PERSON_NAME][DOMAIN_NAME]…" at bounding box center [784, 379] width 1568 height 758
click at [305, 387] on div "Air" at bounding box center [315, 377] width 107 height 30
click at [338, 259] on input "Origin *" at bounding box center [384, 257] width 194 height 16
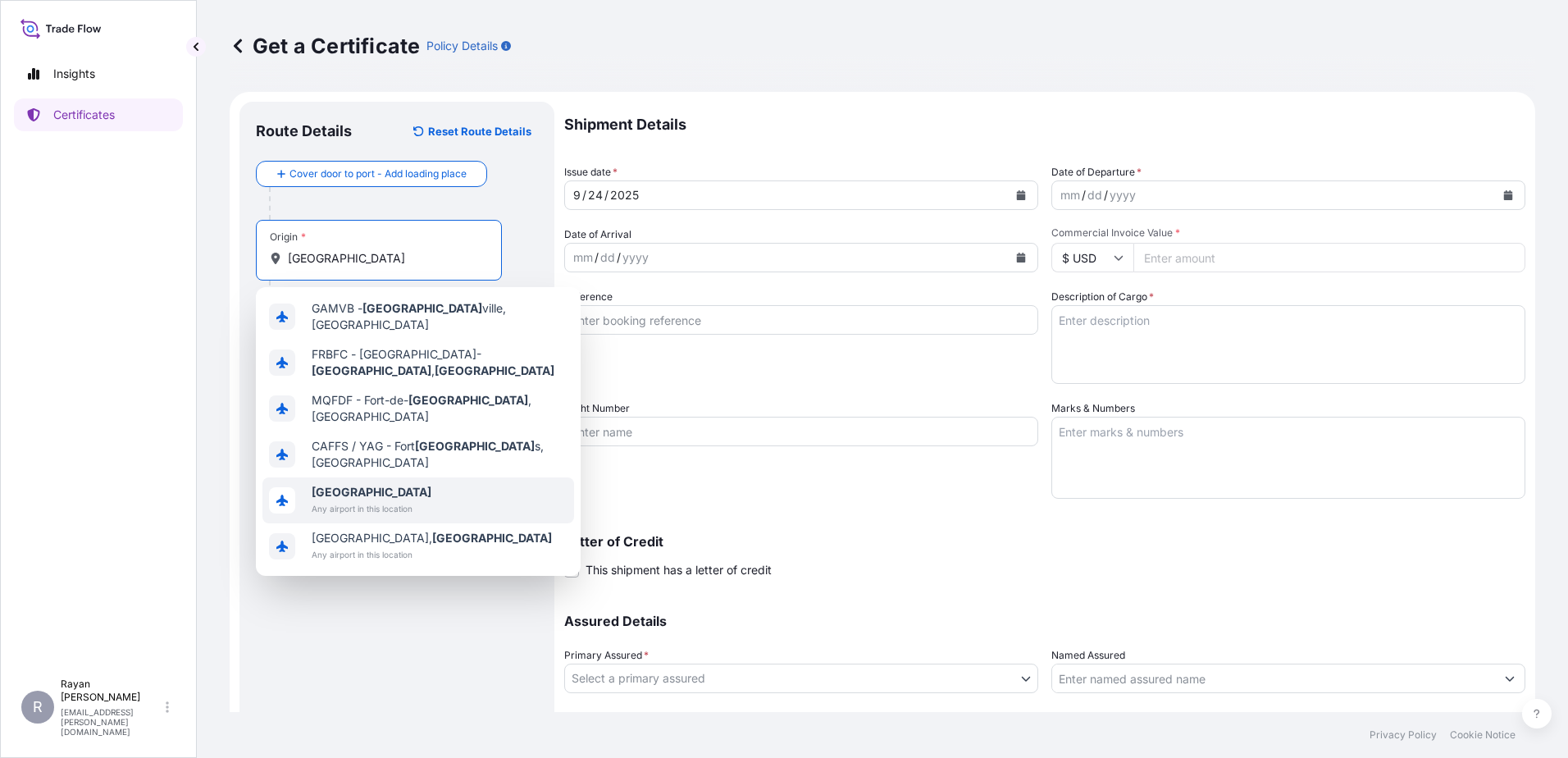
click at [330, 485] on b "[GEOGRAPHIC_DATA]" at bounding box center [371, 492] width 120 height 14
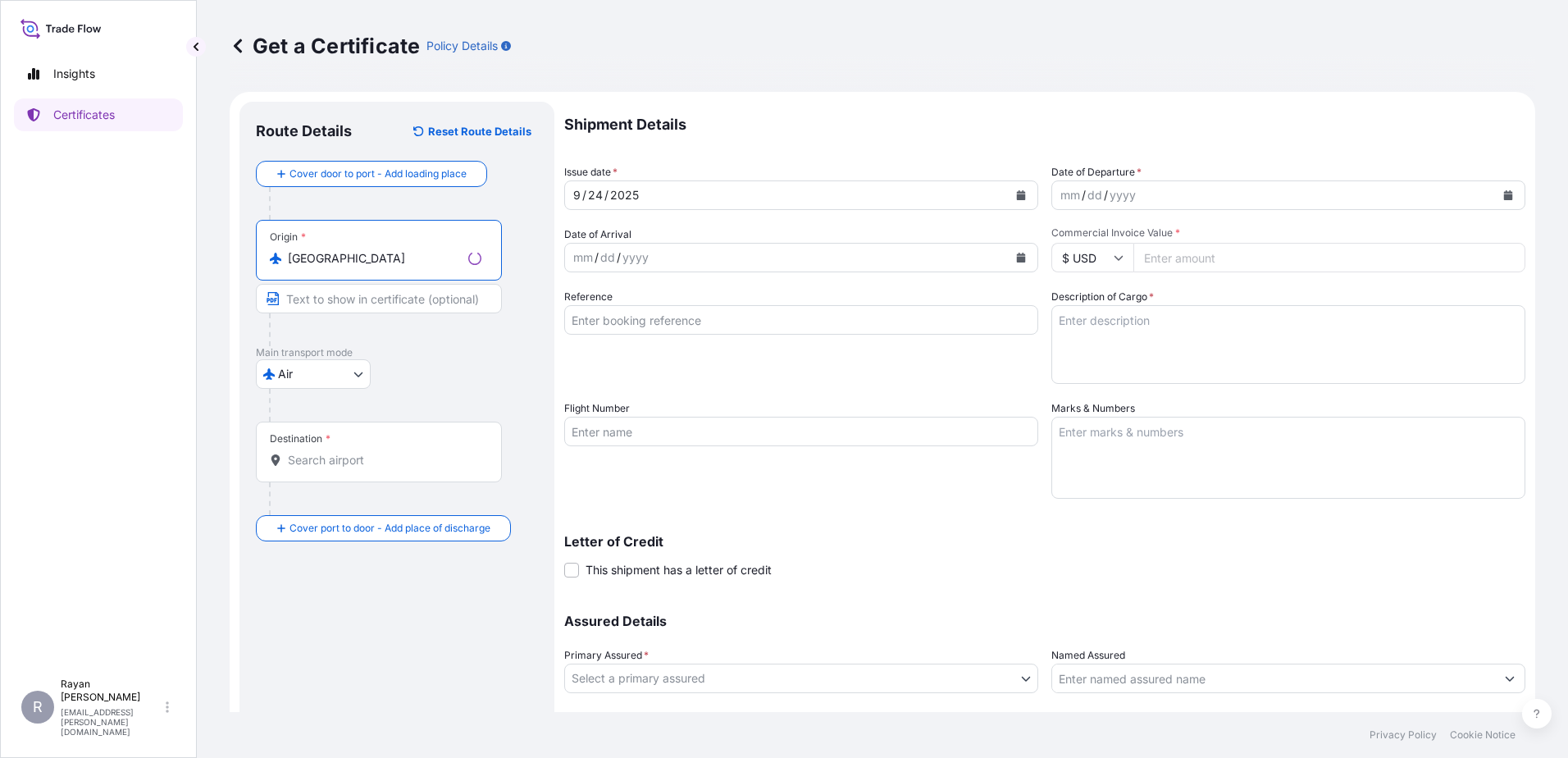
type input "[GEOGRAPHIC_DATA]"
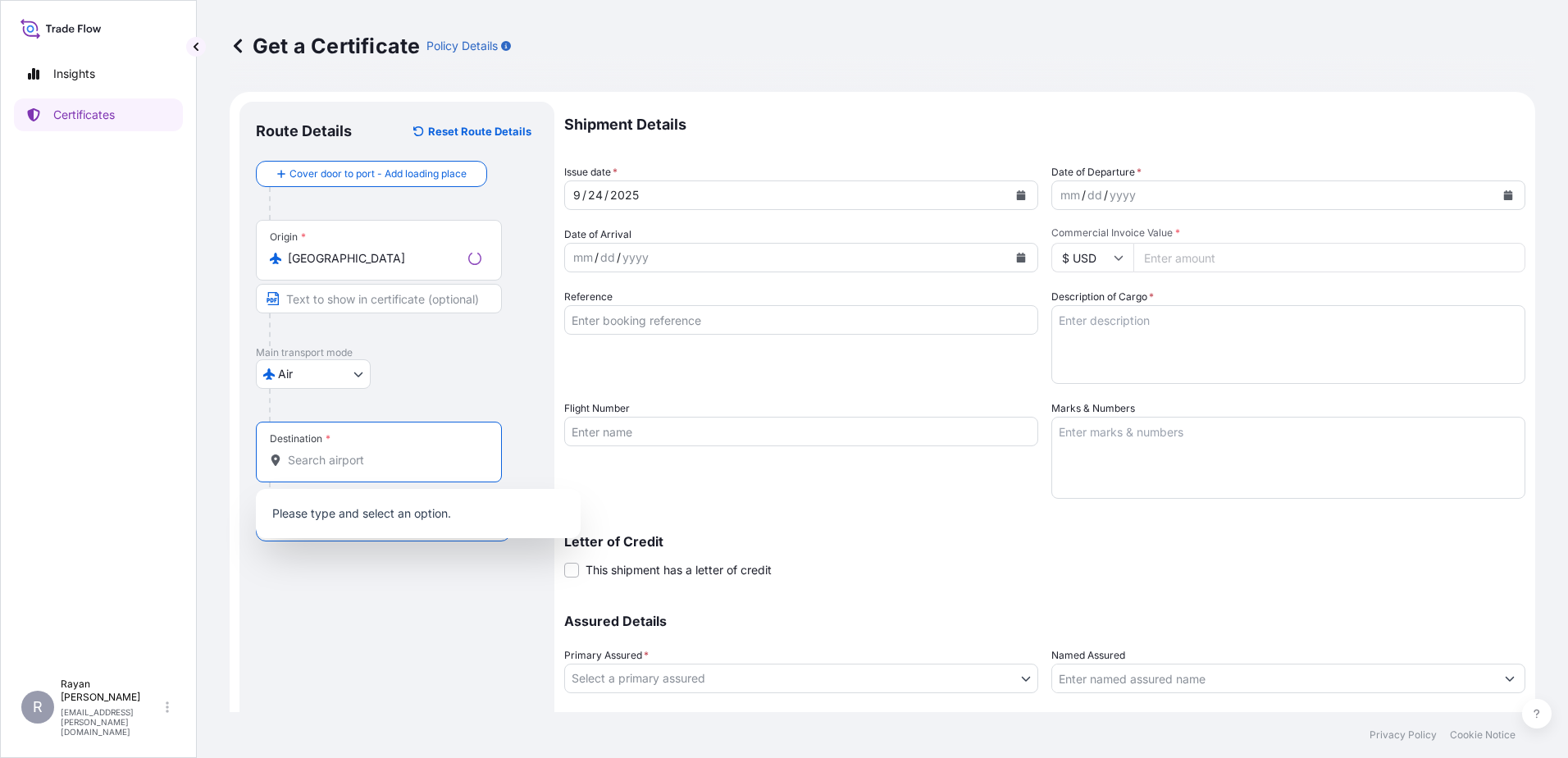
click at [328, 463] on input "Destination *" at bounding box center [384, 460] width 194 height 16
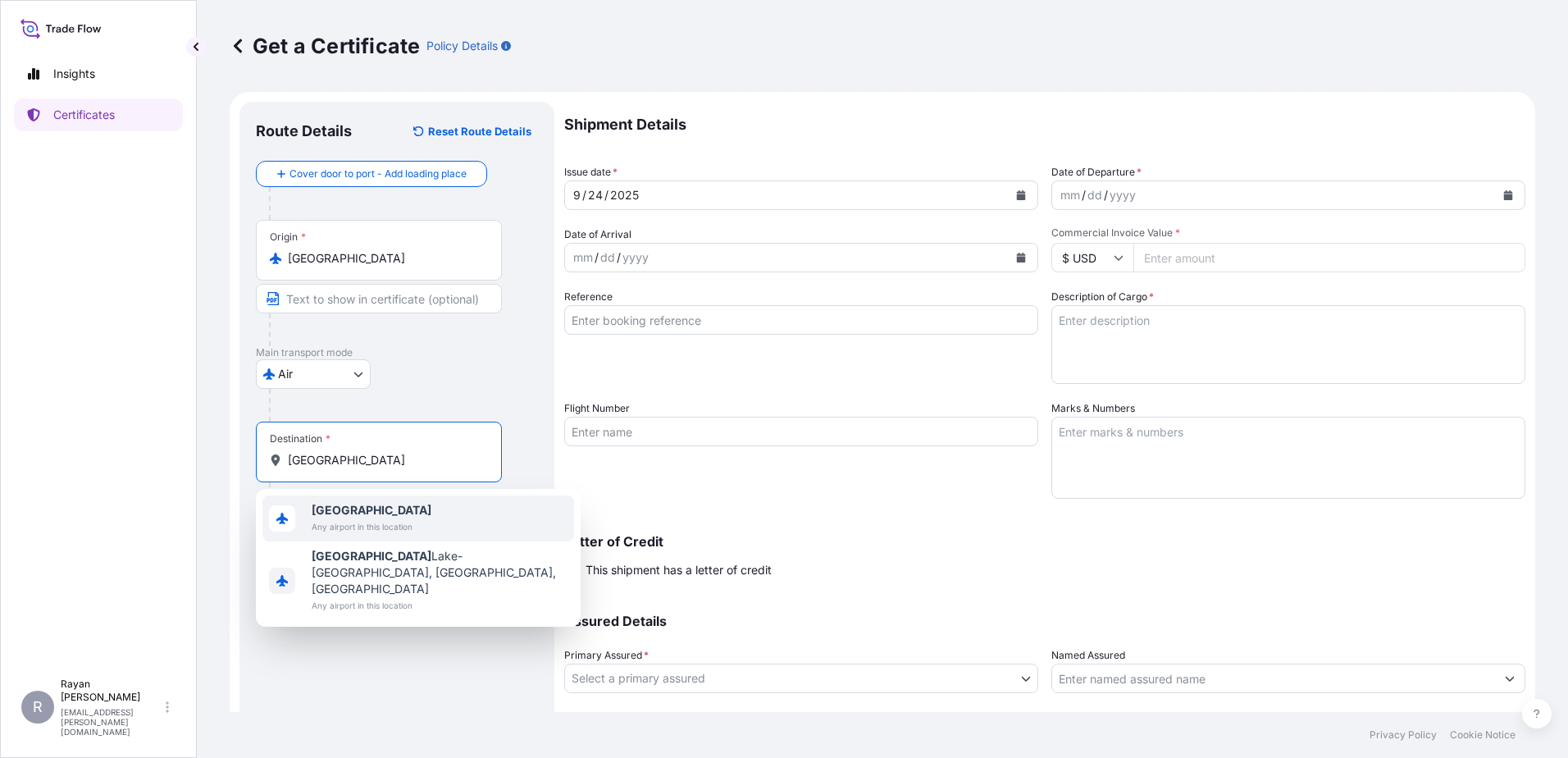
click at [364, 518] on span "[GEOGRAPHIC_DATA]" at bounding box center [371, 509] width 120 height 16
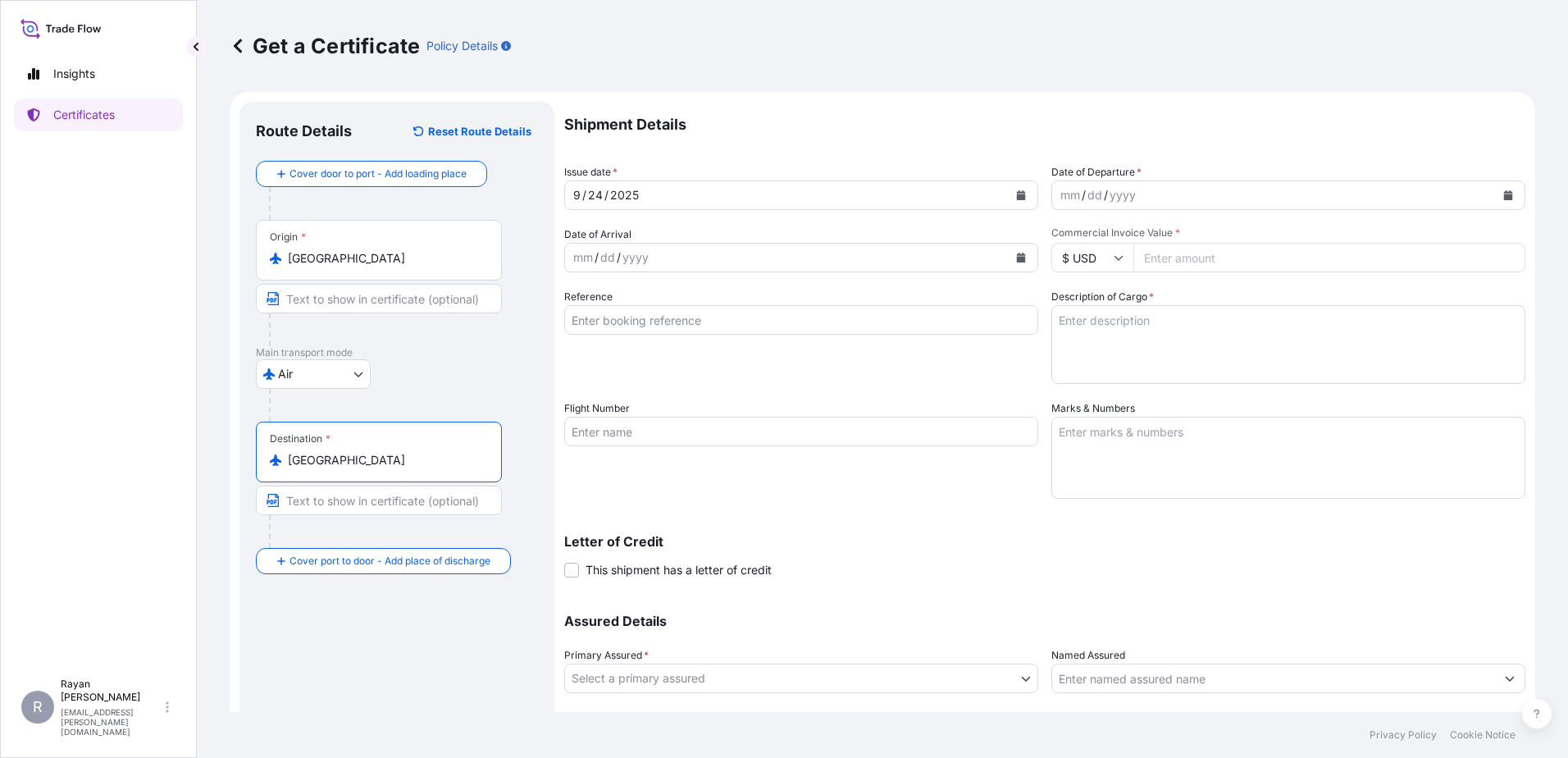
type input "[GEOGRAPHIC_DATA]"
click at [1455, 189] on div "mm / dd / yyyy" at bounding box center [1273, 195] width 443 height 30
click at [1503, 194] on icon "Calendar" at bounding box center [1508, 195] width 10 height 10
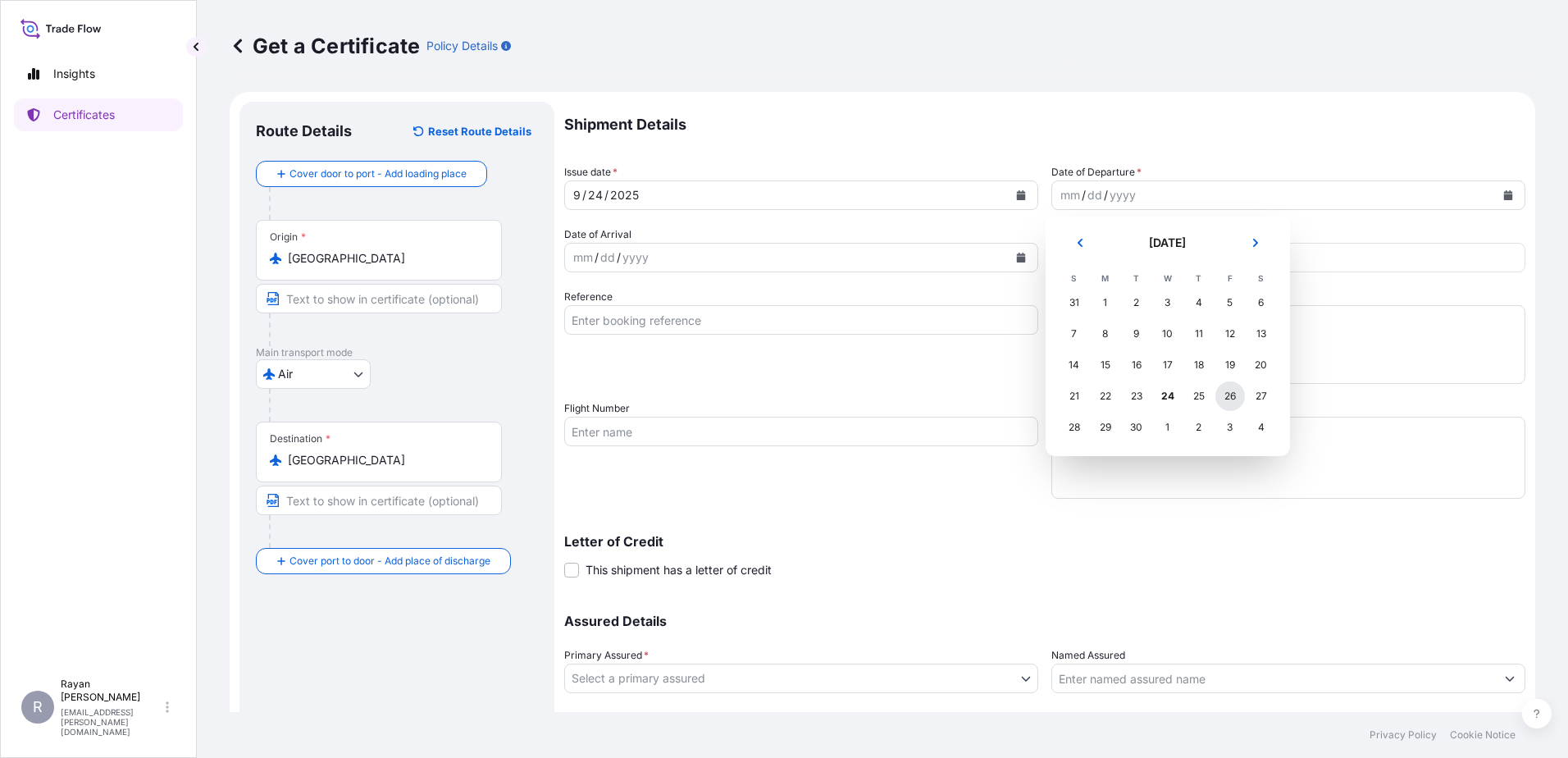
click at [1226, 396] on div "26" at bounding box center [1230, 395] width 30 height 30
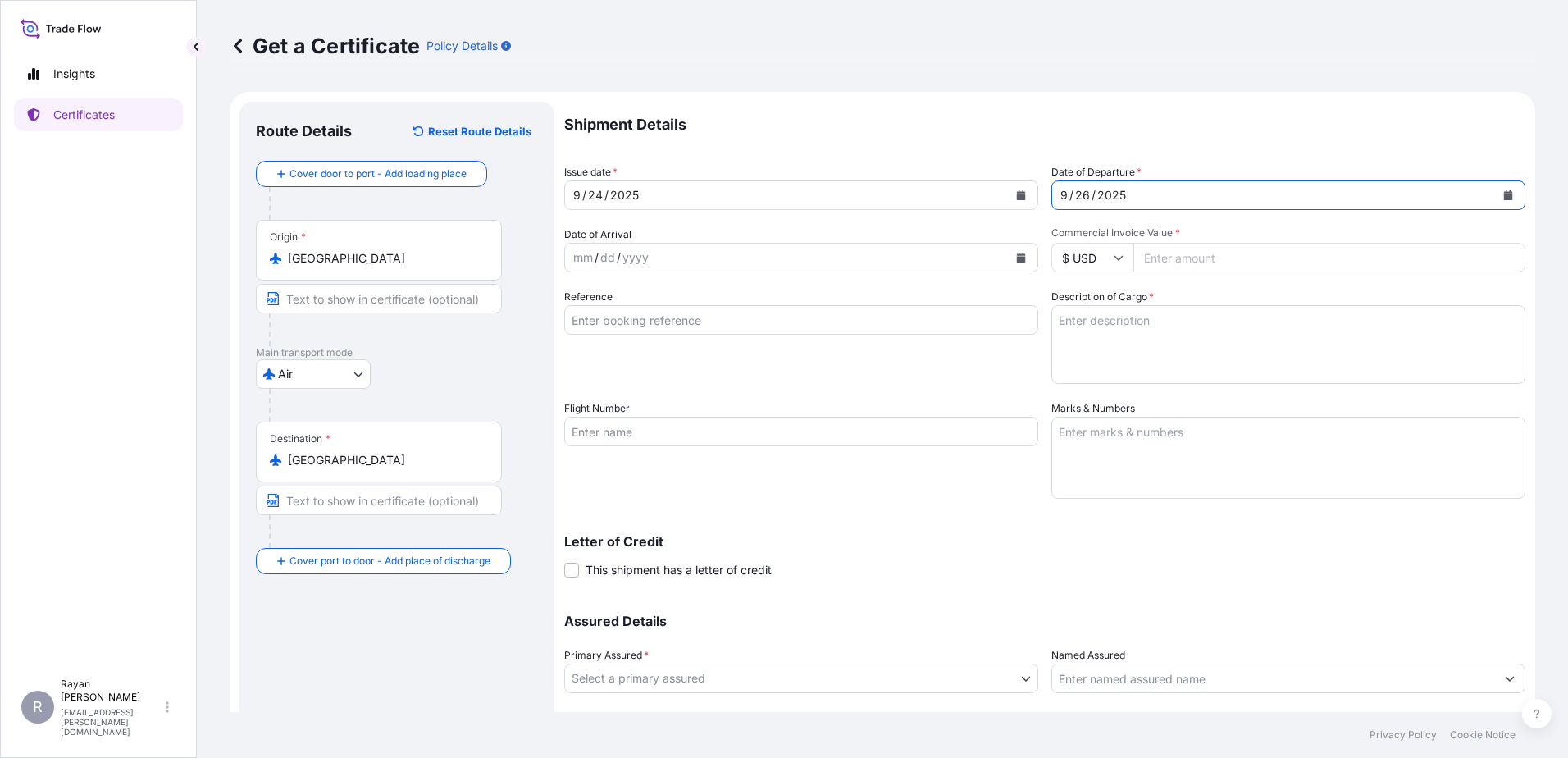
click at [1170, 263] on input "Commercial Invoice Value *" at bounding box center [1329, 257] width 392 height 30
type input "57339.16"
click at [921, 329] on input "Reference" at bounding box center [801, 319] width 474 height 30
type input "0822435354"
click at [934, 344] on div "Reference 0822435354" at bounding box center [801, 336] width 474 height 95
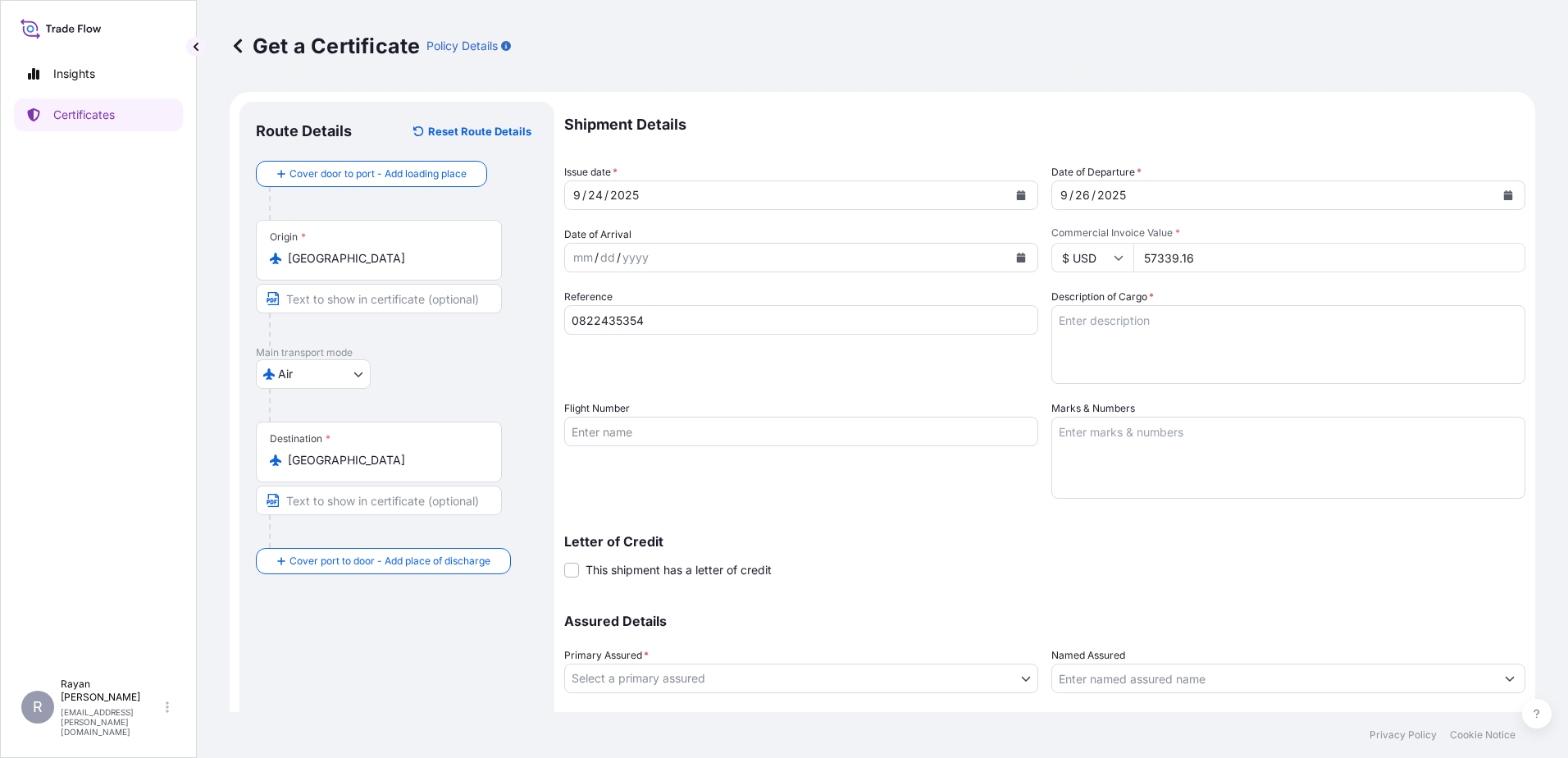
click at [1106, 369] on textarea "Description of Cargo *" at bounding box center [1288, 344] width 474 height 79
paste textarea "Medical Supplies (diagnostics consumables & reagents)"
type textarea "Medical Supplies (diagnostics consumables & reagents)"
click at [894, 393] on div "Shipment Details Issue date * [DATE] Date of Departure * [DATE] Date of Arrival…" at bounding box center [1044, 429] width 961 height 657
click at [631, 562] on span "This shipment has a letter of credit" at bounding box center [678, 570] width 186 height 16
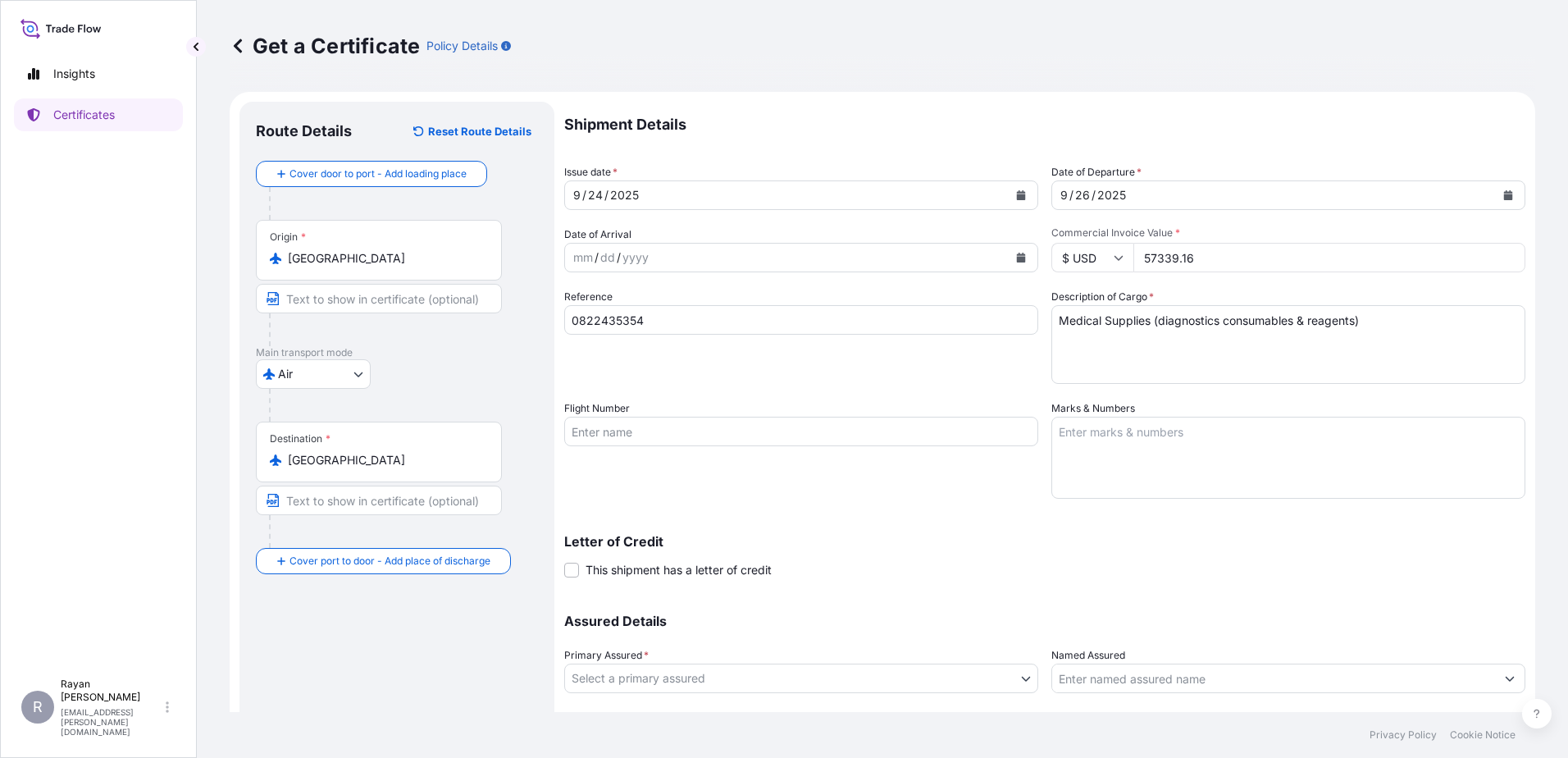
click at [564, 561] on input "This shipment has a letter of credit" at bounding box center [564, 561] width 0 height 0
click at [846, 657] on textarea "Letter of credit *" at bounding box center [1044, 647] width 961 height 79
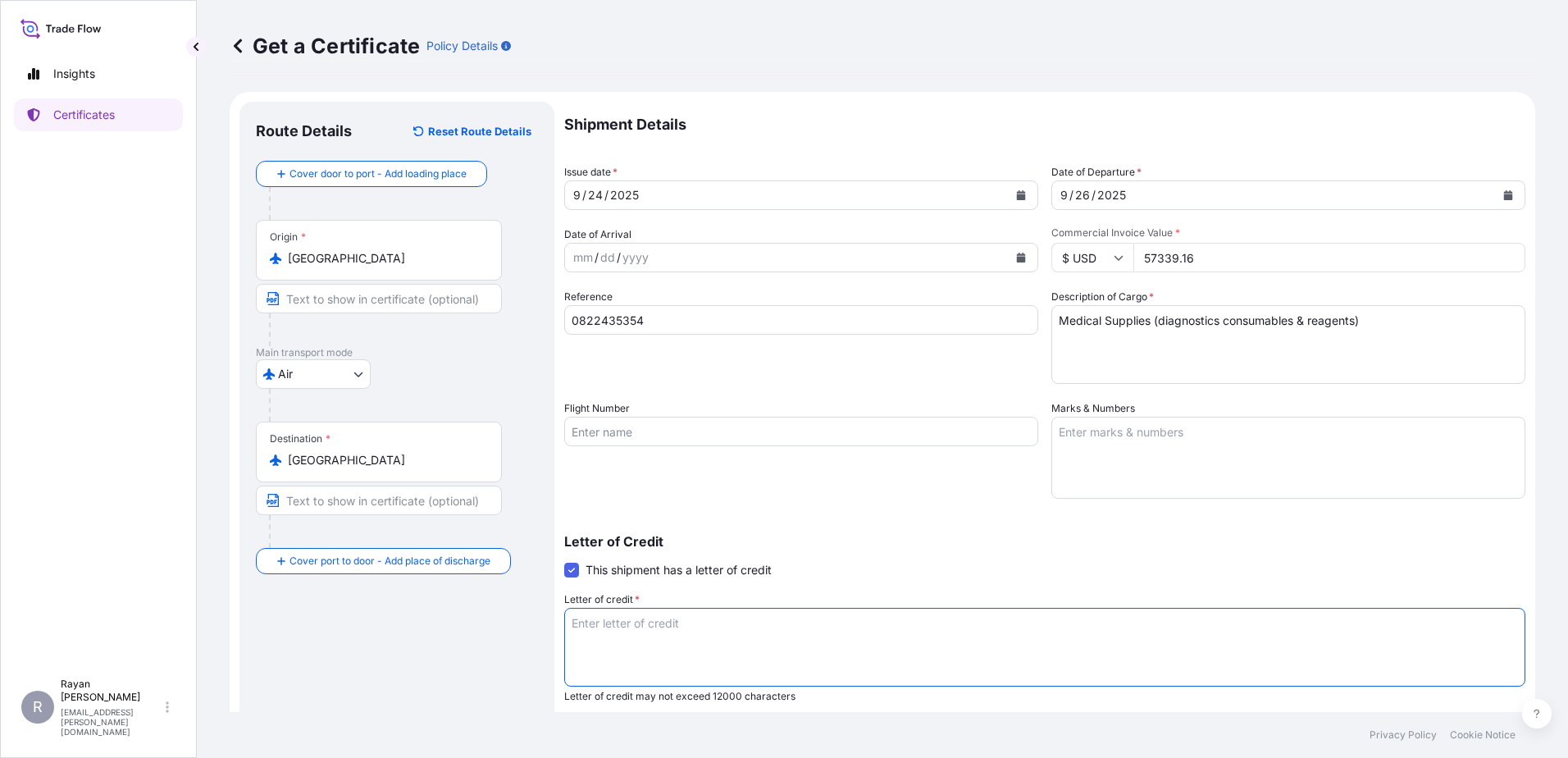
paste textarea "THE EGYPTIAN AUTHORITY FOR UNIFIED PROCUREMENT, MEDICAL SUPPLY AND MEDICAL TECH…"
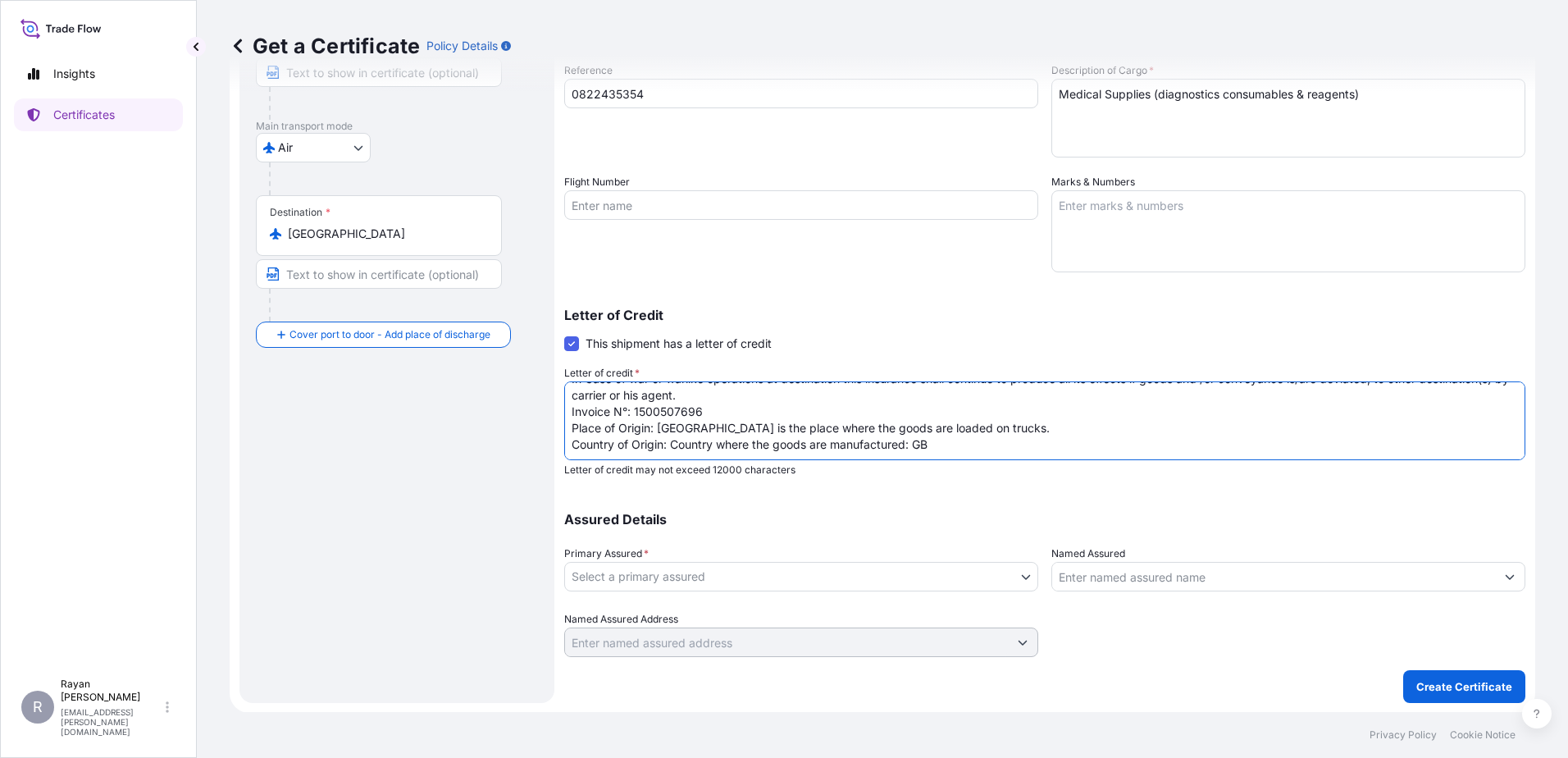
scroll to position [228, 0]
type textarea "THE EGYPTIAN AUTHORITY FOR UNIFIED PROCUREMENT, MEDICAL SUPPLY AND MEDICAL TECH…"
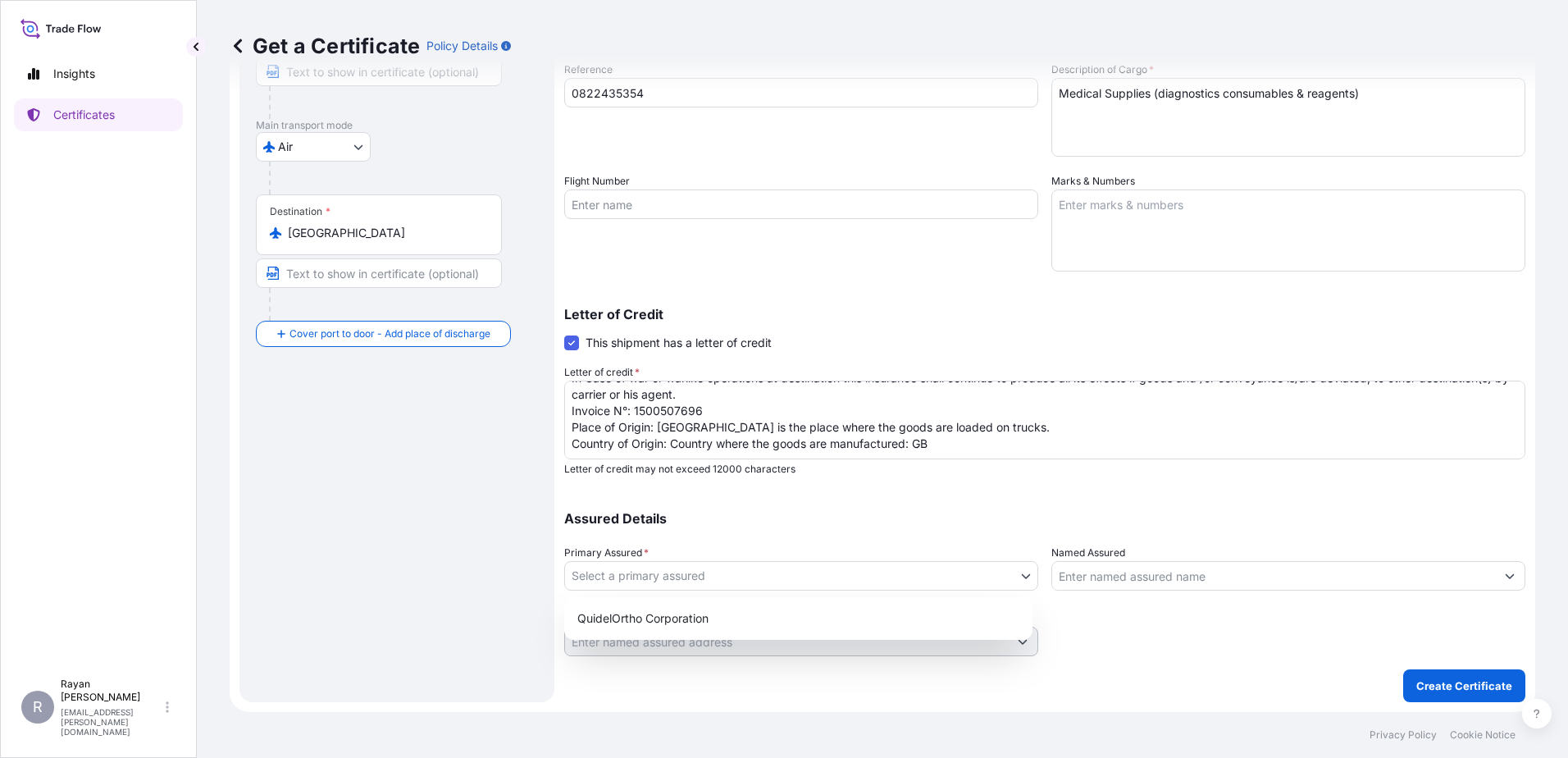
click at [895, 572] on body "Insights Certificates R [PERSON_NAME] [EMAIL_ADDRESS][PERSON_NAME][DOMAIN_NAME]…" at bounding box center [784, 379] width 1568 height 758
click at [842, 618] on div "QuidelOrtho Corporation" at bounding box center [798, 618] width 455 height 30
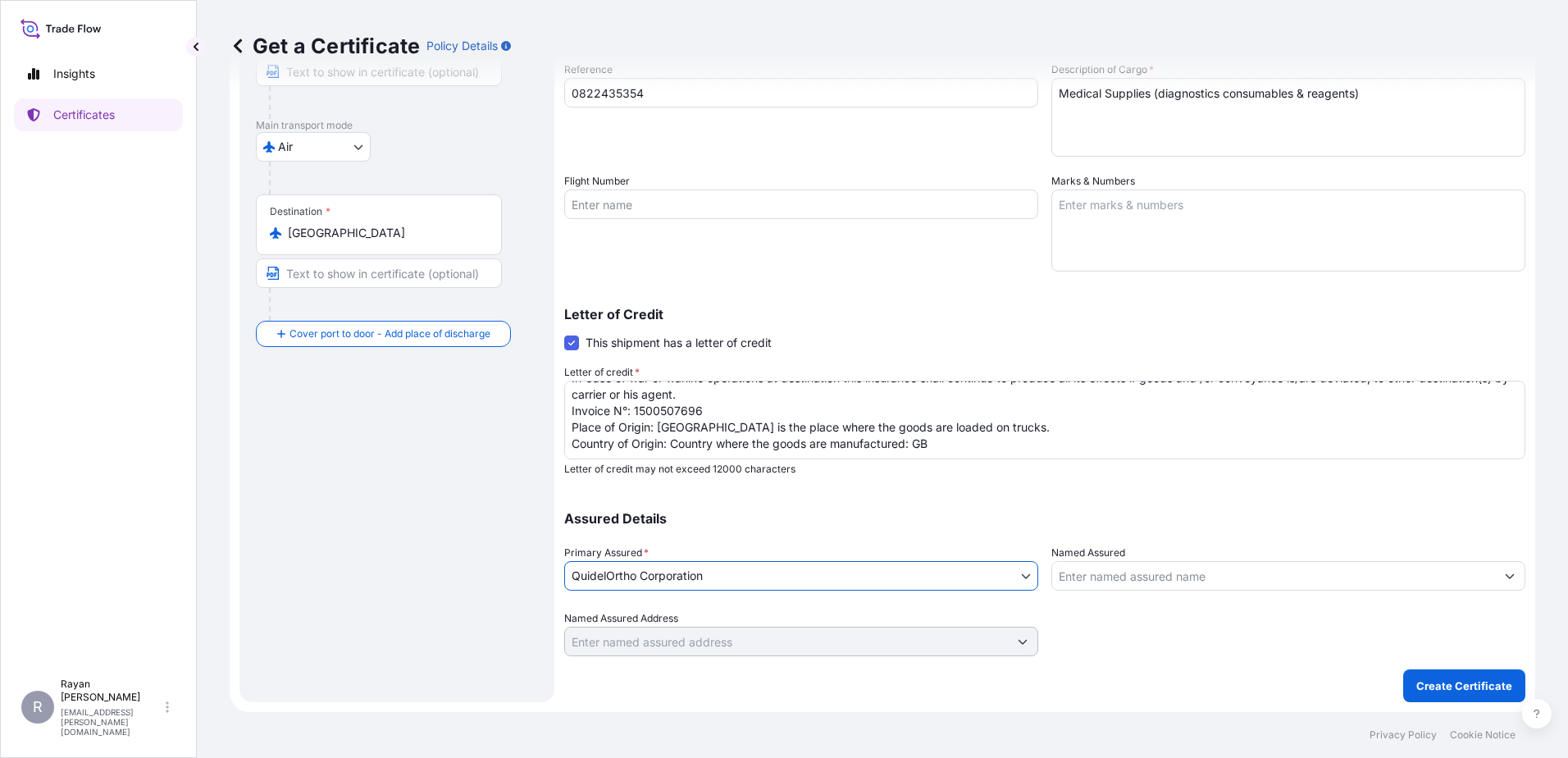
click at [1069, 573] on input "Named Assured" at bounding box center [1273, 576] width 443 height 30
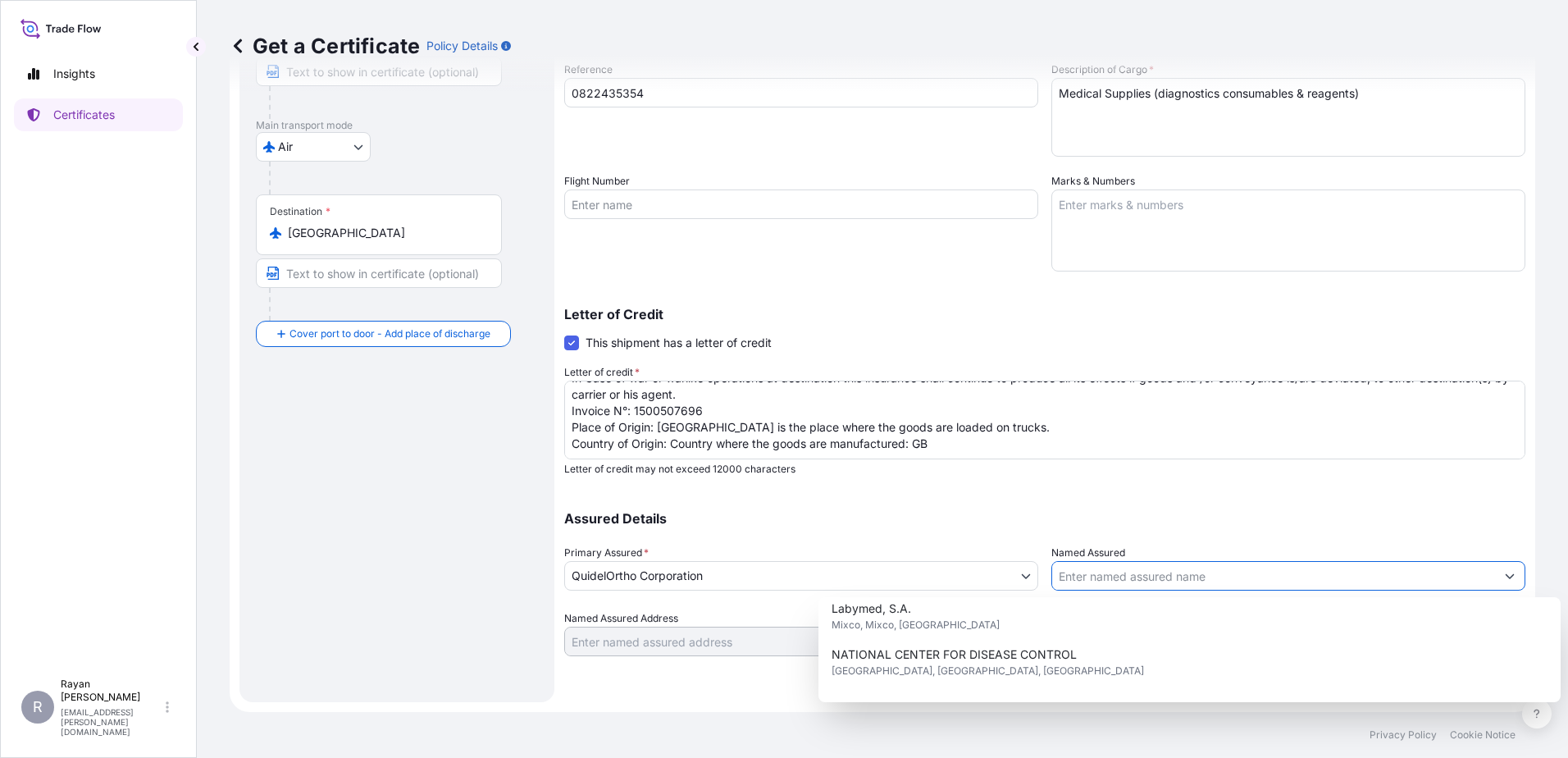
scroll to position [407, 0]
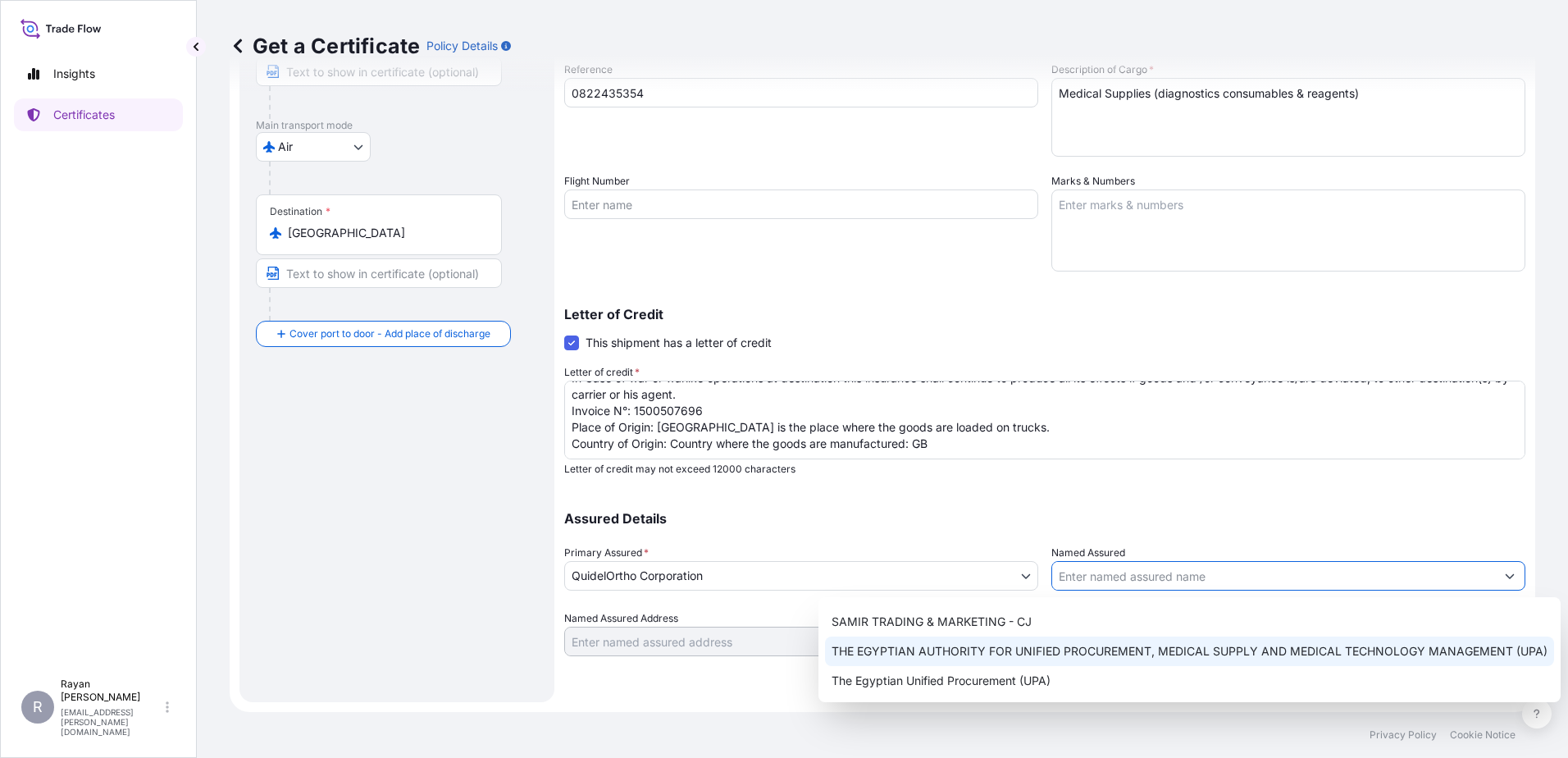
click at [1077, 656] on span "THE EGYPTIAN AUTHORITY FOR UNIFIED PROCUREMENT, MEDICAL SUPPLY AND MEDICAL TECH…" at bounding box center [1189, 651] width 716 height 16
type input "THE EGYPTIAN AUTHORITY FOR UNIFIED PROCUREMENT, MEDICAL SUPPLY AND MEDICAL TECH…"
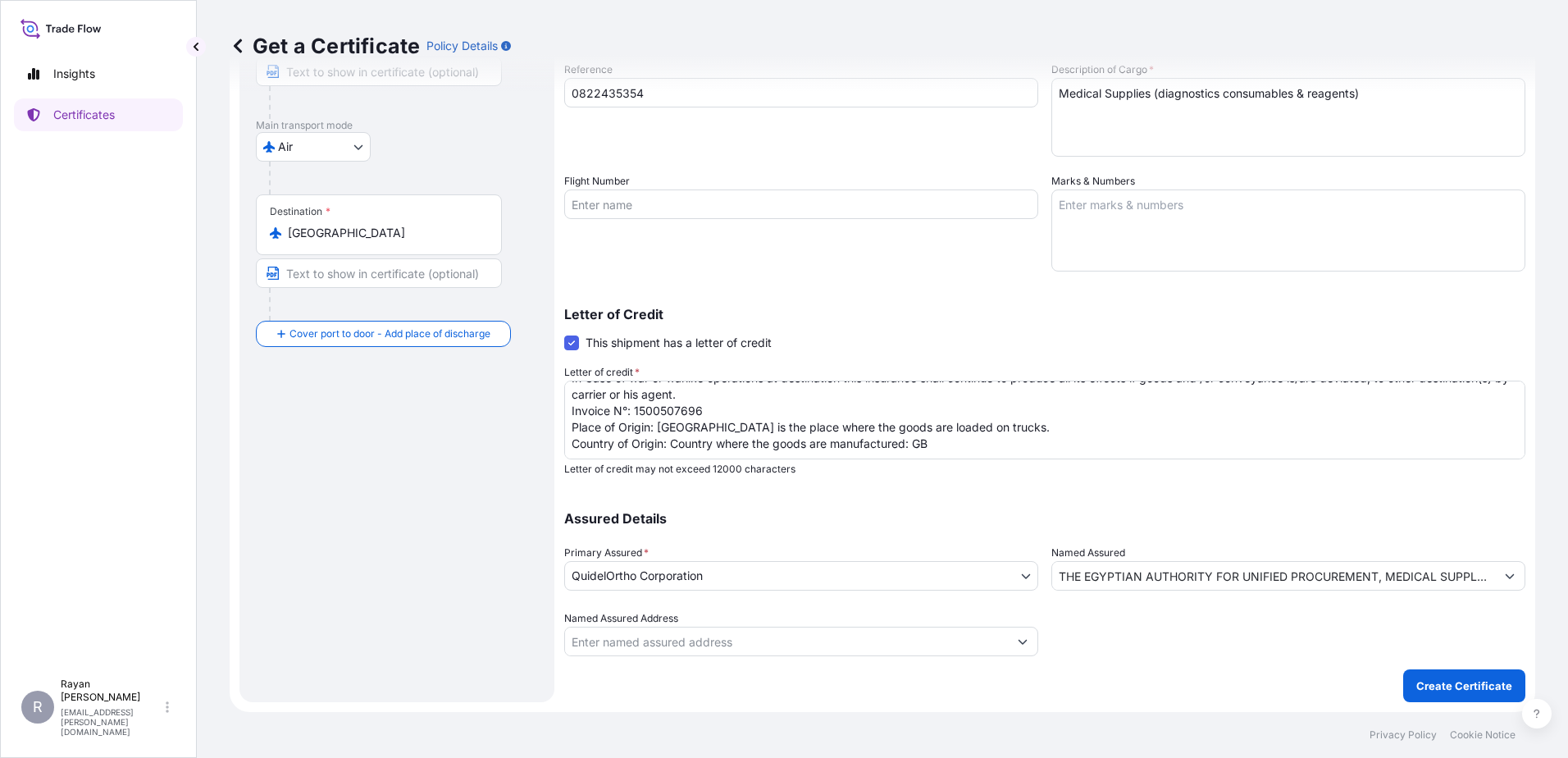
drag, startPoint x: 1230, startPoint y: 637, endPoint x: 1362, endPoint y: 671, distance: 136.3
click at [1230, 637] on div at bounding box center [1288, 634] width 474 height 46
click at [1403, 677] on button "Create Certificate" at bounding box center [1464, 686] width 122 height 33
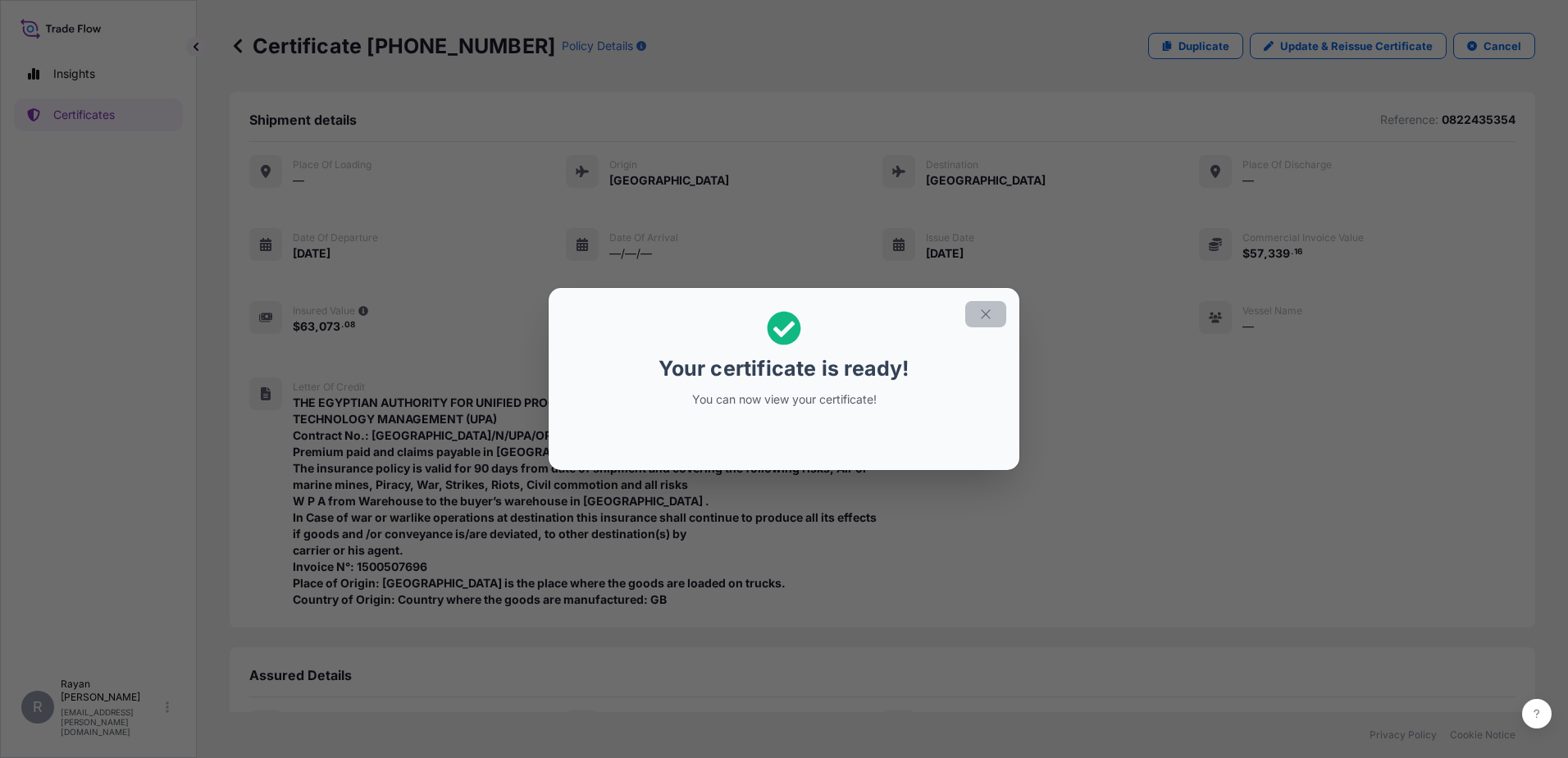
click at [979, 316] on icon "button" at bounding box center [986, 313] width 14 height 14
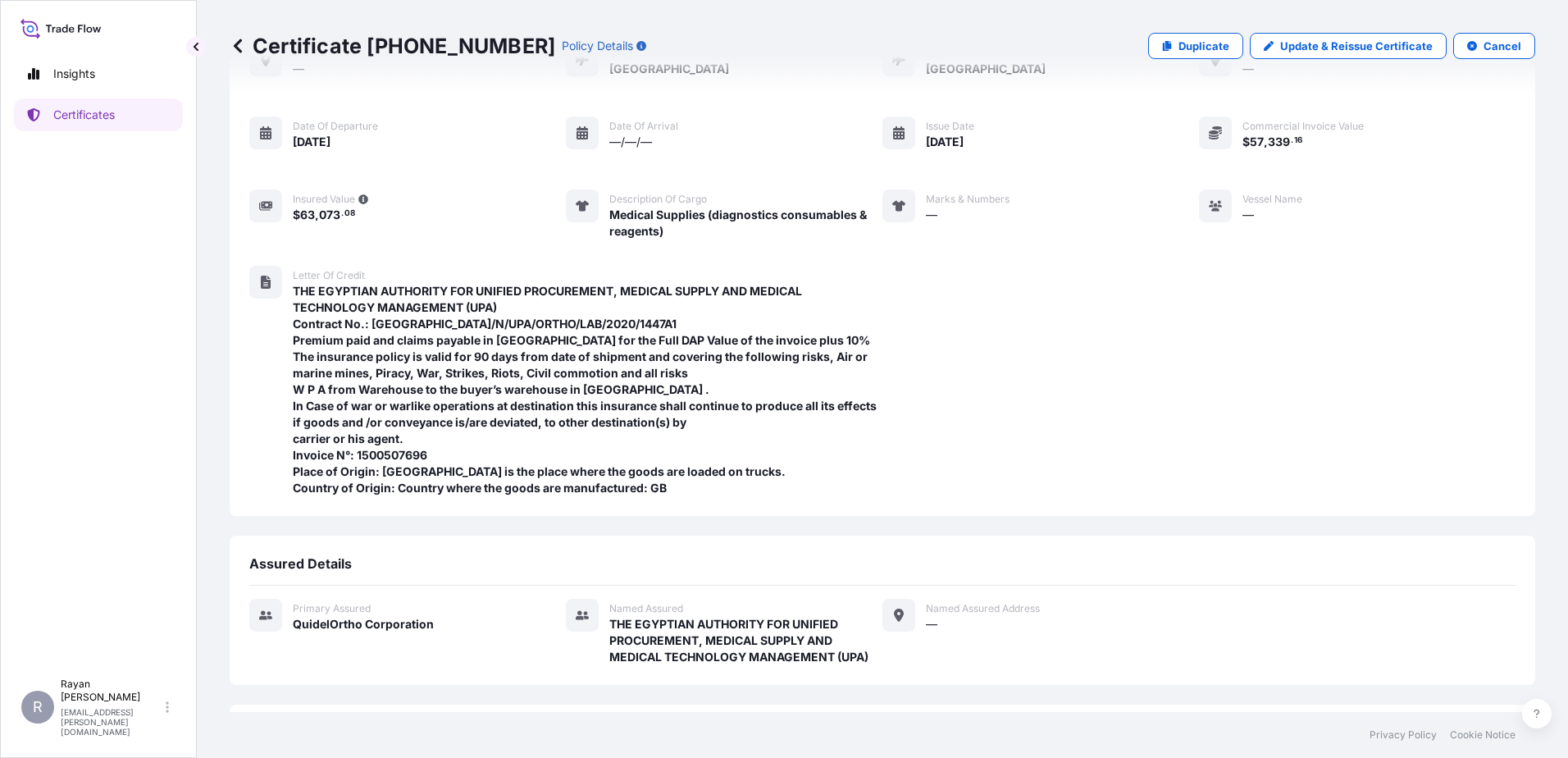
scroll to position [257, 0]
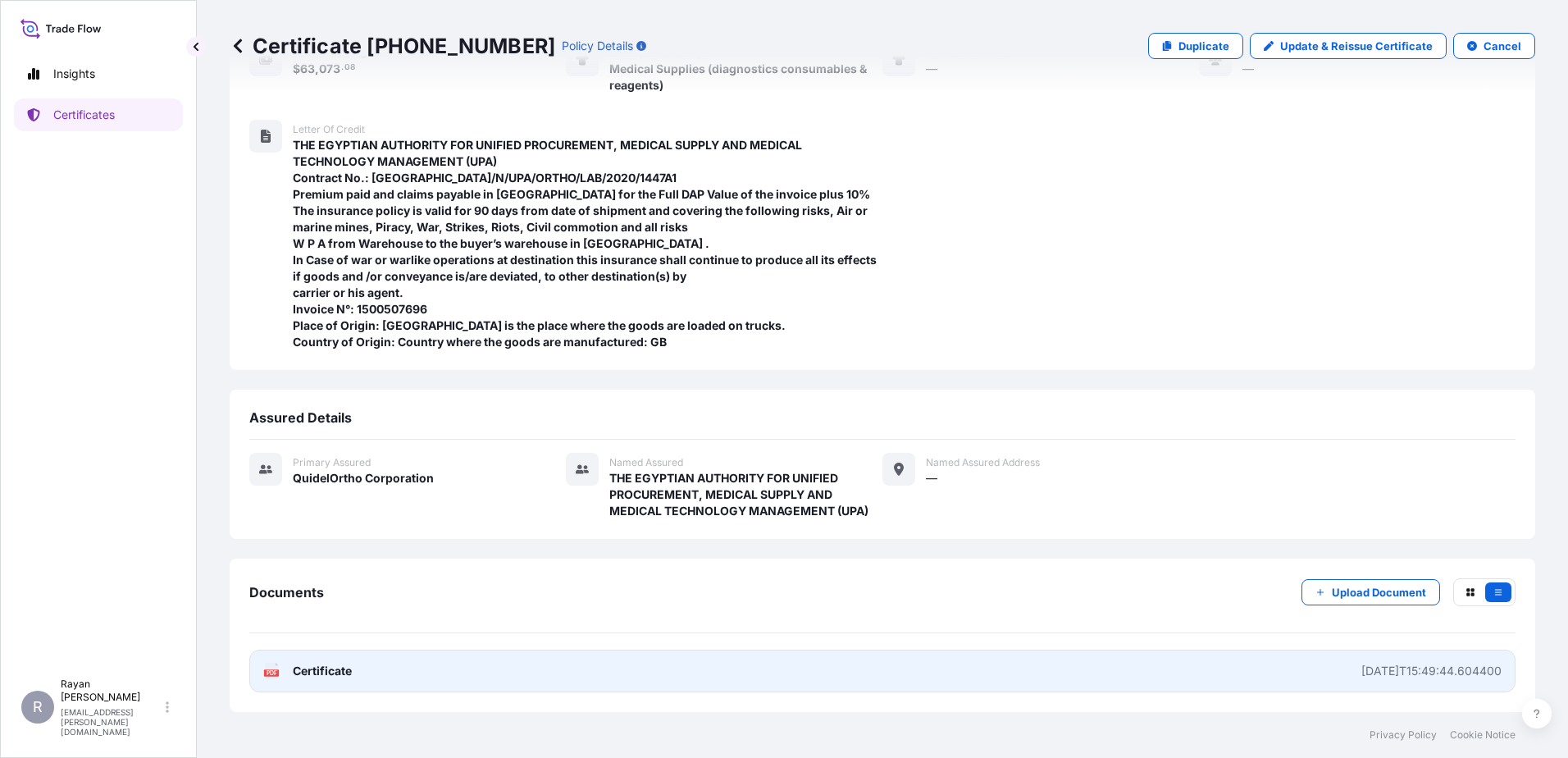
click at [359, 662] on link "PDF Certificate [DATE]T15:49:44.604400" at bounding box center [882, 671] width 1266 height 42
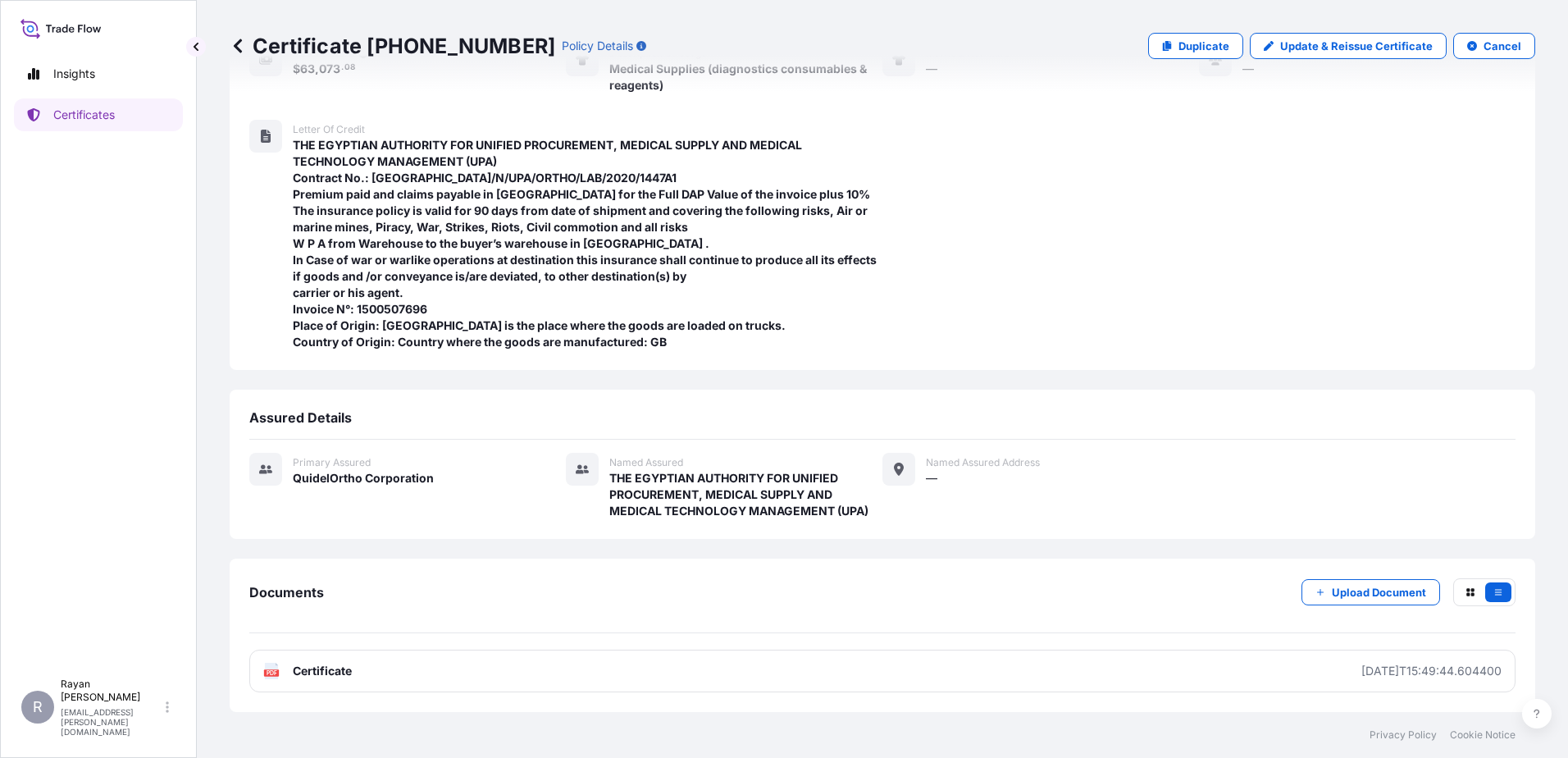
click at [233, 48] on icon at bounding box center [237, 45] width 16 height 16
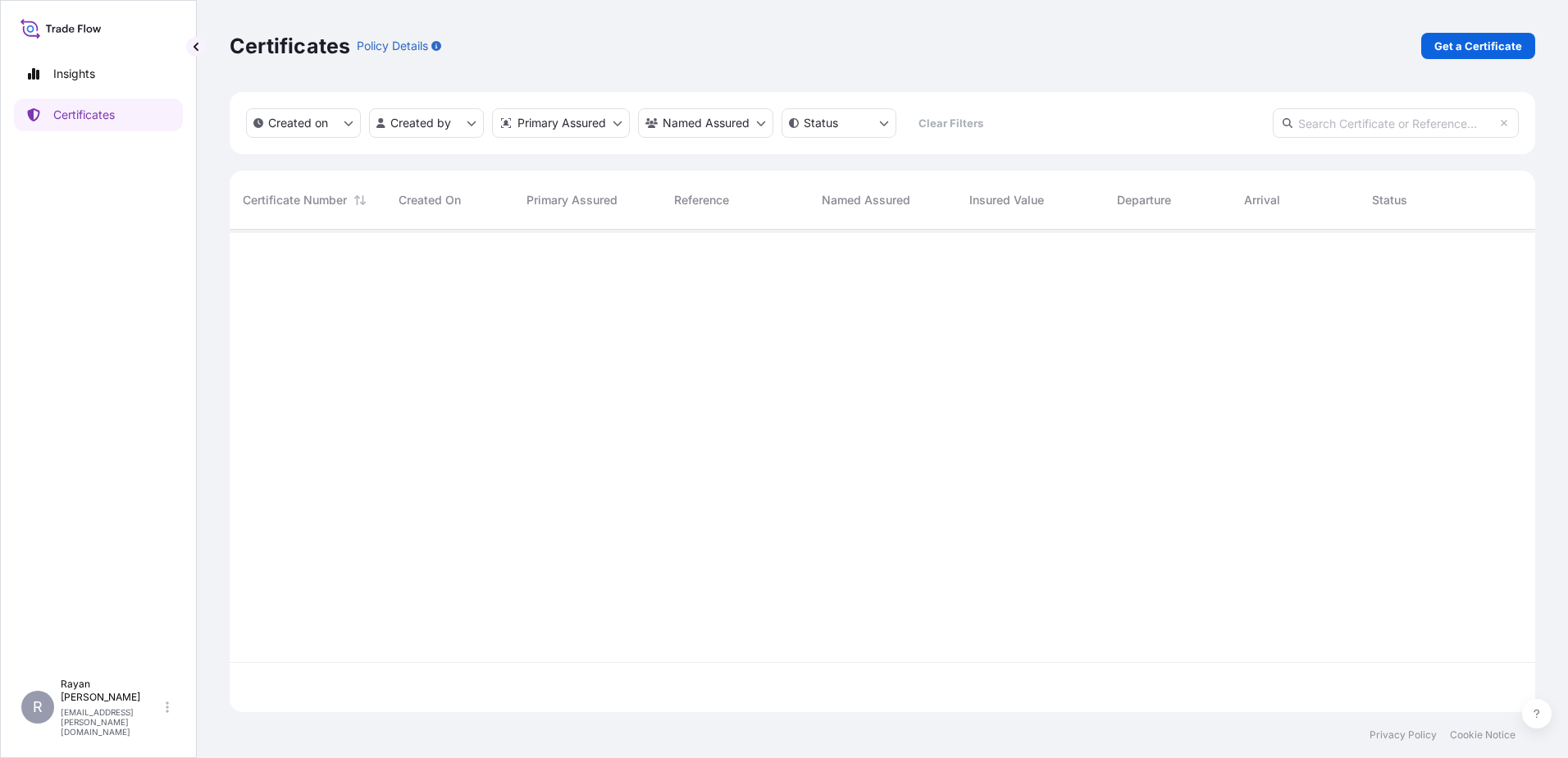
scroll to position [479, 1293]
click at [1452, 51] on p "Get a Certificate" at bounding box center [1477, 45] width 88 height 16
select select "Ocean Vessel"
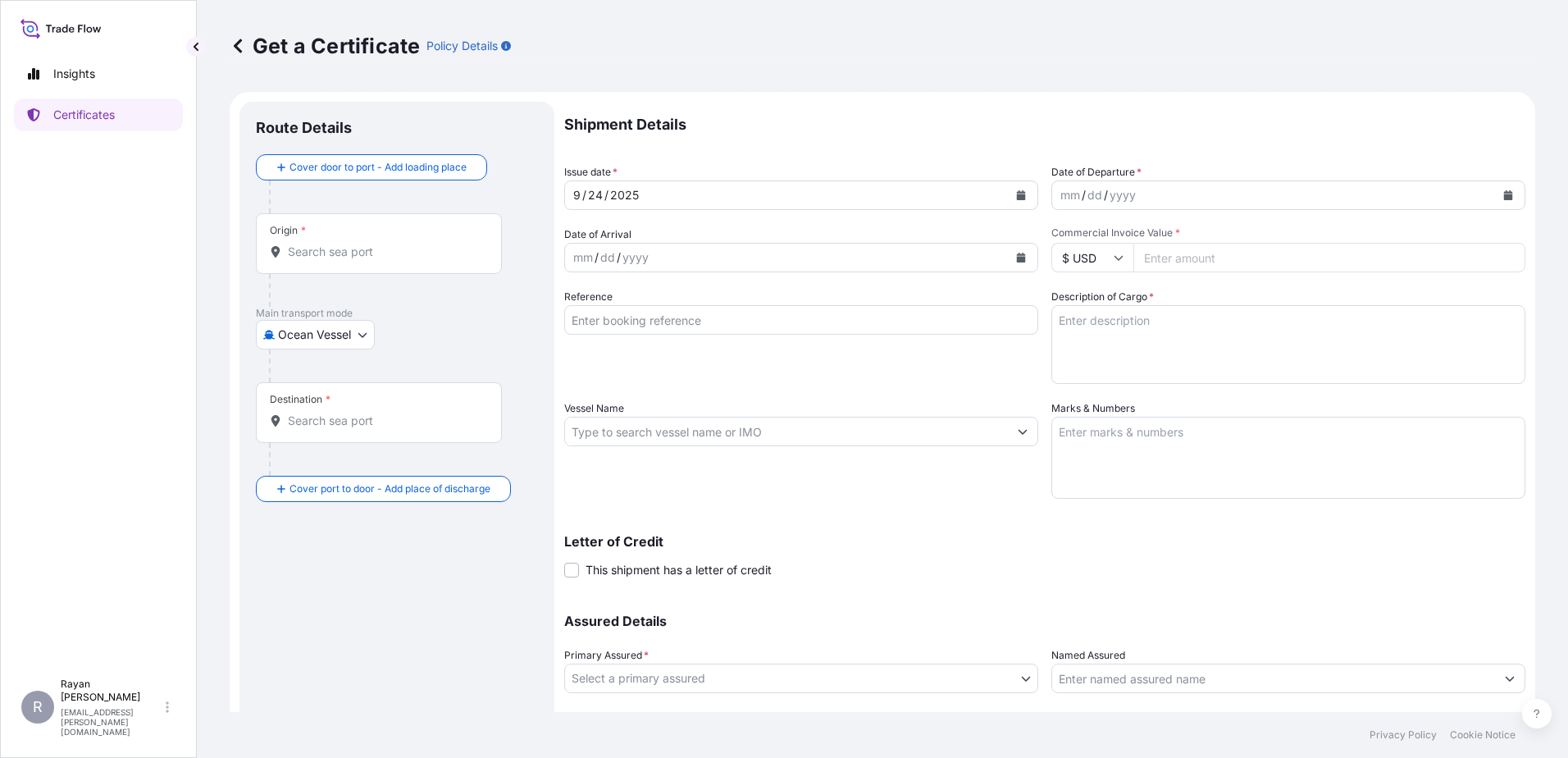
click at [330, 337] on body "Insights Certificates R [PERSON_NAME] [EMAIL_ADDRESS][PERSON_NAME][DOMAIN_NAME]…" at bounding box center [784, 379] width 1568 height 758
click at [306, 381] on div "Air" at bounding box center [315, 377] width 107 height 30
click at [317, 260] on input "Origin *" at bounding box center [384, 257] width 194 height 16
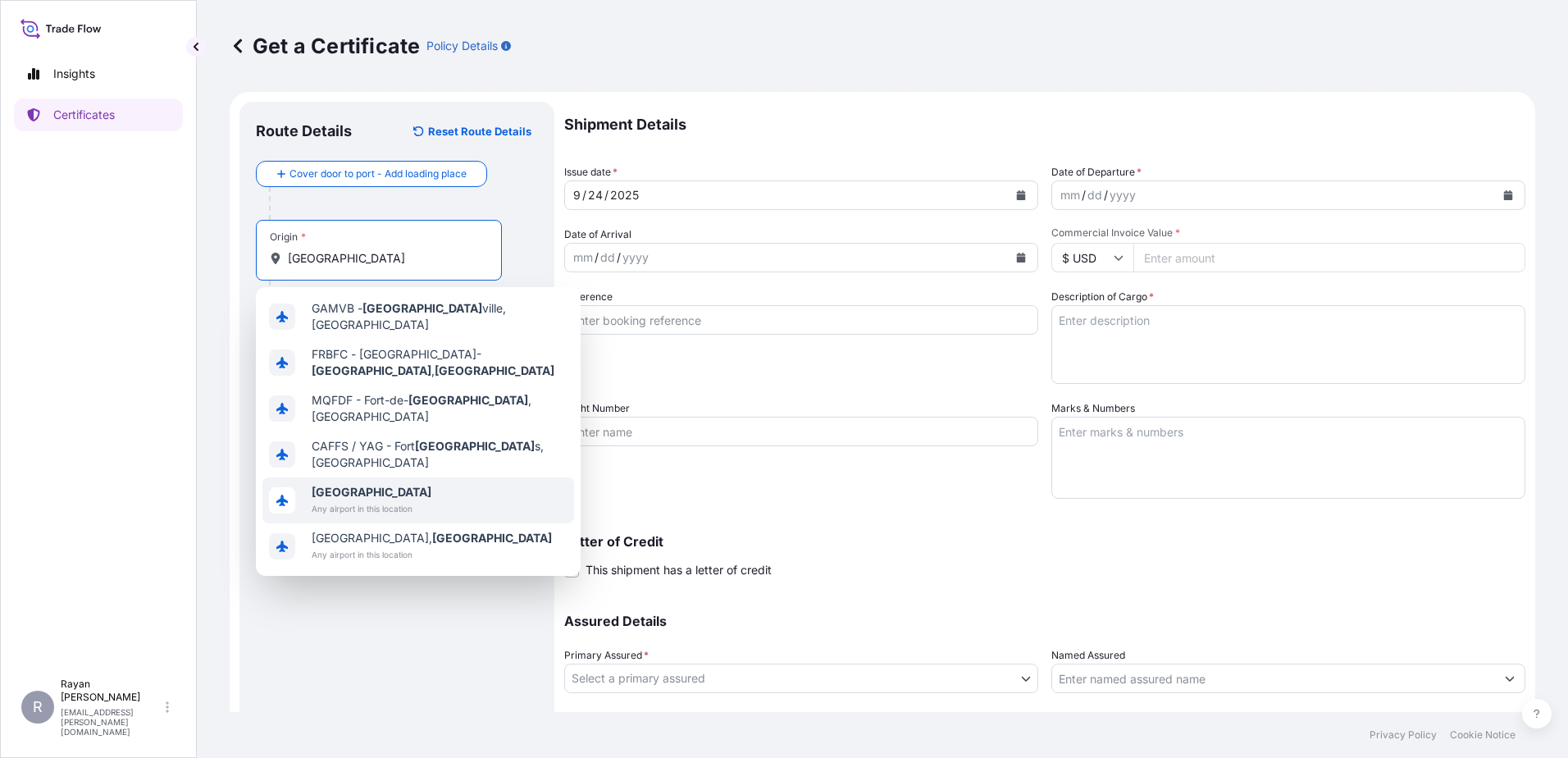
click at [393, 501] on span "Any airport in this location" at bounding box center [371, 508] width 120 height 16
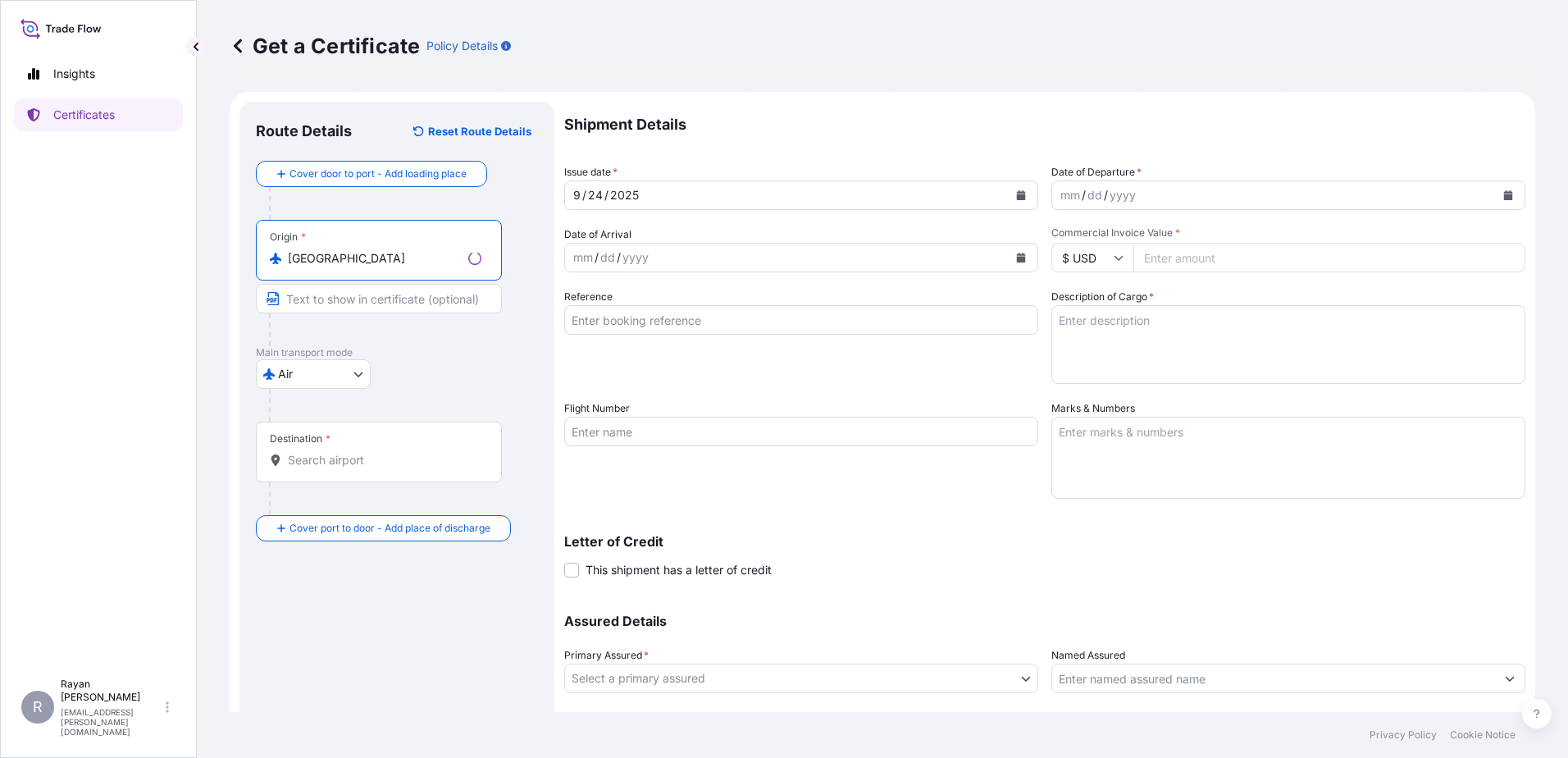
type input "[GEOGRAPHIC_DATA]"
click at [331, 447] on div "Destination *" at bounding box center [378, 451] width 246 height 61
click at [331, 452] on input "Destination *" at bounding box center [384, 460] width 194 height 16
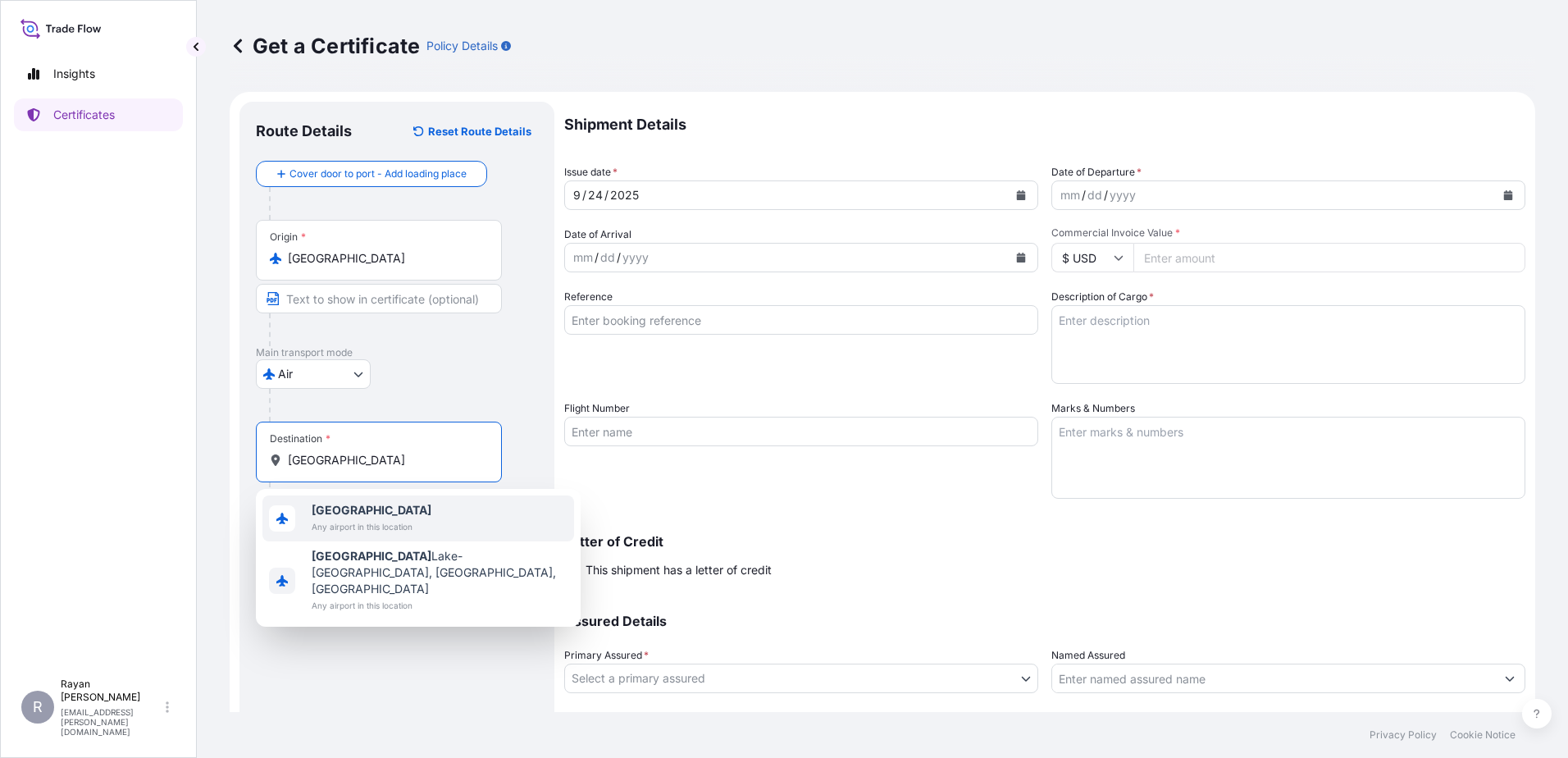
click at [353, 518] on div "[GEOGRAPHIC_DATA] Any airport in this location" at bounding box center [371, 518] width 120 height 33
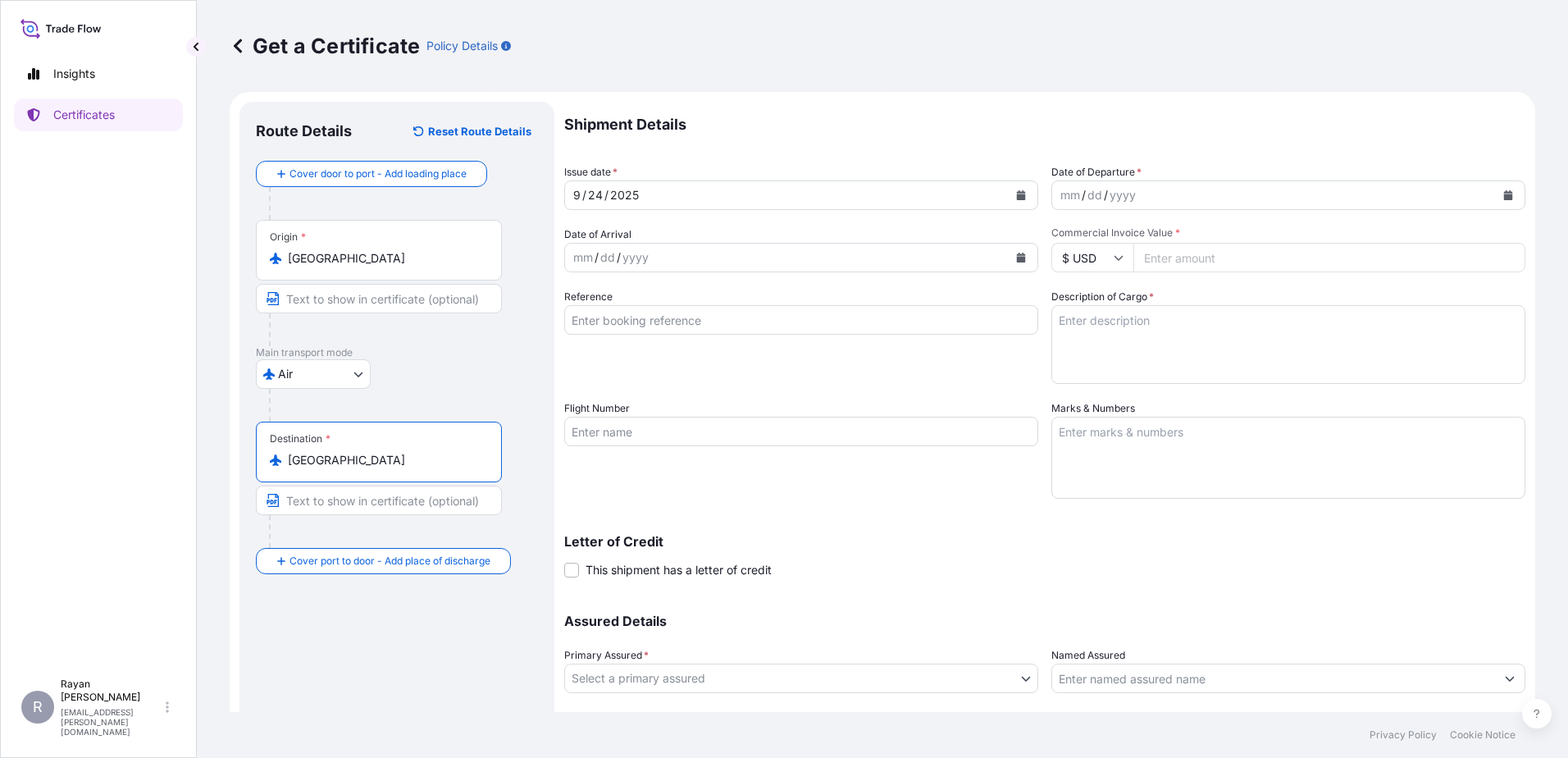
type input "[GEOGRAPHIC_DATA]"
click at [1500, 187] on button "Calendar" at bounding box center [1507, 195] width 26 height 26
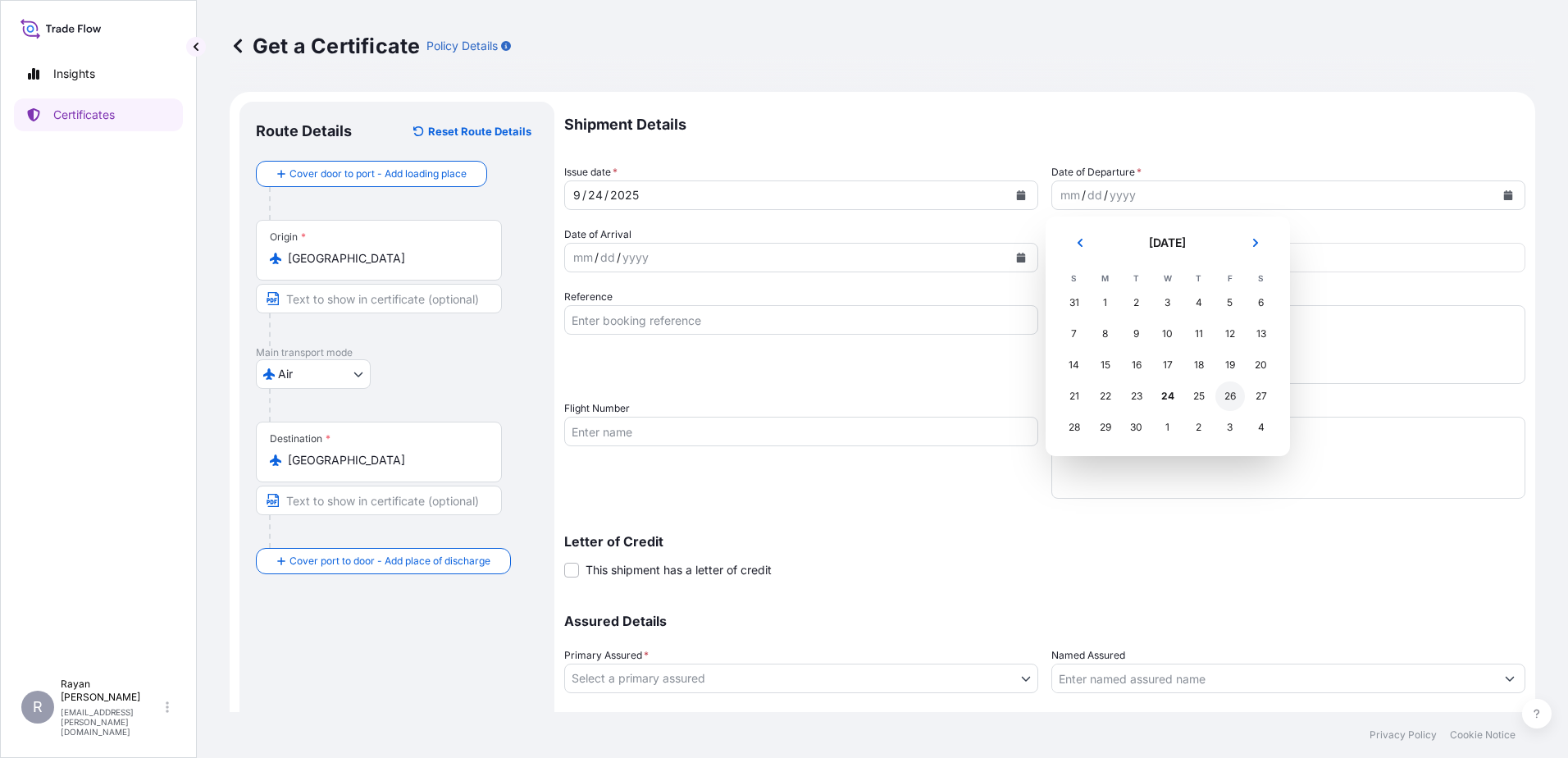
click at [1221, 402] on div "26" at bounding box center [1230, 395] width 30 height 30
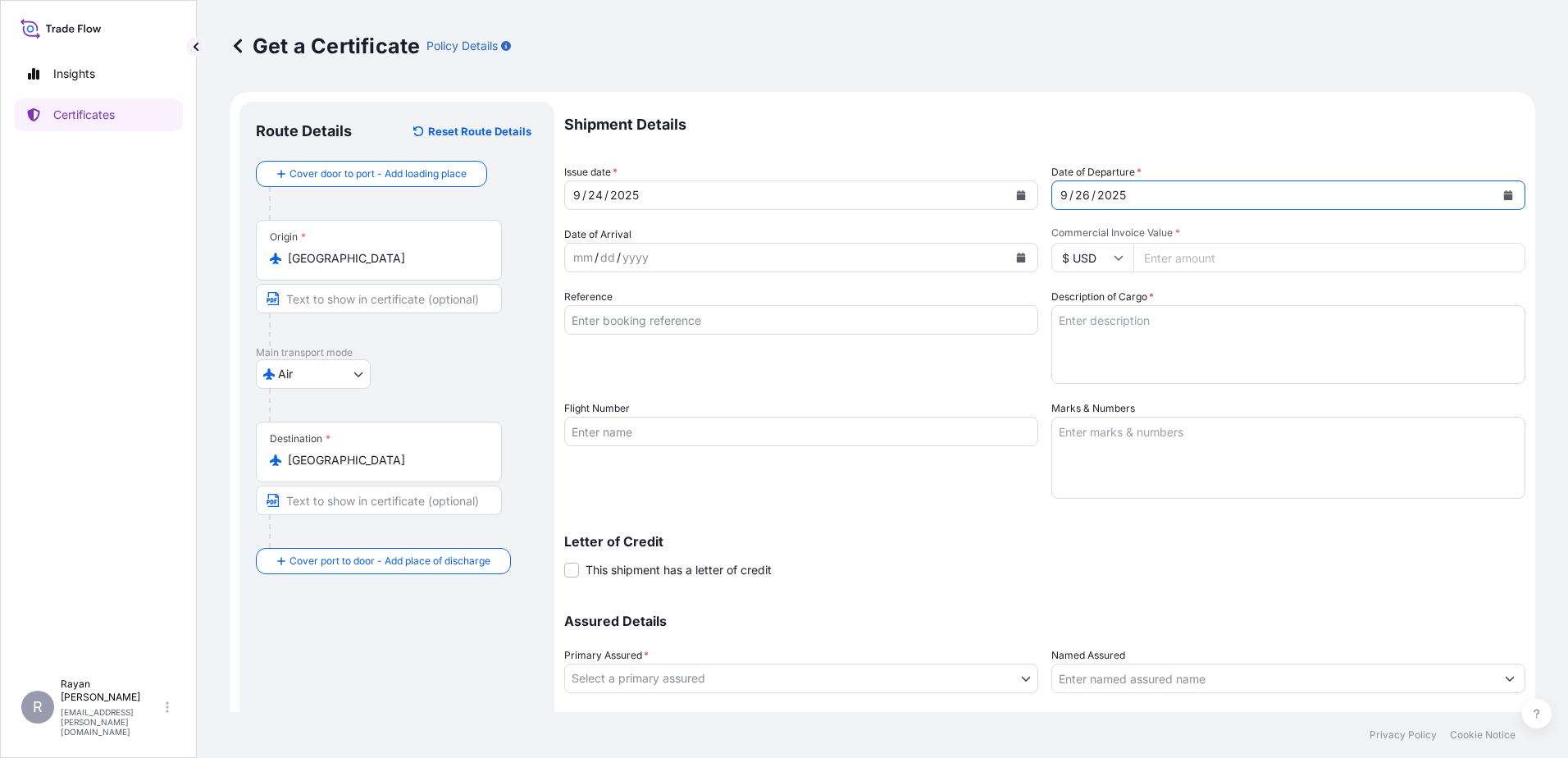
click at [1167, 251] on input "Commercial Invoice Value *" at bounding box center [1329, 257] width 392 height 30
type input "77.59"
click at [845, 315] on input "Reference" at bounding box center [801, 319] width 474 height 30
type input "0822436801"
click at [1158, 332] on textarea "Description of Cargo *" at bounding box center [1288, 344] width 474 height 79
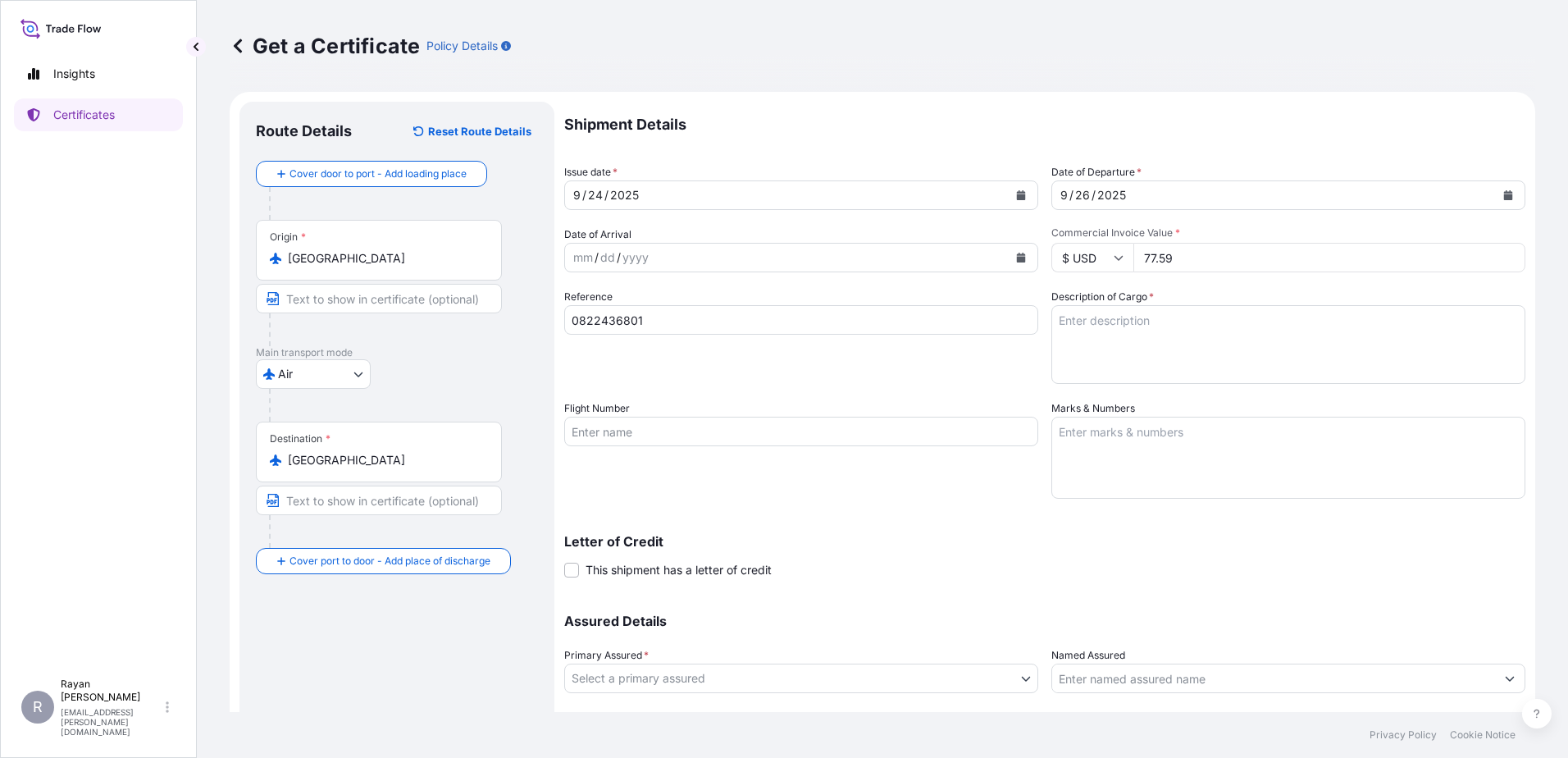
paste textarea "Medical Supplies (diagnostics consumables & reagents)"
click at [846, 369] on div "Reference 0822436801" at bounding box center [801, 336] width 474 height 95
click at [1064, 349] on textarea "Medical Supplies (diagnostics consumables & reagents)" at bounding box center [1288, 344] width 474 height 79
type textarea "Medical Supplies (diagnostics consumables & reagents)"
click at [971, 347] on div "Reference 0822436801" at bounding box center [801, 336] width 474 height 95
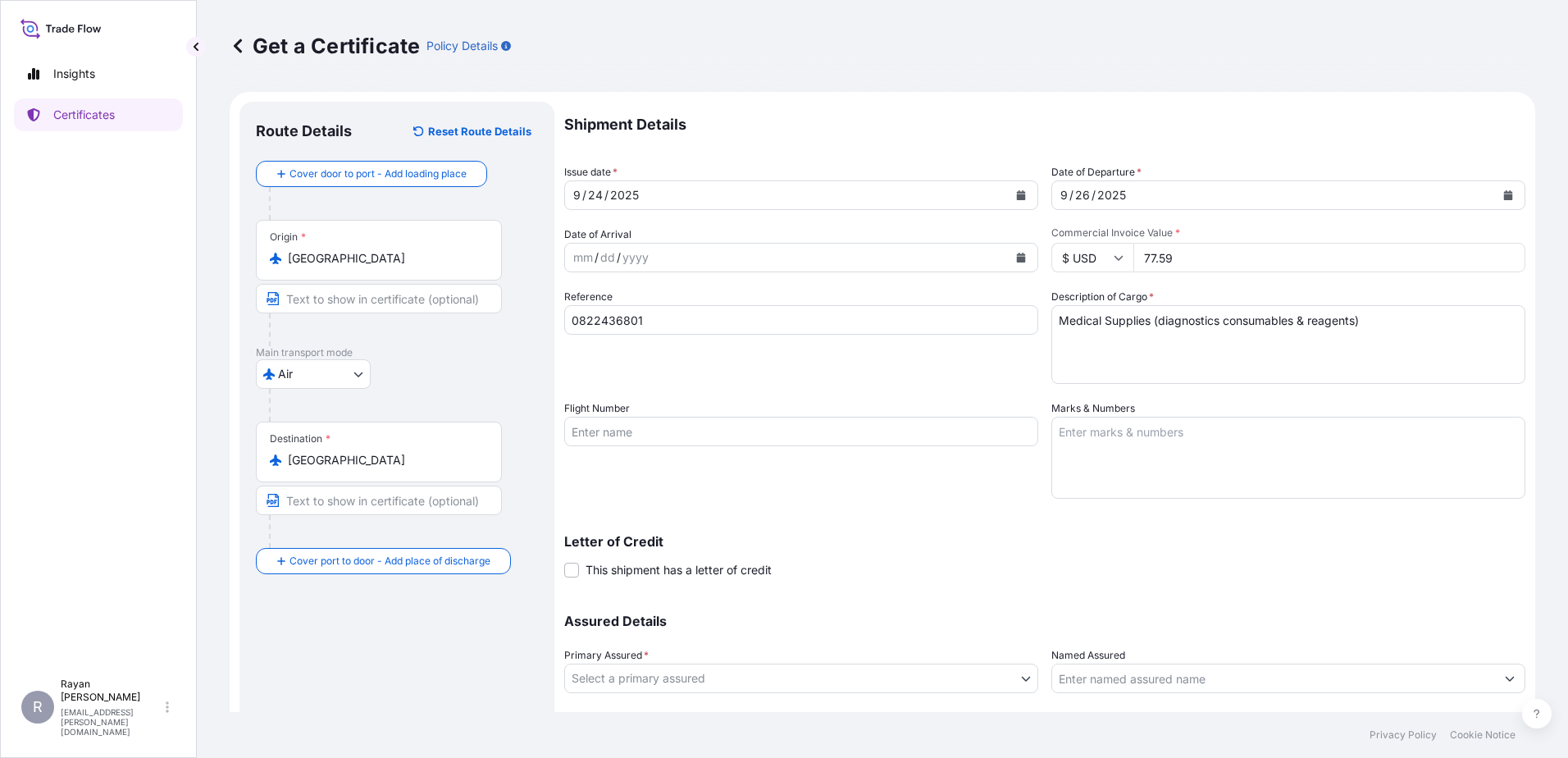
click at [629, 572] on span "This shipment has a letter of credit" at bounding box center [678, 570] width 186 height 16
click at [564, 561] on input "This shipment has a letter of credit" at bounding box center [564, 561] width 0 height 0
click at [1001, 634] on textarea "Letter of credit *" at bounding box center [1044, 647] width 961 height 79
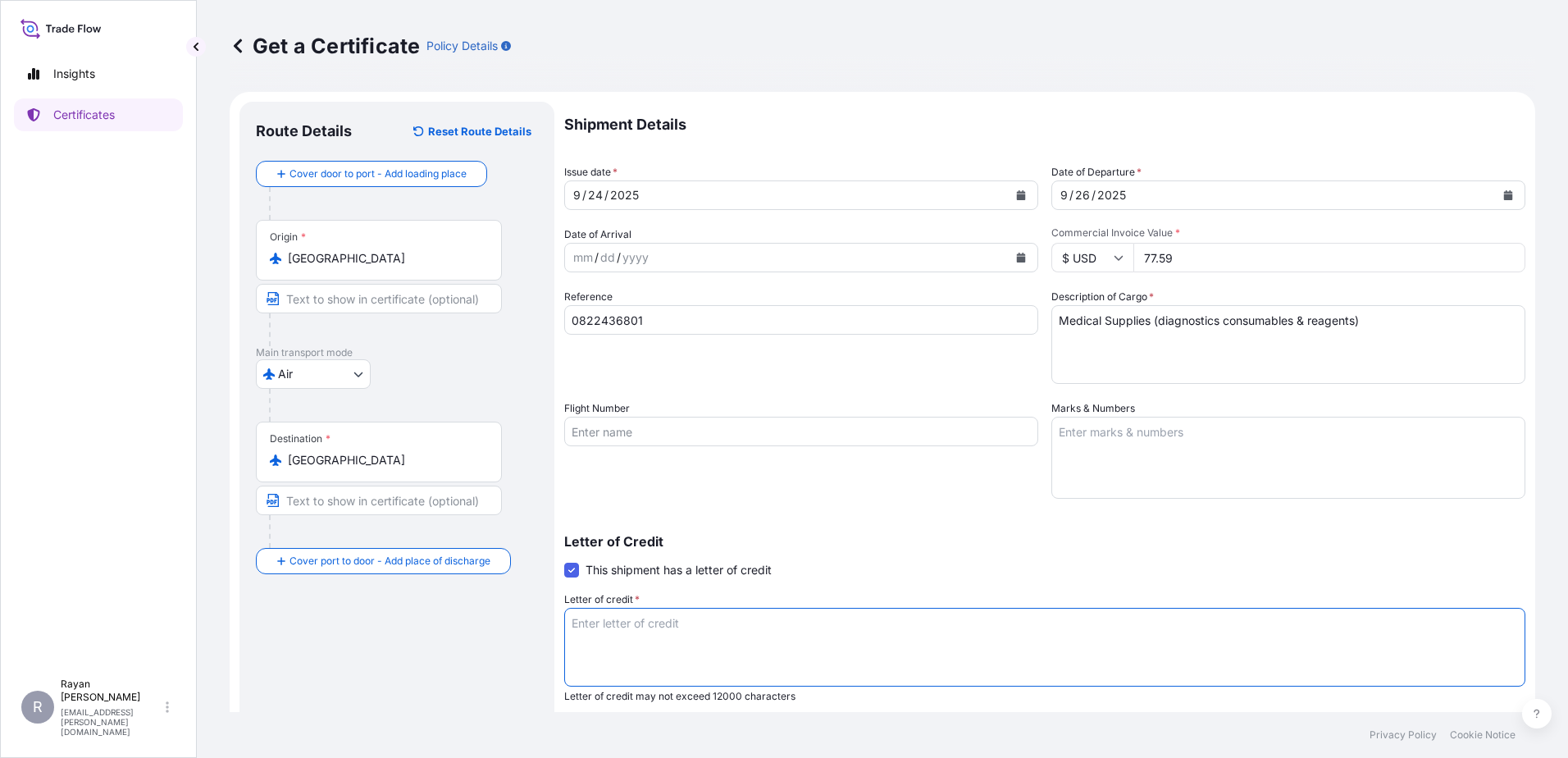
paste textarea "THE EGYPTIAN AUTHORITY FOR UNIFIED PROCUREMENT, MEDICAL SUPPLY AND MEDICAL TECH…"
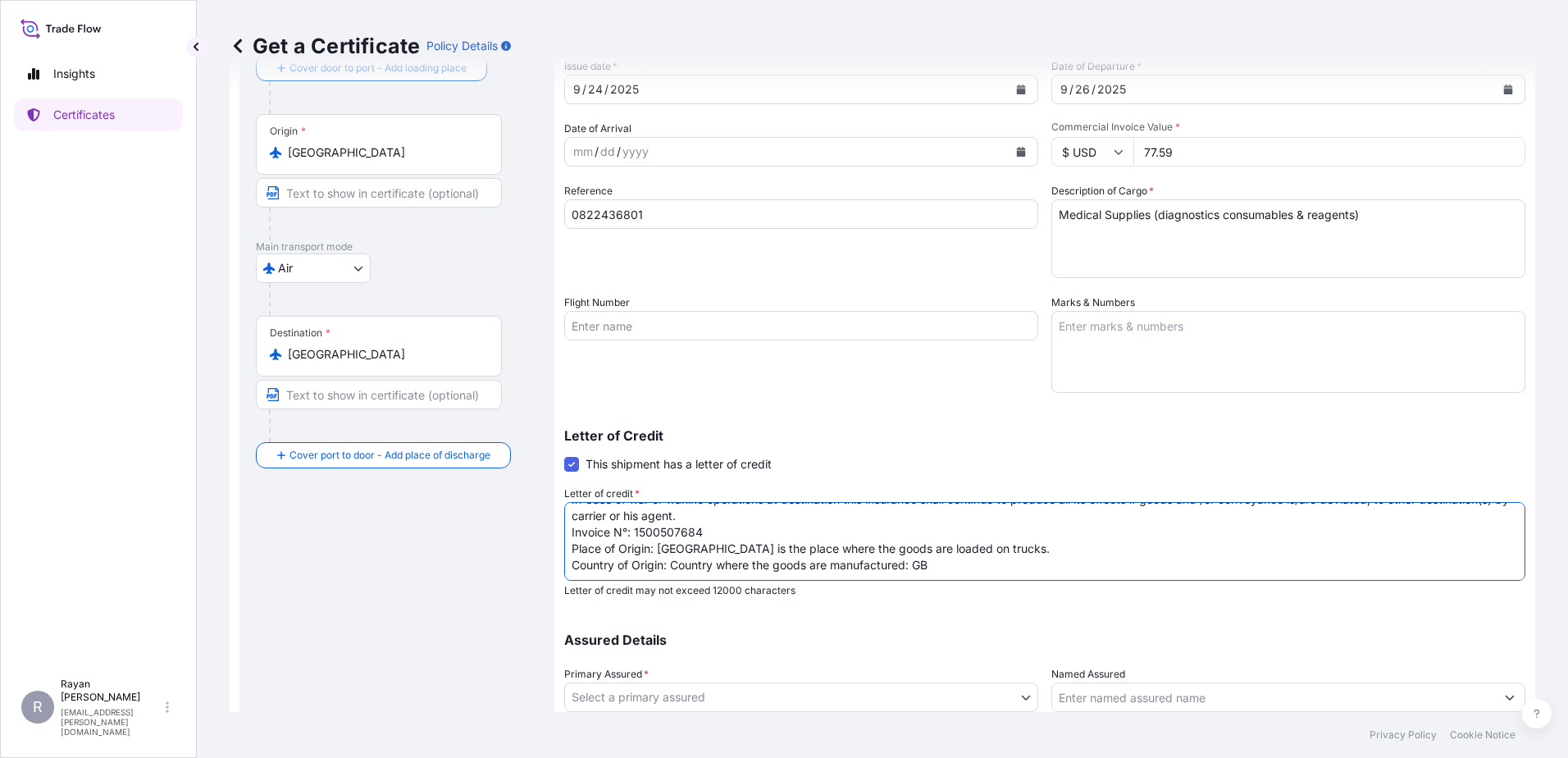
scroll to position [228, 0]
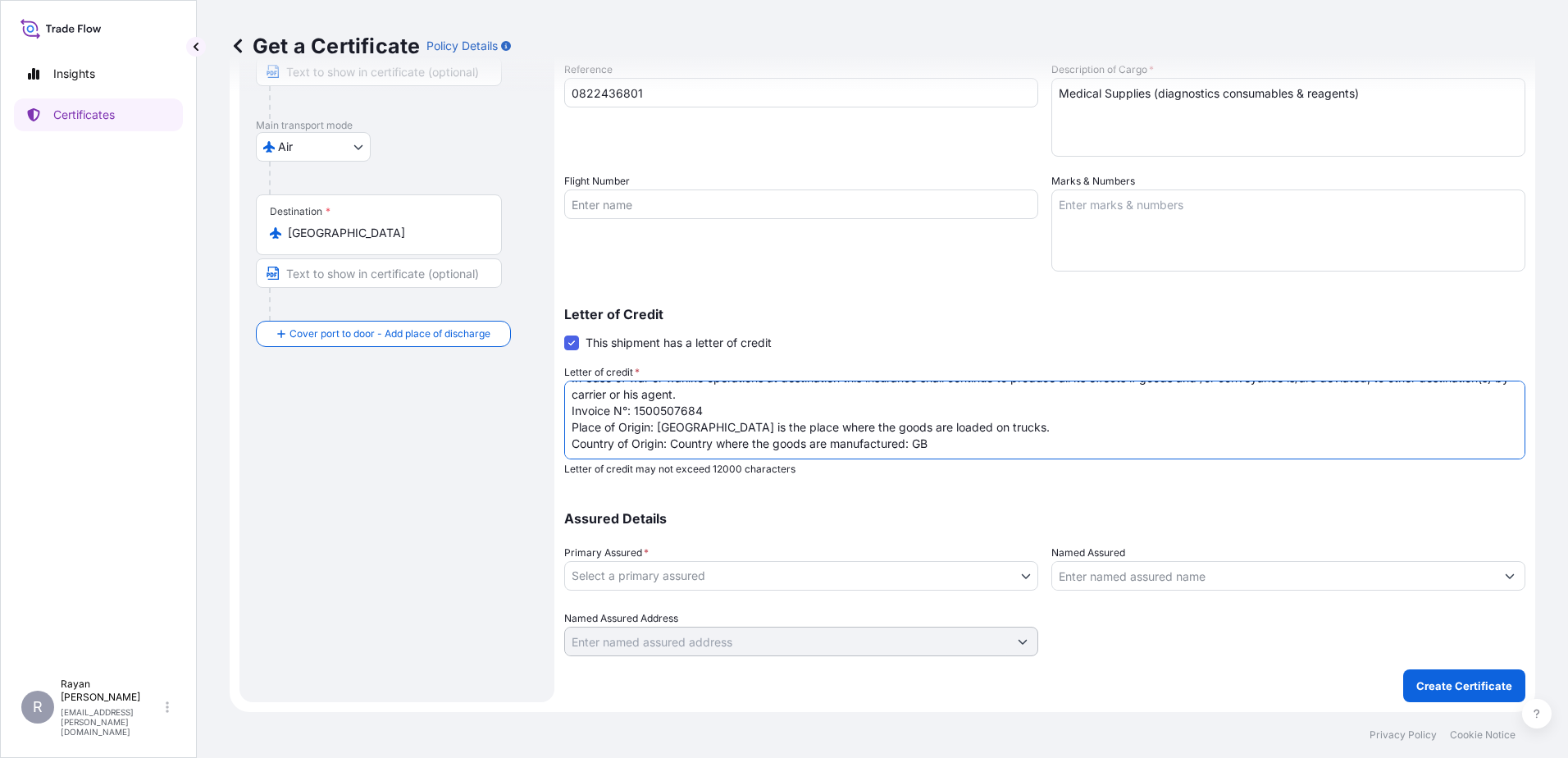
type textarea "THE EGYPTIAN AUTHORITY FOR UNIFIED PROCUREMENT, MEDICAL SUPPLY AND MEDICAL TECH…"
click at [896, 566] on body "Insights Certificates R [PERSON_NAME] [EMAIL_ADDRESS][PERSON_NAME][DOMAIN_NAME]…" at bounding box center [784, 379] width 1568 height 758
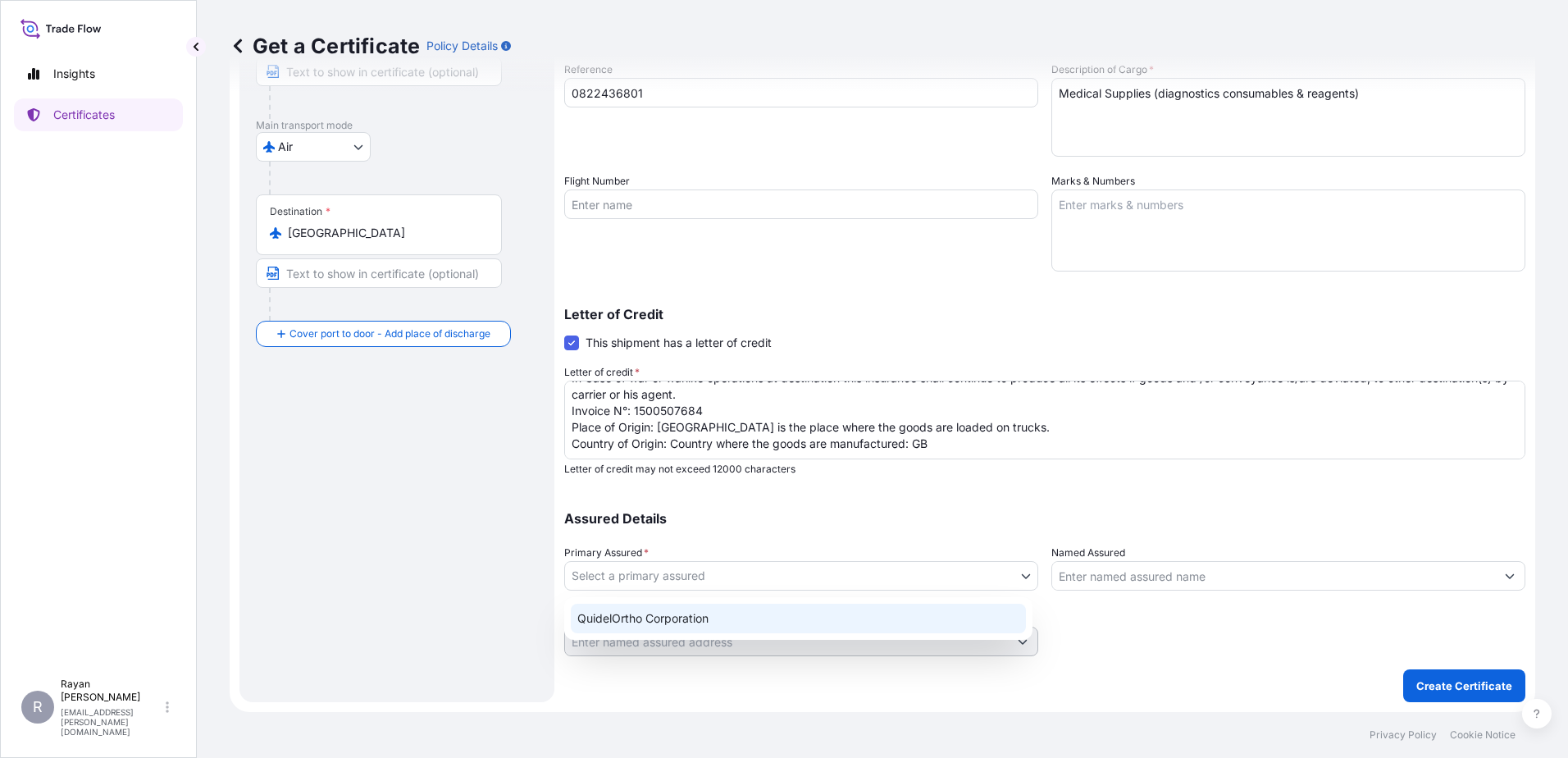
click at [830, 608] on div "QuidelOrtho Corporation" at bounding box center [798, 618] width 455 height 30
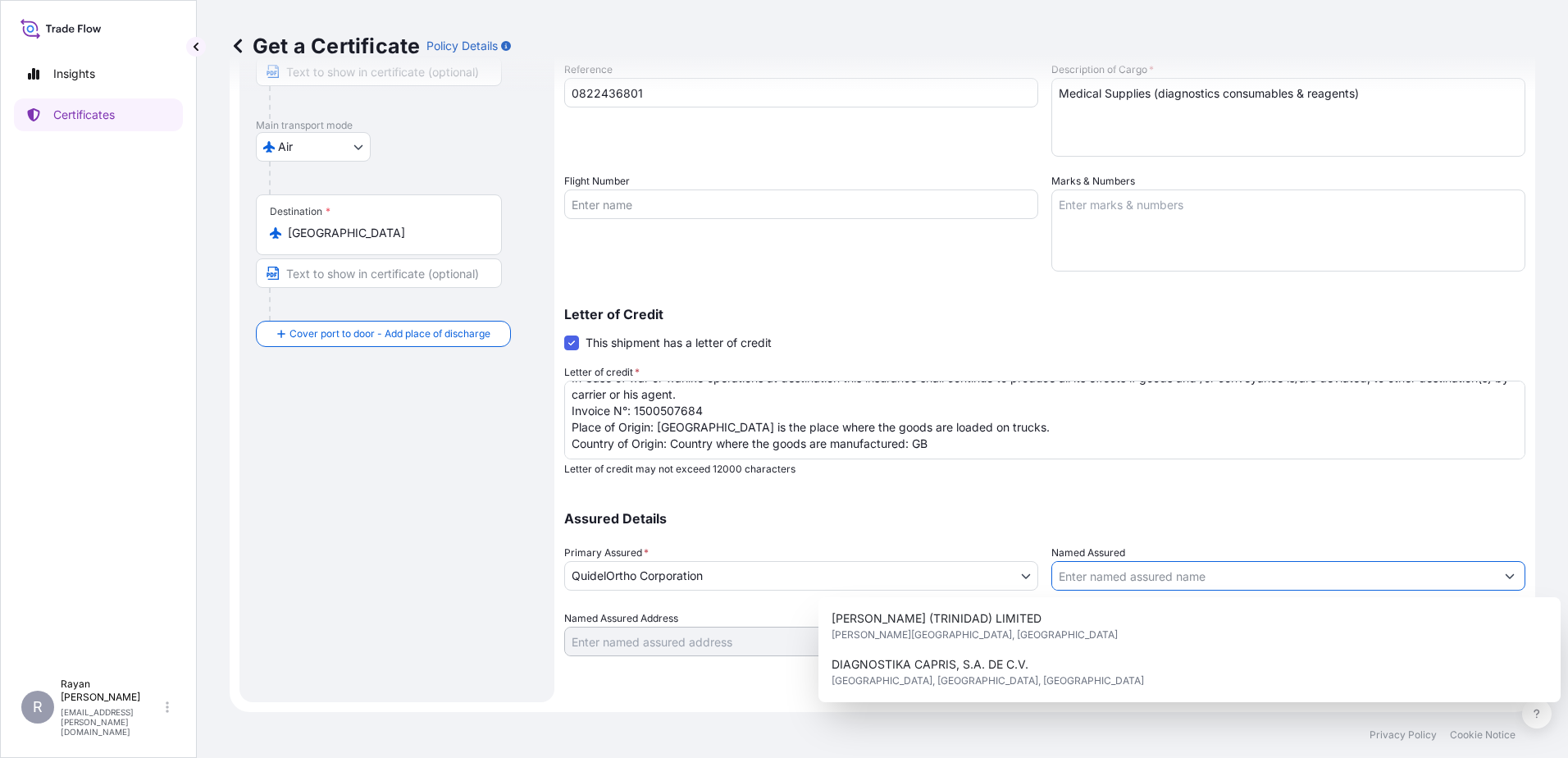
click at [1067, 577] on input "Named Assured" at bounding box center [1273, 576] width 443 height 30
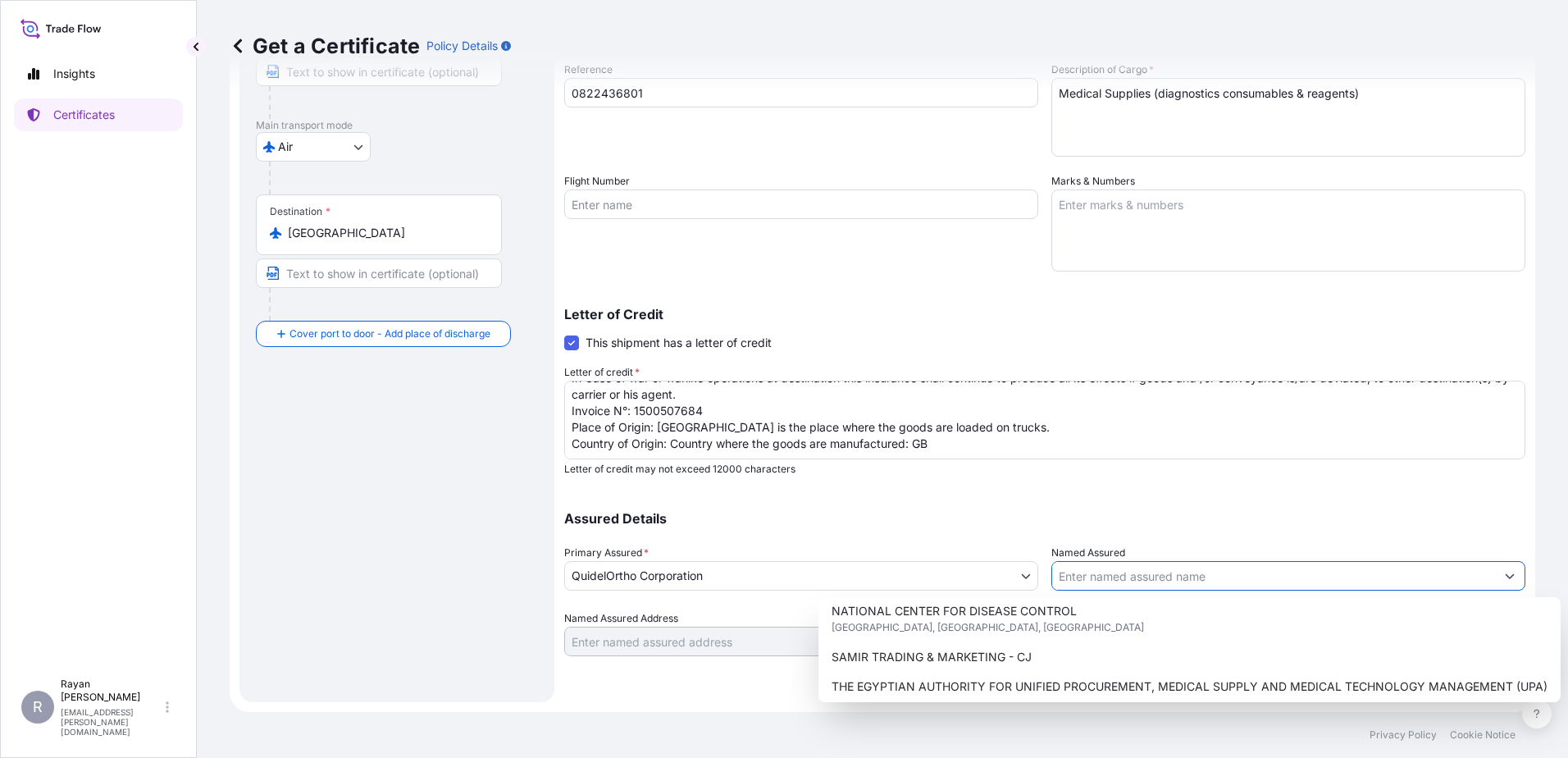
scroll to position [407, 0]
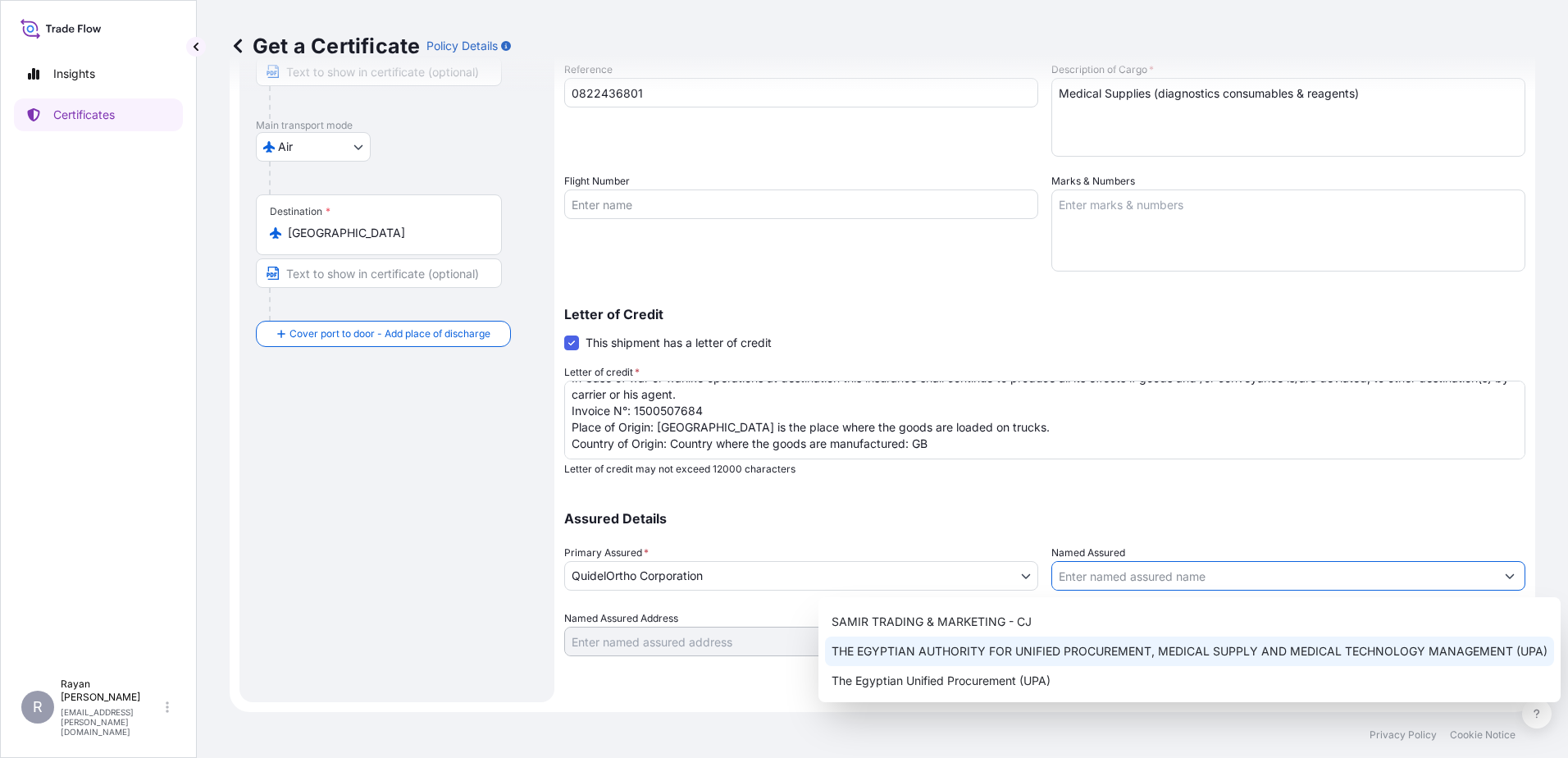
click at [1143, 651] on span "THE EGYPTIAN AUTHORITY FOR UNIFIED PROCUREMENT, MEDICAL SUPPLY AND MEDICAL TECH…" at bounding box center [1189, 651] width 716 height 16
type input "THE EGYPTIAN AUTHORITY FOR UNIFIED PROCUREMENT, MEDICAL SUPPLY AND MEDICAL TECH…"
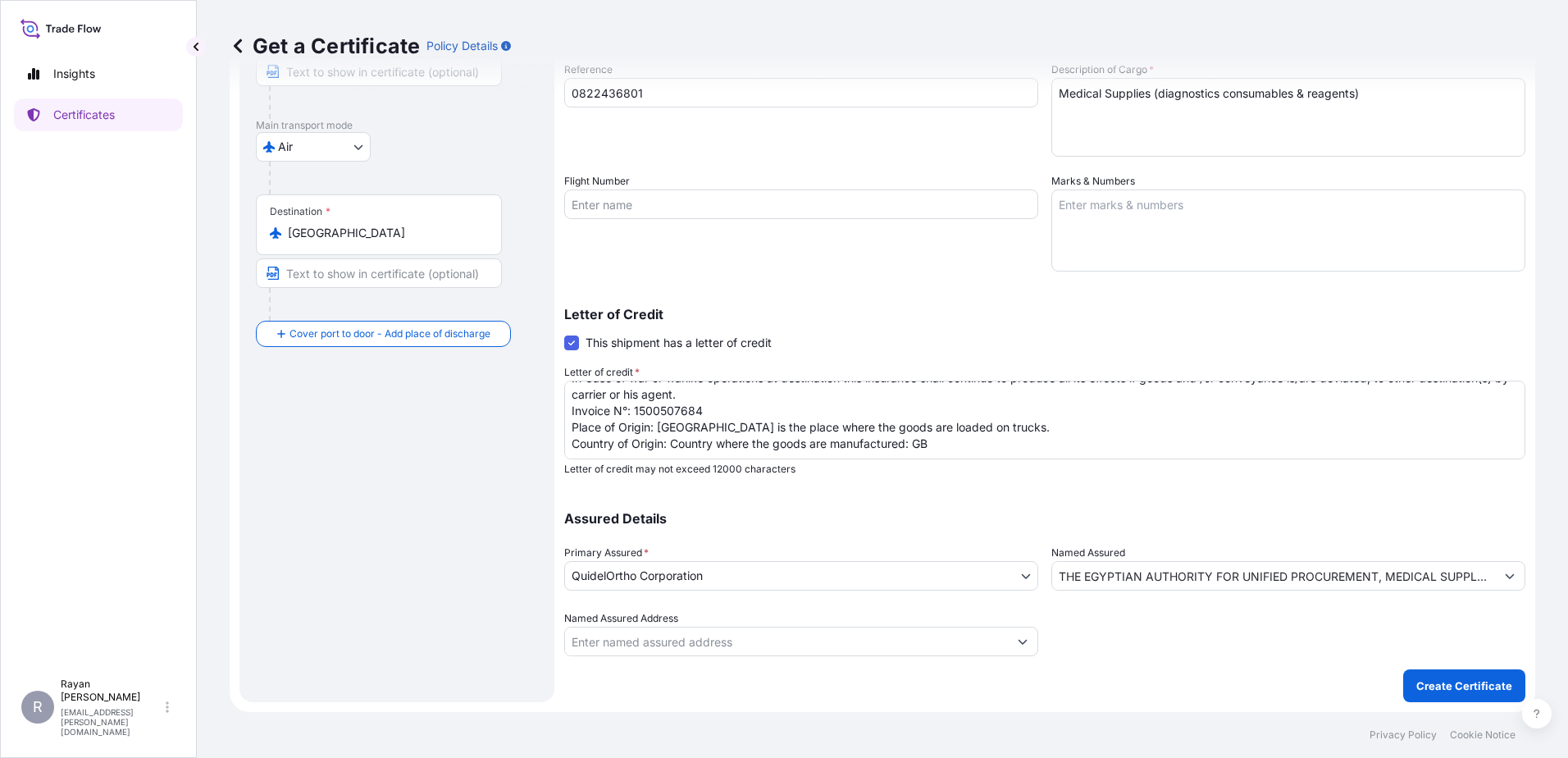
click at [1180, 628] on div at bounding box center [1288, 634] width 474 height 46
click at [1417, 684] on p "Create Certificate" at bounding box center [1464, 685] width 95 height 16
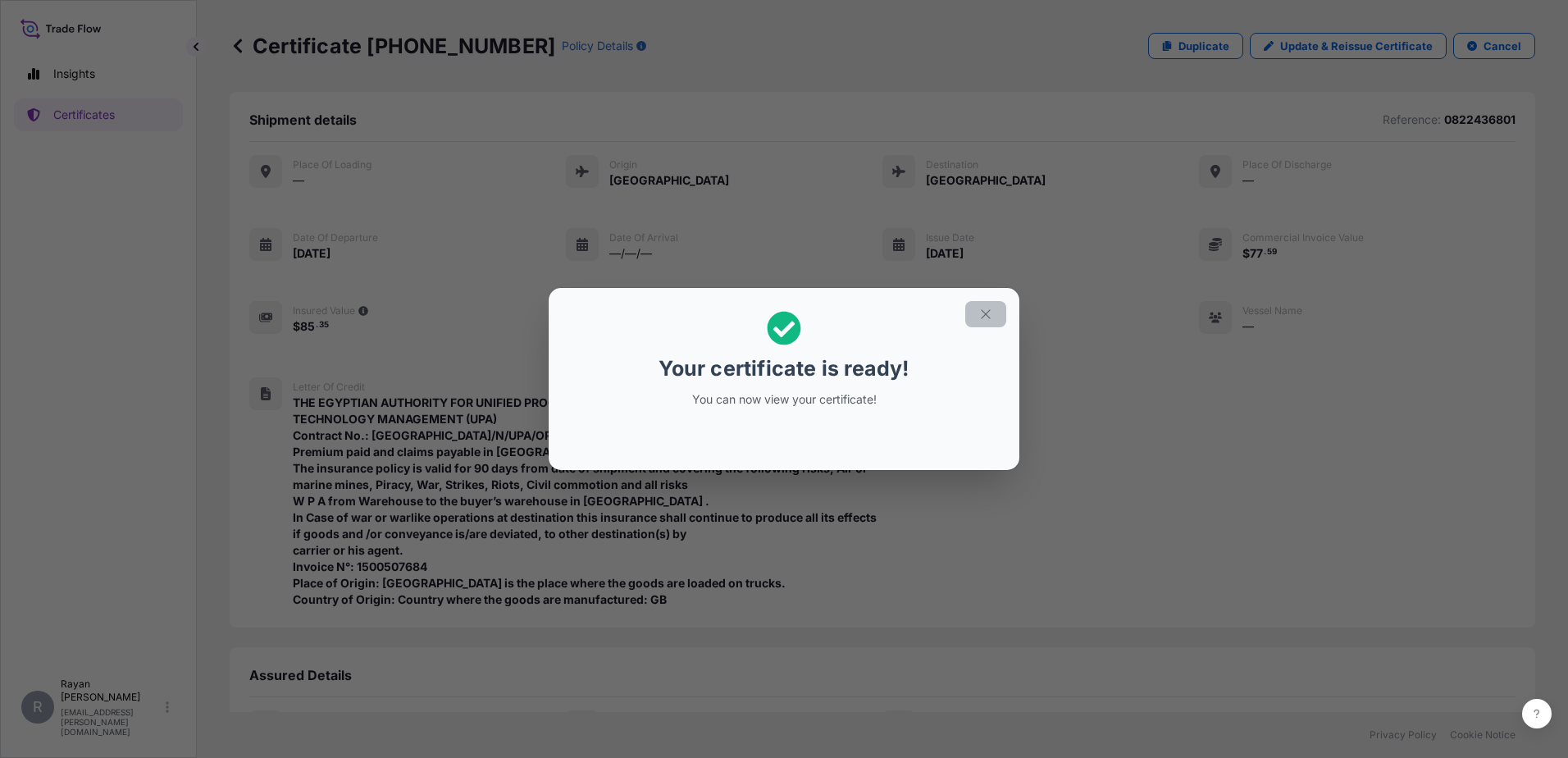
click at [984, 318] on icon "button" at bounding box center [986, 313] width 14 height 14
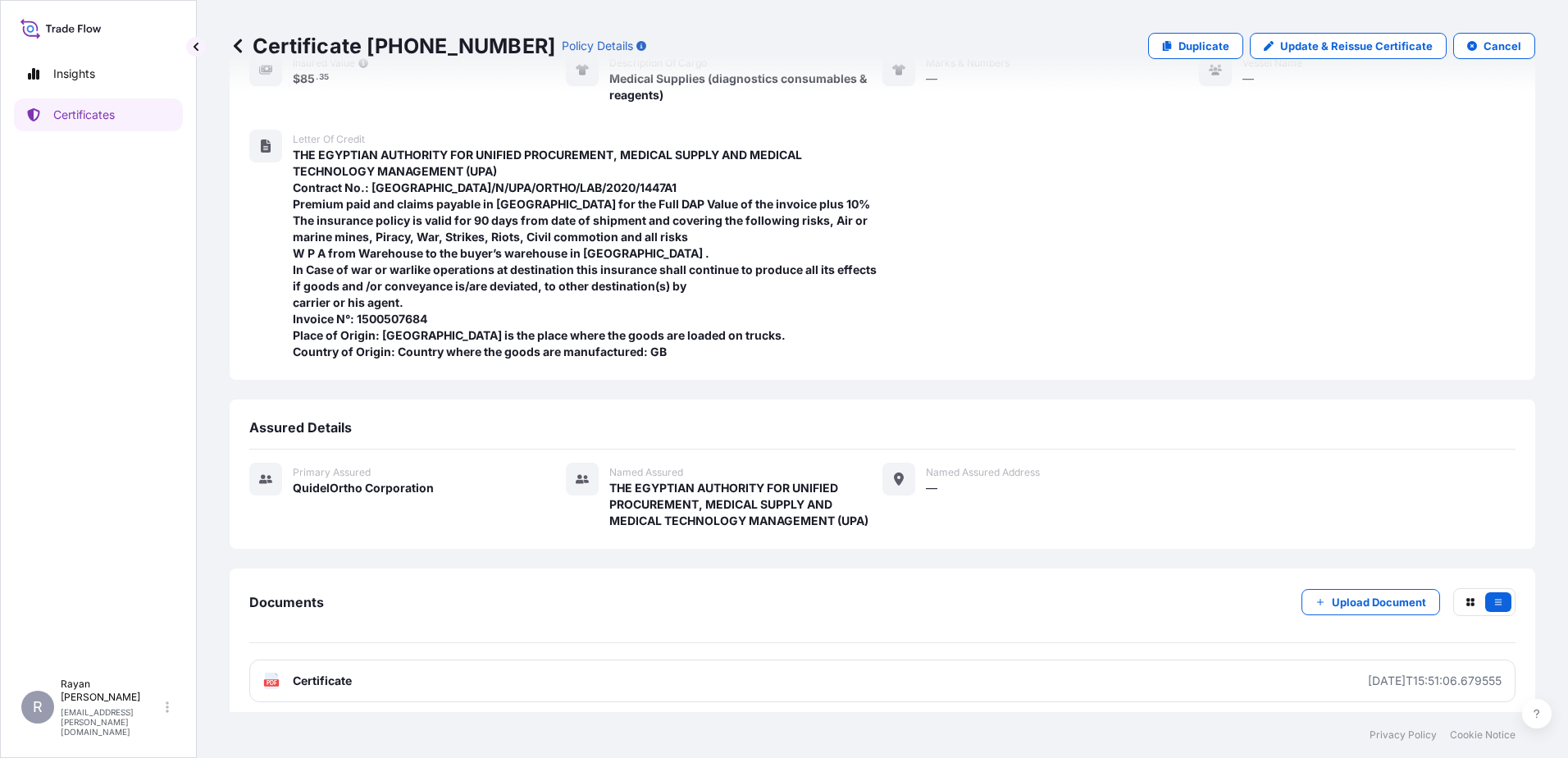
scroll to position [257, 0]
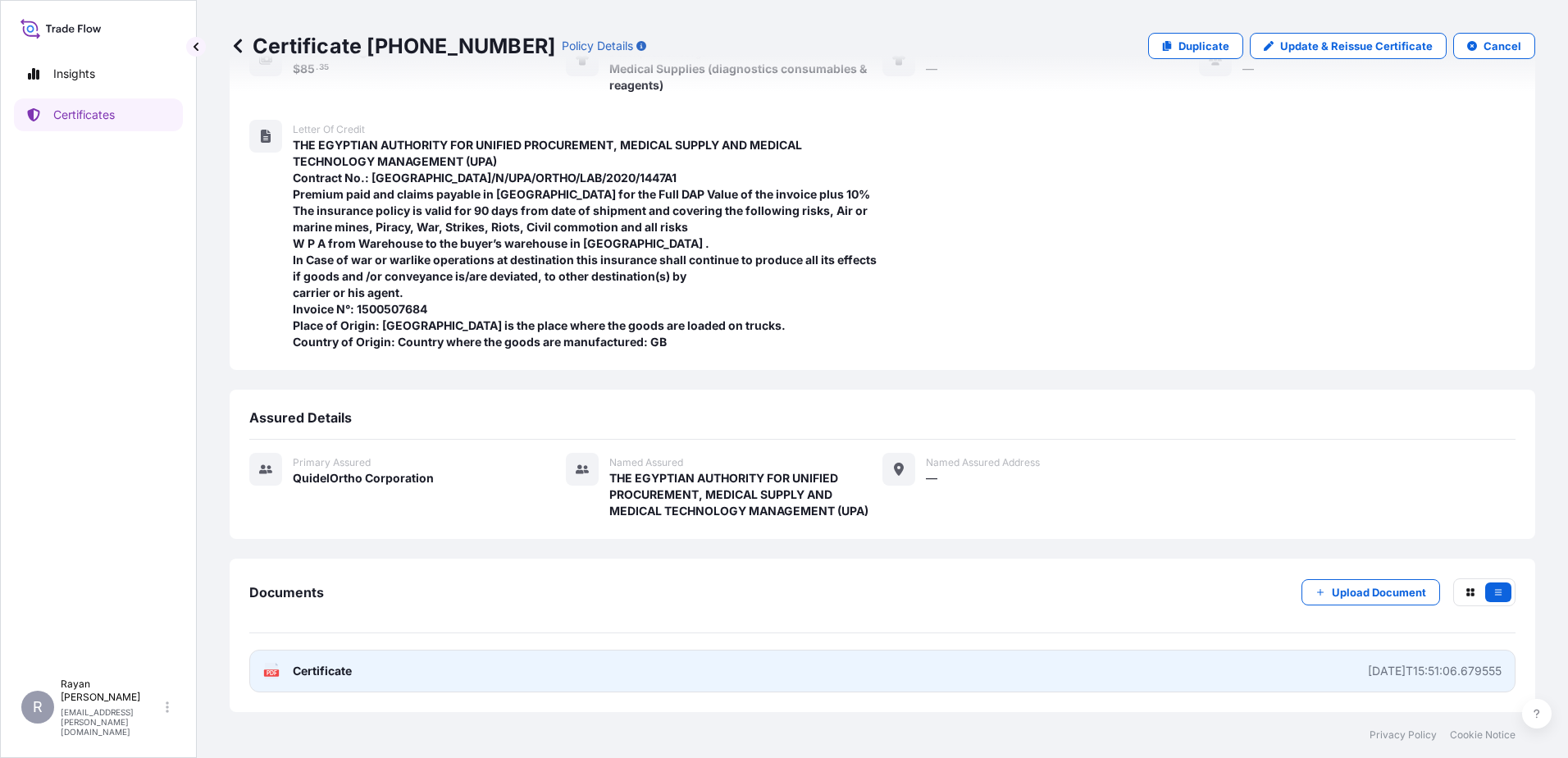
click at [333, 663] on span "Certificate" at bounding box center [322, 670] width 59 height 16
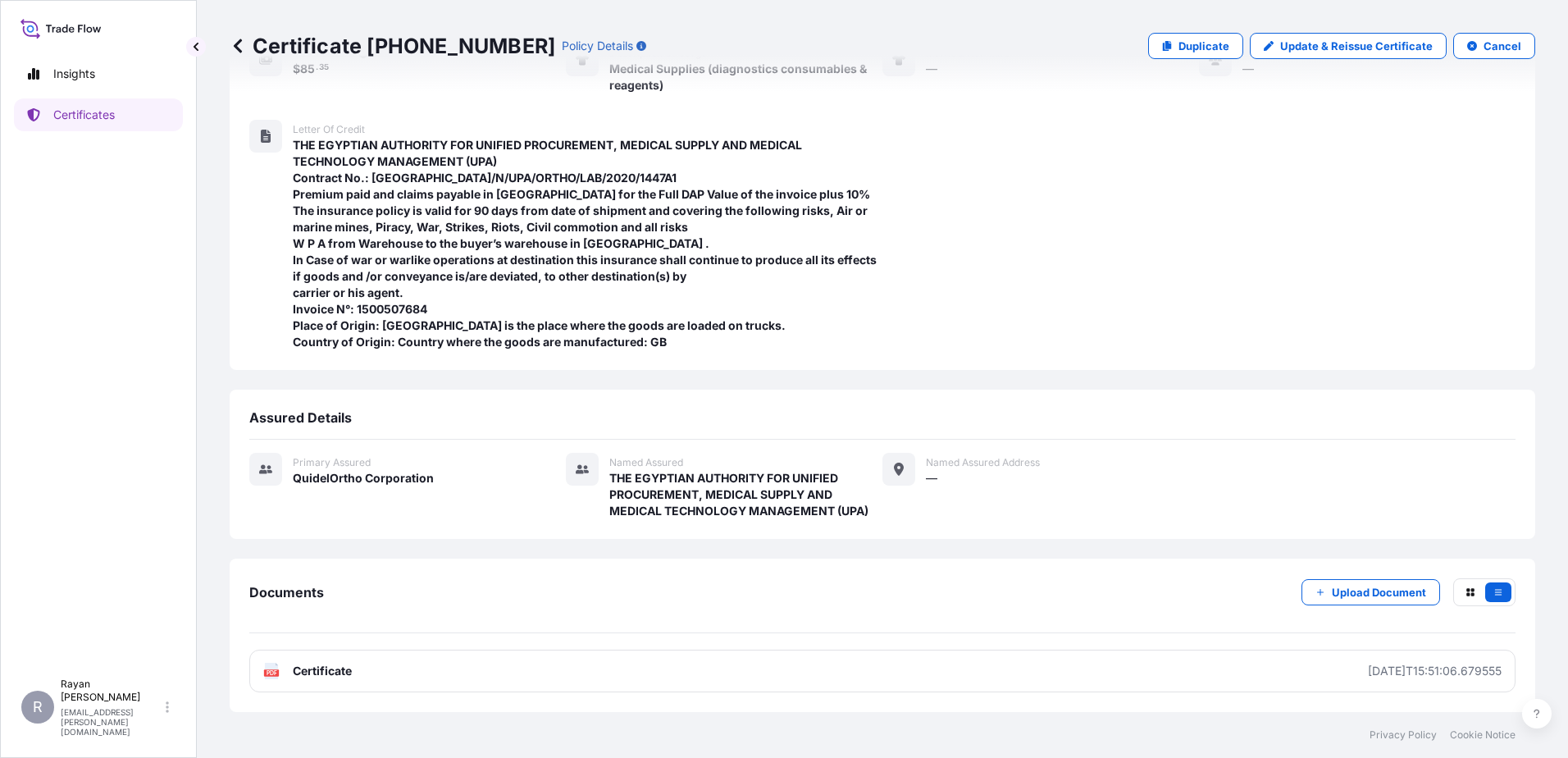
click at [227, 39] on div "Certificate [PHONE_NUMBER] Policy Details Duplicate Update & Reissue Certificat…" at bounding box center [882, 356] width 1371 height 712
click at [234, 42] on icon at bounding box center [237, 45] width 16 height 16
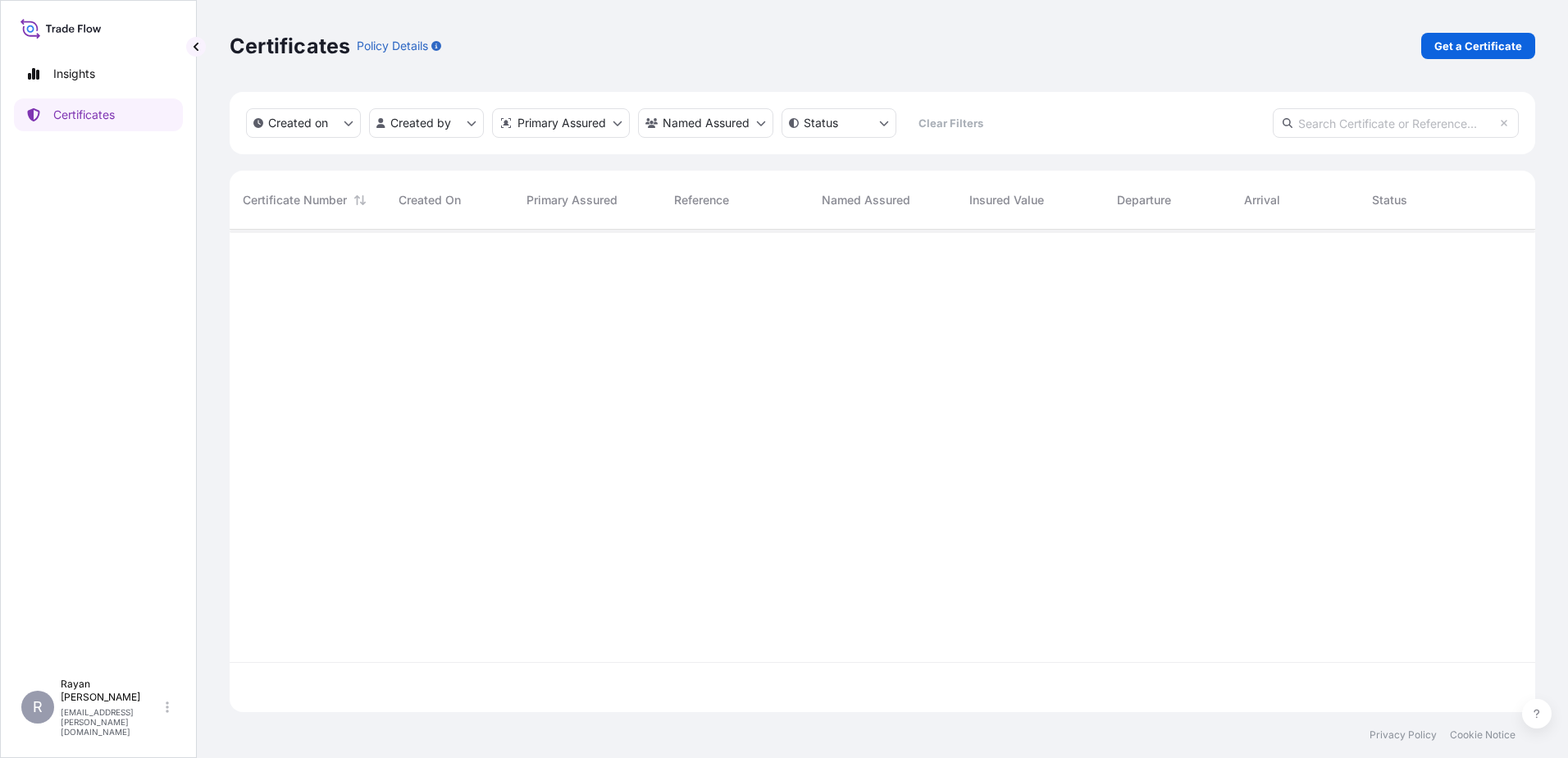
scroll to position [479, 1293]
click at [1479, 30] on div "Certificates Policy Details Get a Certificate" at bounding box center [882, 45] width 1306 height 92
click at [1480, 44] on p "Get a Certificate" at bounding box center [1477, 45] width 88 height 16
select select "Ocean Vessel"
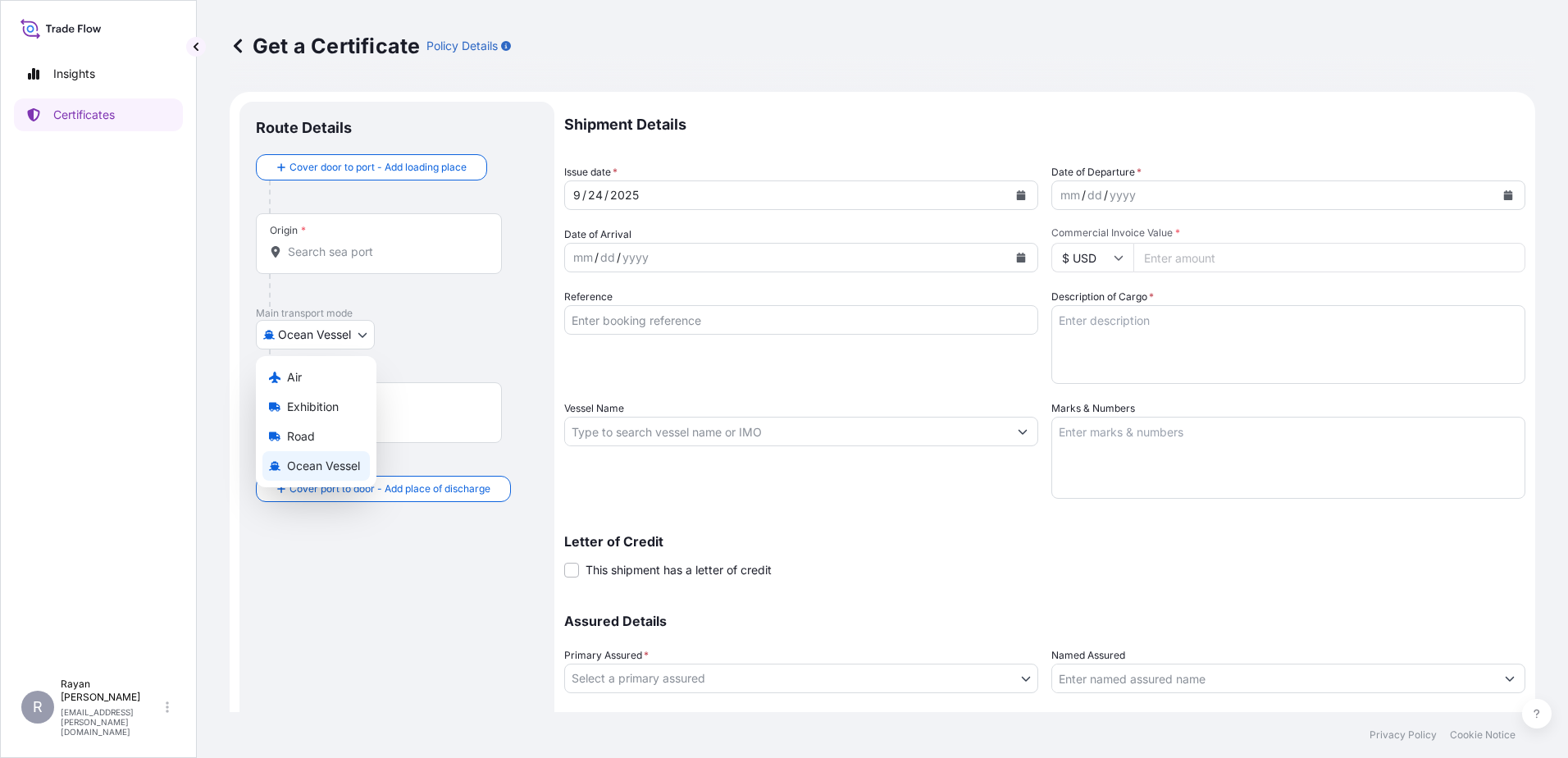
click at [321, 339] on body "Insights Certificates R [PERSON_NAME] [EMAIL_ADDRESS][PERSON_NAME][DOMAIN_NAME]…" at bounding box center [784, 379] width 1568 height 758
click at [305, 384] on div "Air" at bounding box center [315, 377] width 107 height 30
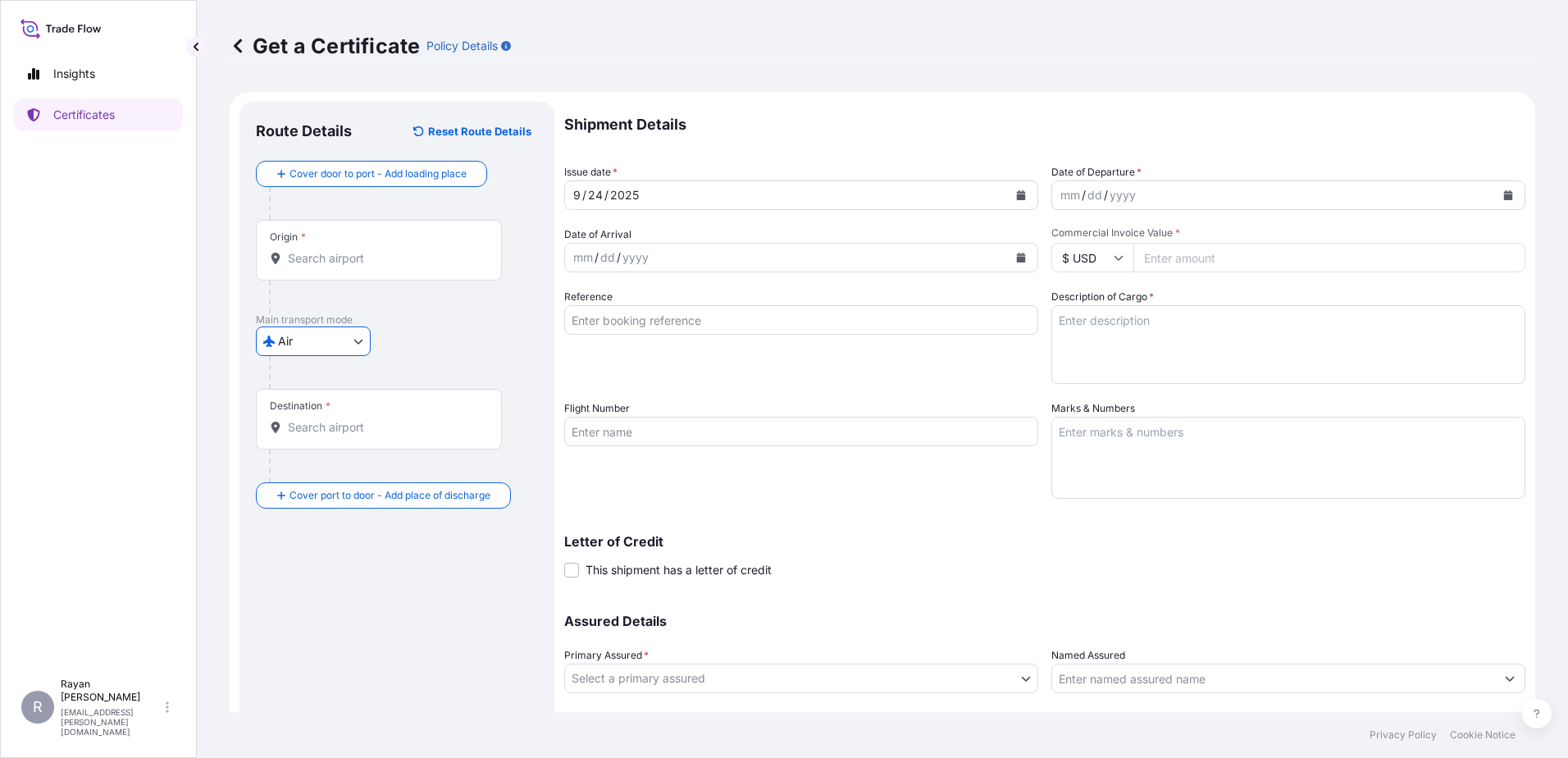
click at [326, 250] on div "Origin *" at bounding box center [378, 250] width 246 height 61
click at [326, 250] on input "Origin *" at bounding box center [384, 257] width 194 height 16
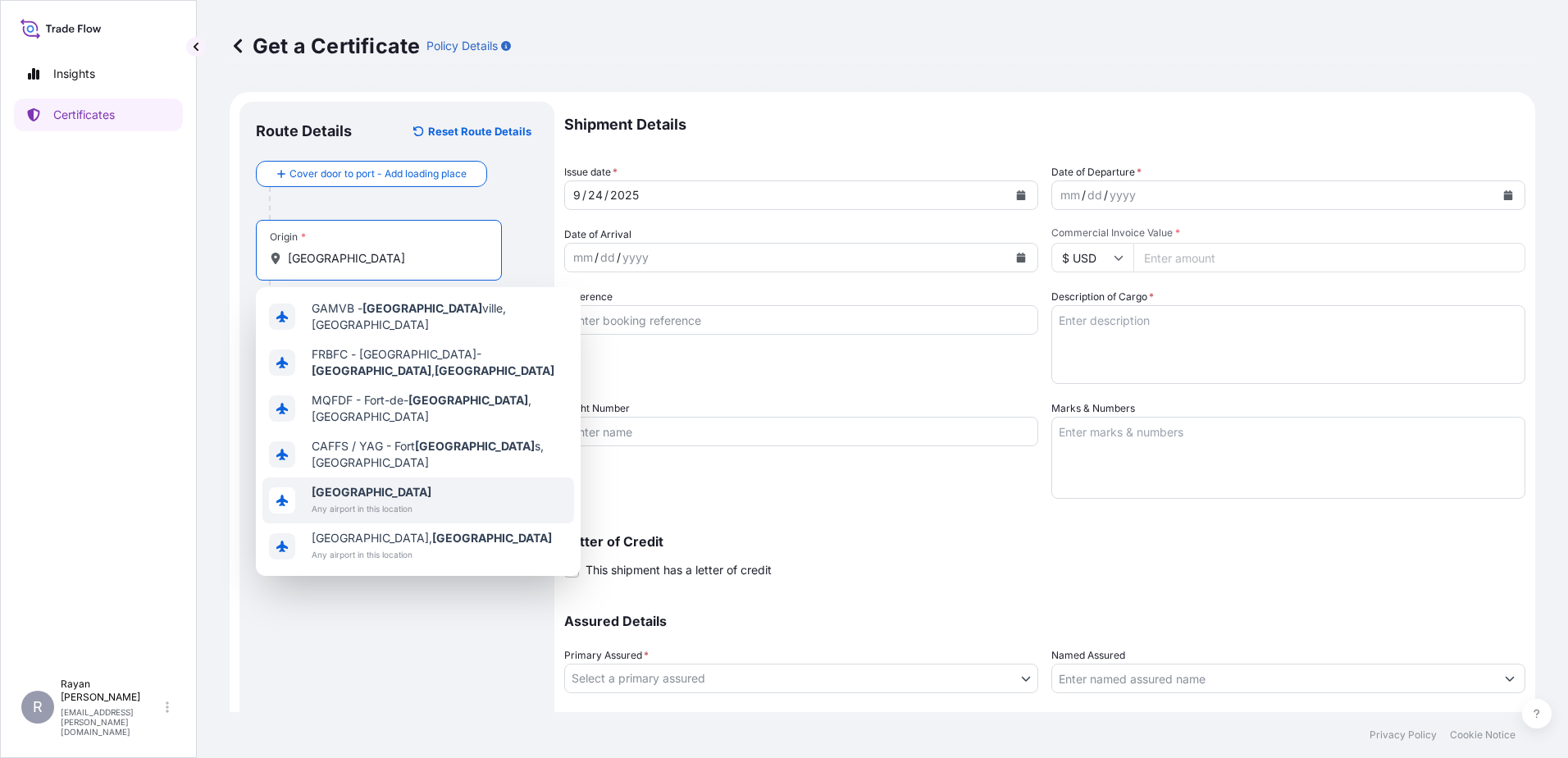
click at [378, 501] on span "Any airport in this location" at bounding box center [371, 508] width 120 height 16
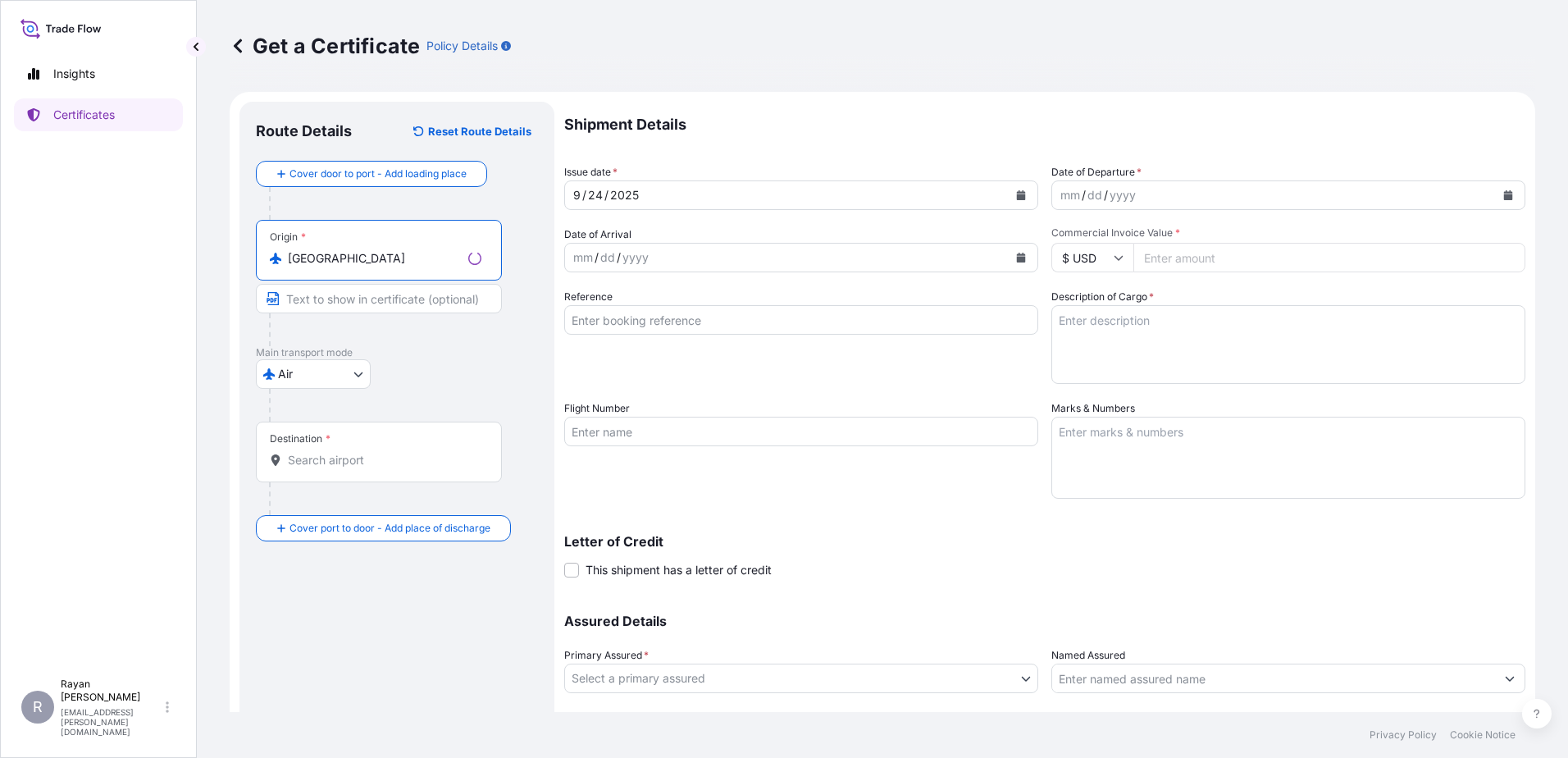
type input "[GEOGRAPHIC_DATA]"
click at [329, 474] on div "Destination *" at bounding box center [378, 451] width 246 height 61
click at [329, 469] on input "Destination *" at bounding box center [384, 460] width 194 height 16
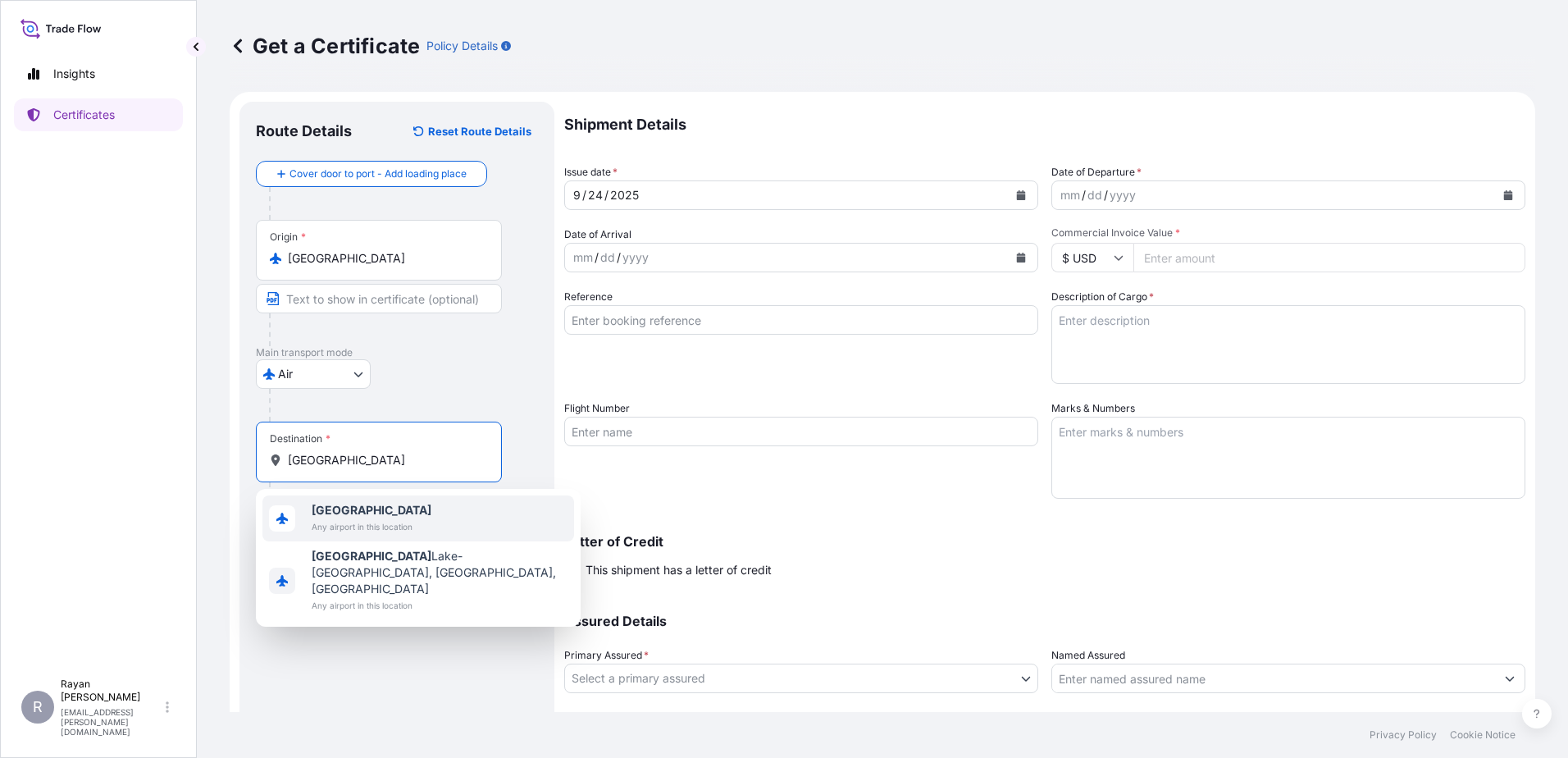
click at [350, 507] on span "[GEOGRAPHIC_DATA]" at bounding box center [371, 509] width 120 height 16
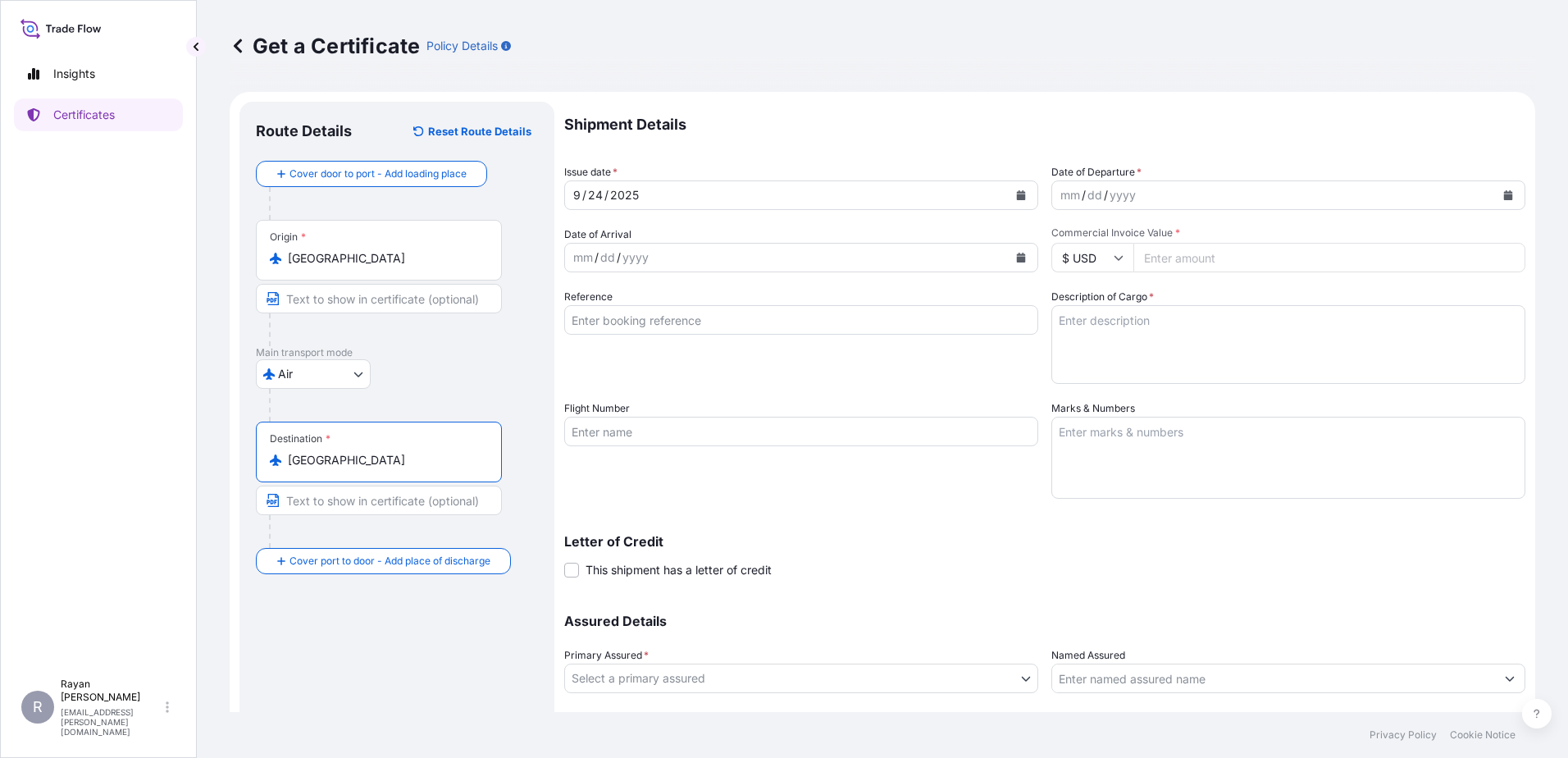
type input "[GEOGRAPHIC_DATA]"
click at [1503, 191] on icon "Calendar" at bounding box center [1508, 195] width 10 height 10
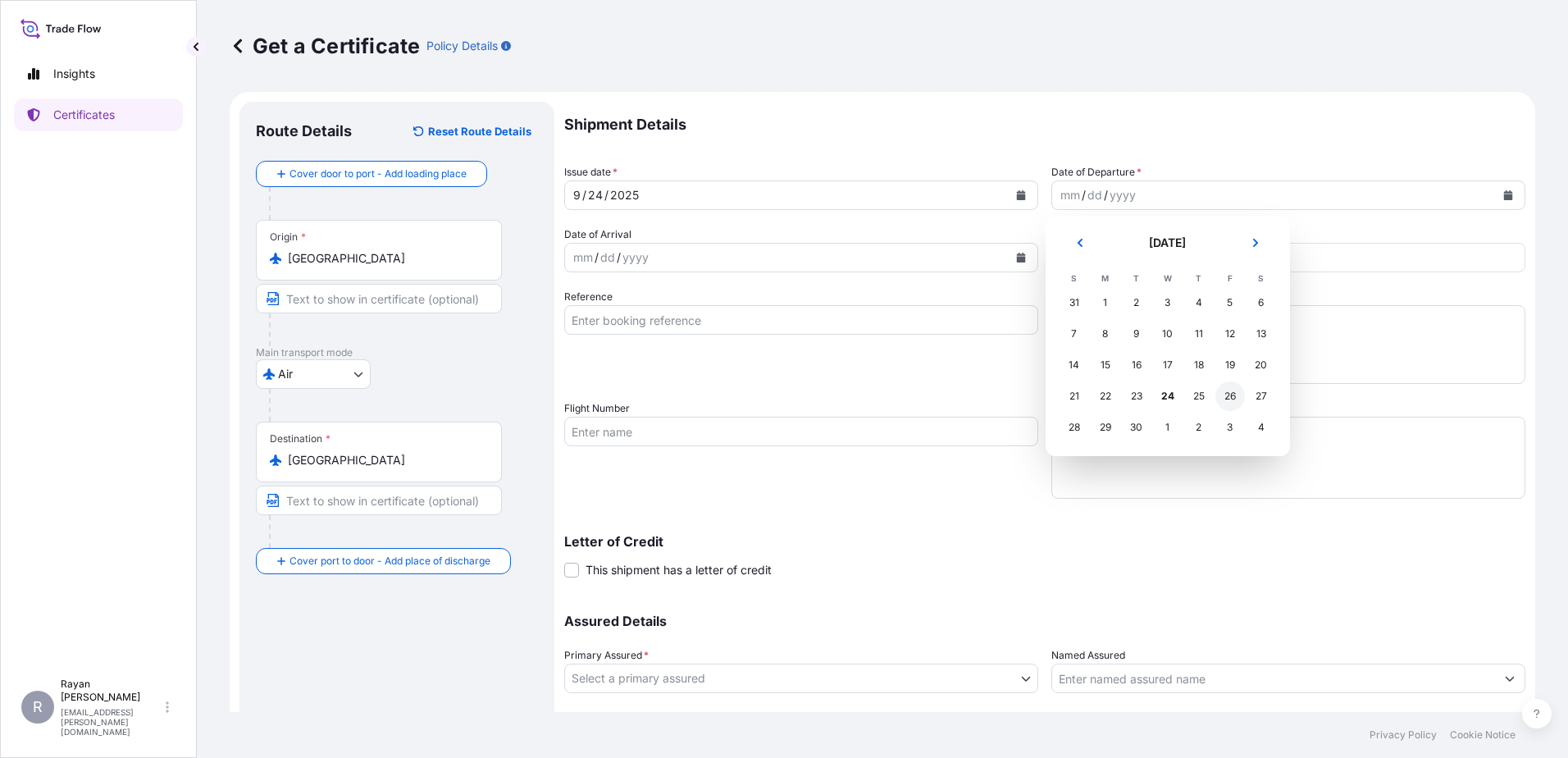
click at [1230, 395] on div "26" at bounding box center [1230, 395] width 30 height 30
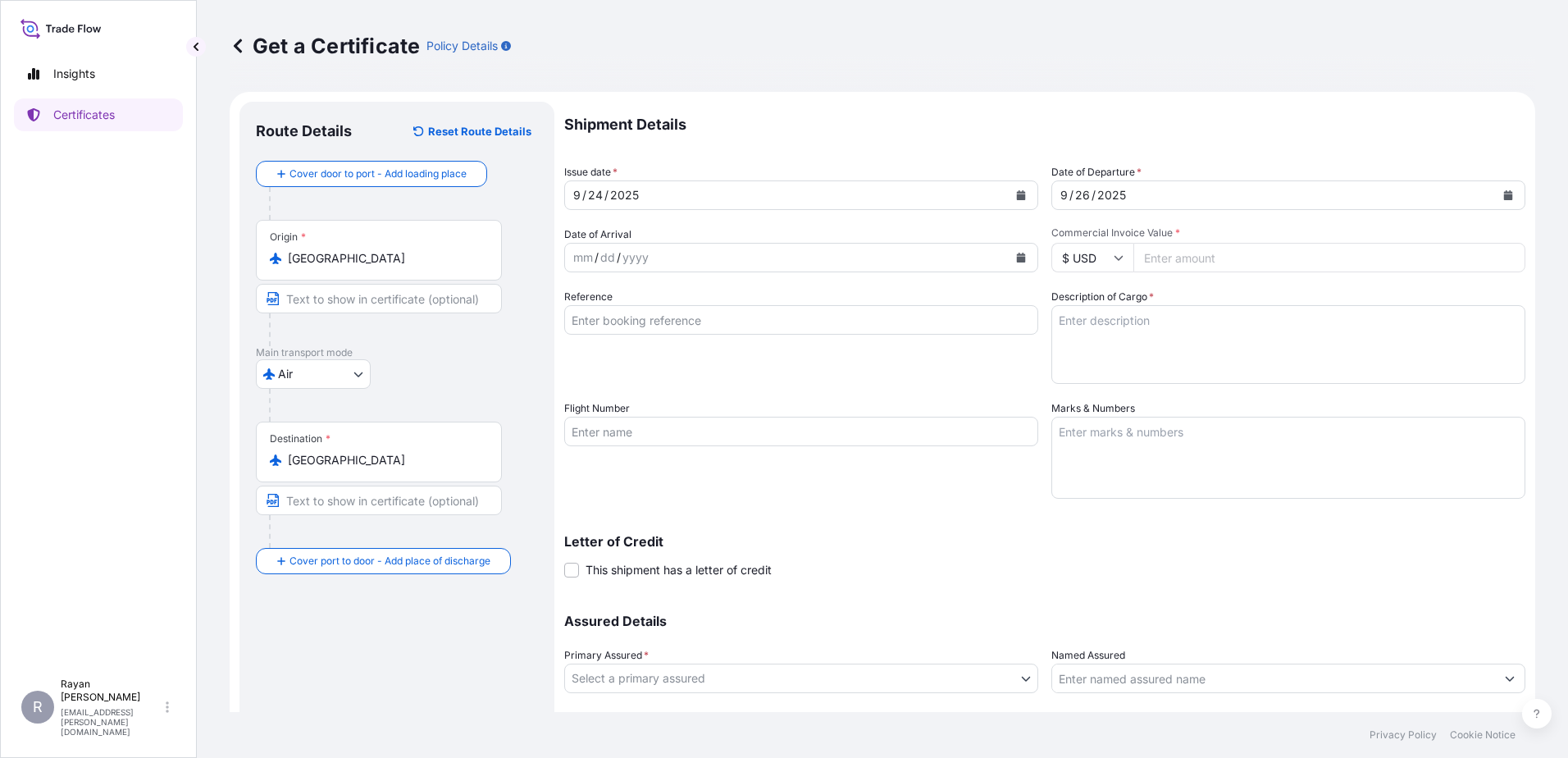
click at [1184, 257] on input "Commercial Invoice Value *" at bounding box center [1329, 257] width 392 height 30
type input "7313.92"
click at [825, 320] on input "Reference" at bounding box center [801, 319] width 474 height 30
type input "0822436802"
click at [841, 368] on div "Reference 0822436802" at bounding box center [801, 336] width 474 height 95
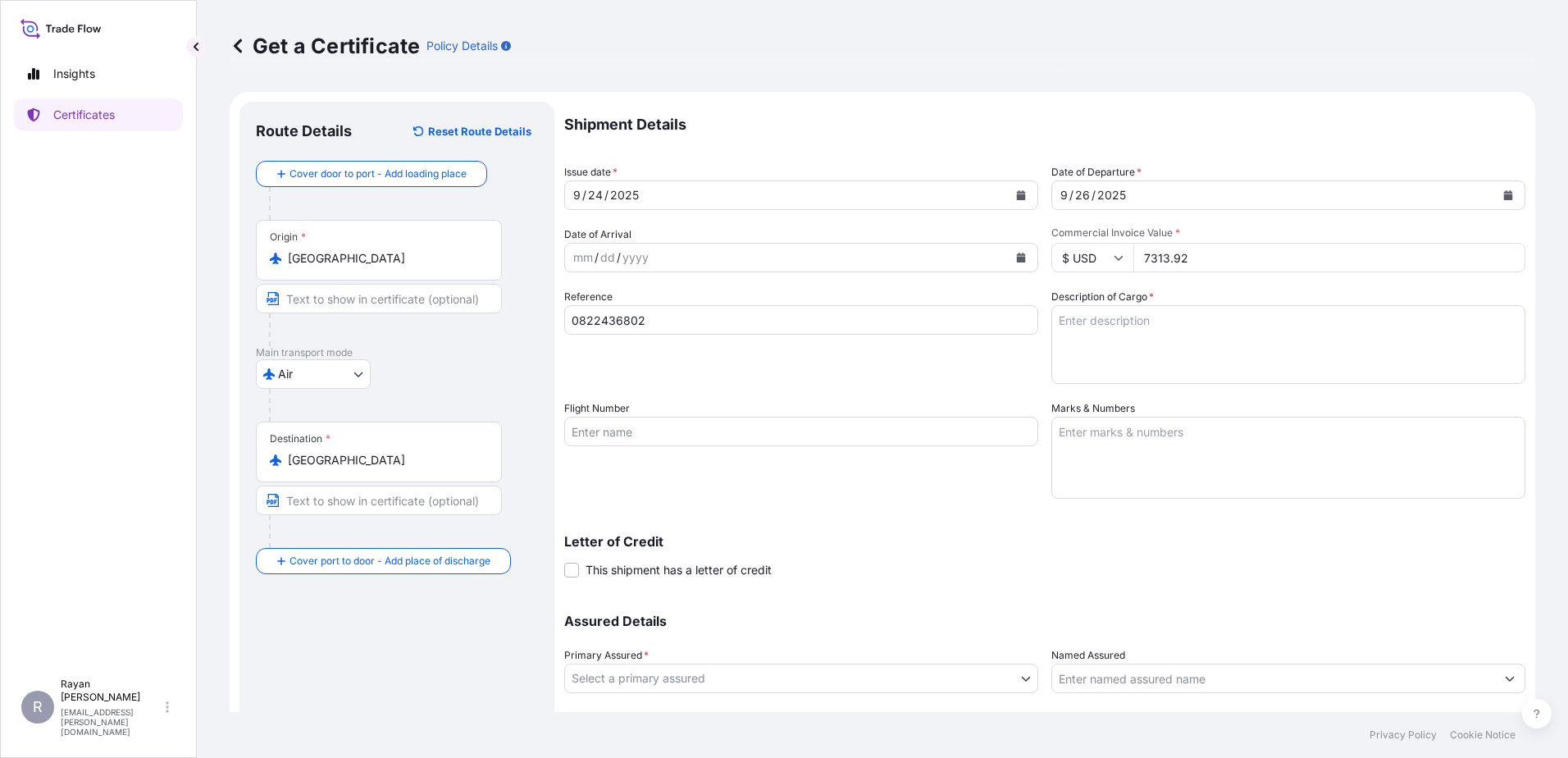
drag, startPoint x: 1184, startPoint y: 334, endPoint x: 1174, endPoint y: 339, distance: 11.2
click at [1184, 334] on textarea "Description of Cargo *" at bounding box center [1288, 344] width 474 height 79
paste textarea "Medical Supplies (diagnostics consumables & reagents)"
type textarea "Medical Supplies (diagnostics consumables & reagents)"
click at [941, 360] on div "Reference 0822436802" at bounding box center [801, 336] width 474 height 95
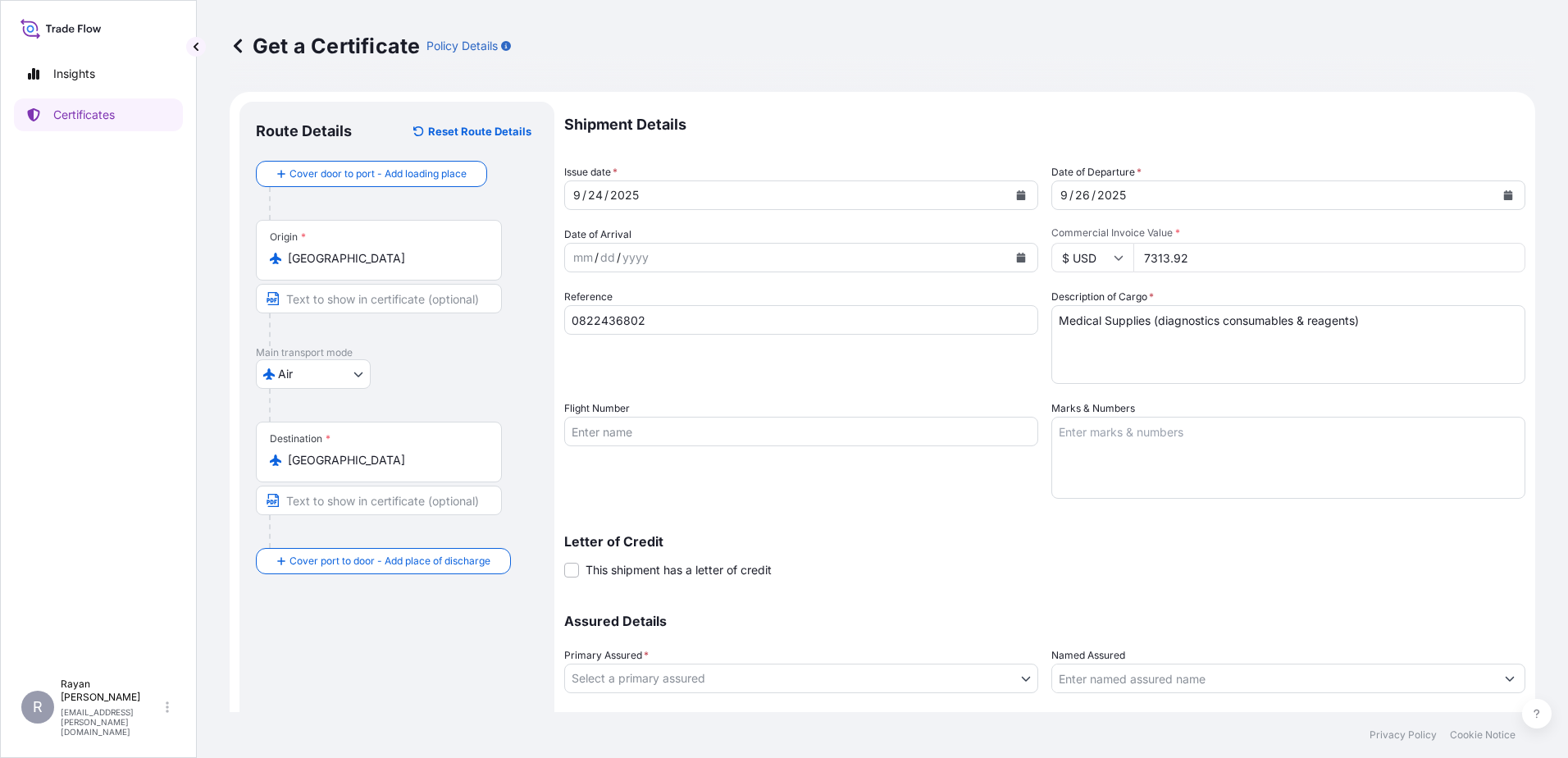
click at [749, 567] on span "This shipment has a letter of credit" at bounding box center [678, 570] width 186 height 16
click at [564, 561] on input "This shipment has a letter of credit" at bounding box center [564, 561] width 0 height 0
click at [816, 642] on textarea "Letter of credit *" at bounding box center [1044, 647] width 961 height 79
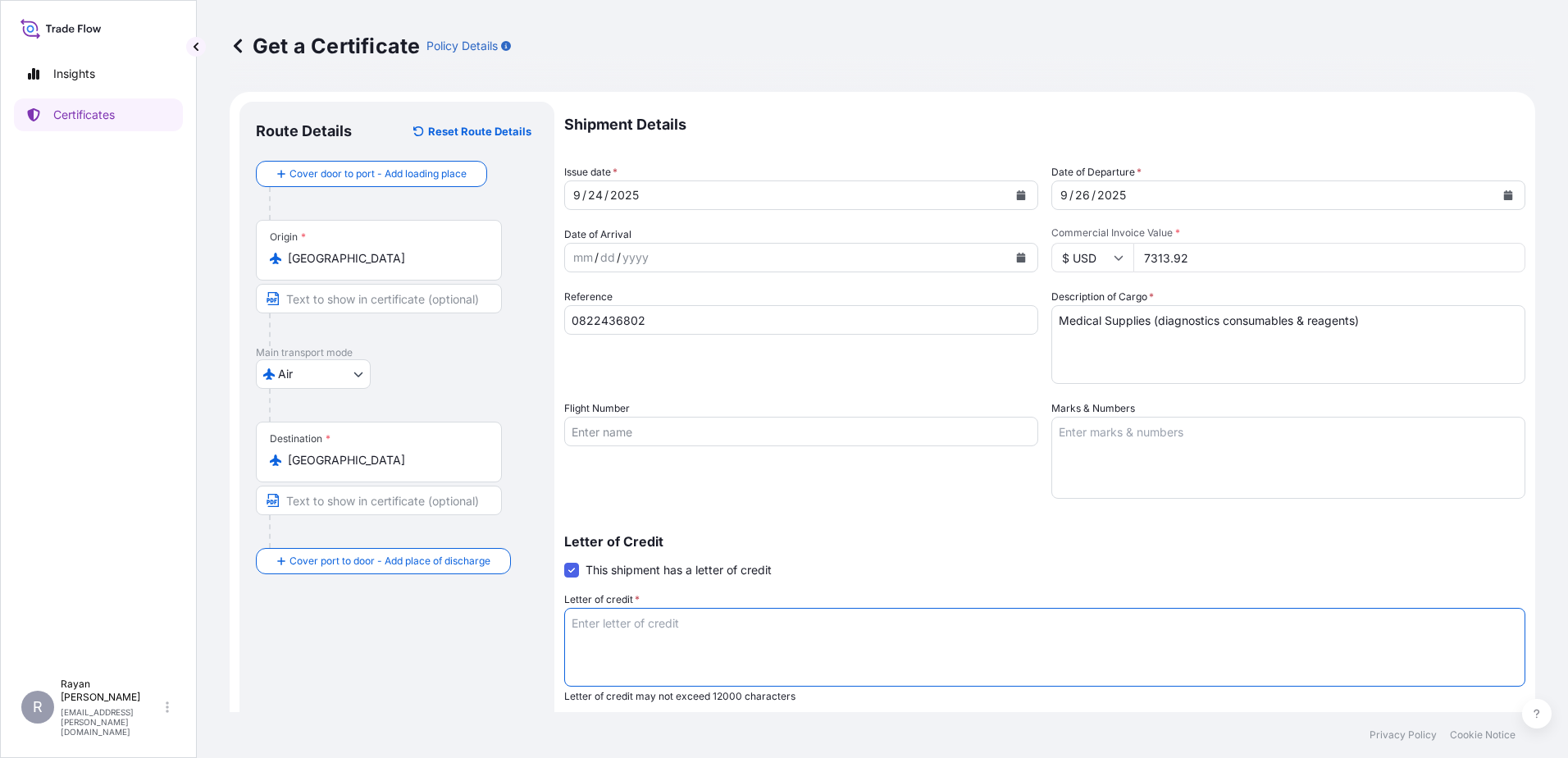
paste textarea "THE EGYPTIAN AUTHORITY FOR UNIFIED PROCUREMENT, MEDICAL SUPPLY AND MEDICAL TECH…"
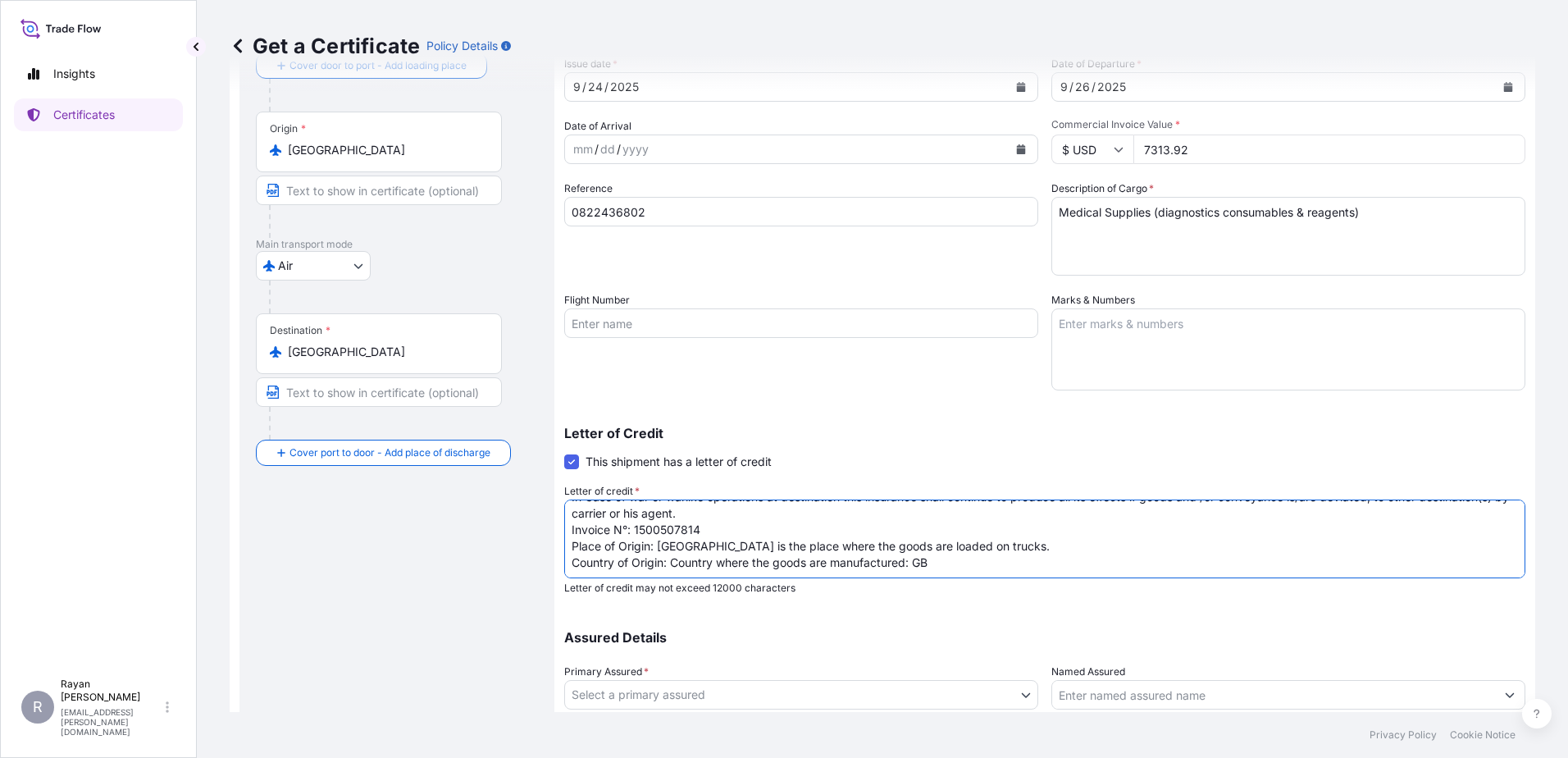
scroll to position [228, 0]
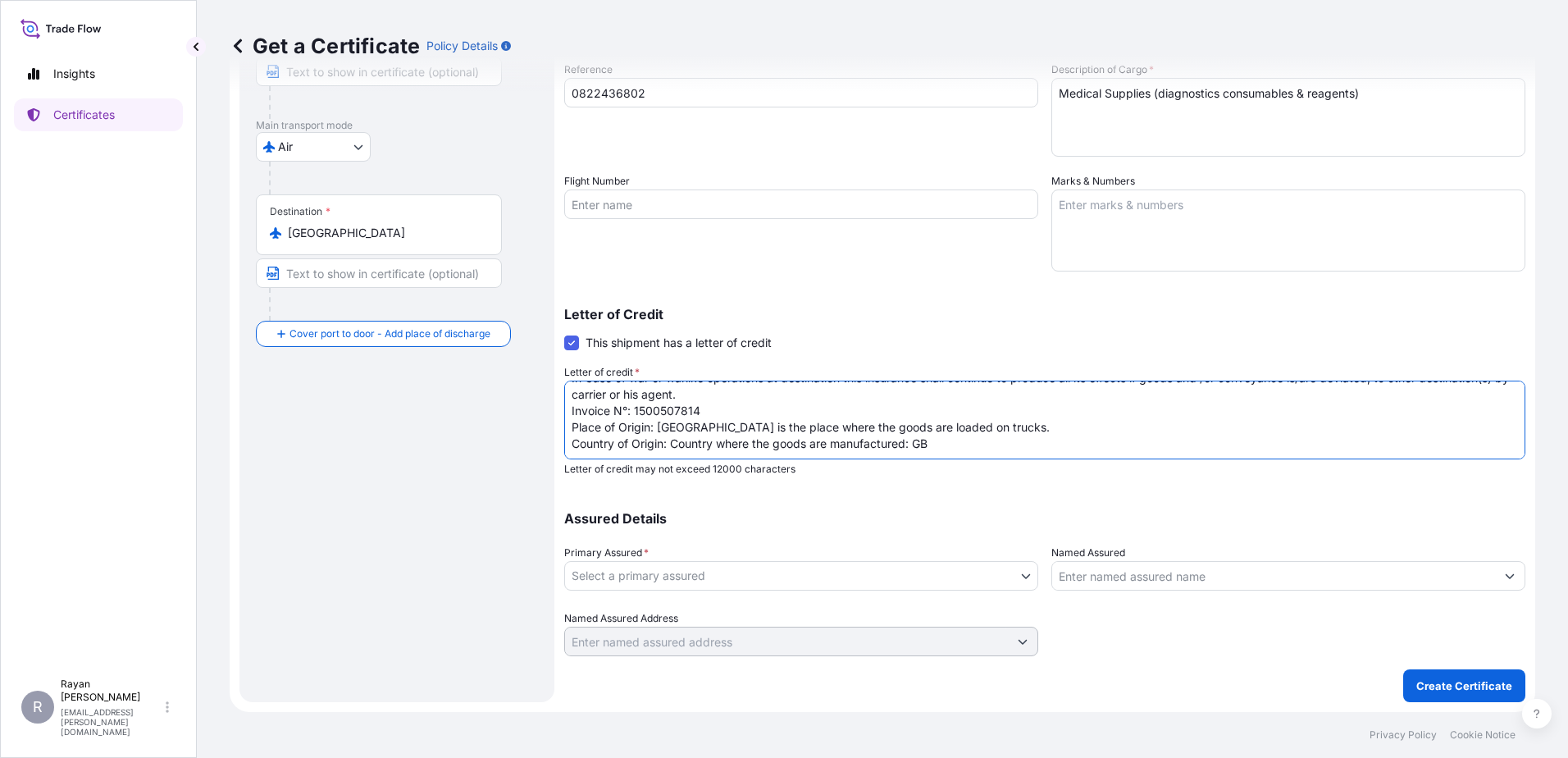
type textarea "THE EGYPTIAN AUTHORITY FOR UNIFIED PROCUREMENT, MEDICAL SUPPLY AND MEDICAL TECH…"
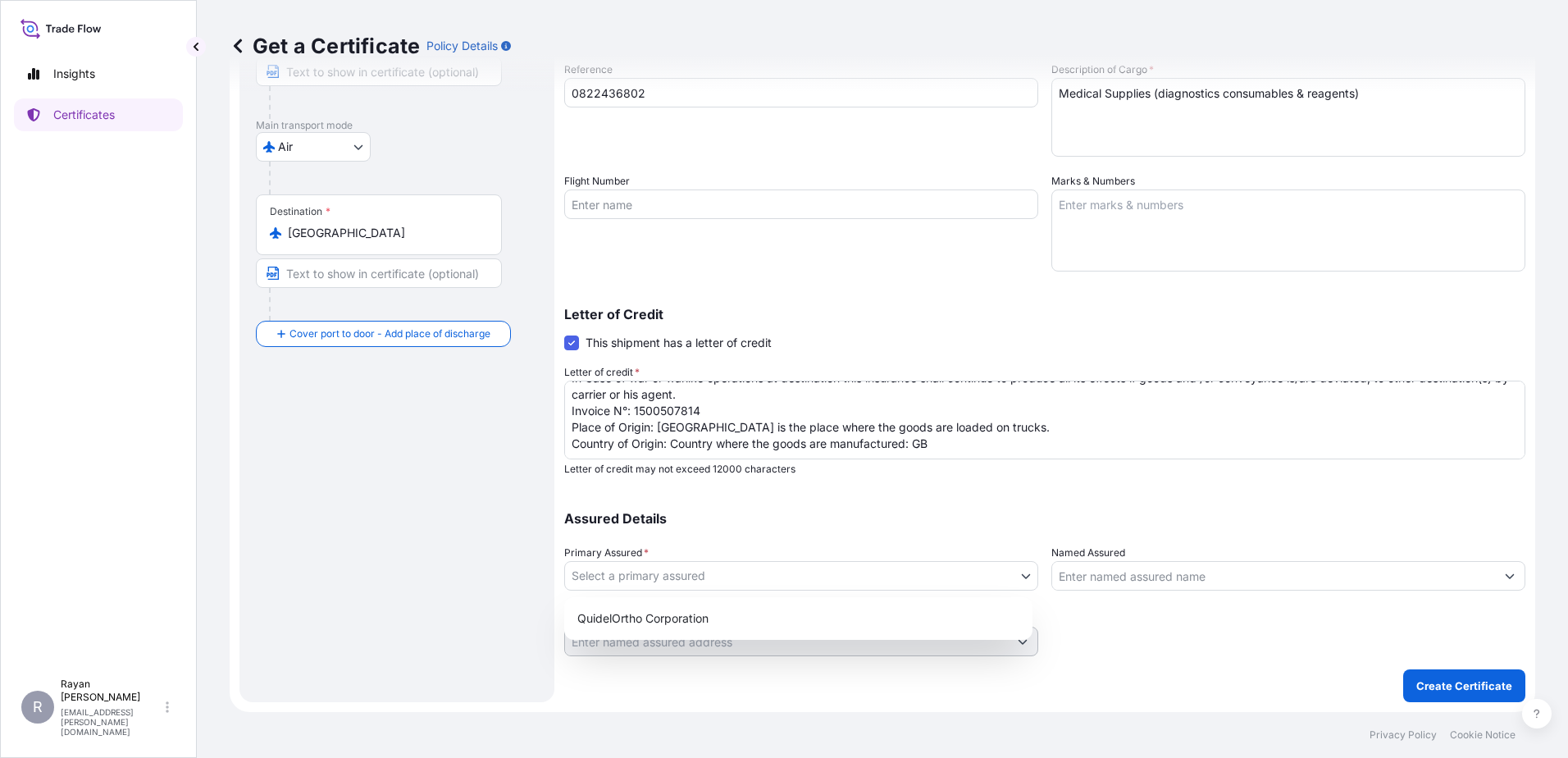
click at [1012, 585] on body "Insights Certificates R [PERSON_NAME] [EMAIL_ADDRESS][PERSON_NAME][DOMAIN_NAME]…" at bounding box center [784, 379] width 1568 height 758
click at [880, 616] on div "QuidelOrtho Corporation" at bounding box center [798, 618] width 455 height 30
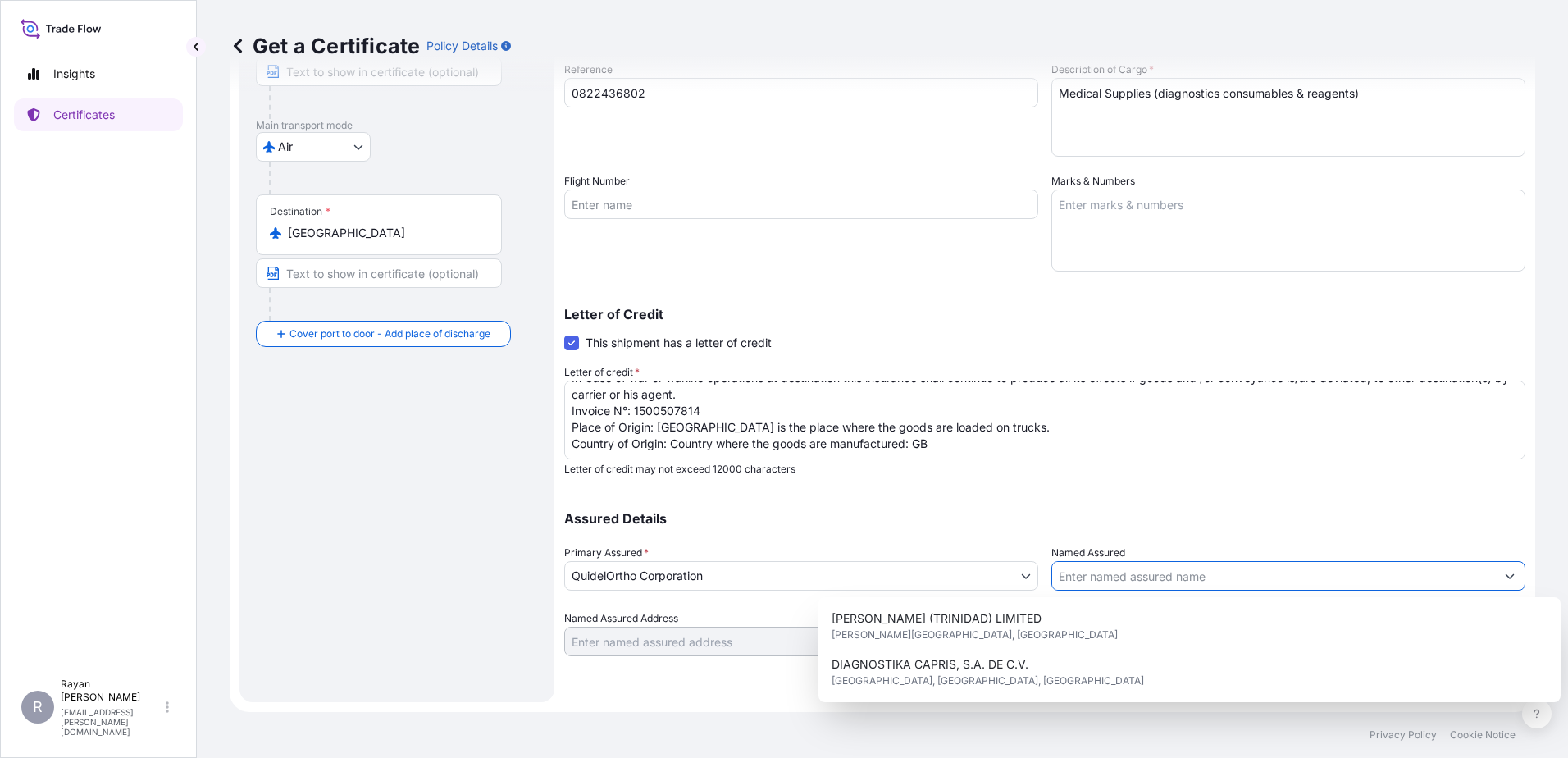
click at [1151, 582] on input "Named Assured" at bounding box center [1273, 576] width 443 height 30
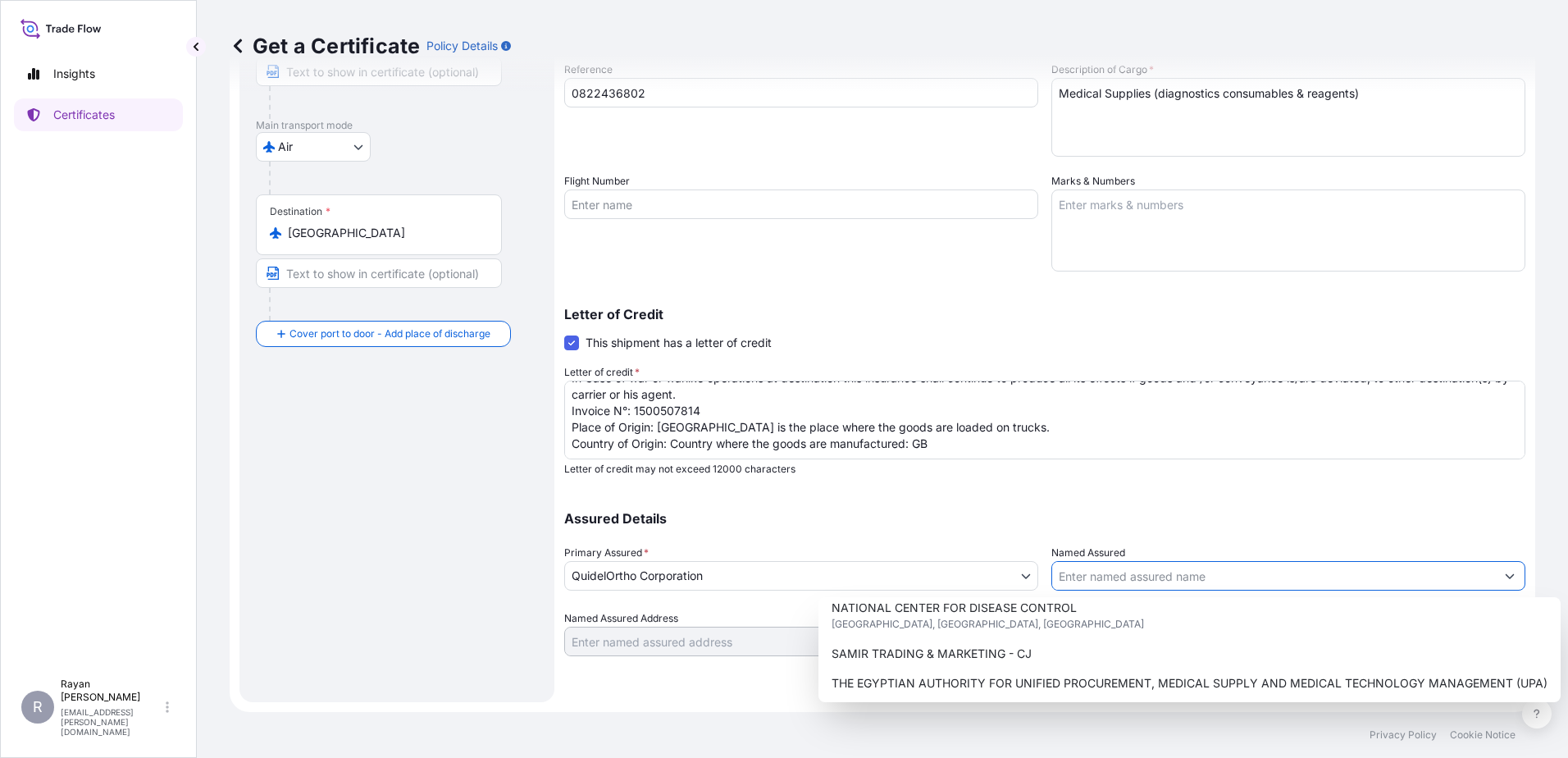
scroll to position [407, 0]
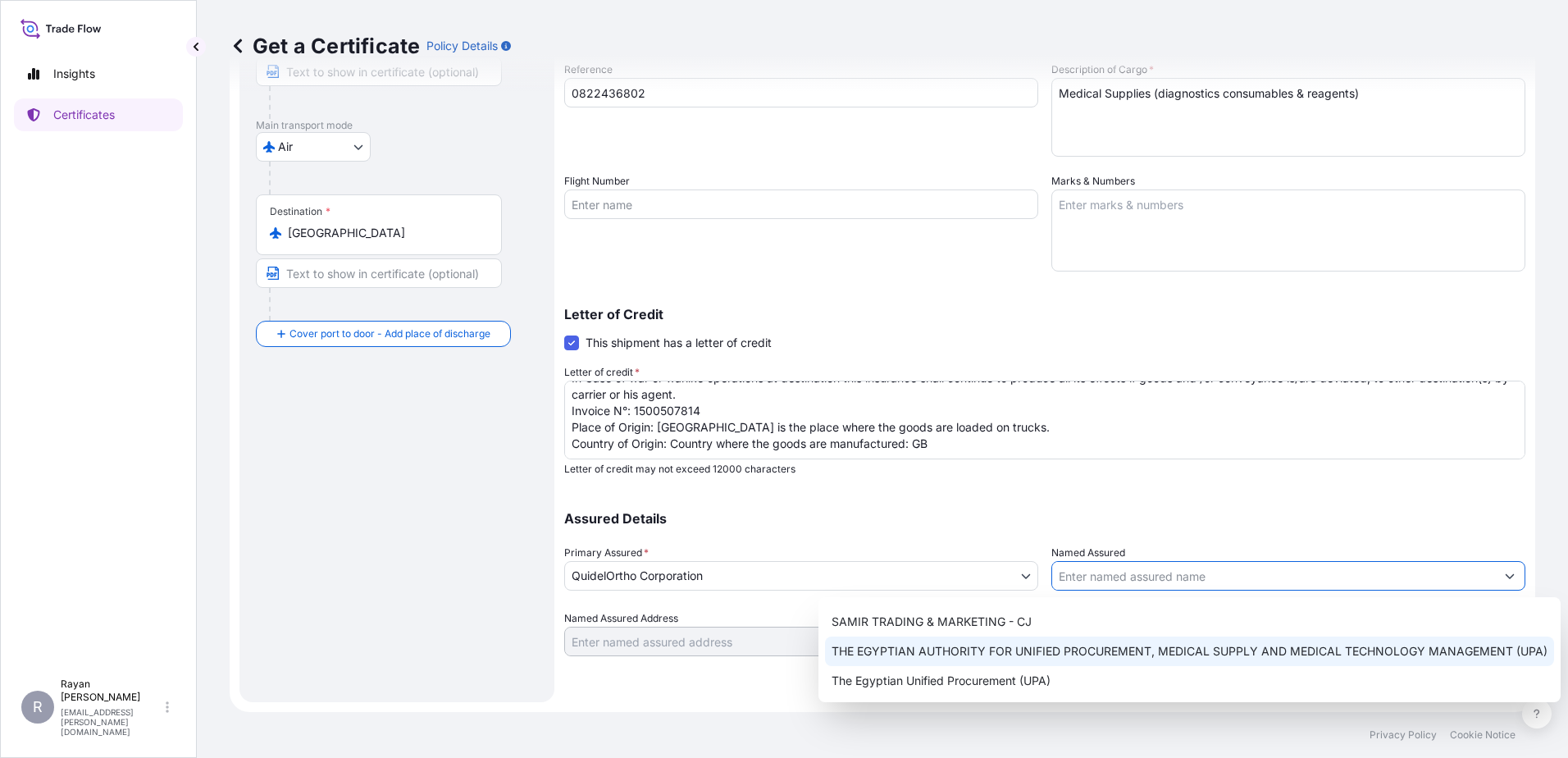
click at [1146, 649] on span "THE EGYPTIAN AUTHORITY FOR UNIFIED PROCUREMENT, MEDICAL SUPPLY AND MEDICAL TECH…" at bounding box center [1189, 651] width 716 height 16
type input "THE EGYPTIAN AUTHORITY FOR UNIFIED PROCUREMENT, MEDICAL SUPPLY AND MEDICAL TECH…"
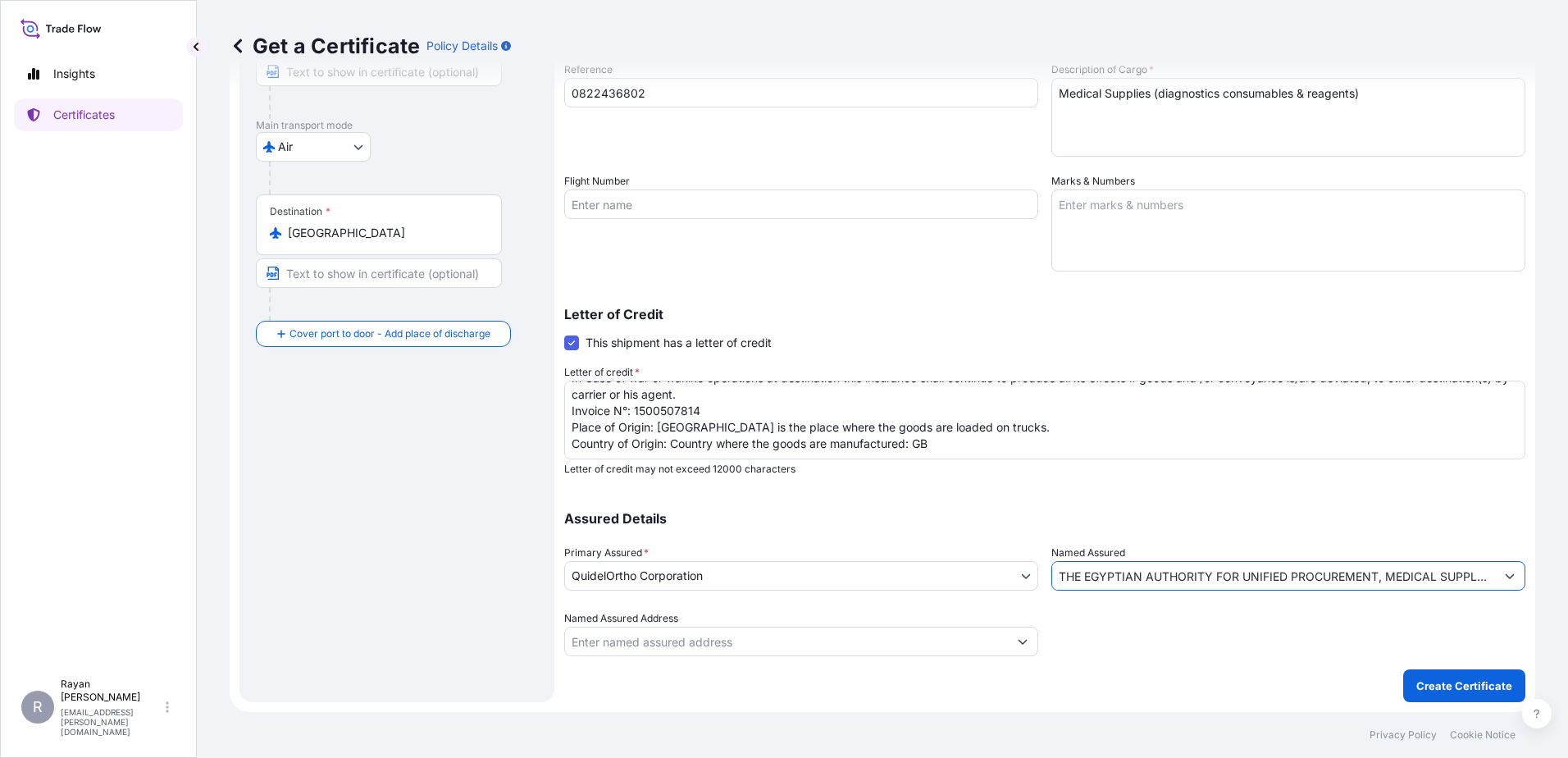
click at [1197, 630] on div at bounding box center [1288, 634] width 474 height 46
click at [1417, 681] on p "Create Certificate" at bounding box center [1464, 685] width 95 height 16
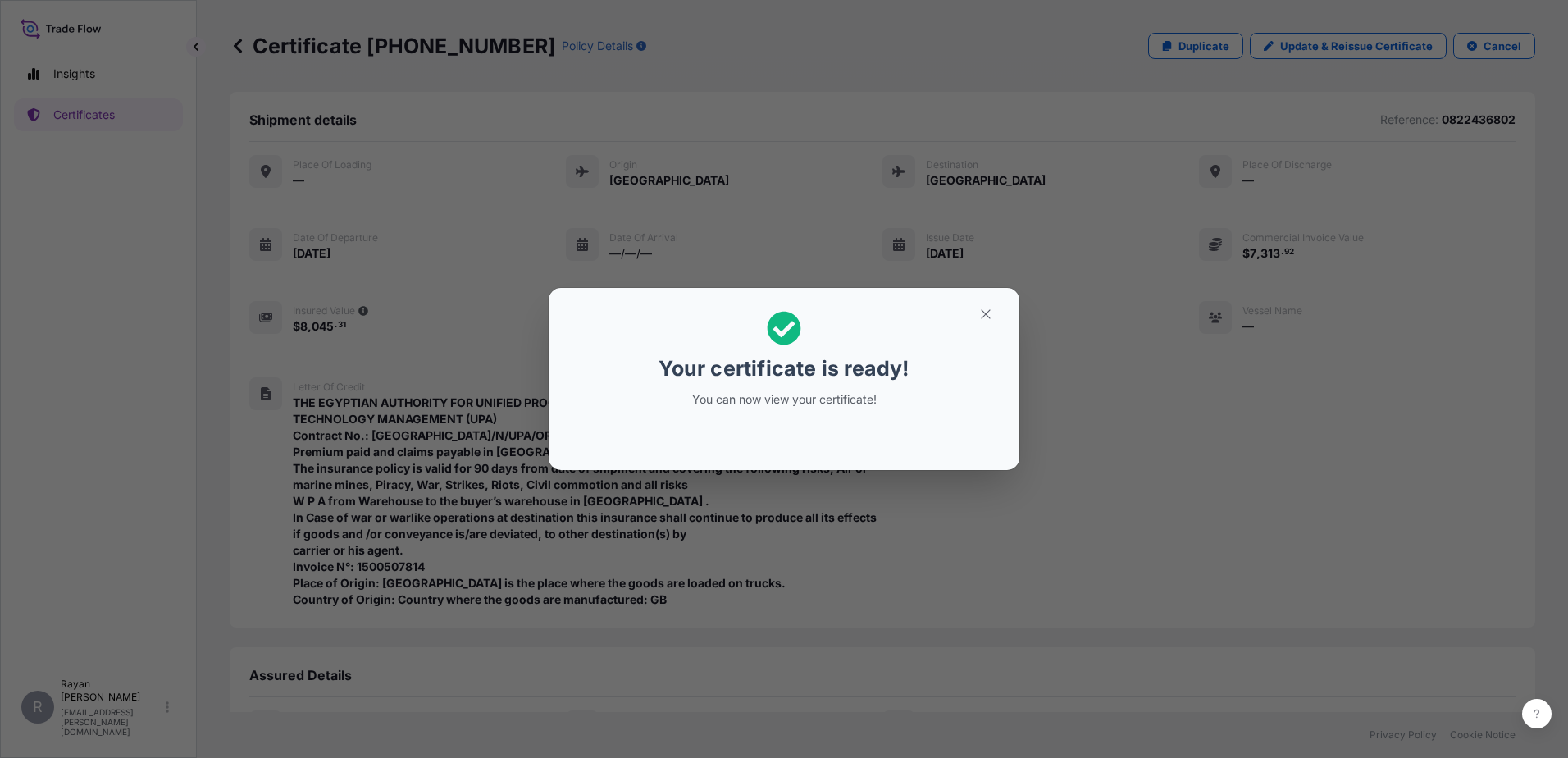
click at [987, 318] on icon "button" at bounding box center [986, 313] width 14 height 14
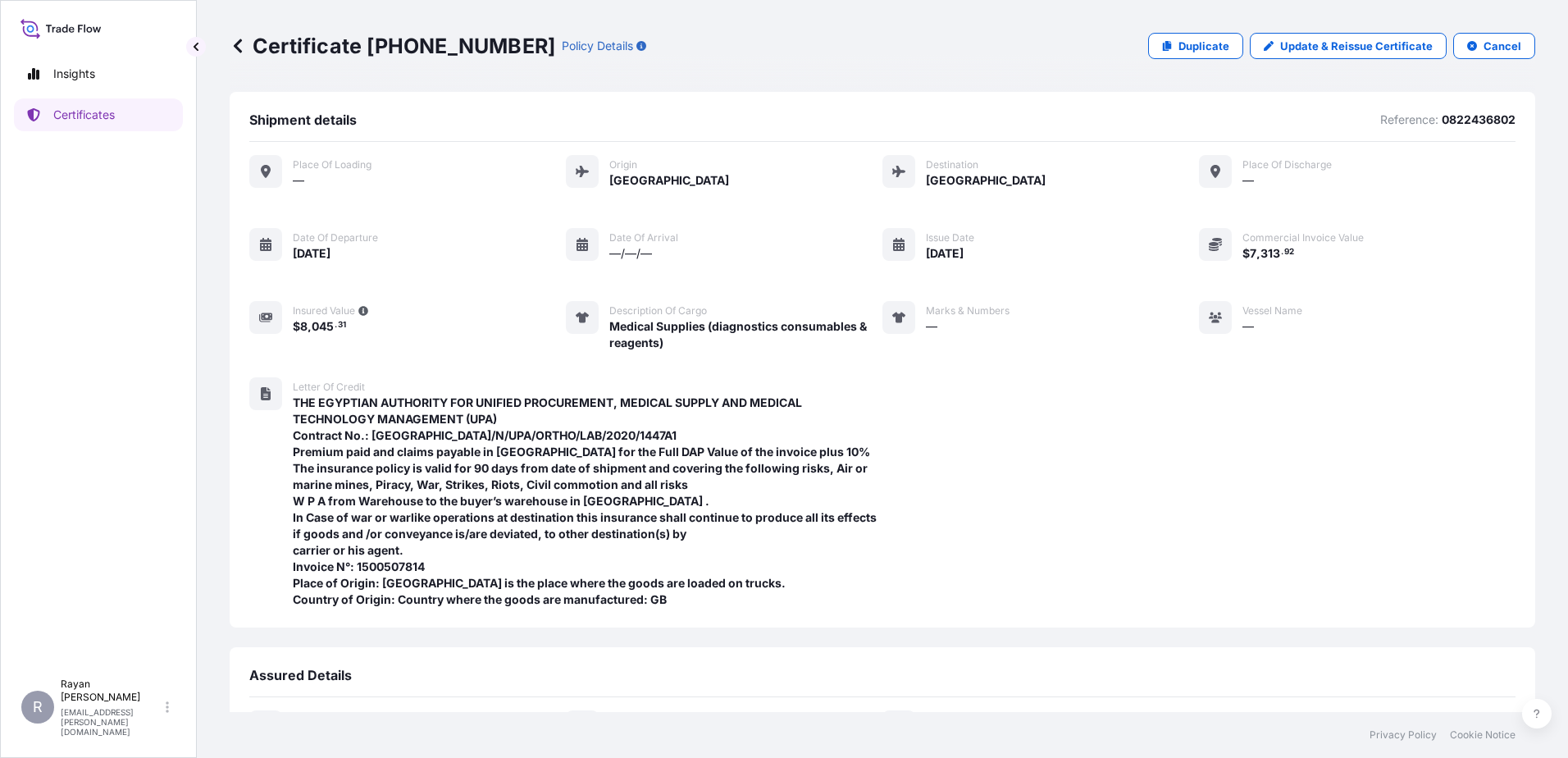
scroll to position [257, 0]
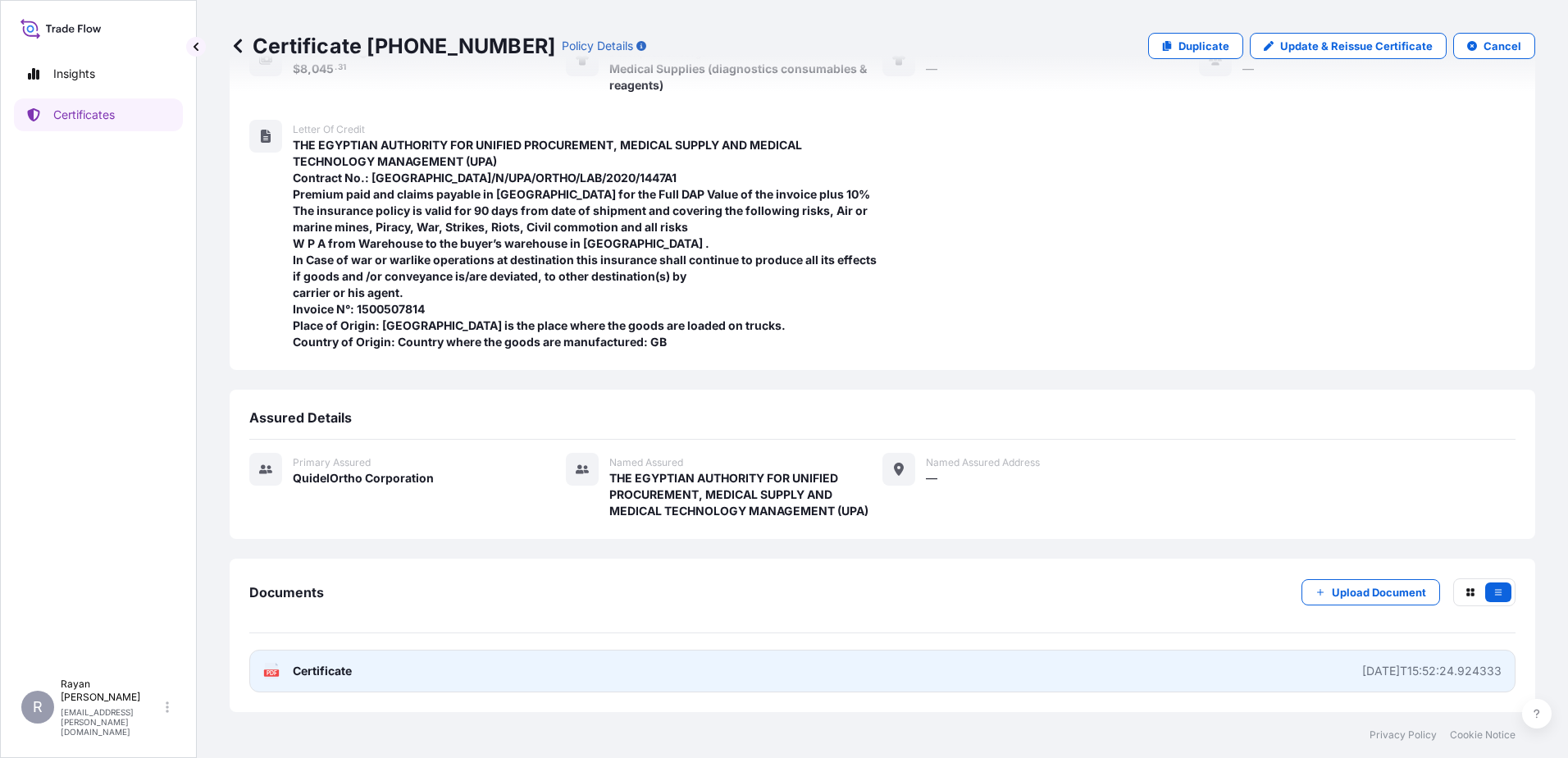
click at [338, 667] on span "Certificate" at bounding box center [322, 670] width 59 height 16
